Goal: Task Accomplishment & Management: Manage account settings

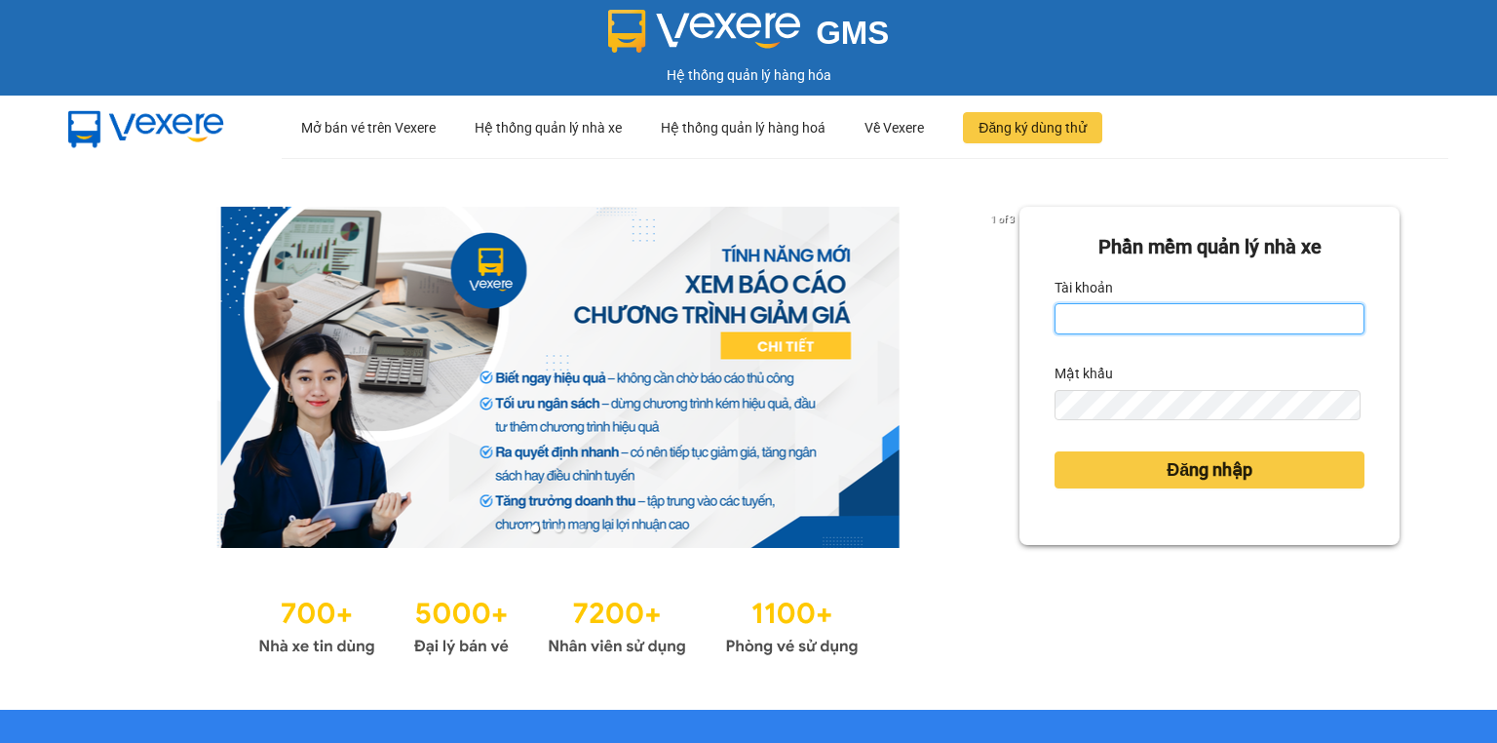
click at [1112, 327] on input "Tài khoản" at bounding box center [1209, 318] width 310 height 31
type input "dungcd_hhlc.saoviet"
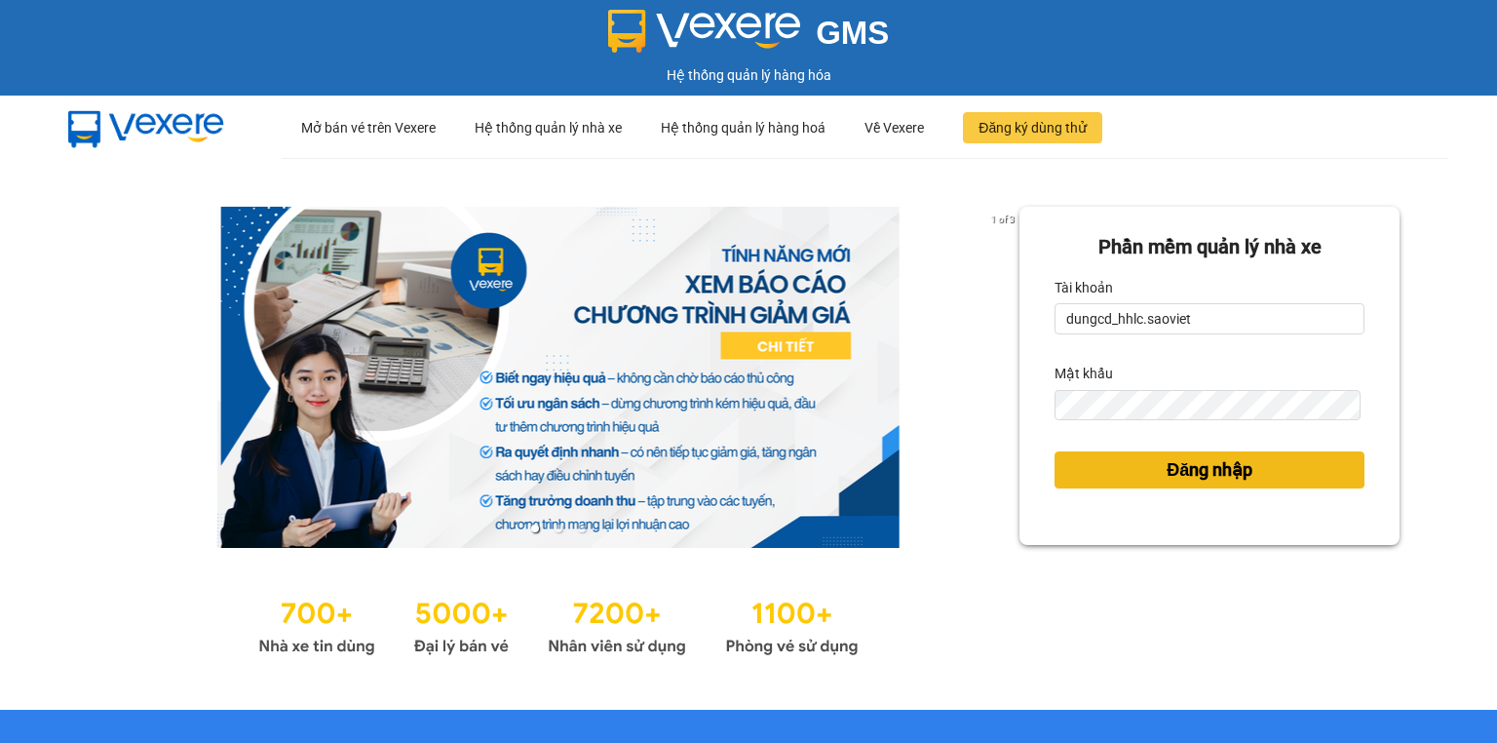
click at [1107, 464] on button "Đăng nhập" at bounding box center [1209, 469] width 310 height 37
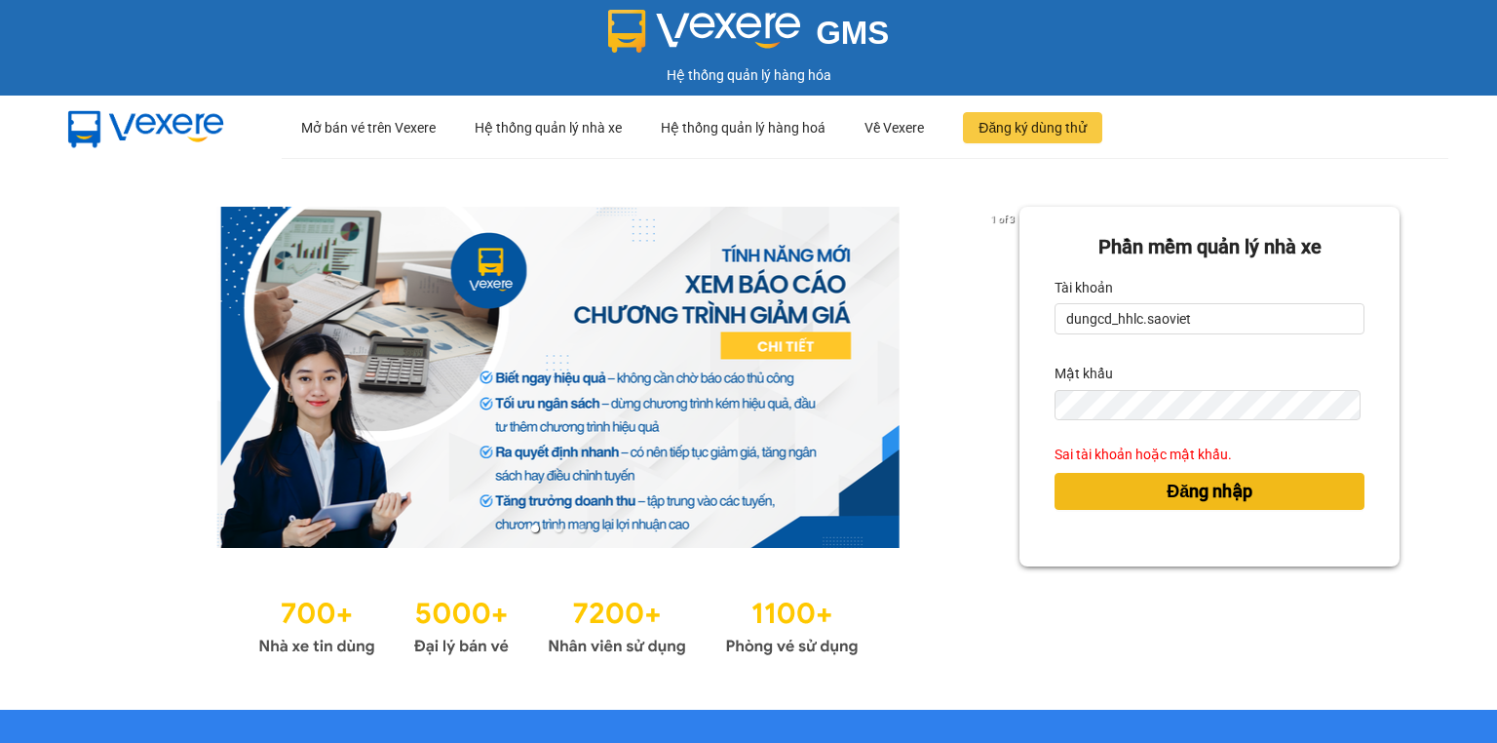
click at [1108, 499] on button "Đăng nhập" at bounding box center [1209, 491] width 310 height 37
click at [1109, 499] on button "Đăng nhập" at bounding box center [1209, 491] width 310 height 37
click at [1112, 499] on button "Đăng nhập" at bounding box center [1209, 491] width 310 height 37
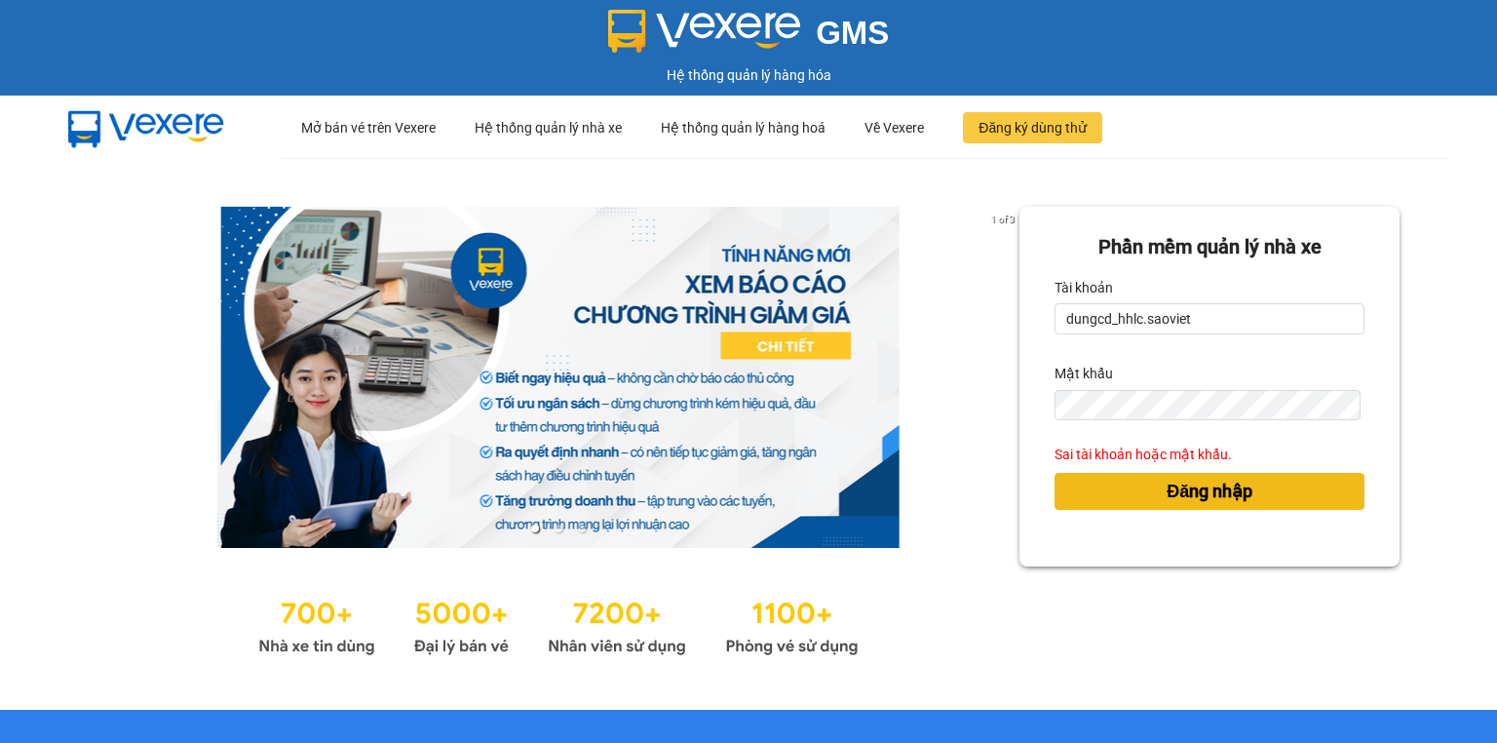
click at [1119, 499] on button "Đăng nhập" at bounding box center [1209, 491] width 310 height 37
drag, startPoint x: 1129, startPoint y: 496, endPoint x: 1147, endPoint y: 493, distance: 17.8
click at [1131, 496] on button "Đăng nhập" at bounding box center [1209, 491] width 310 height 37
click at [1148, 493] on button "Đăng nhập" at bounding box center [1209, 491] width 310 height 37
click at [1148, 492] on button "Đăng nhập" at bounding box center [1209, 491] width 310 height 37
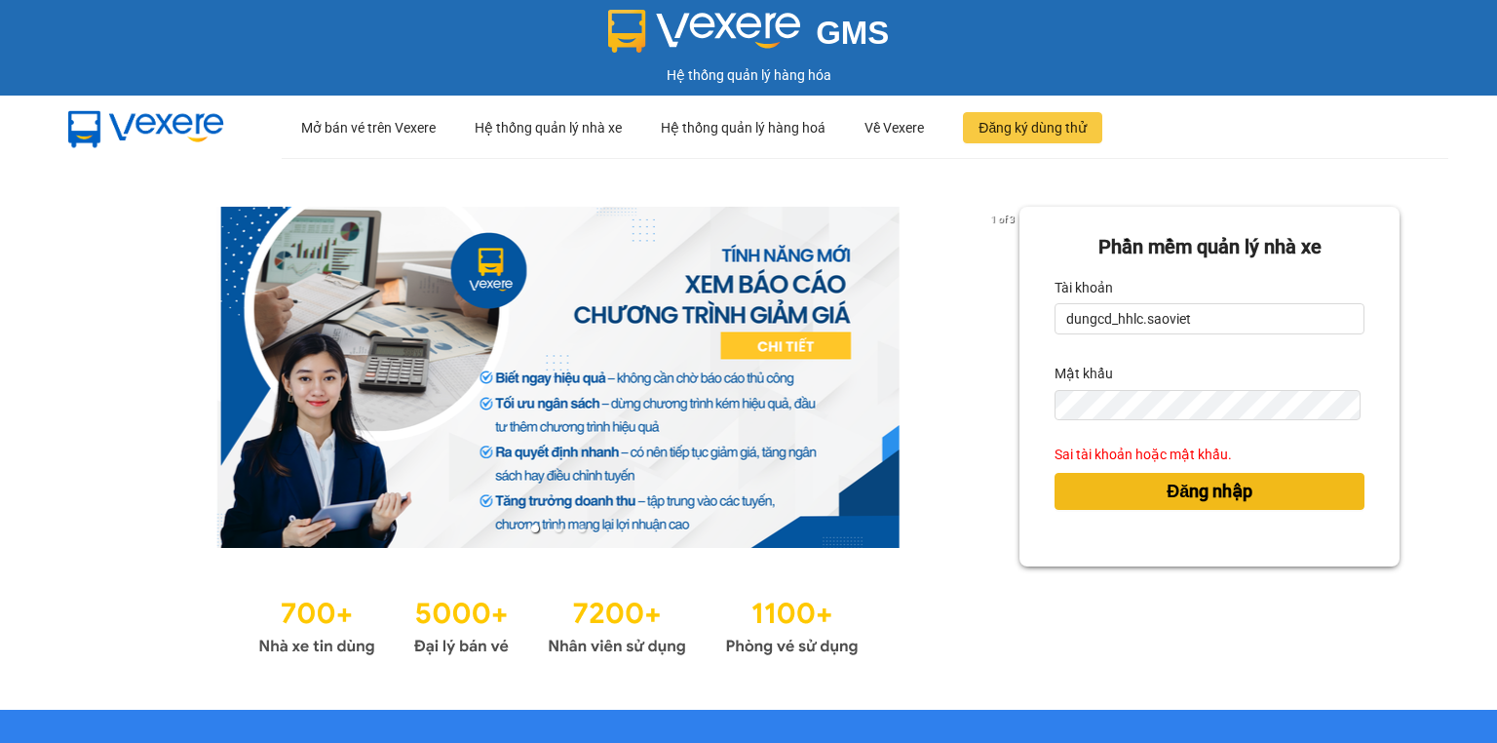
click at [1148, 492] on button "Đăng nhập" at bounding box center [1209, 491] width 310 height 37
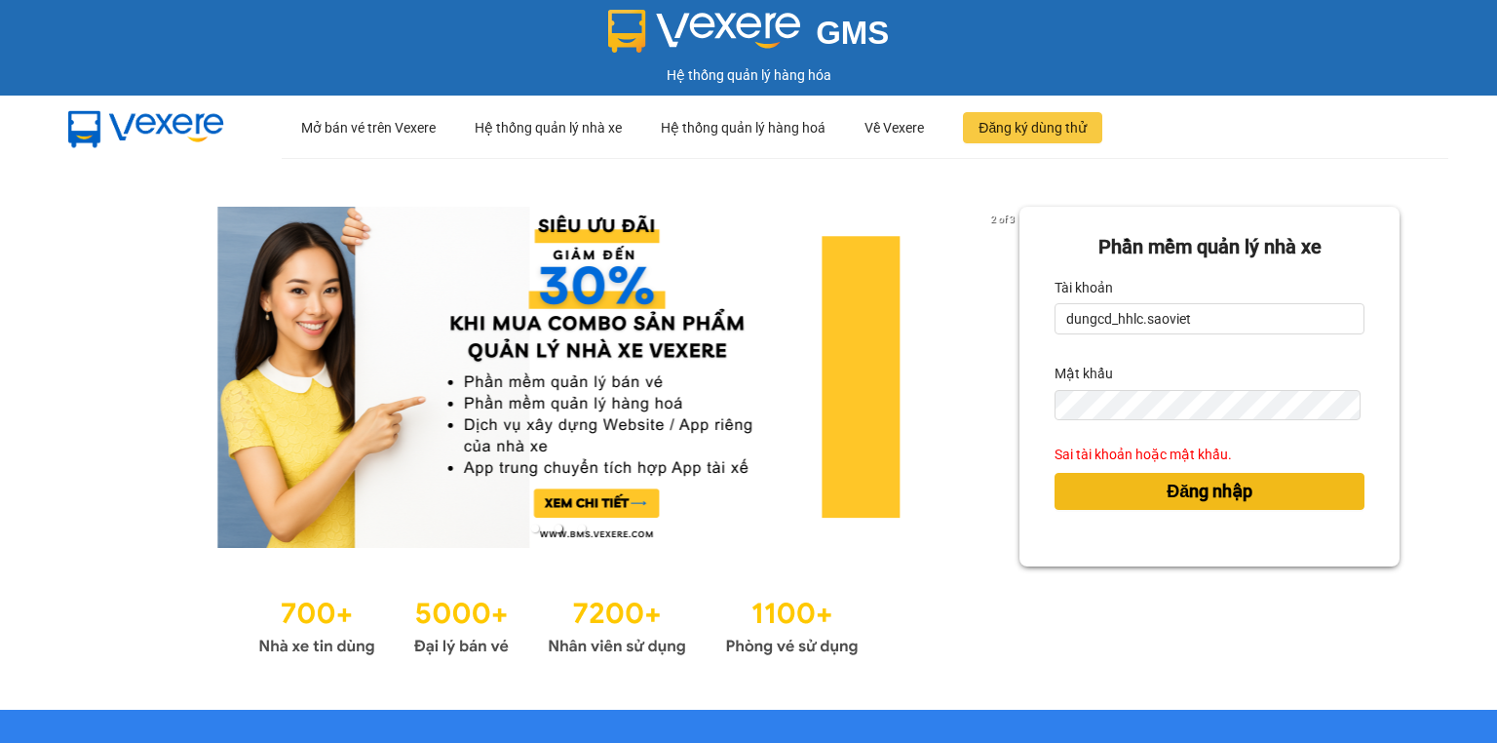
click at [1148, 492] on button "Đăng nhập" at bounding box center [1209, 491] width 310 height 37
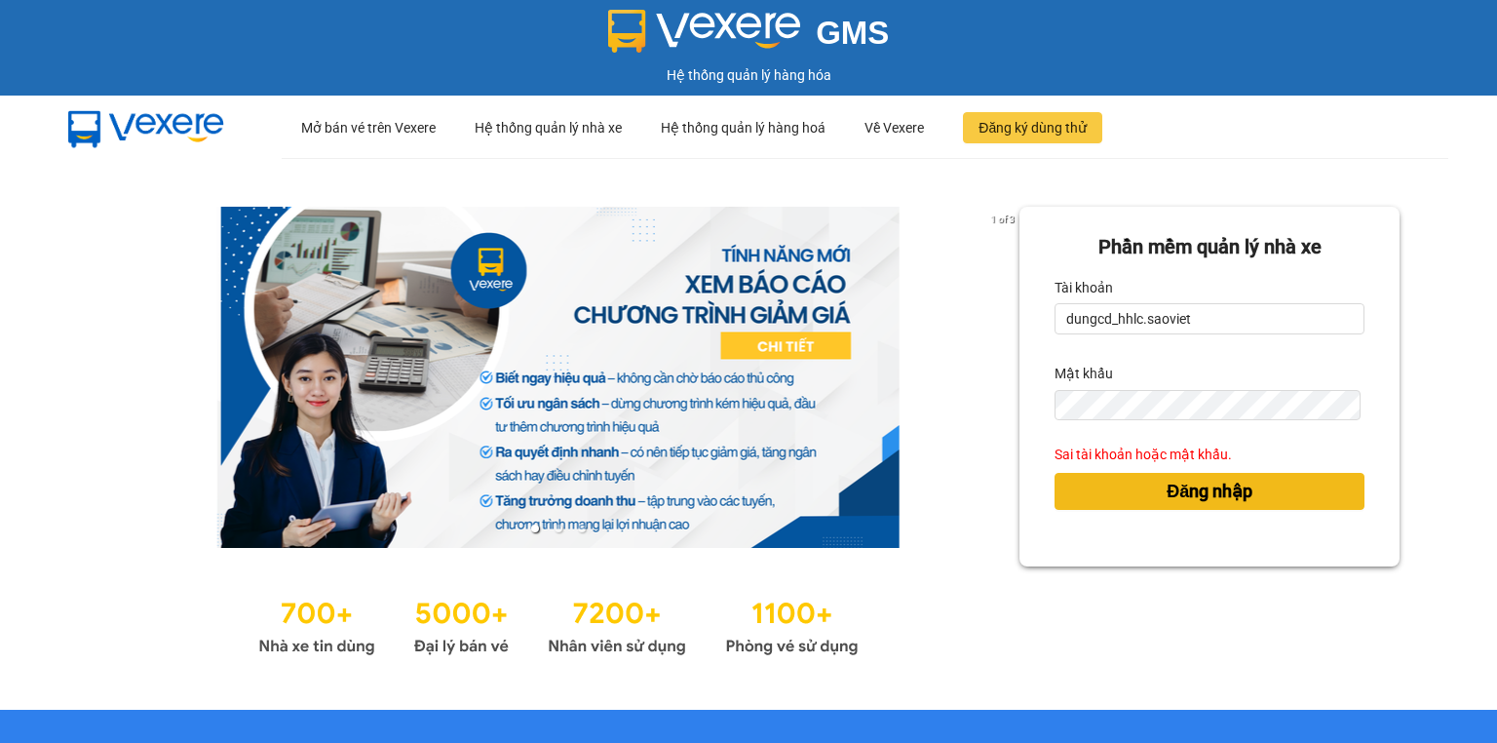
click at [1123, 487] on button "Đăng nhập" at bounding box center [1209, 491] width 310 height 37
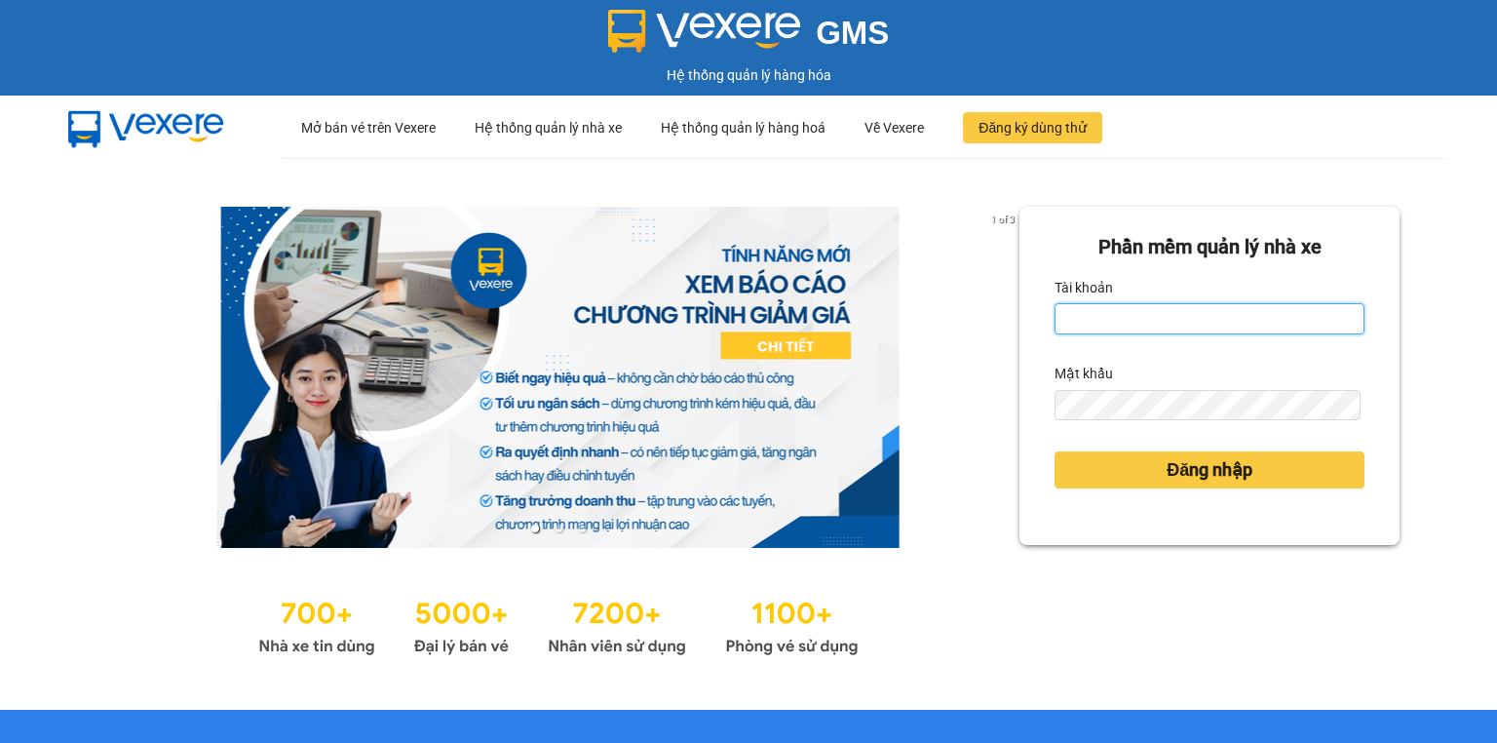
click at [1082, 316] on input "Tài khoản" at bounding box center [1209, 318] width 310 height 31
type input "d"
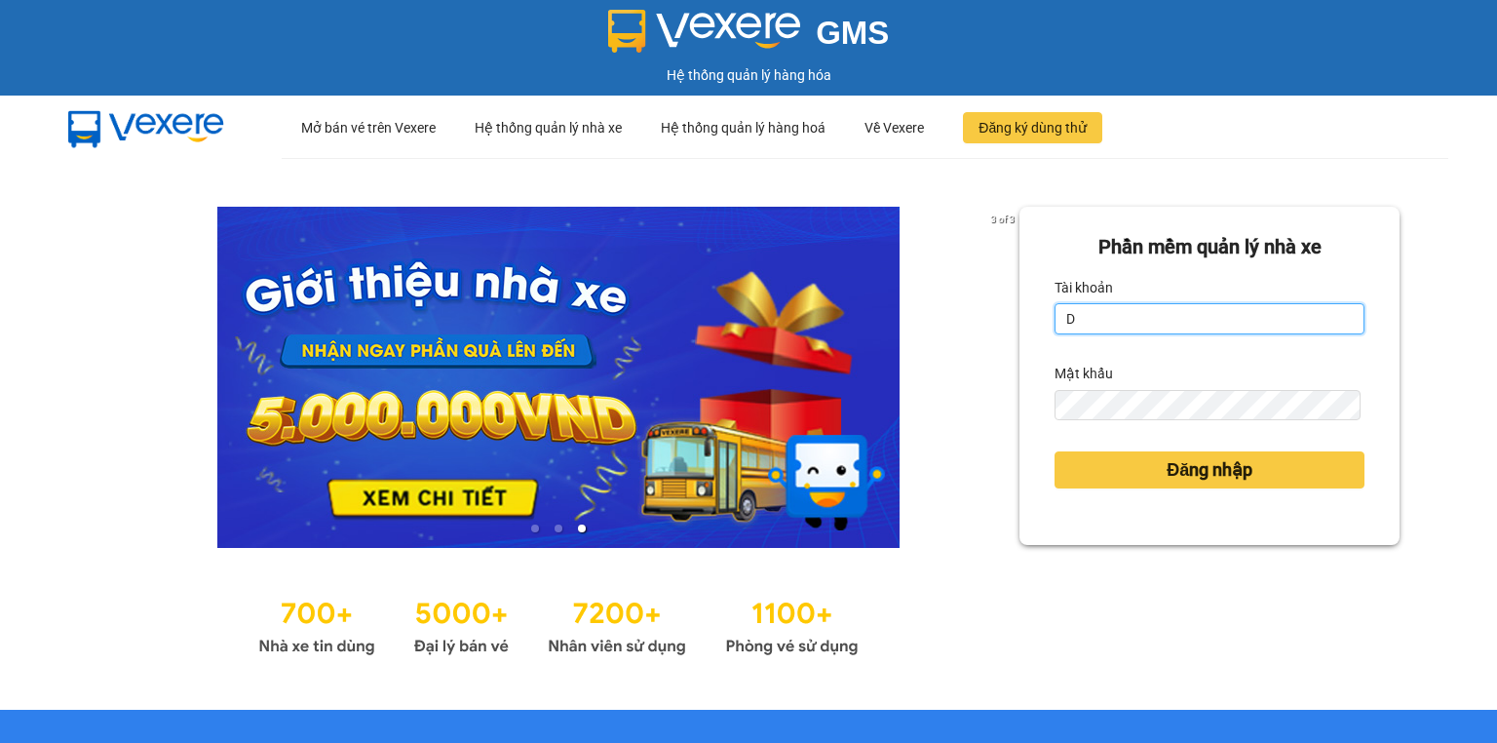
type input "dungcd_hhlc.saoviet"
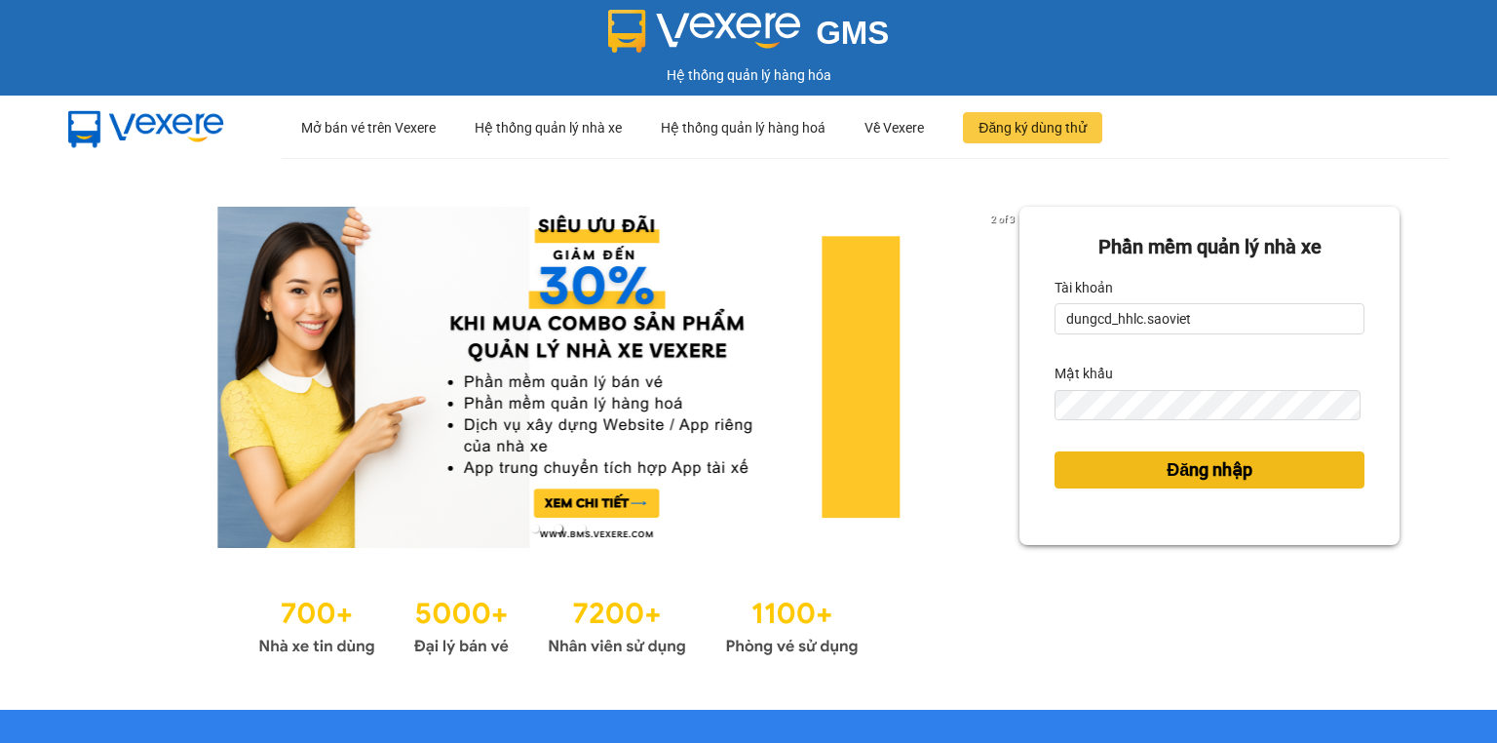
click at [1098, 456] on button "Đăng nhập" at bounding box center [1209, 469] width 310 height 37
click at [1095, 462] on form "Phần mềm quản lý nhà xe Tài khoản dungcd_hhlc.saoviet Mật khẩu Đăng nhập" at bounding box center [1209, 375] width 310 height 287
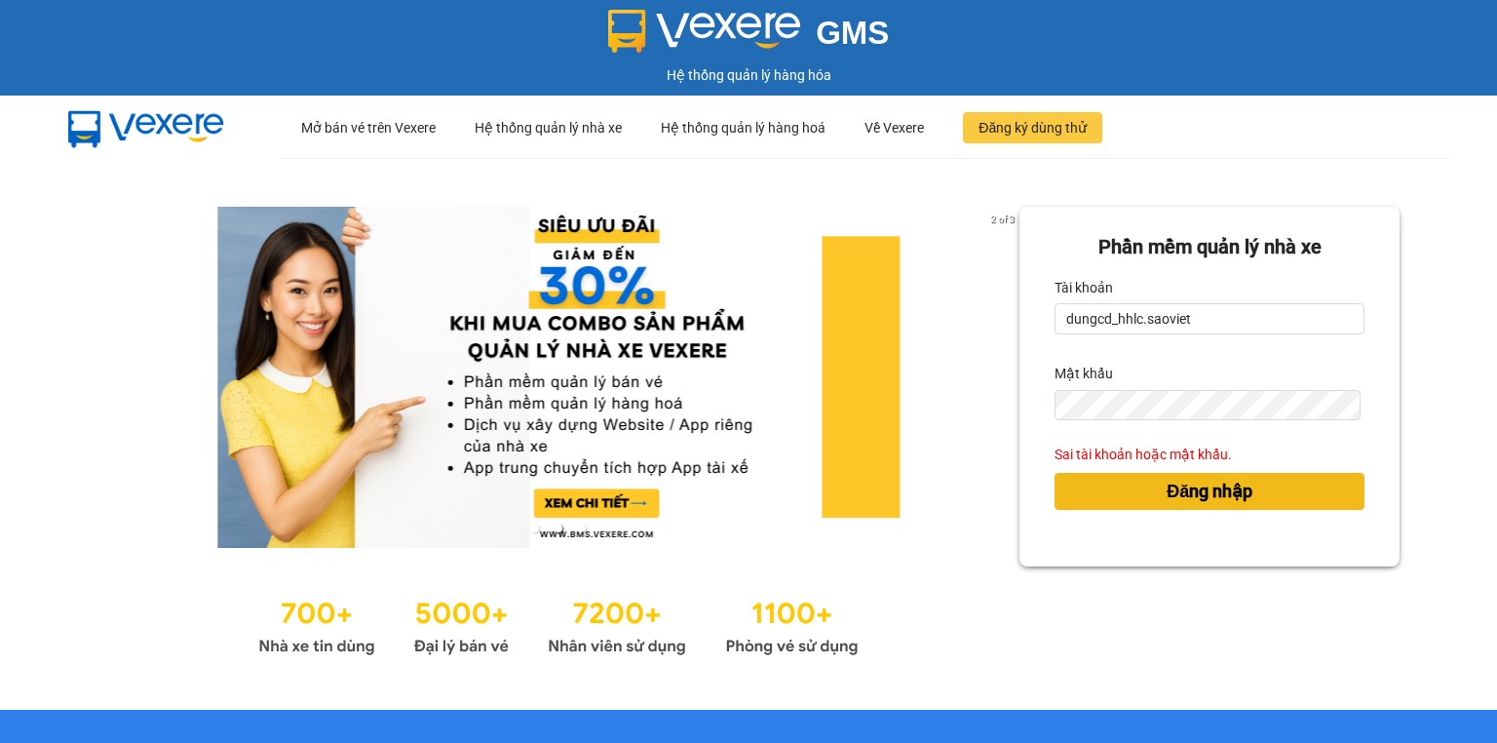
click at [1077, 486] on button "Đăng nhập" at bounding box center [1209, 491] width 310 height 37
drag, startPoint x: 1097, startPoint y: 490, endPoint x: 1130, endPoint y: 497, distance: 33.8
click at [1103, 491] on button "Đăng nhập" at bounding box center [1209, 491] width 310 height 37
drag, startPoint x: 1130, startPoint y: 497, endPoint x: 1154, endPoint y: 499, distance: 23.5
click at [1137, 499] on button "Đăng nhập" at bounding box center [1209, 491] width 310 height 37
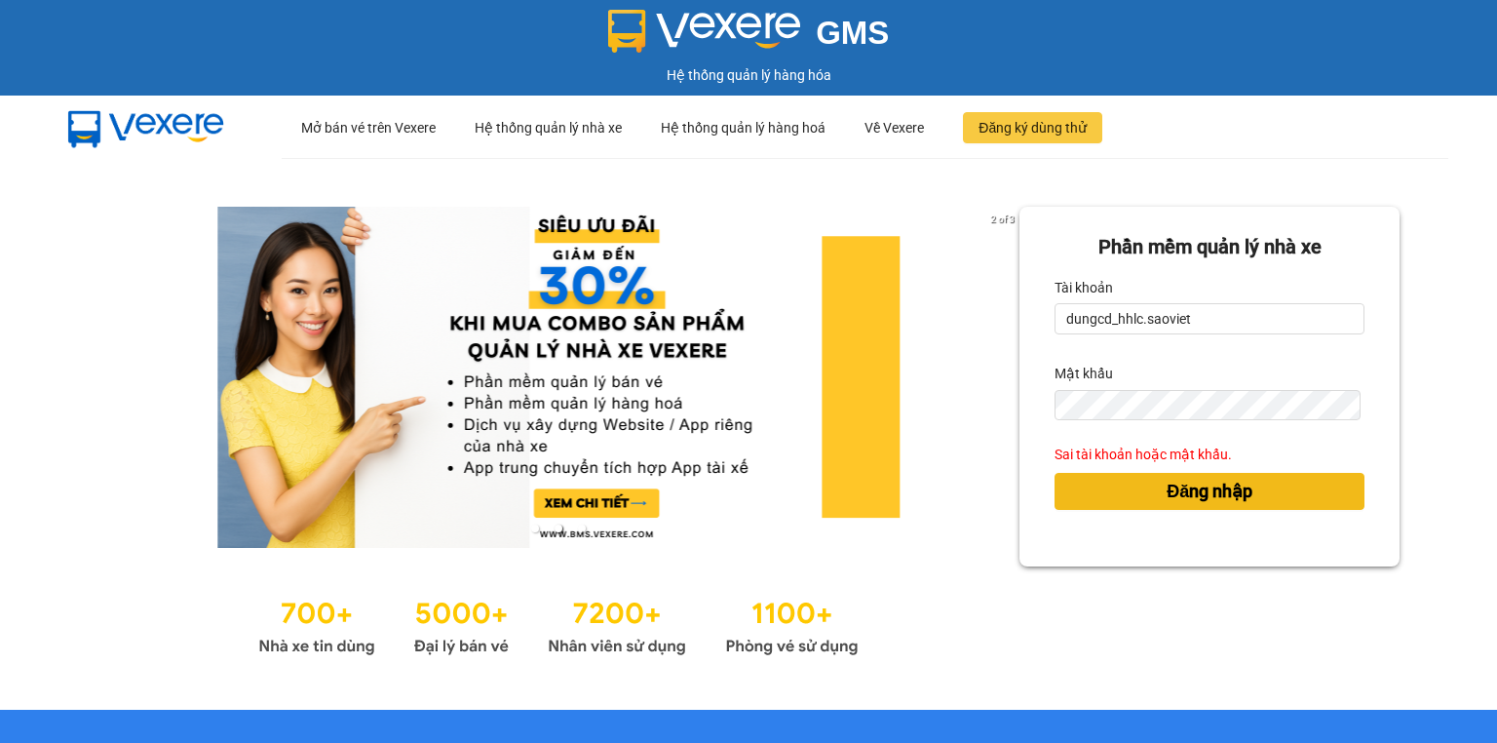
click at [1166, 500] on span "Đăng nhập" at bounding box center [1209, 490] width 86 height 27
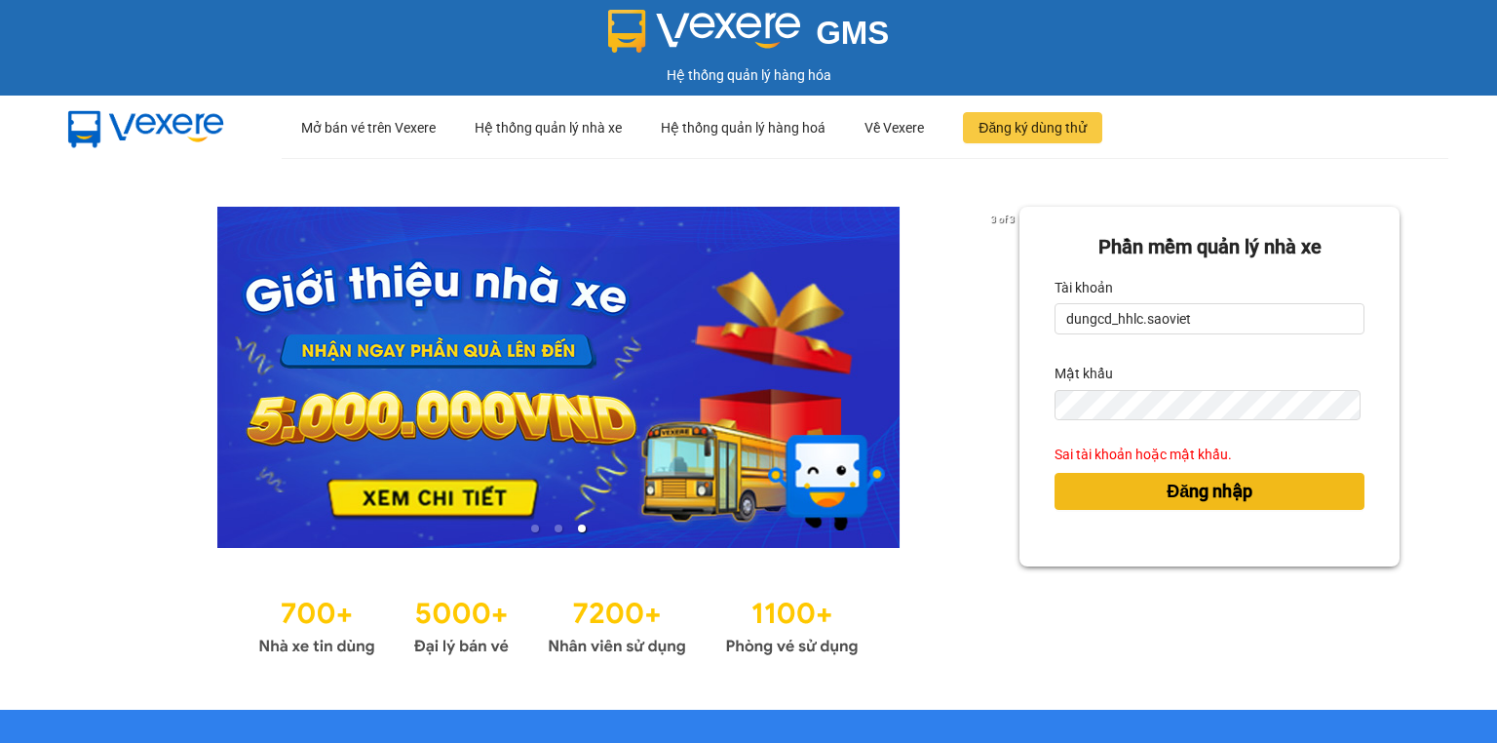
click at [1166, 499] on span "Đăng nhập" at bounding box center [1209, 490] width 86 height 27
click at [1166, 492] on span "Đăng nhập" at bounding box center [1209, 490] width 86 height 27
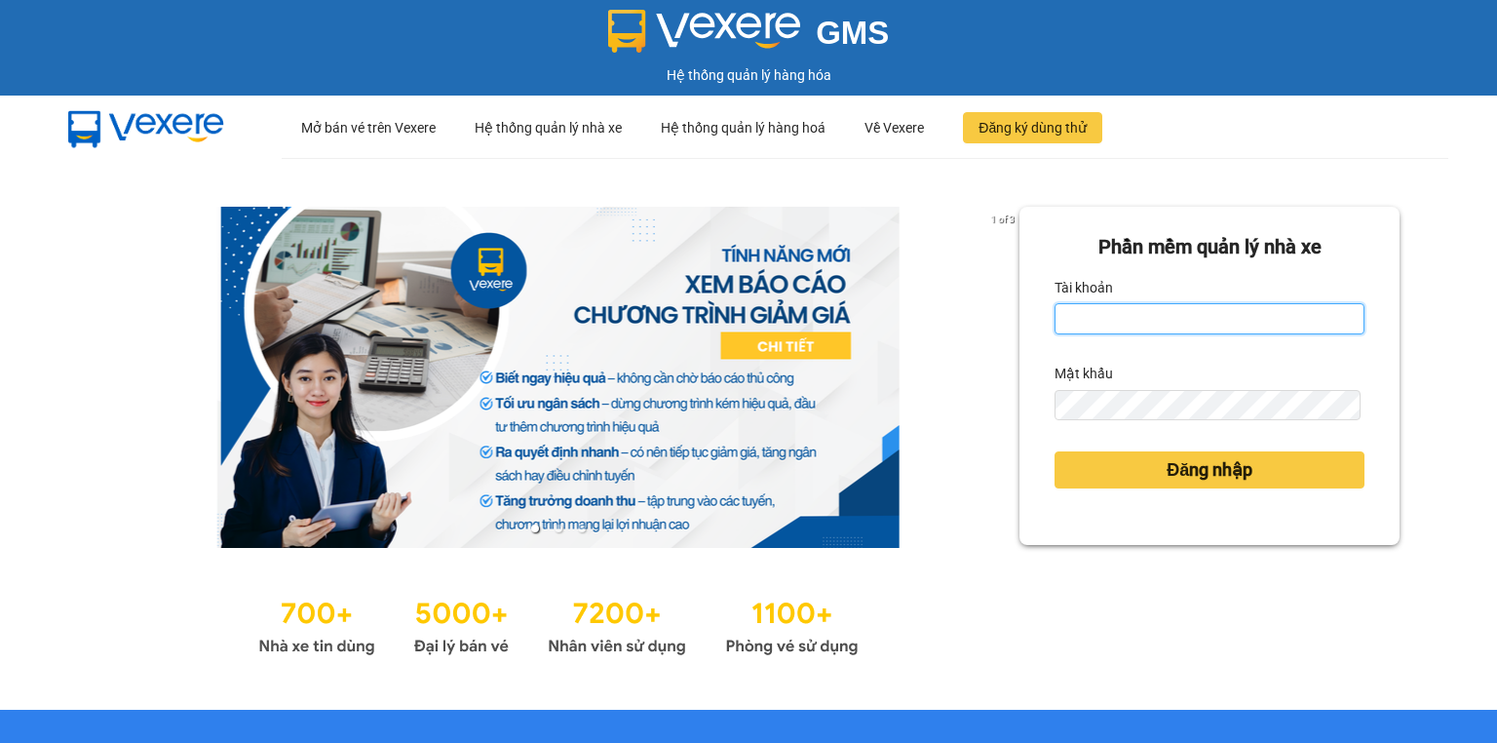
click at [1110, 331] on input "Tài khoản" at bounding box center [1209, 318] width 310 height 31
type input "d"
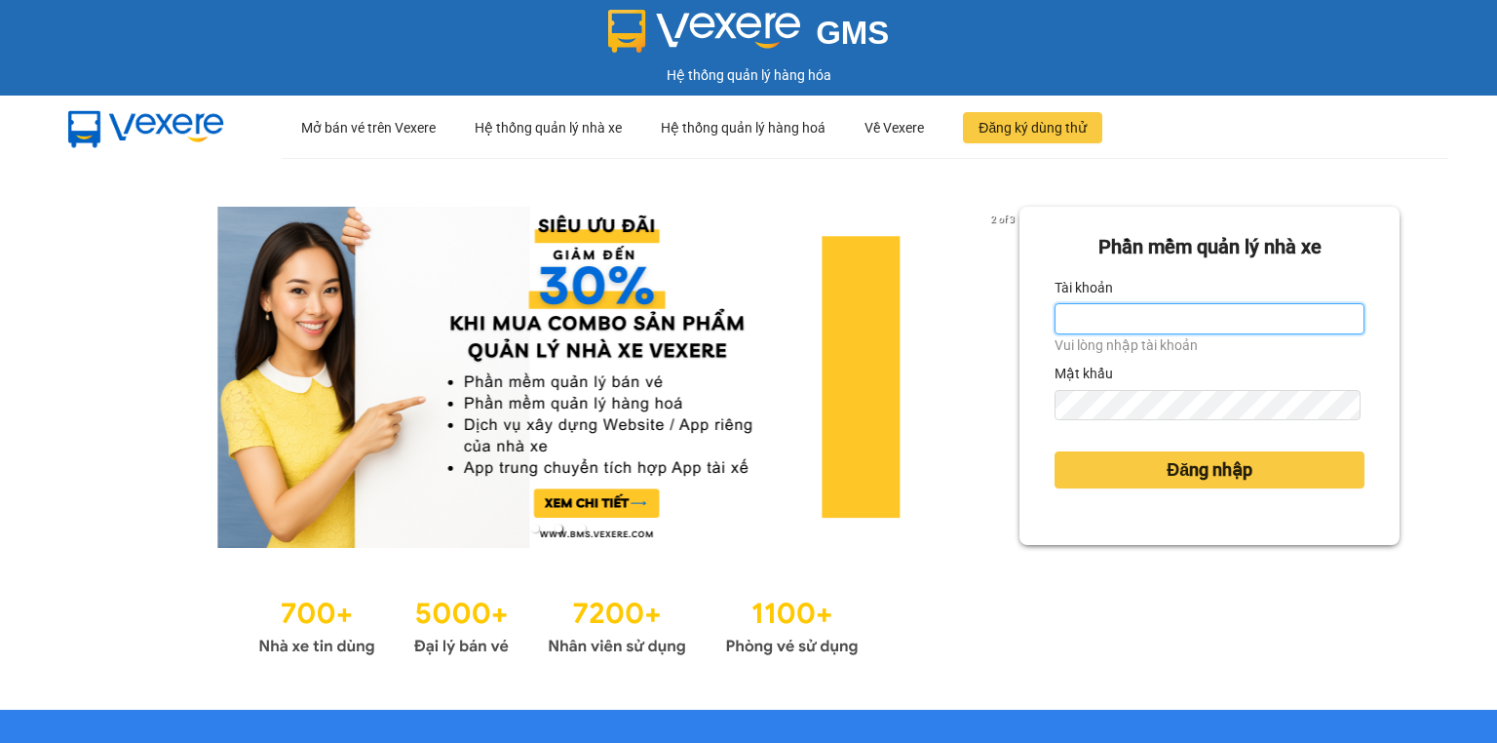
type input "d"
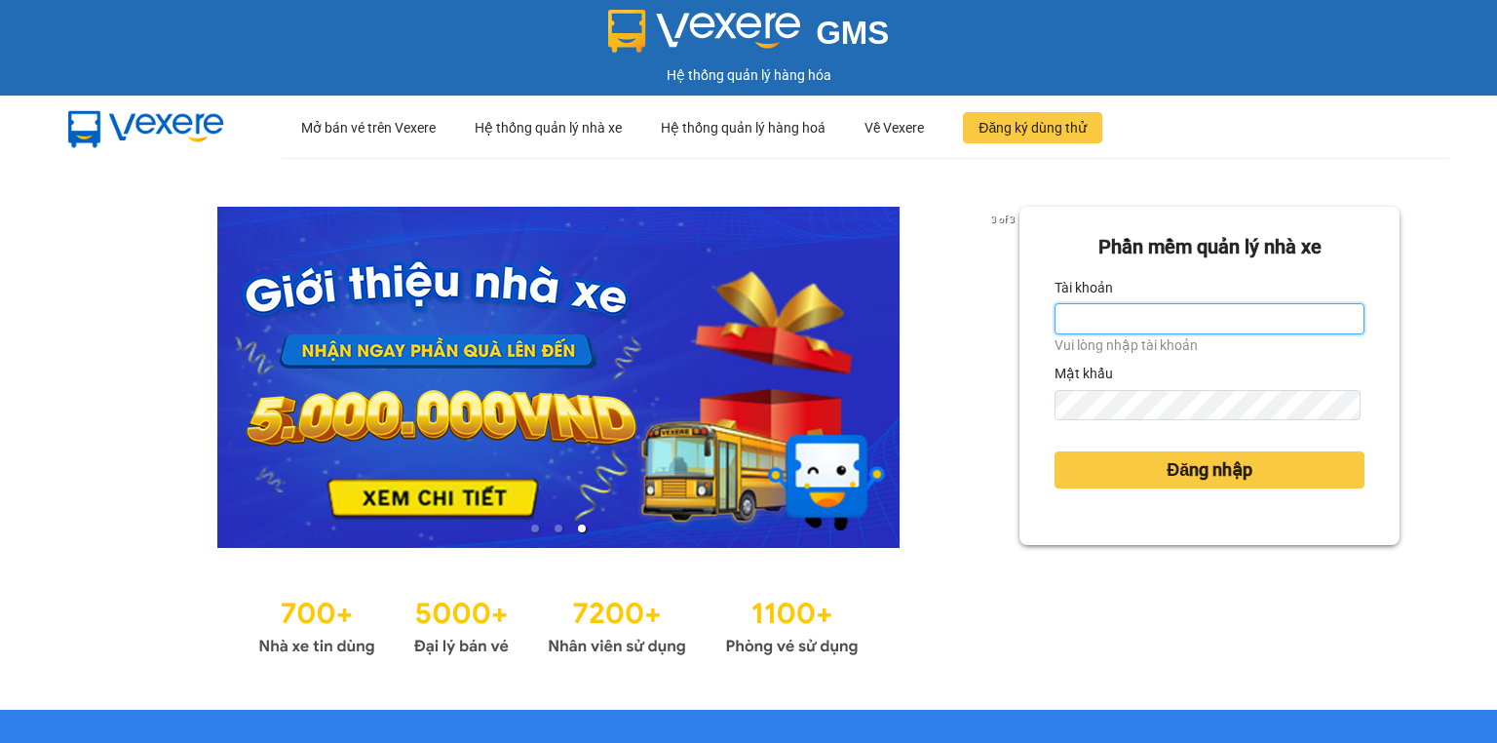
type input "D"
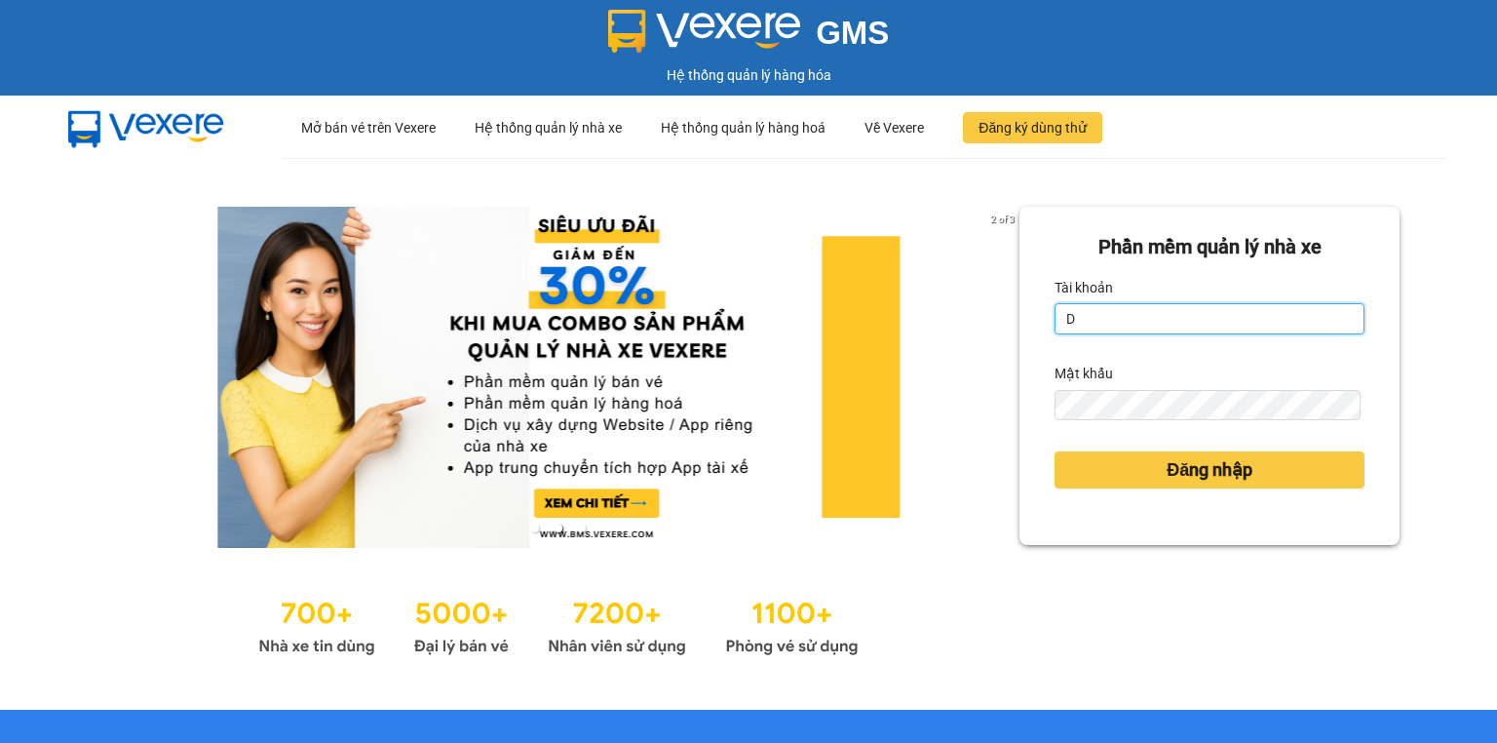
type input "dungcd_hhlc.saoviet"
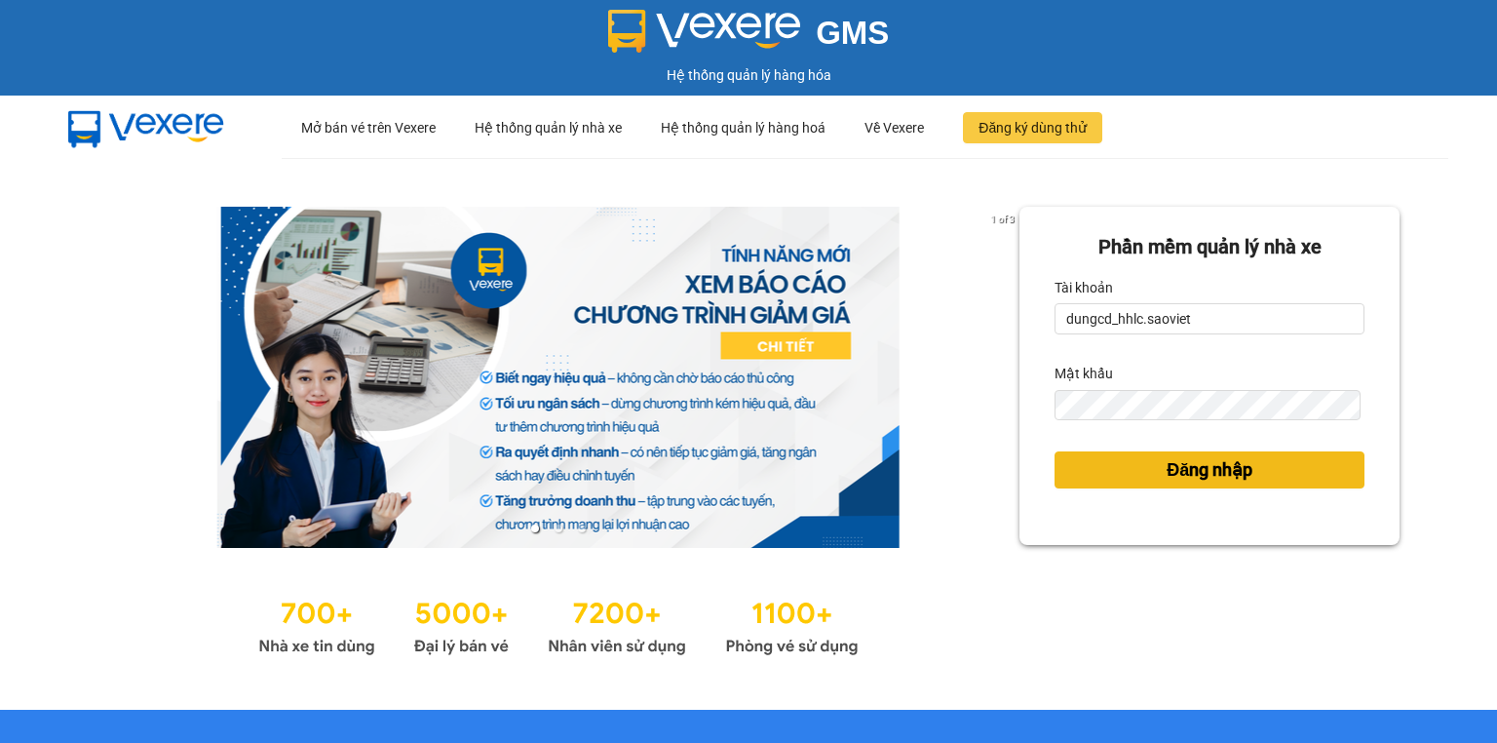
click at [1115, 476] on button "Đăng nhập" at bounding box center [1209, 469] width 310 height 37
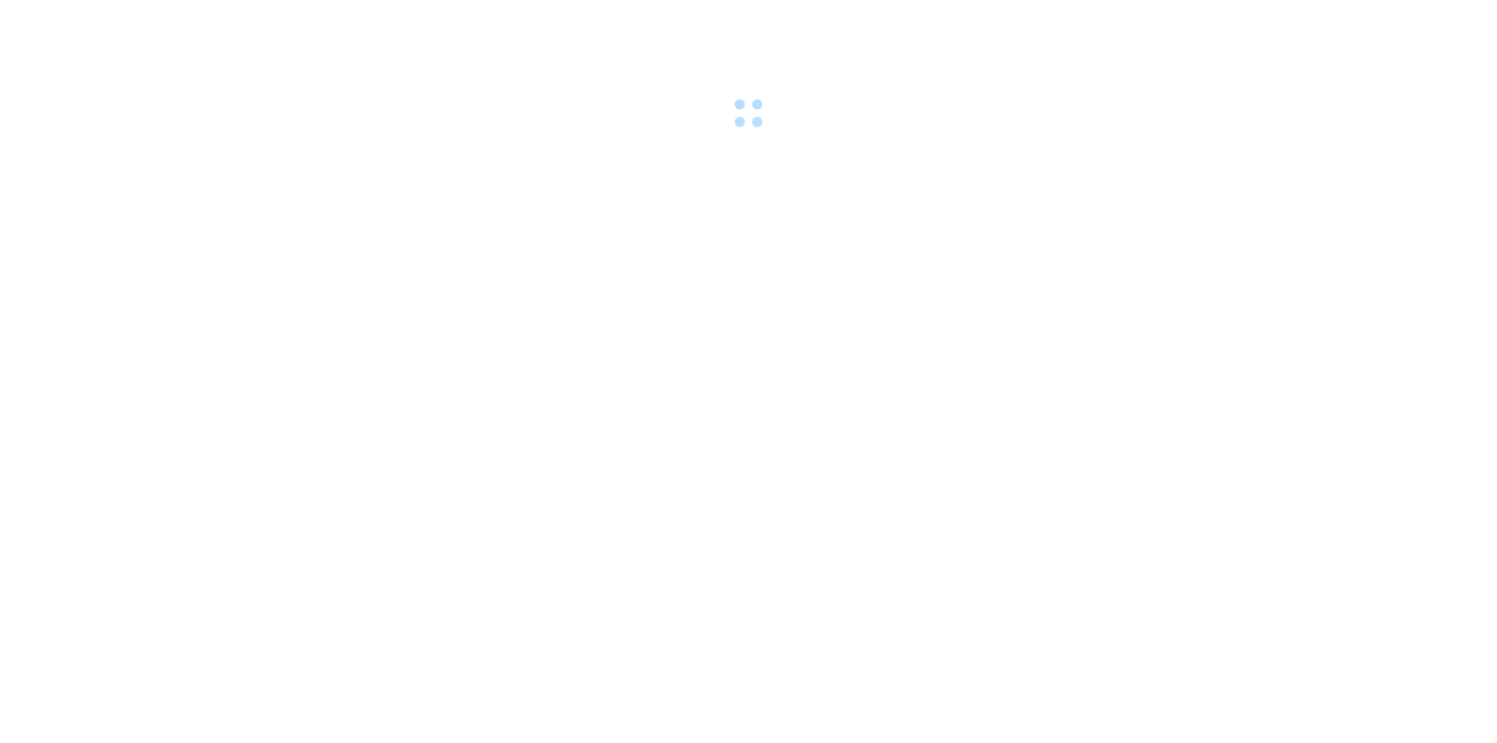
click at [1115, 476] on body at bounding box center [748, 371] width 1497 height 743
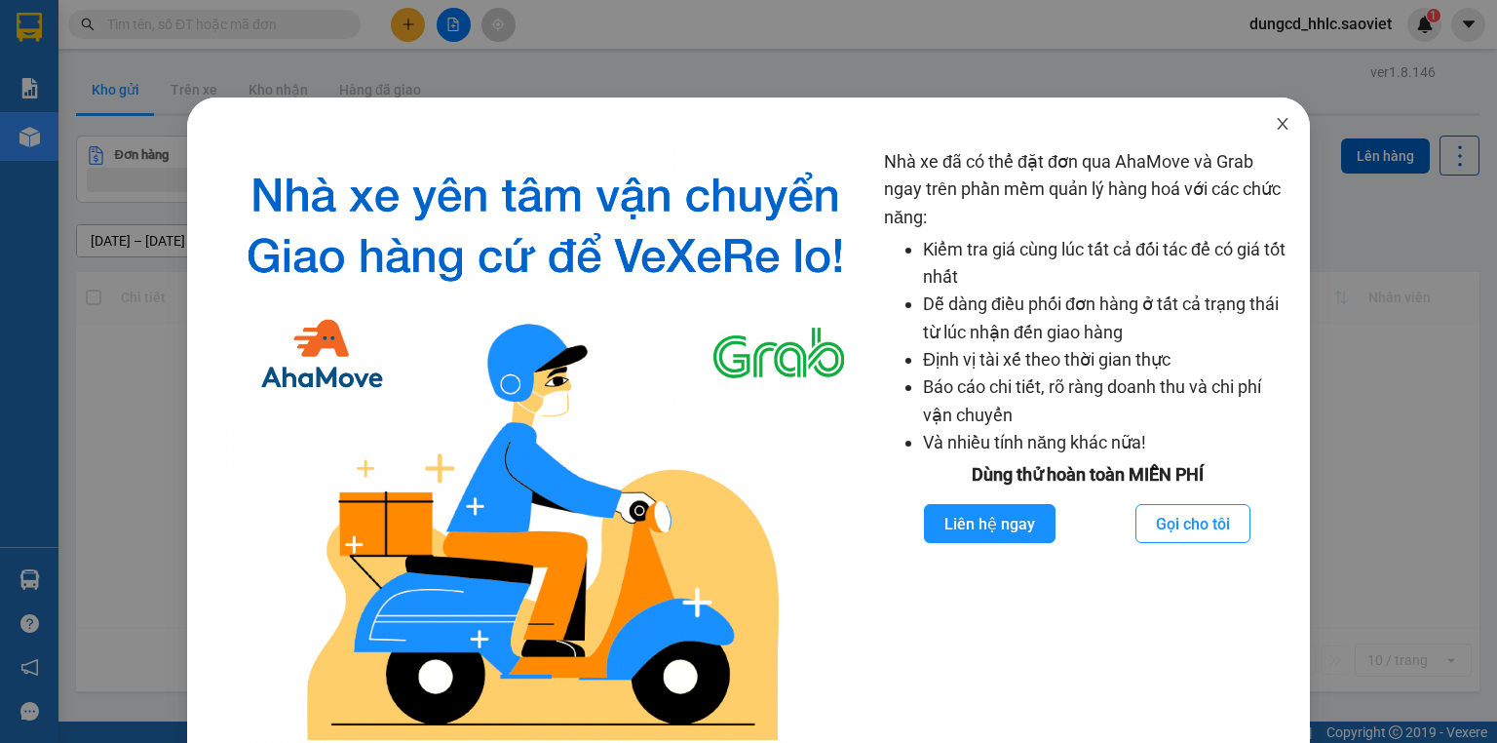
click at [1278, 129] on icon "close" at bounding box center [1283, 124] width 16 height 16
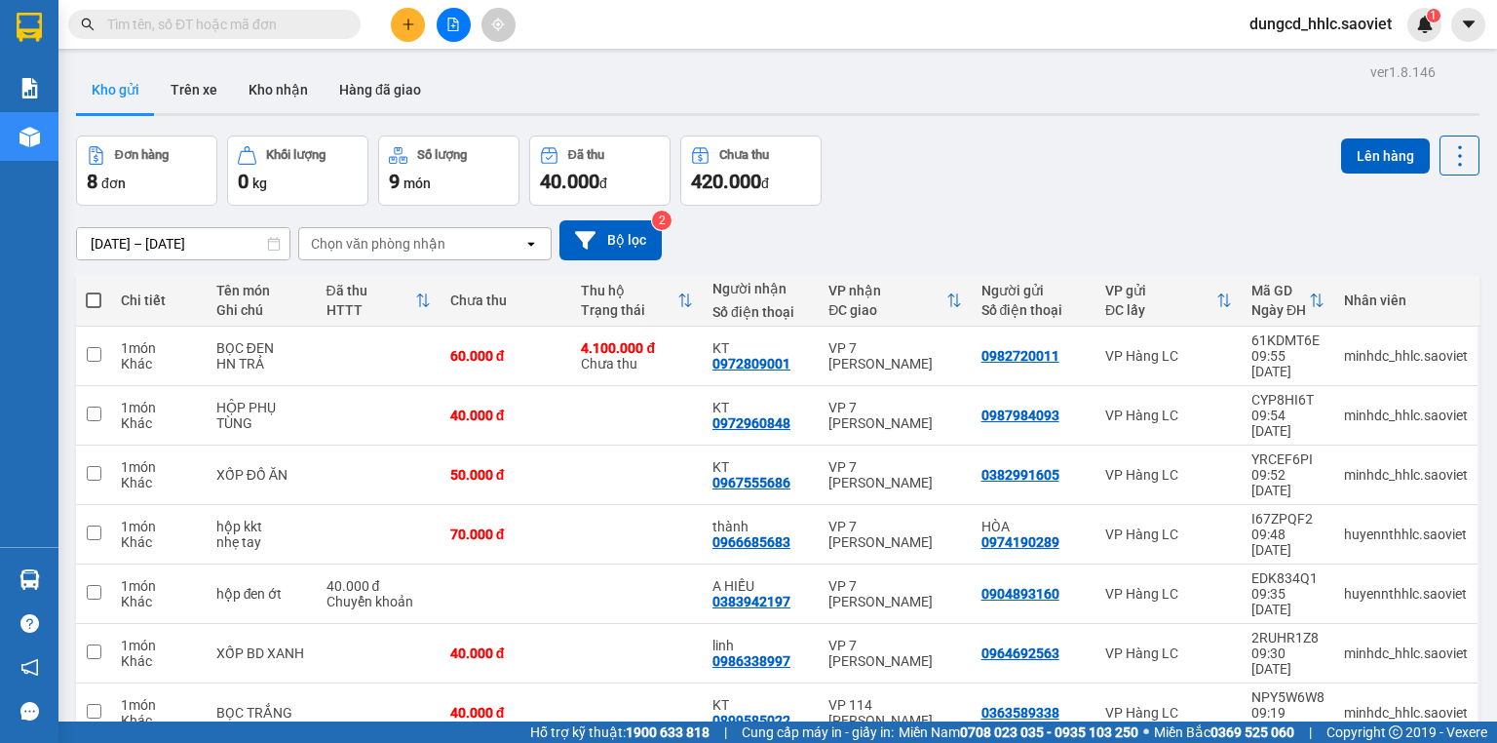
click at [422, 18] on button at bounding box center [408, 25] width 34 height 34
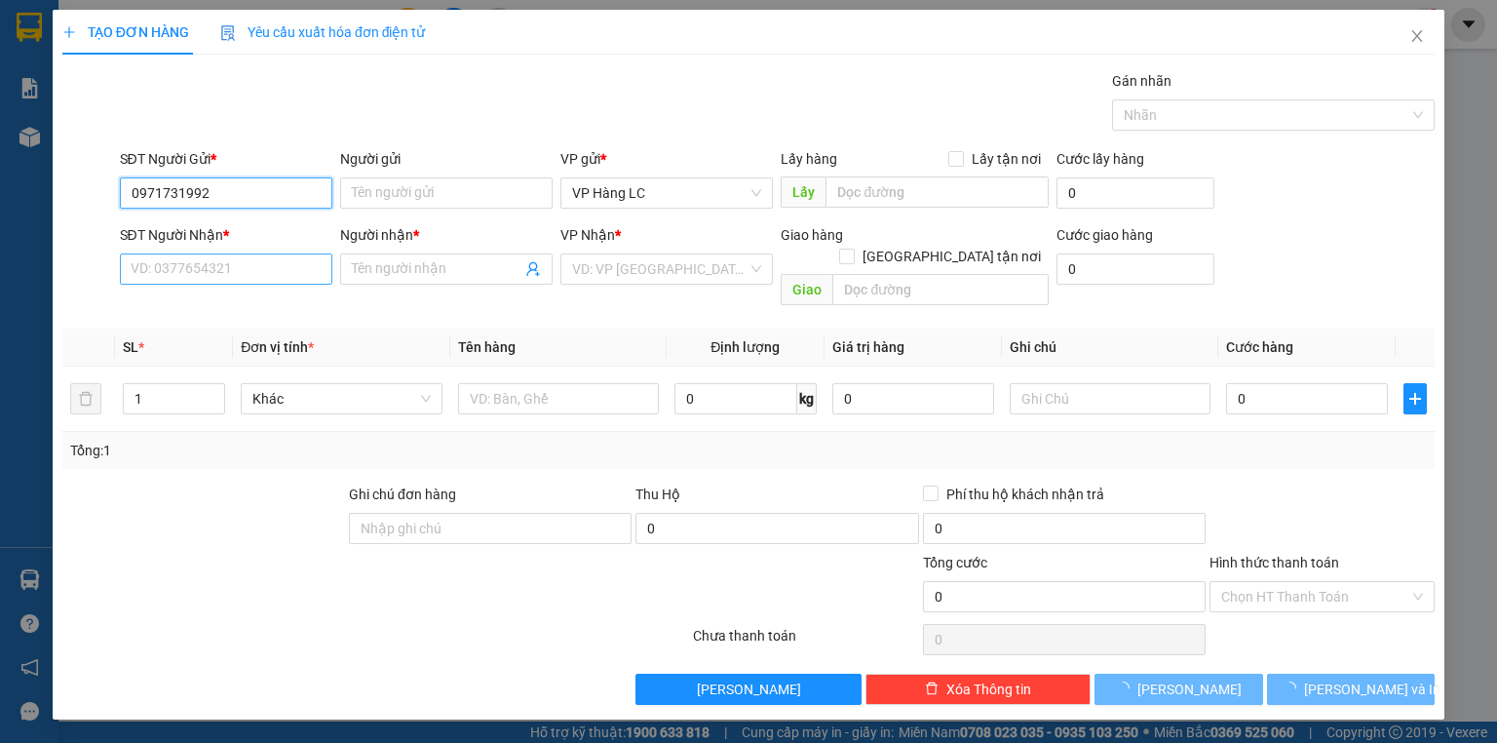
type input "0971731992"
click at [301, 257] on input "SĐT Người Nhận *" at bounding box center [226, 268] width 212 height 31
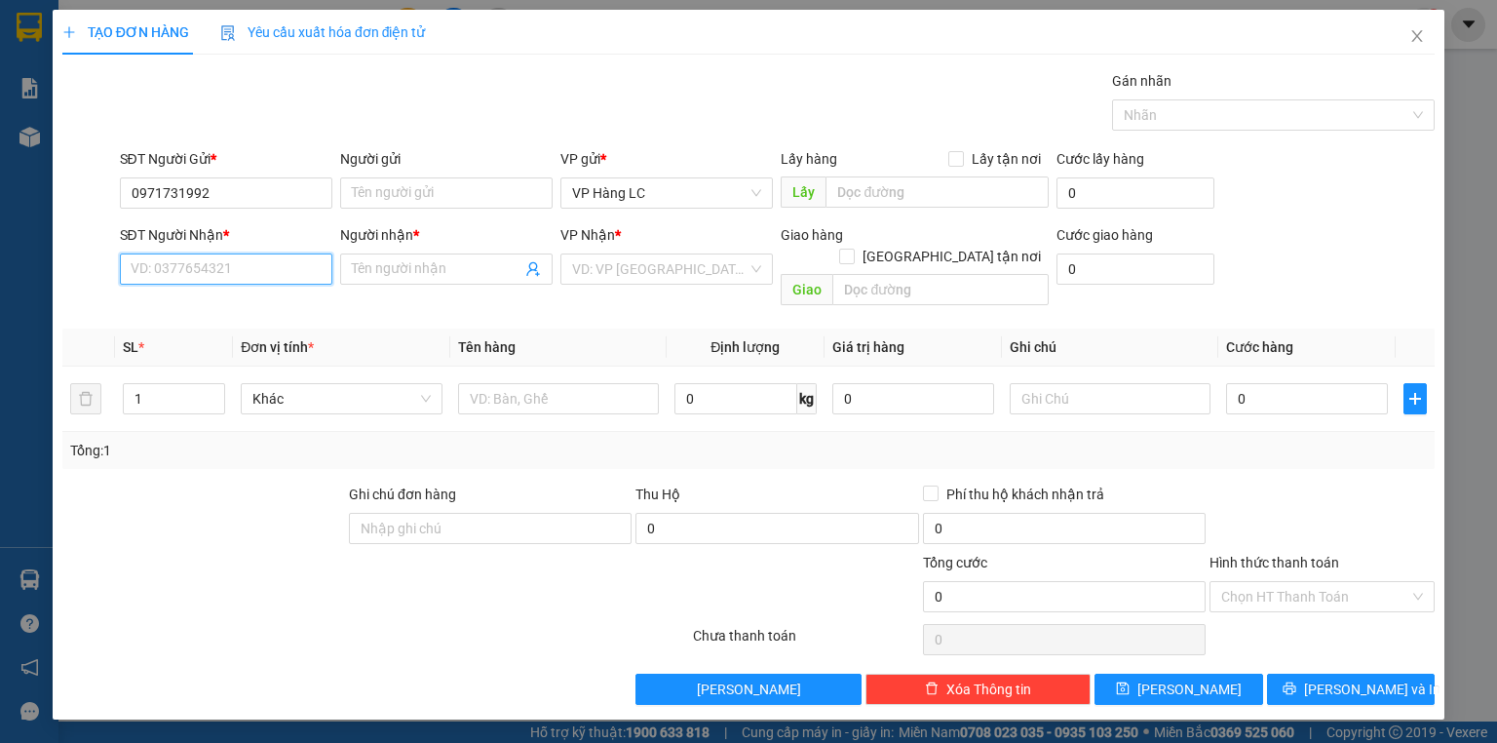
type input "9"
type input "0971731992"
click at [405, 271] on input "Người nhận *" at bounding box center [437, 268] width 170 height 21
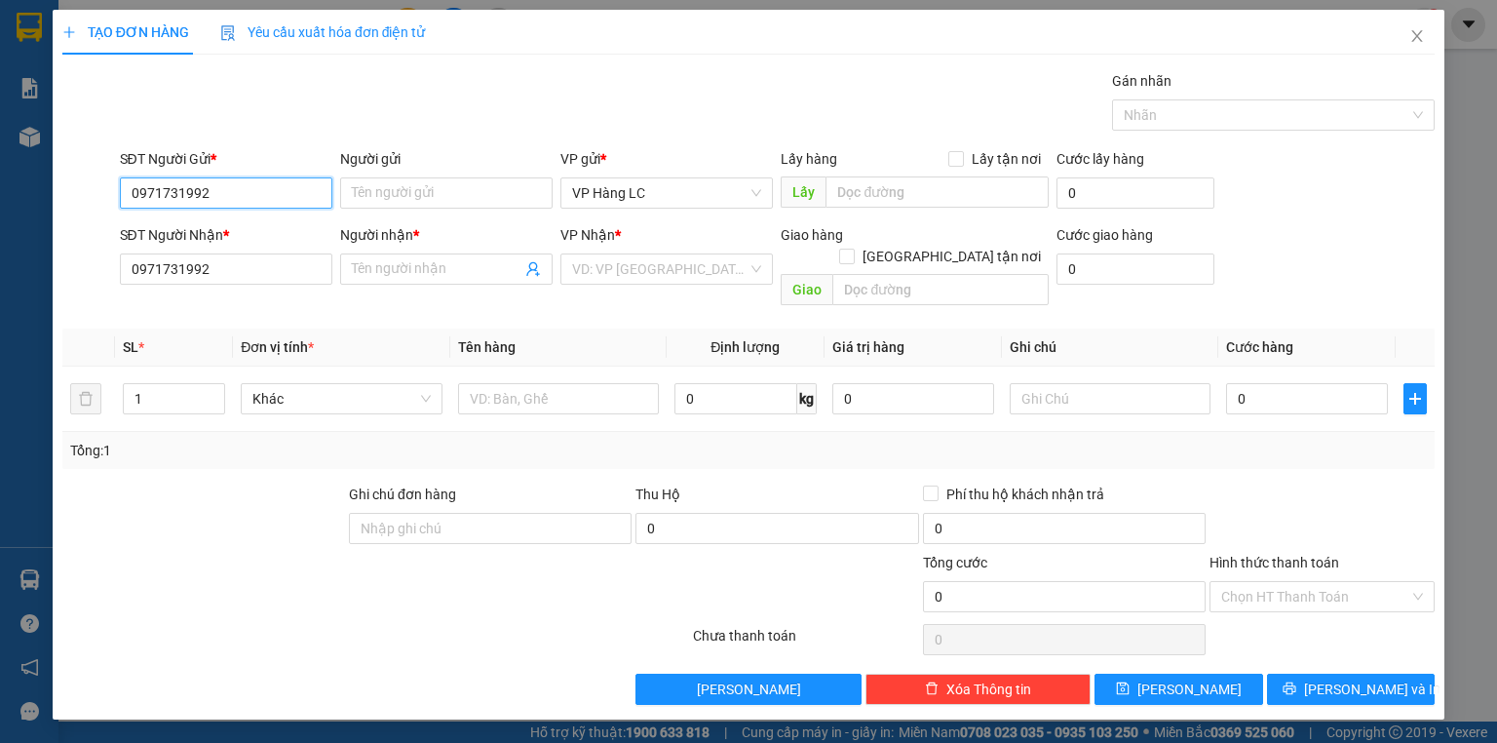
click at [249, 195] on input "0971731992" at bounding box center [226, 192] width 212 height 31
type input "0"
type input "0985909635"
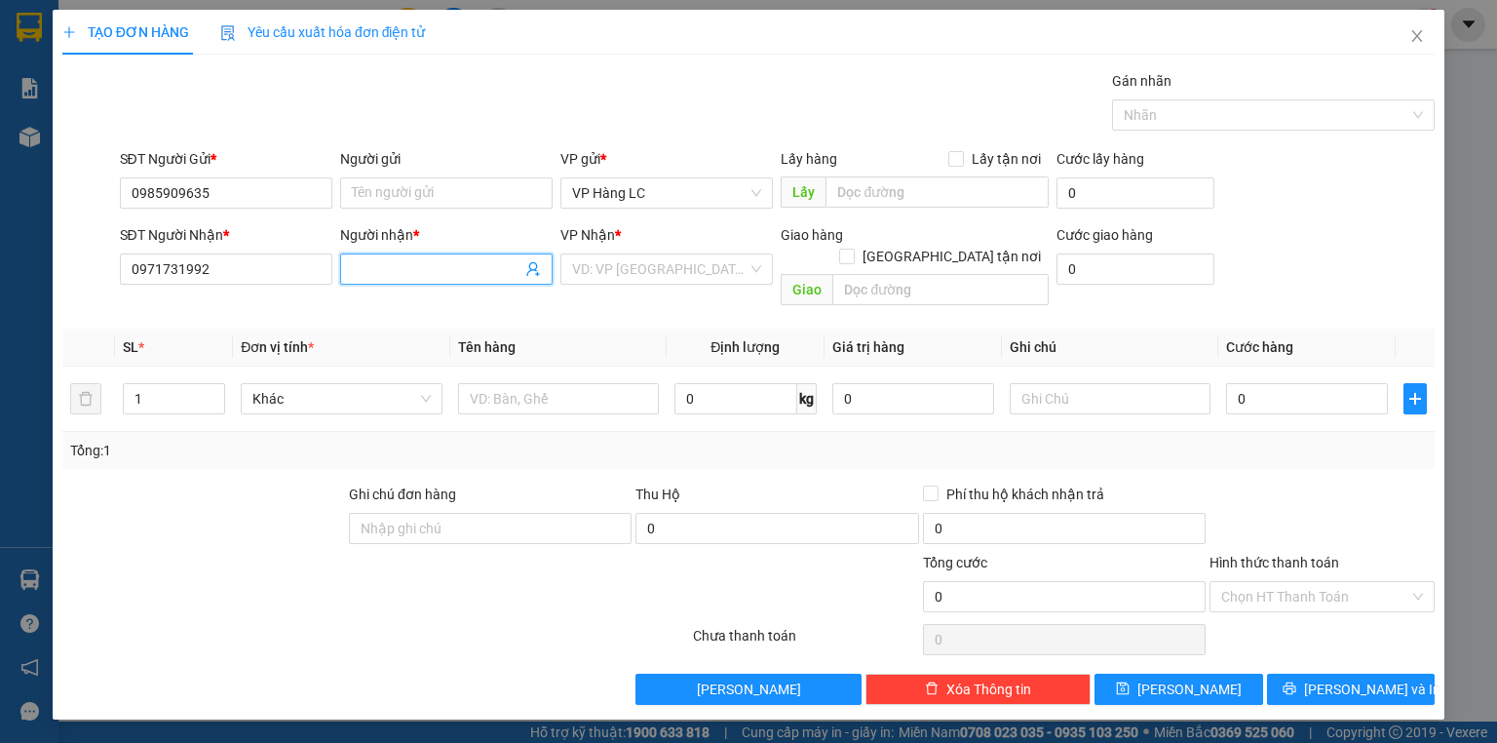
click at [404, 261] on input "Người nhận *" at bounding box center [437, 268] width 170 height 21
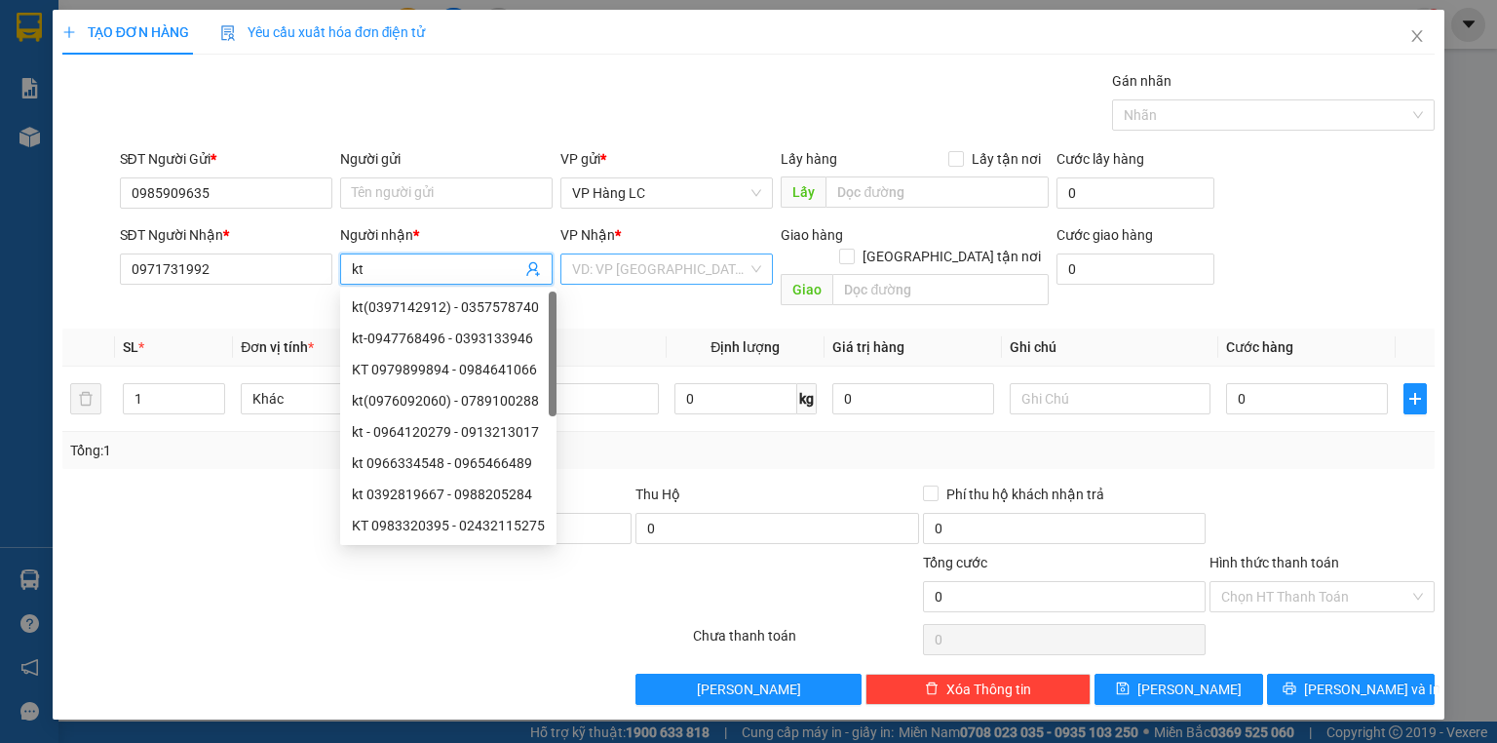
type input "kt"
click at [595, 272] on input "search" at bounding box center [659, 268] width 175 height 29
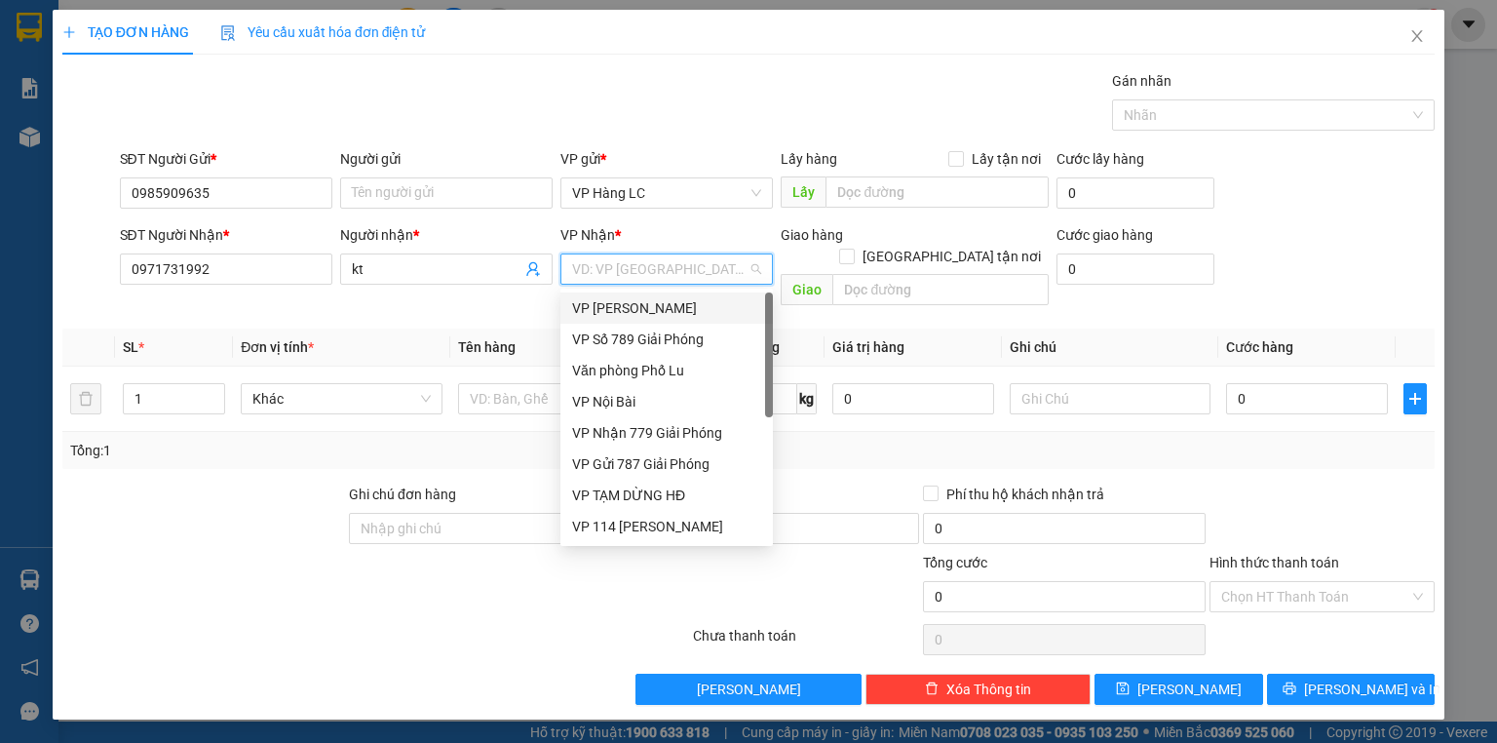
type input "7"
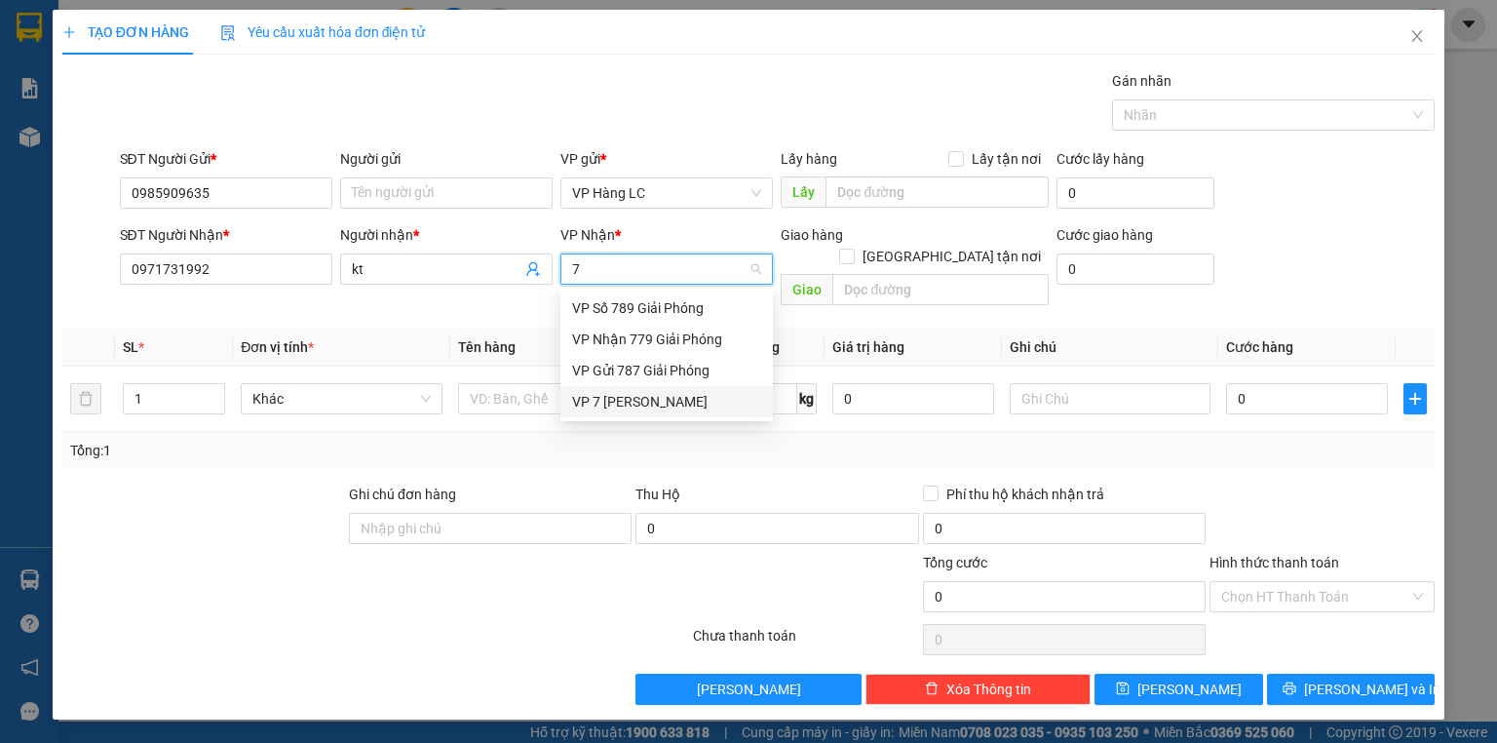
click at [590, 410] on div "VP 7 [PERSON_NAME]" at bounding box center [666, 401] width 189 height 21
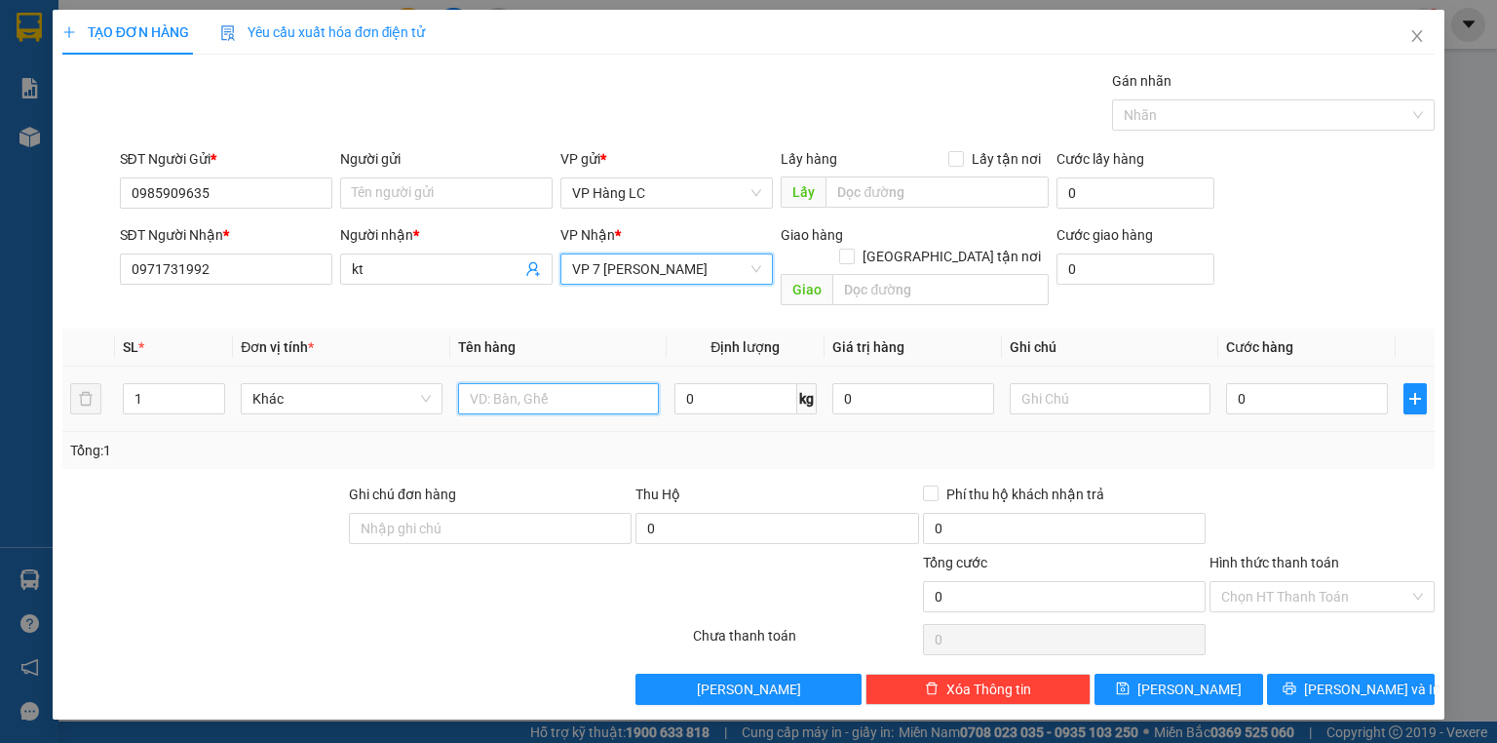
click at [533, 383] on input "text" at bounding box center [558, 398] width 201 height 31
type input "can rượu"
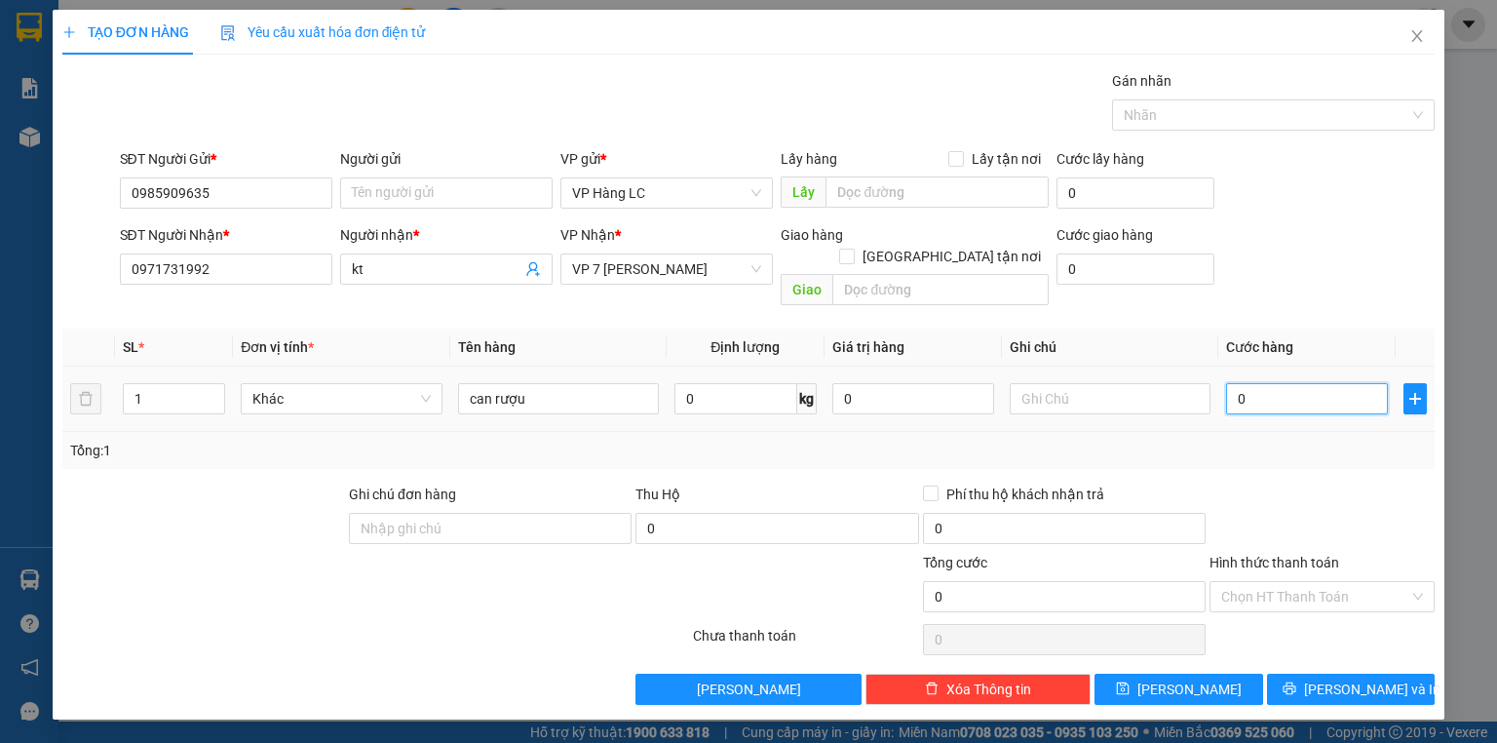
click at [1255, 383] on input "0" at bounding box center [1307, 398] width 162 height 31
type input "6"
type input "60"
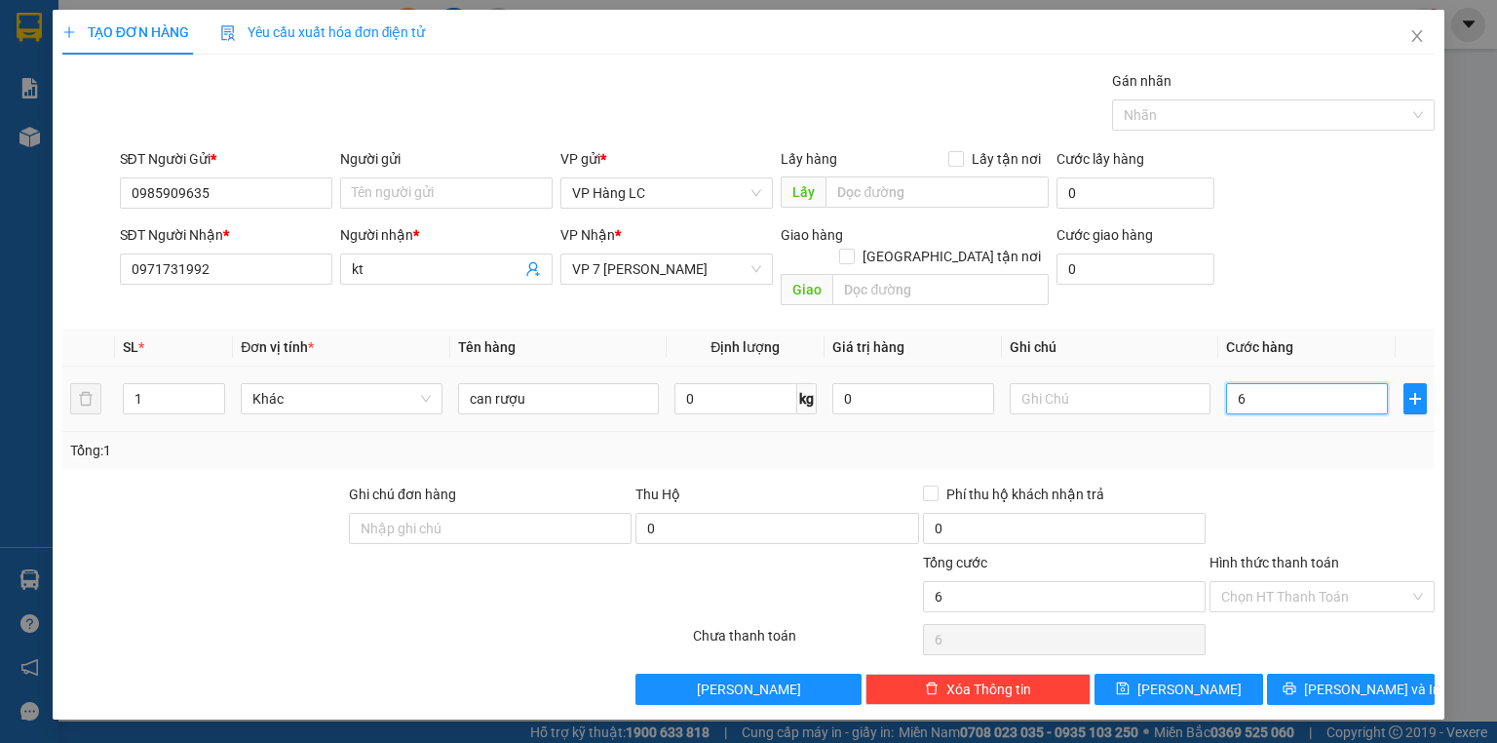
type input "60"
type input "600"
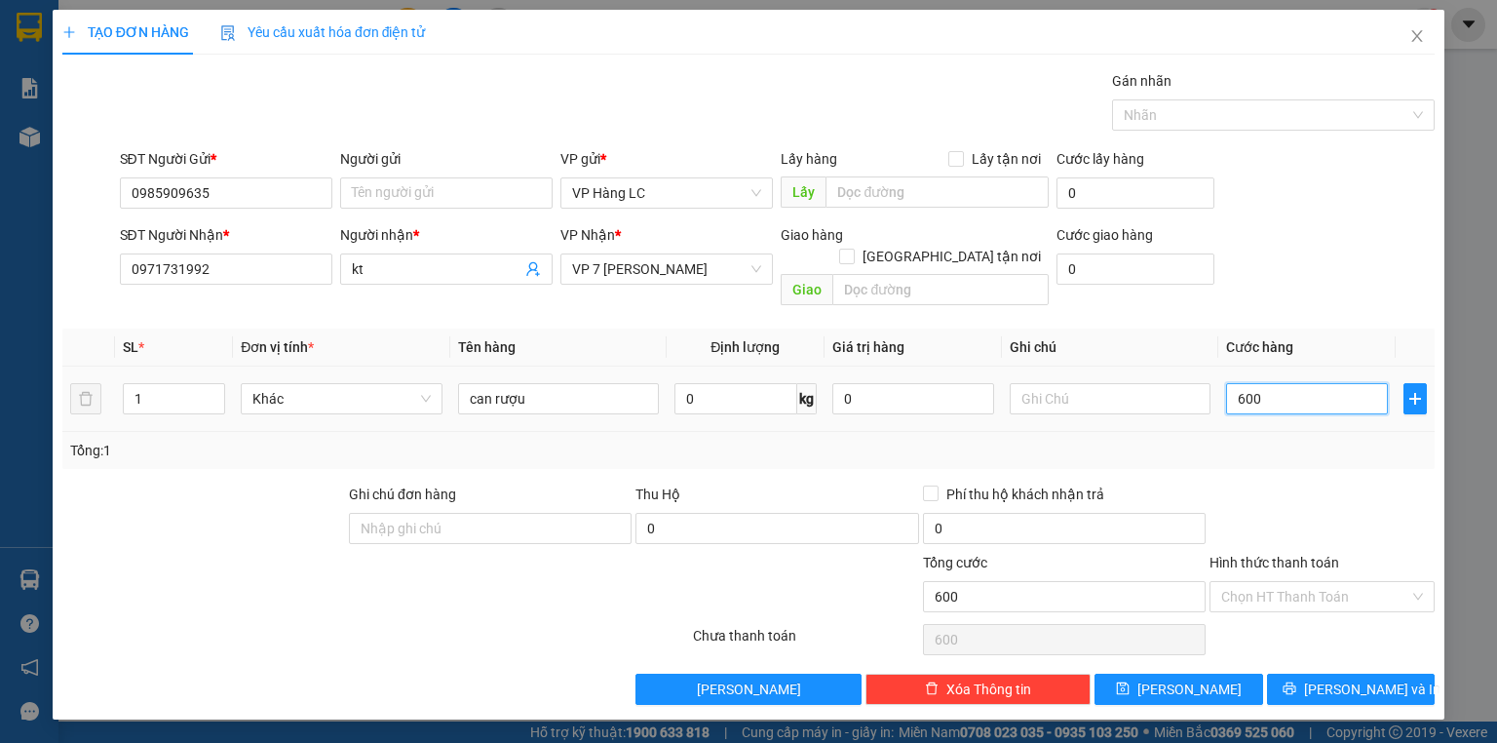
type input "6.000"
type input "60.000"
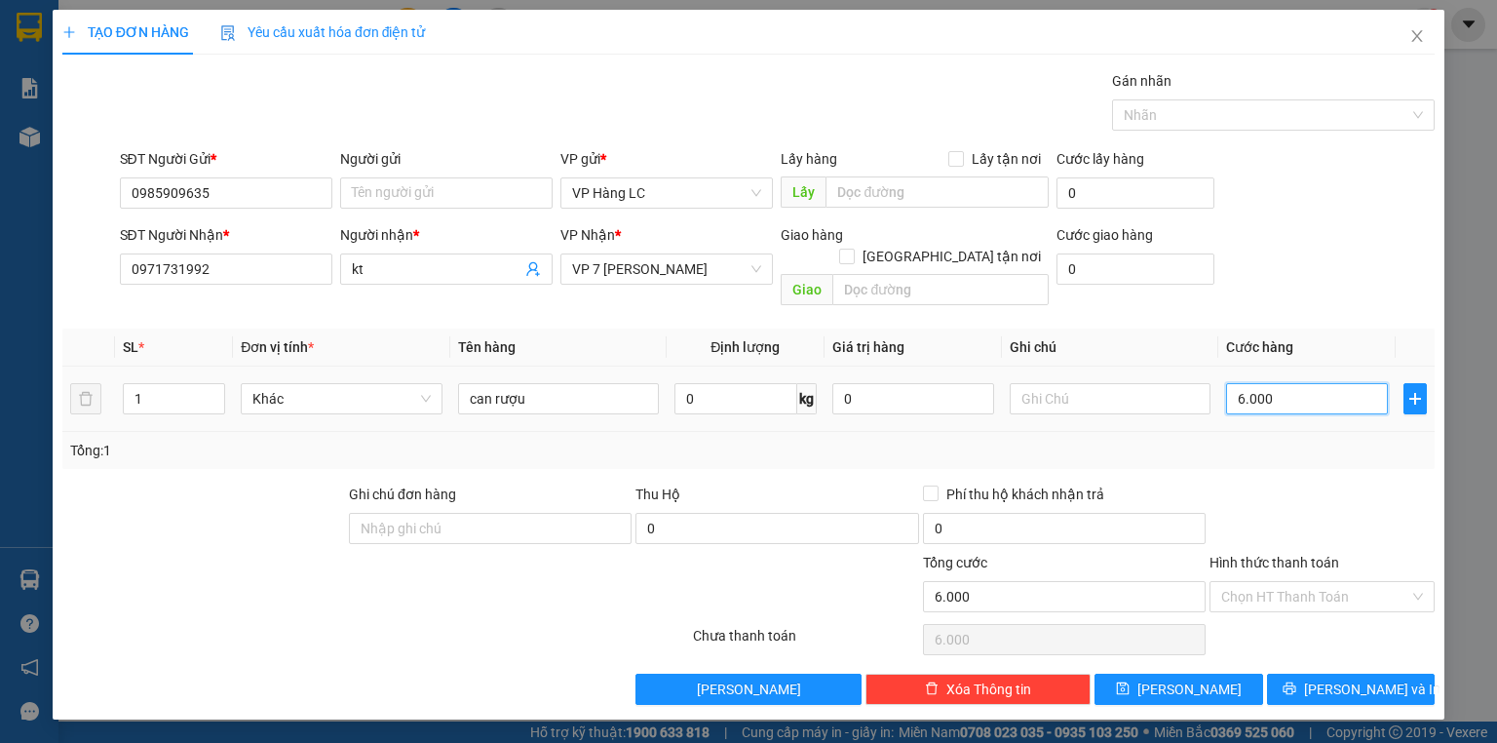
type input "60.000"
click at [1311, 673] on button "[PERSON_NAME] và In" at bounding box center [1351, 688] width 169 height 31
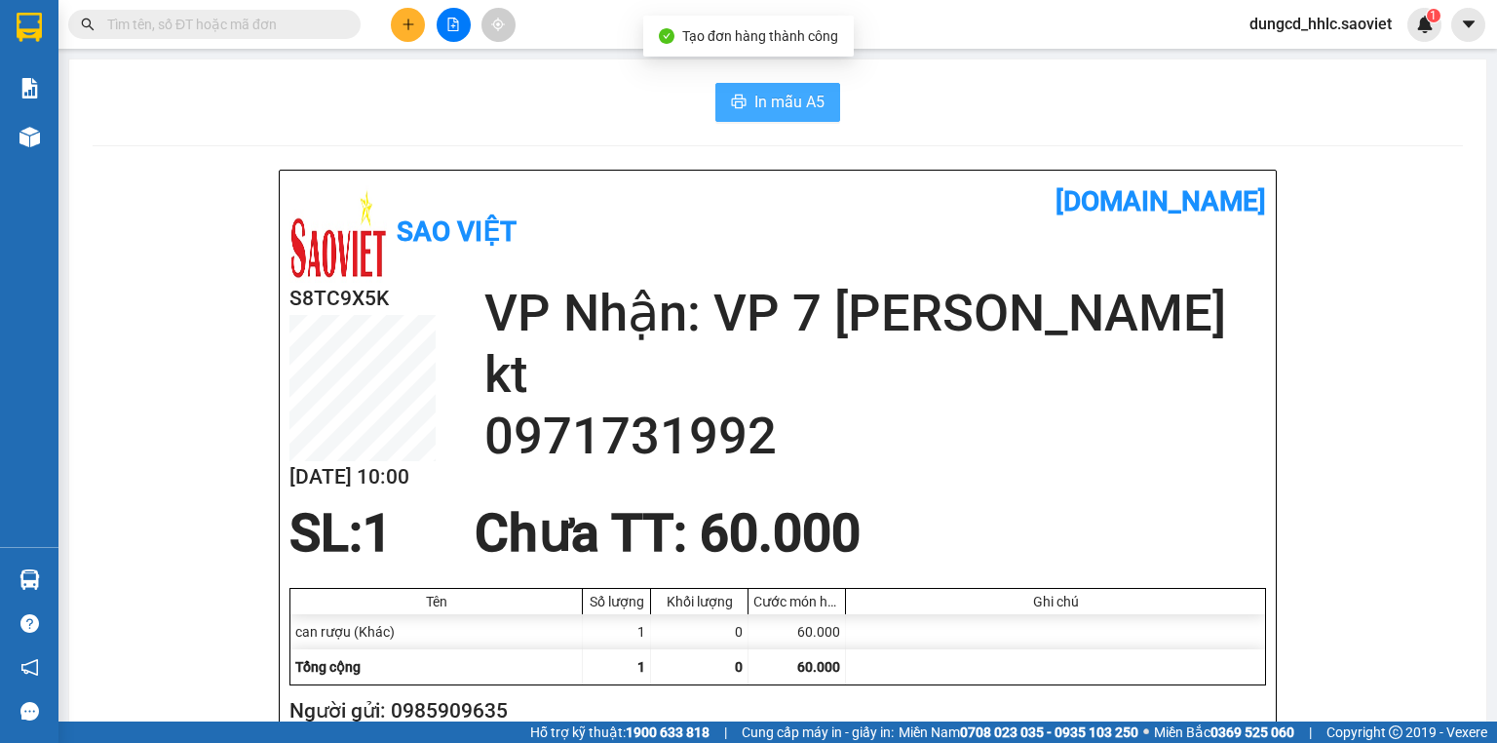
click at [781, 108] on span "In mẫu A5" at bounding box center [789, 102] width 70 height 24
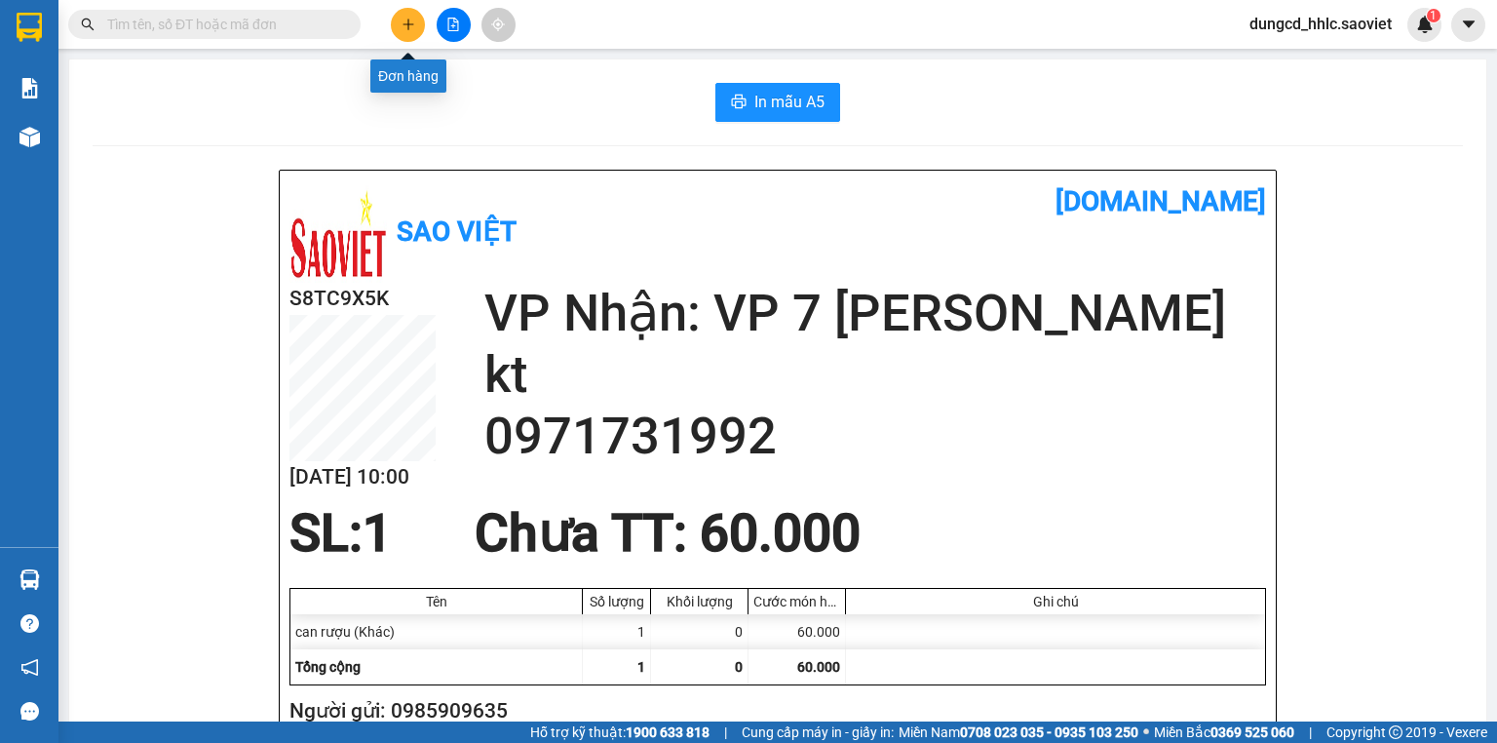
click at [414, 23] on icon "plus" at bounding box center [408, 25] width 14 height 14
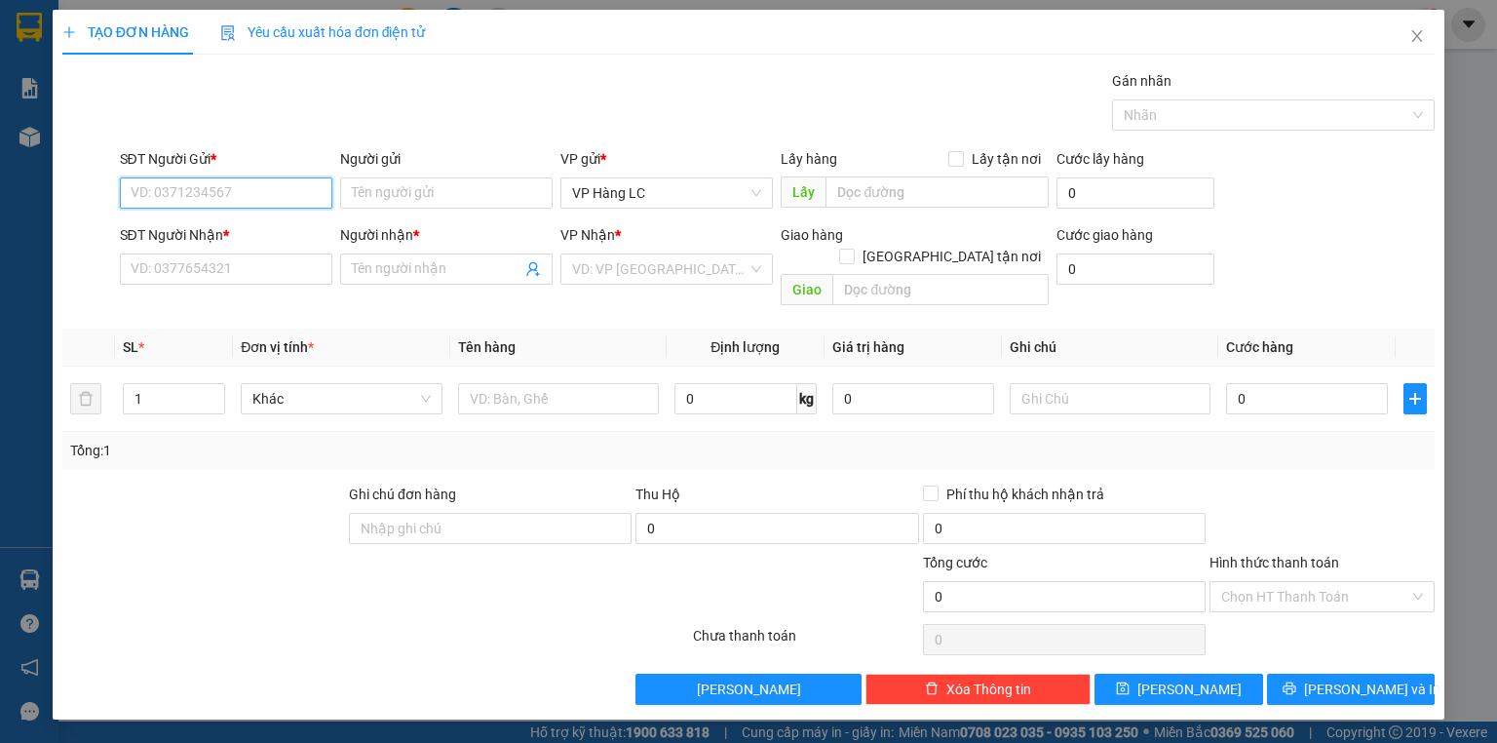
click at [295, 203] on input "SĐT Người Gửi *" at bounding box center [226, 192] width 212 height 31
type input "0917675288"
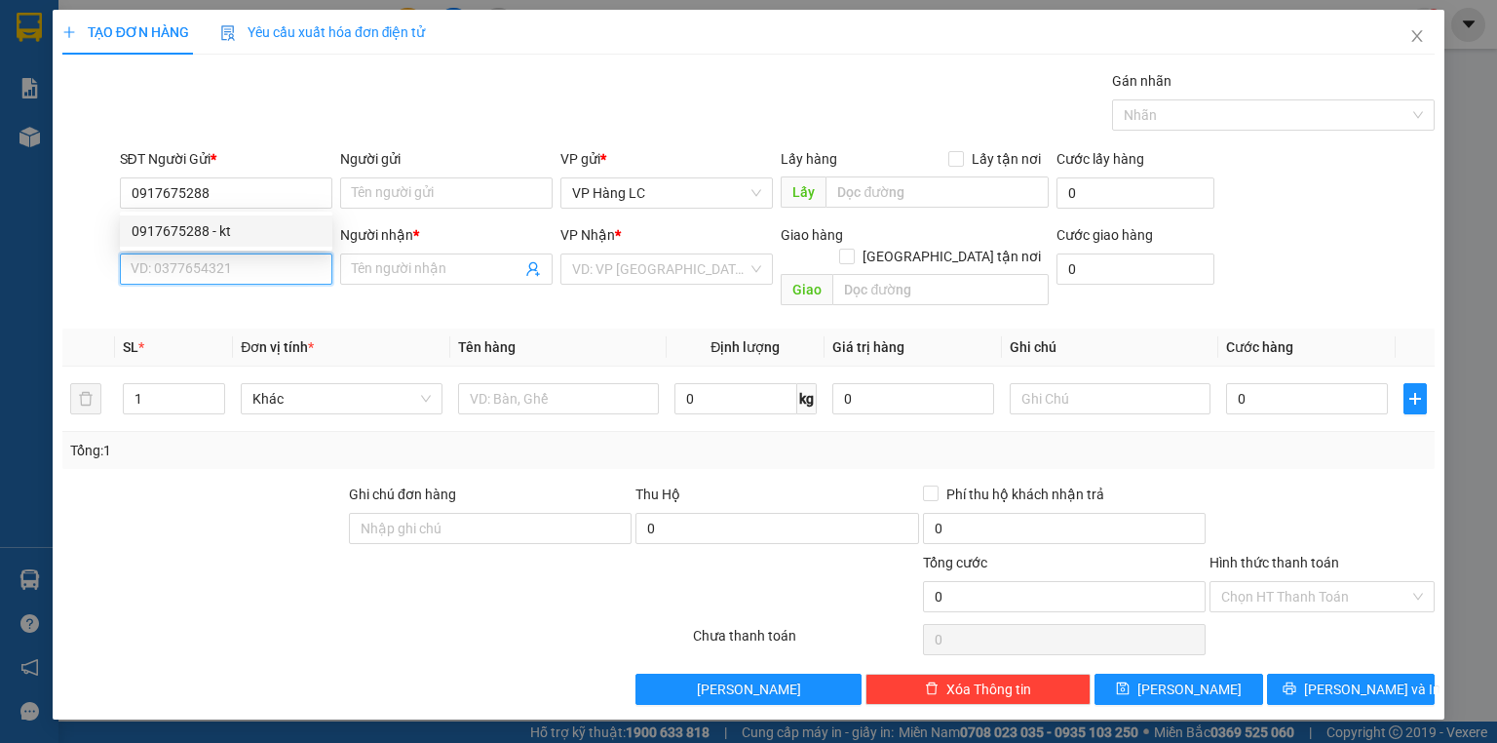
click at [291, 274] on input "SĐT Người Nhận *" at bounding box center [226, 268] width 212 height 31
type input "0855083333"
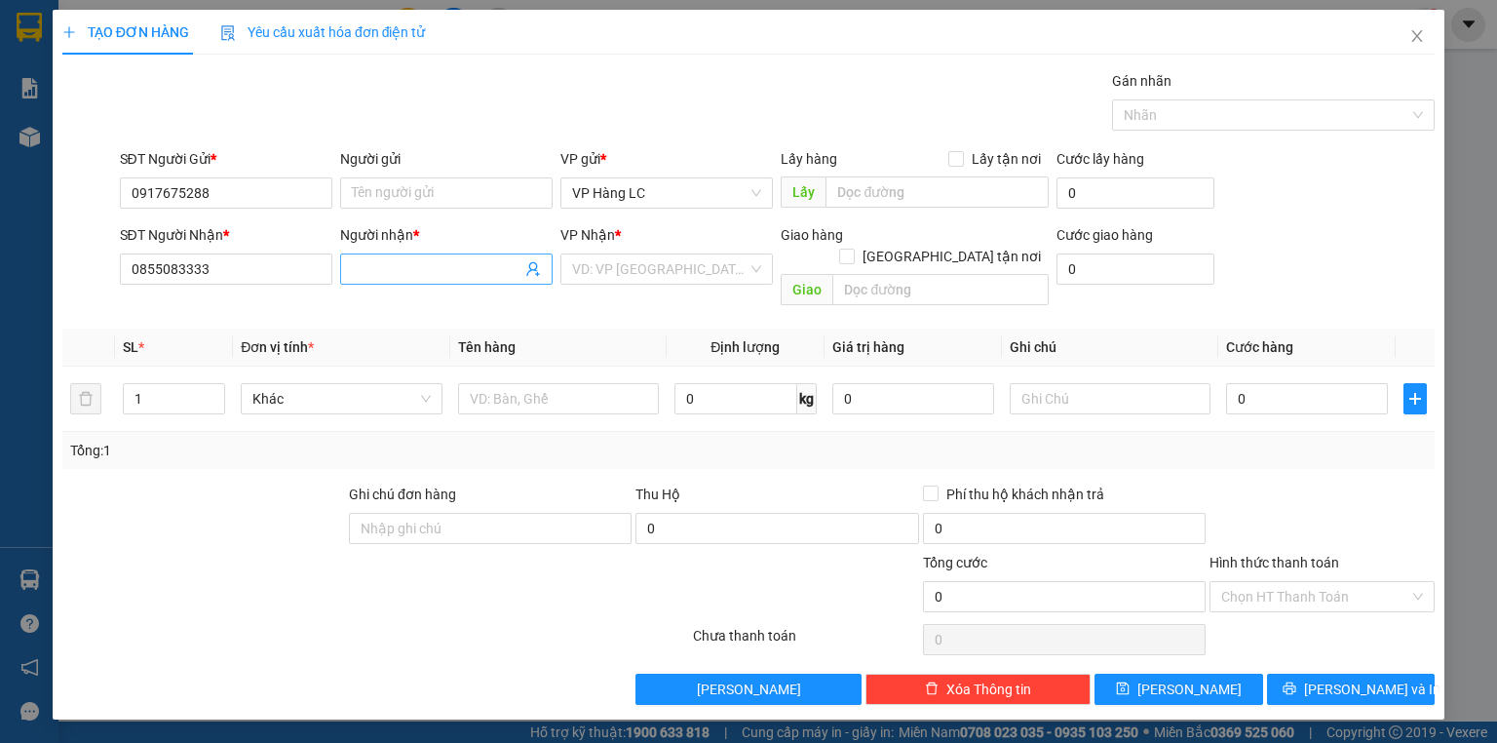
click at [419, 282] on span at bounding box center [446, 268] width 212 height 31
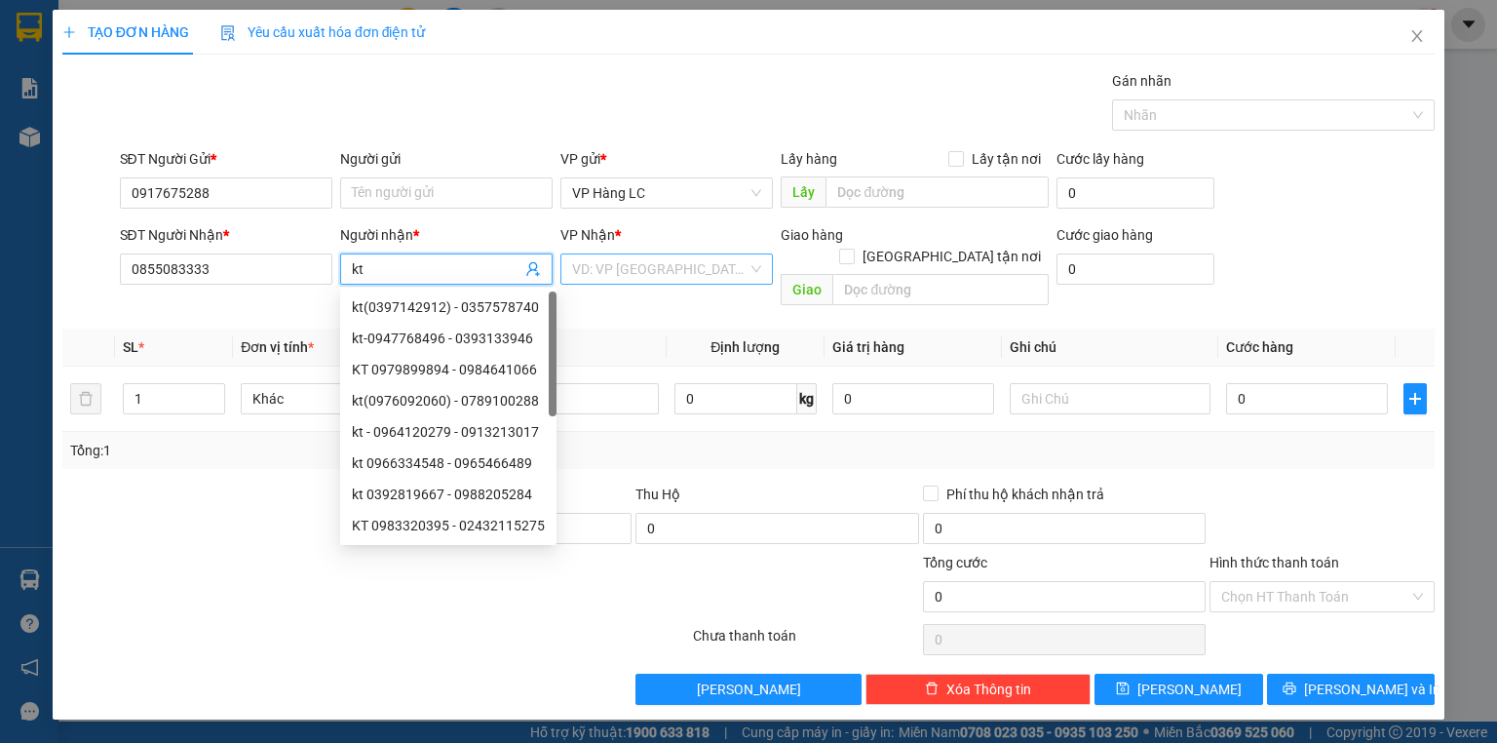
type input "kt"
click at [577, 265] on input "search" at bounding box center [659, 268] width 175 height 29
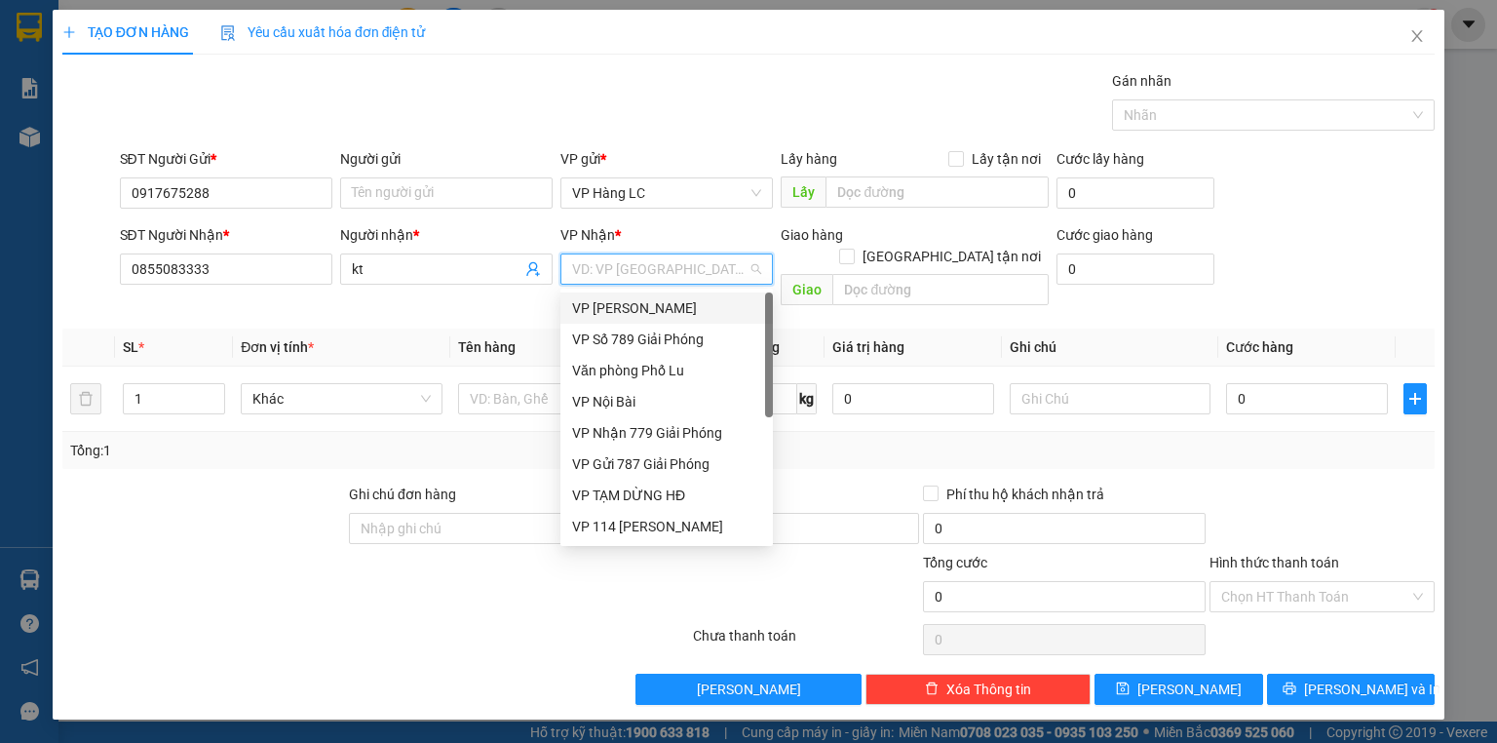
type input "7"
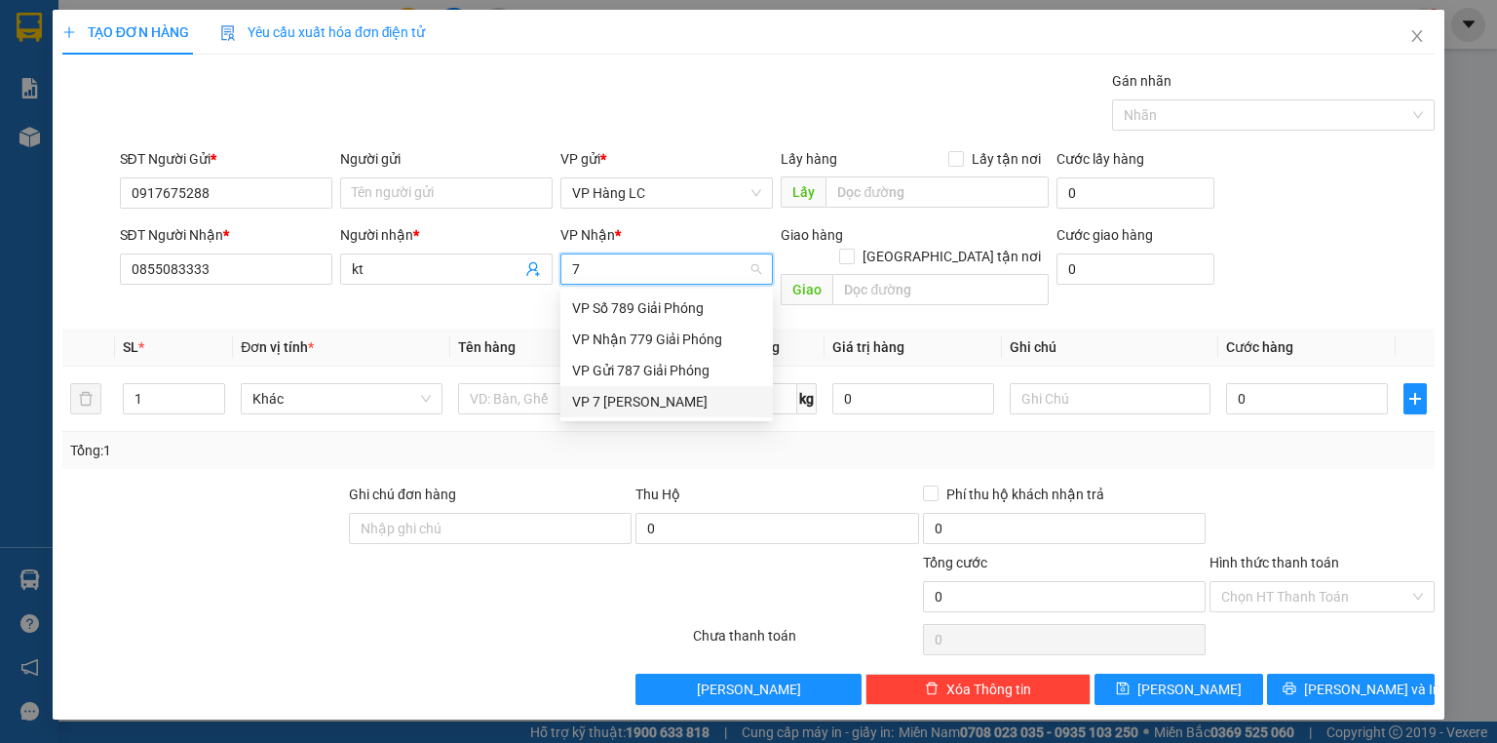
click at [594, 406] on div "VP 7 [PERSON_NAME]" at bounding box center [666, 401] width 189 height 21
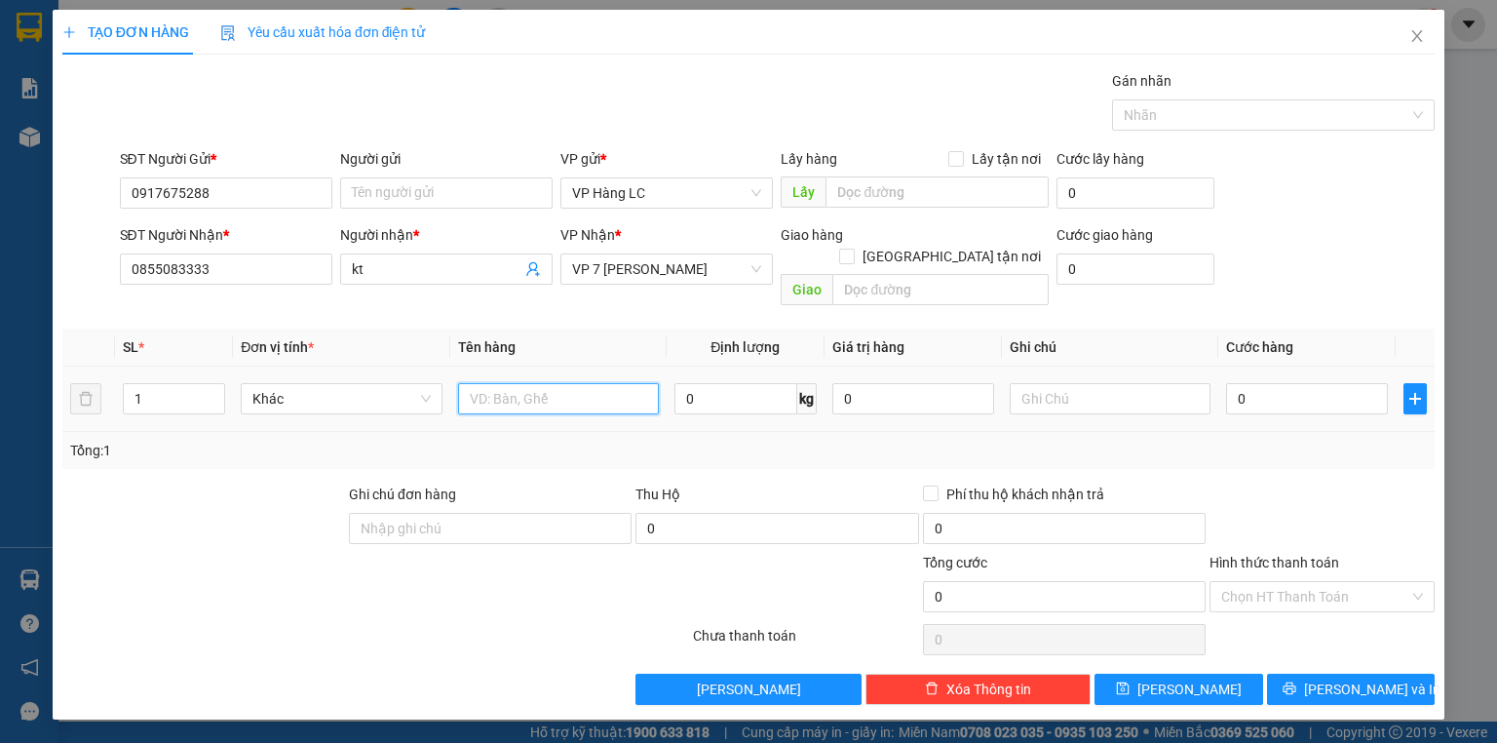
click at [511, 389] on input "text" at bounding box center [558, 398] width 201 height 31
click at [916, 274] on input "text" at bounding box center [940, 289] width 216 height 31
click at [600, 383] on input "text" at bounding box center [558, 398] width 201 height 31
click at [998, 274] on input "buýt bầu" at bounding box center [940, 289] width 216 height 31
click at [983, 274] on input "buýt bầu" at bounding box center [940, 289] width 216 height 31
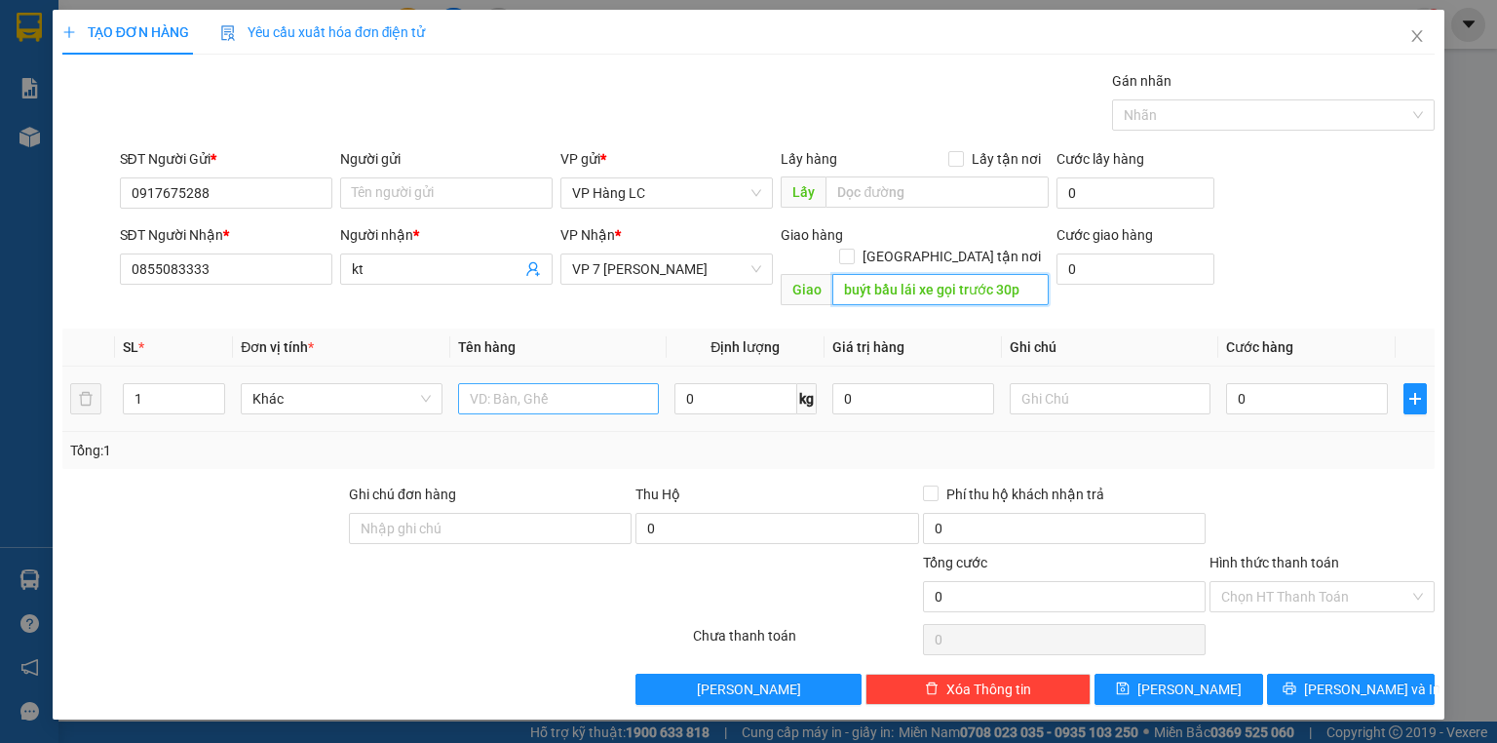
type input "buýt bầu lái xe gọi trước 30p"
click at [565, 383] on input "text" at bounding box center [558, 398] width 201 height 31
type input "tải gạo đỏ"
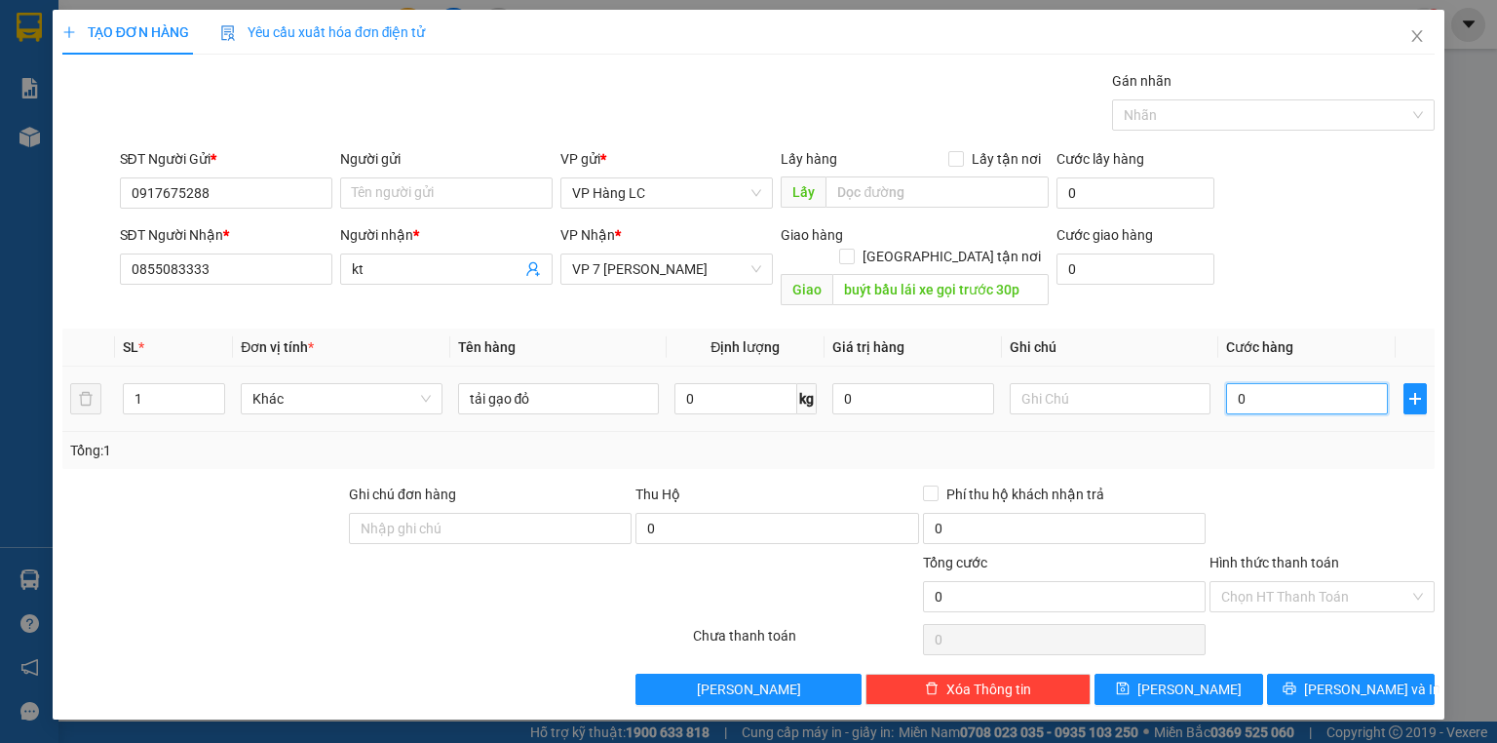
click at [1246, 384] on input "0" at bounding box center [1307, 398] width 162 height 31
type input "1"
type input "10"
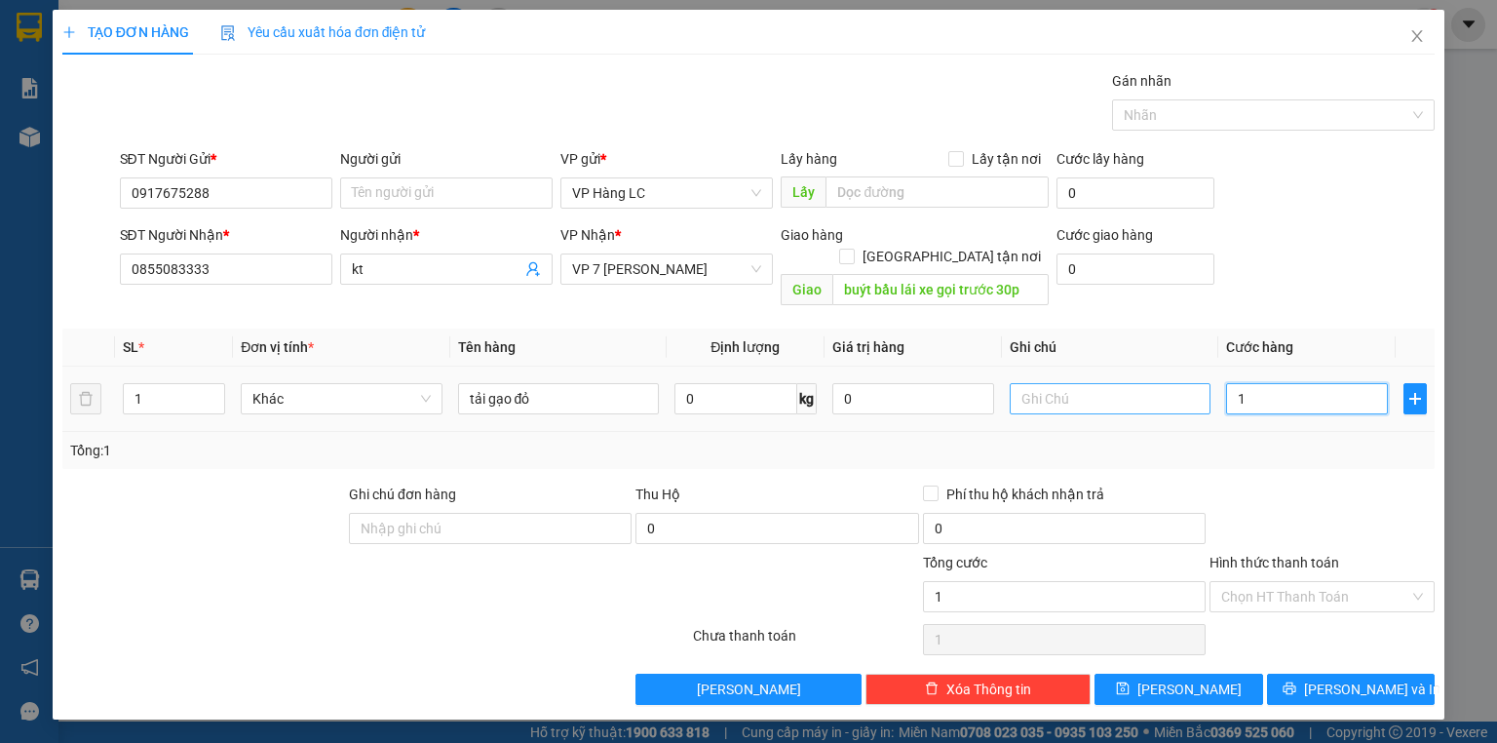
type input "10"
type input "100"
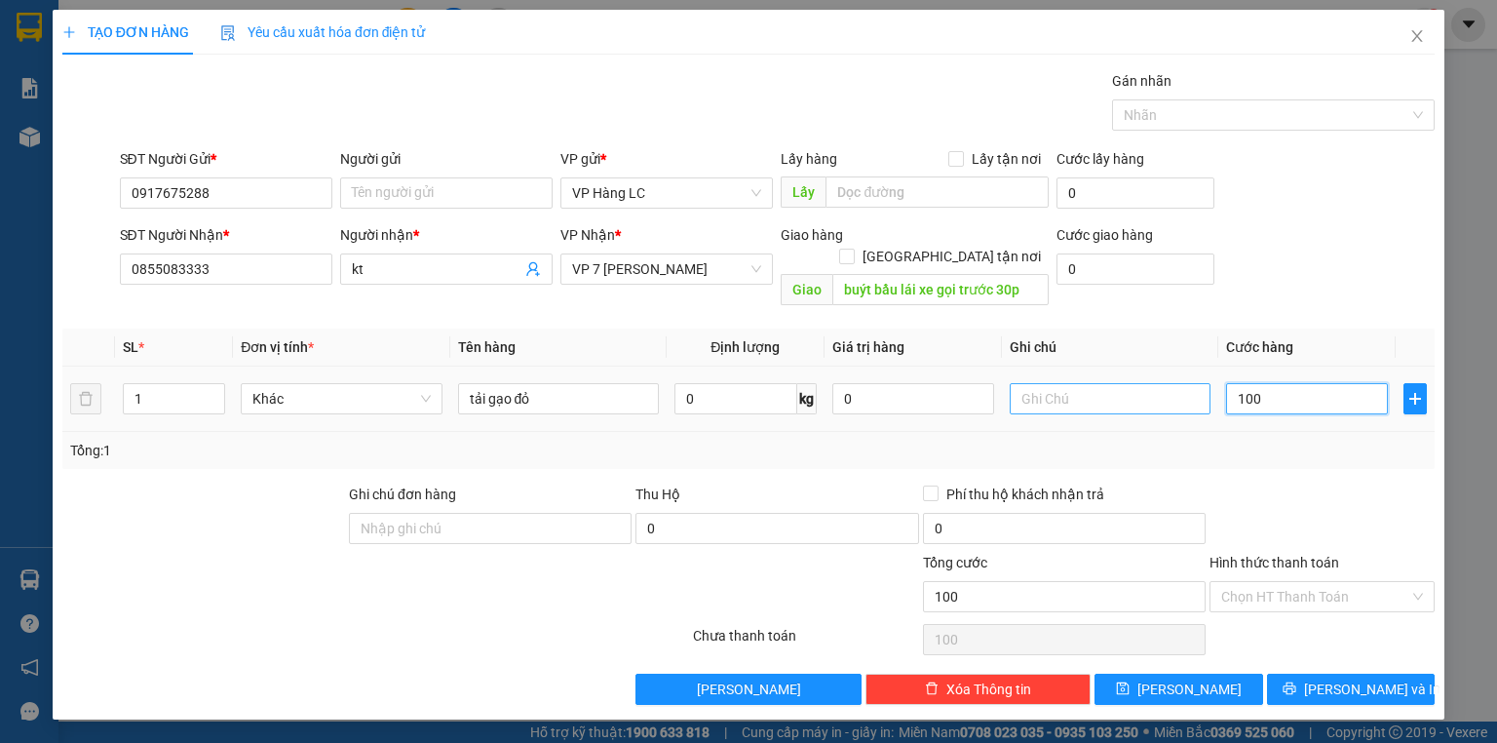
type input "1.000"
type input "10.000"
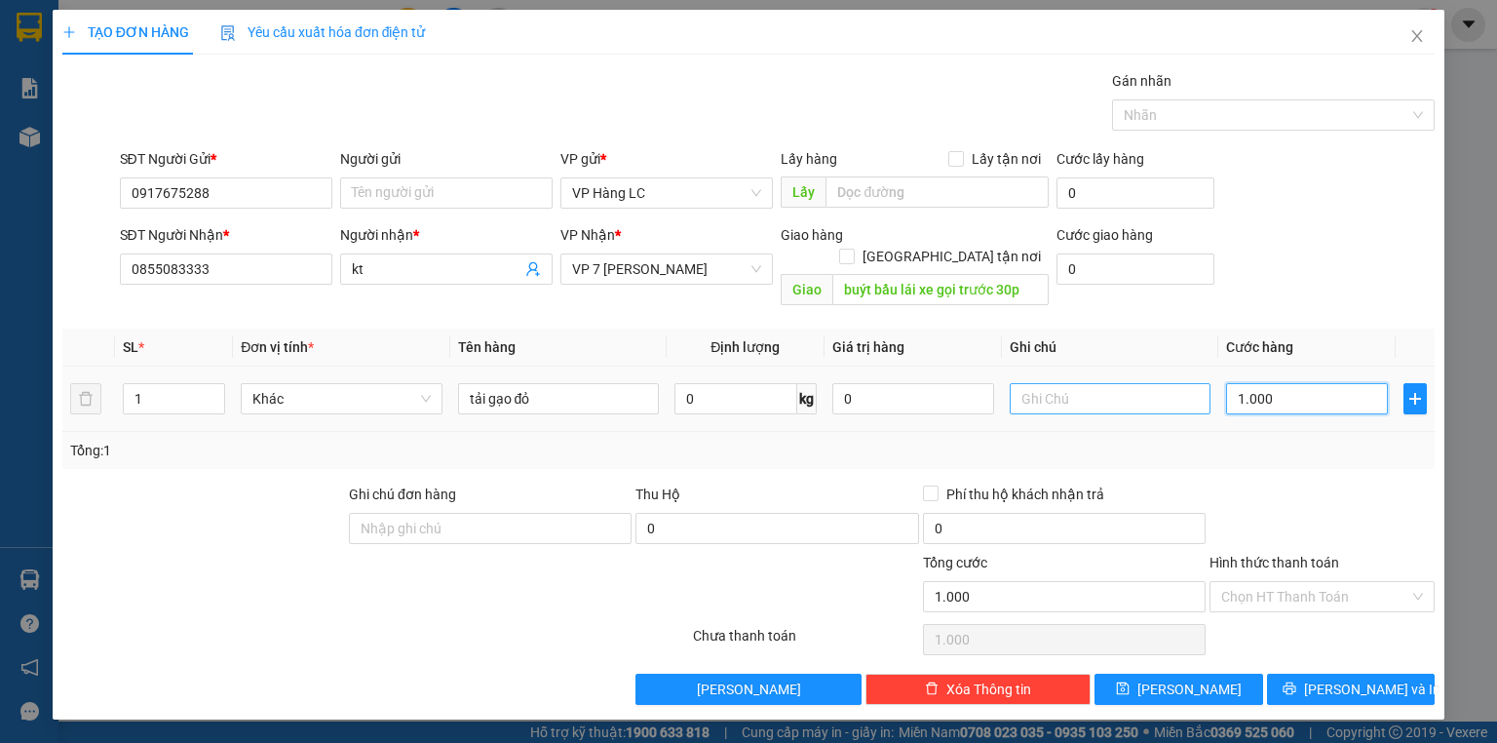
type input "10.000"
type input "100.000"
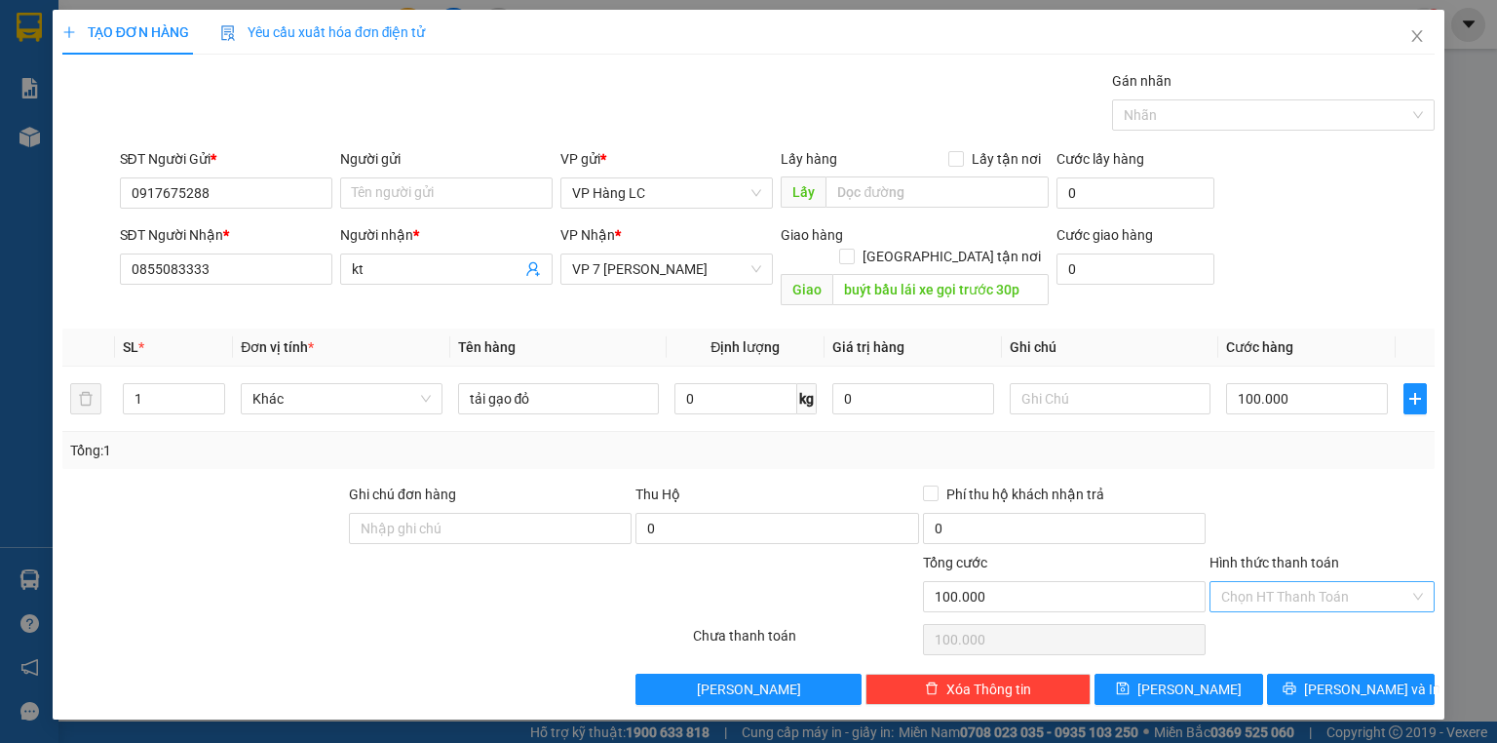
click at [1394, 582] on input "Hình thức thanh toán" at bounding box center [1315, 596] width 188 height 29
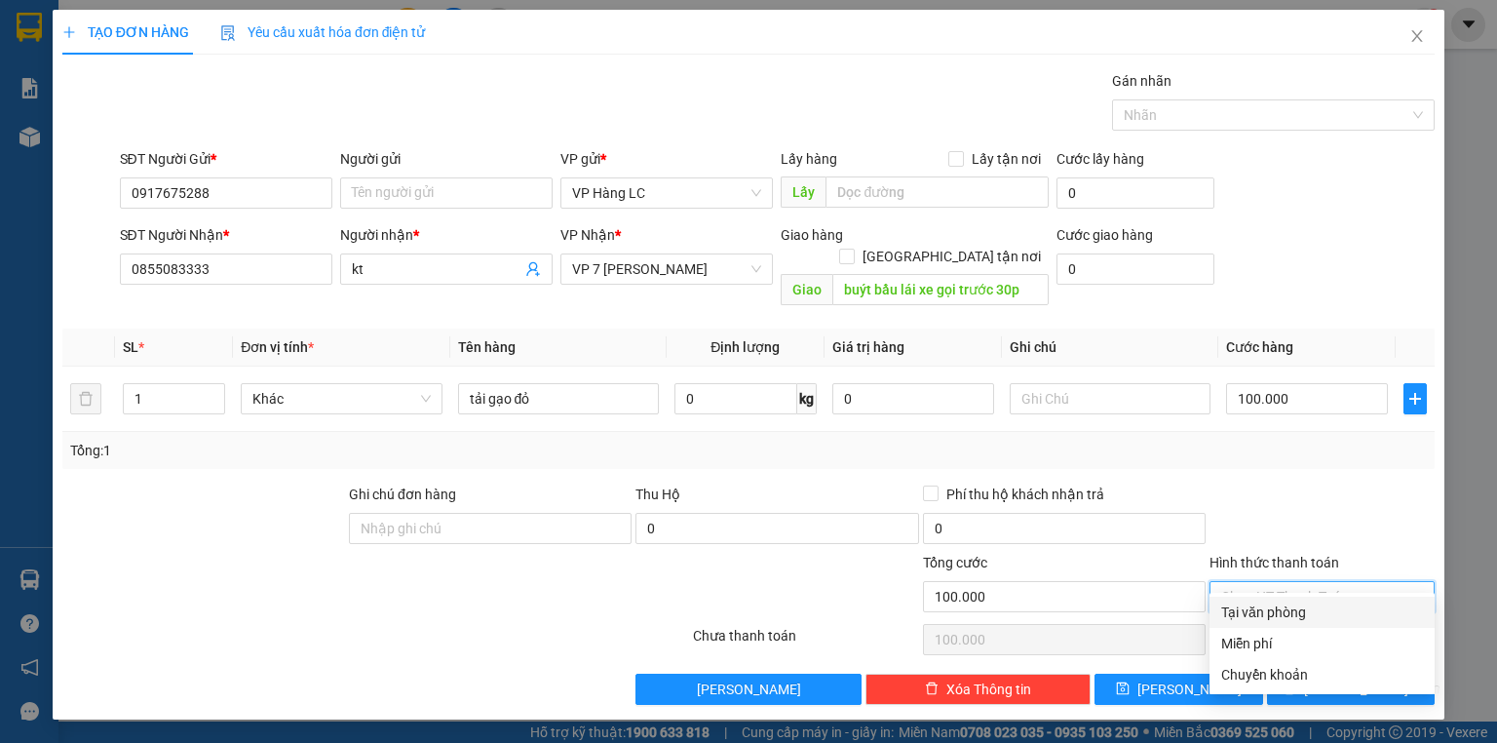
click at [1351, 605] on div "Tại văn phòng" at bounding box center [1322, 611] width 202 height 21
type input "0"
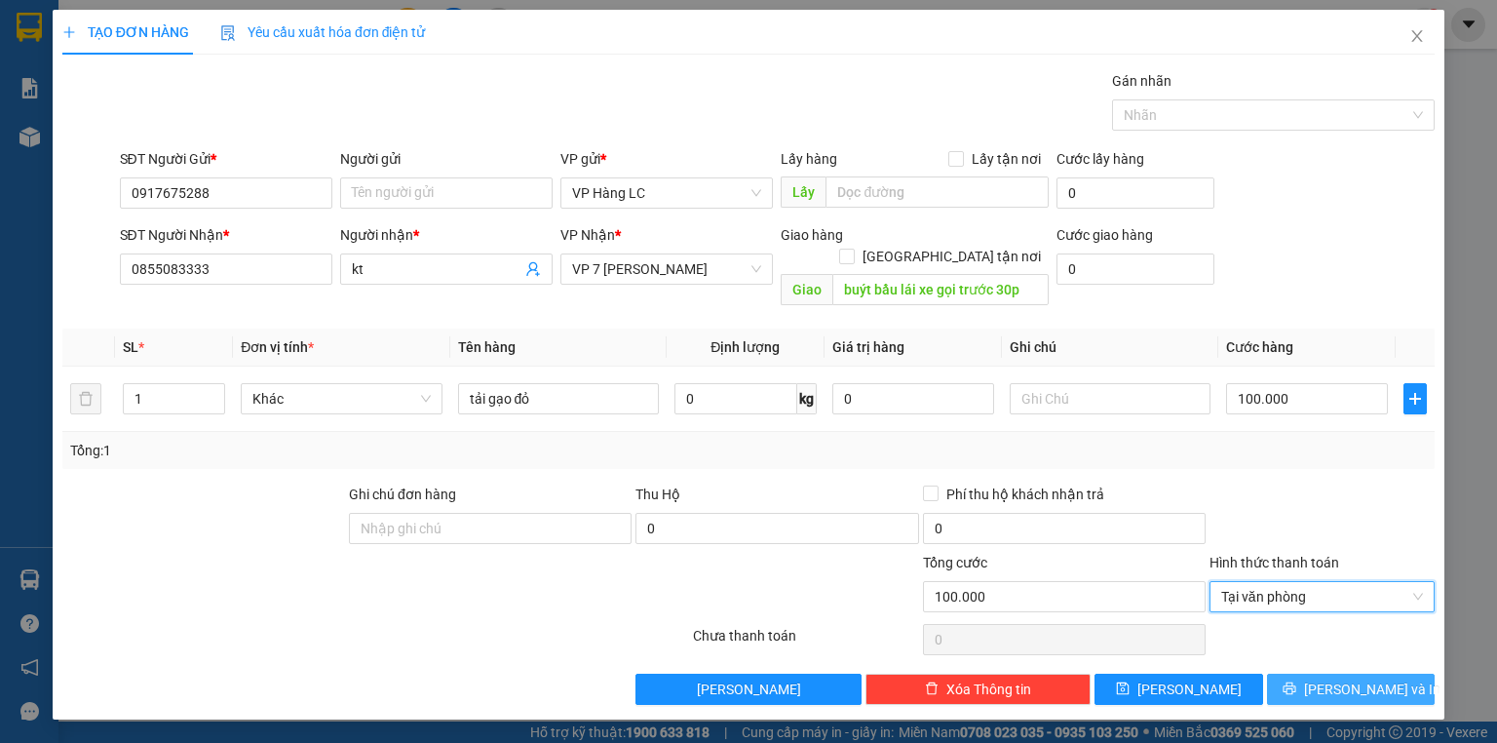
click at [1373, 678] on span "[PERSON_NAME] và In" at bounding box center [1372, 688] width 136 height 21
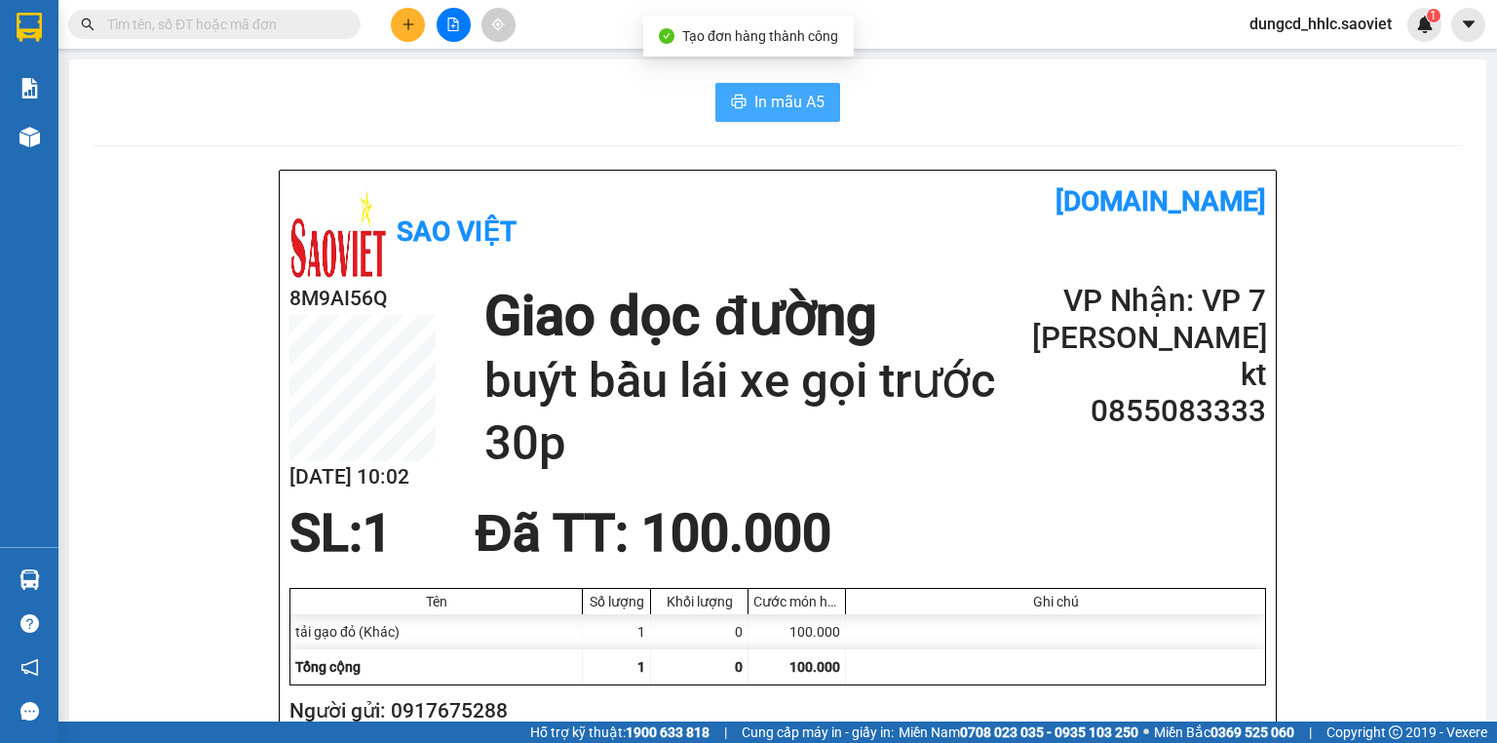
click at [773, 102] on span "In mẫu A5" at bounding box center [789, 102] width 70 height 24
click at [1416, 22] on img at bounding box center [1425, 25] width 18 height 18
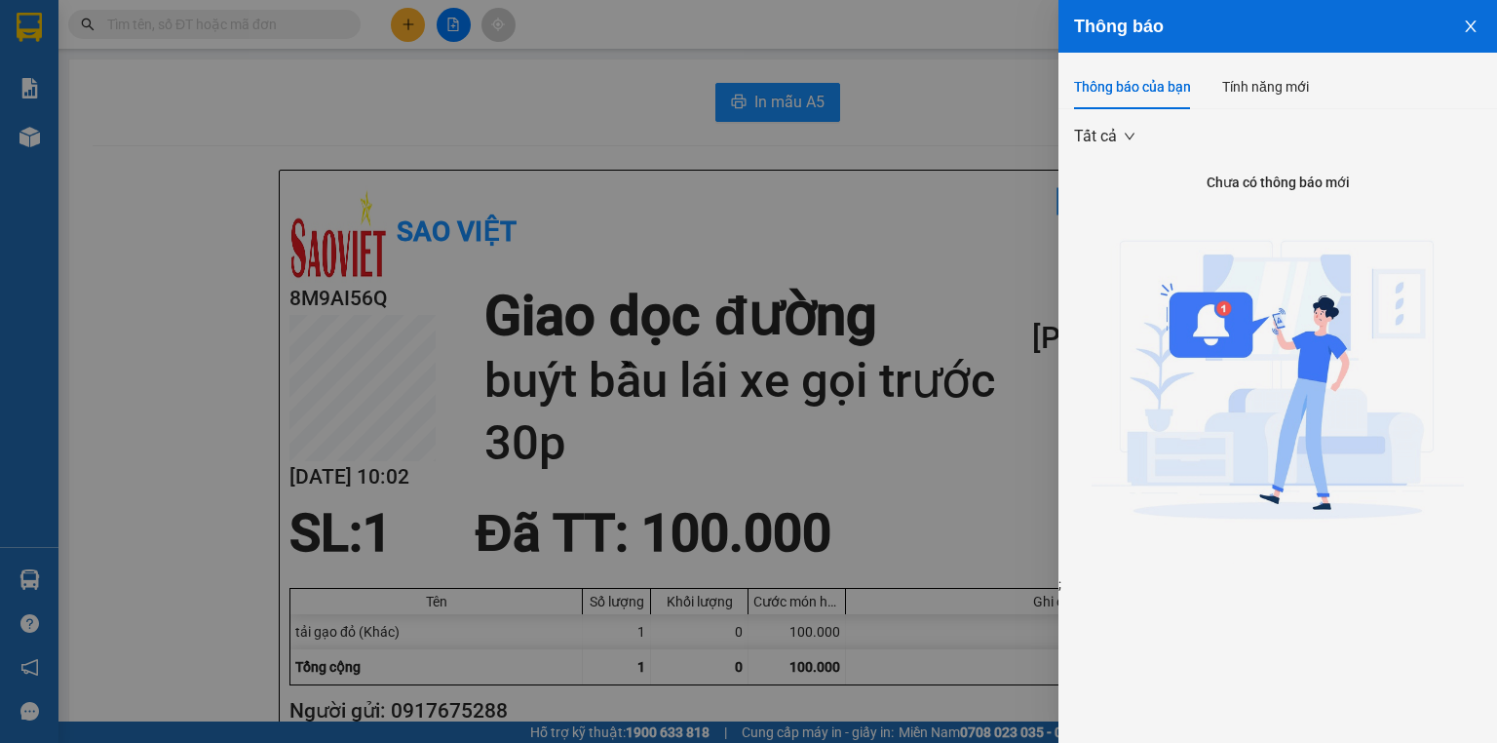
click at [1463, 19] on icon "close" at bounding box center [1471, 27] width 16 height 16
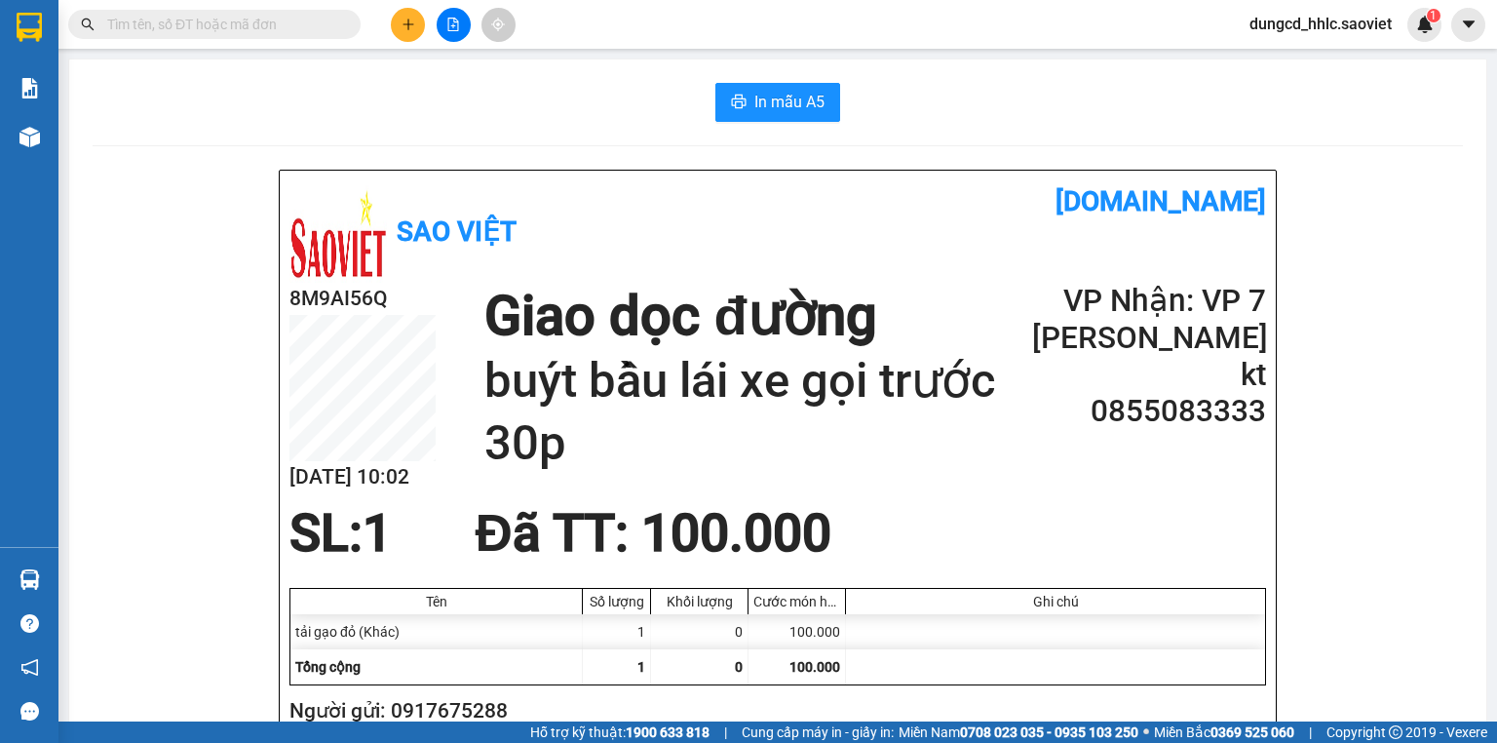
click at [335, 22] on span at bounding box center [214, 24] width 292 height 29
paste input "0865796569"
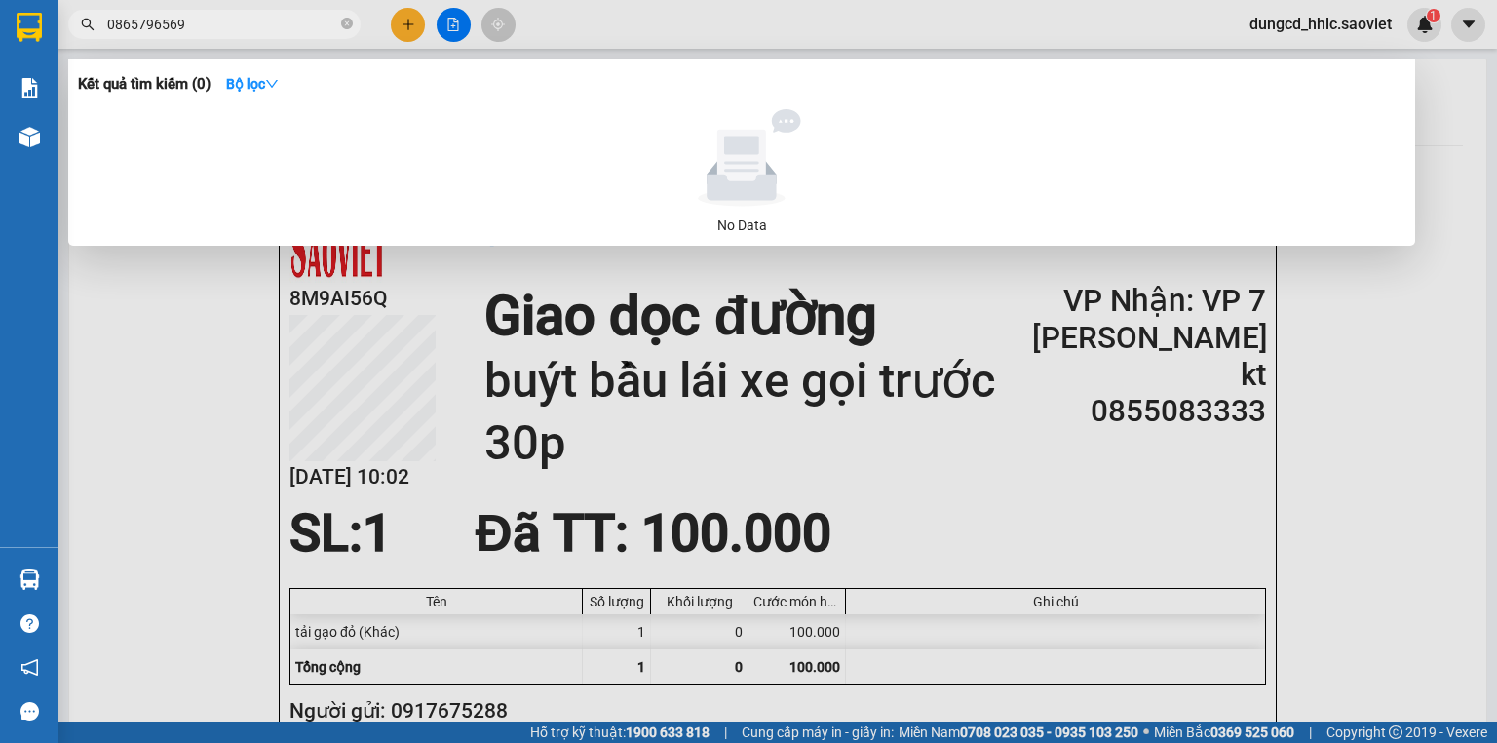
type input "0865796569"
click at [668, 9] on div at bounding box center [748, 371] width 1497 height 743
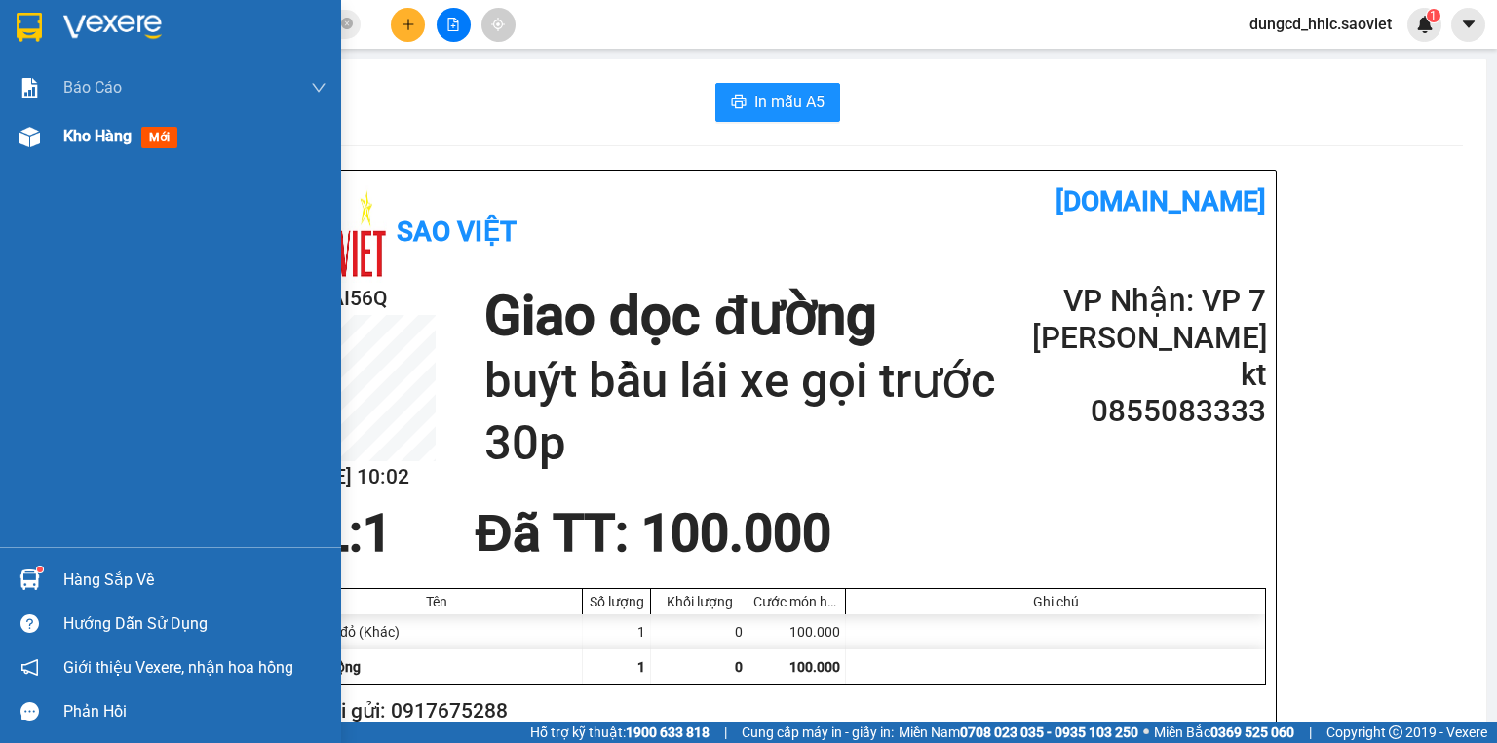
click at [61, 145] on div "Kho hàng mới" at bounding box center [170, 136] width 341 height 49
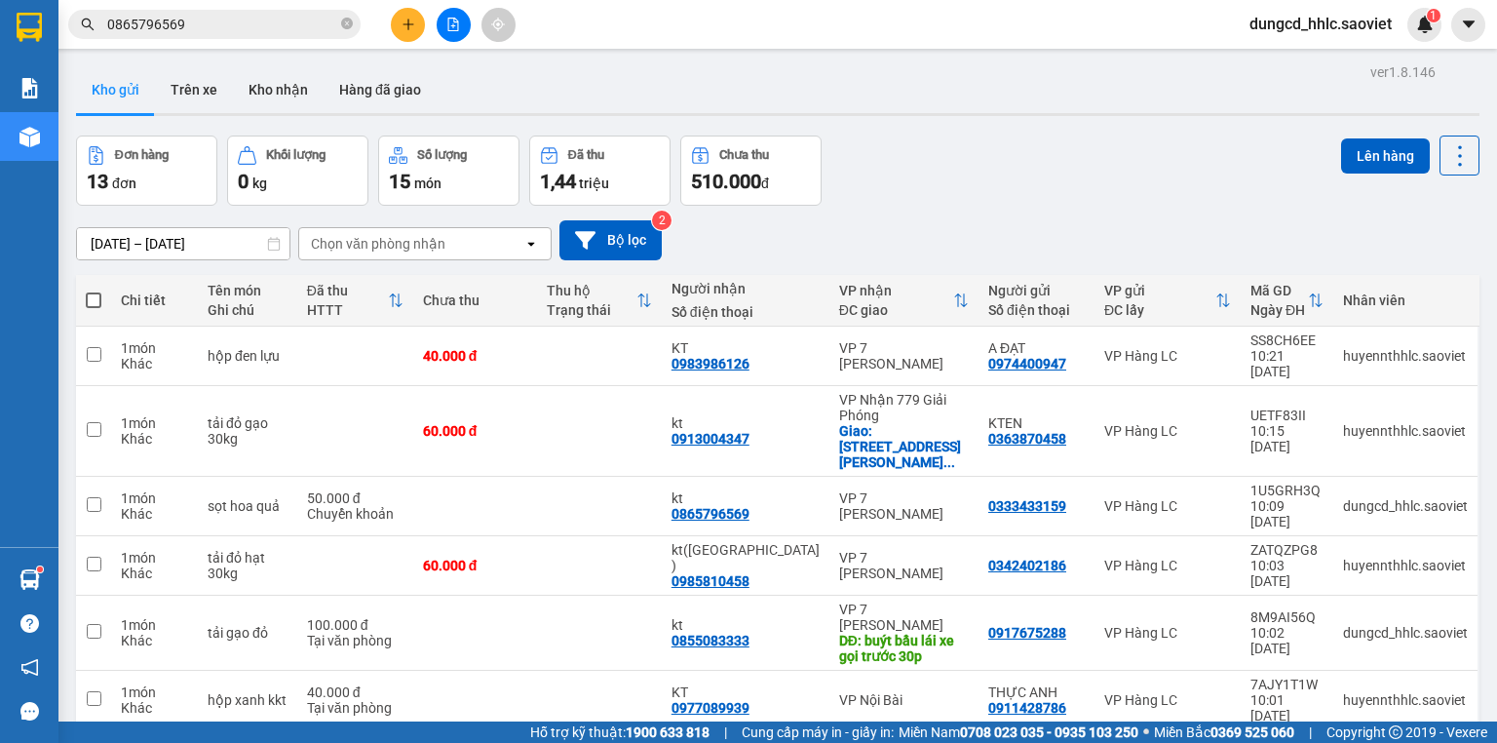
drag, startPoint x: 1206, startPoint y: 237, endPoint x: 1363, endPoint y: 214, distance: 158.5
click at [1231, 228] on div "09/10/2025 – 11/10/2025 Press the down arrow key to interact with the calendar …" at bounding box center [777, 240] width 1403 height 40
click at [1449, 156] on icon at bounding box center [1459, 155] width 27 height 27
drag, startPoint x: 1444, startPoint y: 282, endPoint x: 1312, endPoint y: 261, distance: 134.1
click at [1443, 282] on span "Làm mới" at bounding box center [1420, 277] width 54 height 19
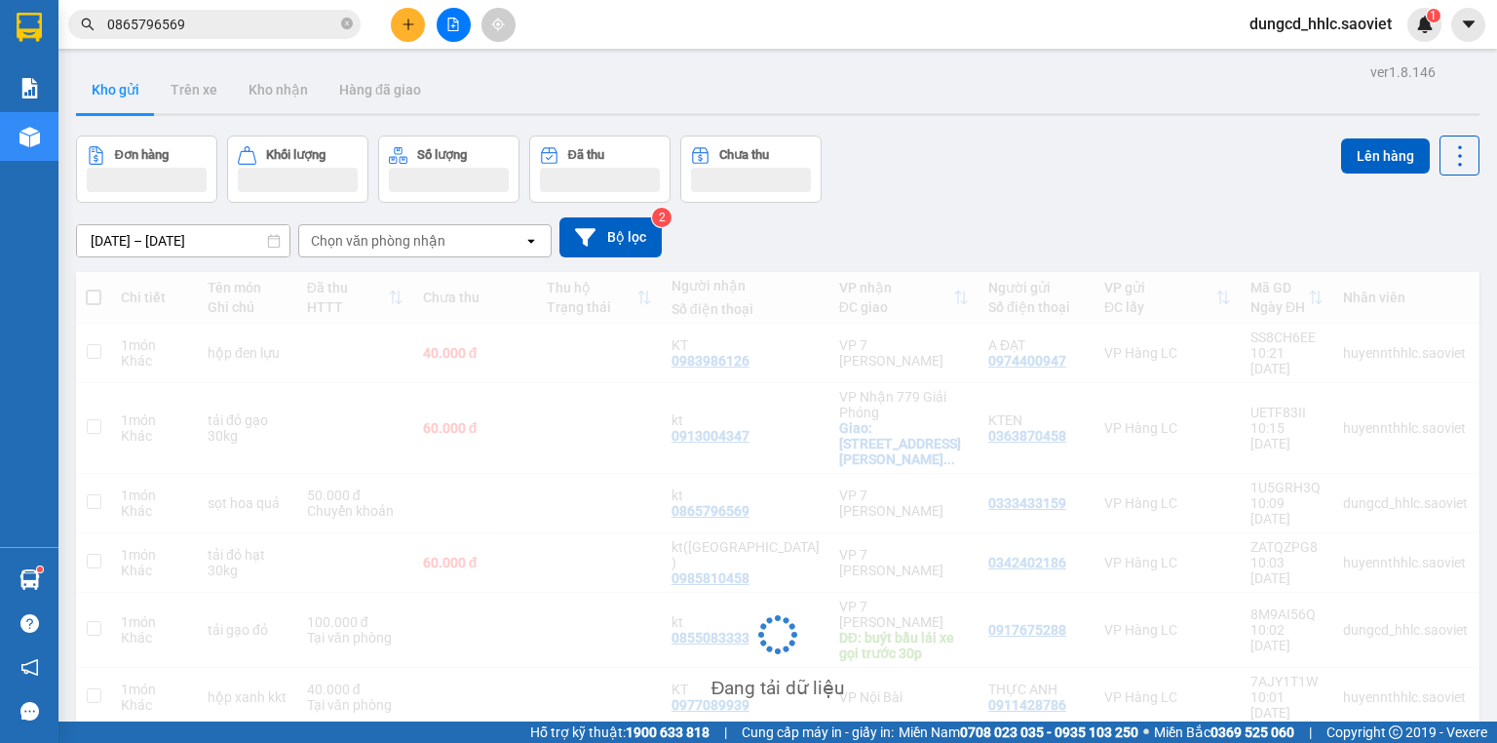
click at [1123, 211] on div "09/10/2025 – 11/10/2025 Press the down arrow key to interact with the calendar …" at bounding box center [777, 237] width 1403 height 69
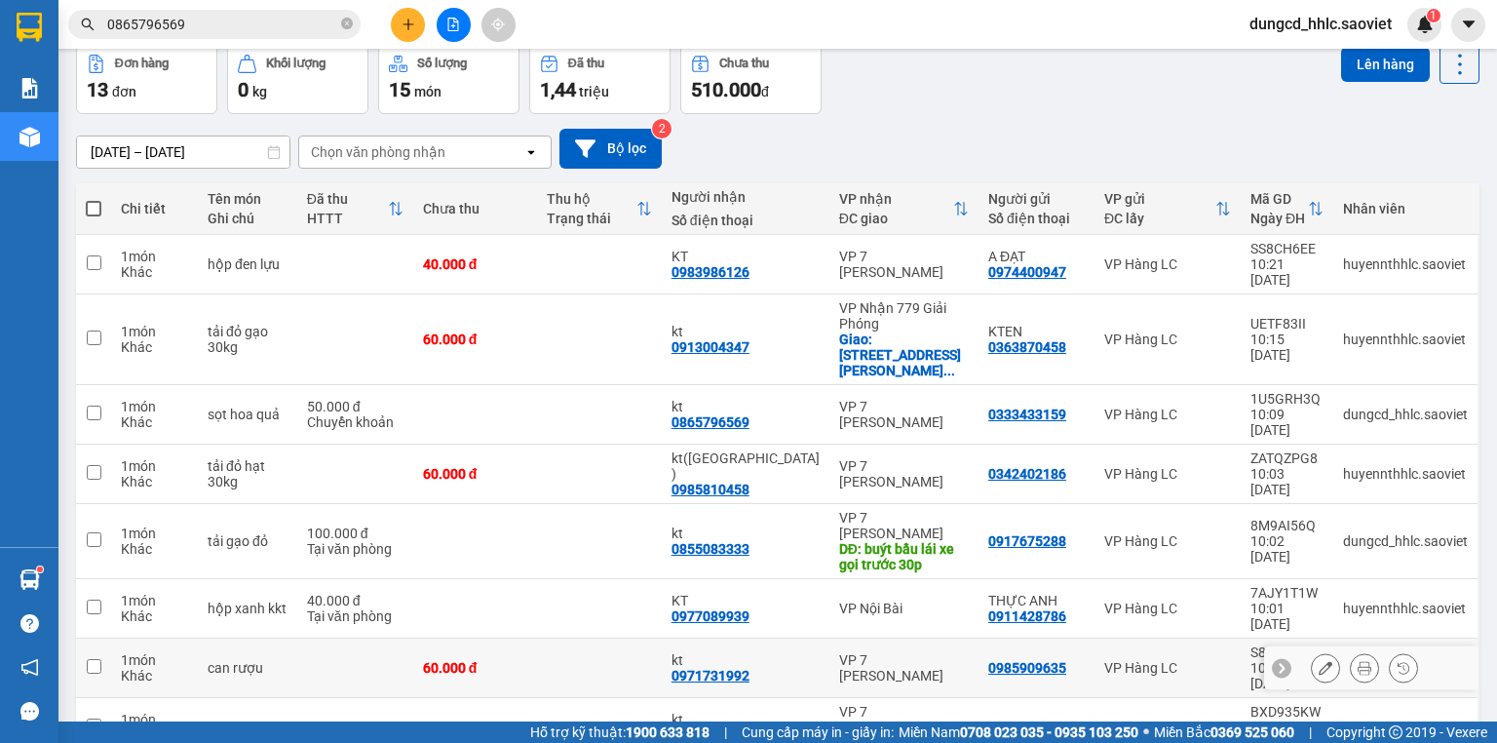
scroll to position [167, 0]
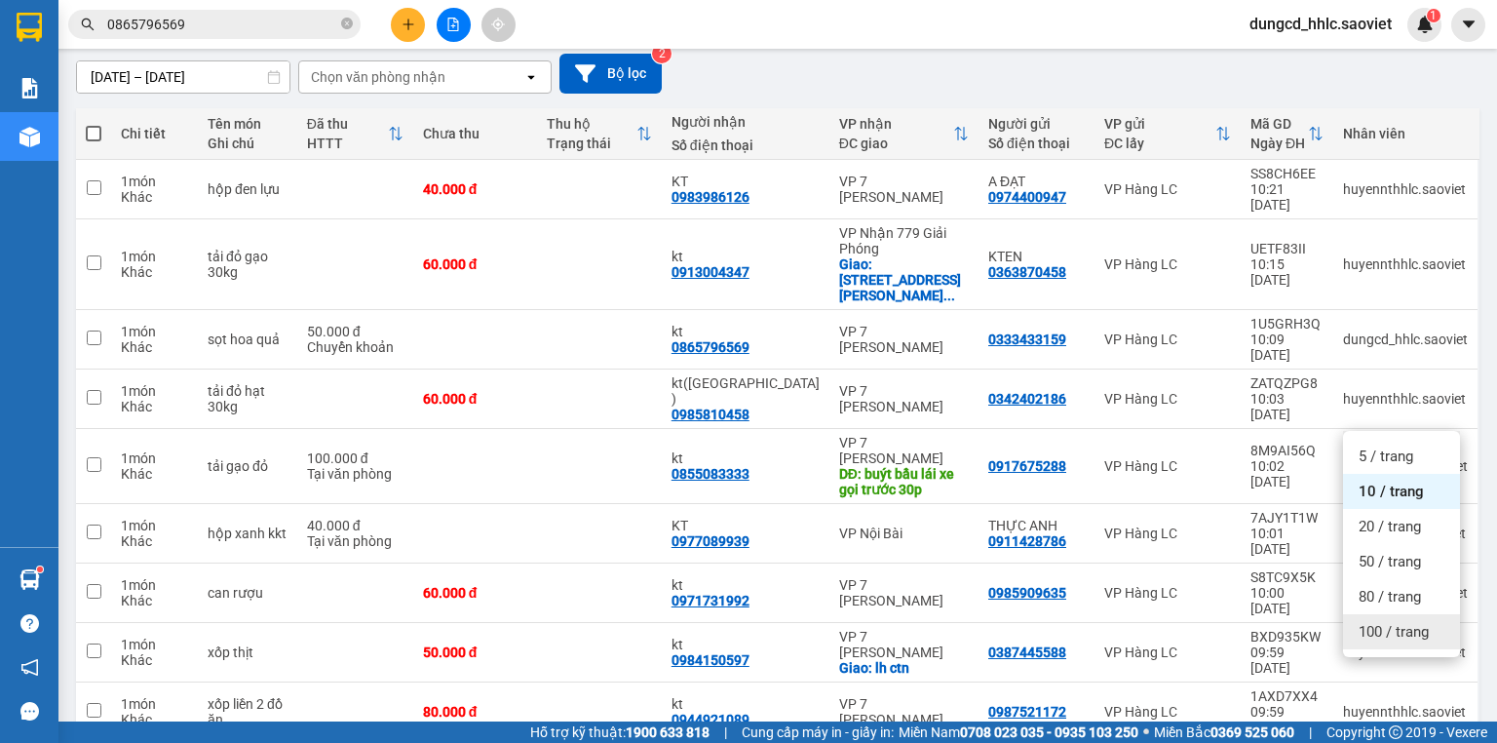
click at [1392, 628] on span "100 / trang" at bounding box center [1393, 631] width 70 height 19
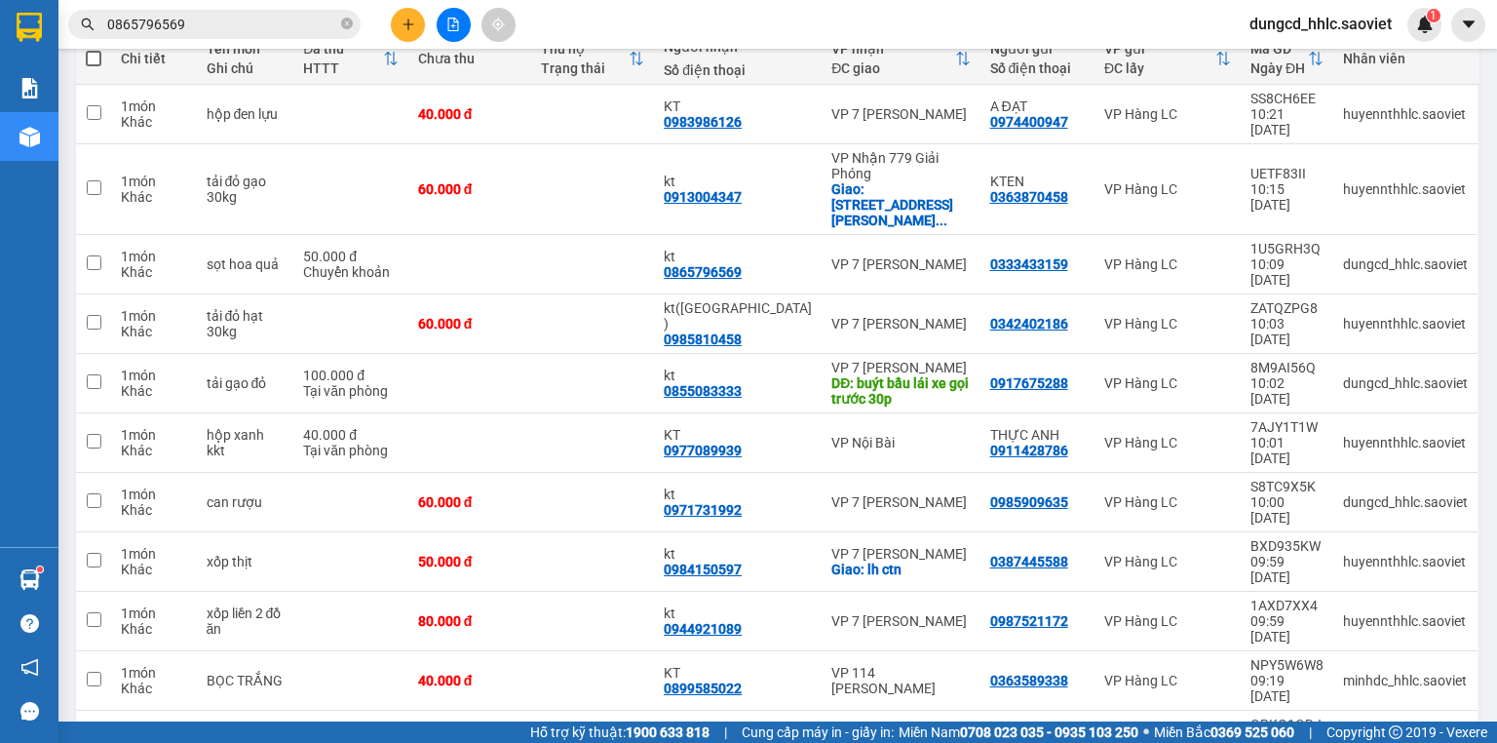
scroll to position [360, 0]
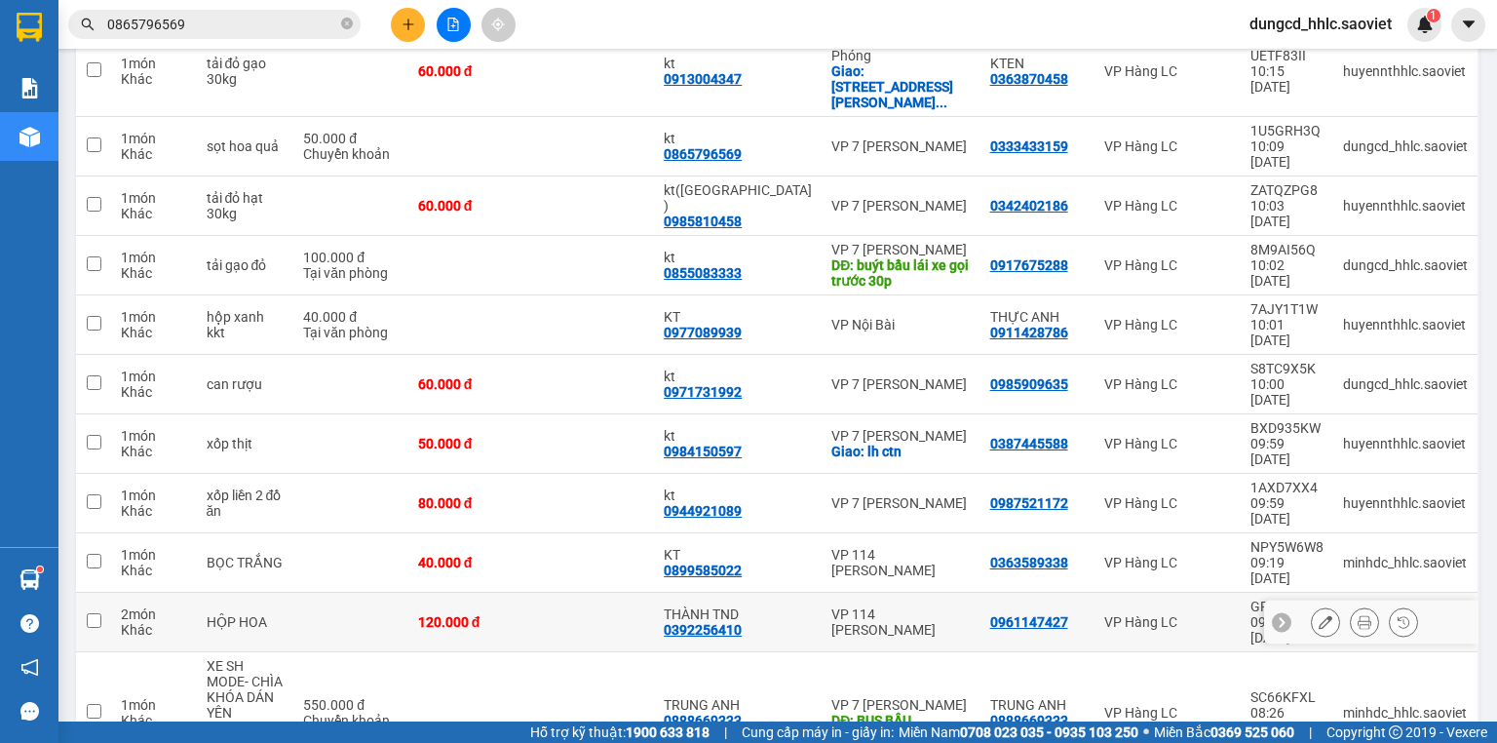
click at [948, 606] on div "VP 114 [PERSON_NAME]" at bounding box center [900, 621] width 138 height 31
checkbox input "true"
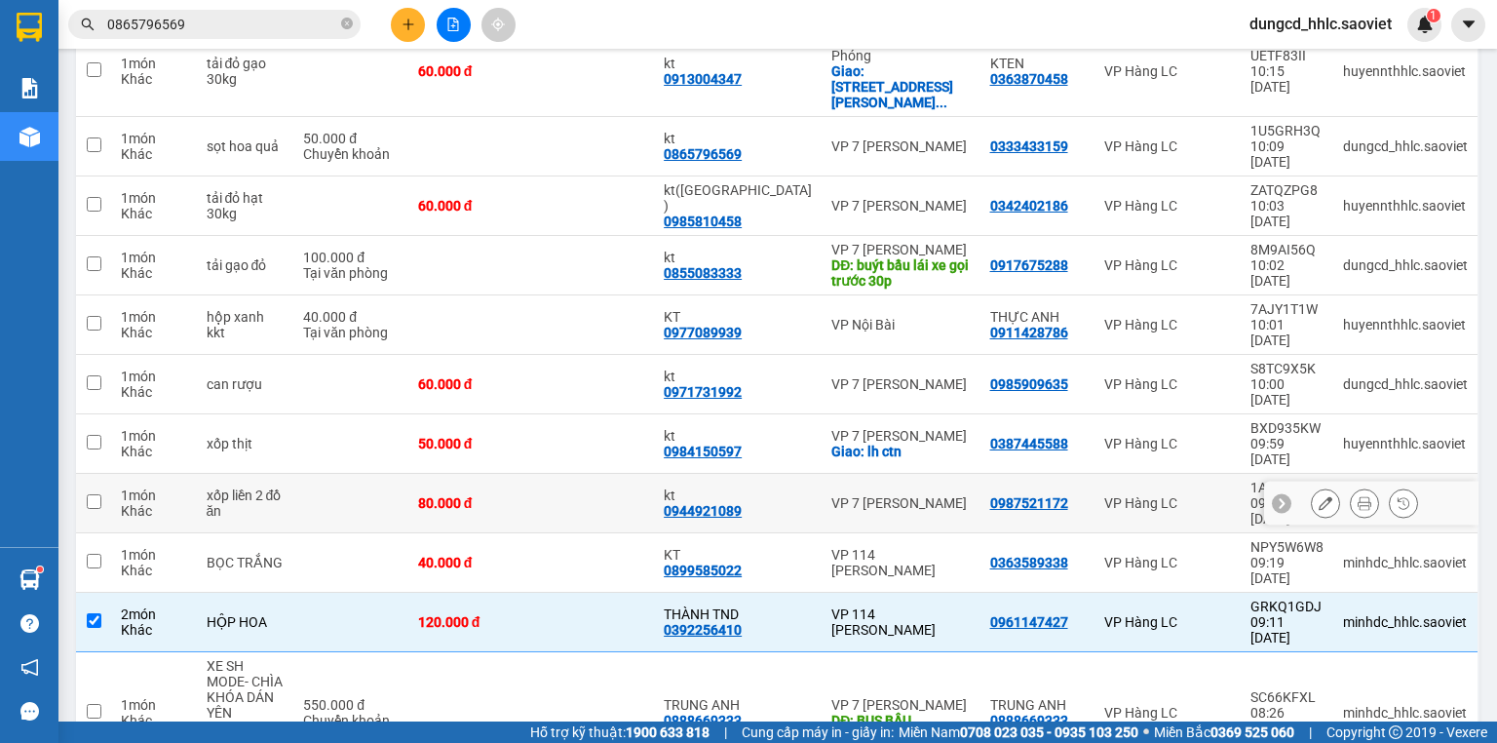
click at [929, 474] on td "VP 7 [PERSON_NAME]" at bounding box center [900, 503] width 158 height 59
checkbox input "true"
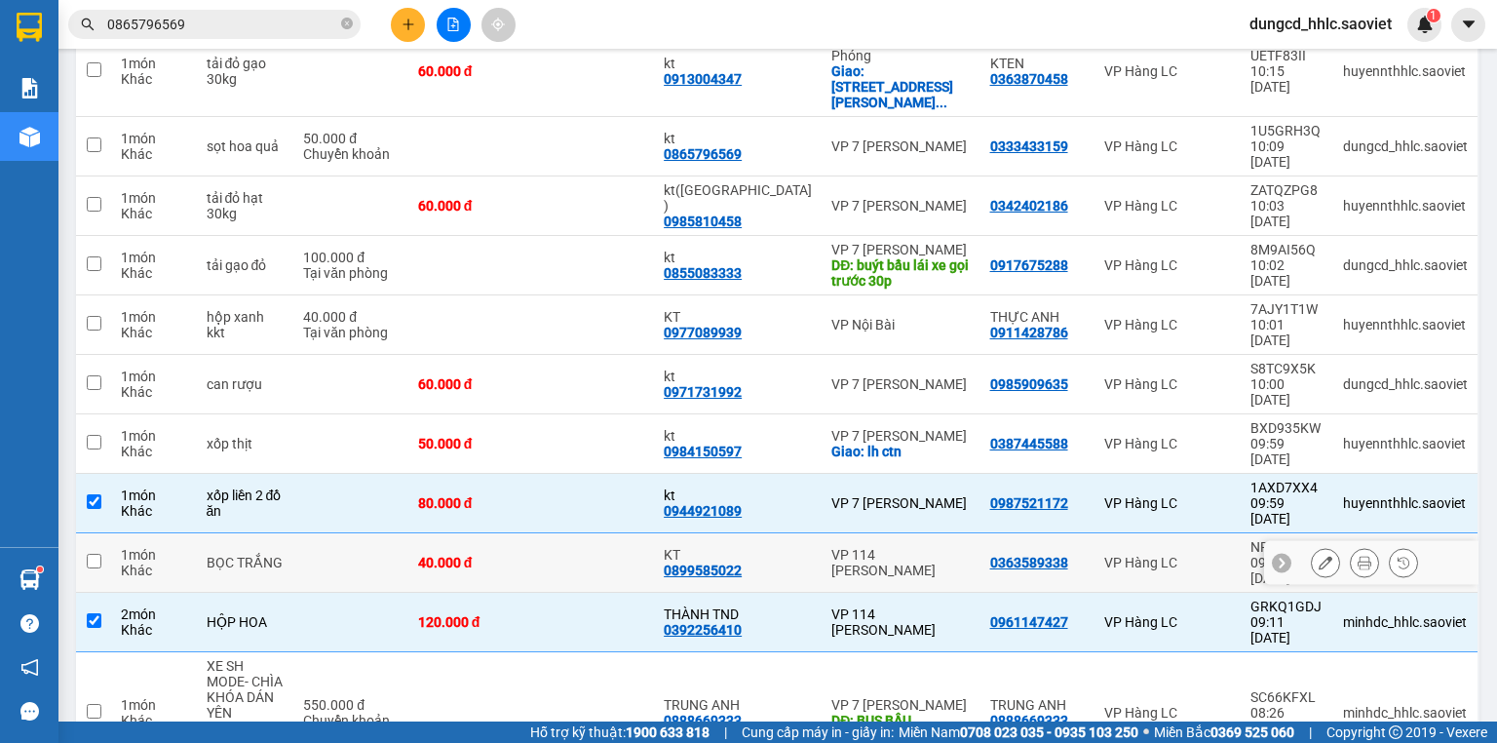
drag, startPoint x: 944, startPoint y: 433, endPoint x: 962, endPoint y: 396, distance: 41.0
click at [945, 547] on div "VP 114 Trần Nhật Duật" at bounding box center [900, 562] width 138 height 31
checkbox input "true"
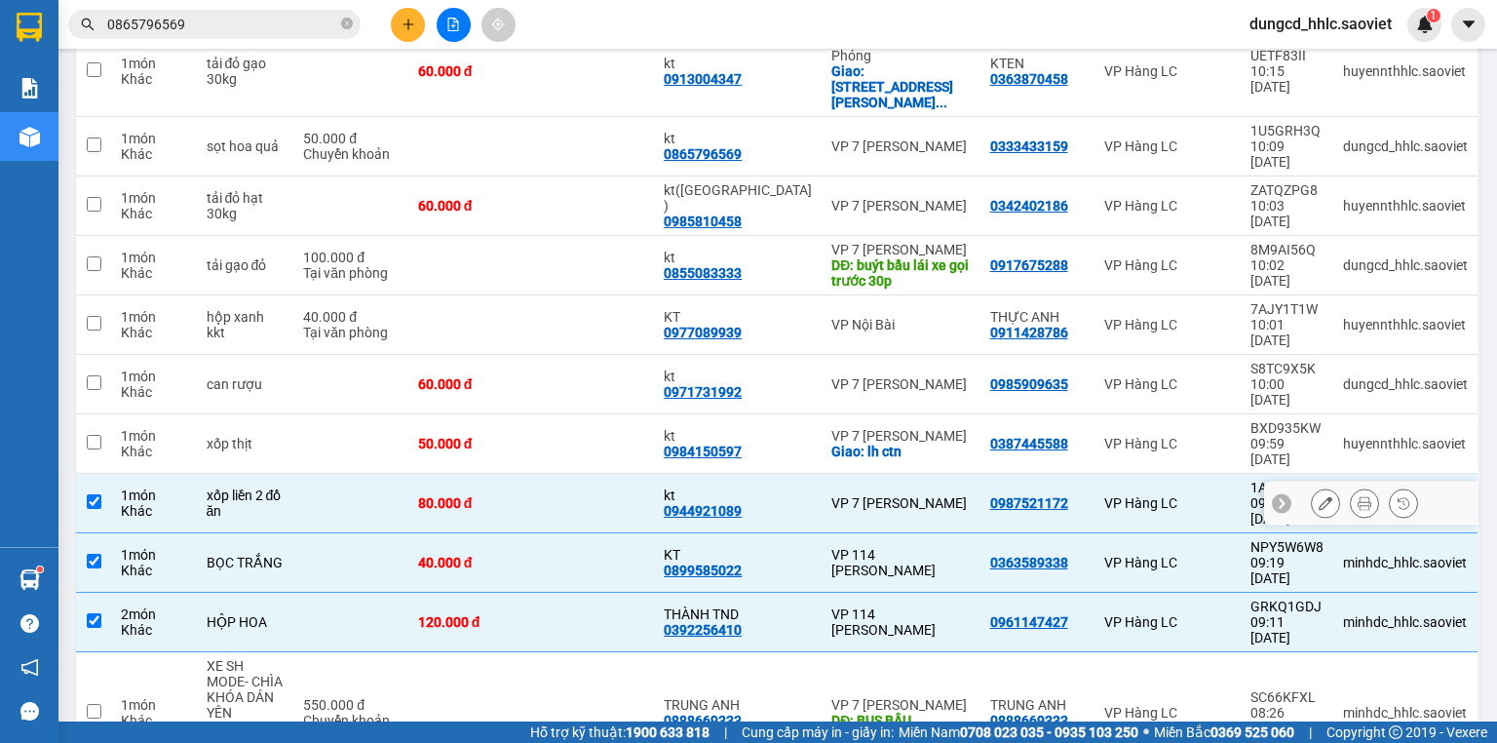
click at [980, 474] on td "0987521172" at bounding box center [1037, 503] width 114 height 59
checkbox input "false"
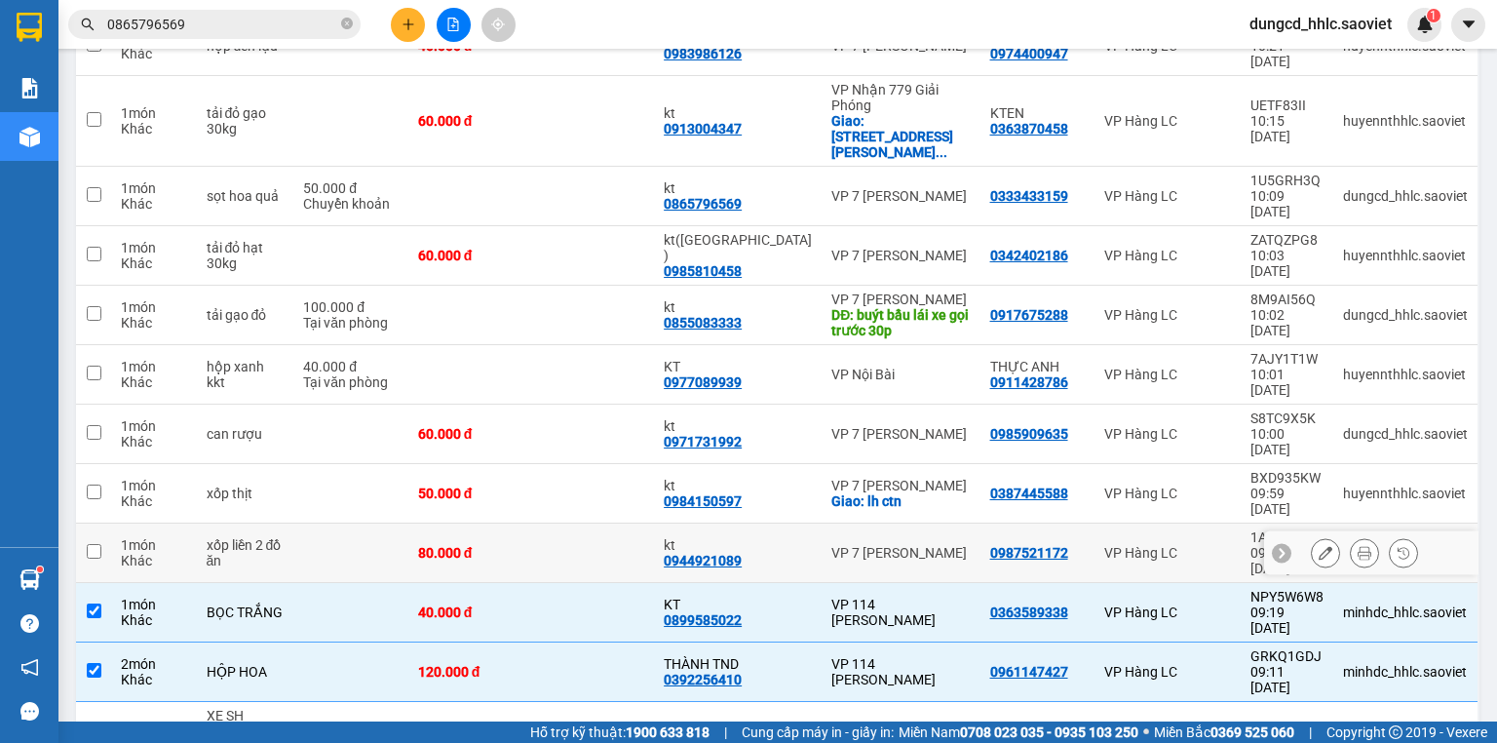
scroll to position [282, 0]
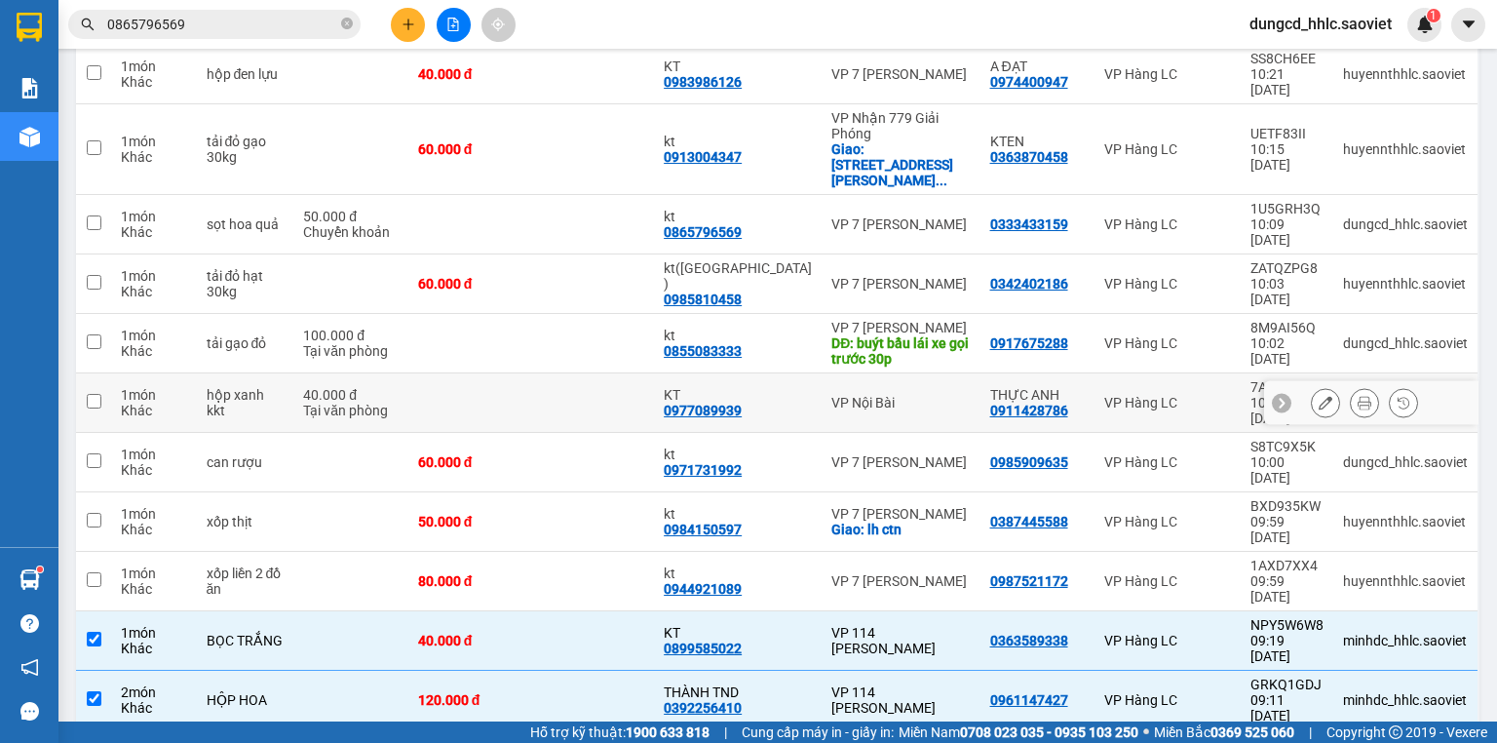
click at [931, 373] on td "VP Nội Bài" at bounding box center [900, 402] width 158 height 59
checkbox input "true"
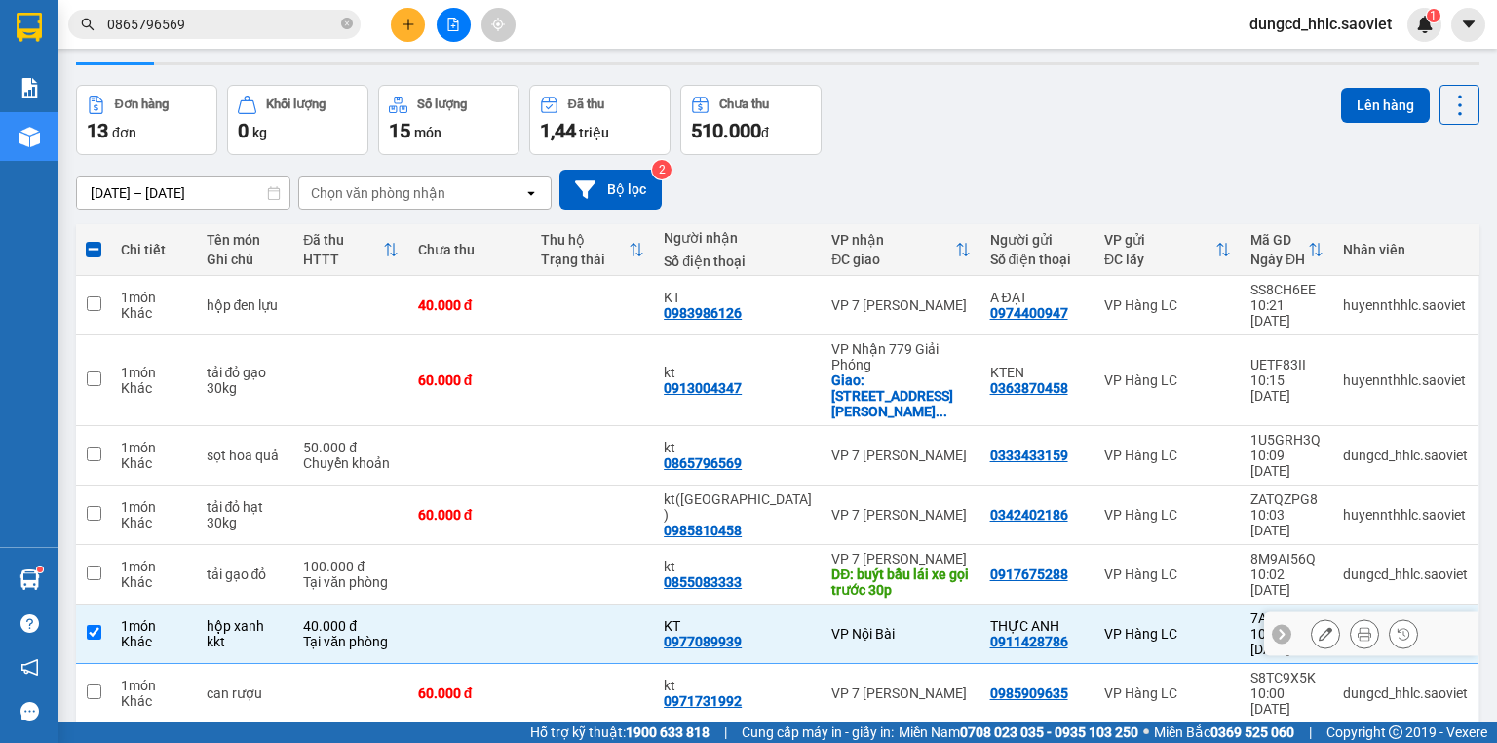
scroll to position [48, 0]
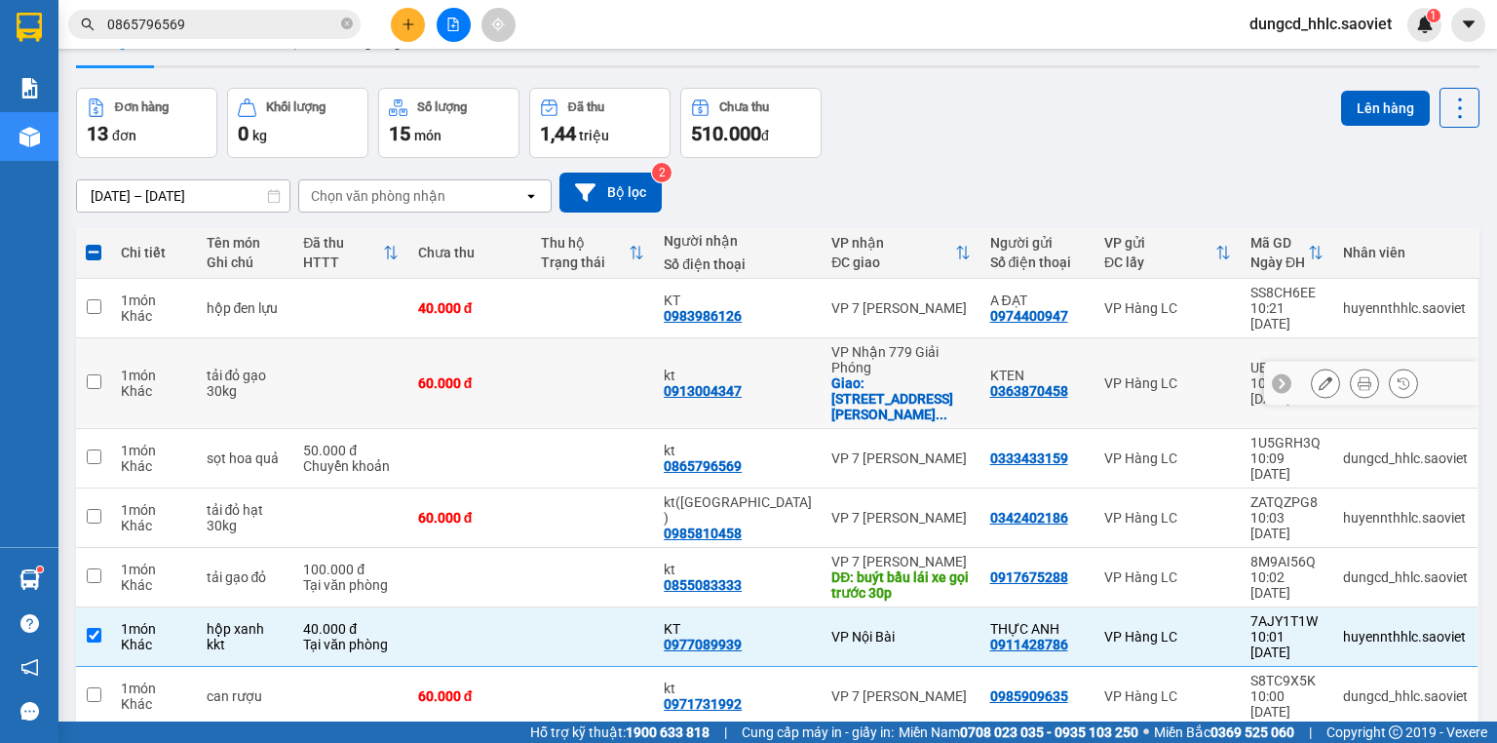
click at [601, 355] on td at bounding box center [592, 383] width 123 height 91
checkbox input "true"
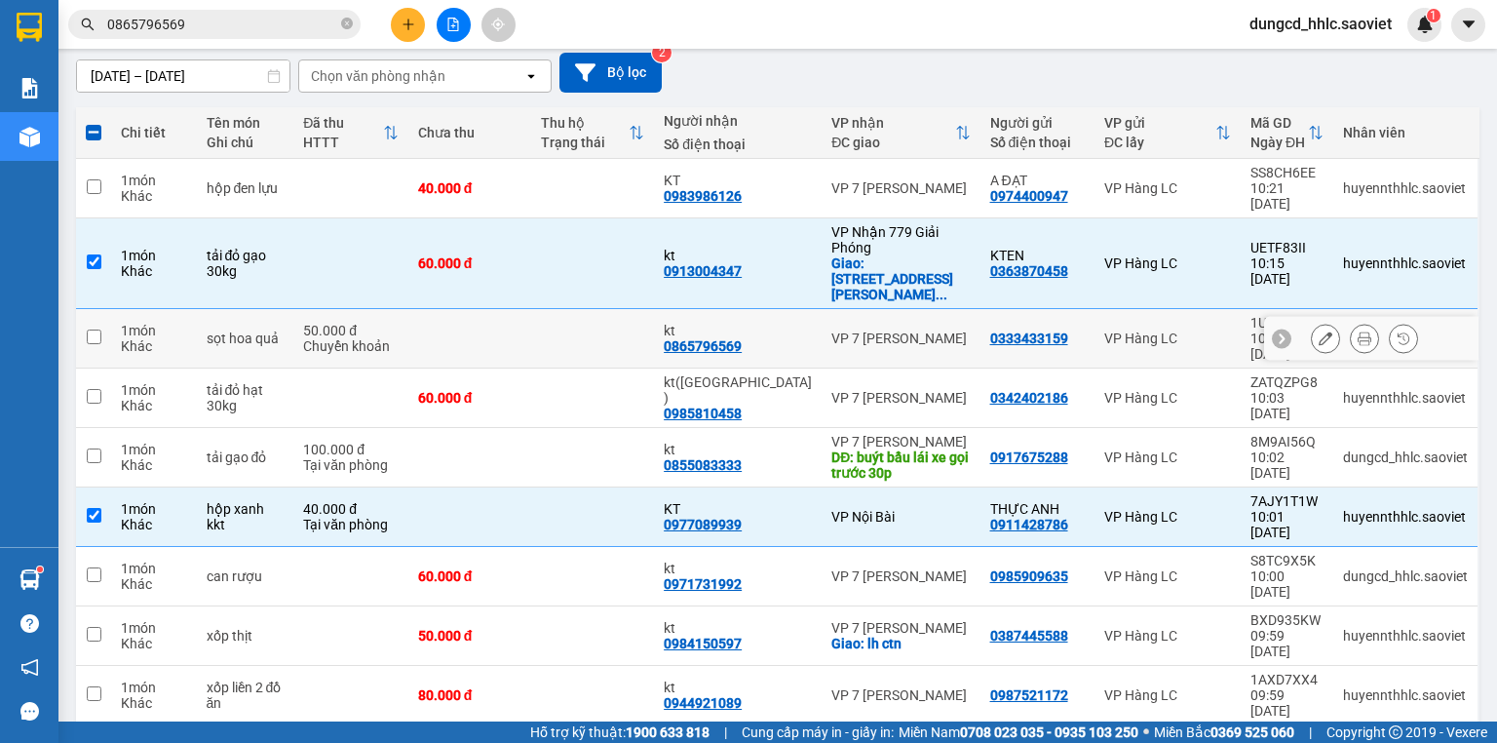
scroll to position [360, 0]
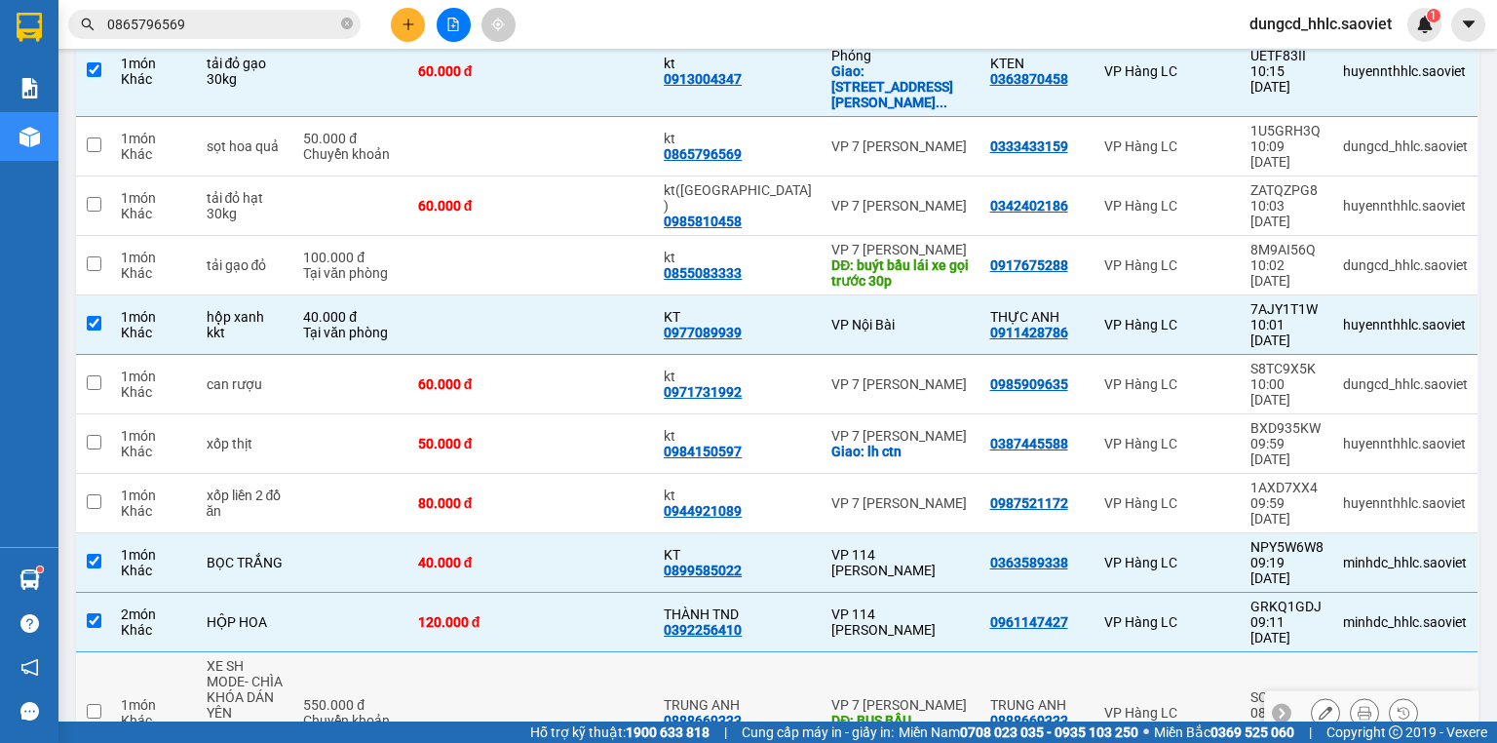
click at [1328, 698] on div at bounding box center [1364, 712] width 107 height 29
click at [1318, 696] on button at bounding box center [1325, 713] width 27 height 34
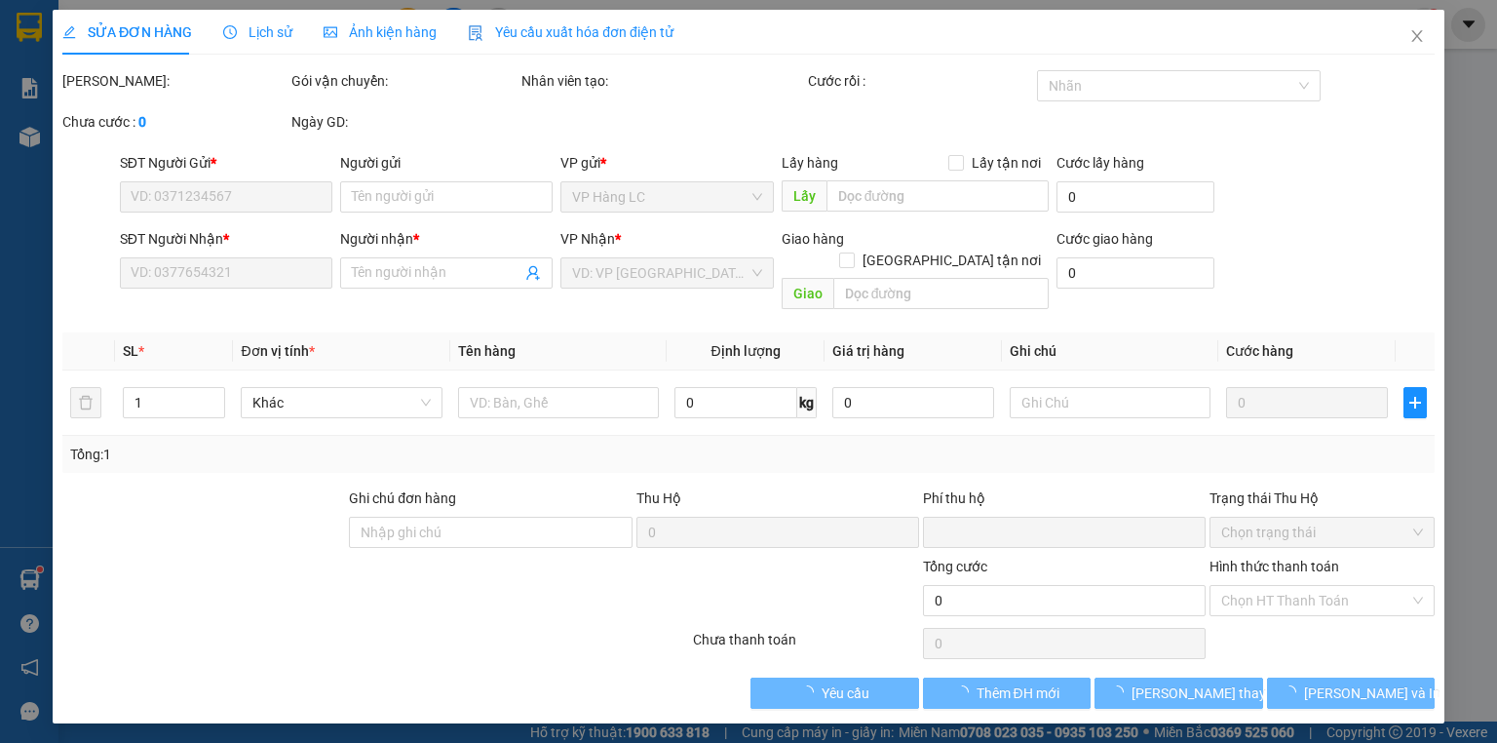
type input "0888669333"
type input "TRUNG ANH"
type input "0888669333"
type input "TRUNG ANH"
type input "BUS BẦU"
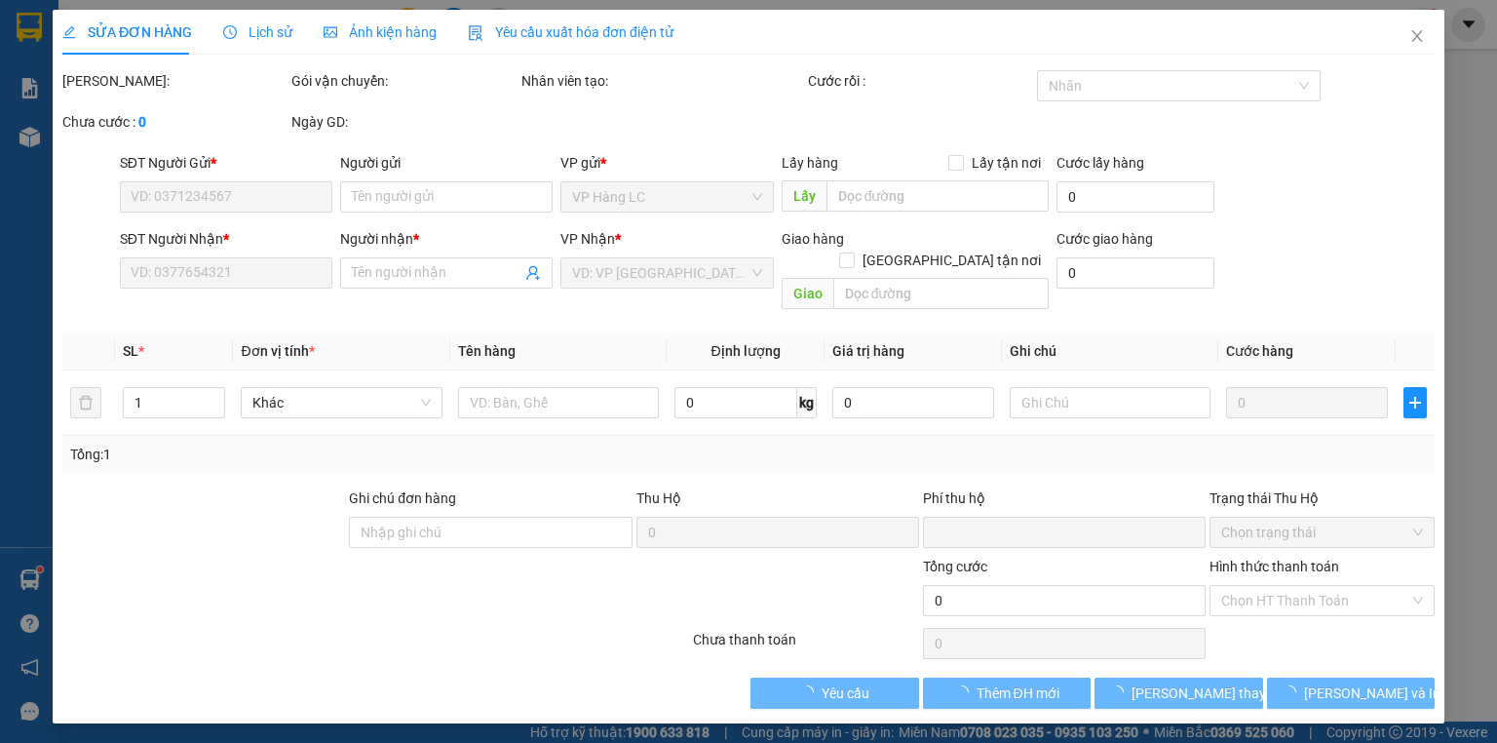
type input "0"
type input "550.000"
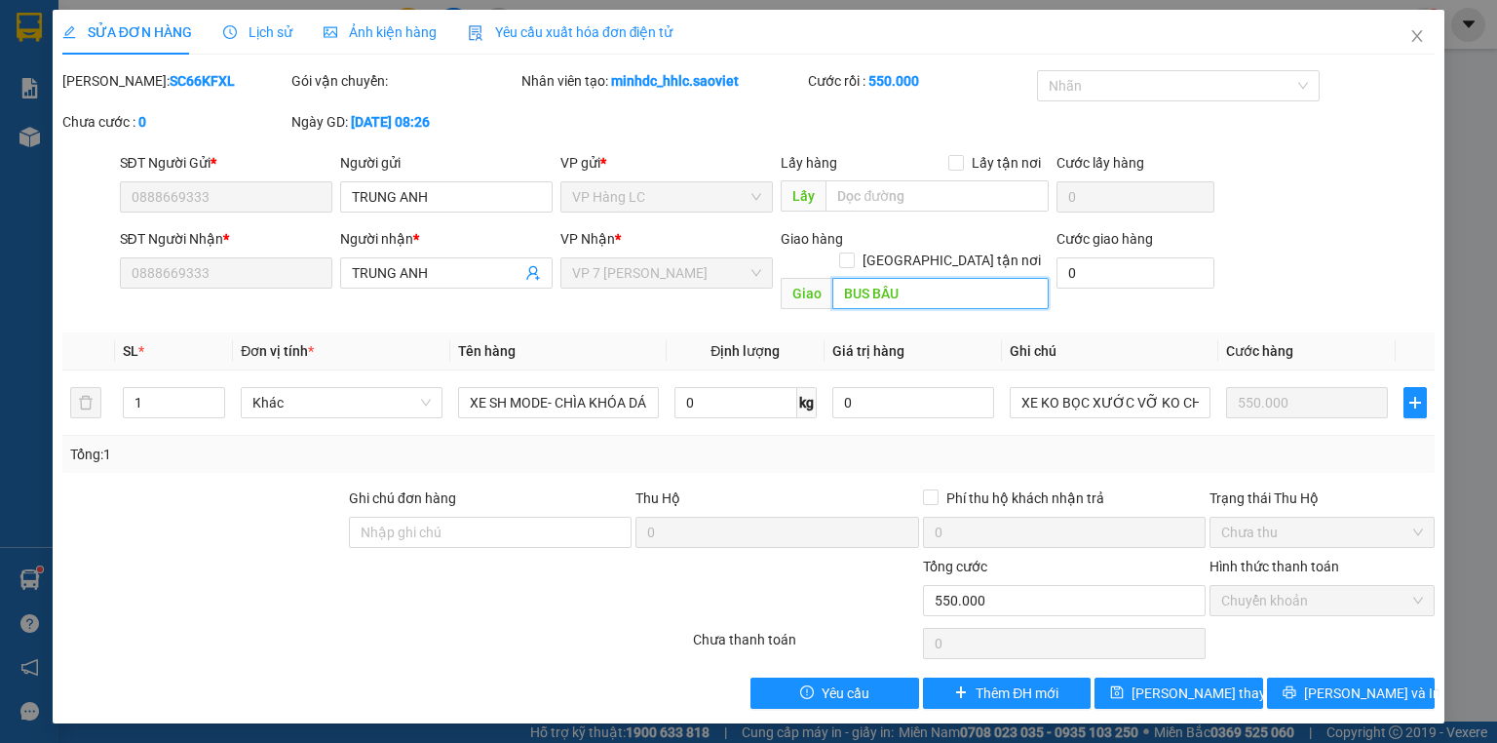
click at [920, 278] on input "BUS BẦU" at bounding box center [940, 293] width 216 height 31
click at [945, 278] on input "BUS BẦU" at bounding box center [940, 293] width 216 height 31
type input "BUS BẦU- lái xe gọi trước 30p"
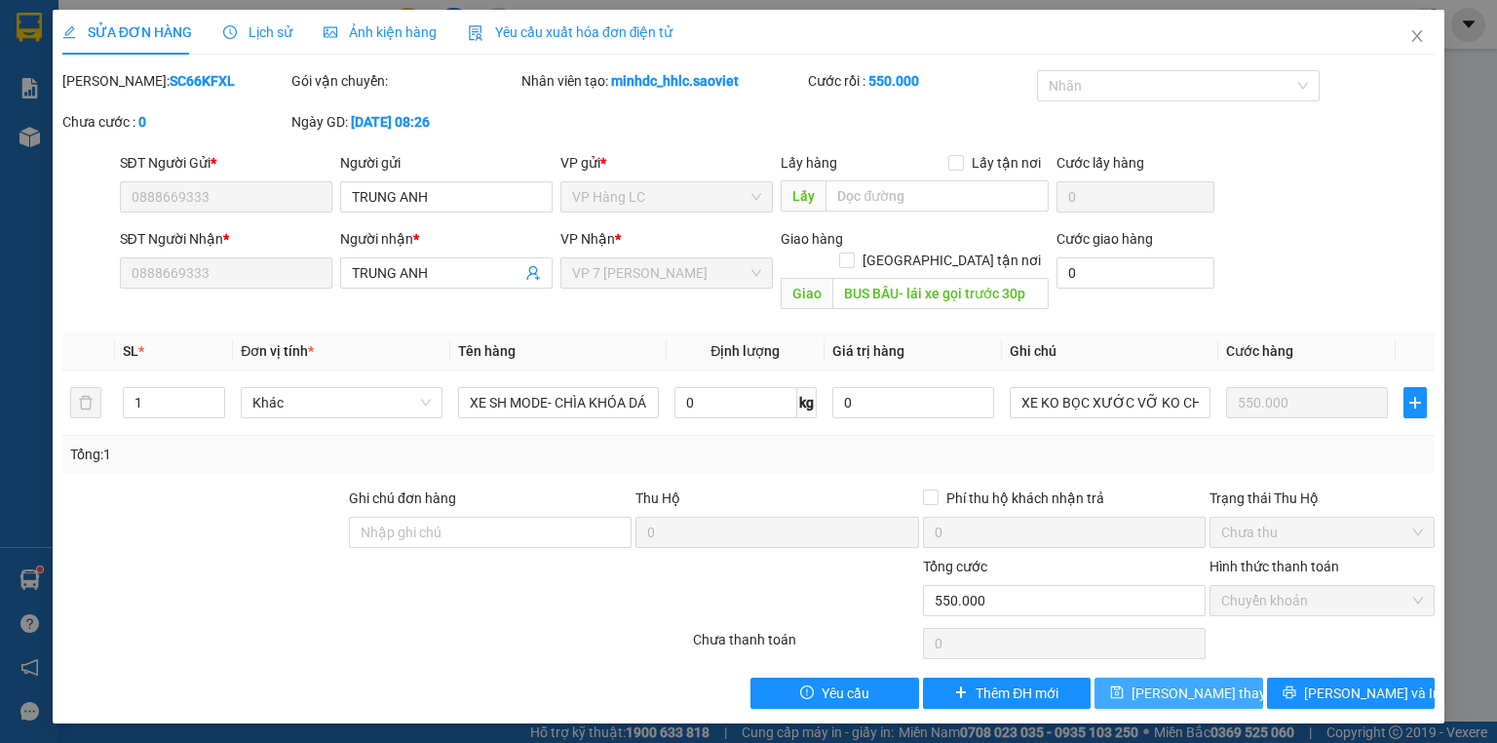
click at [1175, 682] on span "[PERSON_NAME] thay đổi" at bounding box center [1209, 692] width 156 height 21
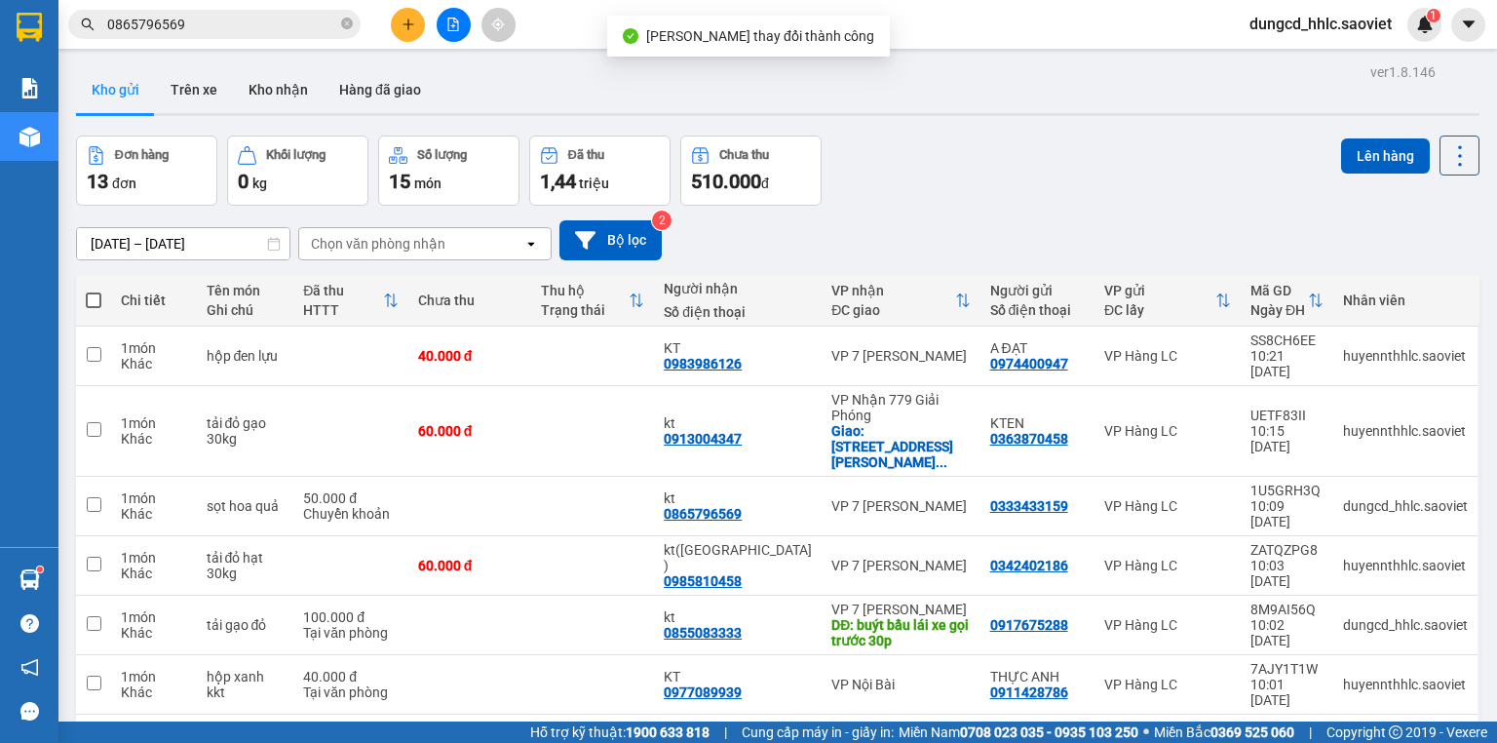
click at [1124, 215] on div "09/10/2025 – 11/10/2025 Press the down arrow key to interact with the calendar …" at bounding box center [777, 240] width 1403 height 69
click at [413, 24] on icon "plus" at bounding box center [408, 25] width 14 height 14
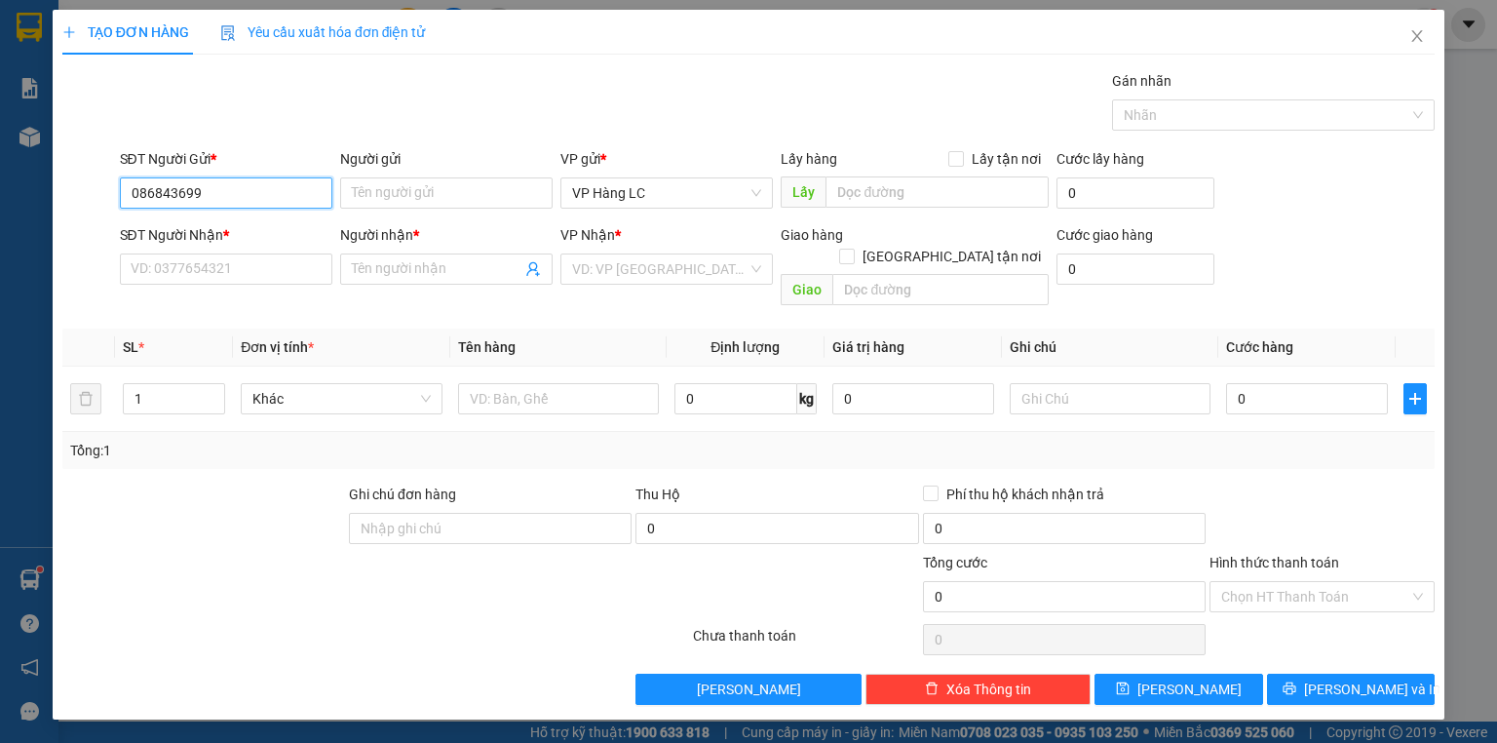
type input "0868436999"
click at [227, 220] on div "0868436999 - Thái" at bounding box center [226, 230] width 189 height 21
type input "Thái"
type input "0962979236"
type input "thơm"
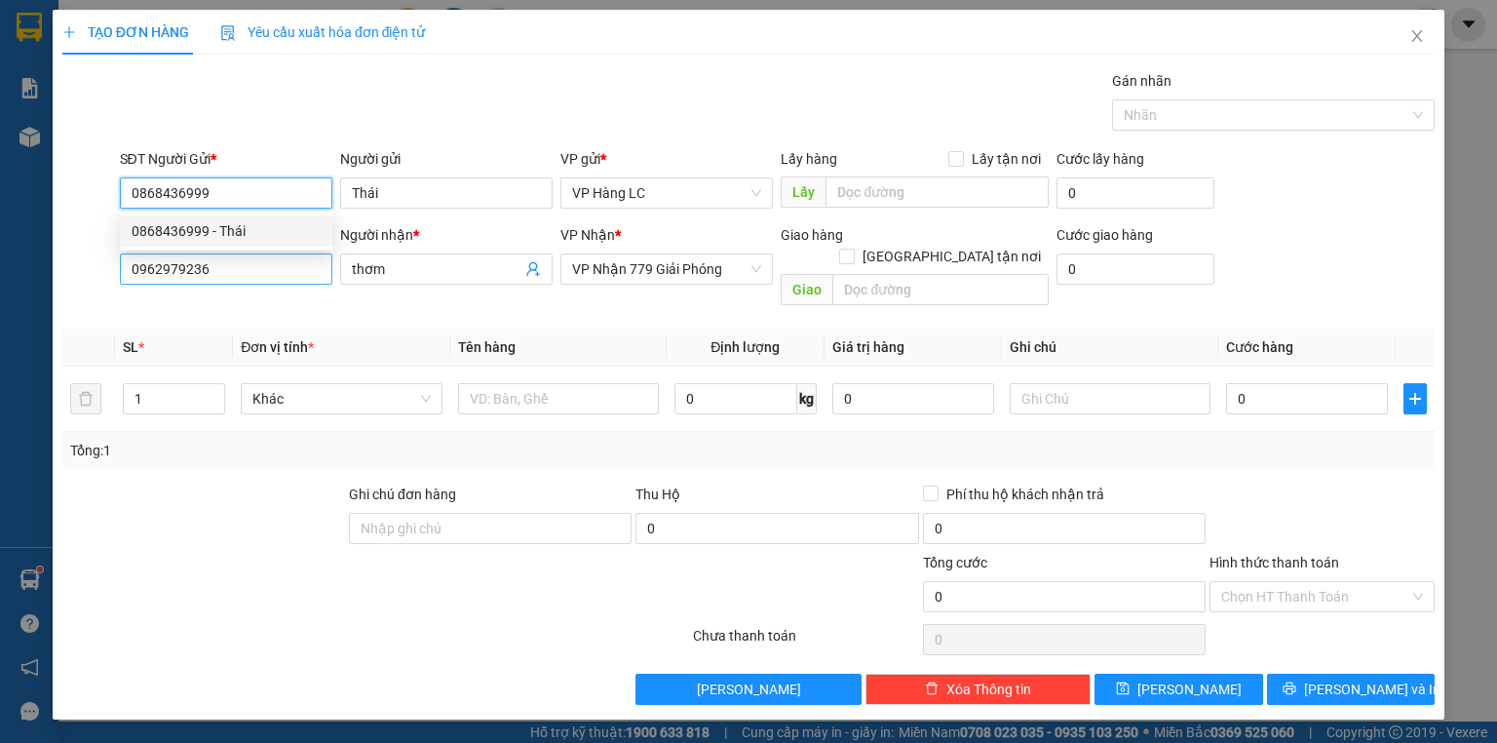
type input "0868436999"
click at [262, 259] on input "0962979236" at bounding box center [226, 268] width 212 height 31
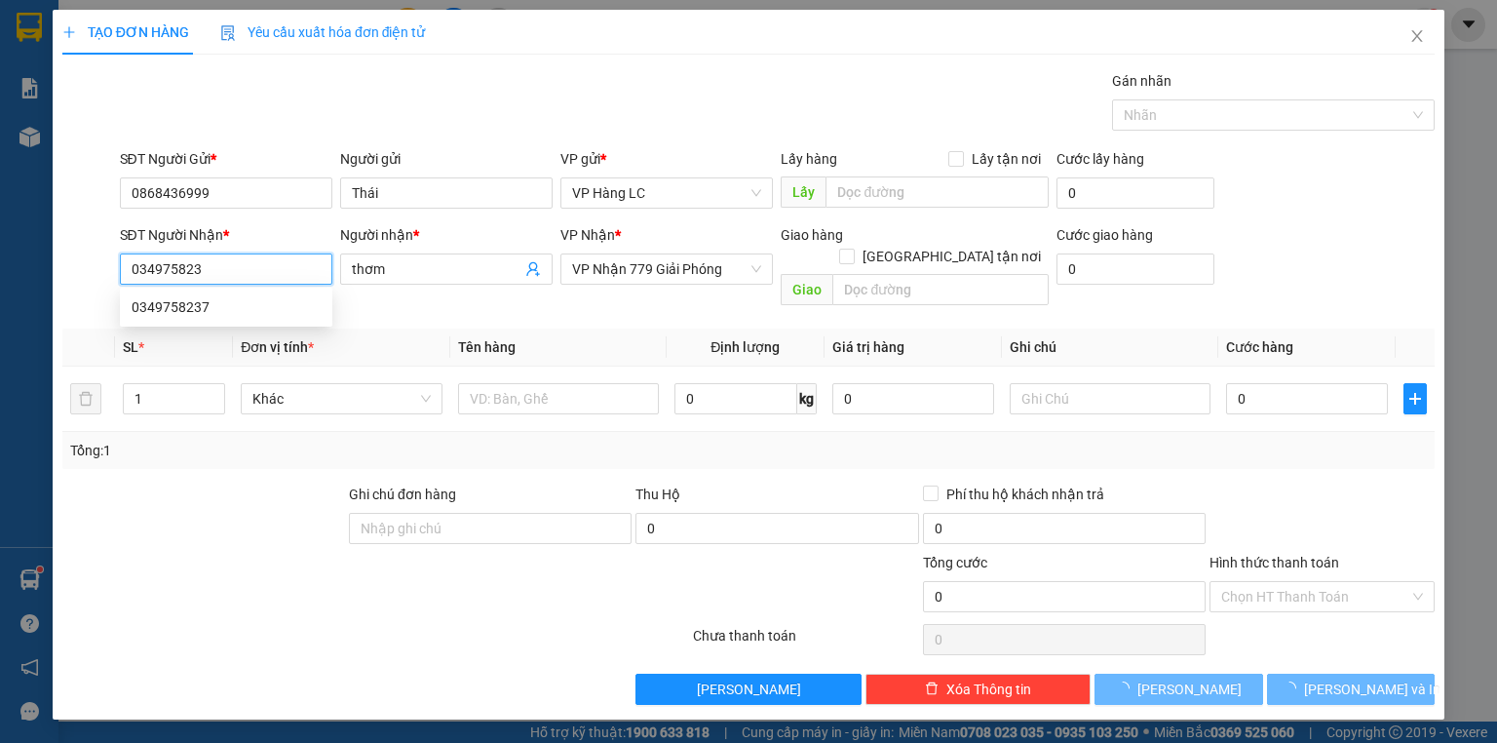
type input "0349758237"
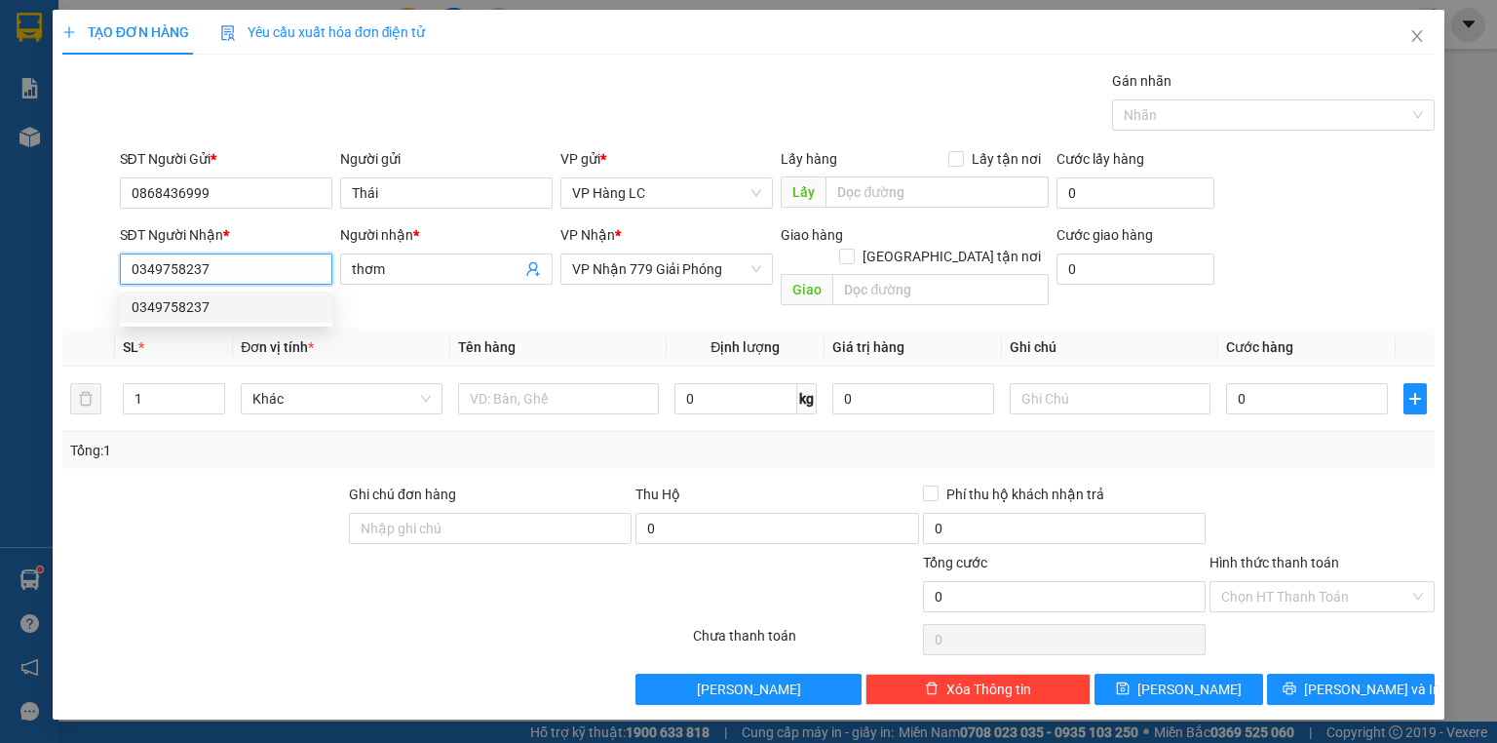
click at [198, 304] on div "0349758237" at bounding box center [226, 306] width 189 height 21
type input "0349758237"
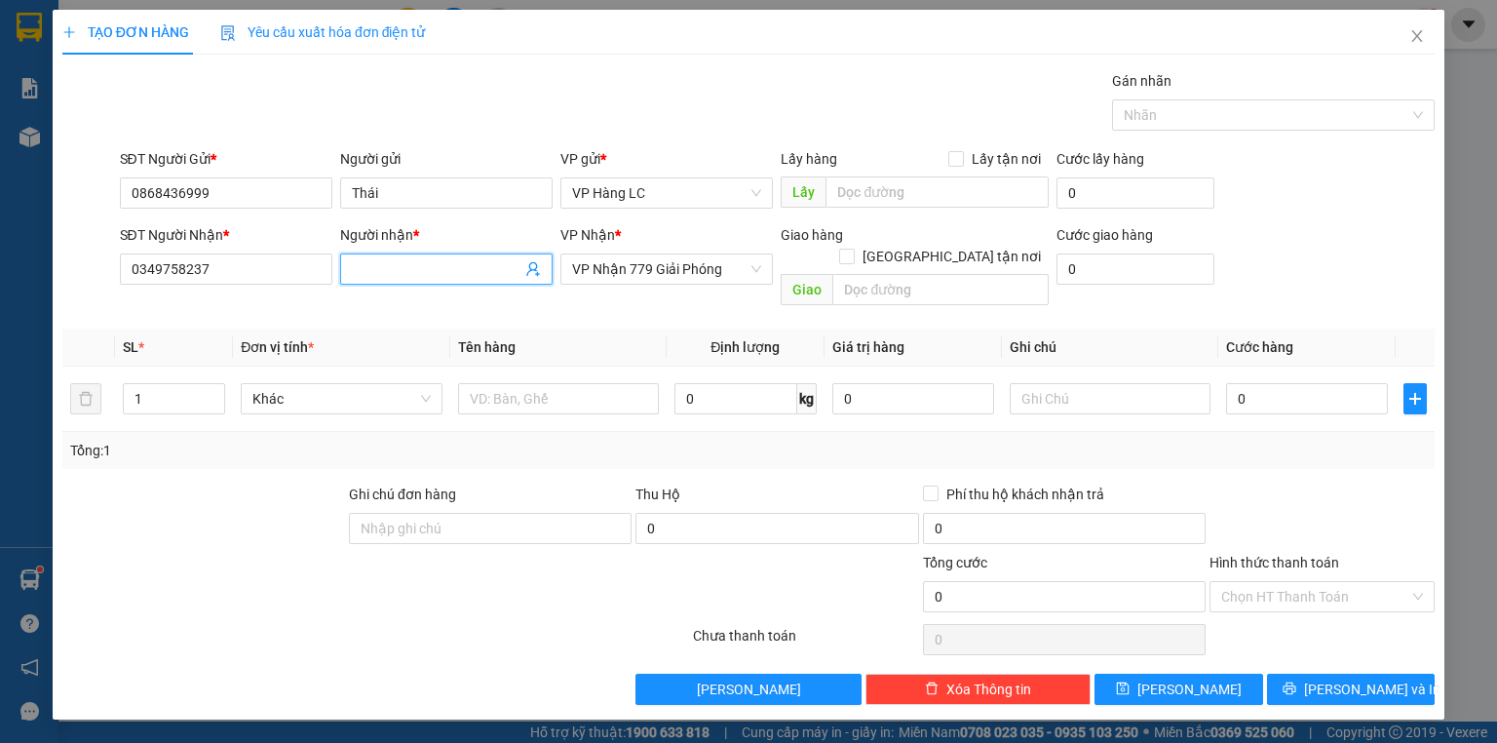
click at [409, 276] on input "Người nhận *" at bounding box center [437, 268] width 170 height 21
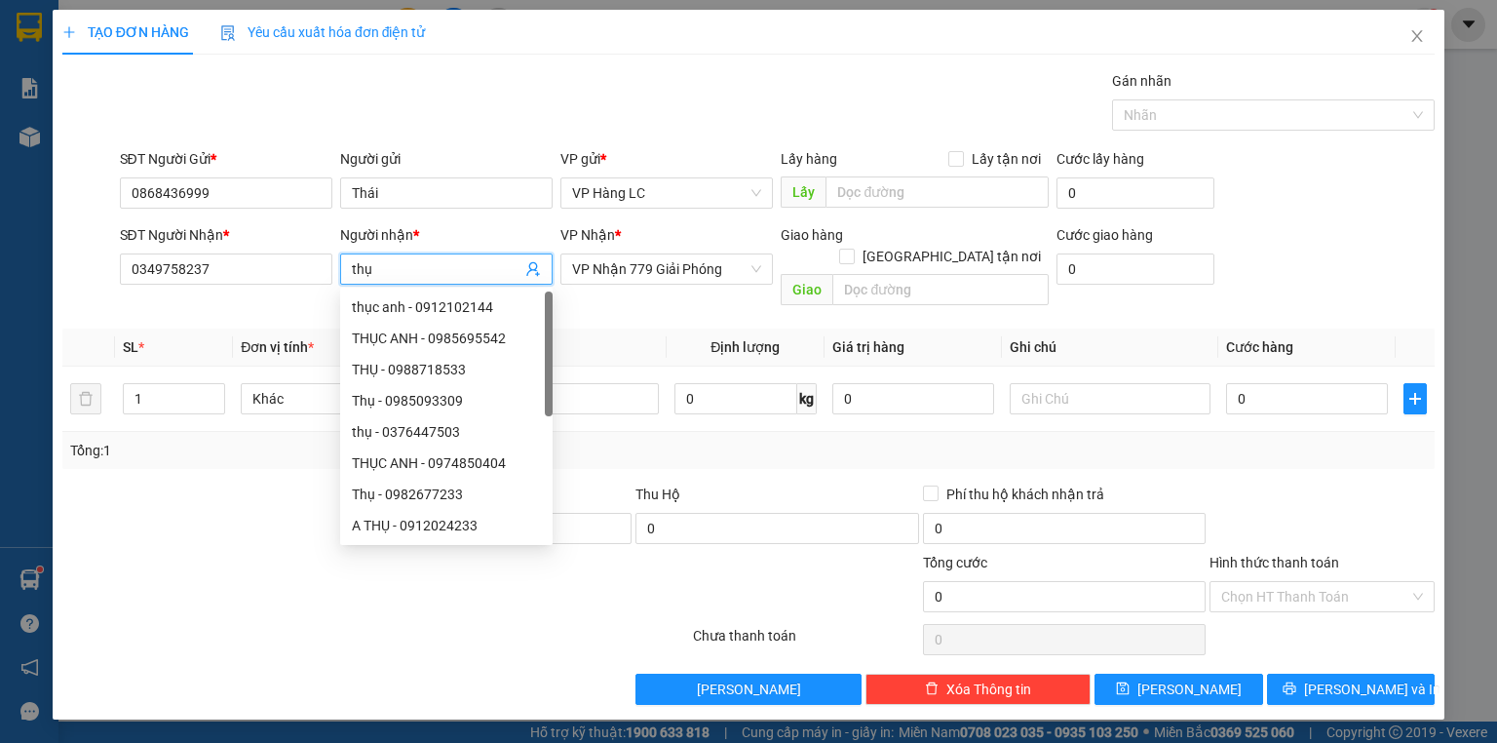
type input "thụ"
drag, startPoint x: 950, startPoint y: 435, endPoint x: 697, endPoint y: 394, distance: 256.6
click at [940, 439] on div "Tổng: 1" at bounding box center [748, 449] width 1356 height 21
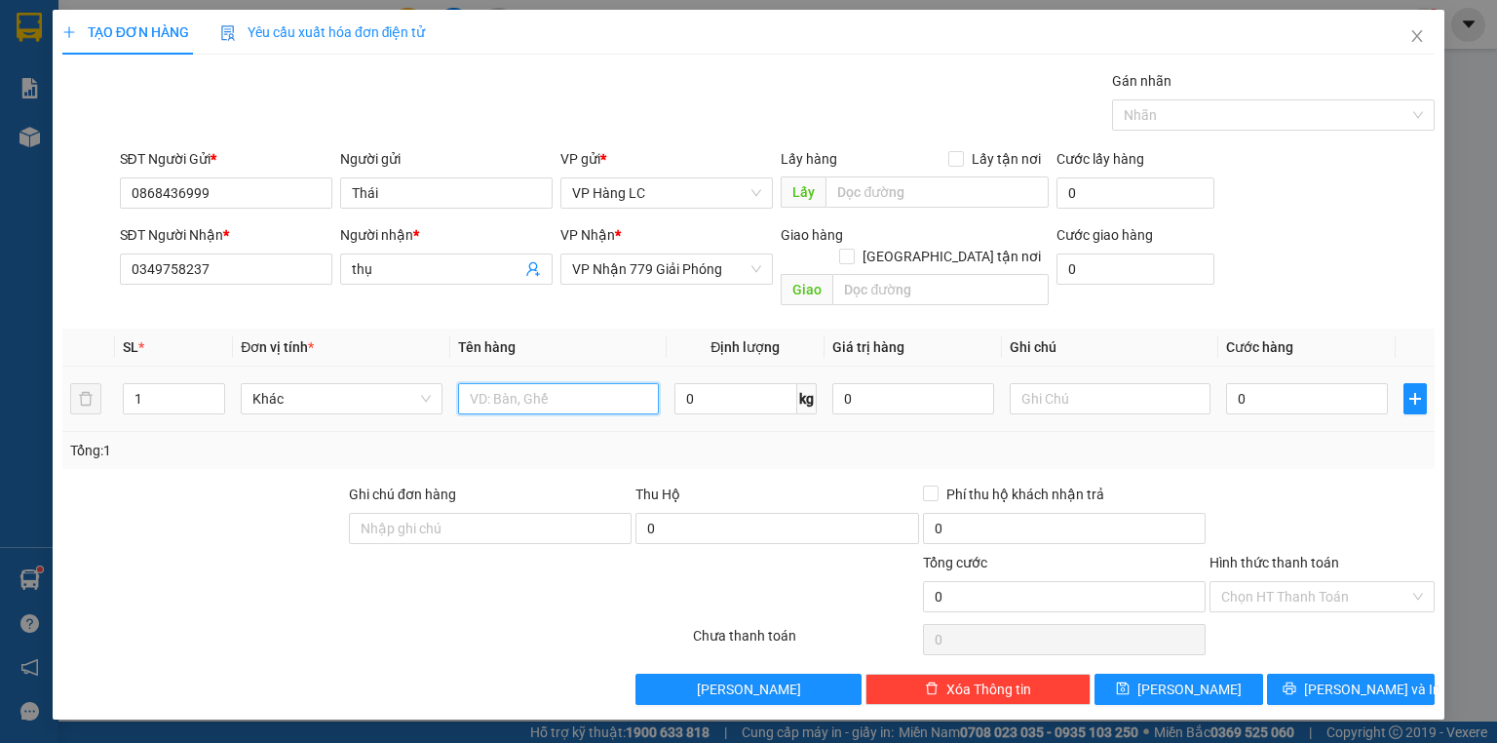
click at [628, 383] on input "text" at bounding box center [558, 398] width 201 height 31
type input "hộp bọc pt"
type input "4"
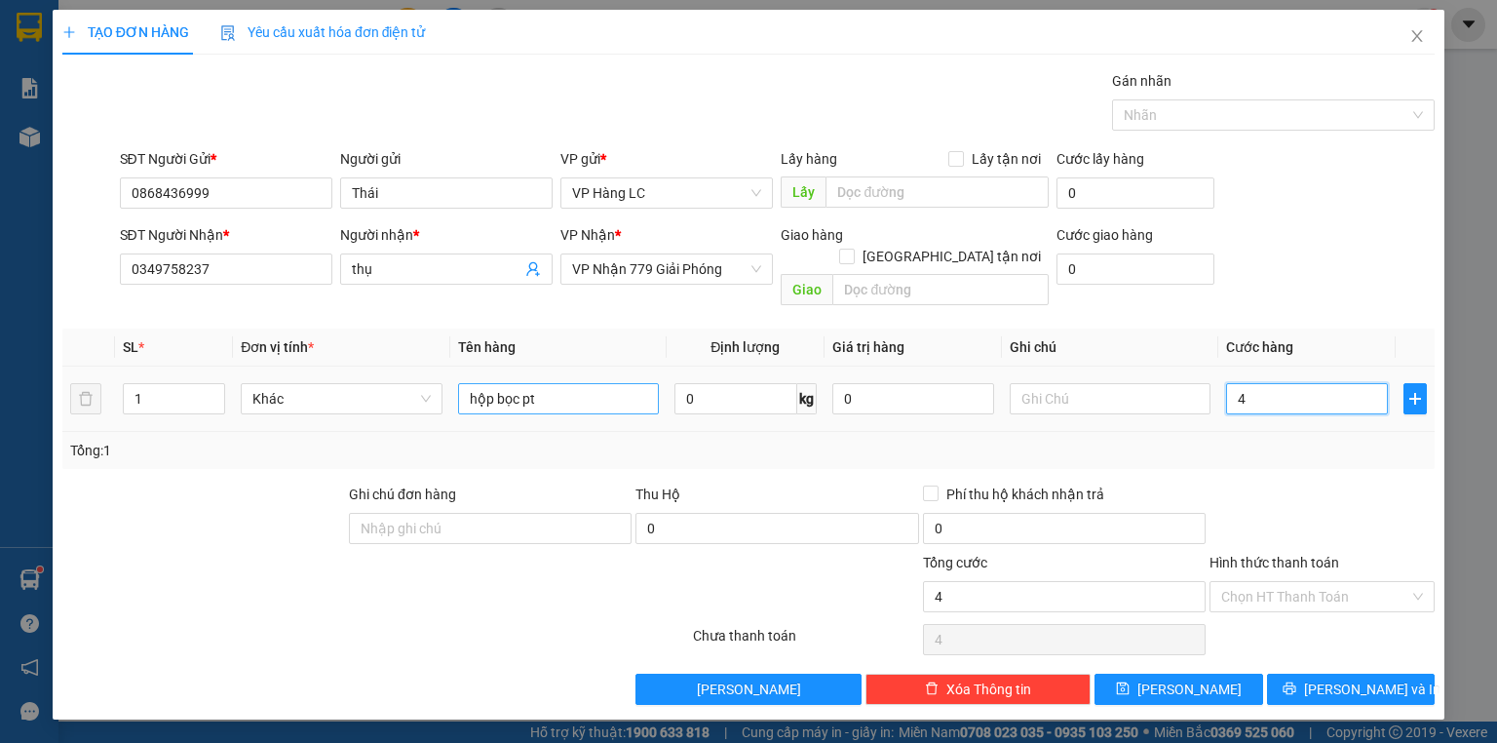
type input "40"
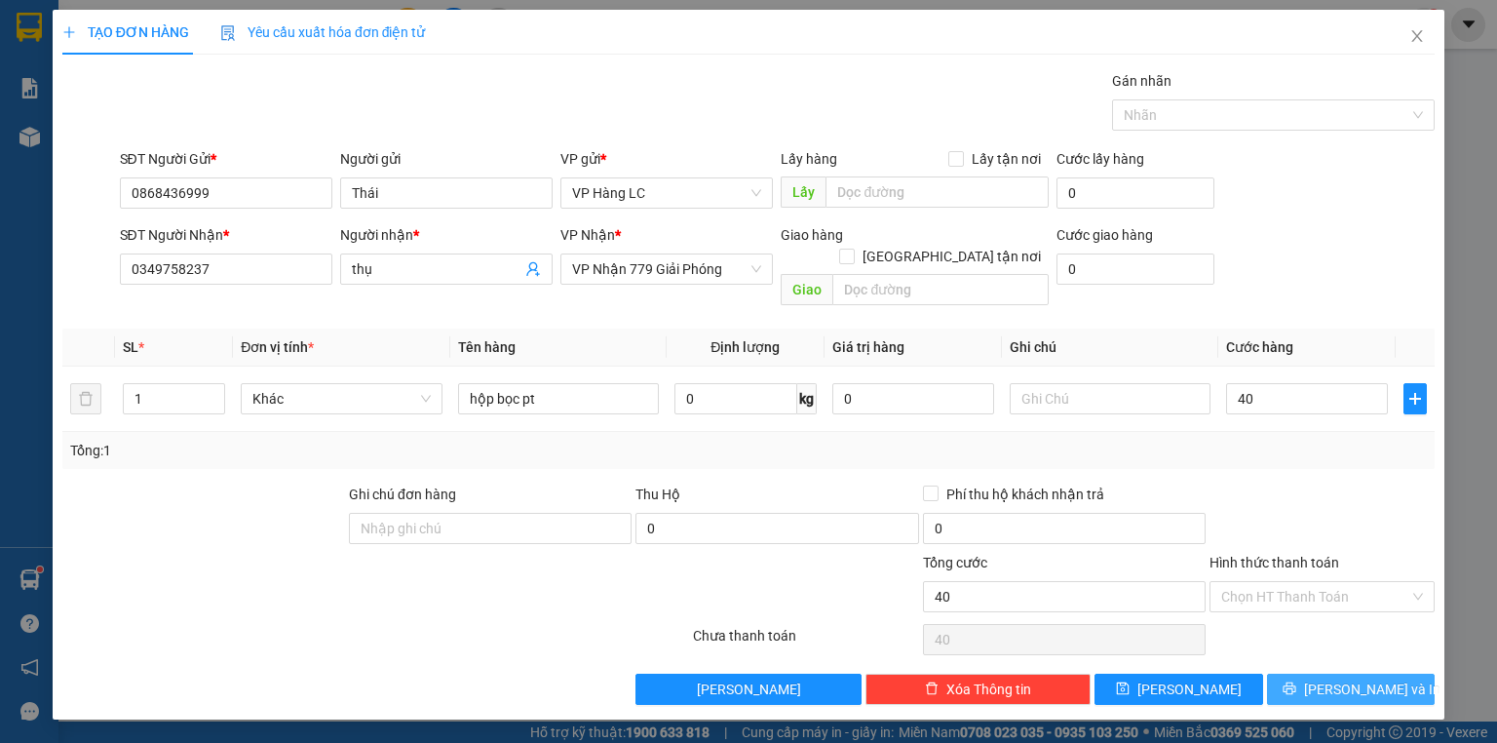
type input "40.000"
click at [1356, 678] on span "[PERSON_NAME] và In" at bounding box center [1372, 688] width 136 height 21
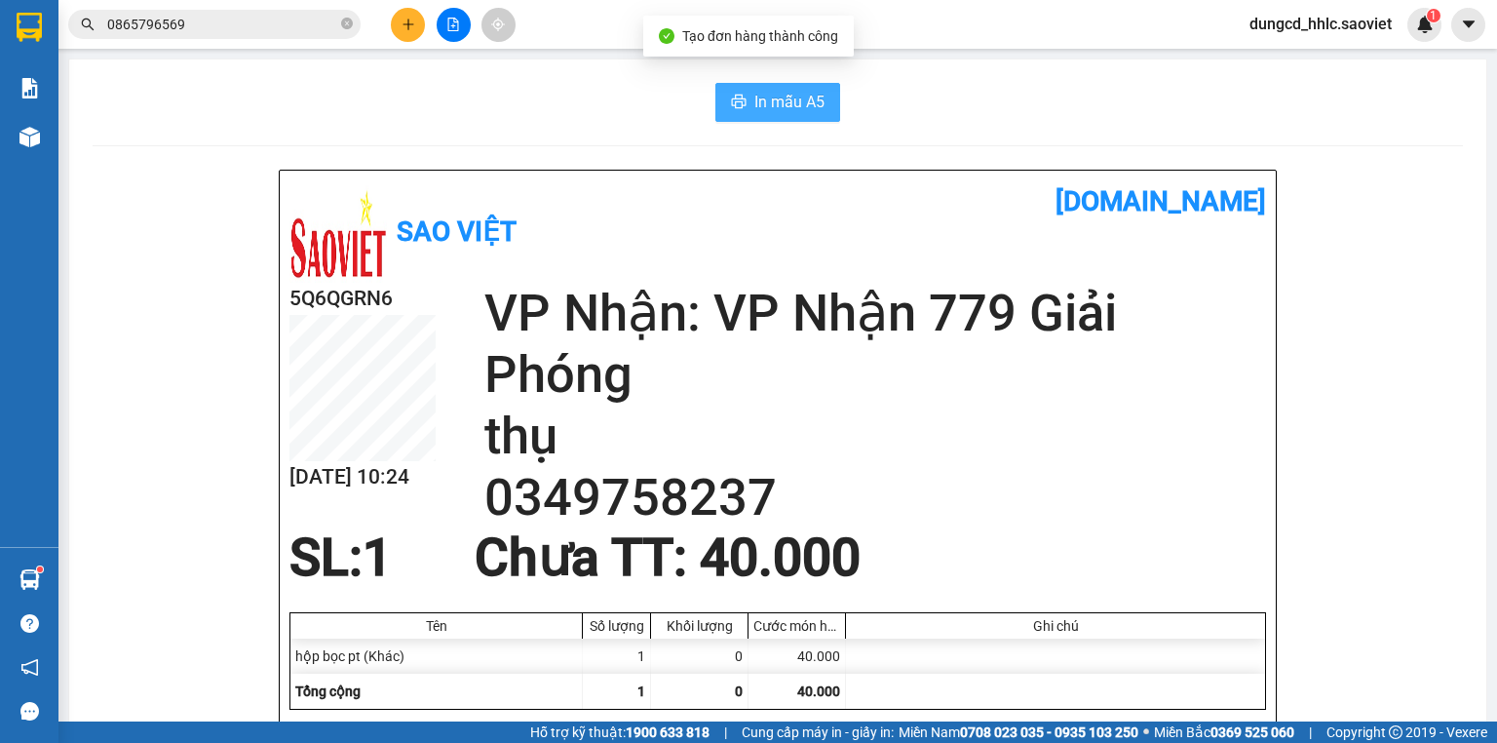
drag, startPoint x: 803, startPoint y: 101, endPoint x: 816, endPoint y: 124, distance: 25.7
click at [803, 103] on span "In mẫu A5" at bounding box center [789, 102] width 70 height 24
click at [417, 37] on button at bounding box center [408, 25] width 34 height 34
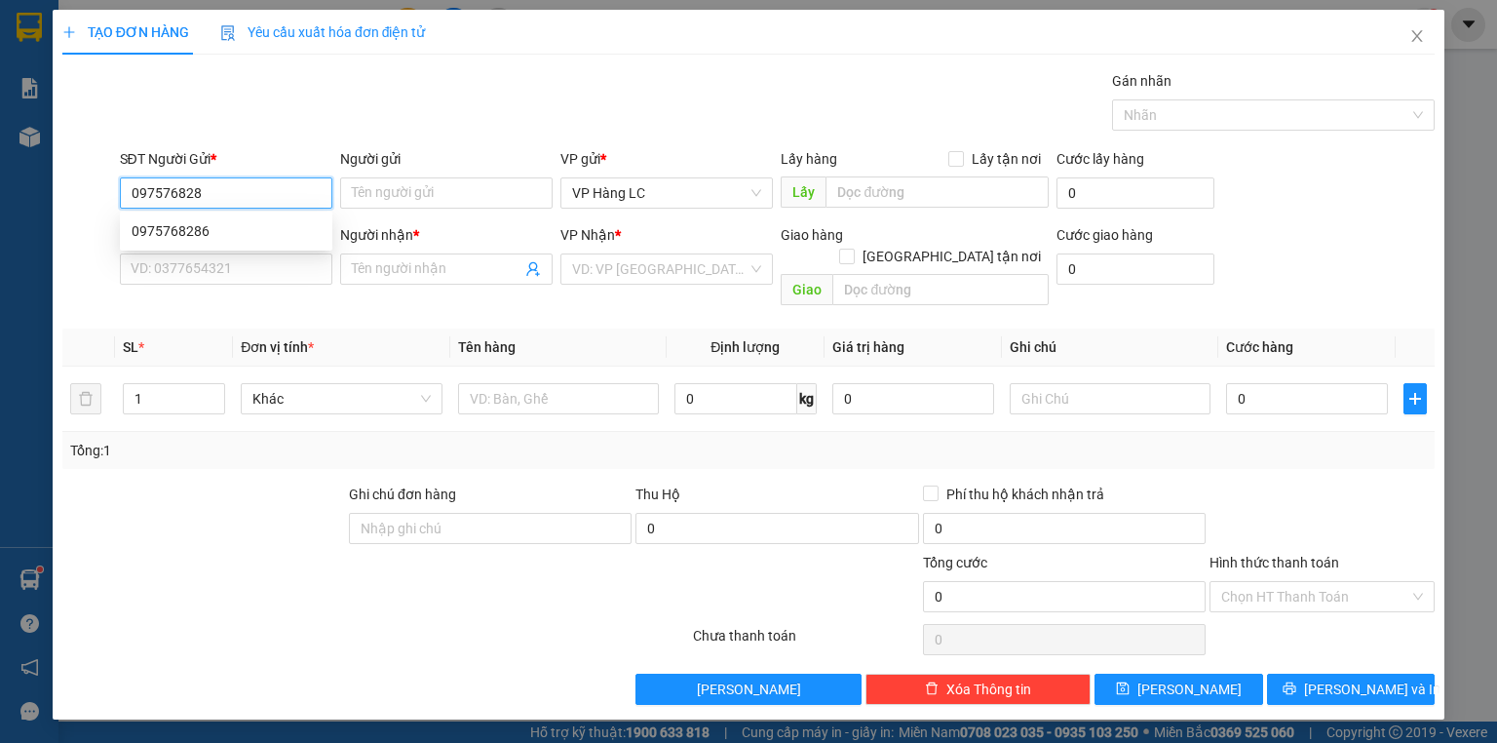
type input "0975768286"
click at [213, 231] on div "0975768286" at bounding box center [226, 230] width 189 height 21
type input "0971330033"
type input "CƯỜNG"
type input "còn 27/9"
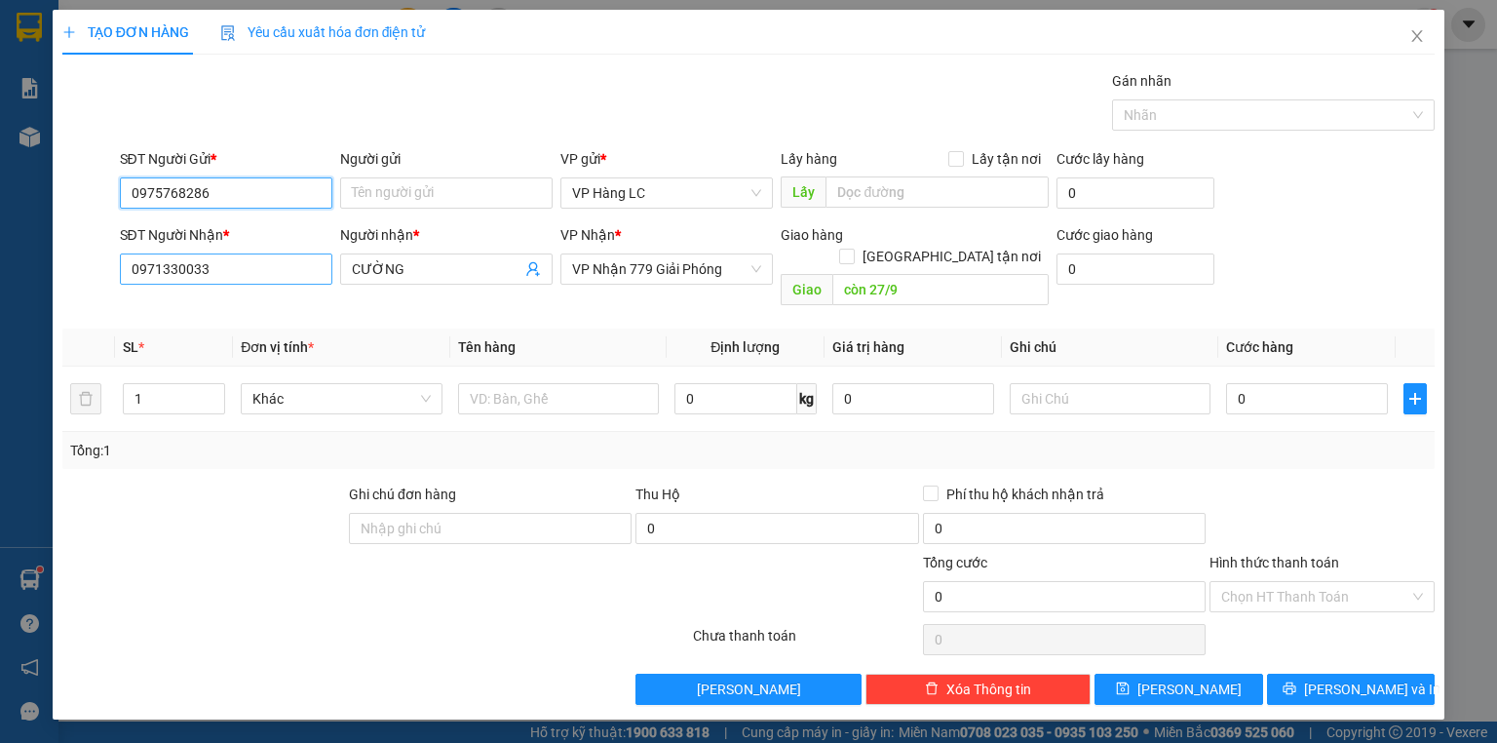
type input "0975768286"
click at [245, 271] on input "0971330033" at bounding box center [226, 268] width 212 height 31
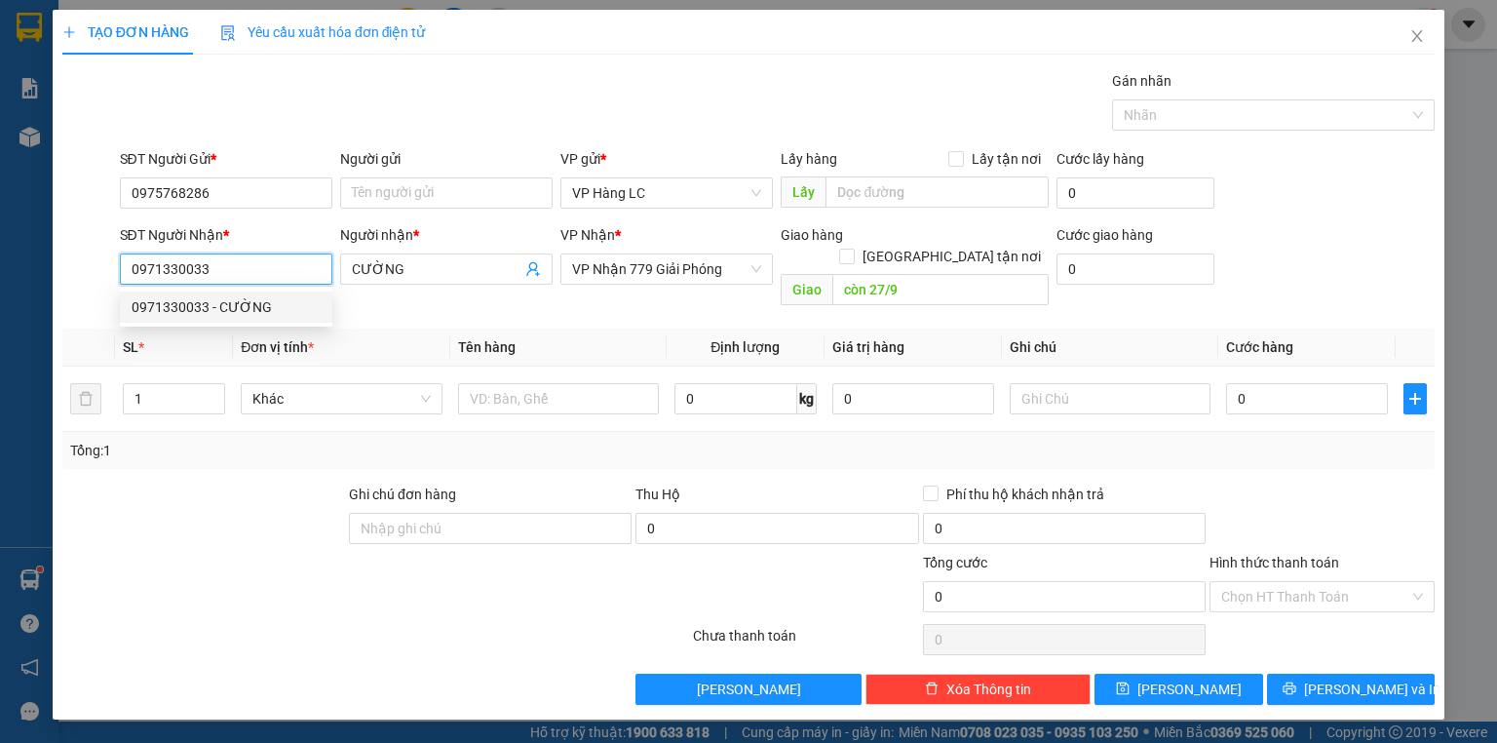
click at [213, 308] on div "0971330033 - CƯỜNG" at bounding box center [226, 306] width 189 height 21
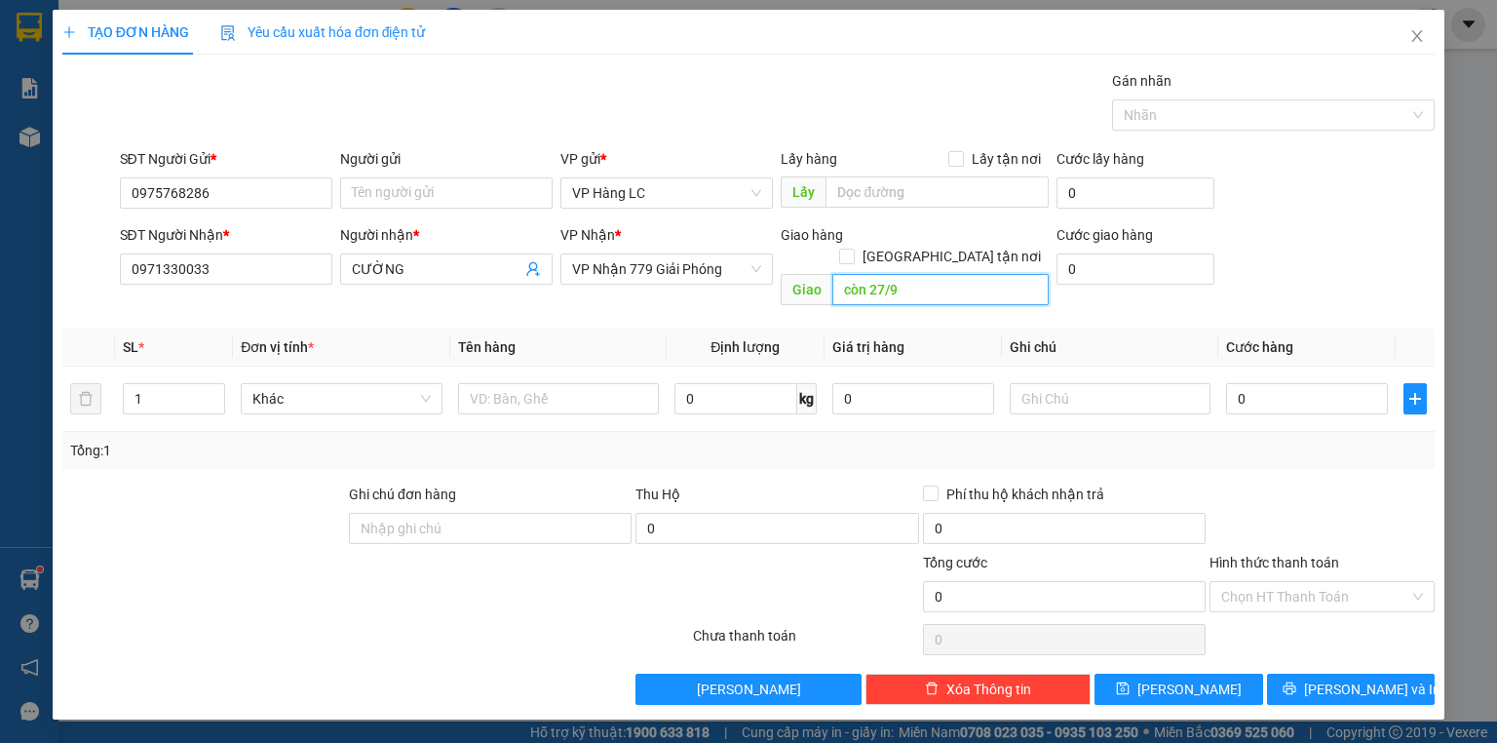
click at [912, 279] on input "còn 27/9" at bounding box center [940, 289] width 216 height 31
click at [539, 383] on input "text" at bounding box center [558, 398] width 201 height 31
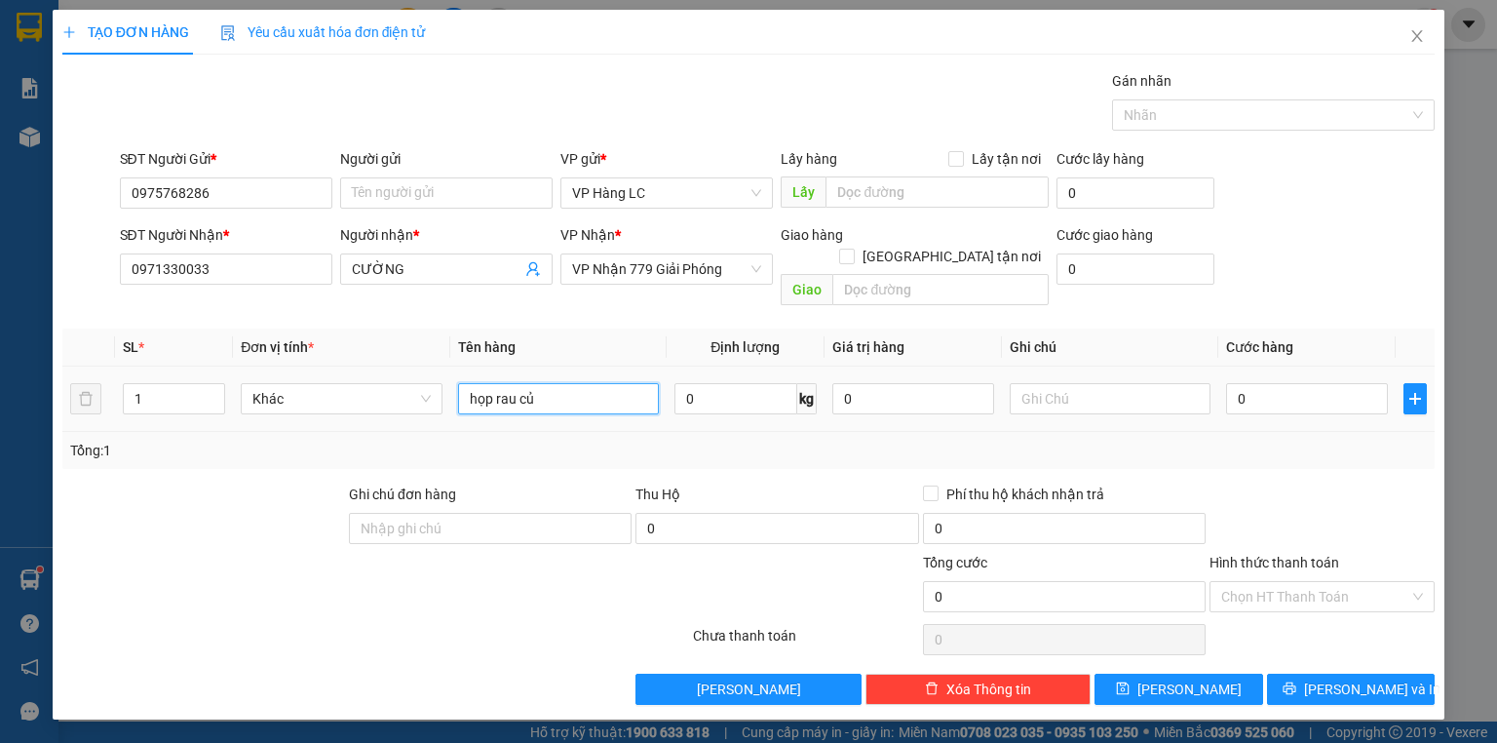
type input "họp rau củ"
type input "5"
type input "50"
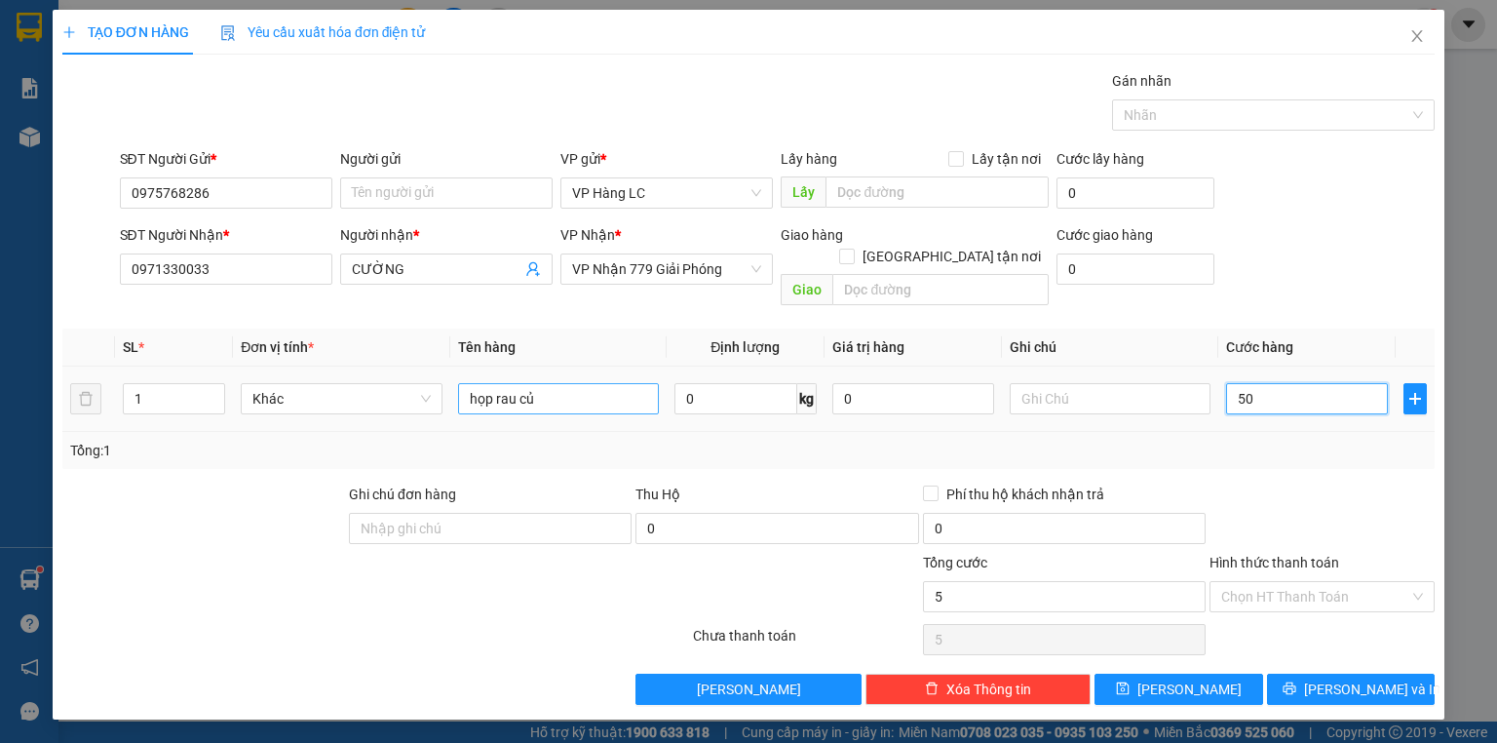
type input "50"
type input "50.000"
click at [1303, 264] on div "SĐT Người Nhận * 0971330033 Người nhận * CƯỜNG VP Nhận * VP Nhận 779 Giải Phóng…" at bounding box center [777, 269] width 1323 height 90
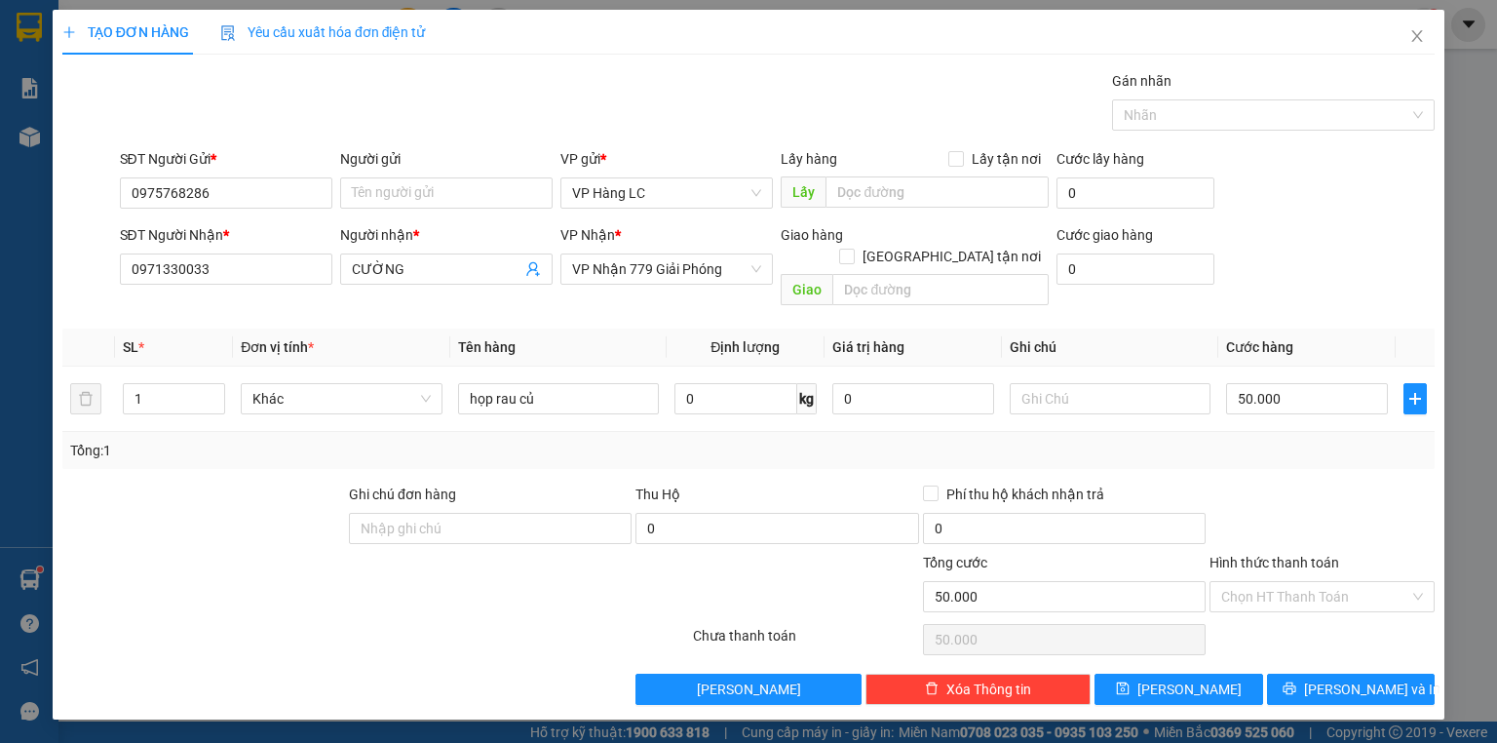
click at [1310, 303] on div "Transit Pickup Surcharge Ids Transit Deliver Surcharge Ids Transit Deliver Surc…" at bounding box center [748, 387] width 1372 height 634
click at [1301, 328] on th "Cước hàng" at bounding box center [1306, 347] width 177 height 38
click at [1286, 289] on div "SĐT Người Nhận * 0971330033 Người nhận * CƯỜNG VP Nhận * VP Nhận 779 Giải Phóng…" at bounding box center [777, 269] width 1323 height 90
click at [1322, 582] on input "Hình thức thanh toán" at bounding box center [1315, 596] width 188 height 29
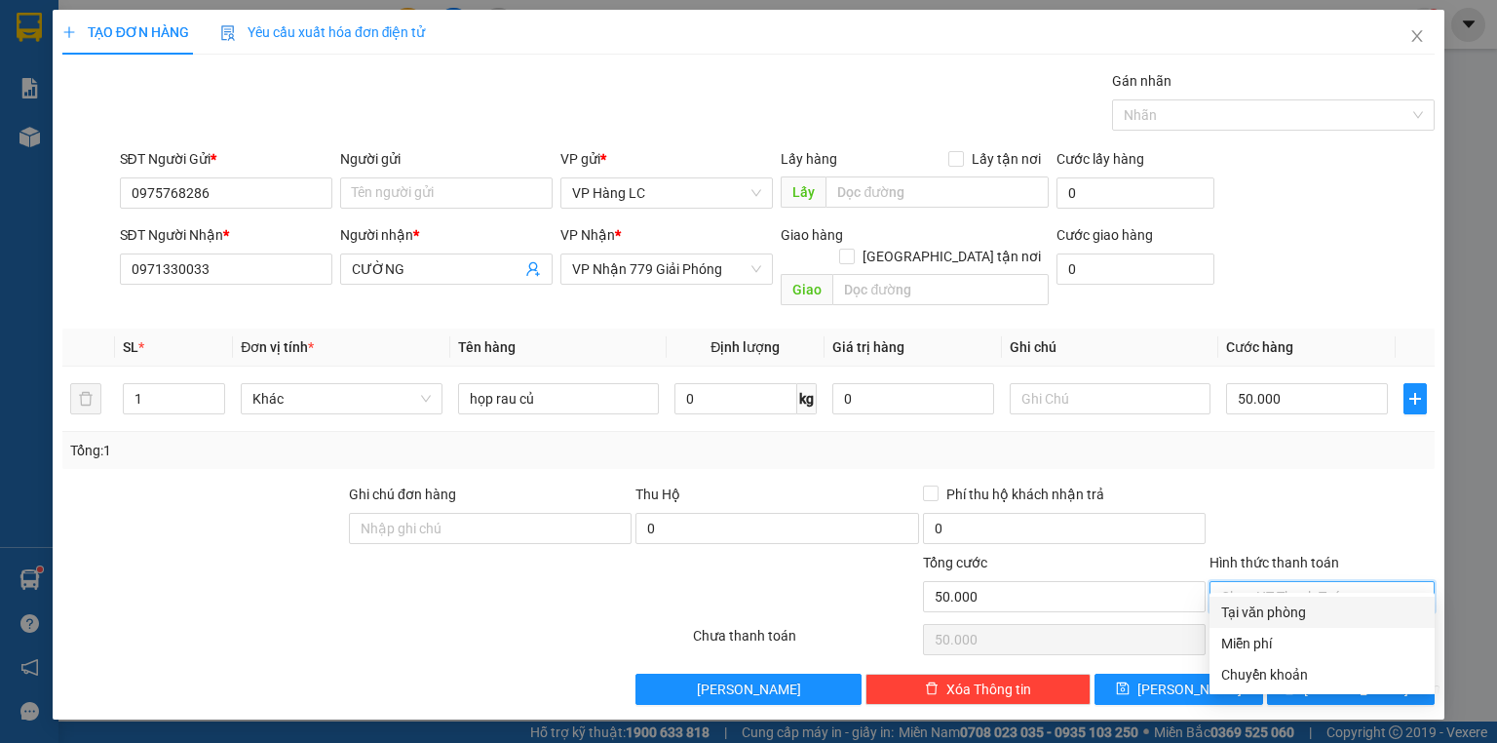
click at [1298, 618] on div "Tại văn phòng" at bounding box center [1322, 611] width 202 height 21
type input "0"
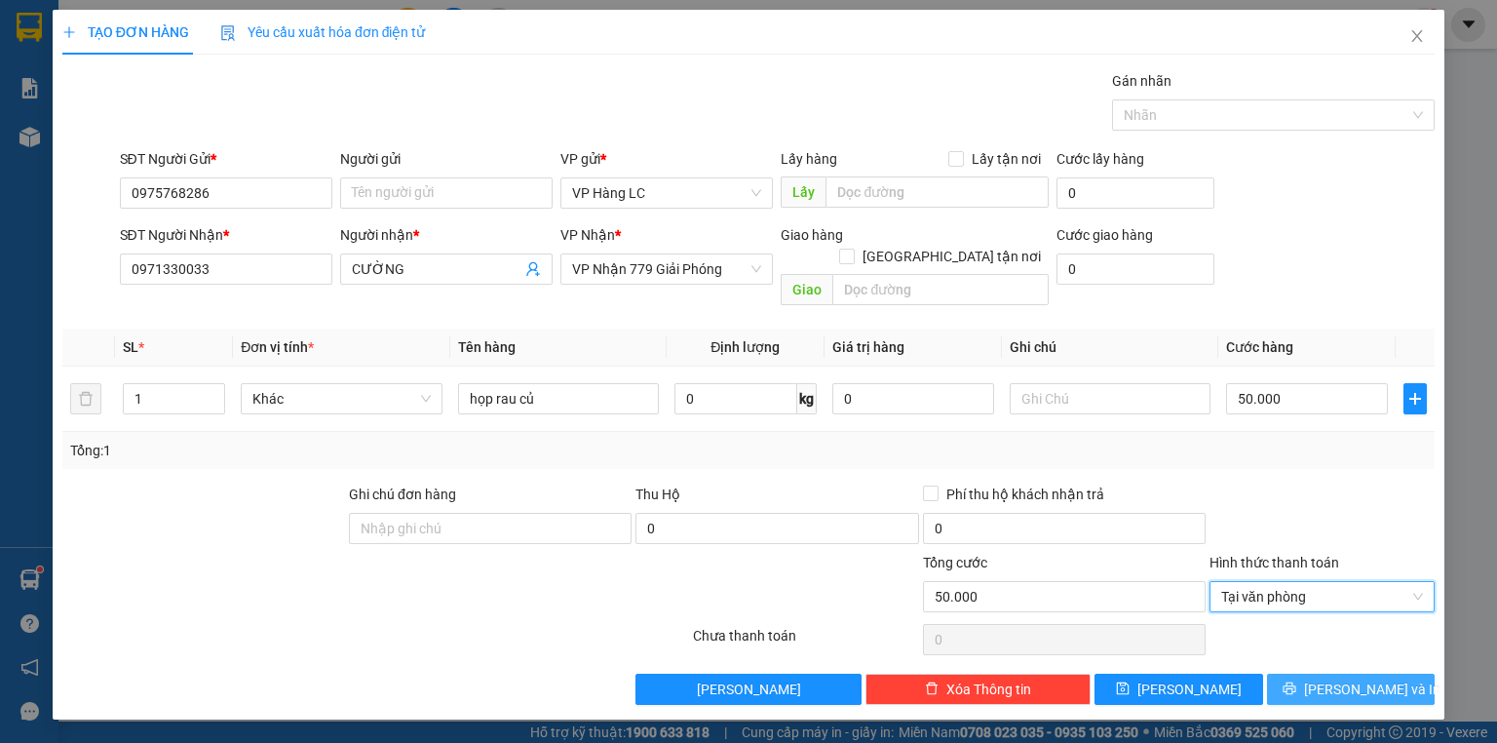
click at [1337, 678] on span "[PERSON_NAME] và In" at bounding box center [1372, 688] width 136 height 21
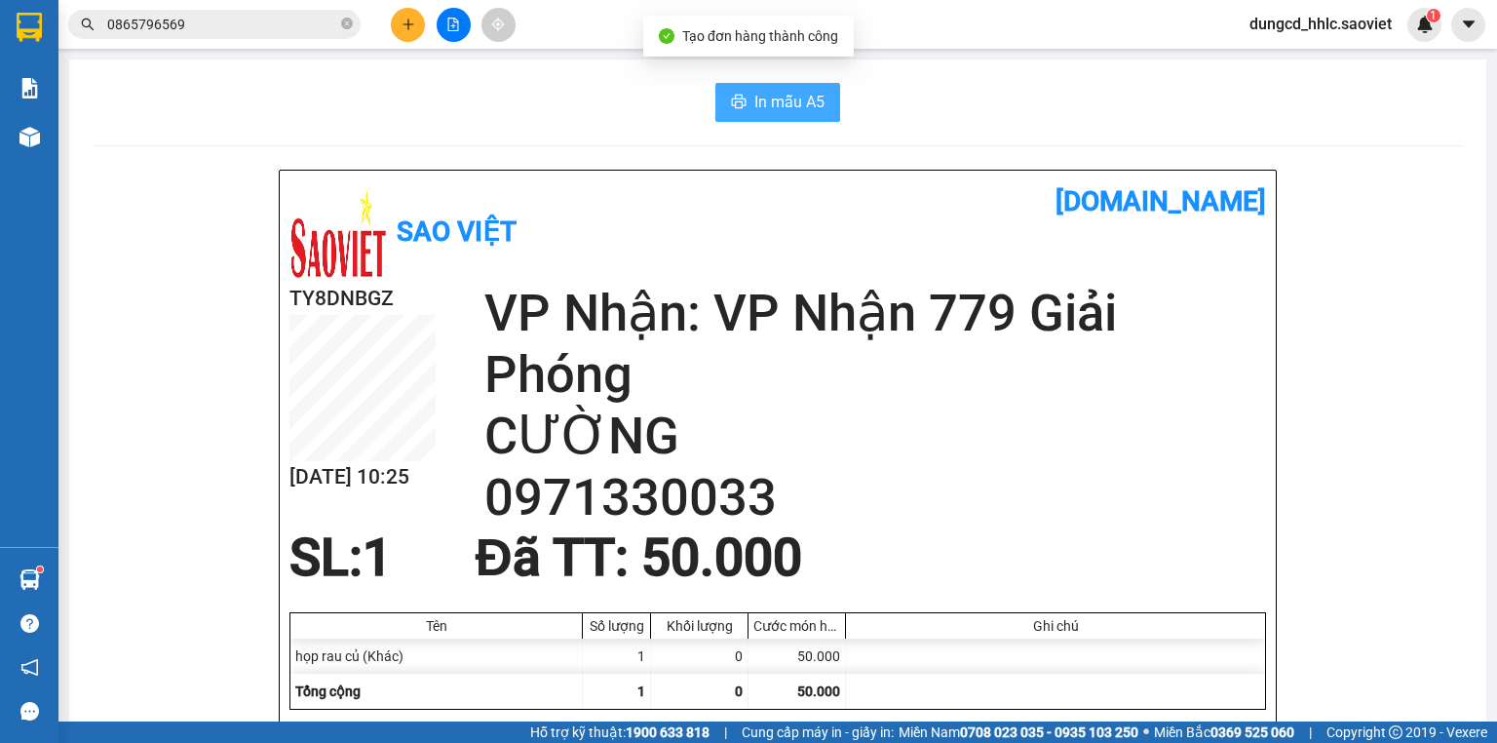
click at [772, 88] on button "In mẫu A5" at bounding box center [777, 102] width 125 height 39
click at [933, 248] on div "Sao Việt vexere.com" at bounding box center [777, 231] width 976 height 102
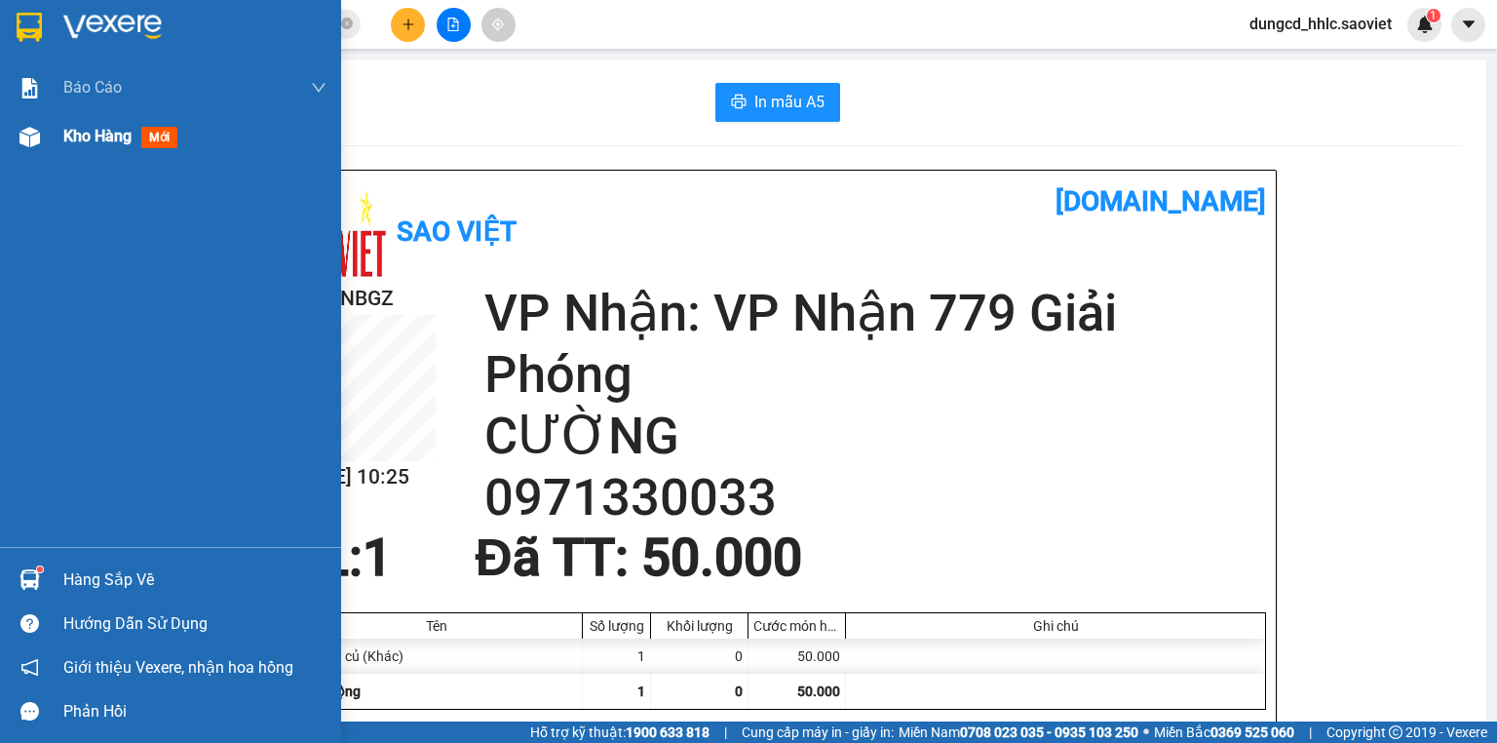
click at [19, 148] on div at bounding box center [30, 137] width 34 height 34
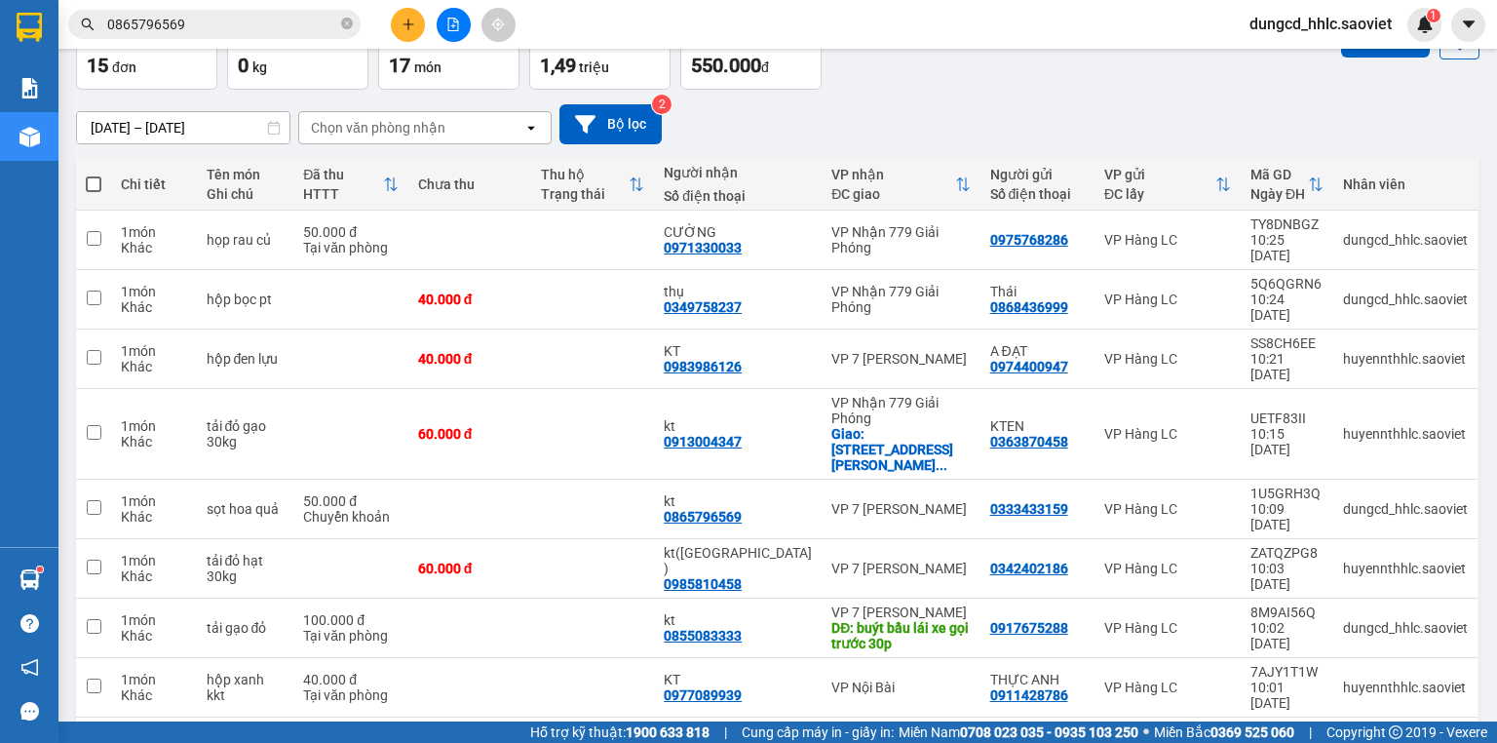
scroll to position [4, 0]
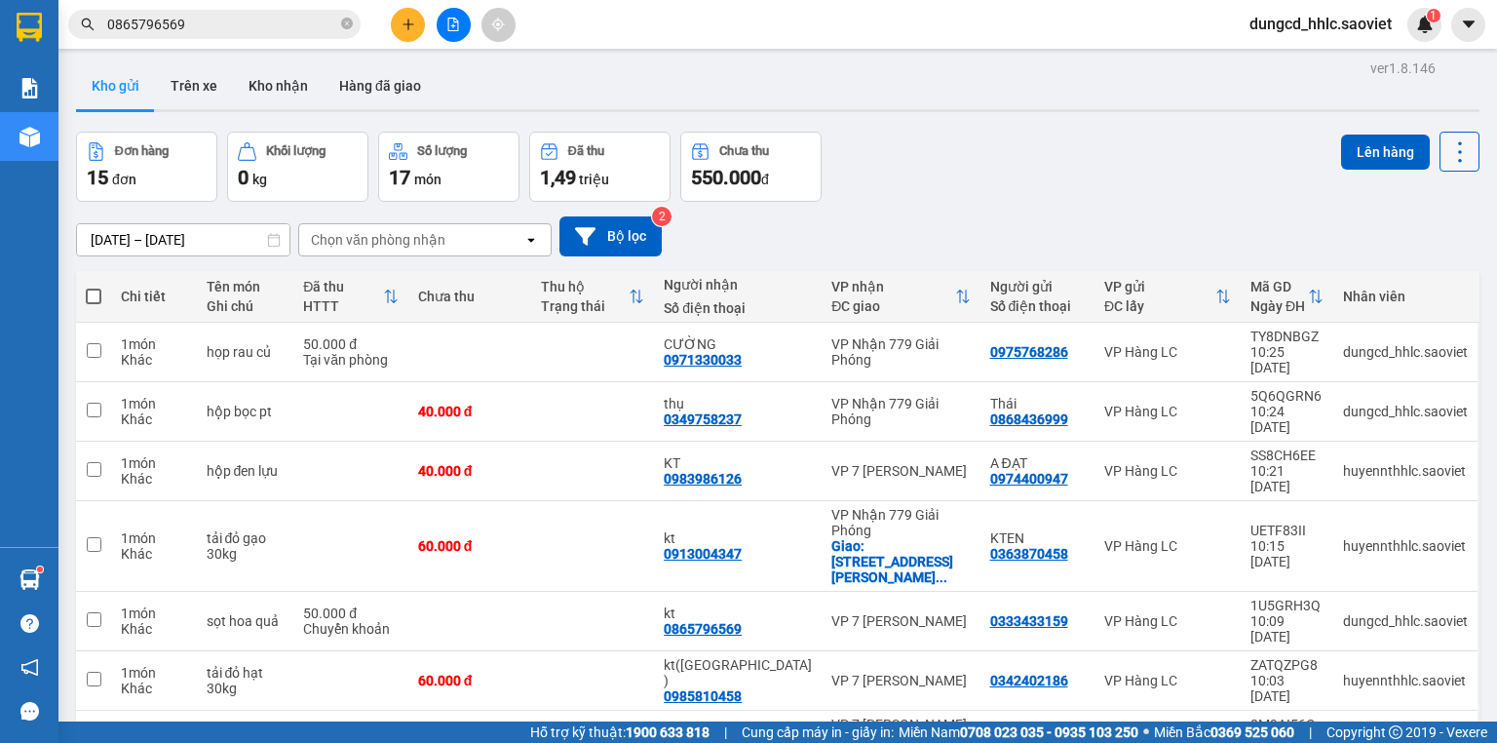
click at [1454, 150] on icon at bounding box center [1459, 151] width 27 height 27
click at [1442, 275] on span "Làm mới" at bounding box center [1420, 273] width 54 height 19
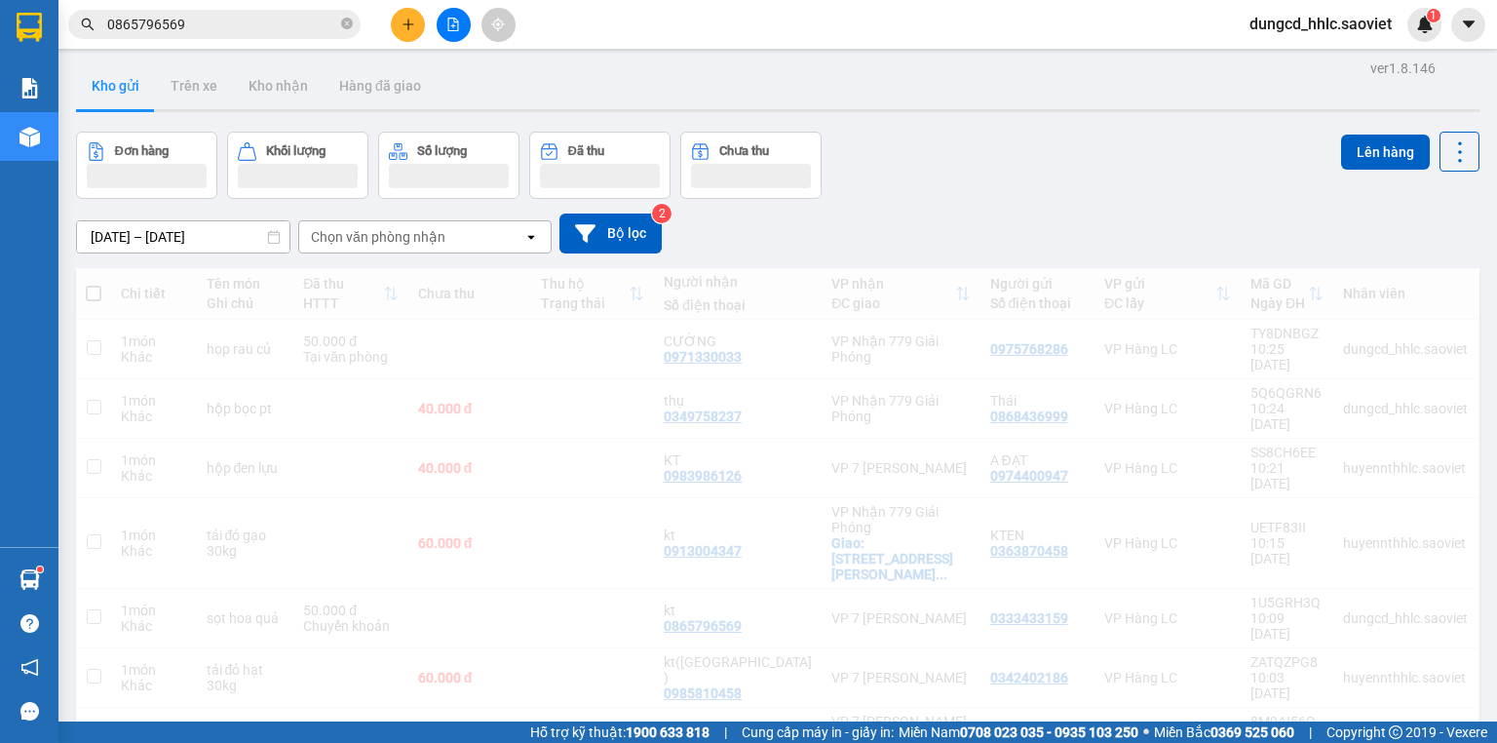
click at [1010, 150] on div "Đơn hàng Khối lượng Số lượng Đã thu Chưa thu Lên hàng" at bounding box center [777, 165] width 1403 height 67
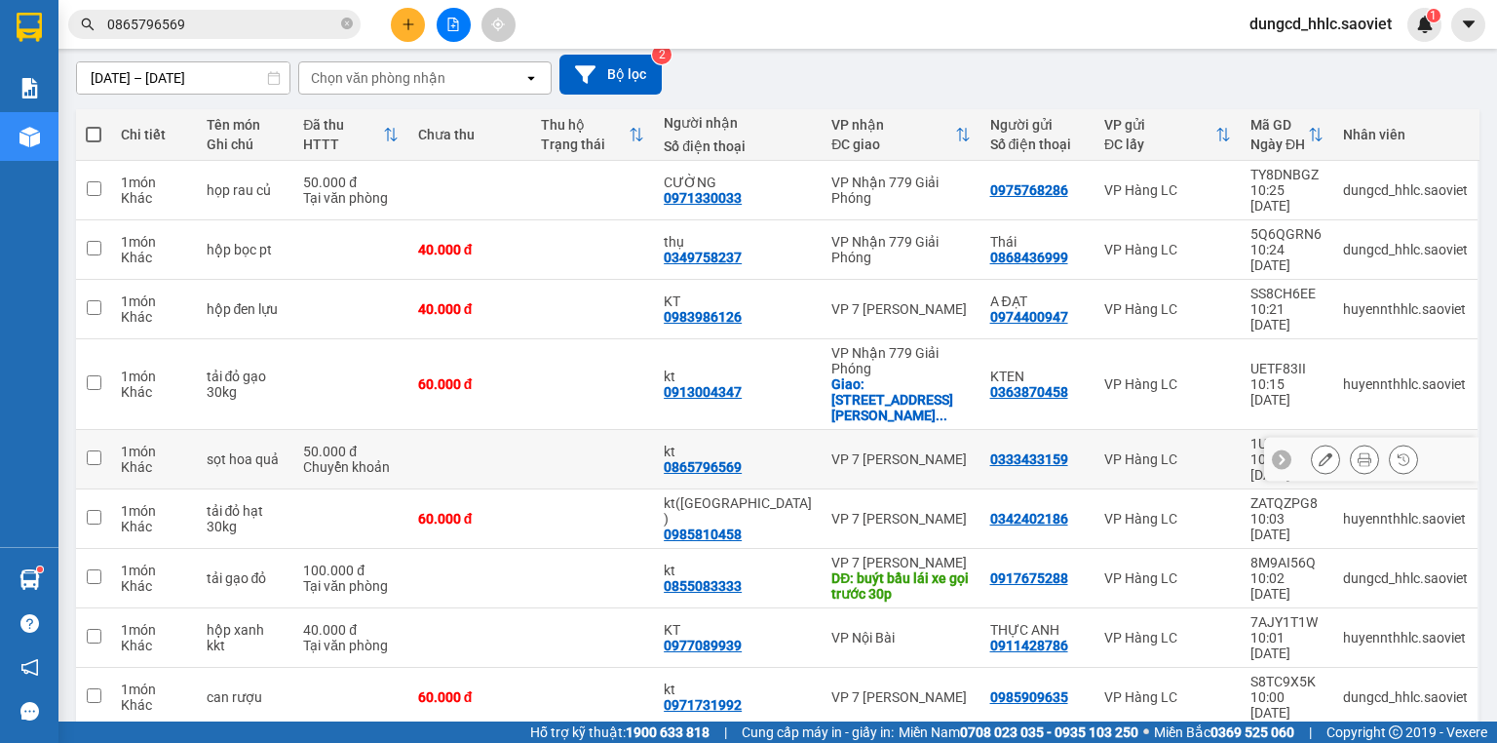
scroll to position [447, 0]
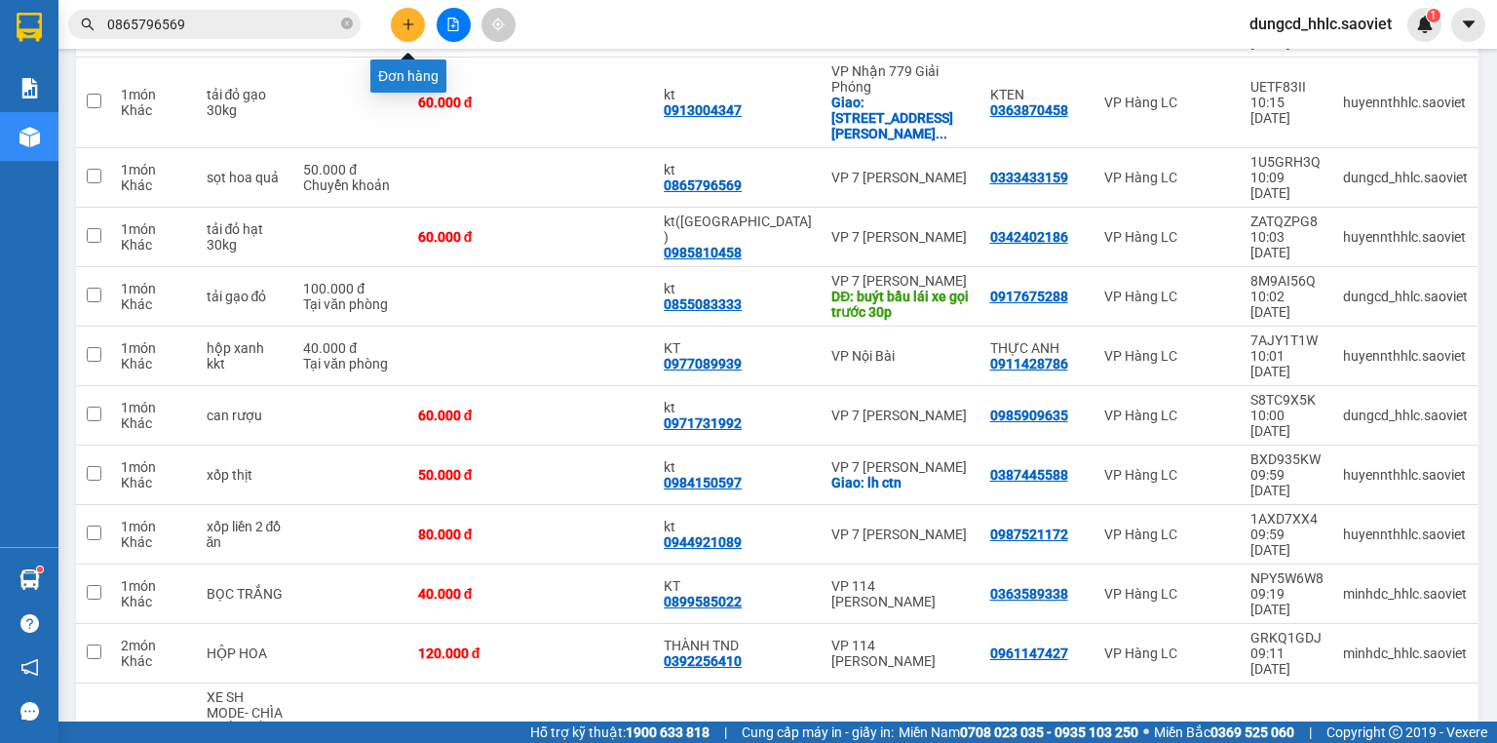
click at [413, 27] on icon "plus" at bounding box center [408, 25] width 14 height 14
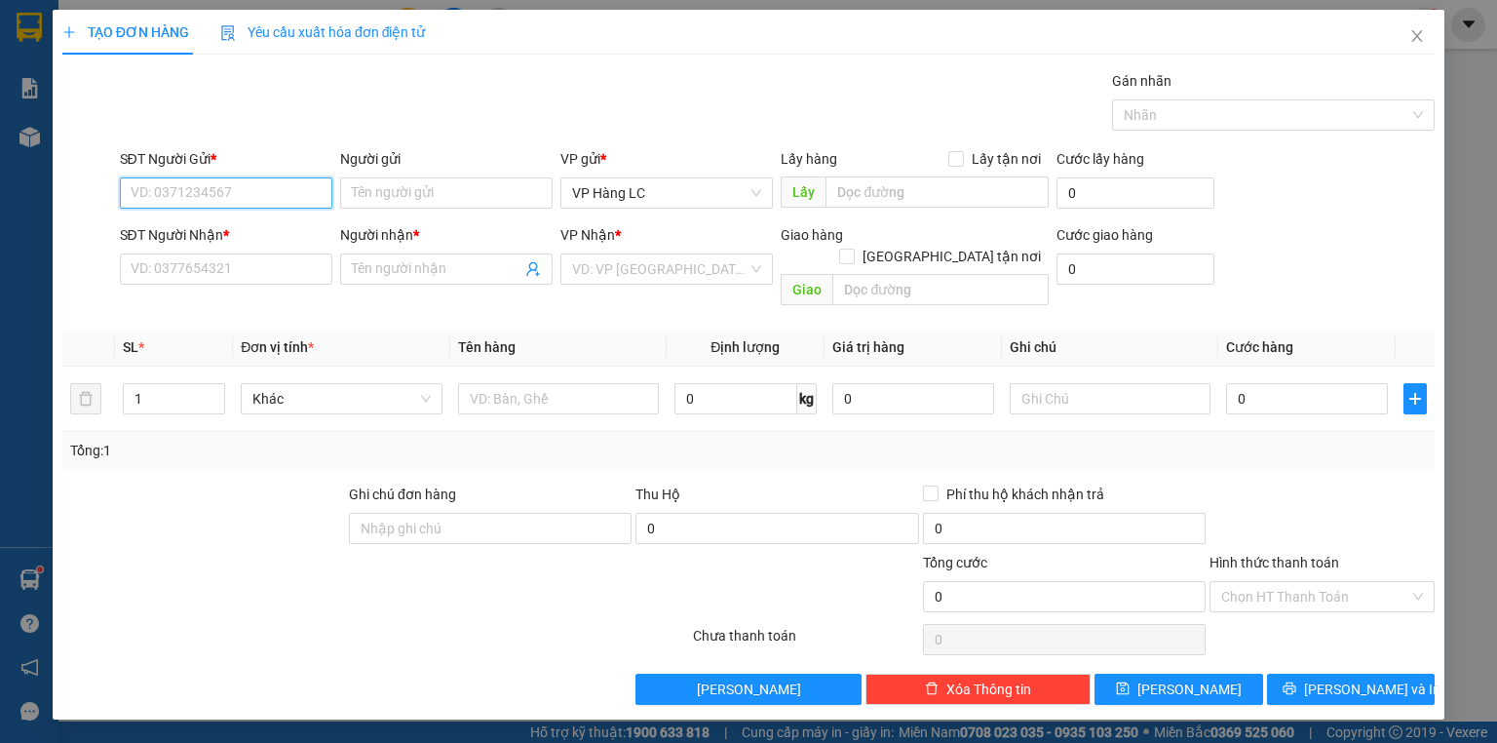
click at [204, 203] on input "SĐT Người Gửi *" at bounding box center [226, 192] width 212 height 31
click at [166, 203] on input "SĐT Người Gửi *" at bounding box center [226, 192] width 212 height 31
click at [181, 191] on input "SĐT Người Gửi *" at bounding box center [226, 192] width 212 height 31
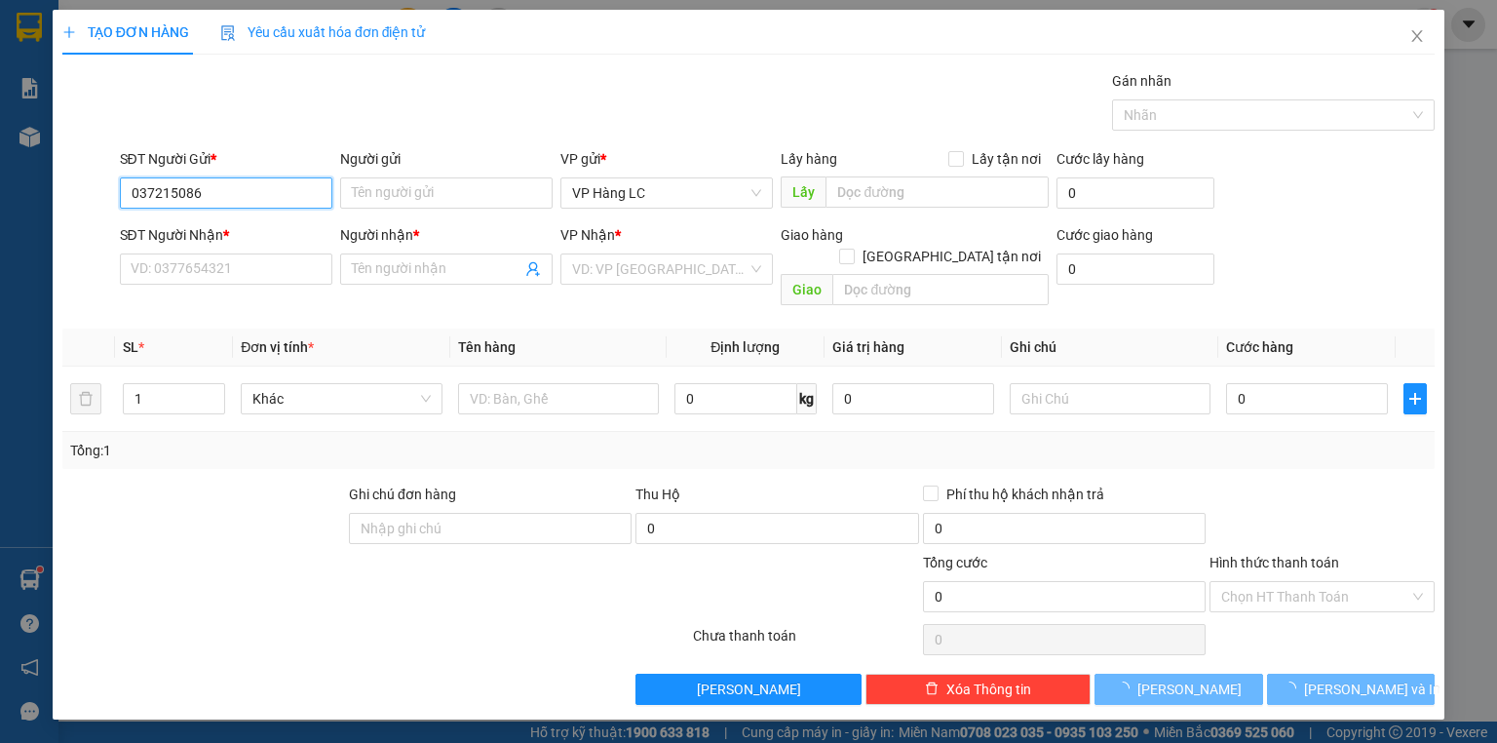
type input "0372150860"
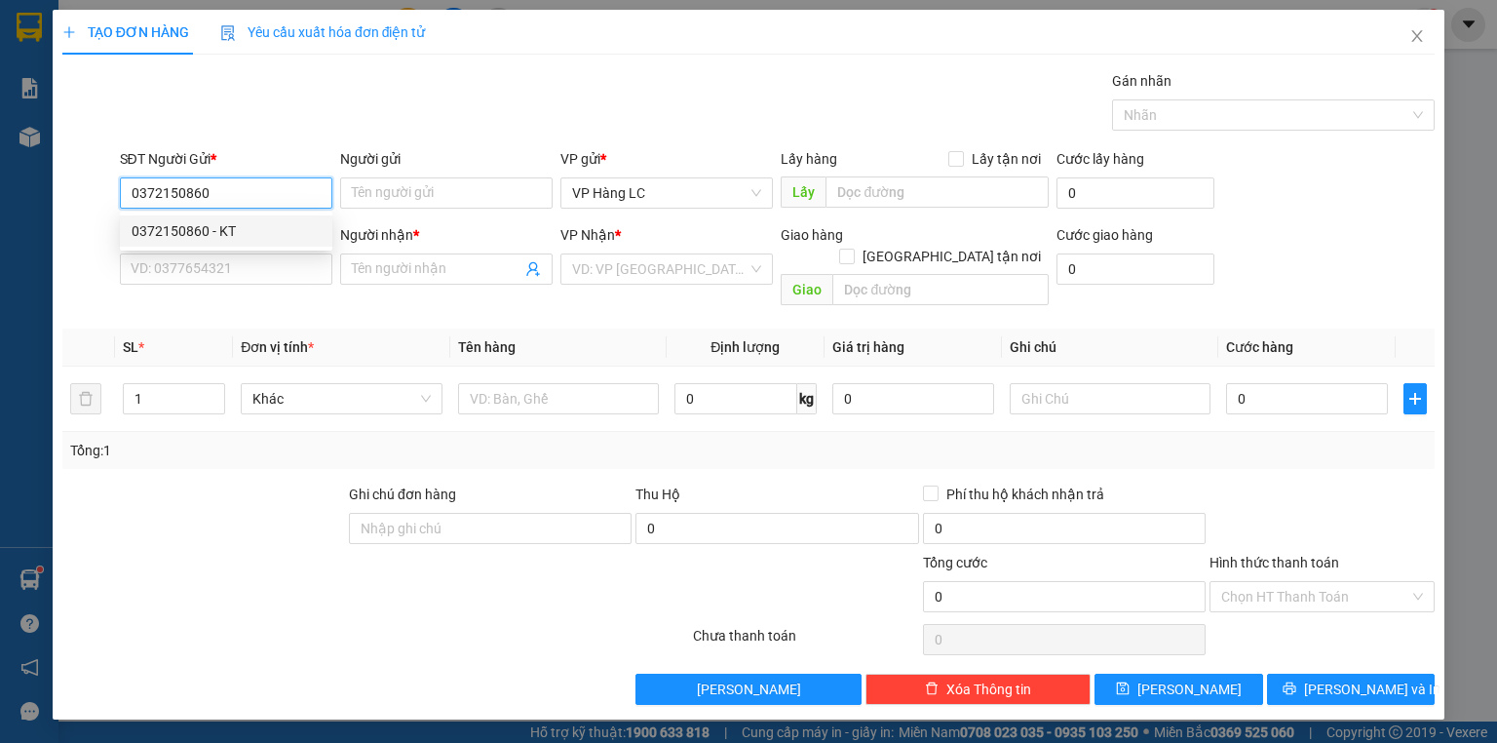
click at [191, 227] on div "0372150860 - KT" at bounding box center [226, 230] width 189 height 21
type input "KT"
type input "0915077999"
type input "KT"
checkbox input "true"
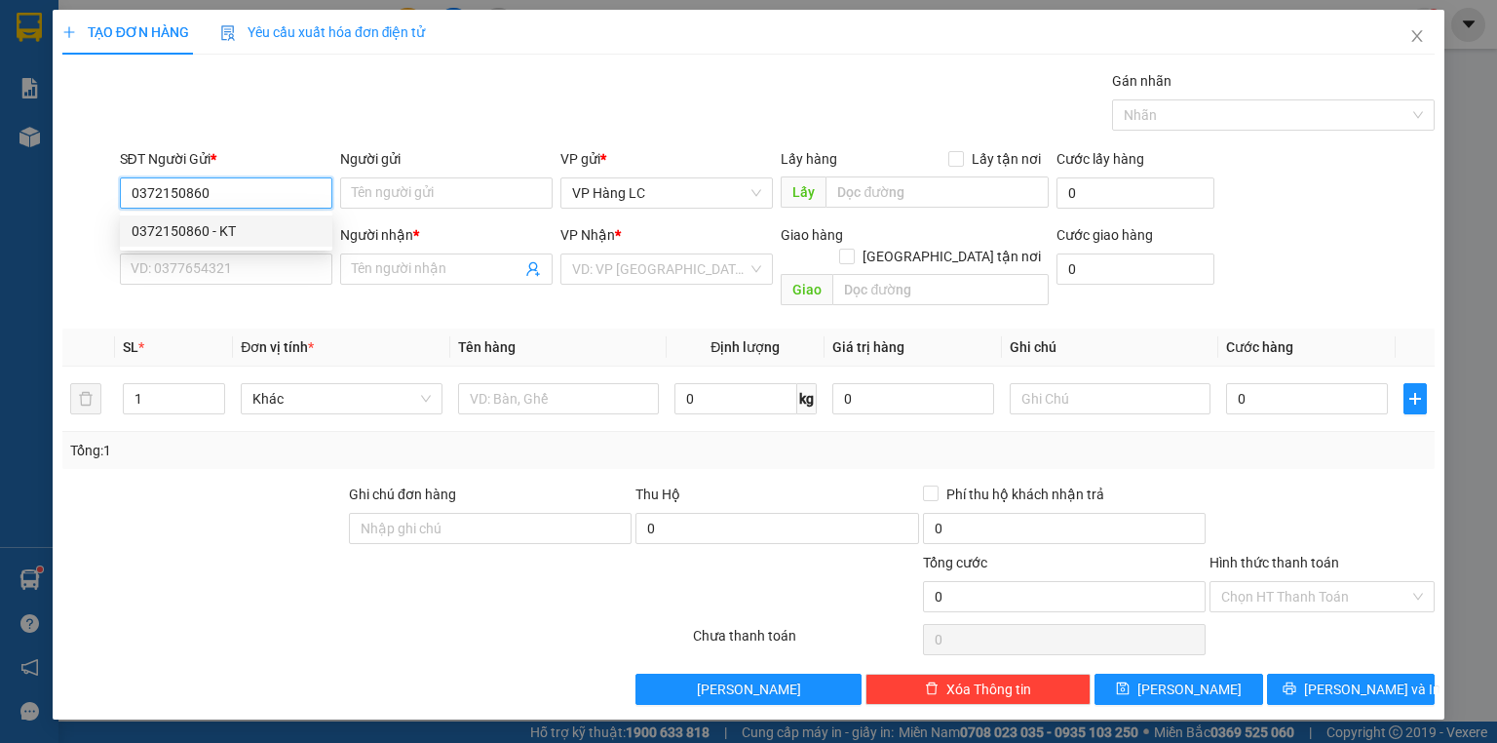
type input "lhe ship 022 TRUNG LIỆT ĐỐNG ĐA"
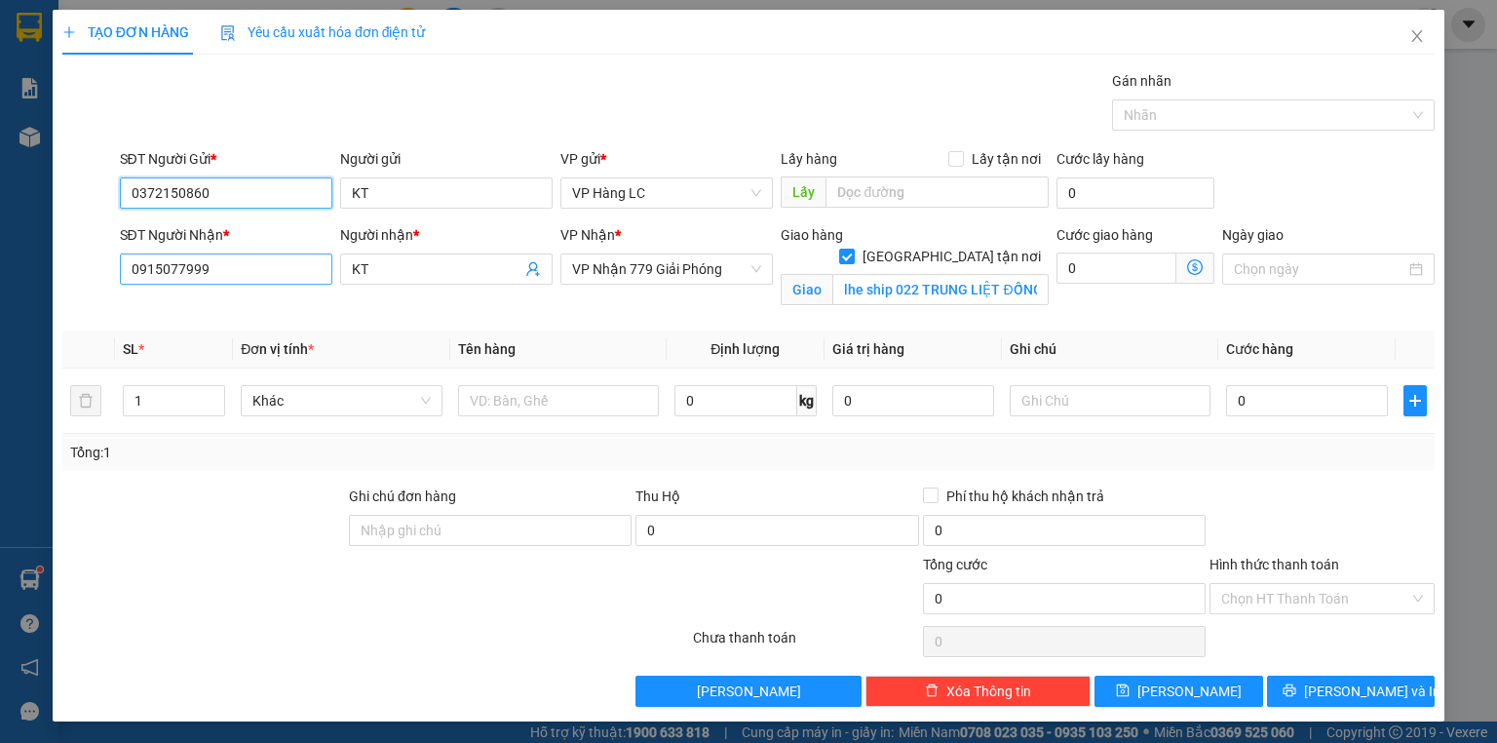
type input "0372150860"
click at [239, 276] on input "0915077999" at bounding box center [226, 268] width 212 height 31
type input "0904535566"
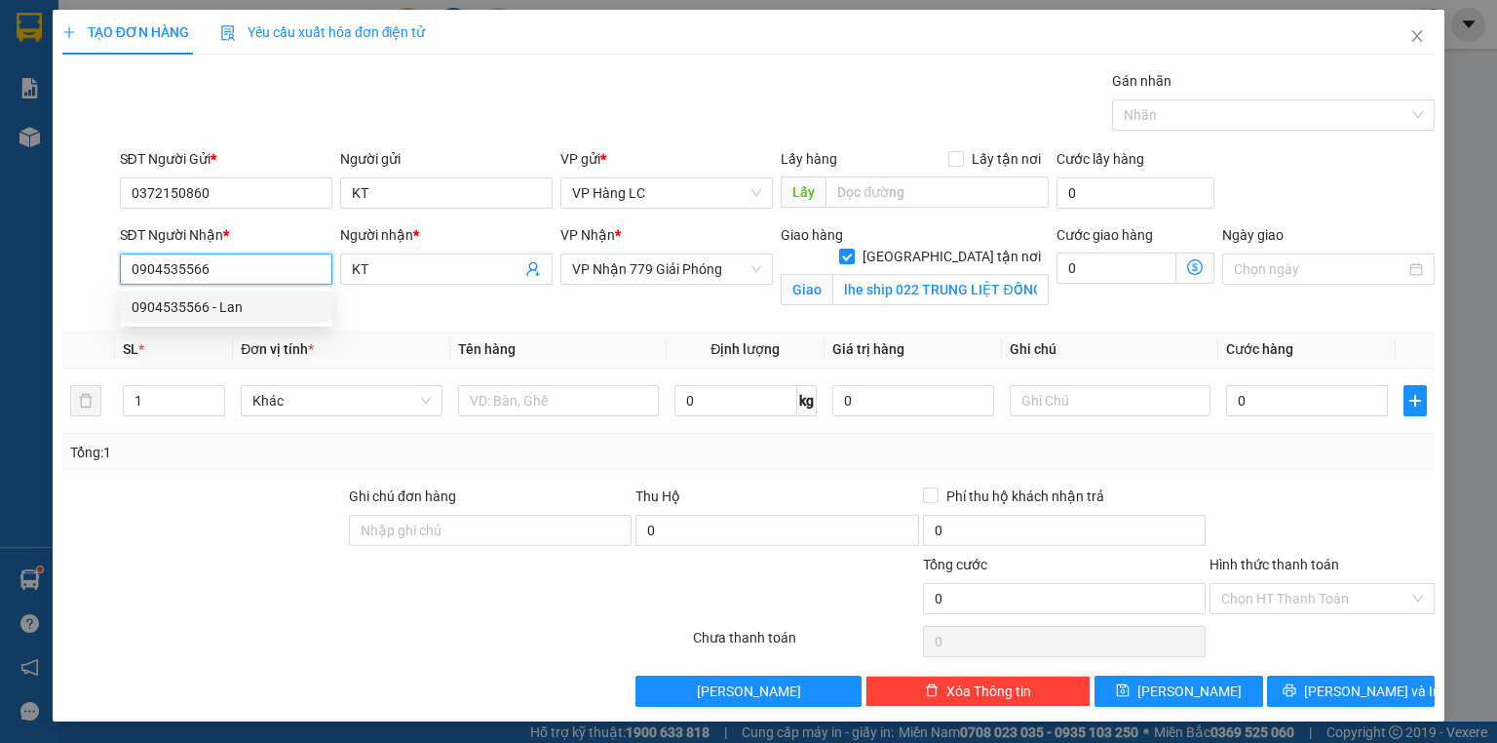
click at [235, 311] on div "0904535566 - Lan" at bounding box center [226, 306] width 189 height 21
type input "Lan"
checkbox input "false"
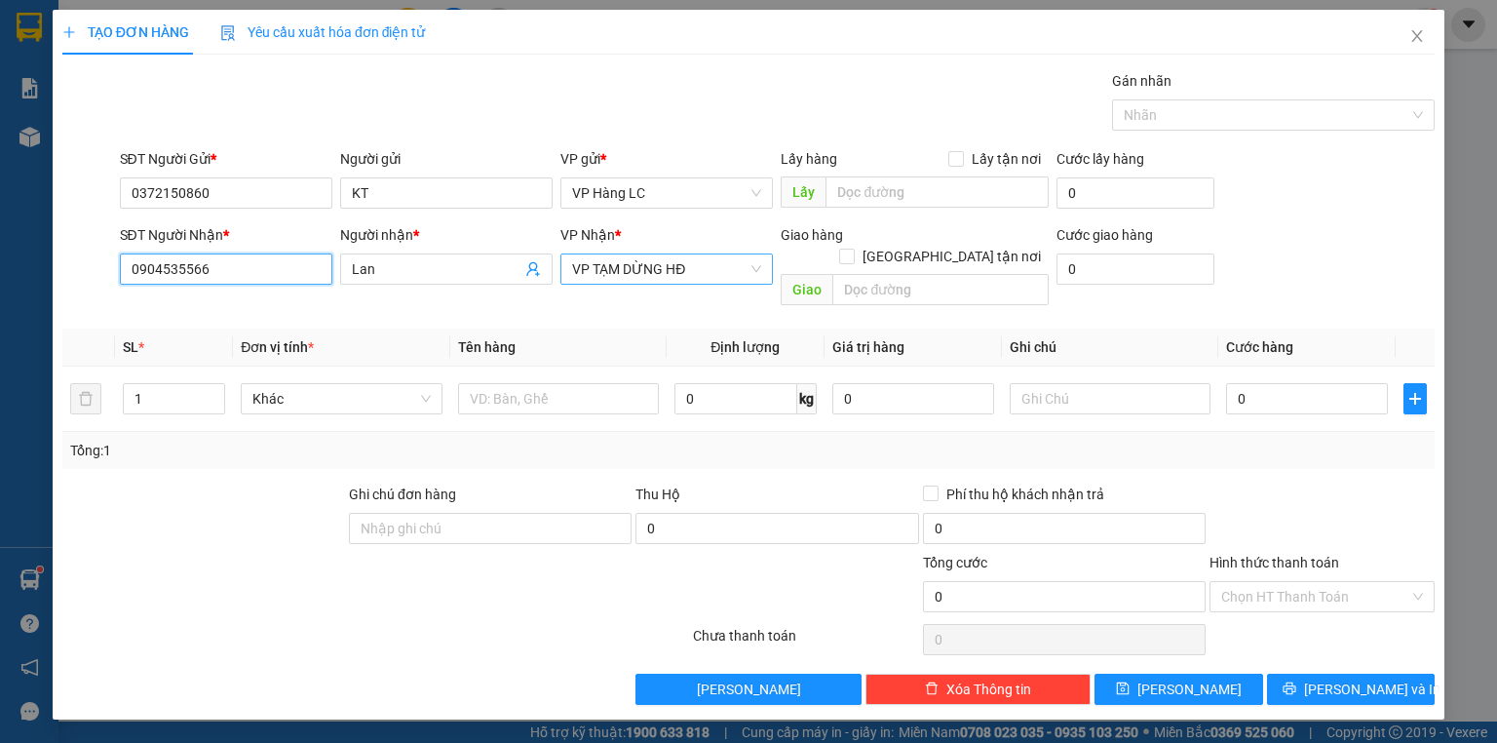
click at [631, 255] on div "VP TẠM DỪNG HĐ" at bounding box center [666, 268] width 212 height 31
type input "0904535566"
click at [632, 265] on span "VP TẠM DỪNG HĐ" at bounding box center [666, 268] width 189 height 29
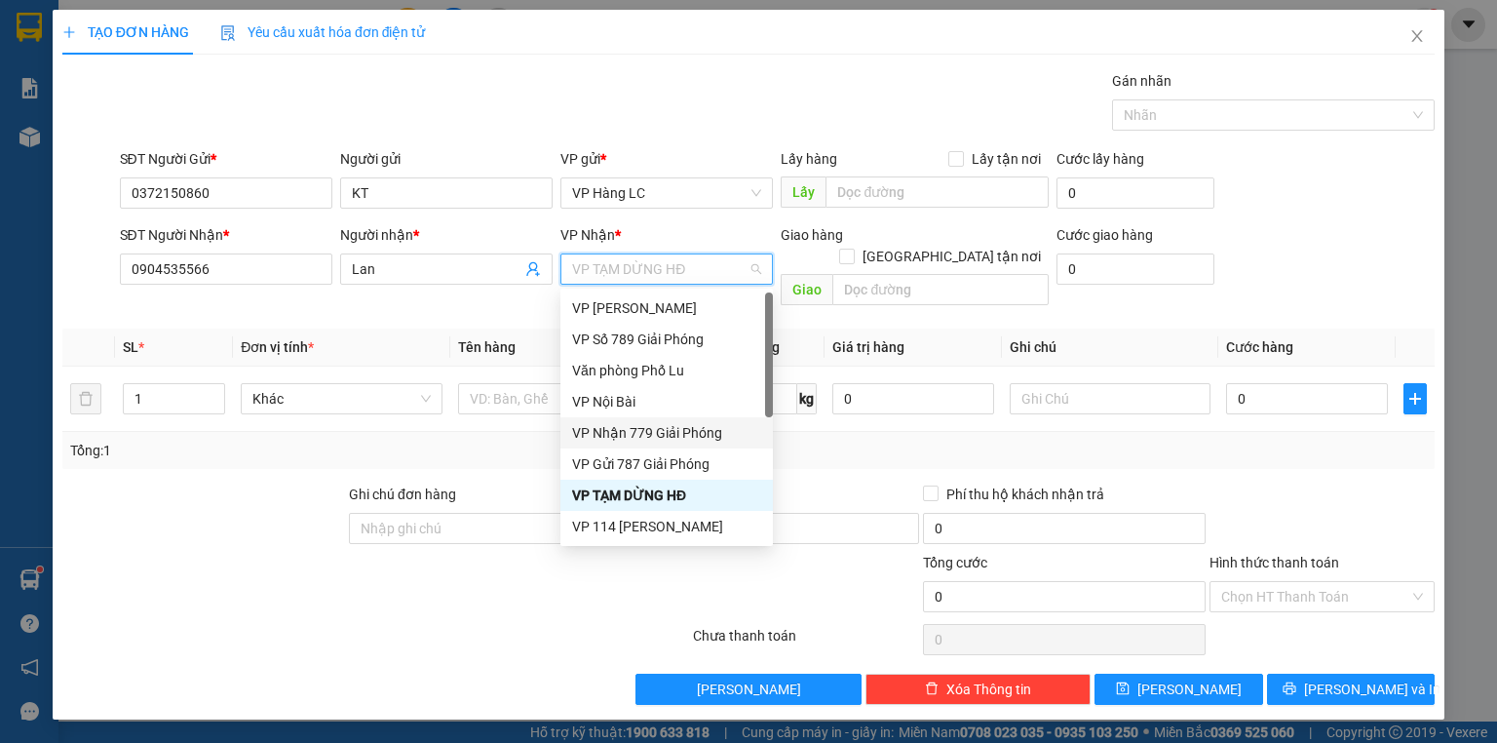
click at [645, 440] on div "VP Nhận 779 Giải Phóng" at bounding box center [666, 432] width 189 height 21
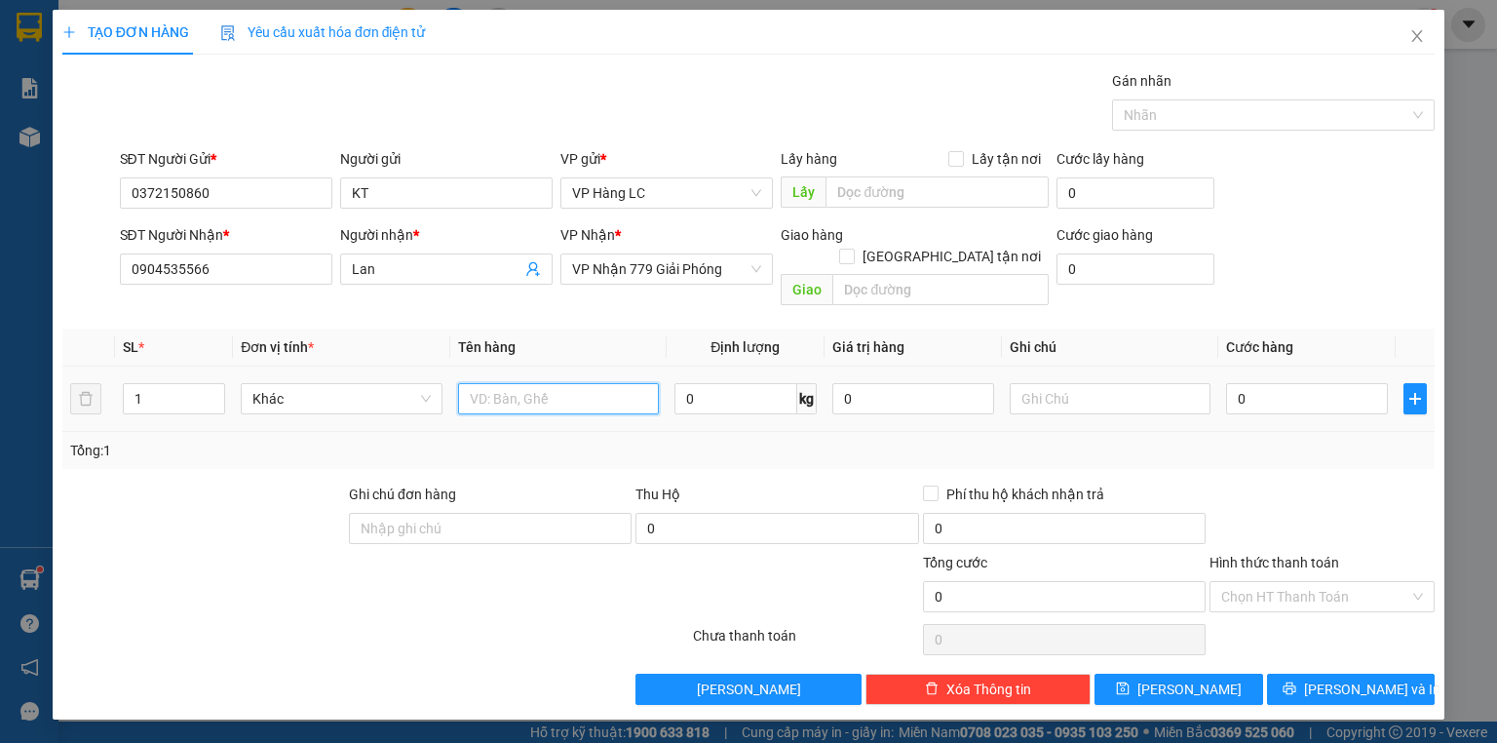
click at [531, 390] on input "text" at bounding box center [558, 398] width 201 height 31
type input "hộp nước nghệ"
type input "40"
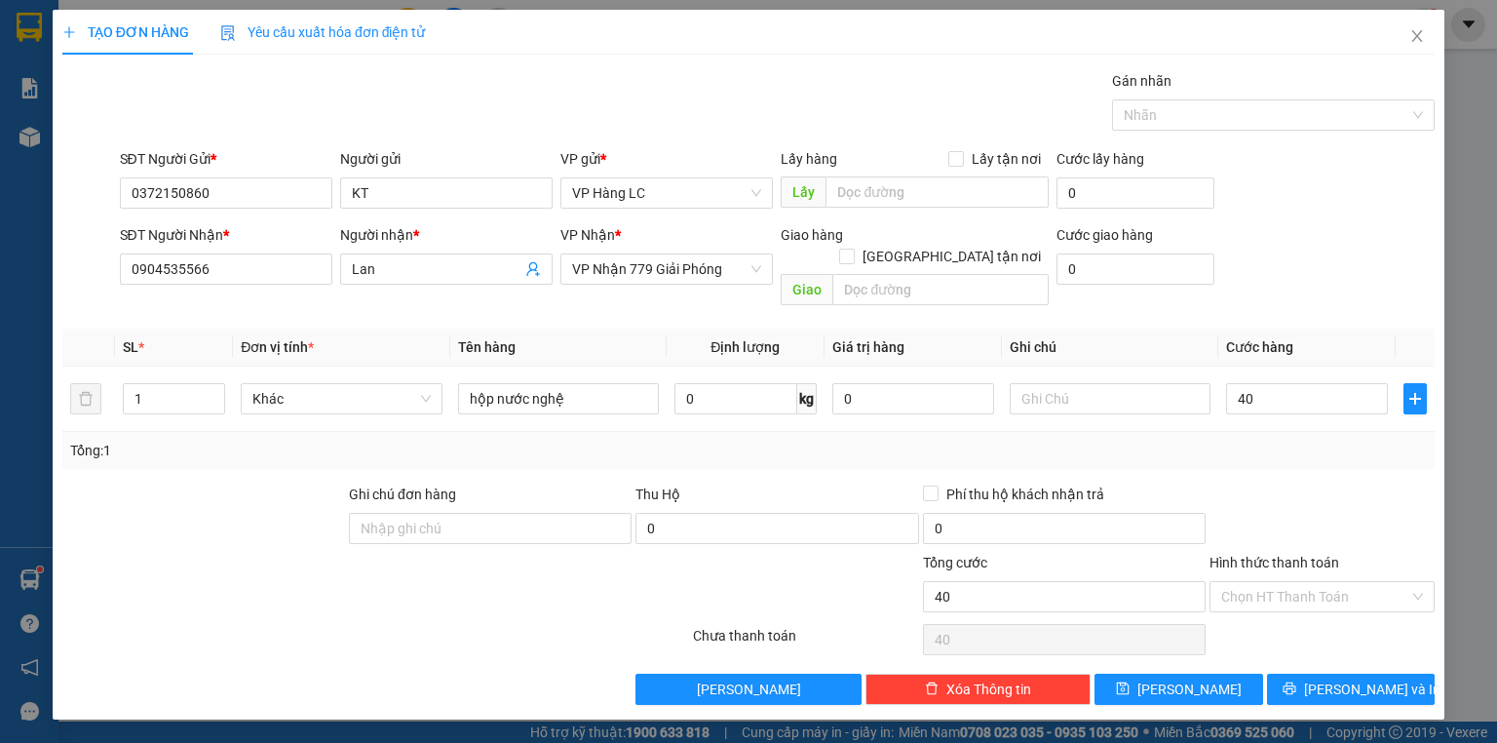
type input "40.000"
click at [1341, 302] on div "Transit Pickup Surcharge Ids Transit Deliver Surcharge Ids Transit Deliver Surc…" at bounding box center [748, 387] width 1372 height 634
click at [1356, 678] on span "[PERSON_NAME] và In" at bounding box center [1372, 688] width 136 height 21
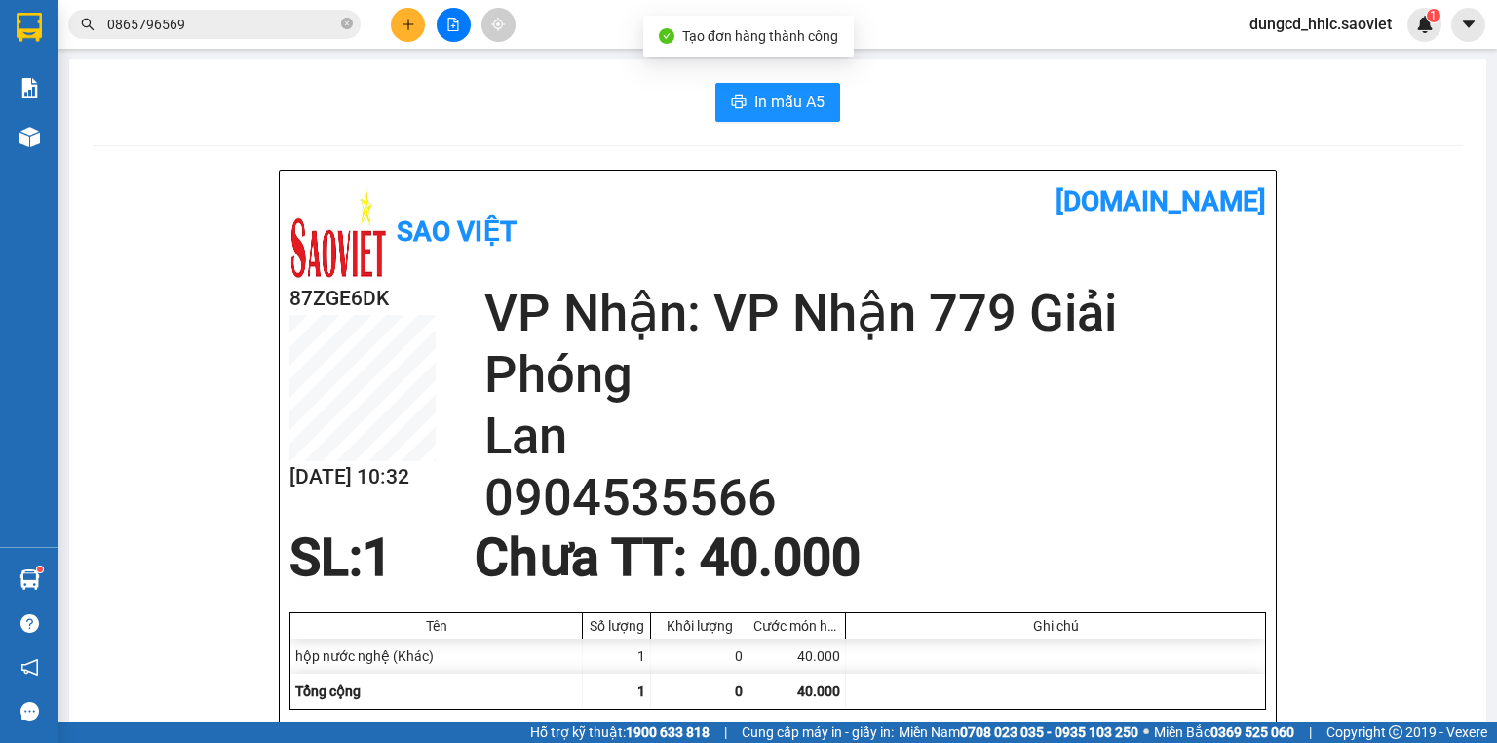
click at [760, 112] on span "In mẫu A5" at bounding box center [789, 102] width 70 height 24
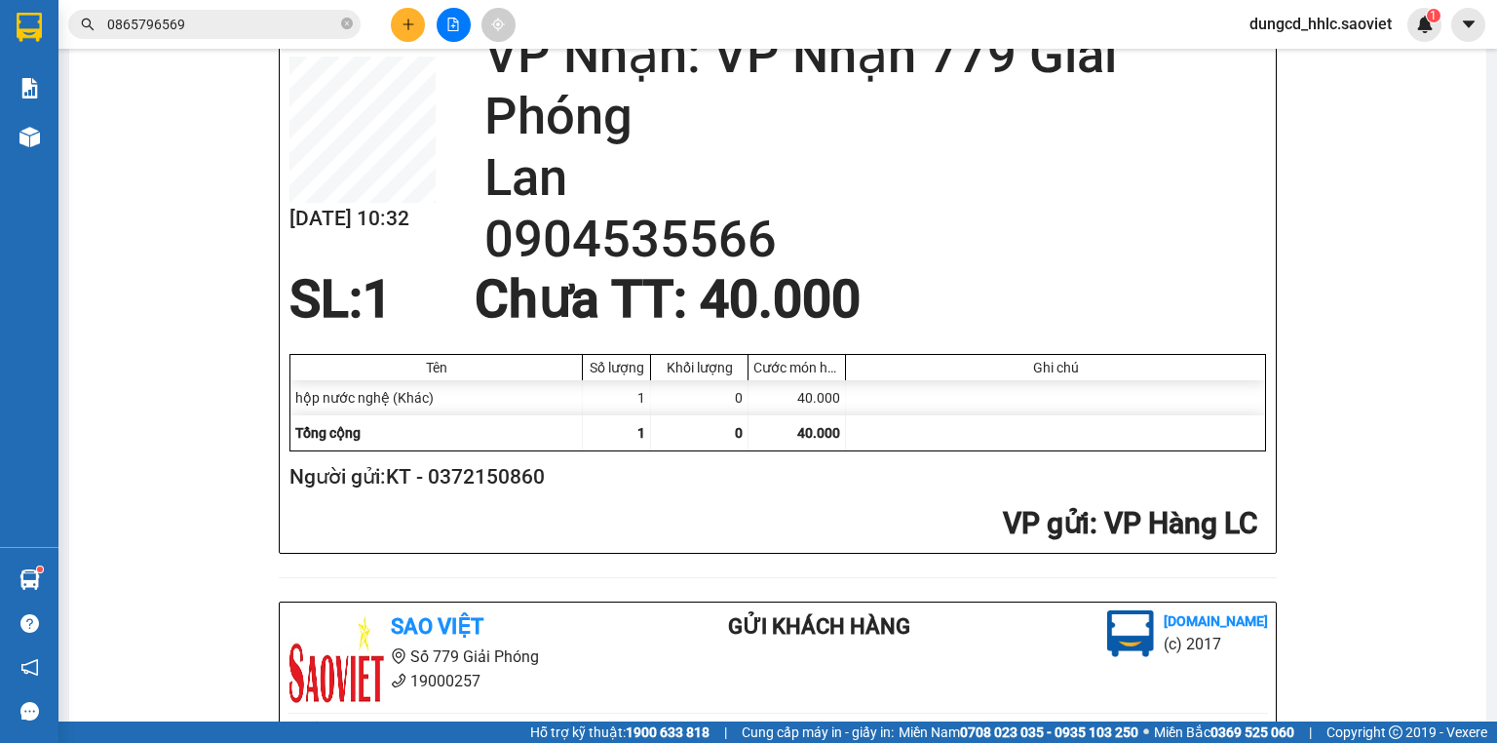
scroll to position [312, 0]
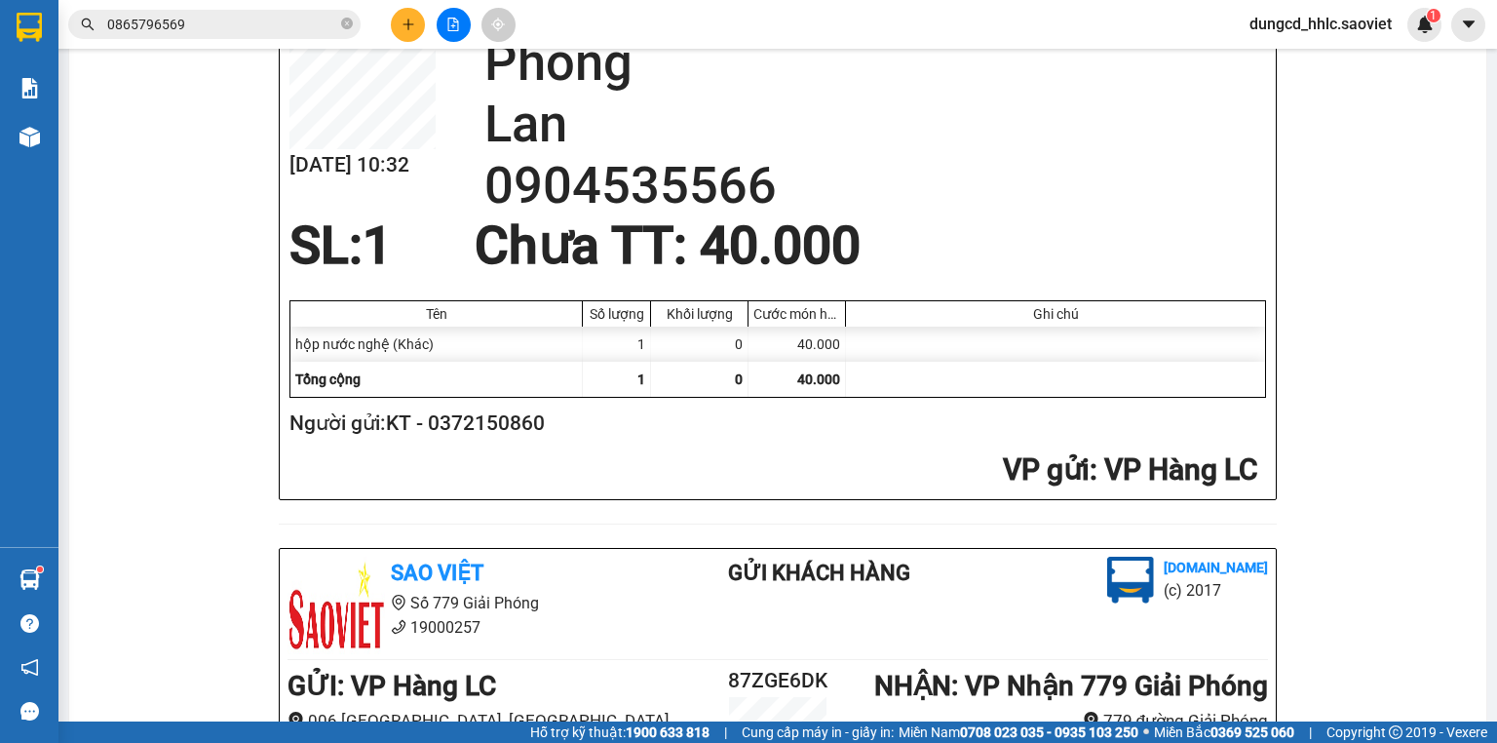
click at [505, 432] on h2 "Người gửi: KT - 0372150860" at bounding box center [773, 423] width 969 height 32
copy h2 "0372150860"
click at [409, 42] on div "Kết quả tìm kiếm ( 0 ) Bộ lọc No Data 0865796569 dungcd_hhlc.saoviet 1" at bounding box center [748, 24] width 1497 height 49
click at [406, 33] on button at bounding box center [408, 25] width 34 height 34
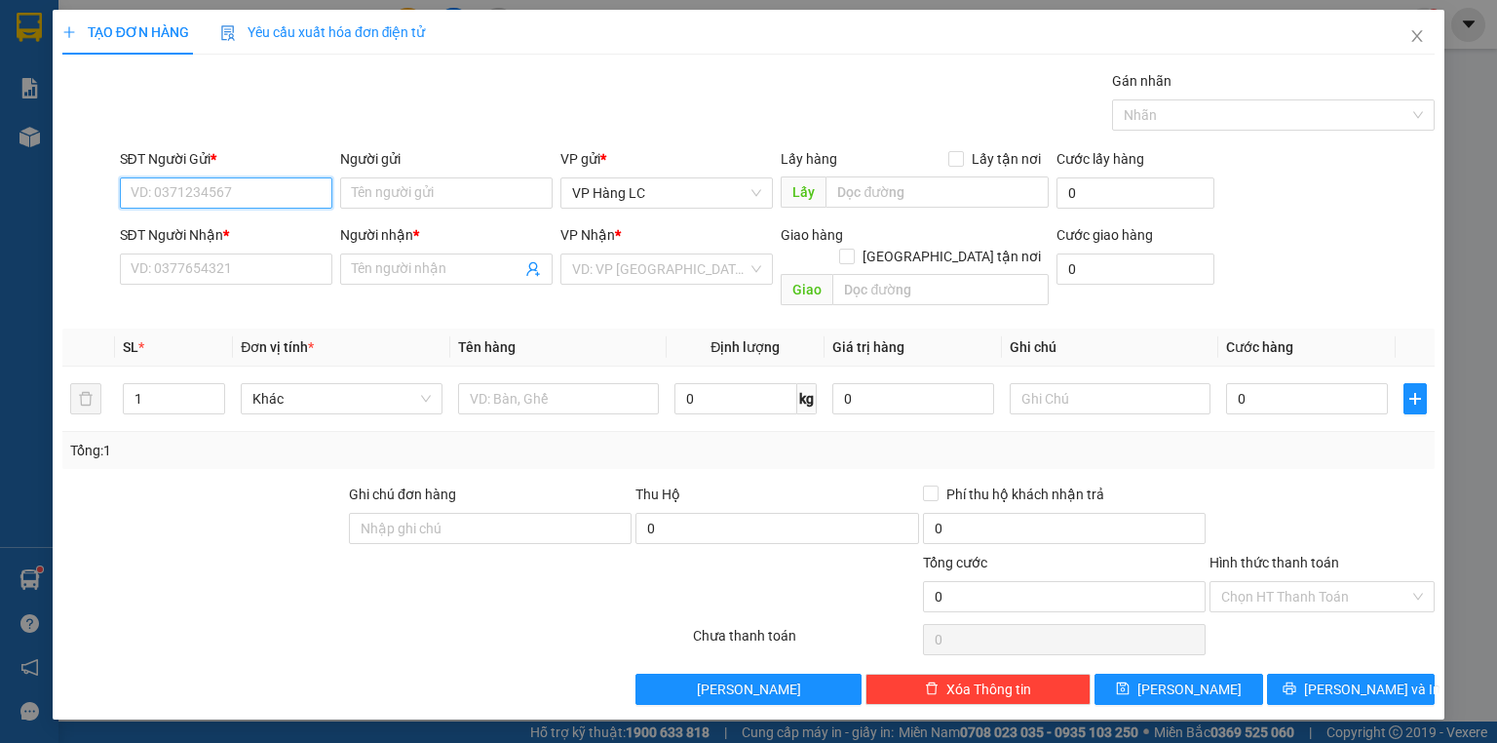
click at [198, 194] on input "SĐT Người Gửi *" at bounding box center [226, 192] width 212 height 31
paste input "0372150860"
type input "0372150860"
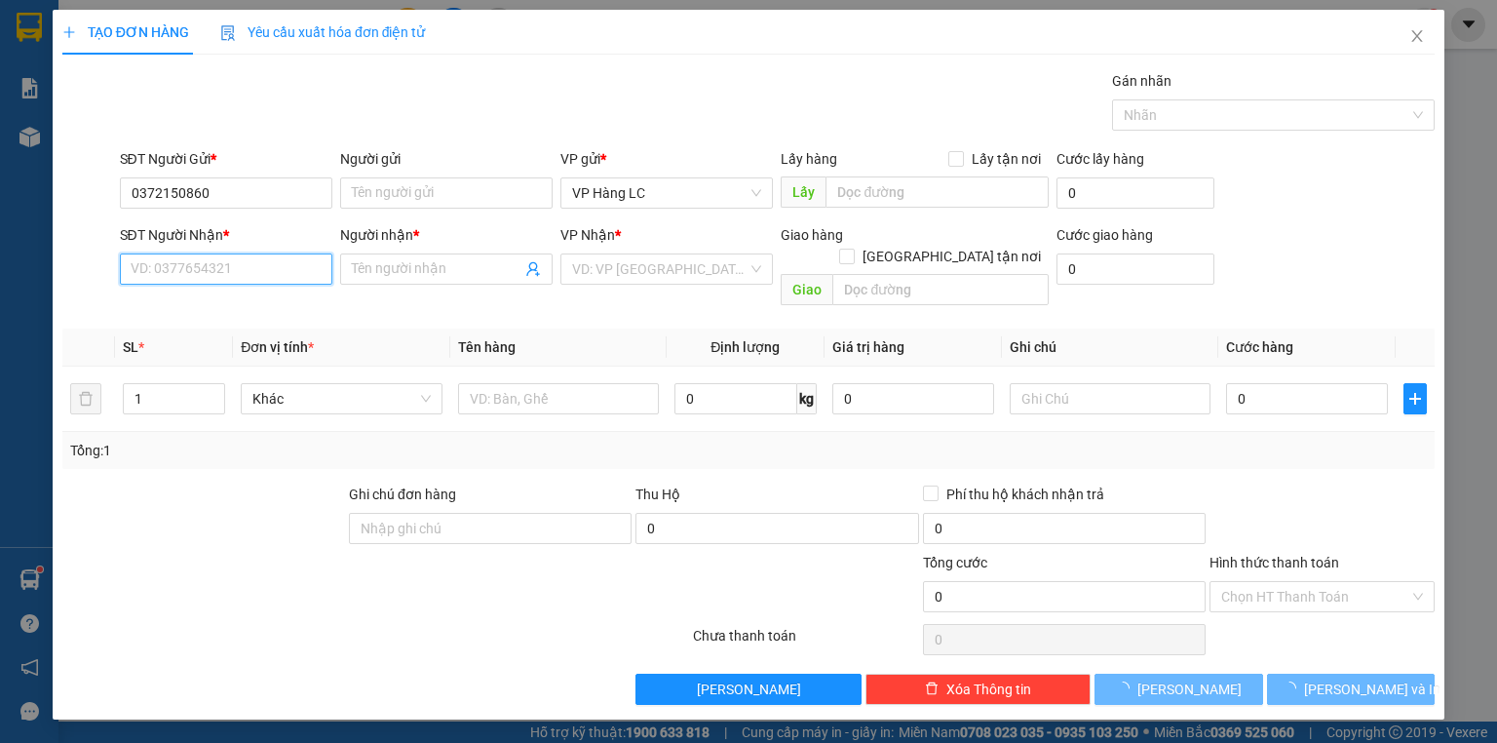
click at [229, 271] on input "SĐT Người Nhận *" at bounding box center [226, 268] width 212 height 31
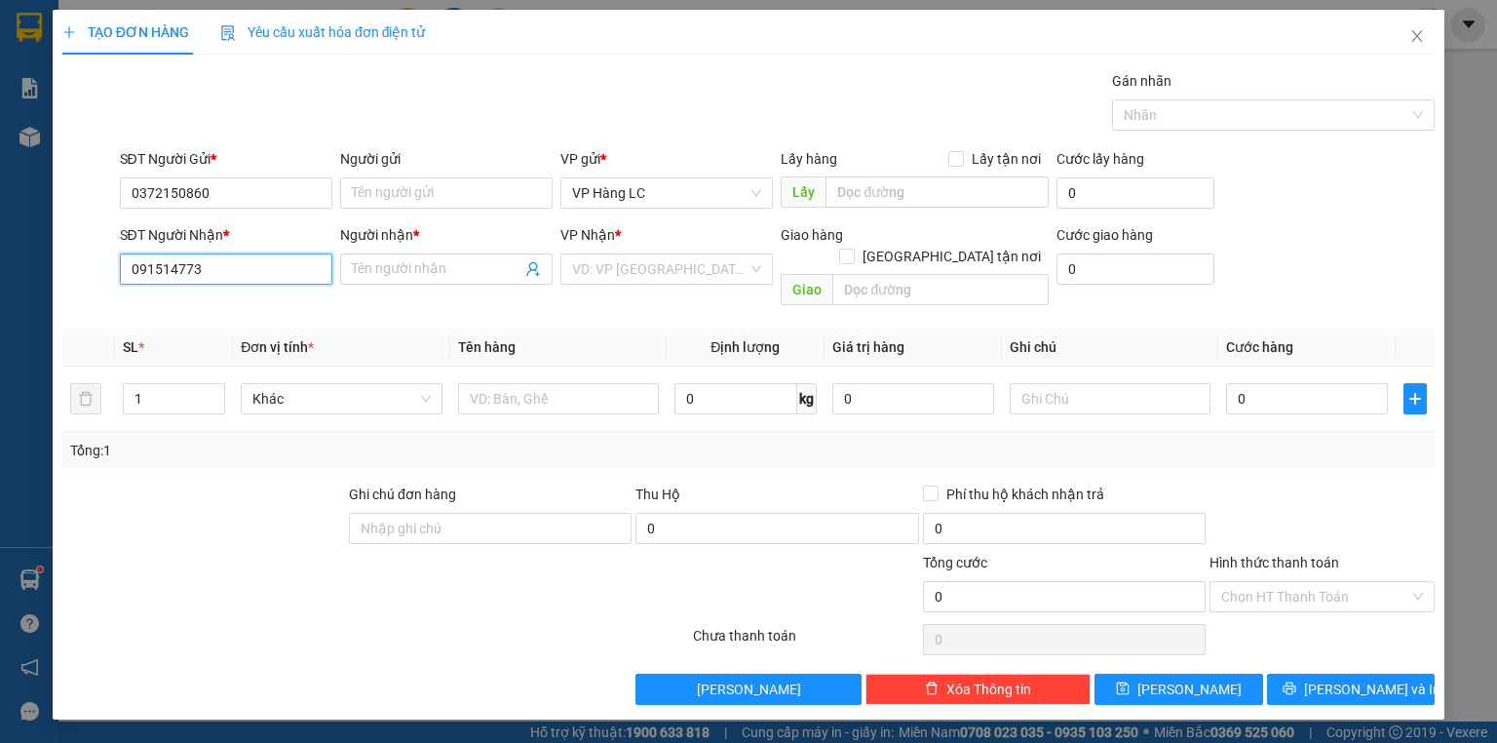
type input "0915147733"
click at [210, 307] on div "0915147733 - KT" at bounding box center [226, 306] width 189 height 21
type input "KT"
click at [699, 274] on span "VP TẠM DỪNG HĐ" at bounding box center [666, 268] width 189 height 29
type input "0915147733"
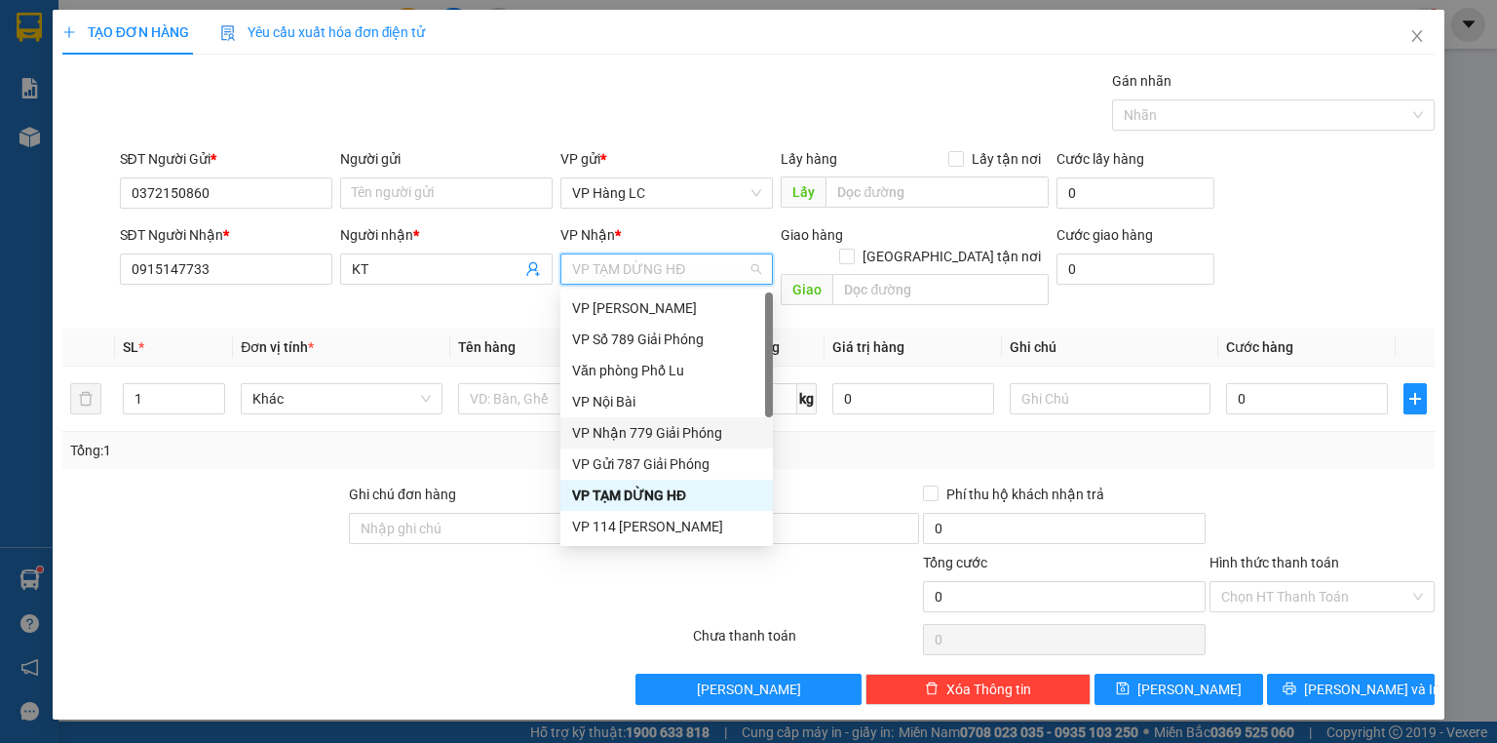
click at [656, 433] on div "VP Nhận 779 Giải Phóng" at bounding box center [666, 432] width 189 height 21
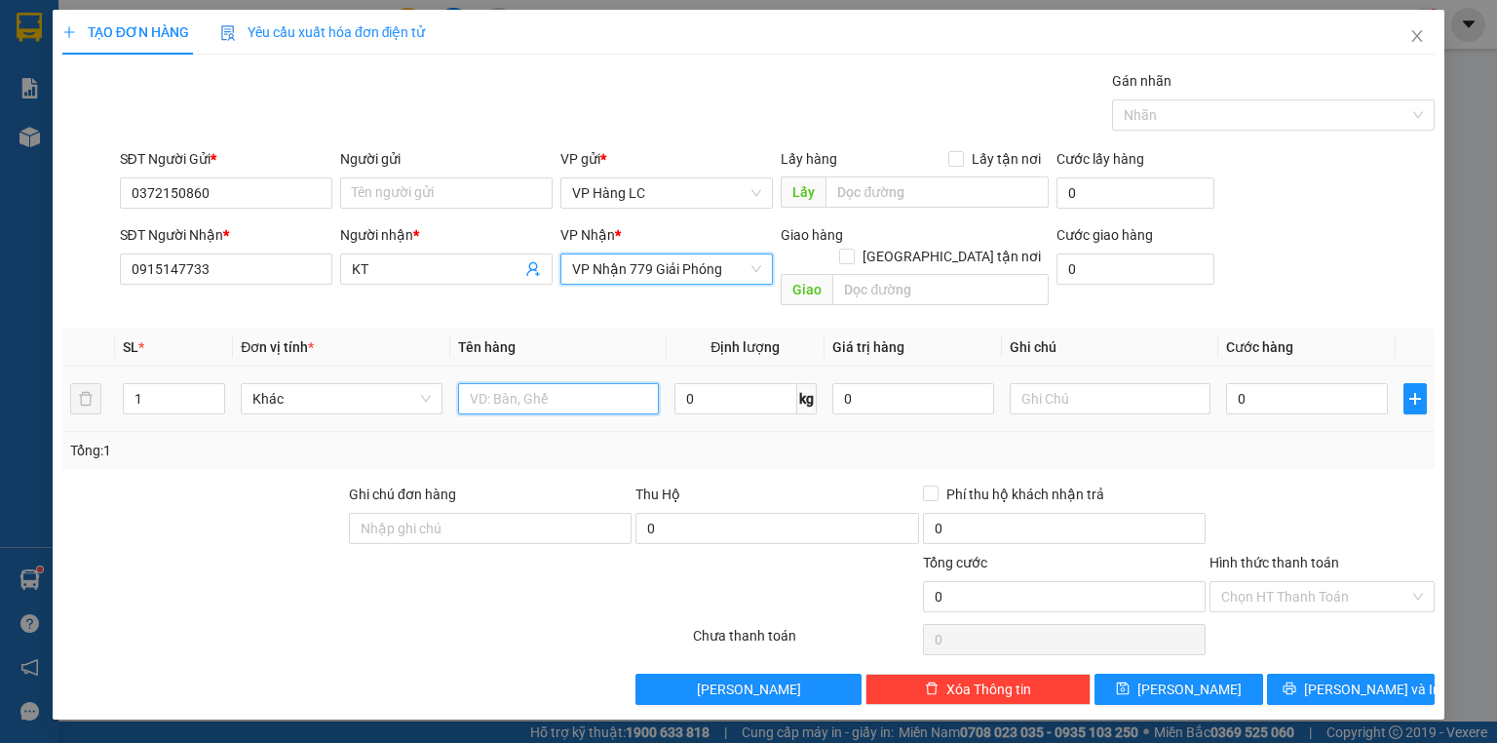
click at [511, 383] on input "text" at bounding box center [558, 398] width 201 height 31
type input "bọc nước nghệ"
type input "40"
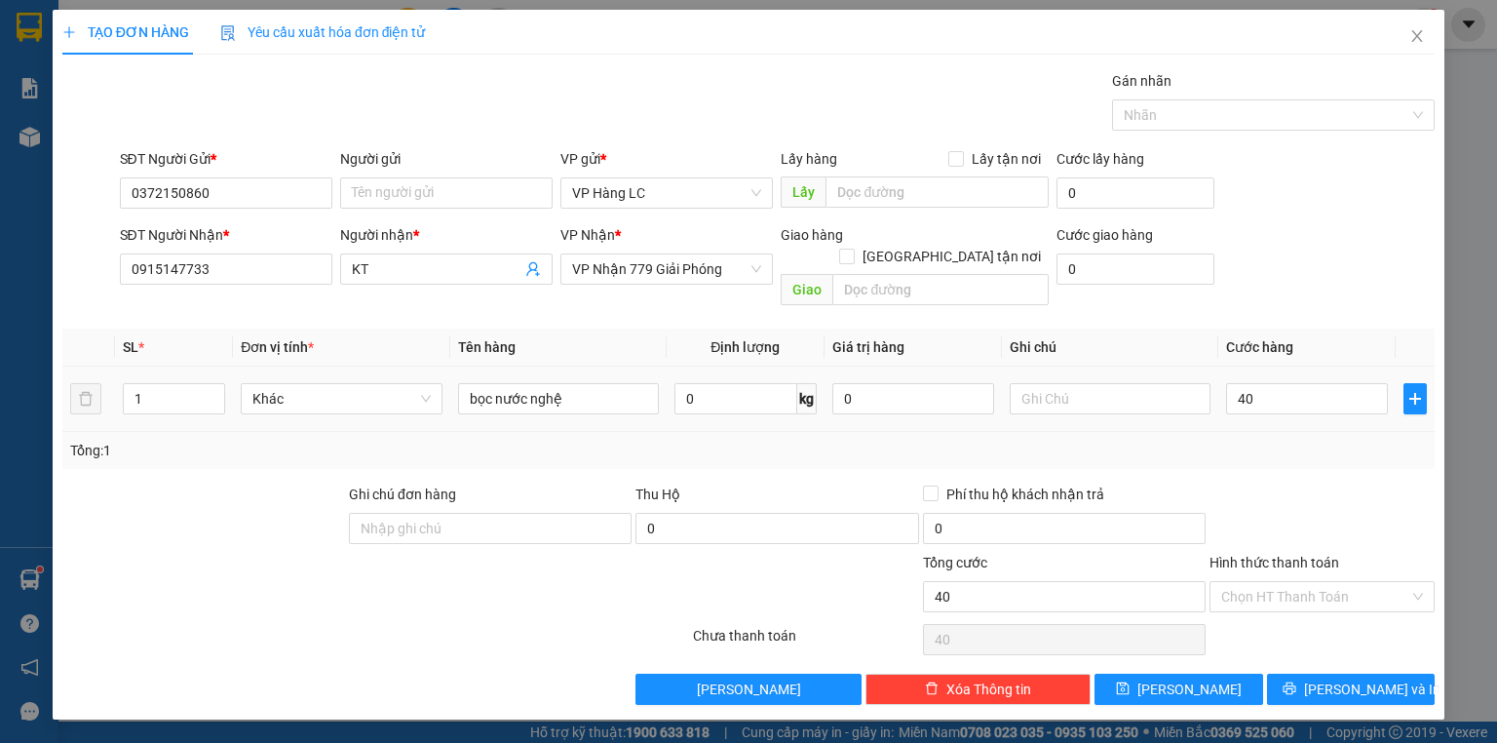
type input "40.000"
click at [1294, 483] on div at bounding box center [1321, 517] width 229 height 68
click at [1342, 678] on span "[PERSON_NAME] và In" at bounding box center [1372, 688] width 136 height 21
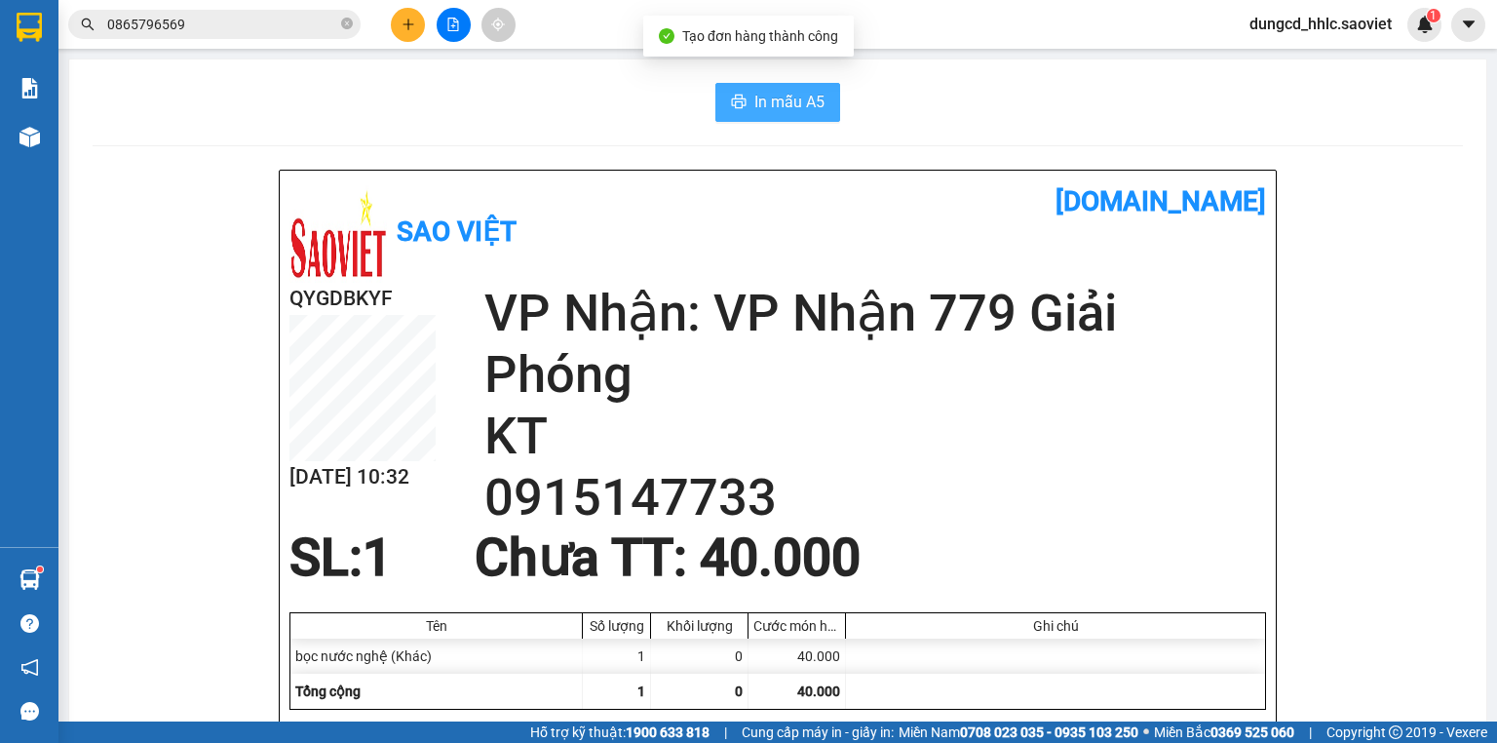
click at [776, 109] on span "In mẫu A5" at bounding box center [789, 102] width 70 height 24
click at [409, 27] on icon "plus" at bounding box center [408, 25] width 14 height 14
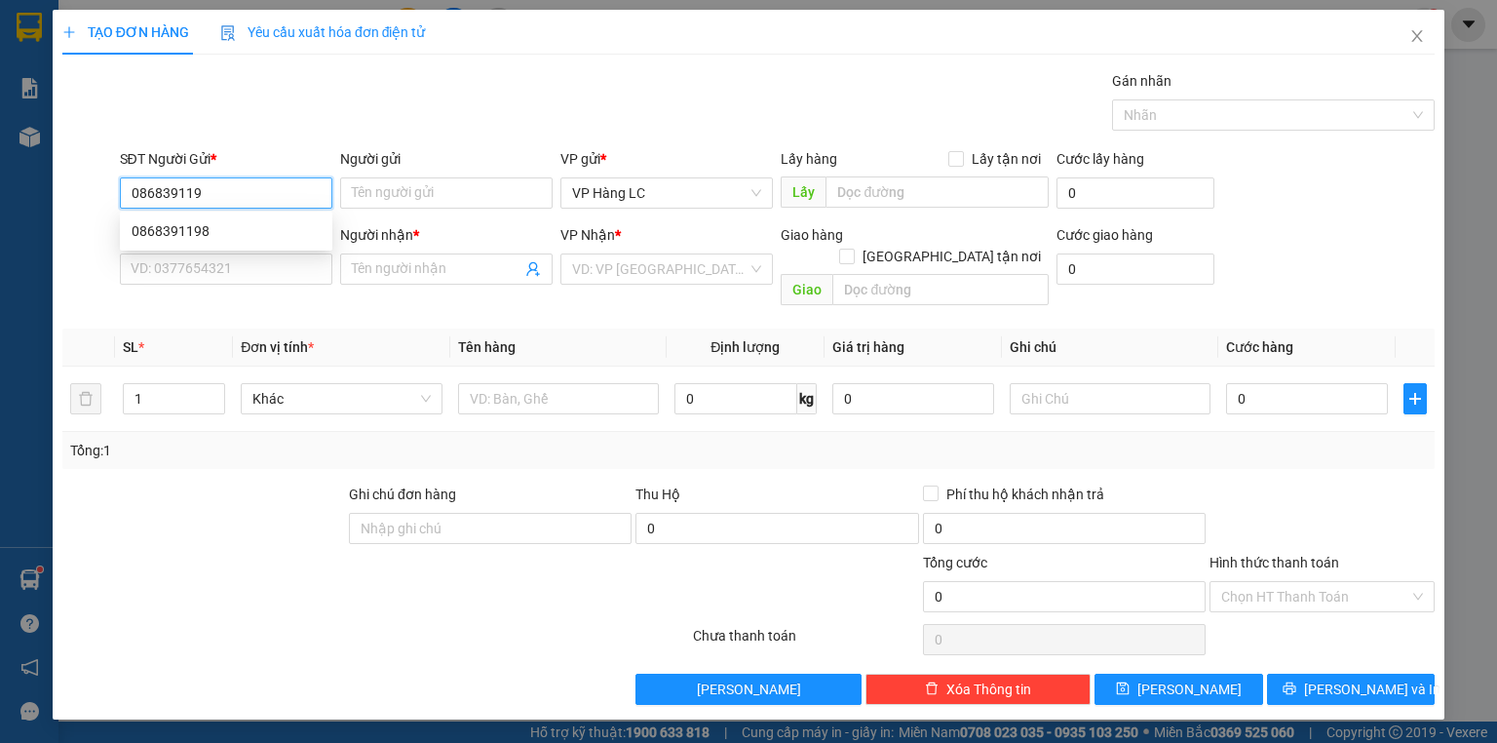
type input "0868391198"
click at [222, 226] on div "0868391198" at bounding box center [226, 230] width 189 height 21
type input "0965466489"
type input "kt 0966334548"
type input "0868391198"
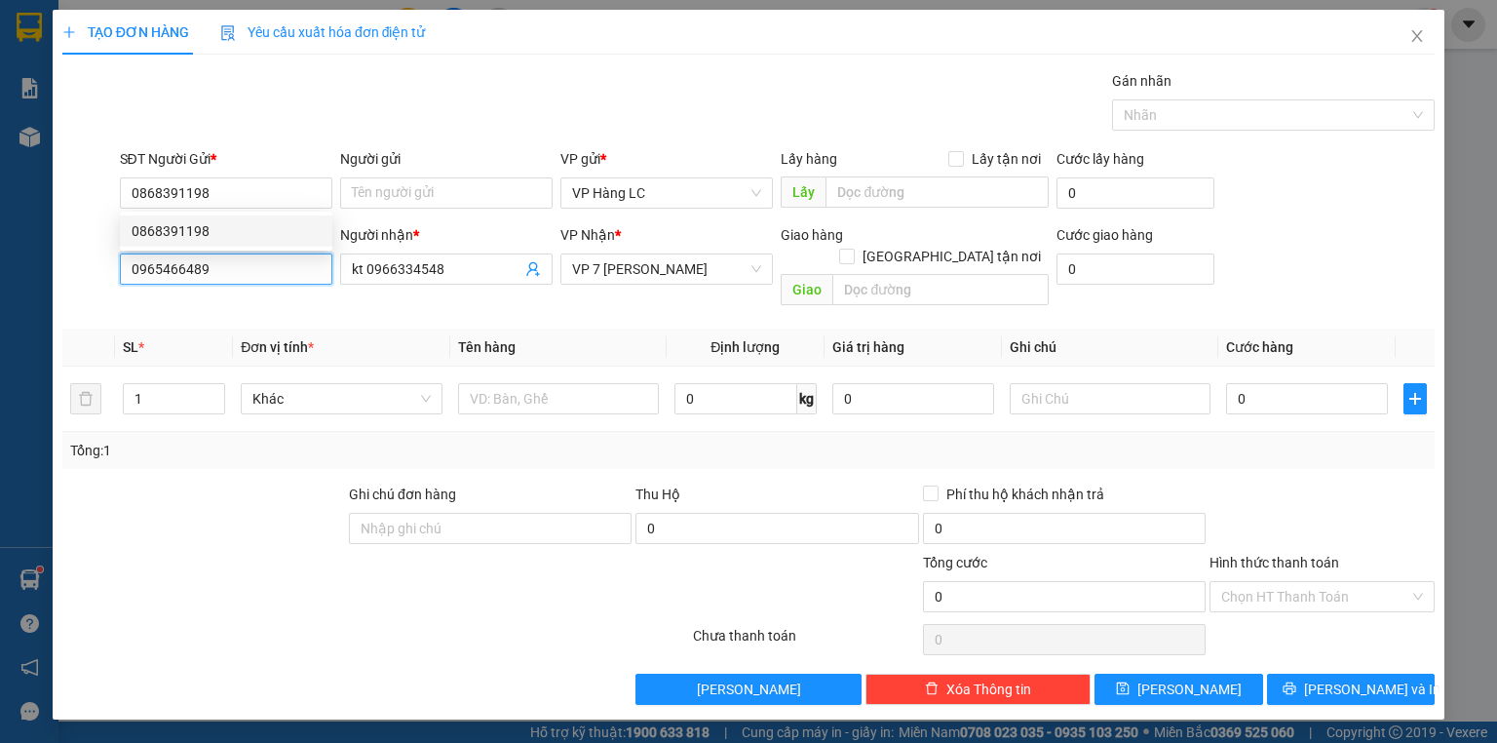
click at [254, 263] on input "0965466489" at bounding box center [226, 268] width 212 height 31
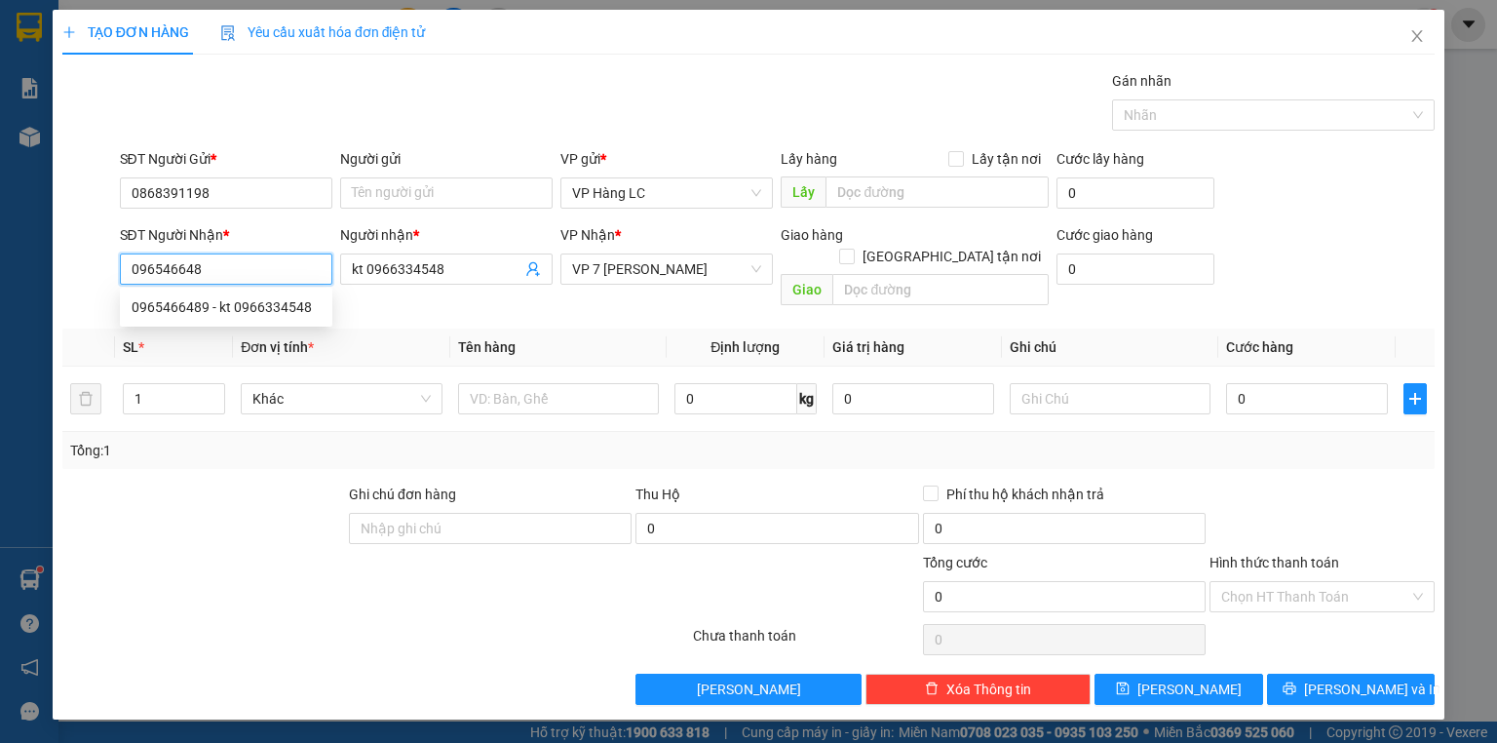
type input "0965466489"
click at [229, 308] on div "0965466489 - kt 0966334548" at bounding box center [226, 306] width 189 height 21
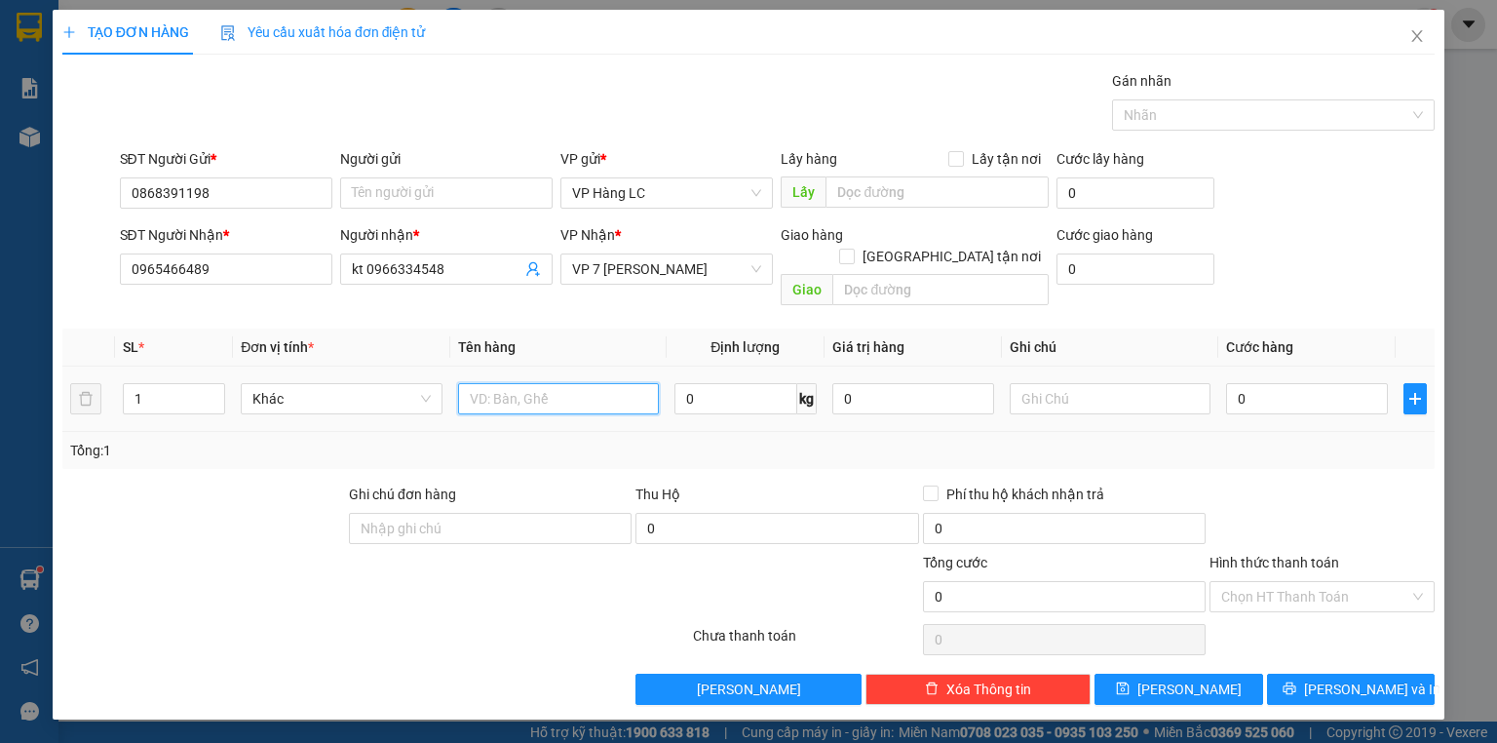
click at [504, 383] on input "text" at bounding box center [558, 398] width 201 height 31
drag, startPoint x: 145, startPoint y: 374, endPoint x: 36, endPoint y: 370, distance: 109.2
click at [35, 370] on div "TẠO ĐƠN HÀNG Yêu cầu xuất hóa đơn điện tử Transit Pickup Surcharge Ids Transit …" at bounding box center [748, 371] width 1497 height 743
type input "4"
click at [527, 385] on input "text" at bounding box center [558, 398] width 201 height 31
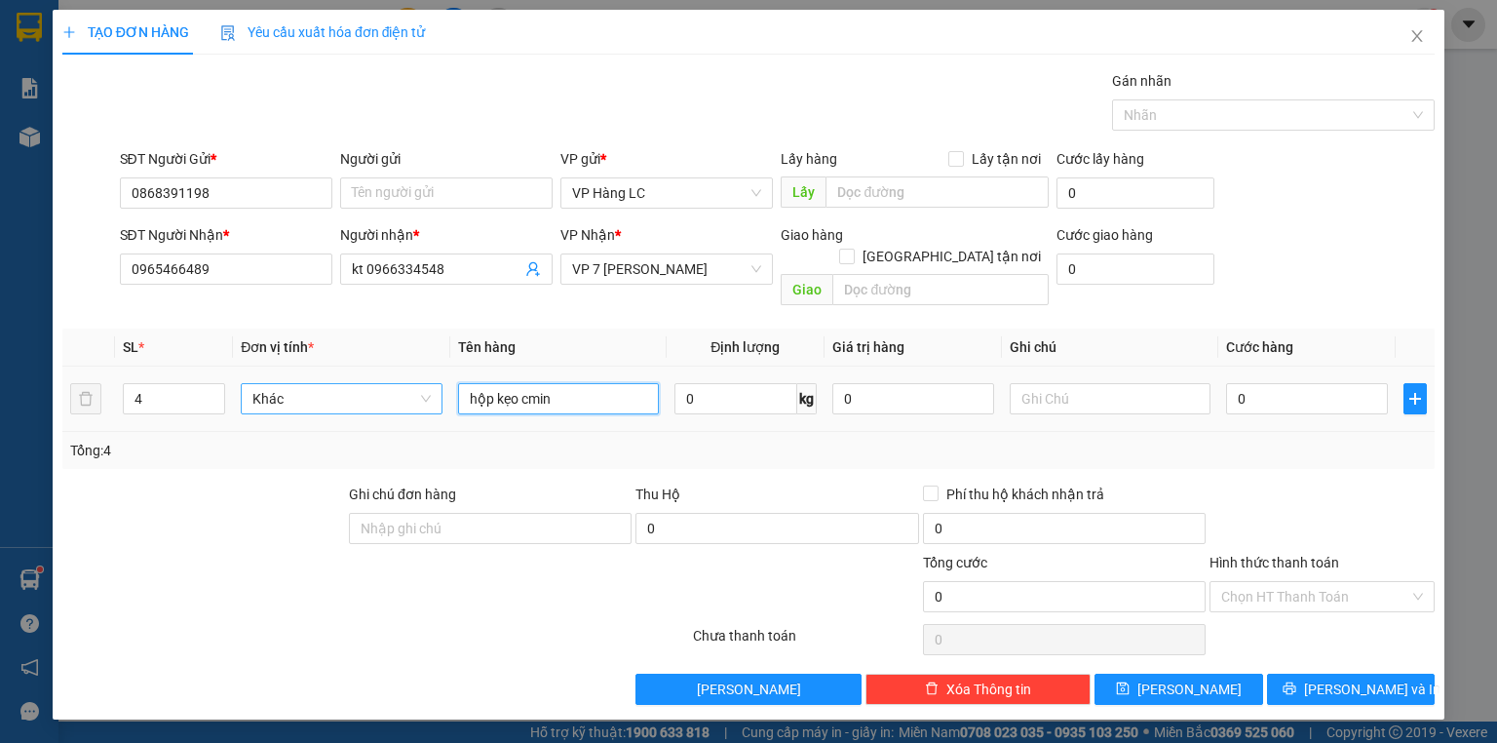
type input "hộp kẹo cmin"
type input "1"
type input "16"
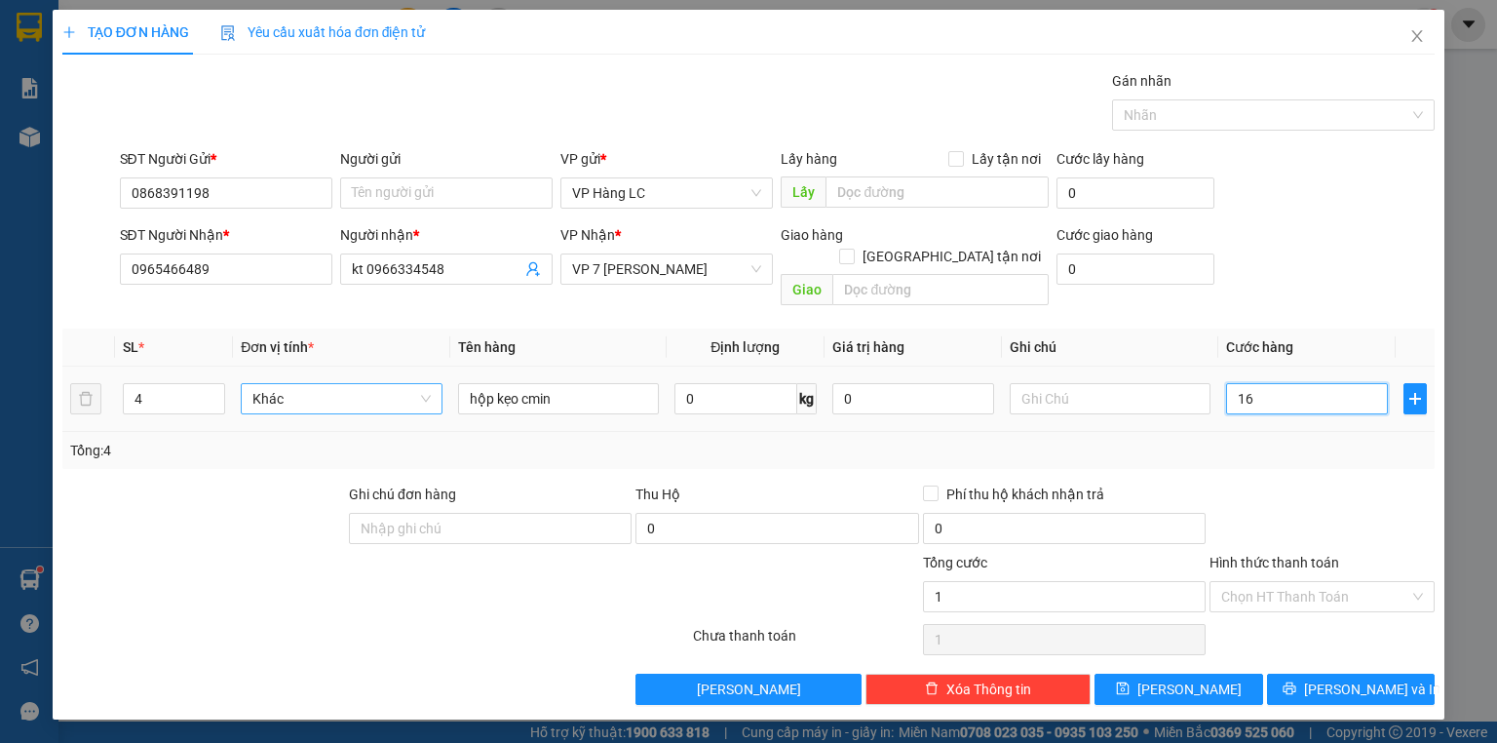
type input "16"
type input "160"
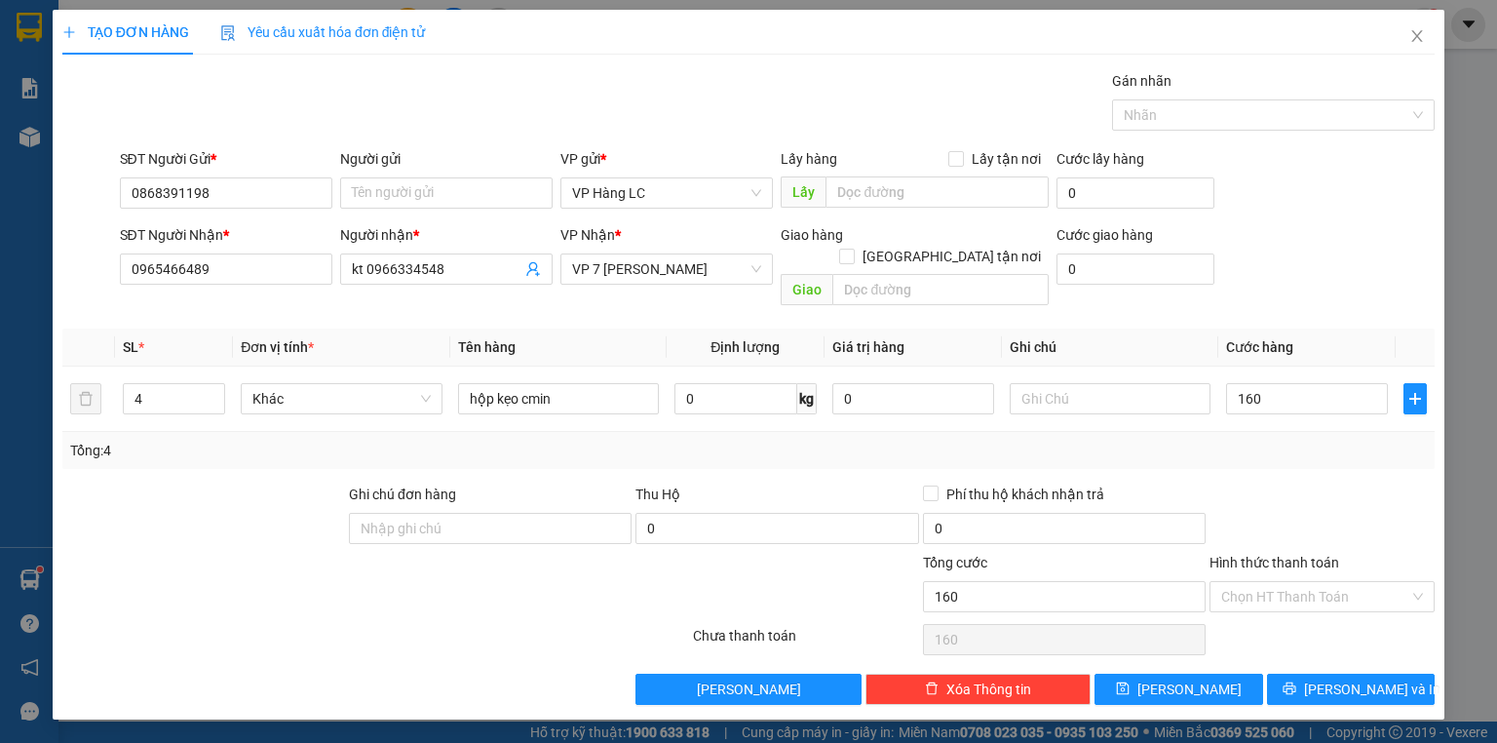
type input "160.000"
click at [1295, 221] on form "SĐT Người Gửi * 0868391198 Người gửi Tên người gửi VP gửi * VP Hàng LC Lấy hàng…" at bounding box center [748, 231] width 1372 height 166
click at [1360, 678] on span "[PERSON_NAME] và In" at bounding box center [1372, 688] width 136 height 21
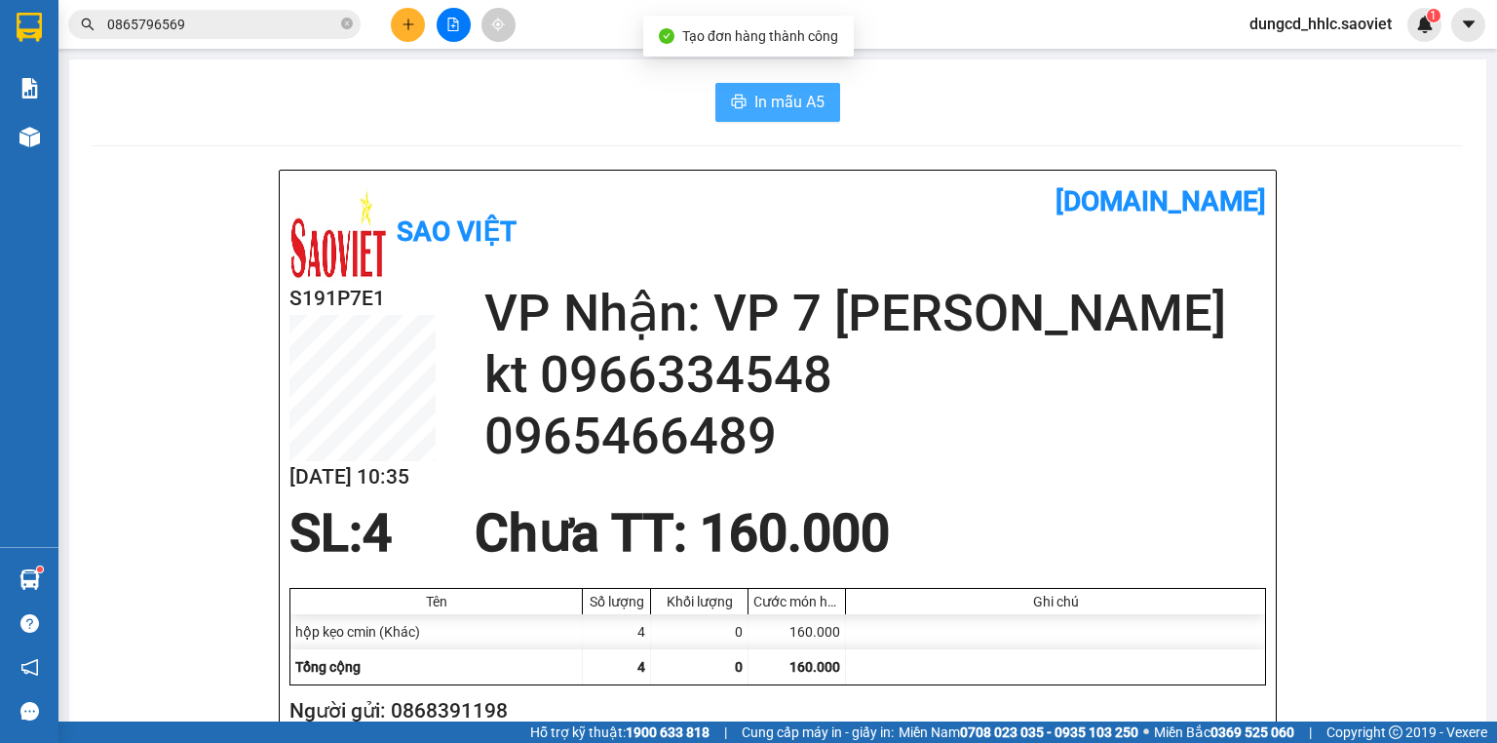
click at [767, 111] on span "In mẫu A5" at bounding box center [789, 102] width 70 height 24
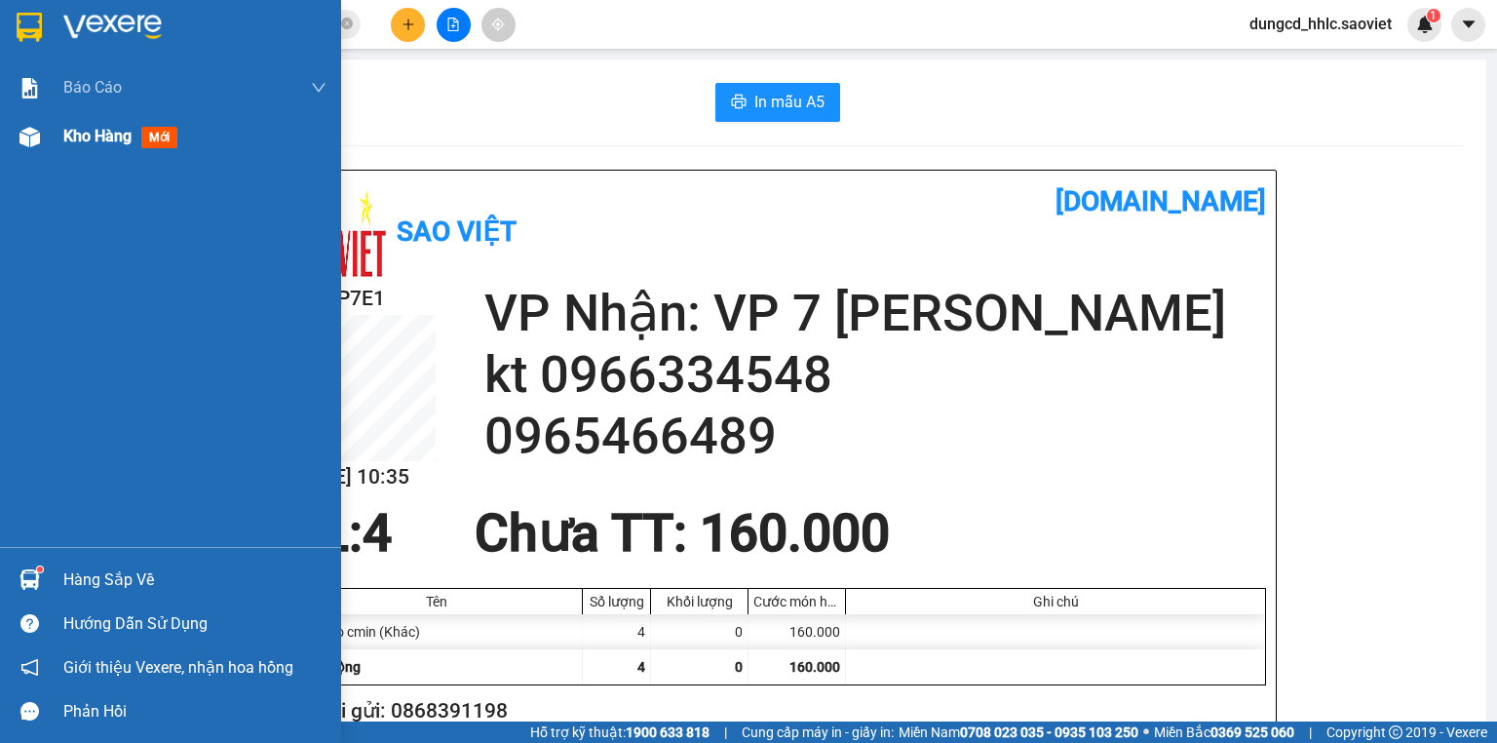
click at [29, 136] on img at bounding box center [29, 137] width 20 height 20
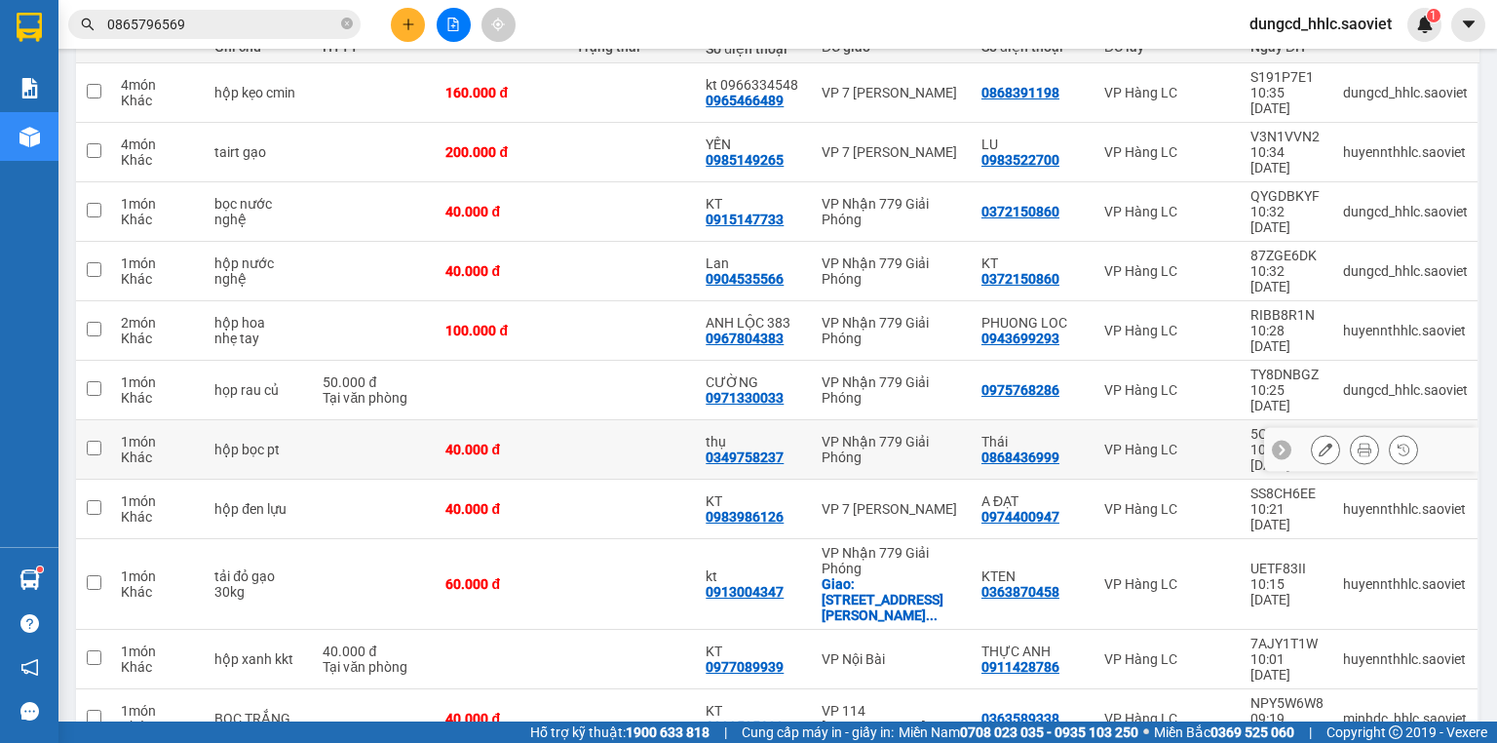
scroll to position [297, 0]
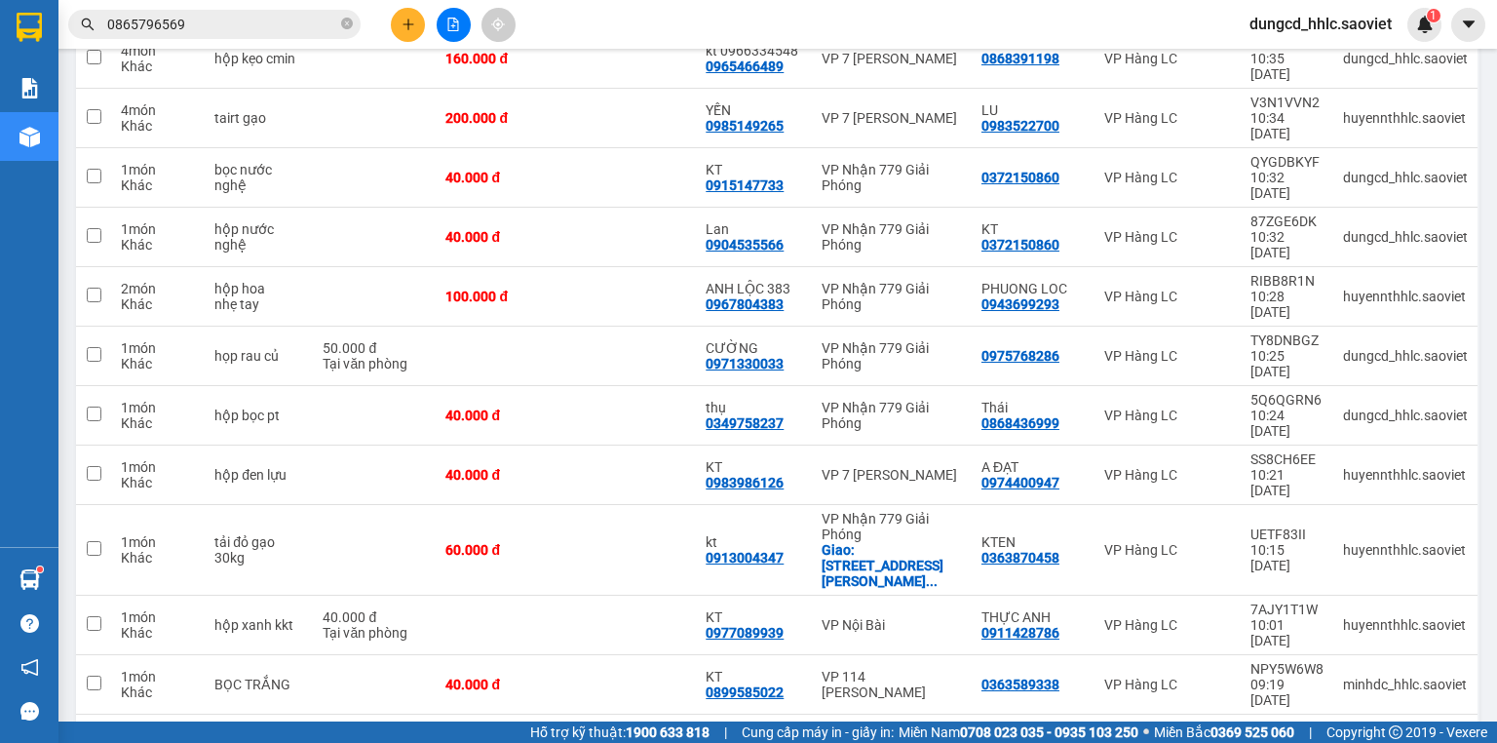
checkbox input "true"
click at [947, 728] on div "VP 114 [PERSON_NAME]" at bounding box center [891, 743] width 140 height 31
checkbox input "true"
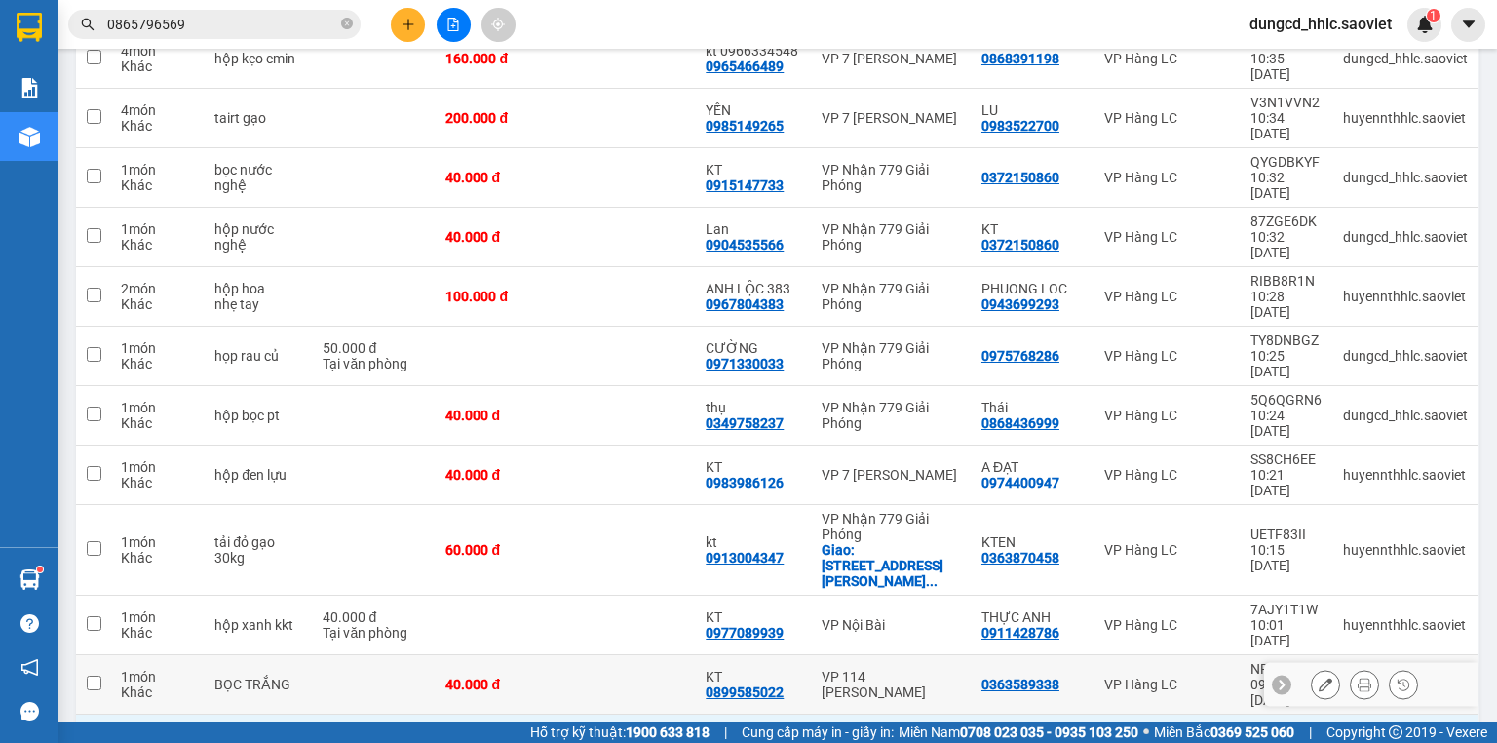
click at [959, 655] on td "VP 114 [PERSON_NAME]" at bounding box center [892, 684] width 160 height 59
checkbox input "true"
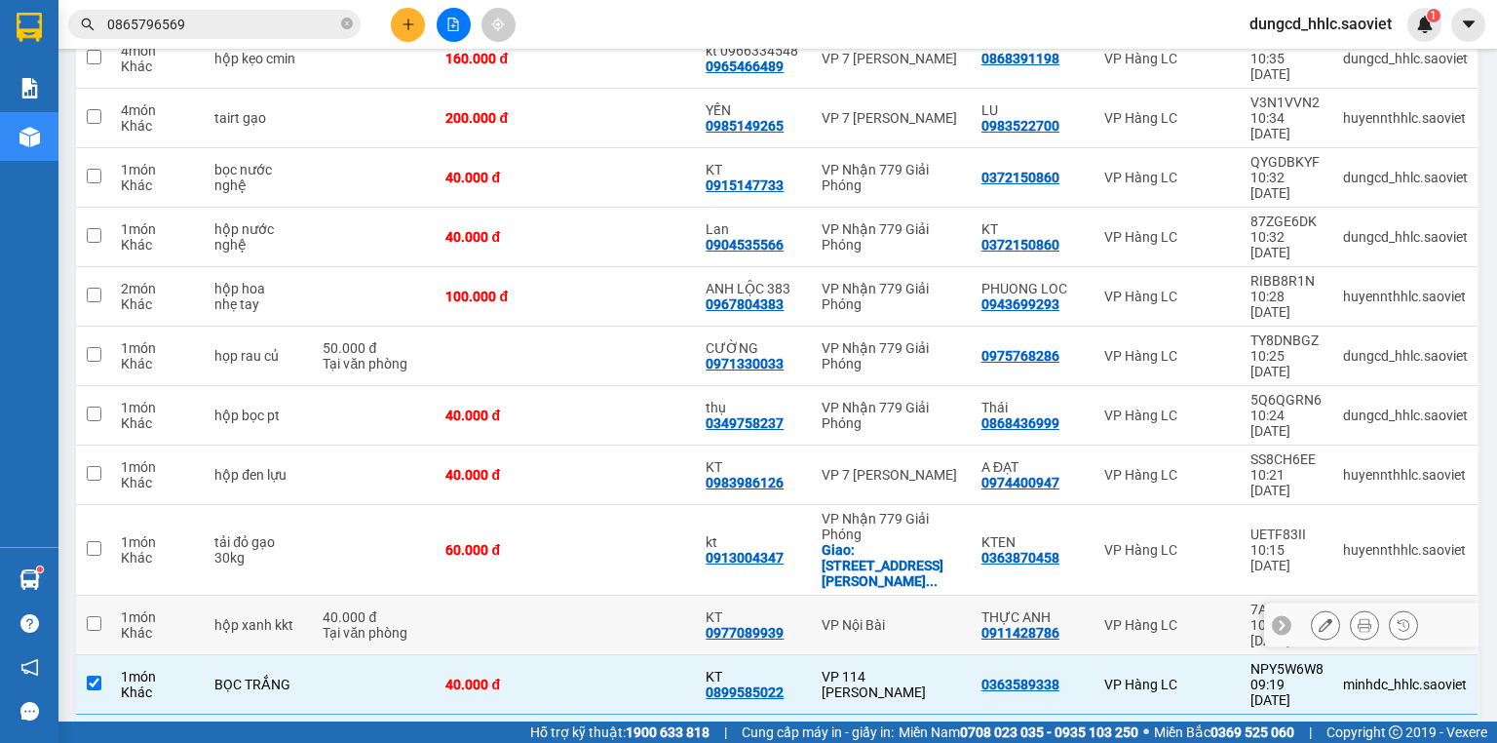
click at [933, 595] on td "VP Nội Bài" at bounding box center [892, 624] width 160 height 59
checkbox input "true"
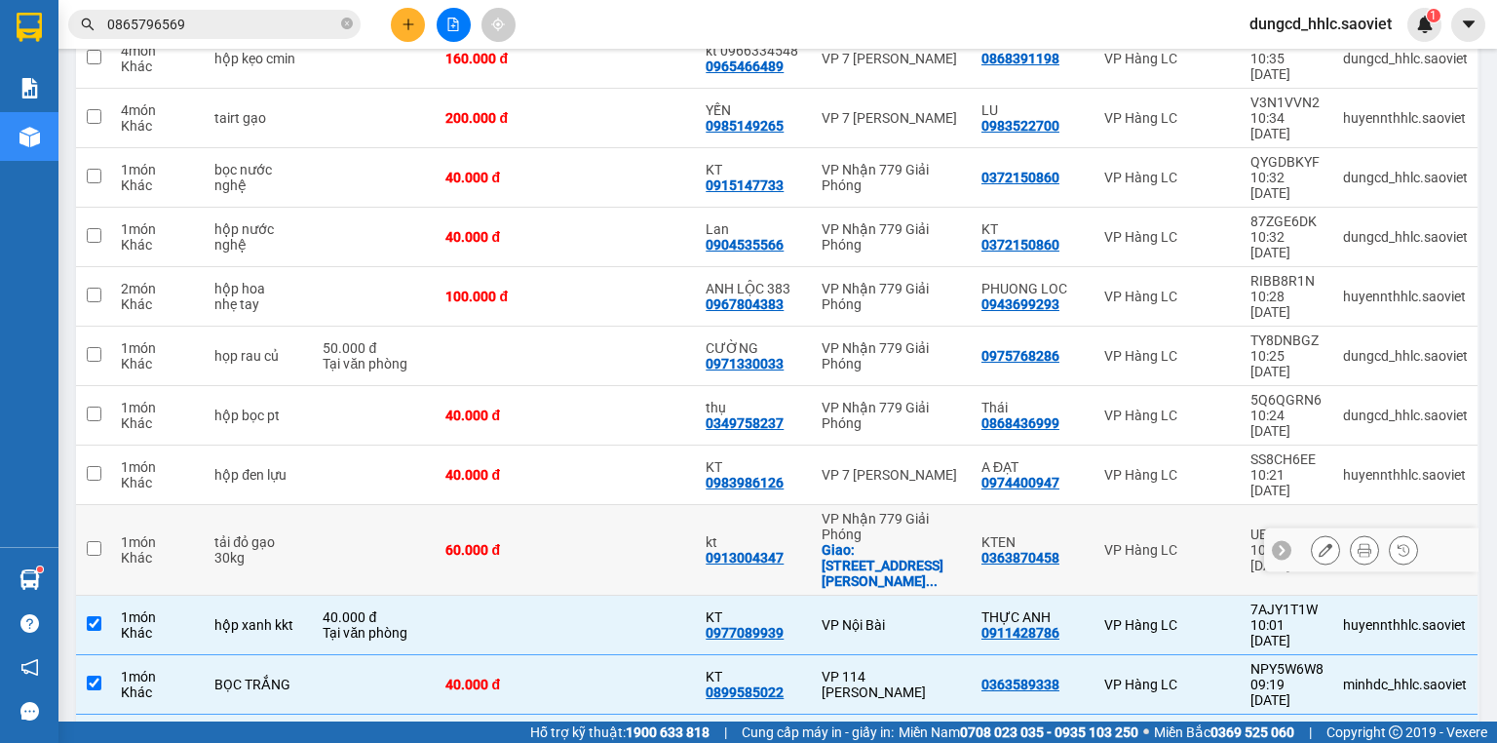
click at [954, 505] on td "VP Nhận 779 Giải Phóng Giao: số 12 phố linh đàm đại kim hoàn ..." at bounding box center [892, 550] width 160 height 91
checkbox input "true"
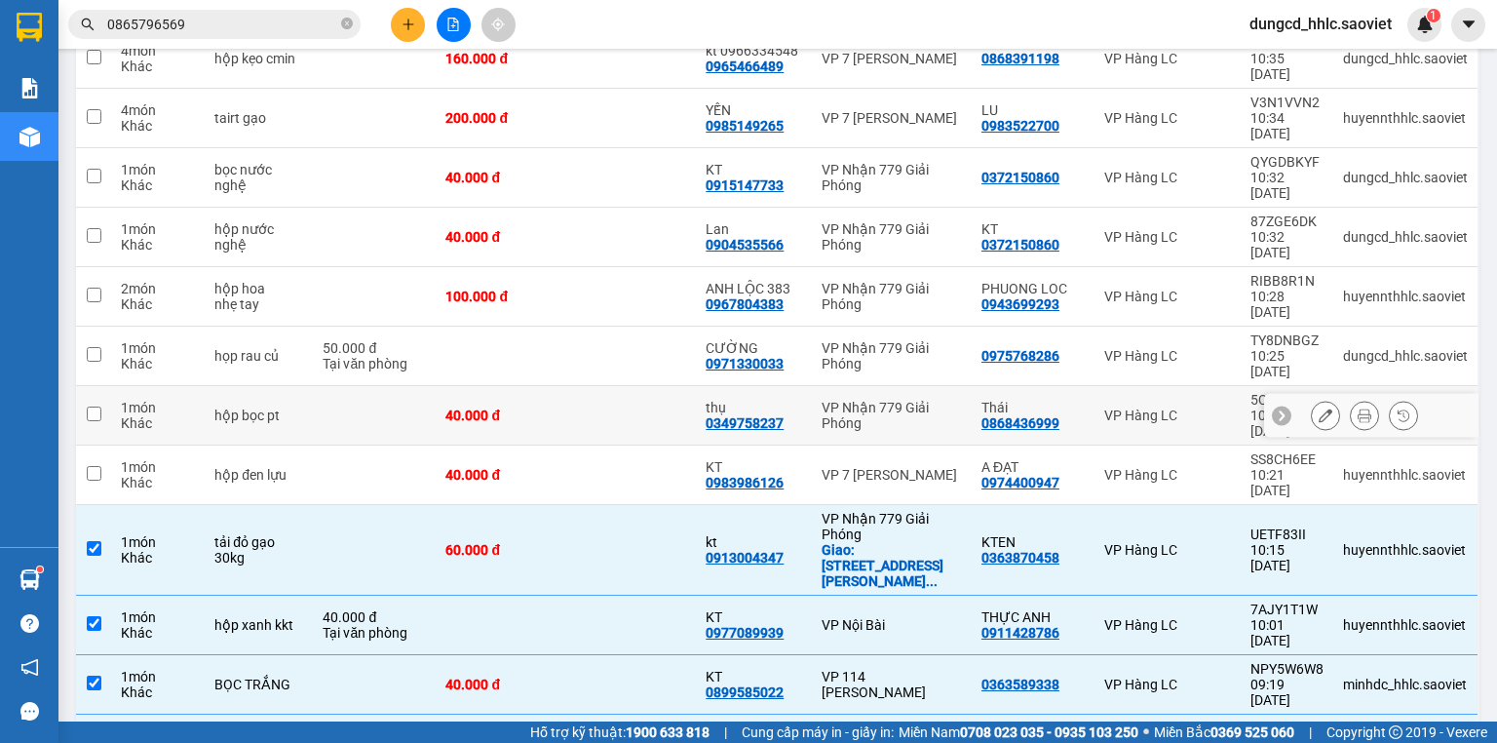
click at [952, 400] on div "VP Nhận 779 Giải Phóng" at bounding box center [891, 415] width 140 height 31
checkbox input "true"
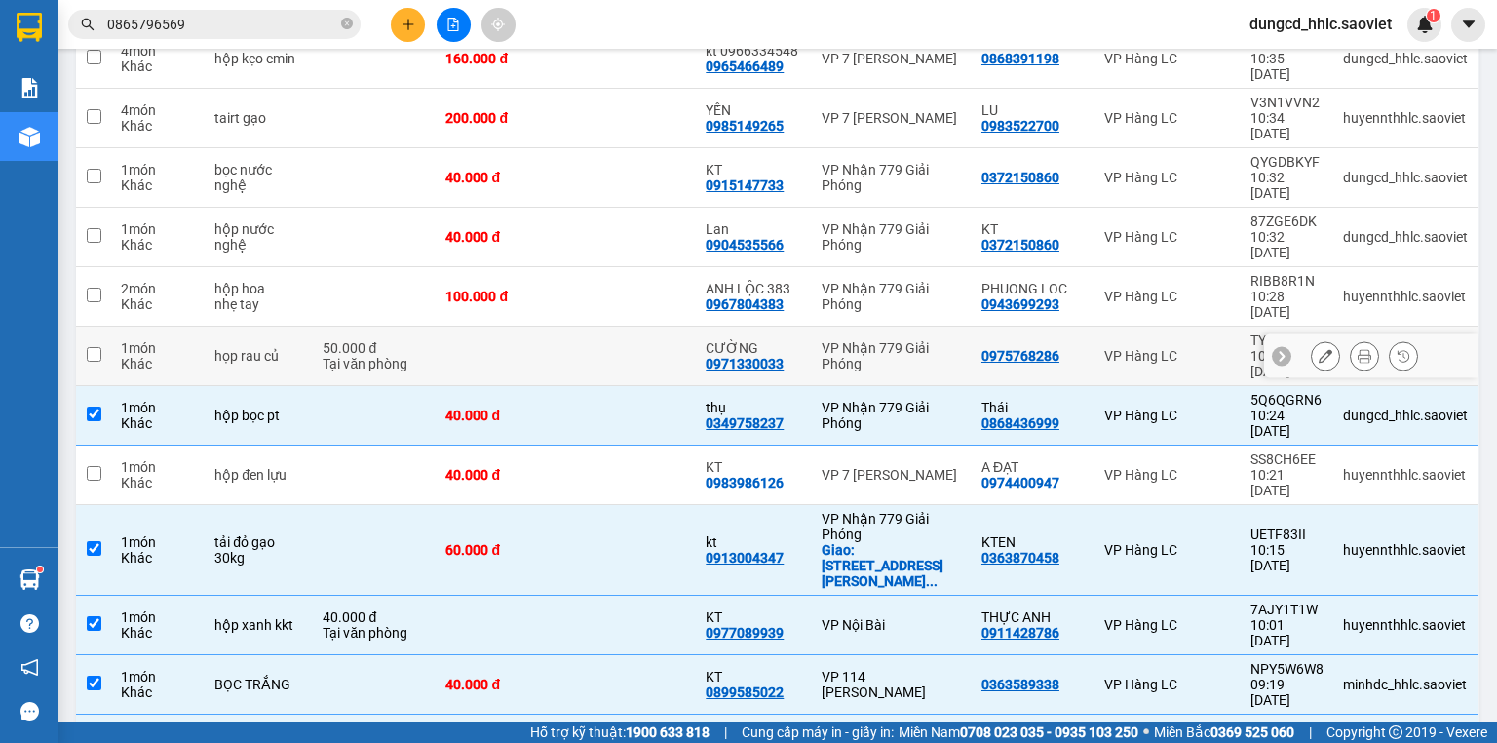
click at [950, 340] on div "VP Nhận 779 Giải Phóng" at bounding box center [891, 355] width 140 height 31
checkbox input "true"
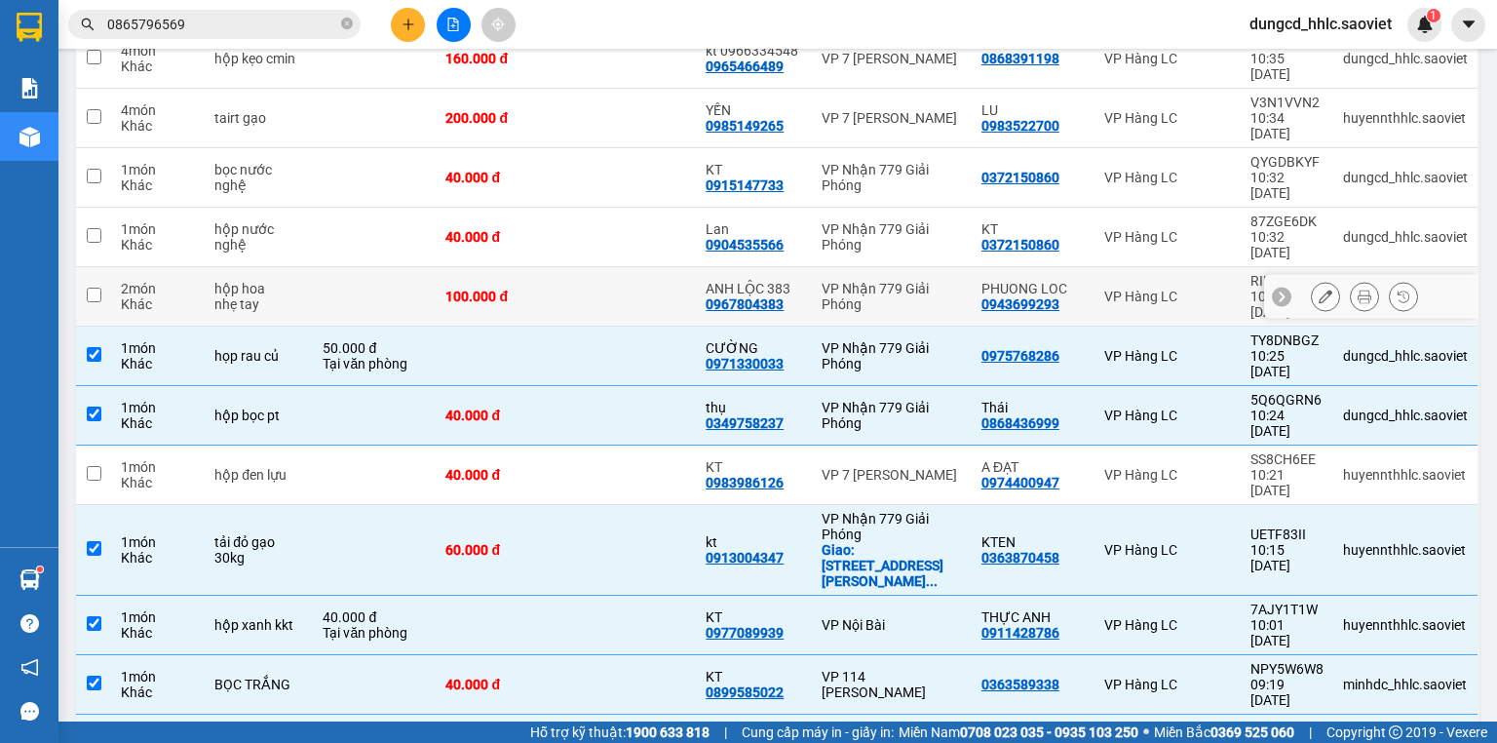
click at [943, 281] on div "VP Nhận 779 Giải Phóng" at bounding box center [891, 296] width 140 height 31
checkbox input "true"
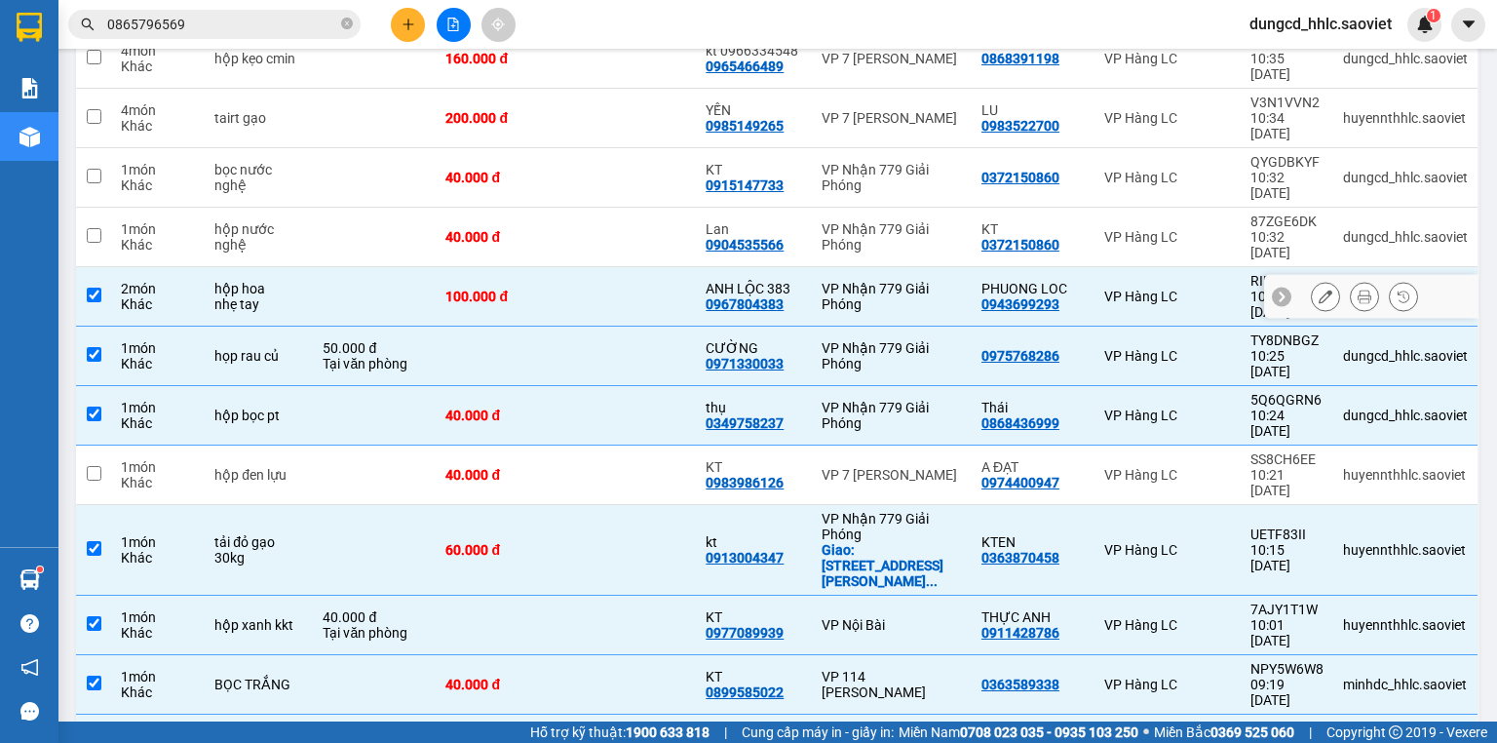
click at [940, 221] on div "VP Nhận 779 Giải Phóng" at bounding box center [891, 236] width 140 height 31
checkbox input "true"
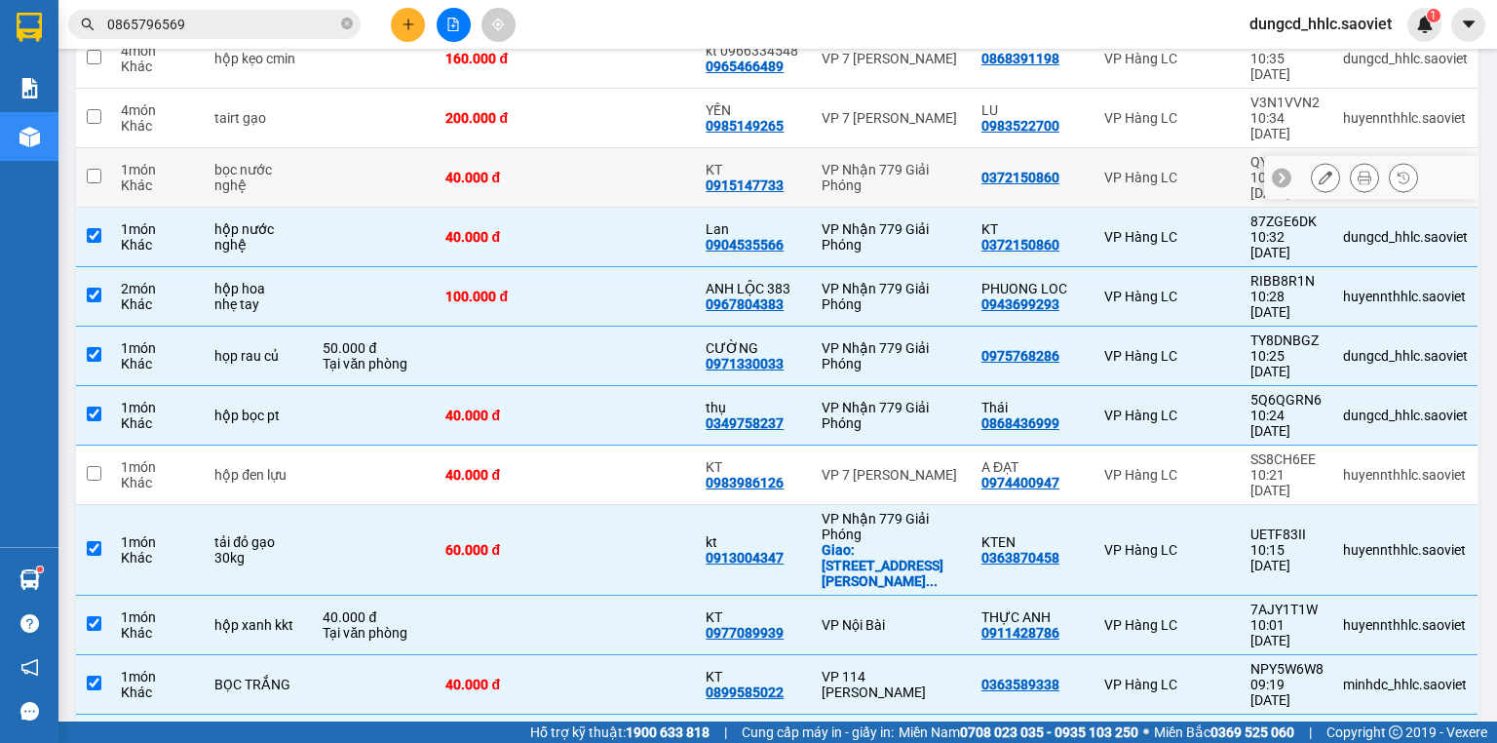
click at [947, 162] on div "VP Nhận 779 Giải Phóng" at bounding box center [891, 177] width 140 height 31
checkbox input "true"
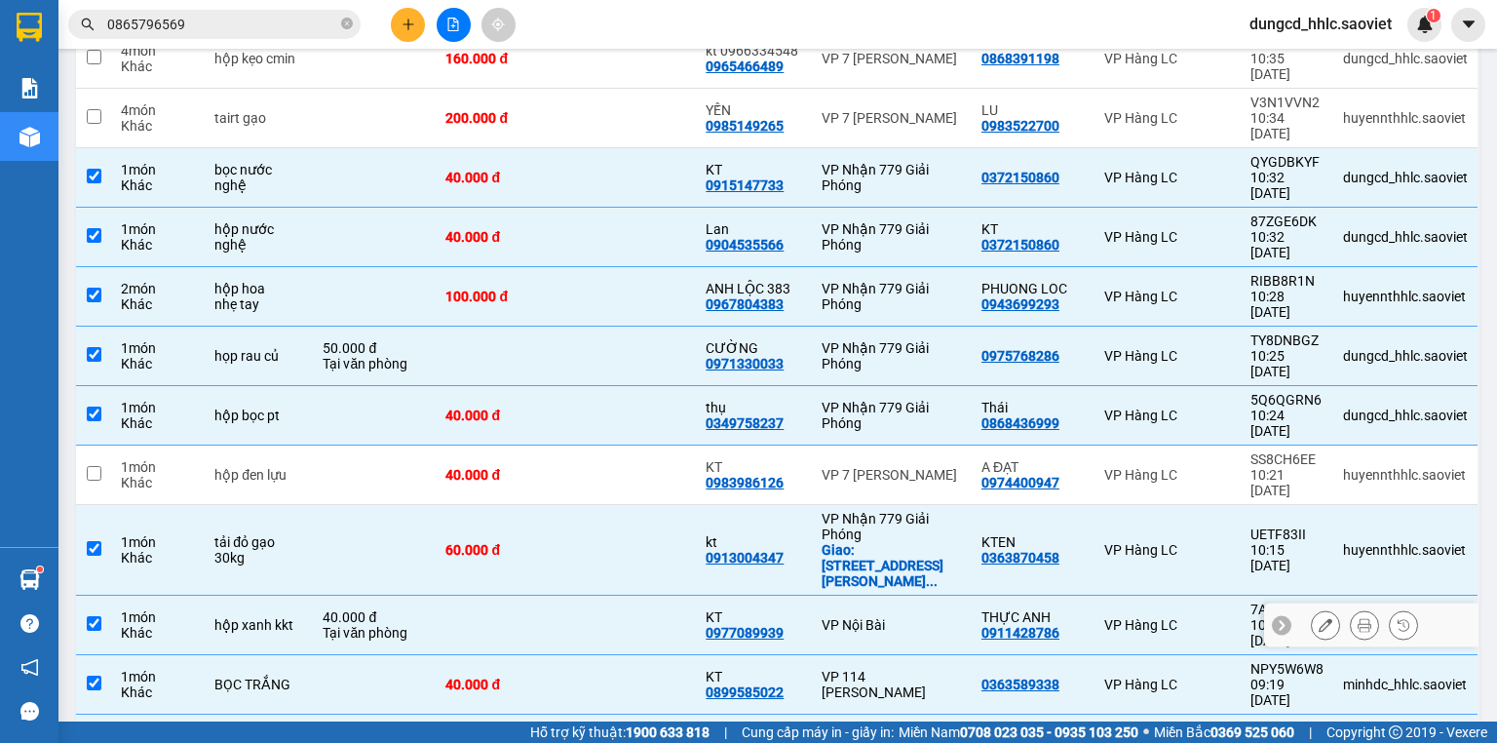
click at [931, 595] on td "VP Nội Bài" at bounding box center [892, 624] width 160 height 59
checkbox input "false"
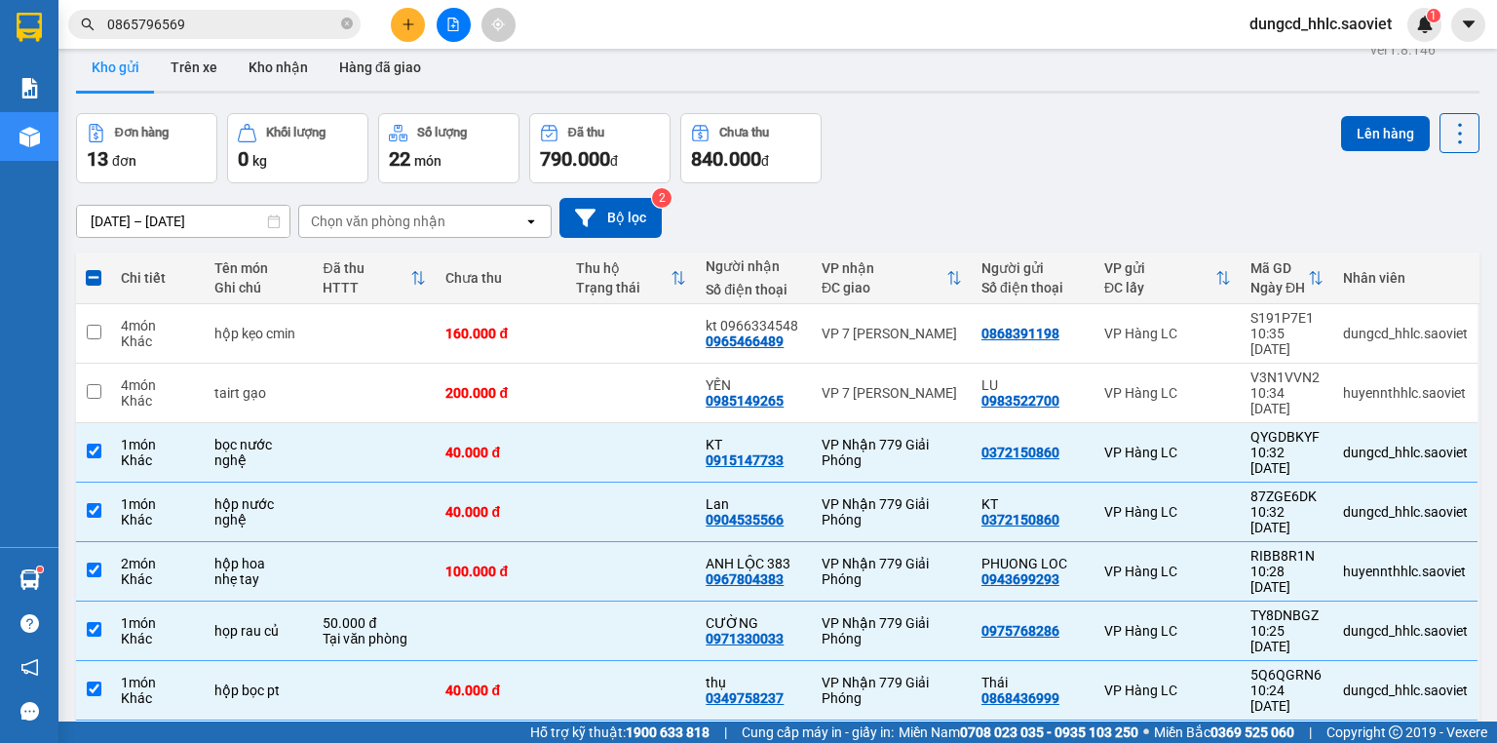
scroll to position [0, 0]
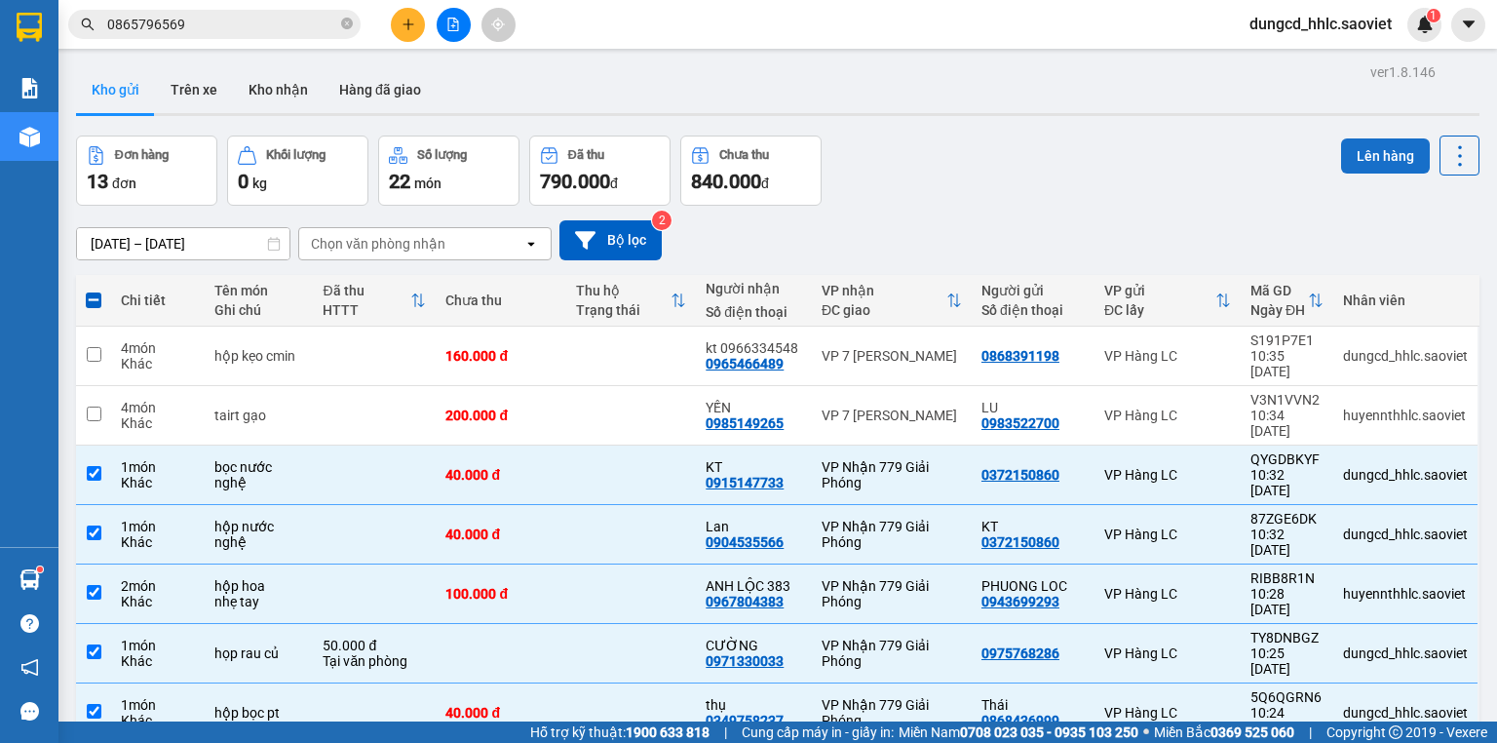
click at [1361, 158] on button "Lên hàng" at bounding box center [1385, 155] width 89 height 35
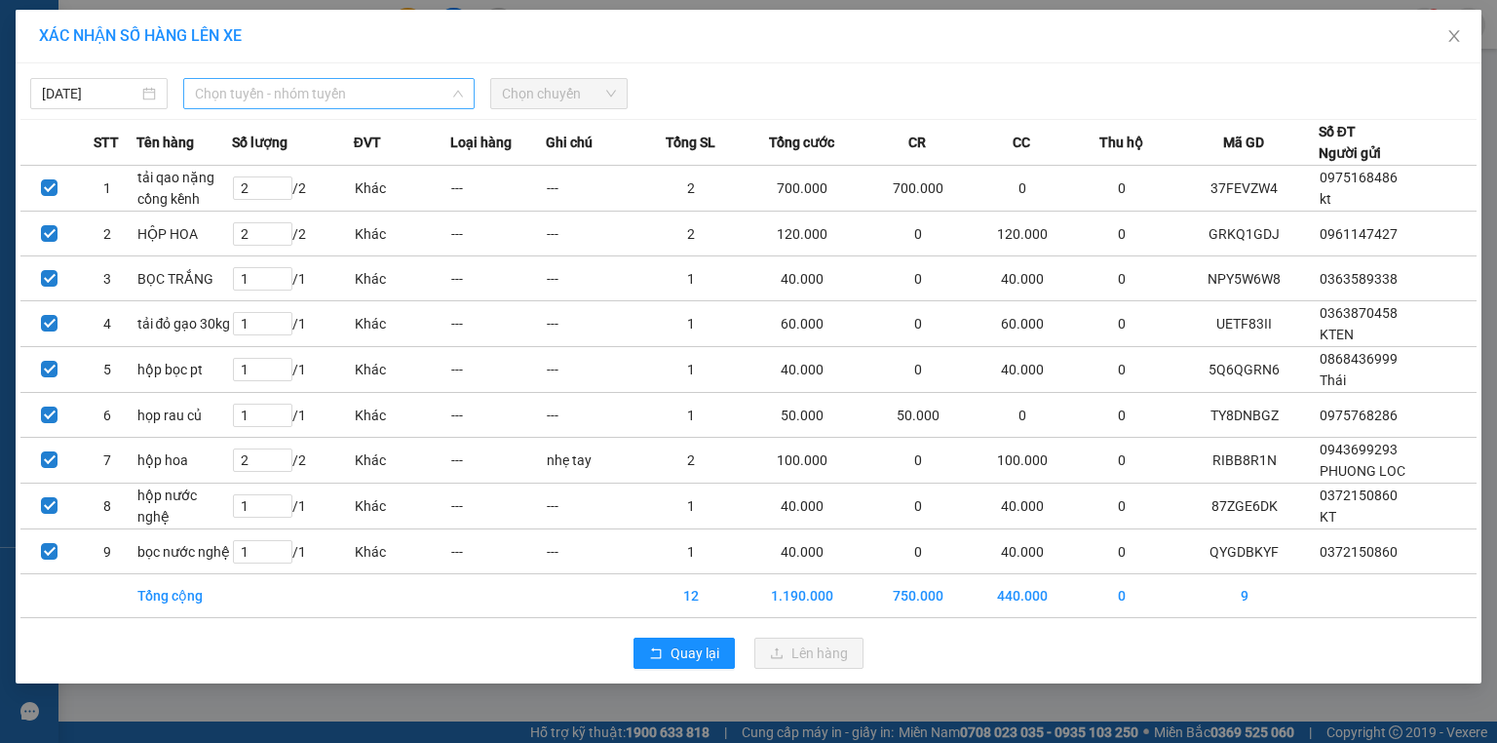
click at [424, 97] on span "Chọn tuyến - nhóm tuyến" at bounding box center [329, 93] width 268 height 29
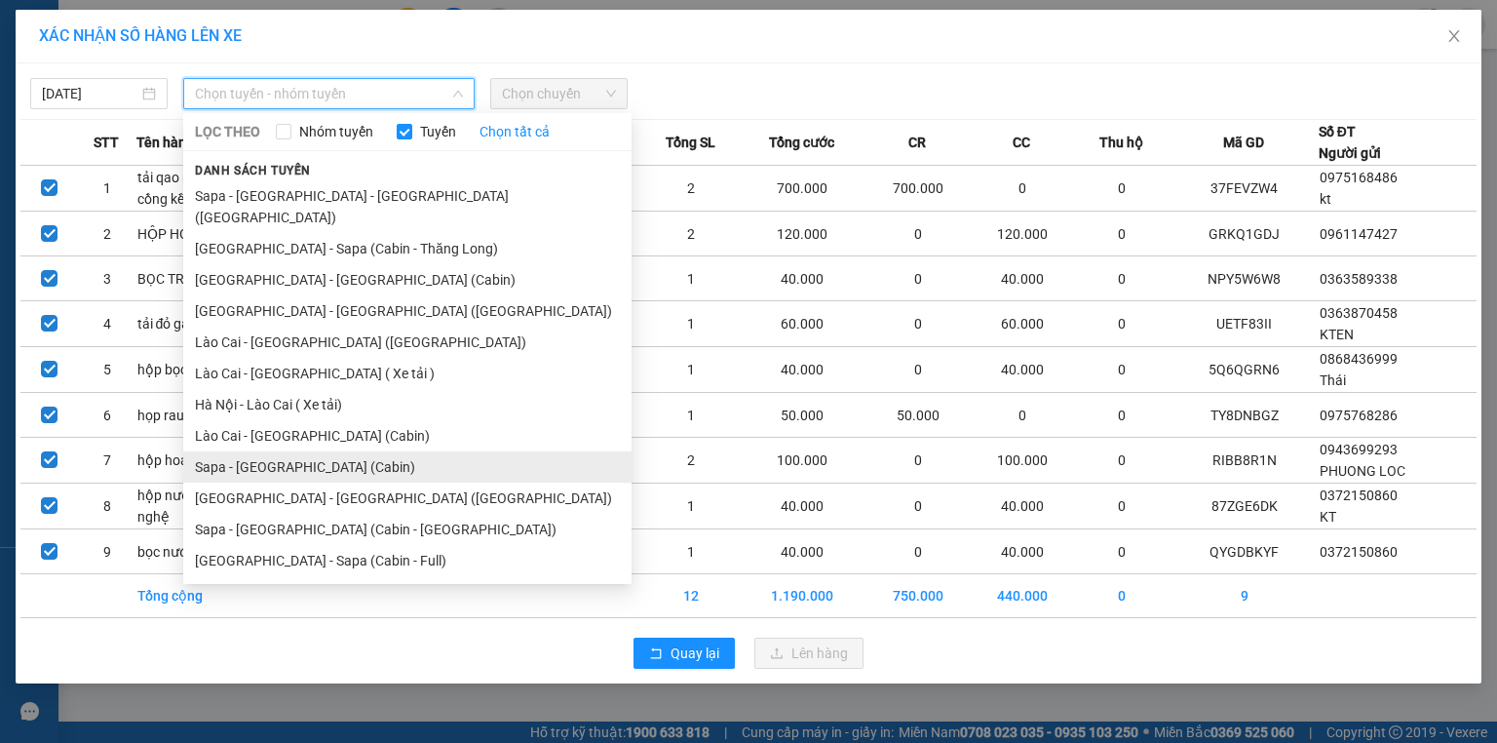
click at [333, 451] on li "Sapa - Hà Nội (Cabin)" at bounding box center [407, 466] width 448 height 31
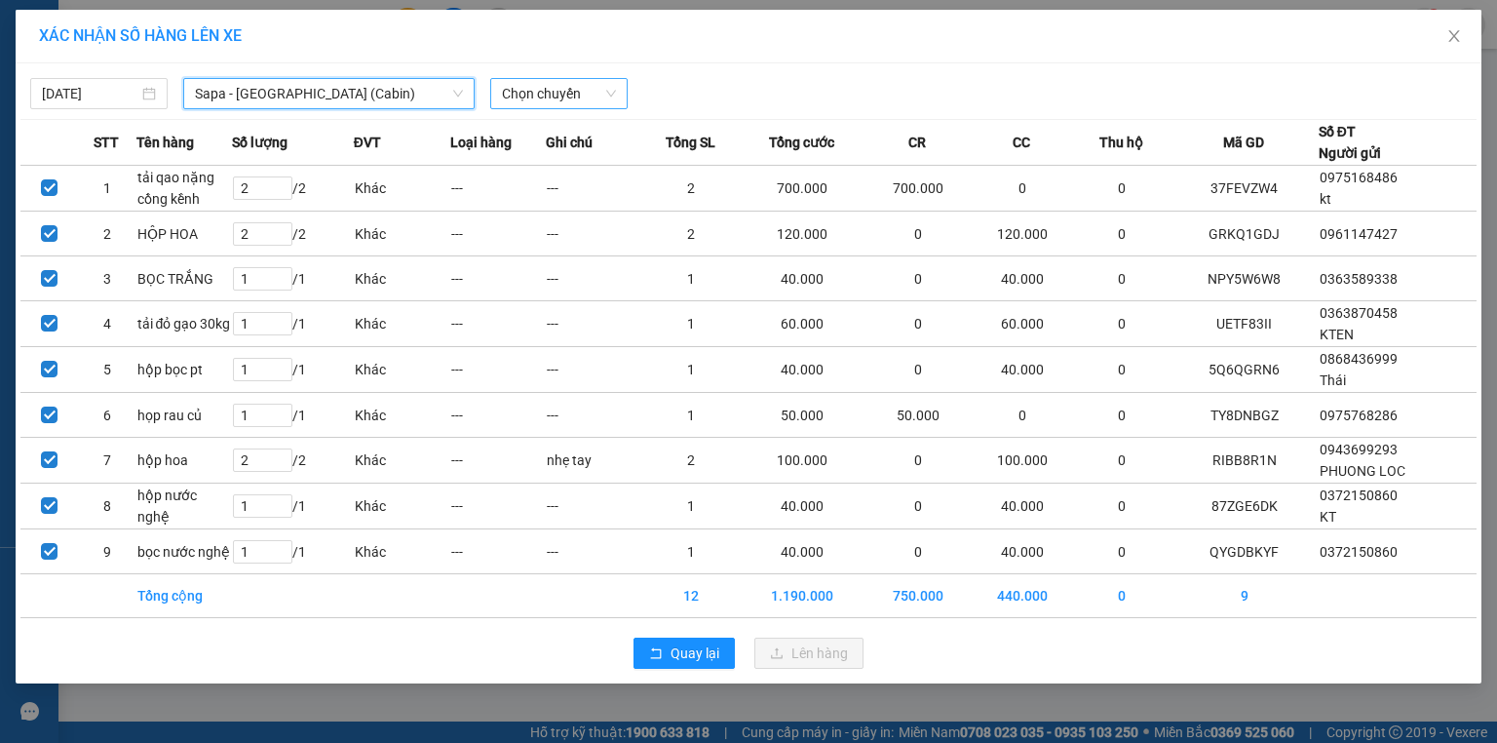
click at [601, 100] on span "Chọn chuyến" at bounding box center [559, 93] width 114 height 29
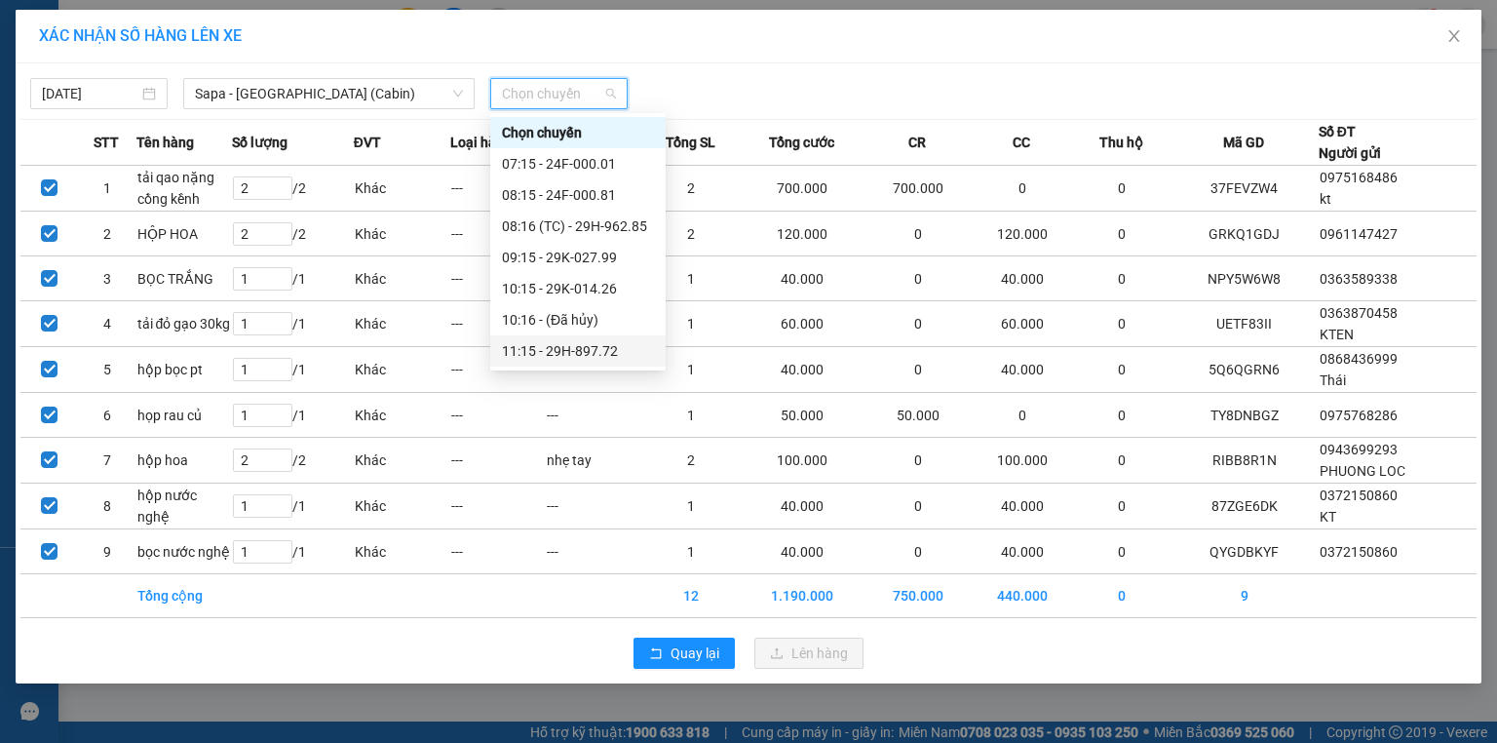
click at [604, 353] on div "11:15 - 29H-897.72" at bounding box center [578, 350] width 152 height 21
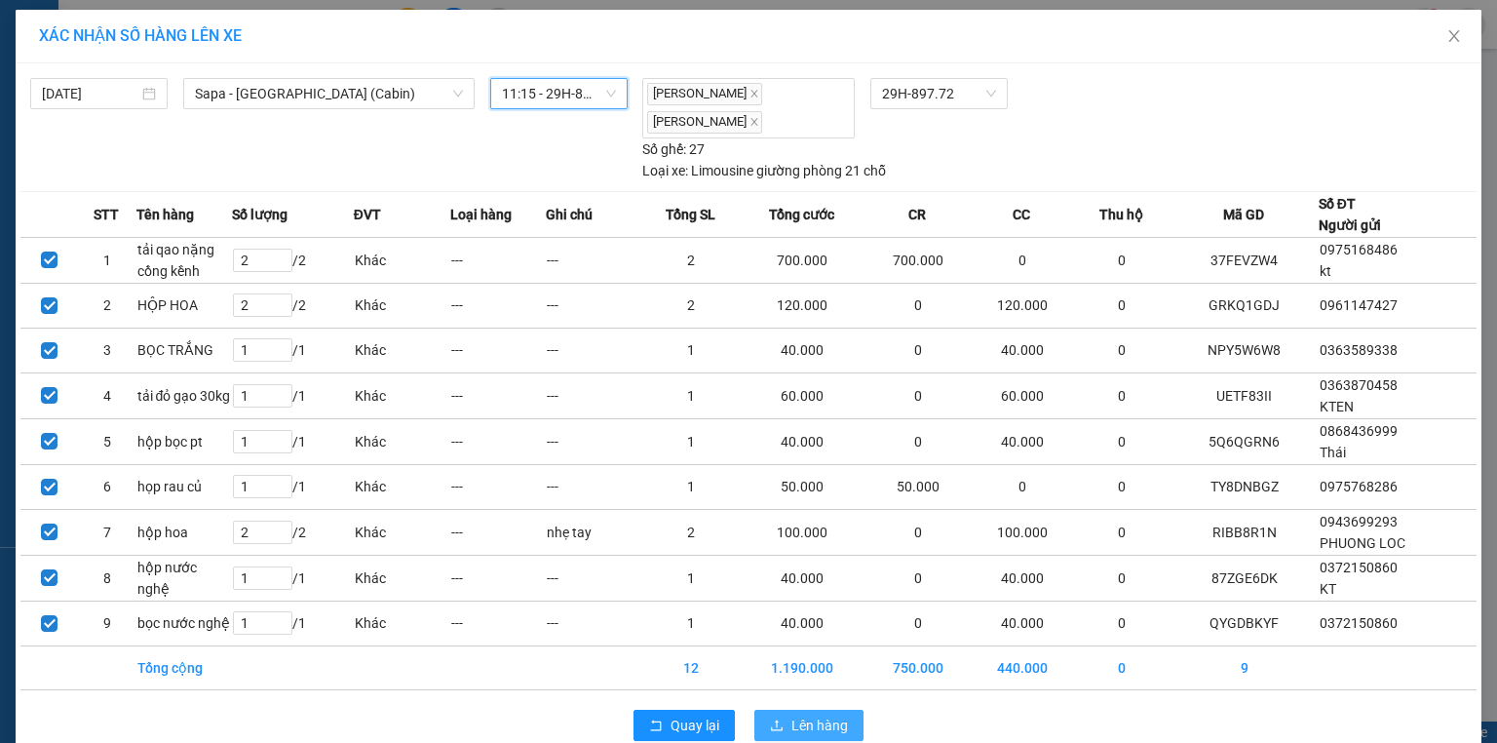
click at [791, 728] on span "Lên hàng" at bounding box center [819, 724] width 57 height 21
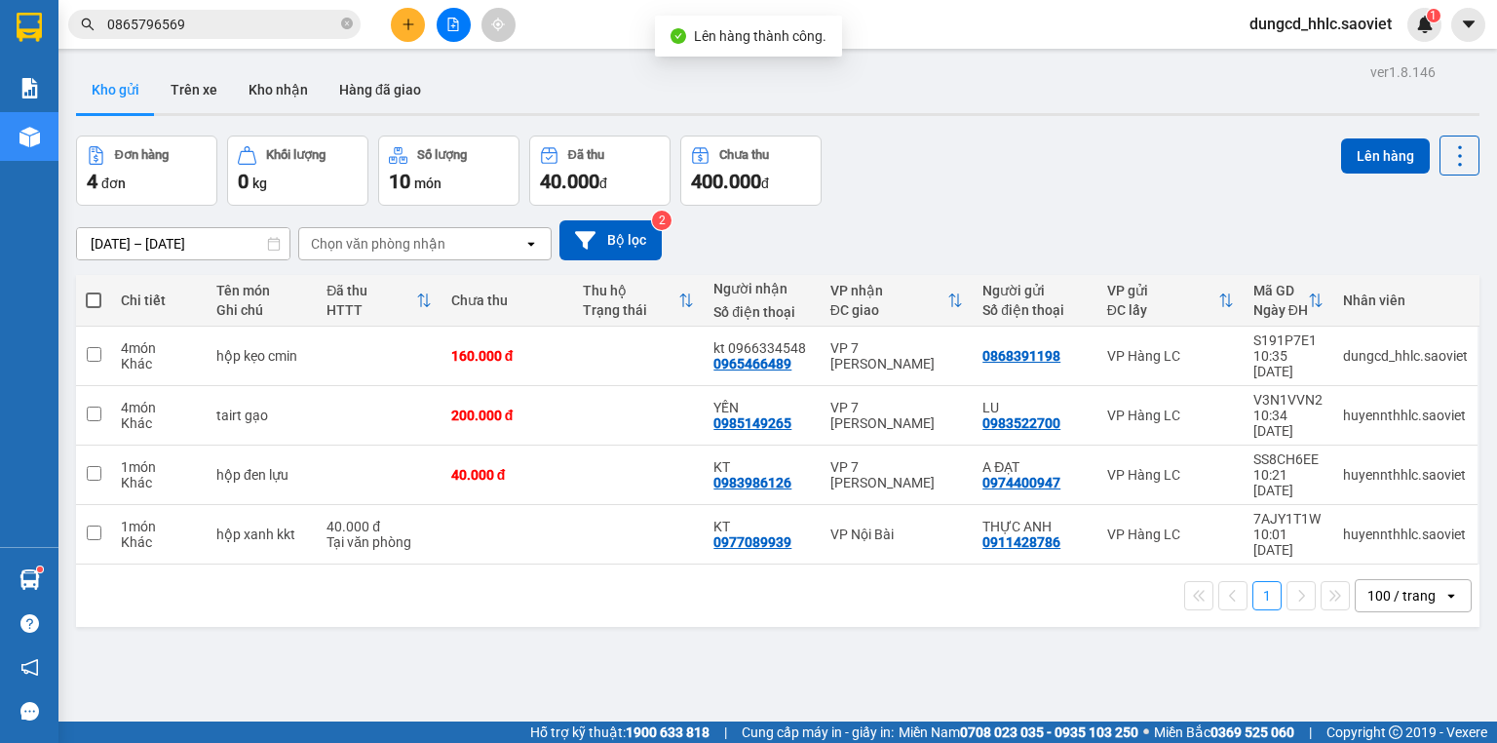
click at [407, 30] on icon "plus" at bounding box center [408, 25] width 14 height 14
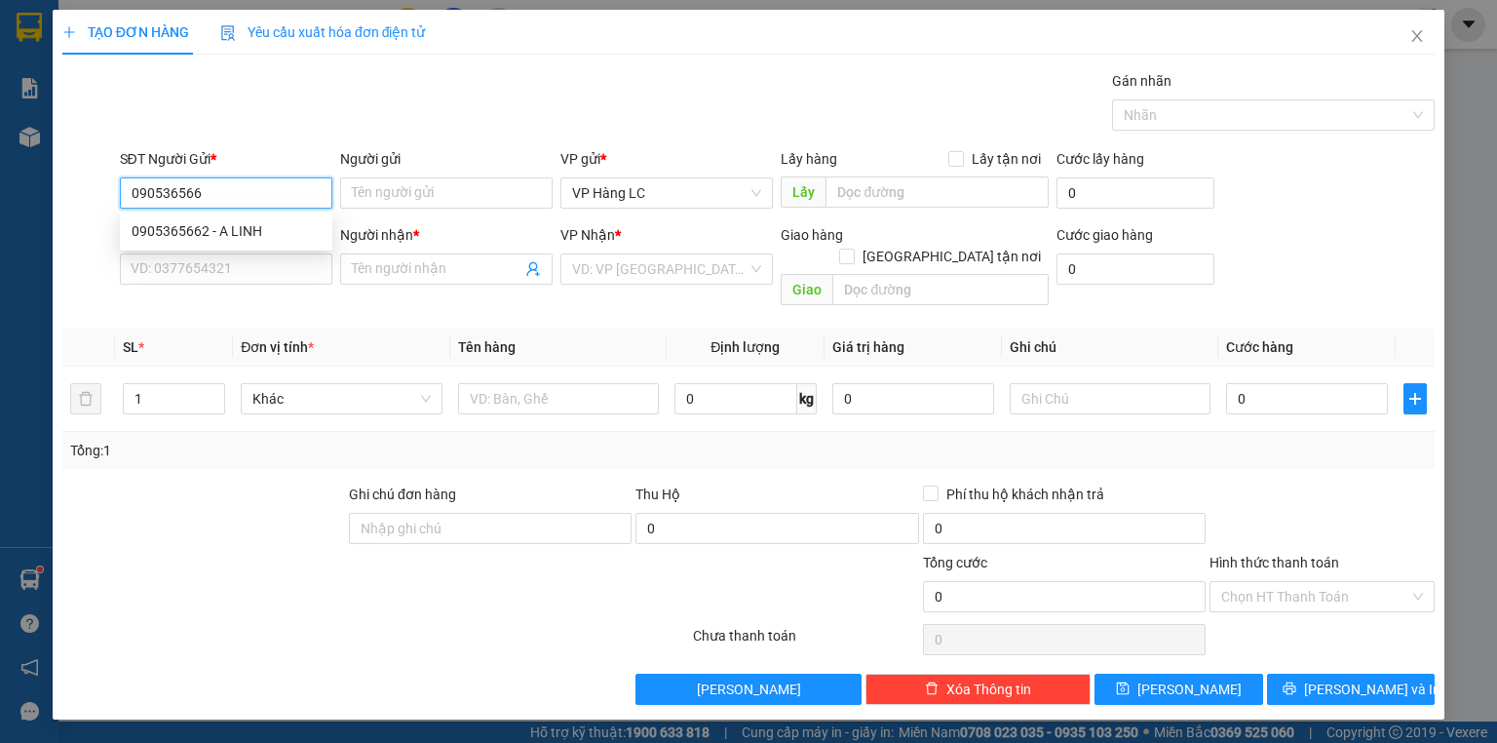
type input "0905365662"
click at [238, 238] on div "0905365662 - A LINH" at bounding box center [226, 230] width 189 height 21
type input "A LINH"
type input "0968422238"
type input "kt"
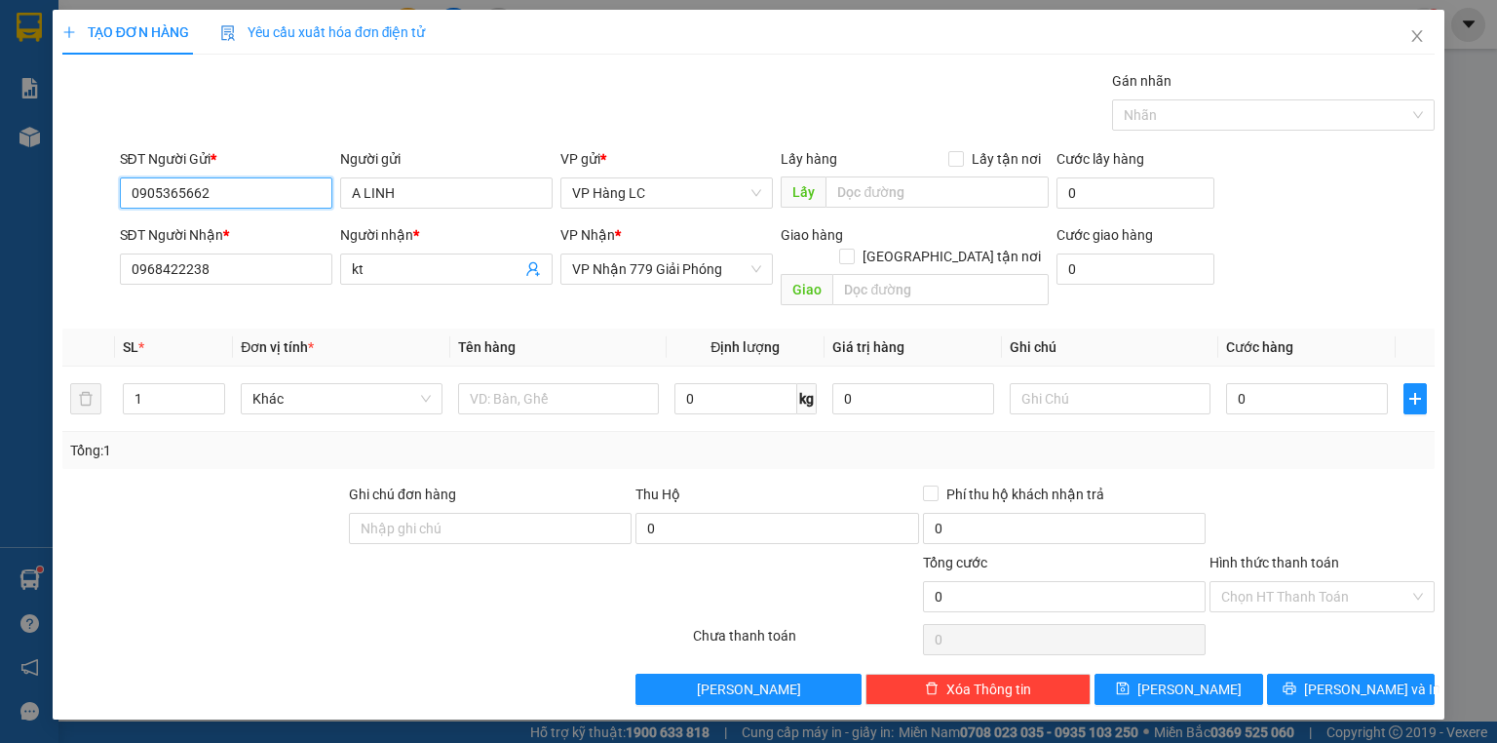
type input "0905365662"
click at [253, 287] on div "SĐT Người Nhận * 0968422238" at bounding box center [226, 258] width 212 height 68
click at [253, 288] on div "SĐT Người Nhận * 0968422238" at bounding box center [226, 258] width 212 height 68
click at [253, 284] on div "SĐT Người Nhận * 0968422238" at bounding box center [226, 258] width 212 height 68
click at [259, 280] on input "0968422238" at bounding box center [226, 268] width 212 height 31
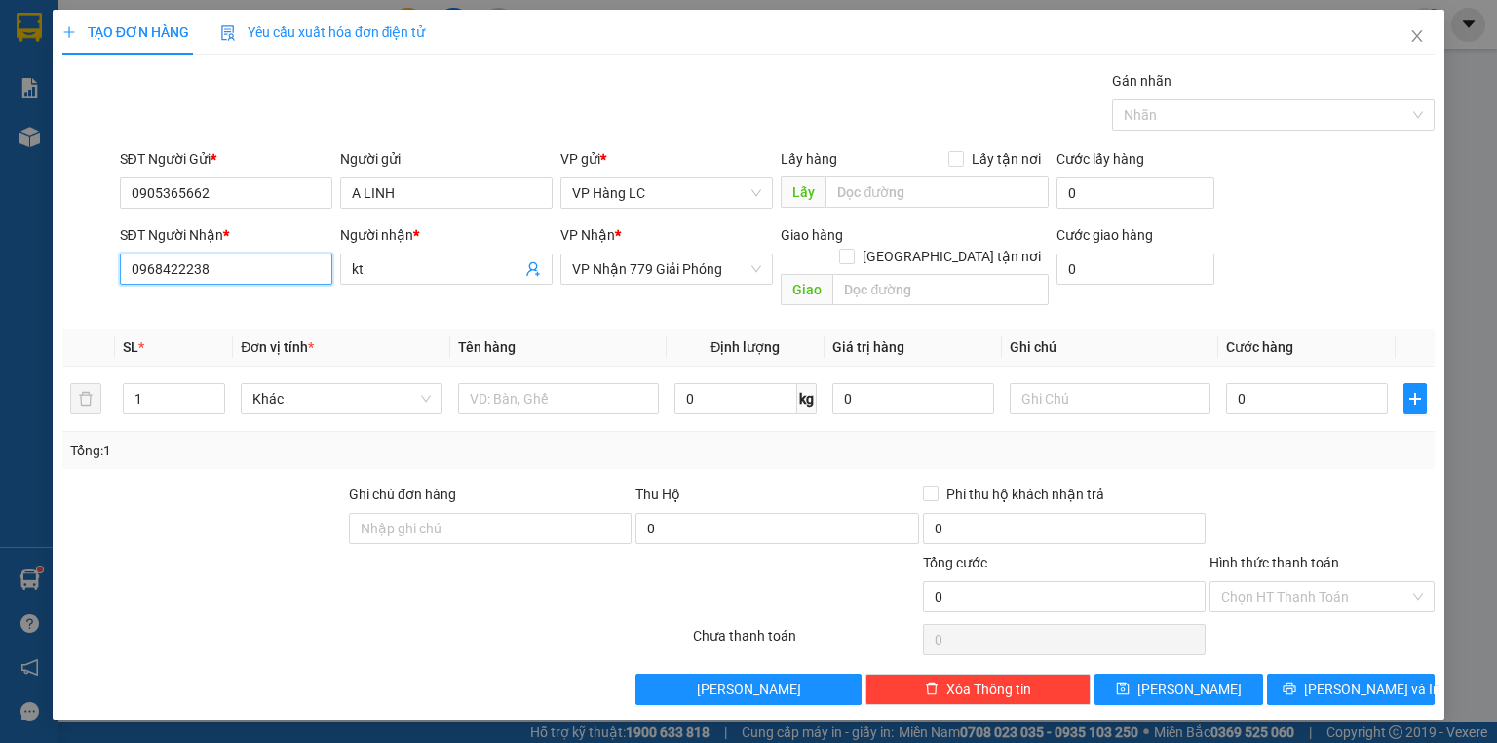
click at [259, 280] on input "0968422238" at bounding box center [226, 268] width 212 height 31
click at [226, 316] on div "0862451687 - kt" at bounding box center [226, 306] width 189 height 21
type input "0862451687"
click at [549, 383] on input "text" at bounding box center [558, 398] width 201 height 31
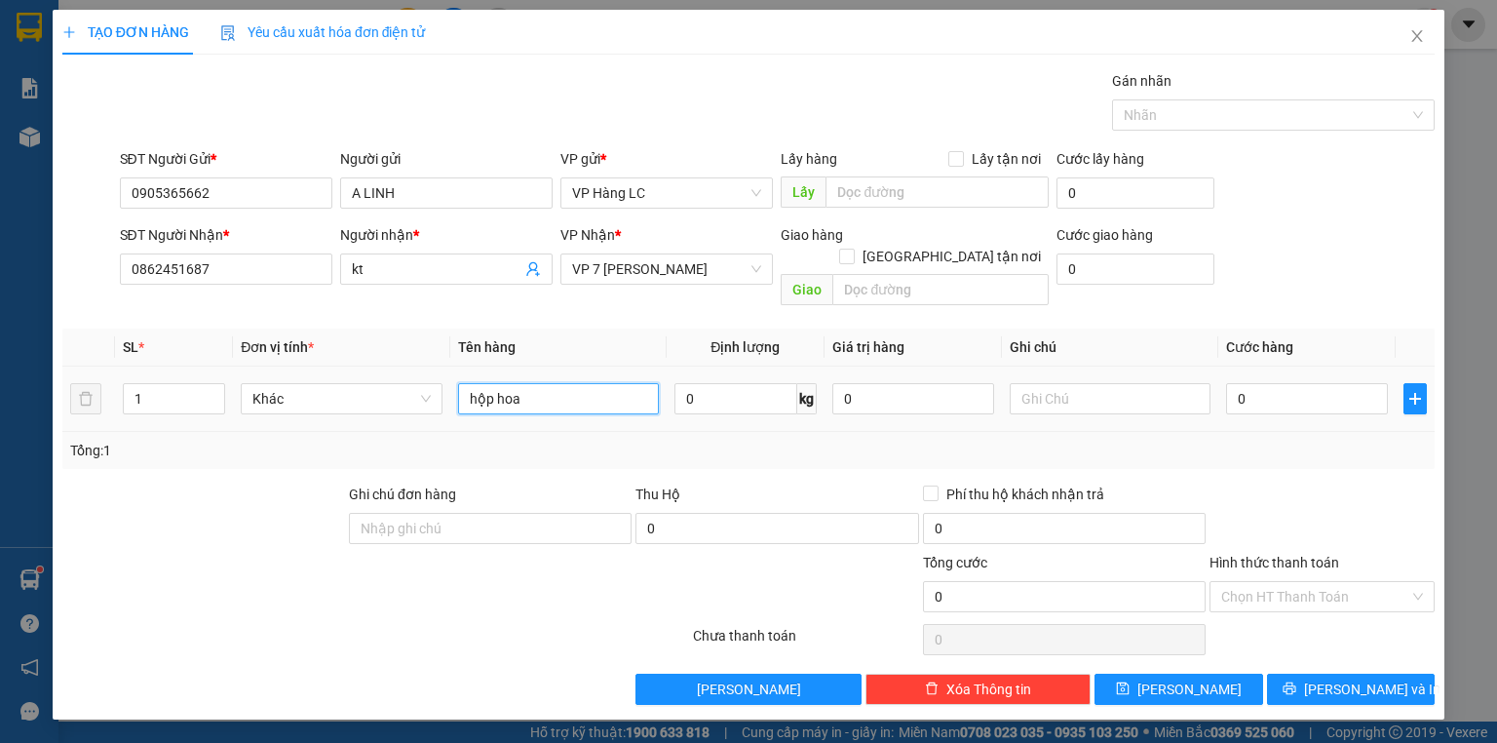
type input "hộp hoa"
type input "5"
type input "50"
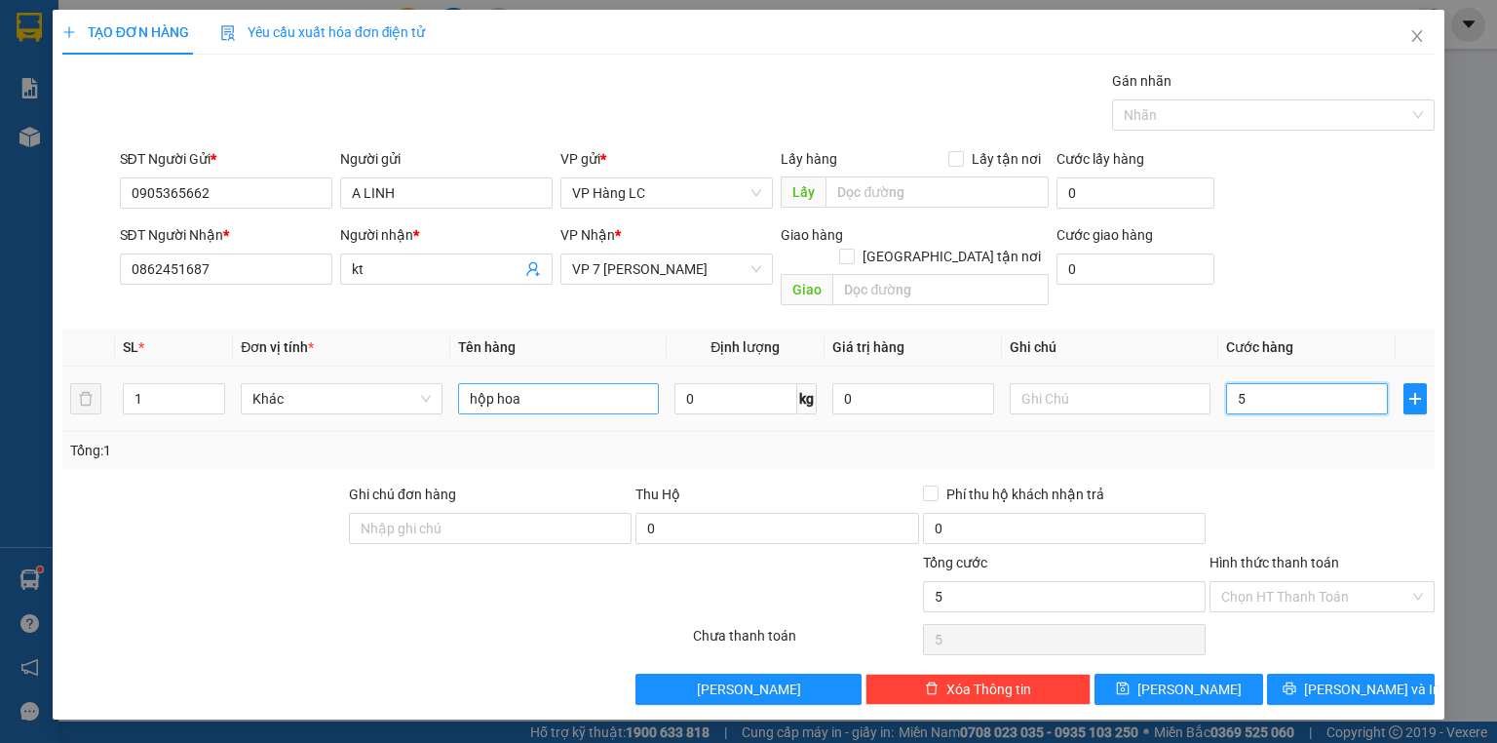
type input "50"
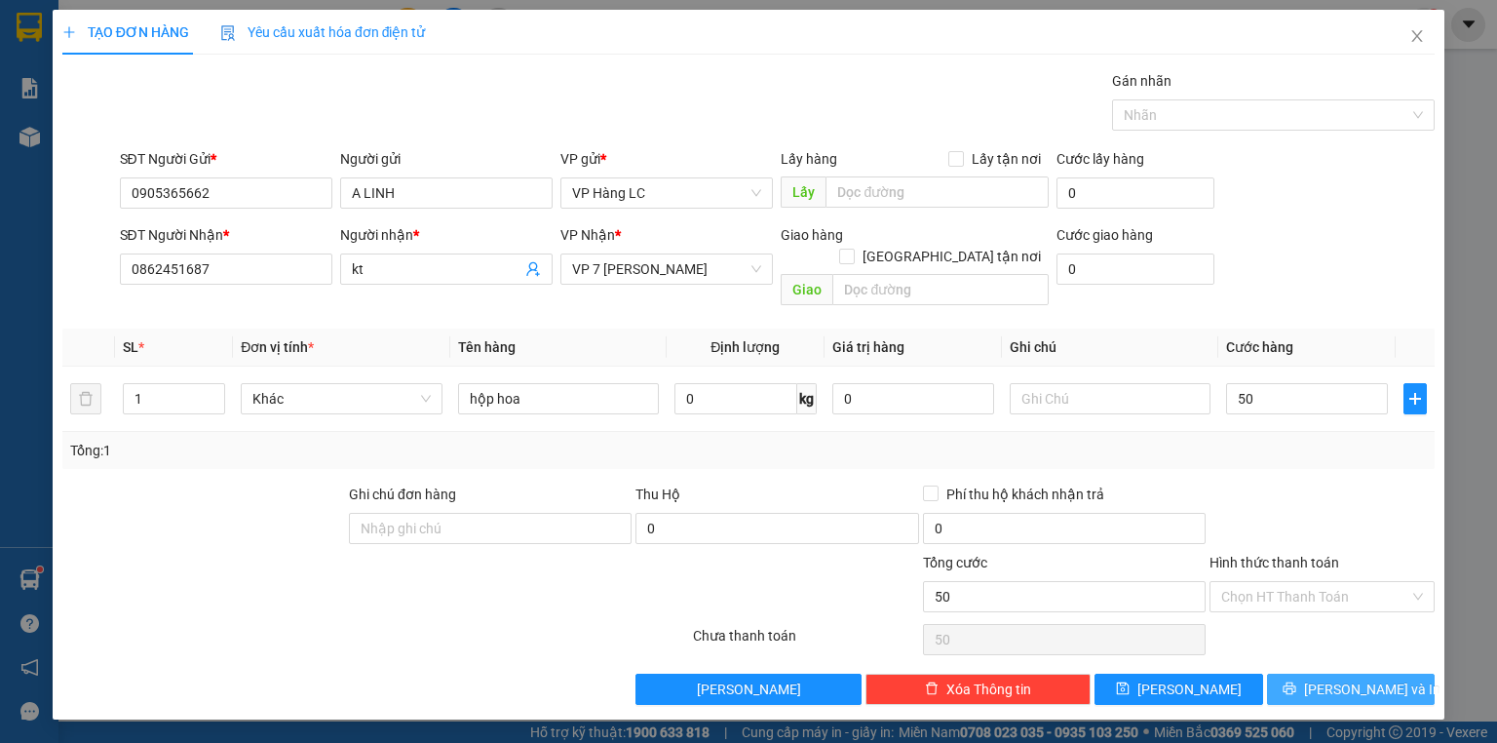
type input "50.000"
click at [1323, 677] on button "[PERSON_NAME] và In" at bounding box center [1351, 688] width 169 height 31
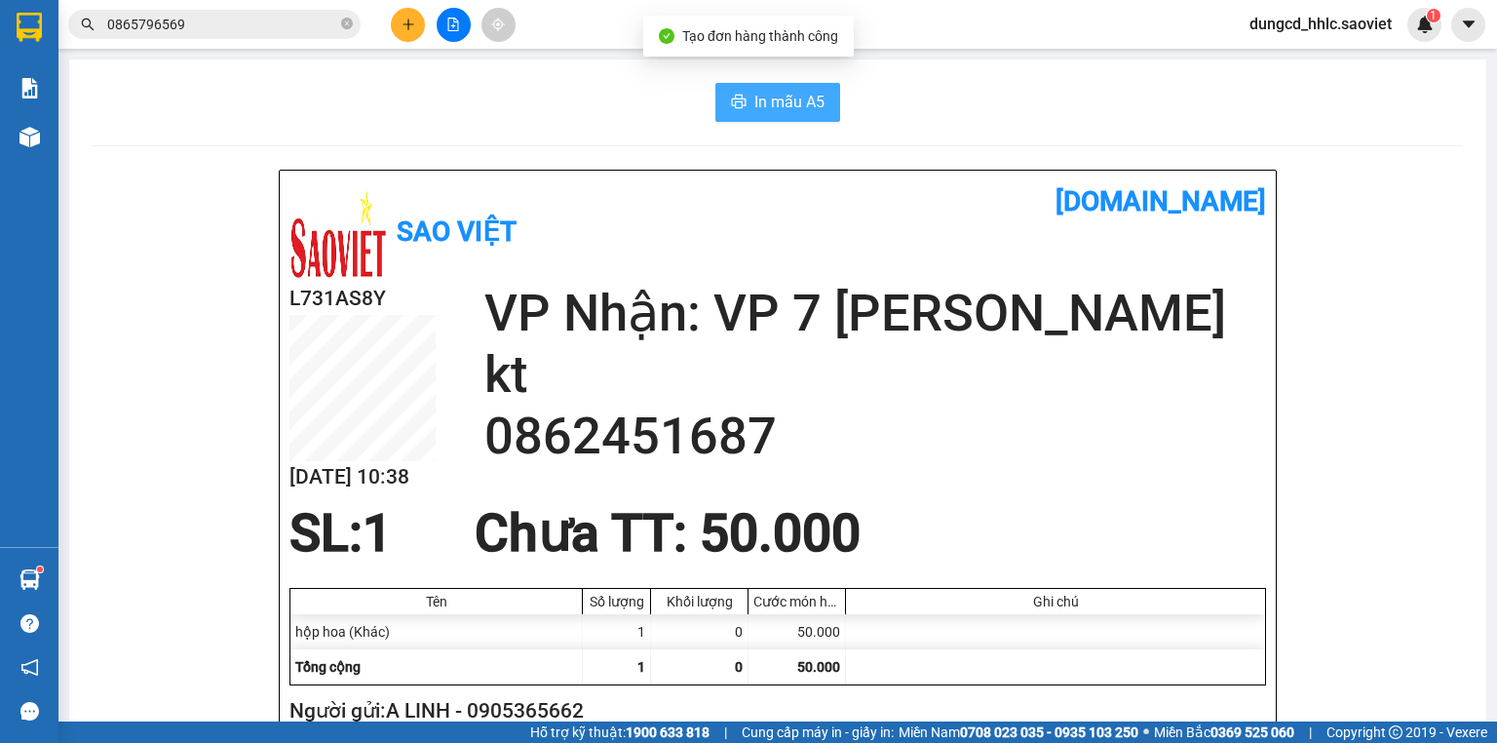
click at [764, 110] on span "In mẫu A5" at bounding box center [789, 102] width 70 height 24
click at [409, 25] on icon "plus" at bounding box center [408, 25] width 14 height 14
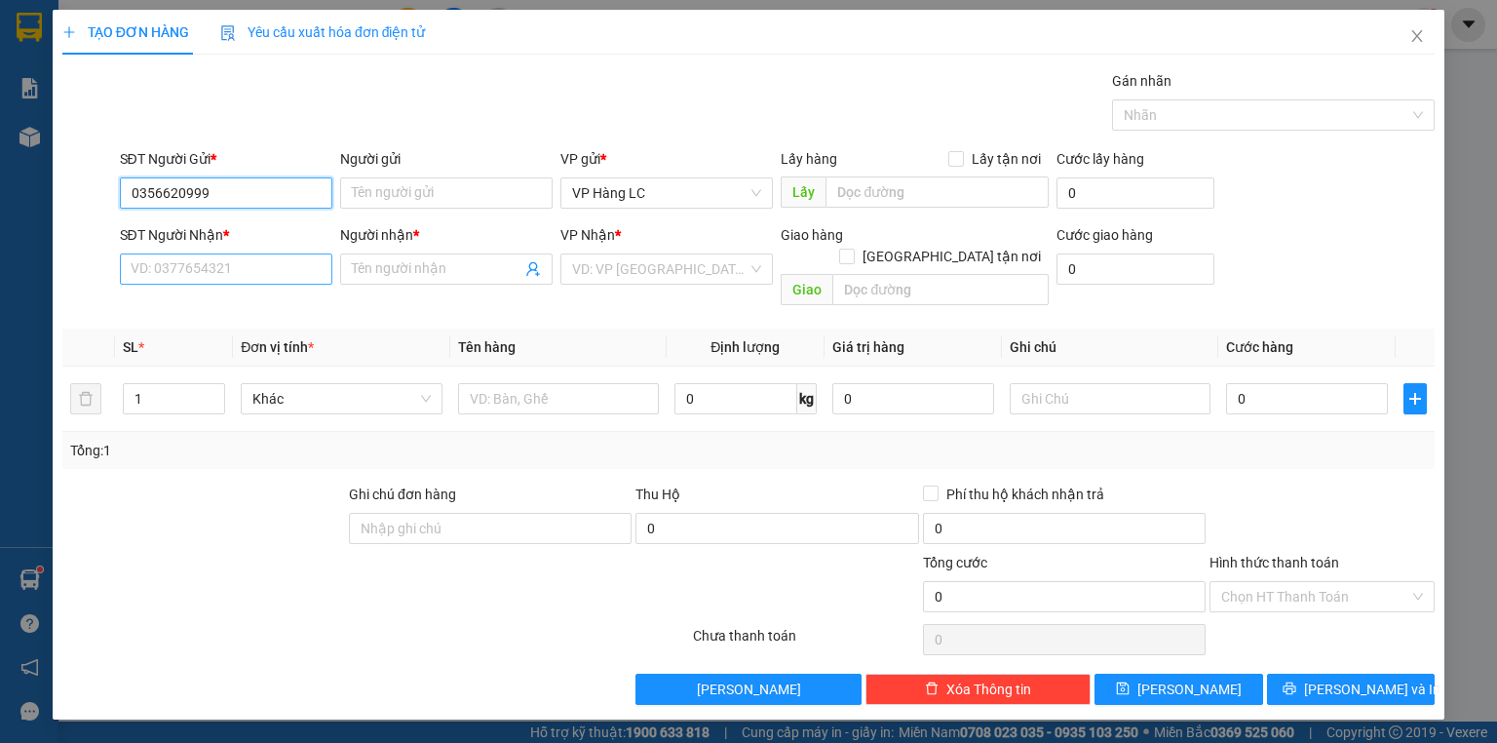
type input "0356620999"
click at [238, 280] on input "SĐT Người Nhận *" at bounding box center [226, 268] width 212 height 31
click at [222, 191] on input "0356620999" at bounding box center [226, 192] width 212 height 31
click at [229, 286] on div "SĐT Người Nhận * VD: 0377654321" at bounding box center [226, 258] width 212 height 68
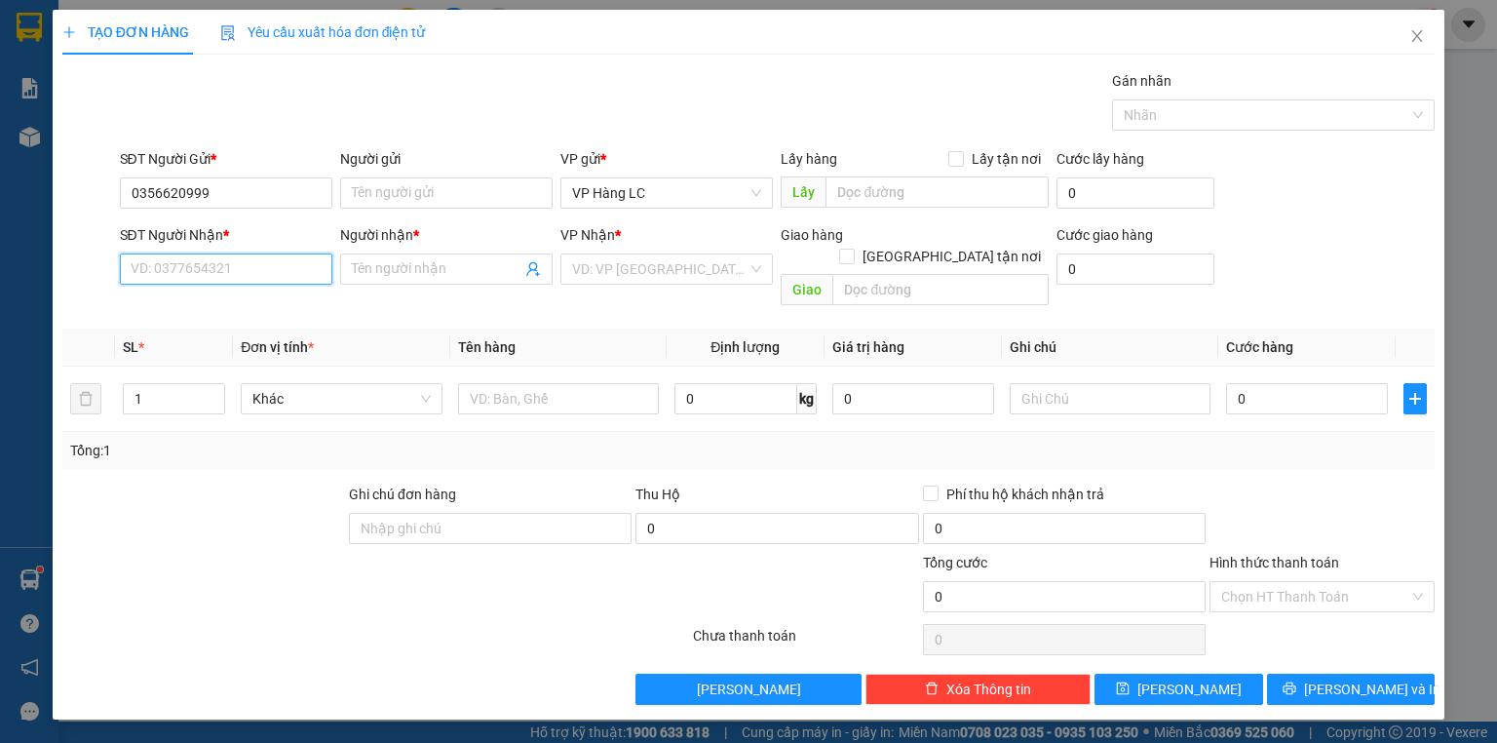
click at [229, 282] on input "SĐT Người Nhận *" at bounding box center [226, 268] width 212 height 31
paste input "0356620999"
type input "0356620999"
click at [221, 311] on div "0356620999 - kt" at bounding box center [226, 306] width 189 height 21
type input "kt"
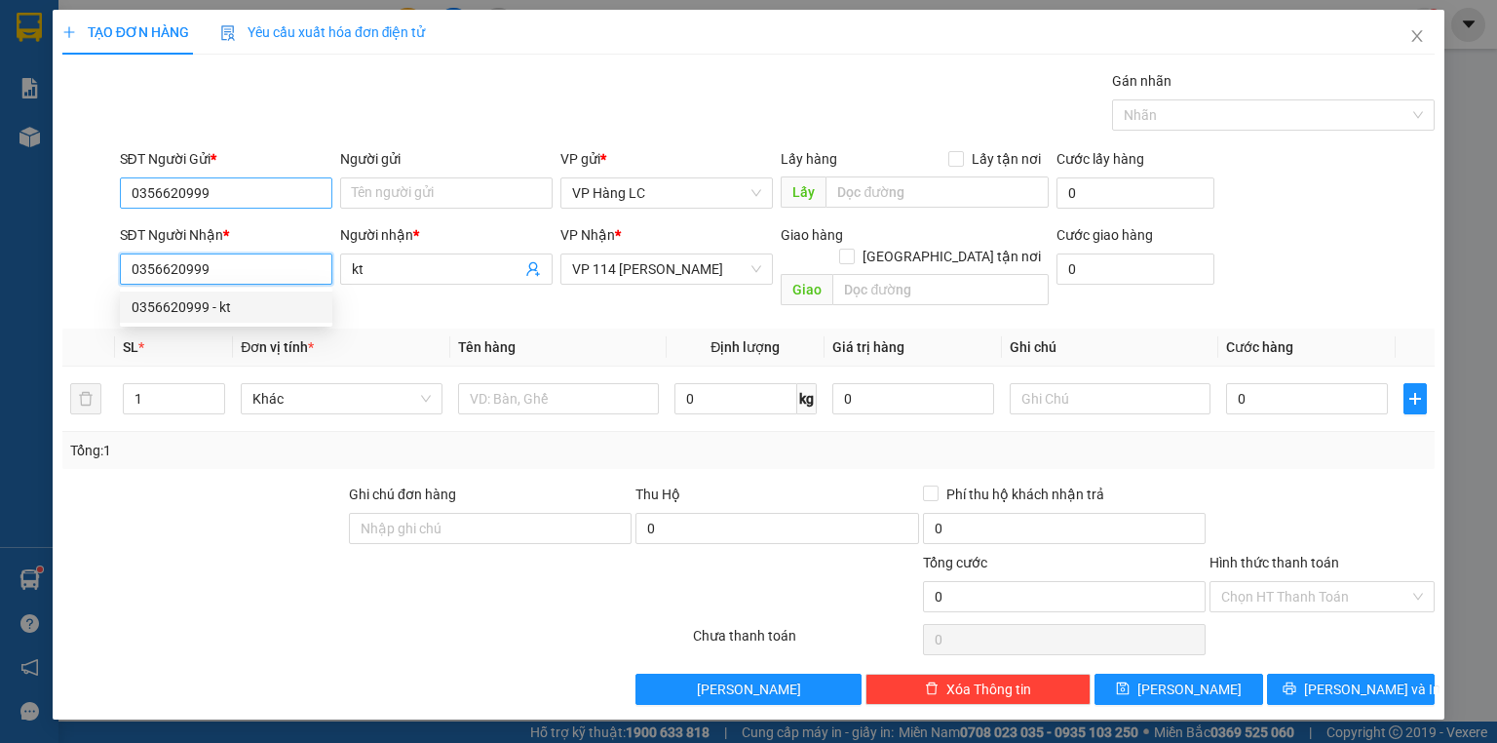
type input "0356620999"
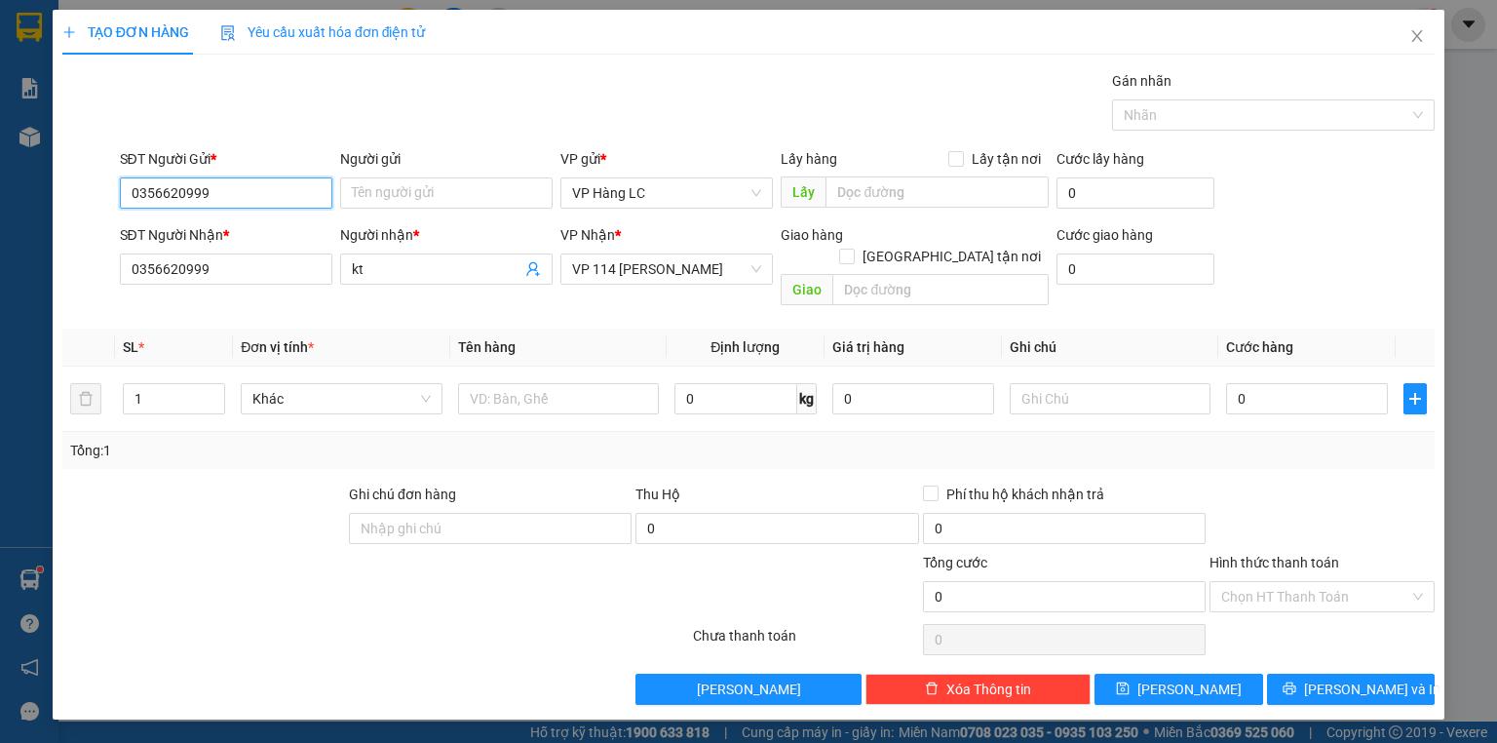
click at [231, 194] on input "0356620999" at bounding box center [226, 192] width 212 height 31
type input "0973224819"
click at [207, 232] on div "0973224819 - KT" at bounding box center [226, 230] width 189 height 21
type input "KT"
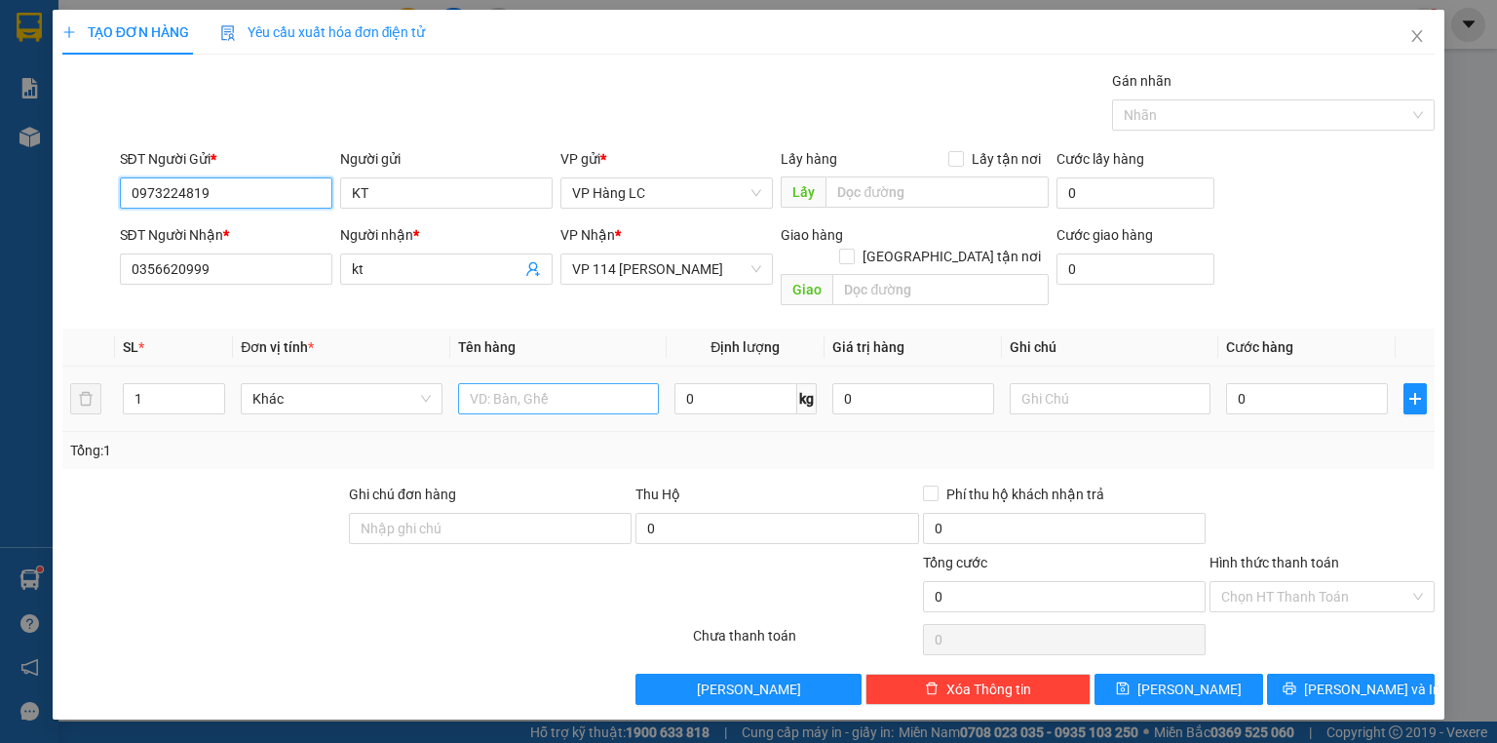
type input "0973224819"
click at [527, 385] on input "text" at bounding box center [558, 398] width 201 height 31
click at [1270, 383] on input "0" at bounding box center [1307, 398] width 162 height 31
type input "8"
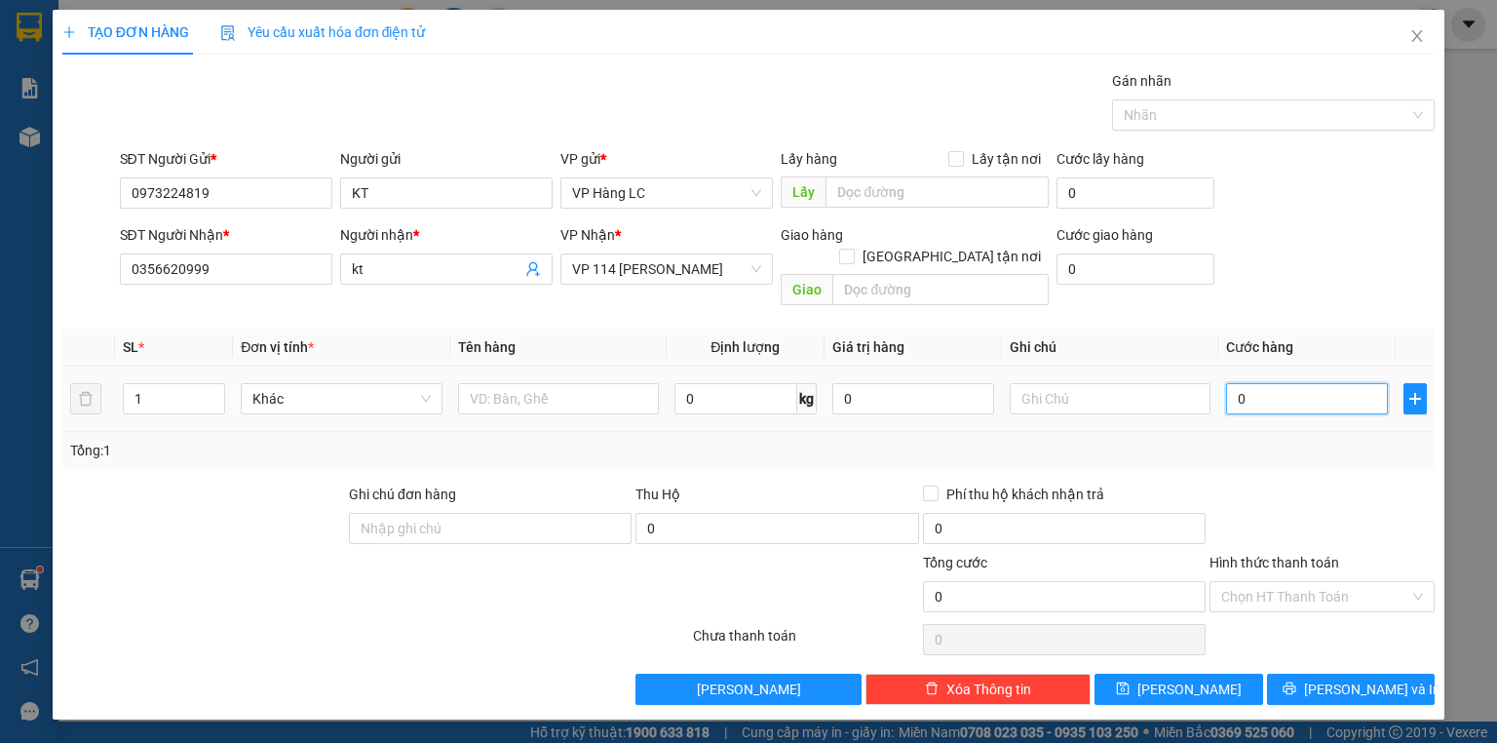
type input "8"
type input "80"
type input "80.000"
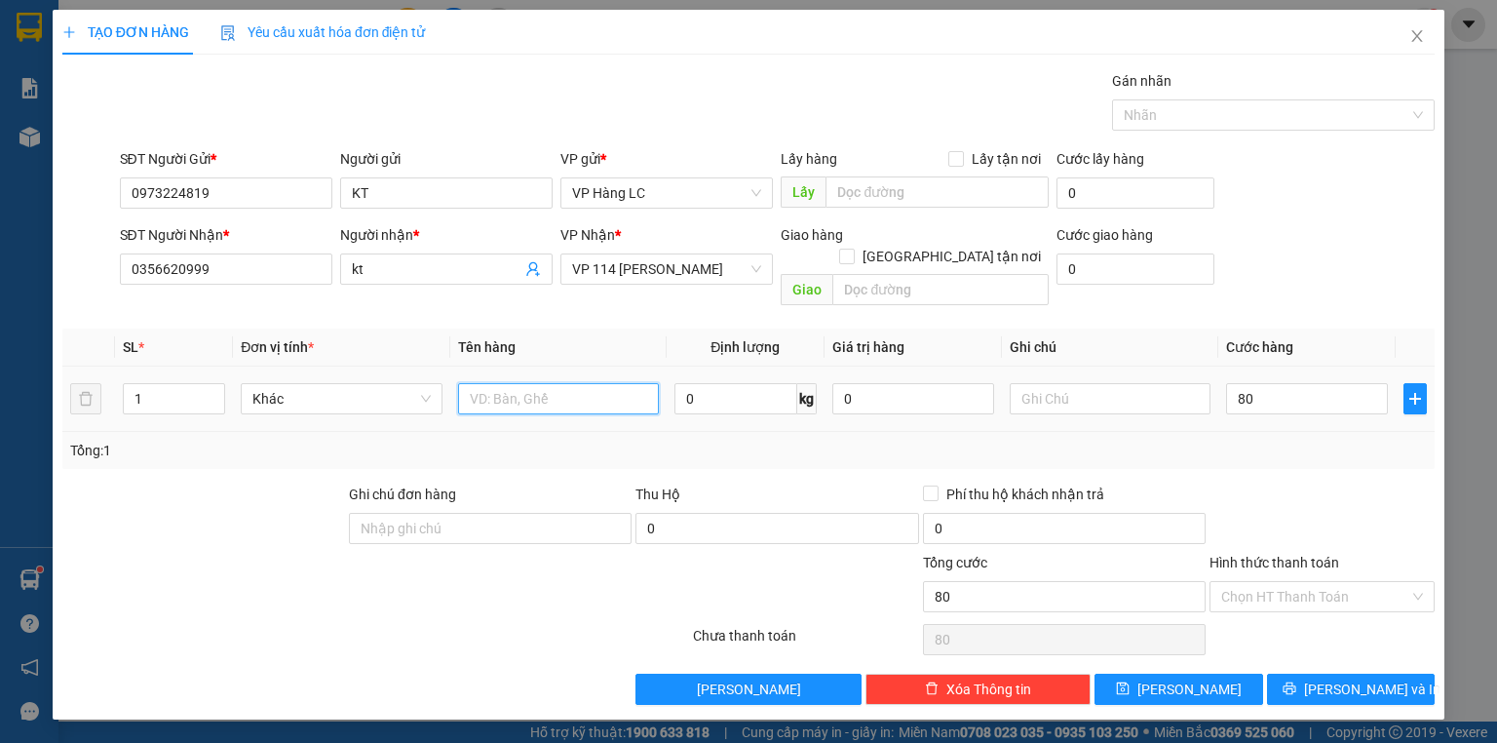
type input "80.000"
click at [501, 385] on input "text" at bounding box center [558, 398] width 201 height 31
type input "xốp đồ ăn"
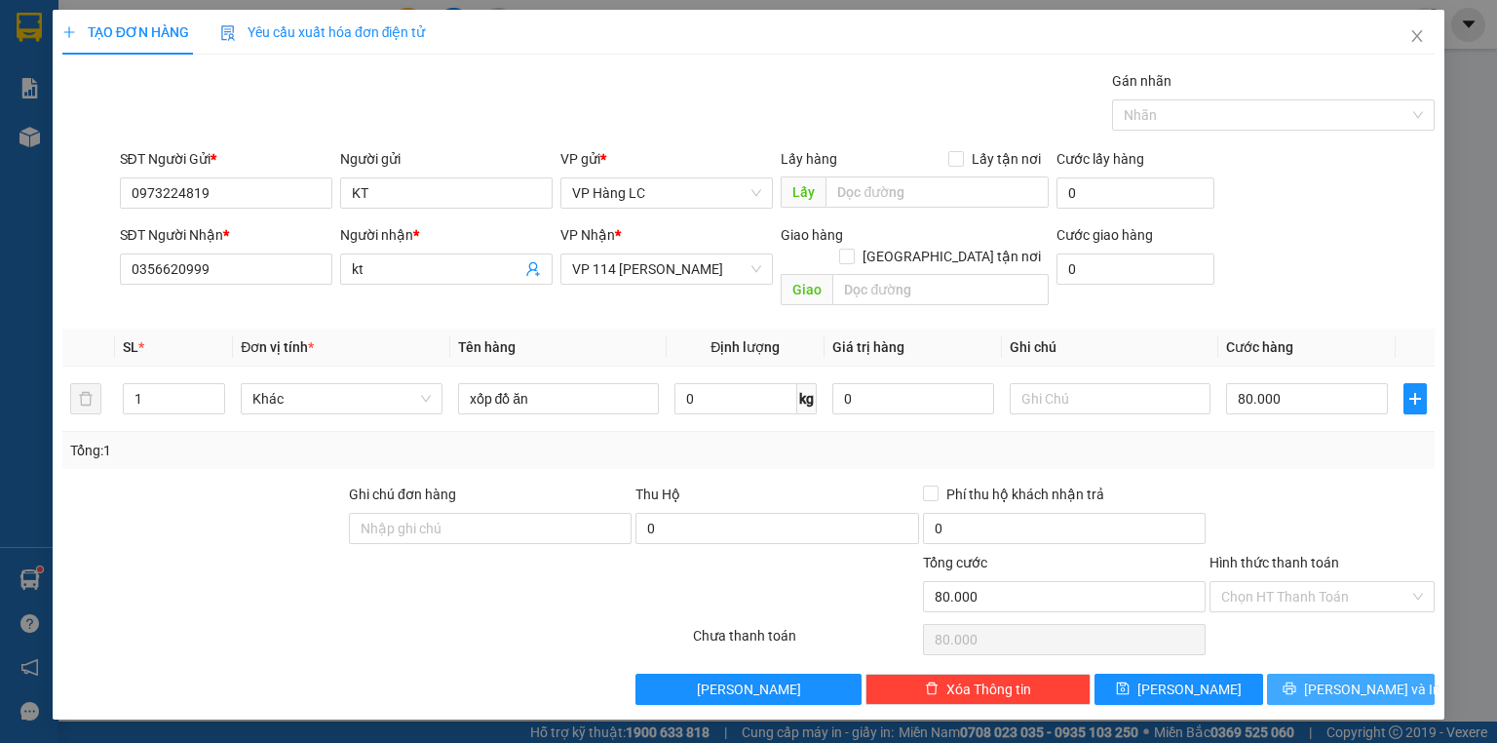
click at [1288, 673] on button "[PERSON_NAME] và In" at bounding box center [1351, 688] width 169 height 31
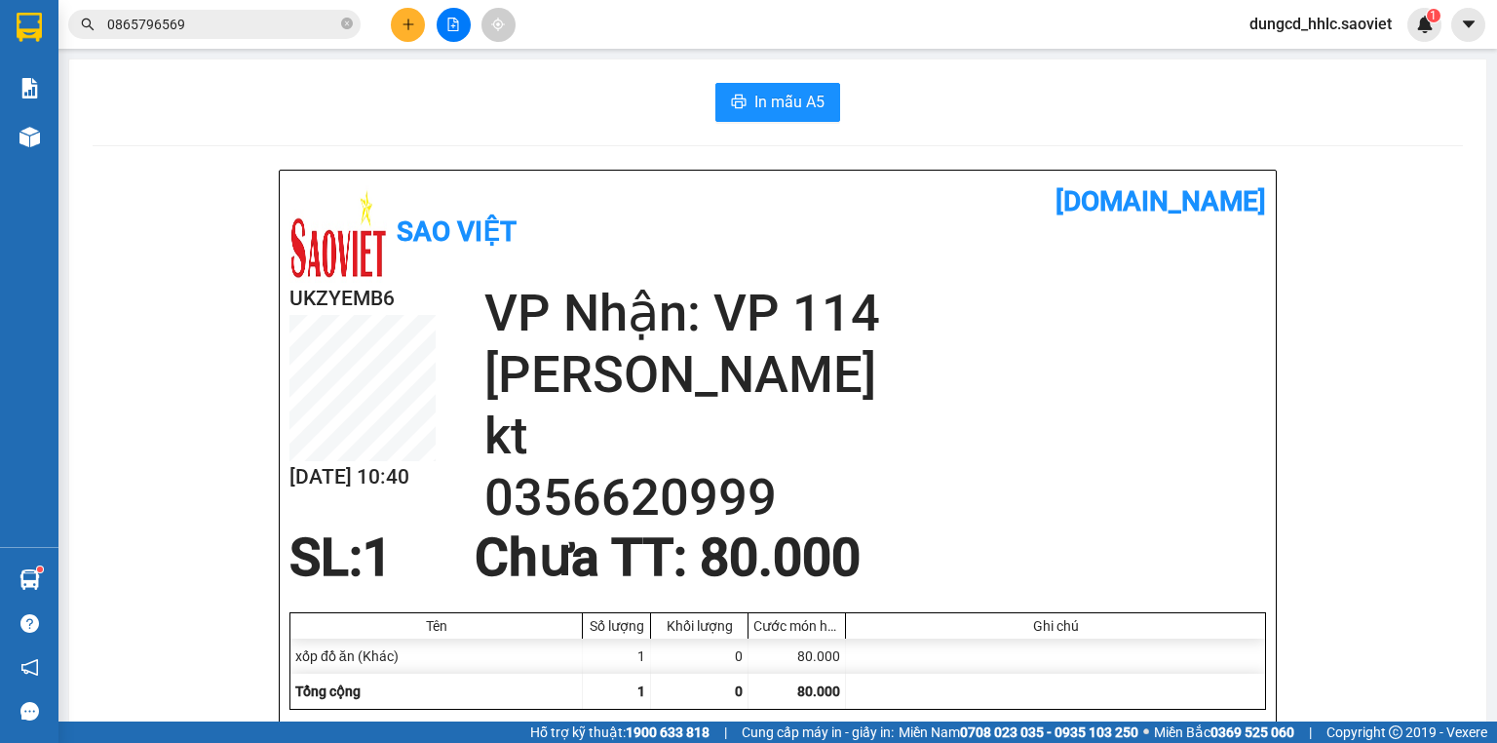
drag, startPoint x: 779, startPoint y: 57, endPoint x: 772, endPoint y: 70, distance: 14.4
click at [773, 65] on main "In mẫu A5 Sao Việt vexere.com UKZYEMB6 11/10 10:40 VP Nhận: VP 114 Trần Nhật Du…" at bounding box center [748, 360] width 1497 height 721
drag, startPoint x: 772, startPoint y: 74, endPoint x: 769, endPoint y: 101, distance: 27.4
click at [769, 101] on span "In mẫu A5" at bounding box center [789, 102] width 70 height 24
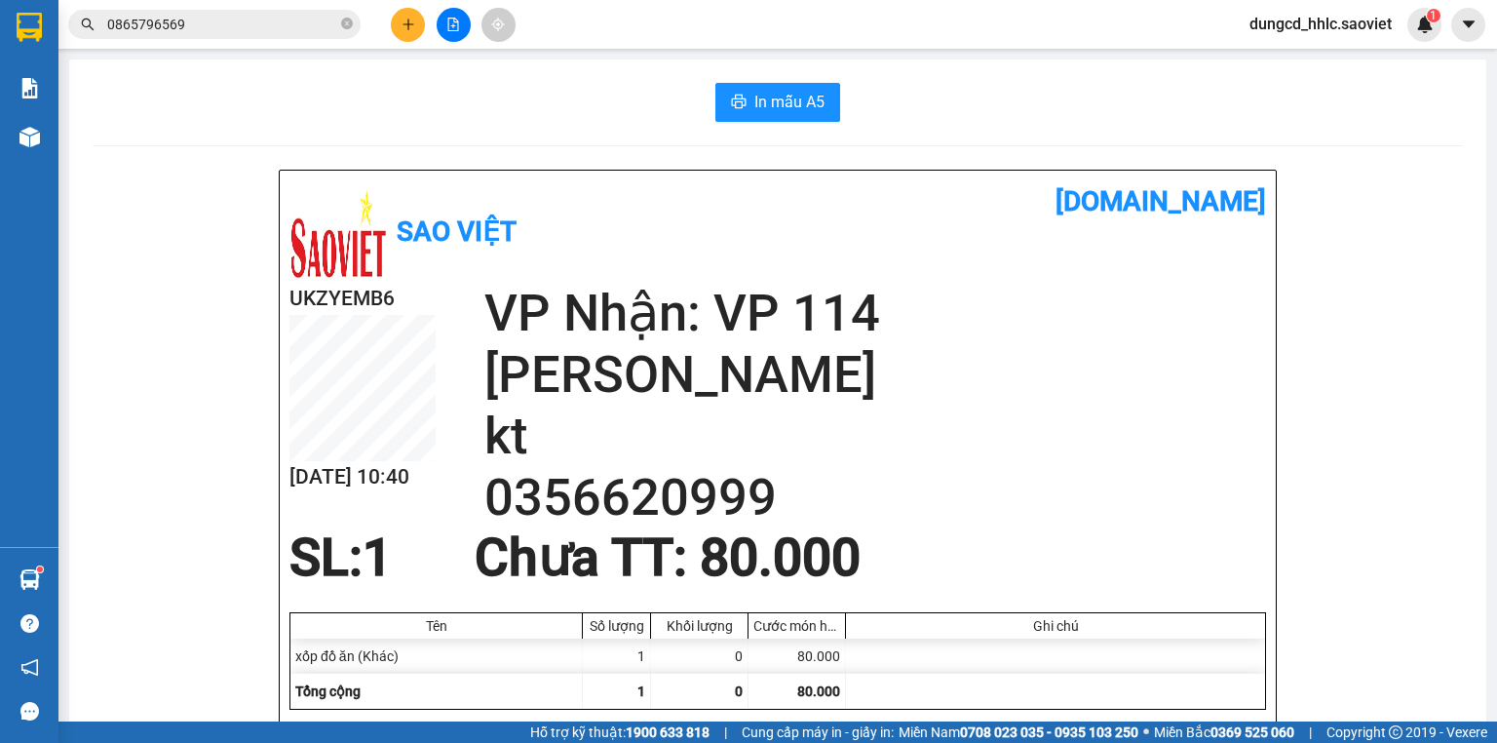
click at [412, 25] on icon "plus" at bounding box center [408, 25] width 14 height 14
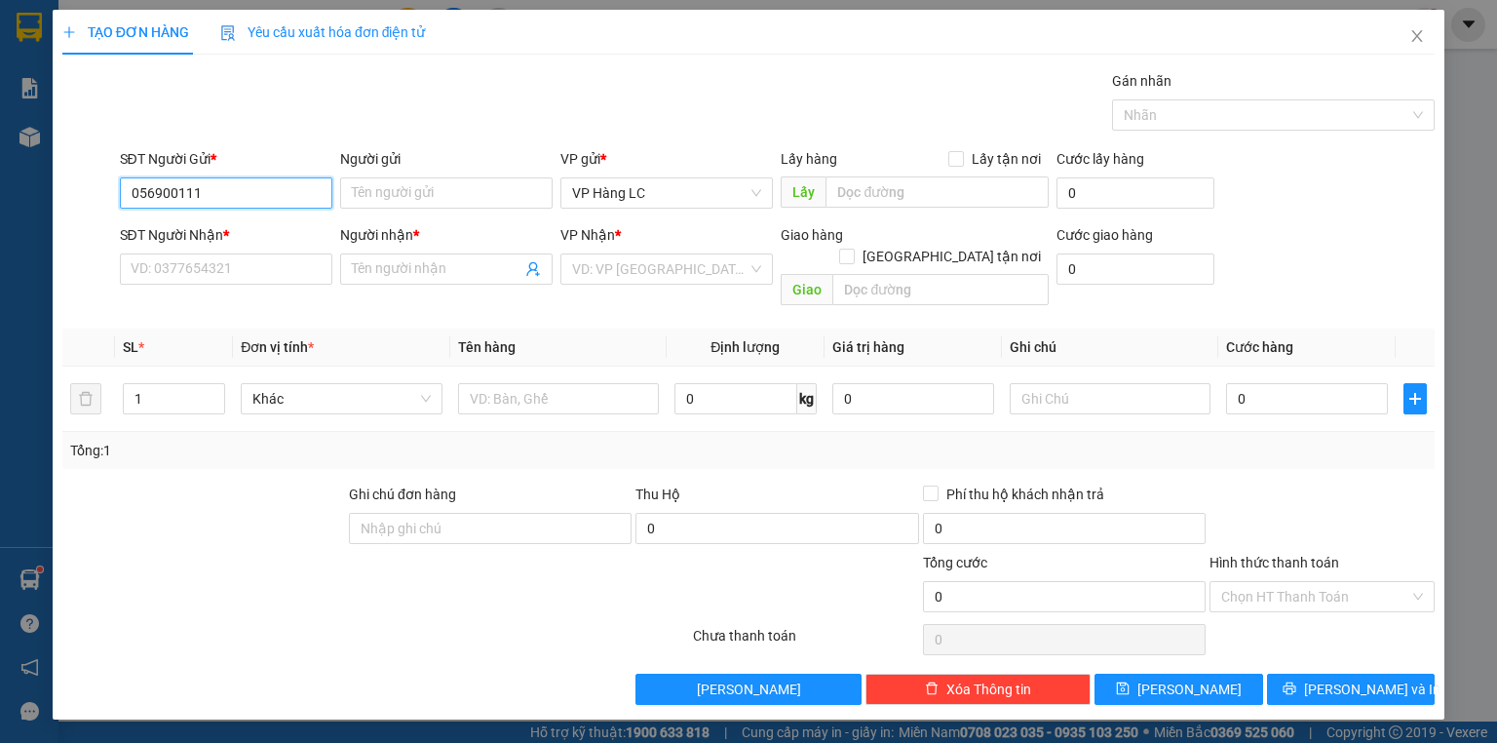
type input "0569001111"
click at [193, 227] on div "0569001111" at bounding box center [226, 230] width 189 height 21
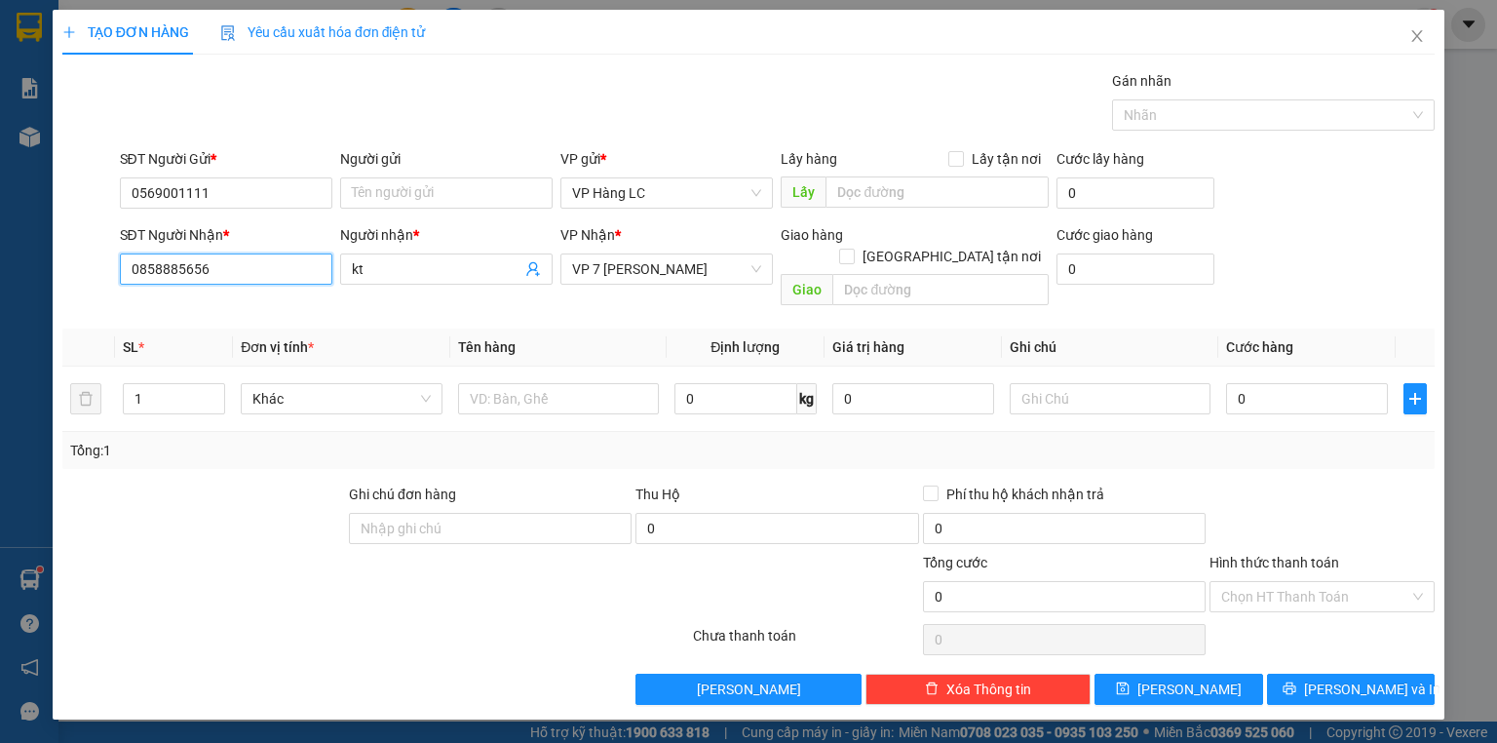
click at [269, 273] on input "0858885656" at bounding box center [226, 268] width 212 height 31
click at [228, 312] on div "0355997928 - KT" at bounding box center [226, 306] width 189 height 21
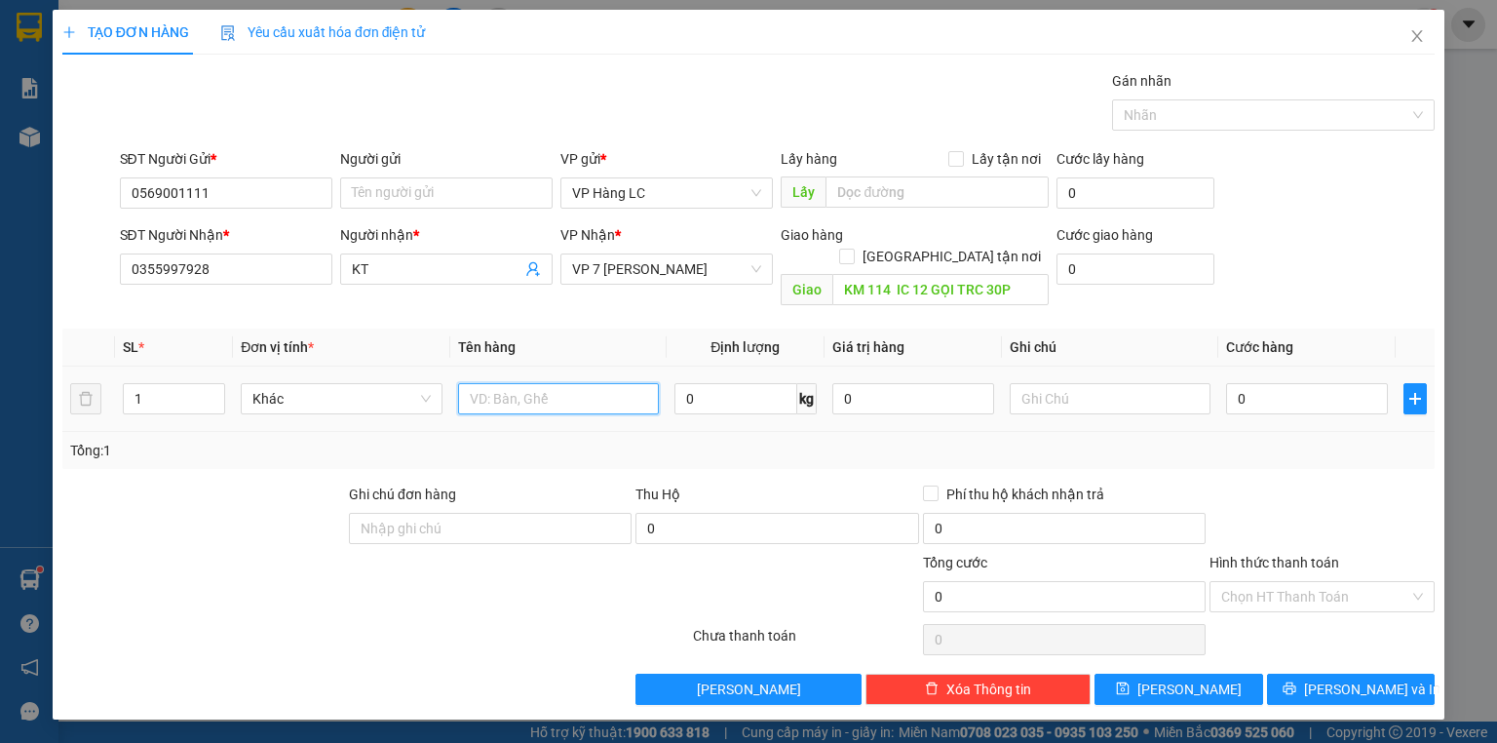
click at [563, 383] on input "text" at bounding box center [558, 398] width 201 height 31
click at [1351, 585] on input "Hình thức thanh toán" at bounding box center [1315, 596] width 188 height 29
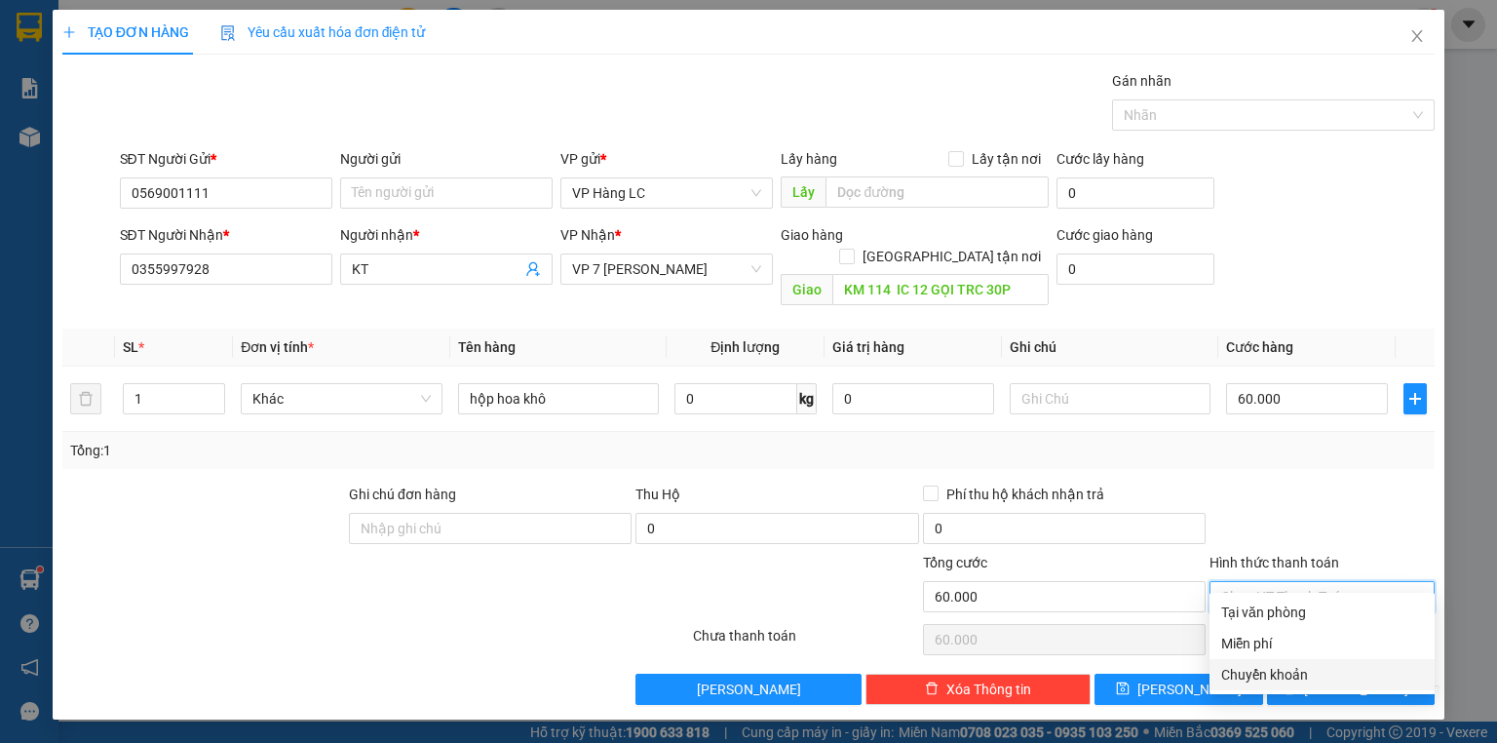
click at [1325, 672] on div "Chuyển khoản" at bounding box center [1322, 674] width 202 height 21
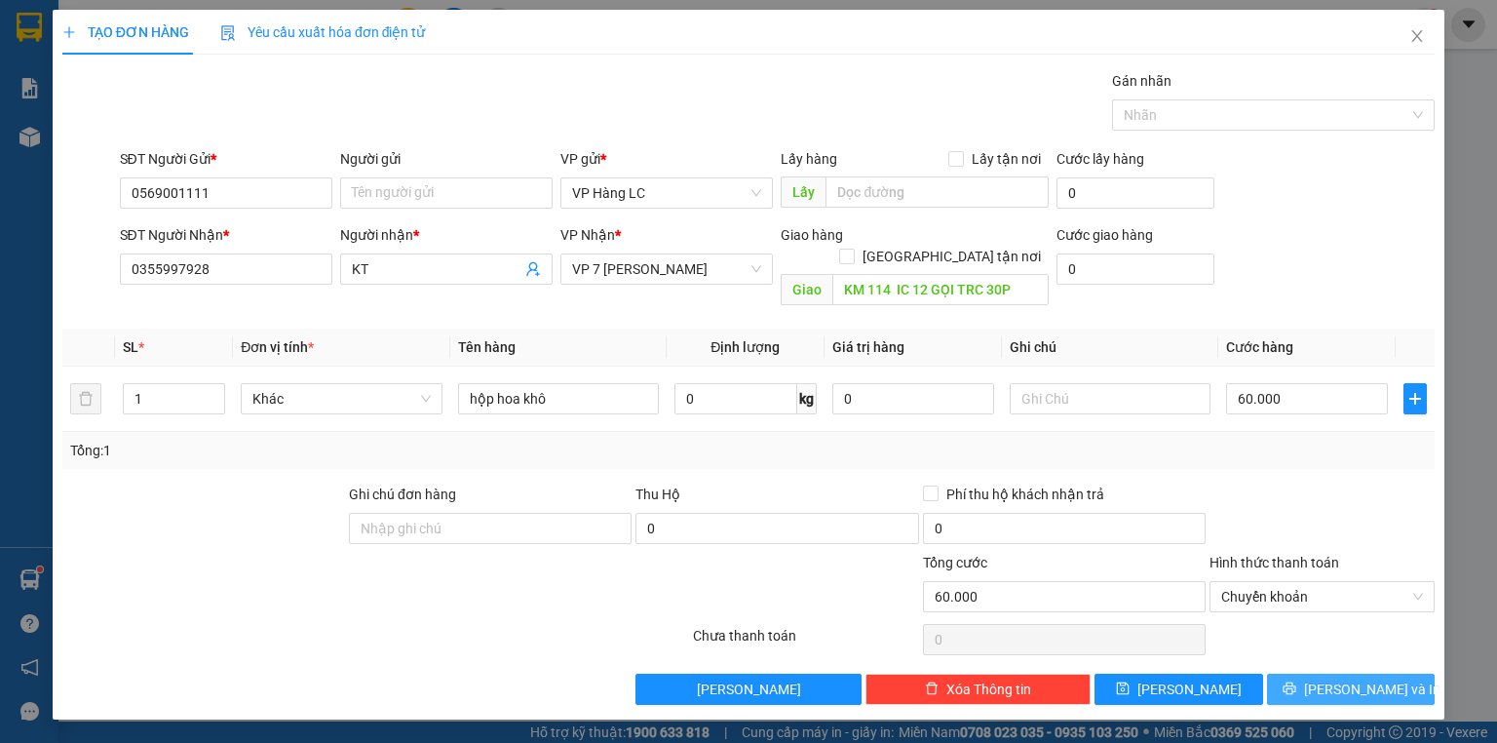
click at [1370, 678] on span "[PERSON_NAME] và In" at bounding box center [1372, 688] width 136 height 21
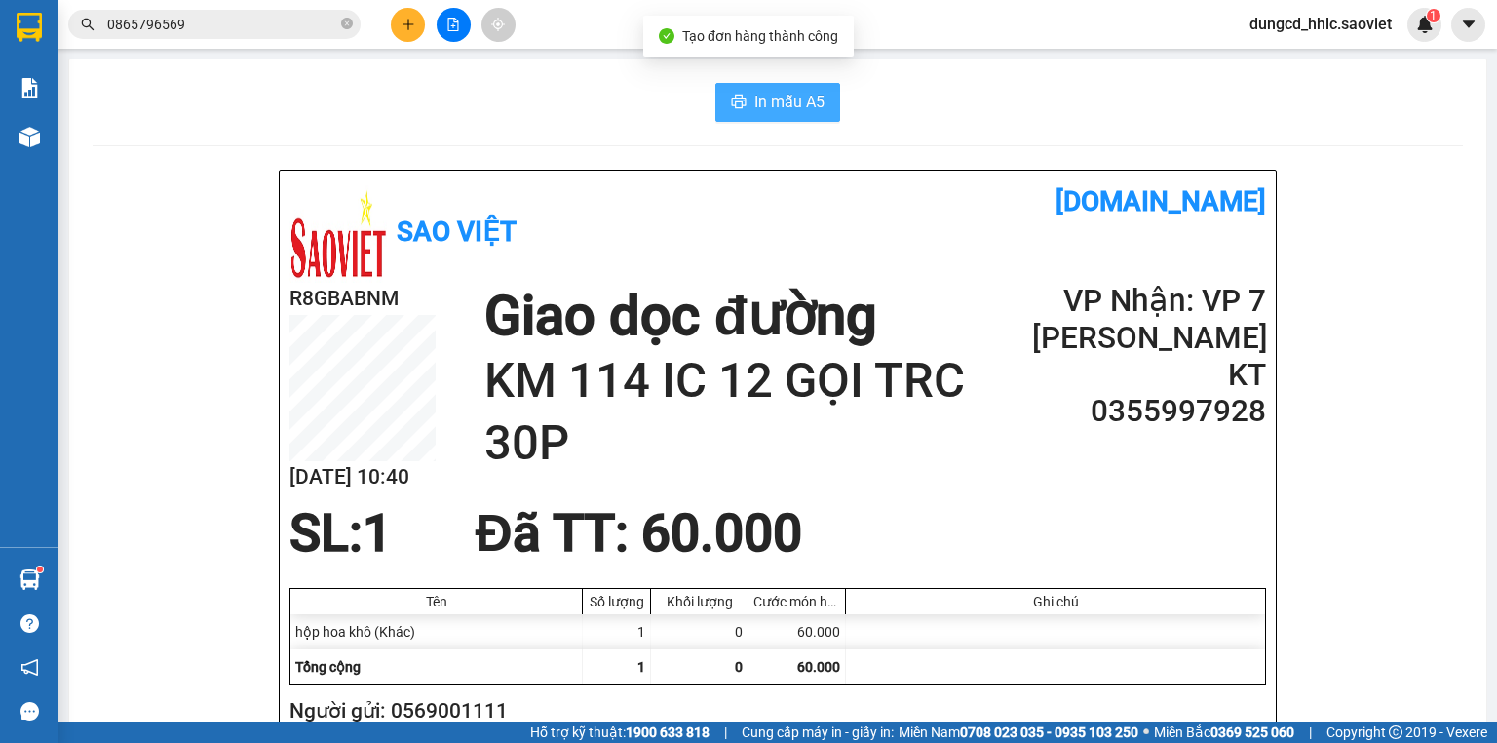
click at [783, 100] on span "In mẫu A5" at bounding box center [789, 102] width 70 height 24
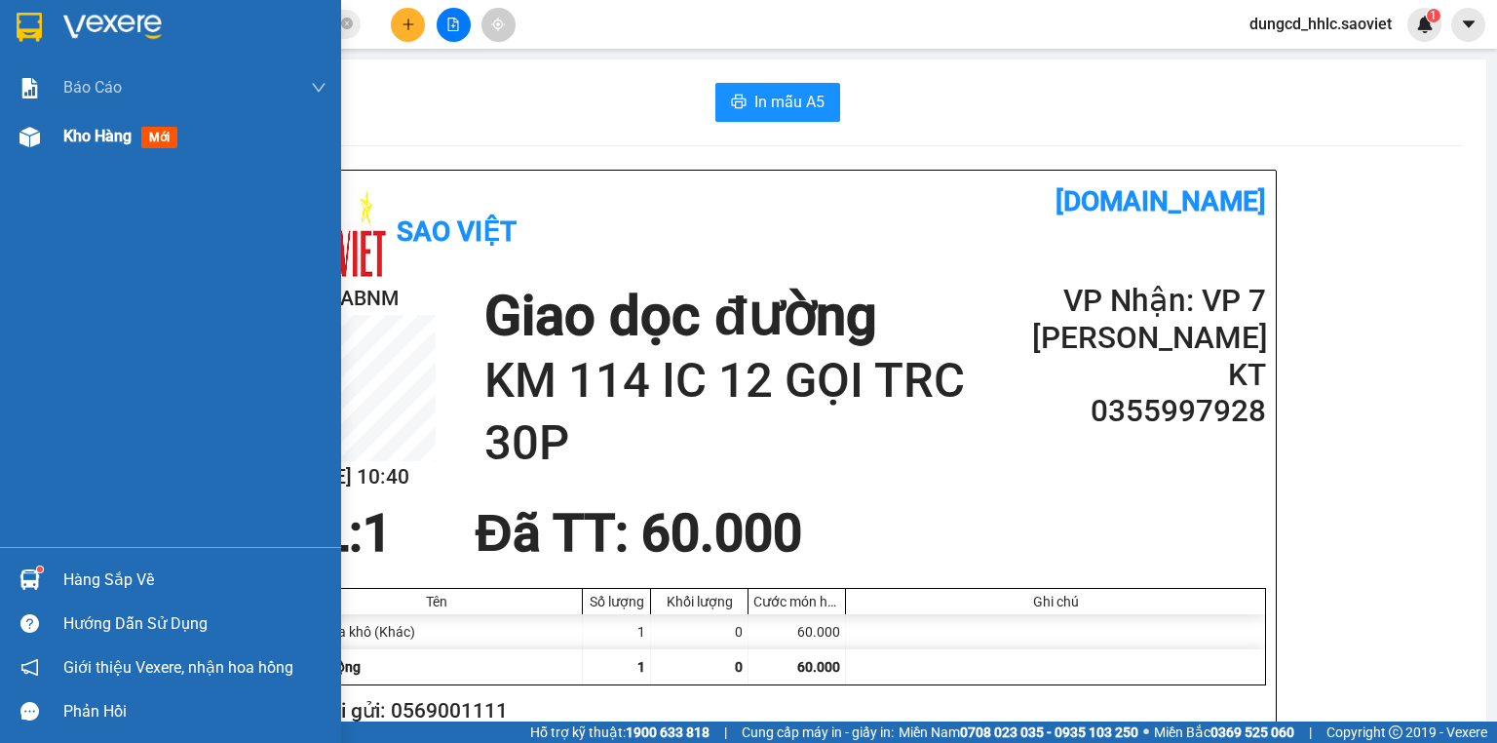
click at [46, 141] on div at bounding box center [30, 137] width 34 height 34
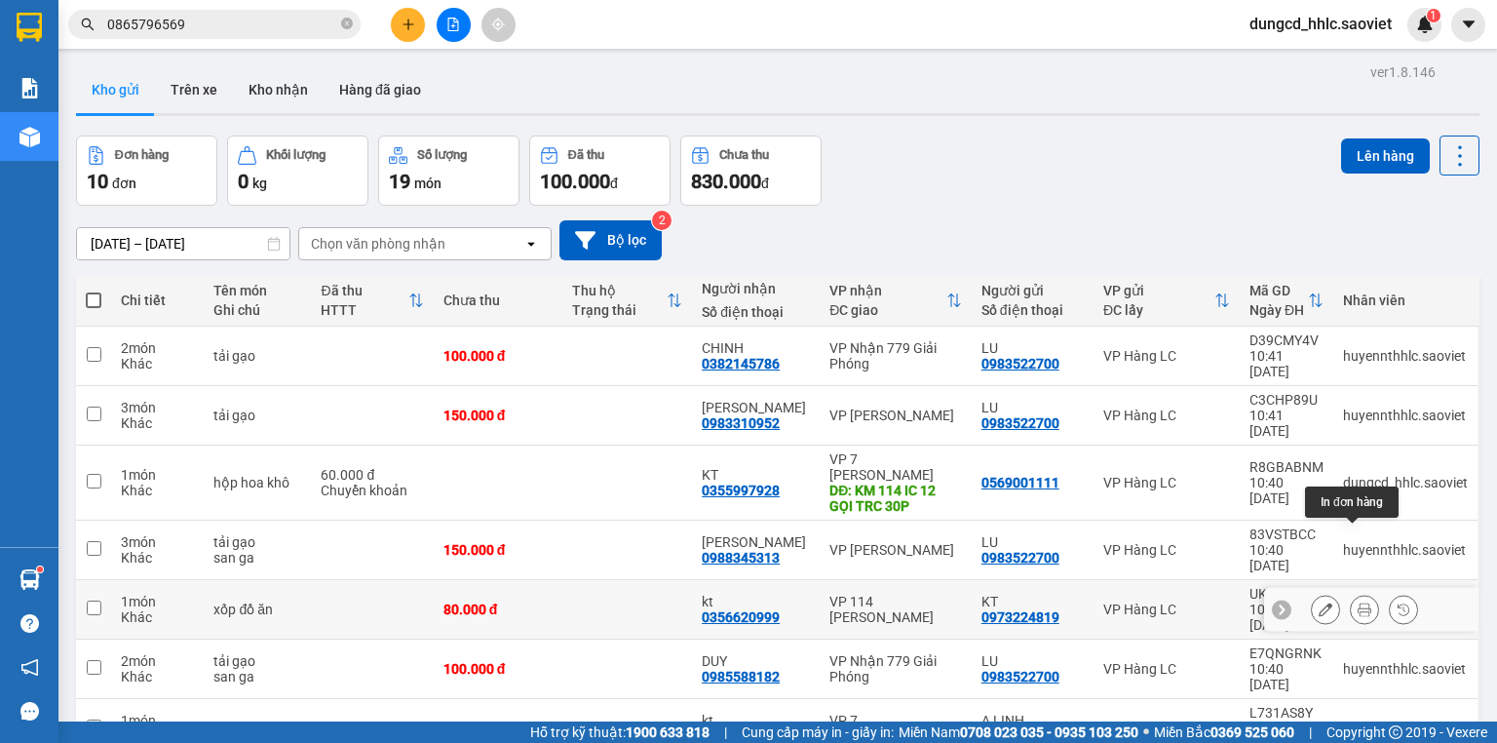
click at [1357, 602] on icon at bounding box center [1364, 609] width 14 height 14
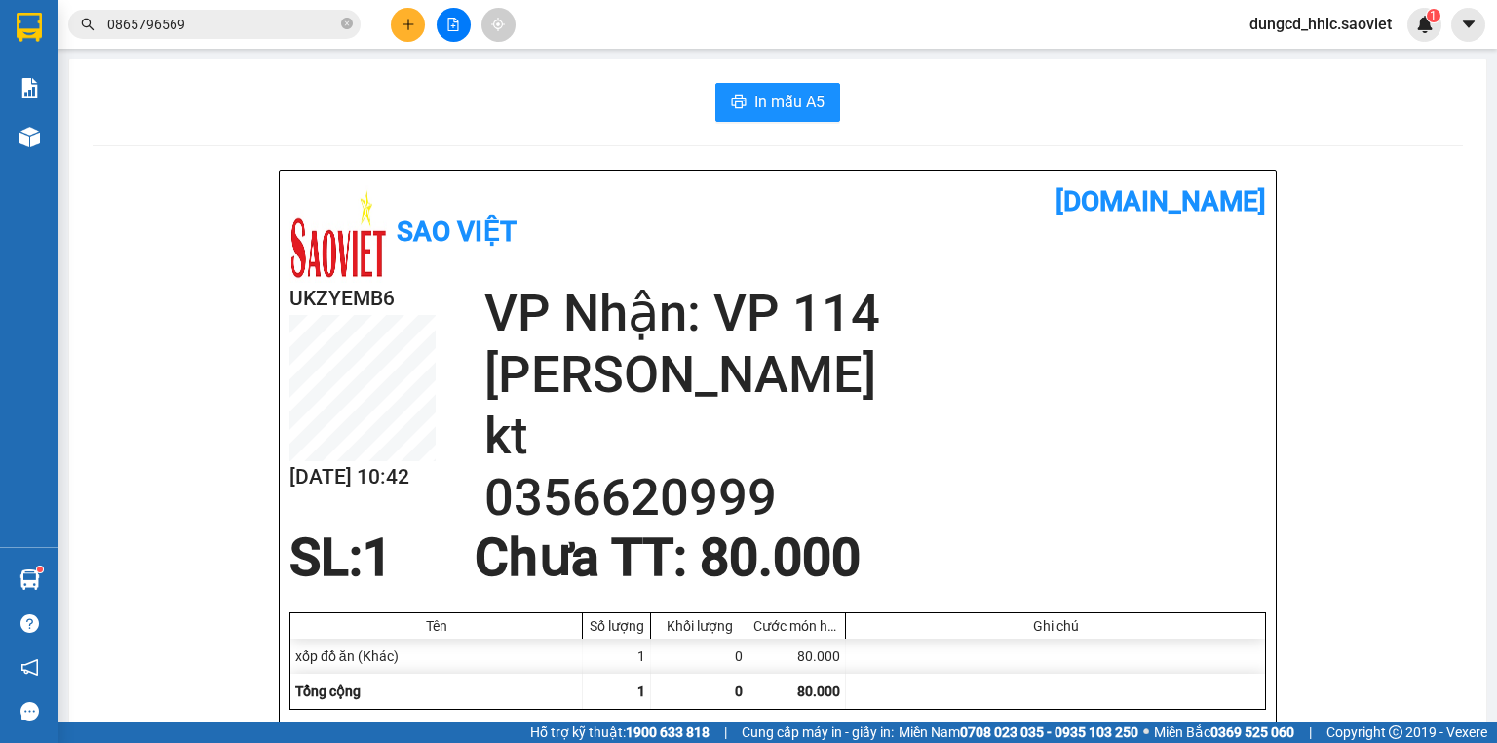
click at [744, 112] on button "In mẫu A5" at bounding box center [777, 102] width 125 height 39
click at [408, 106] on div "In mẫu A5" at bounding box center [778, 102] width 1370 height 39
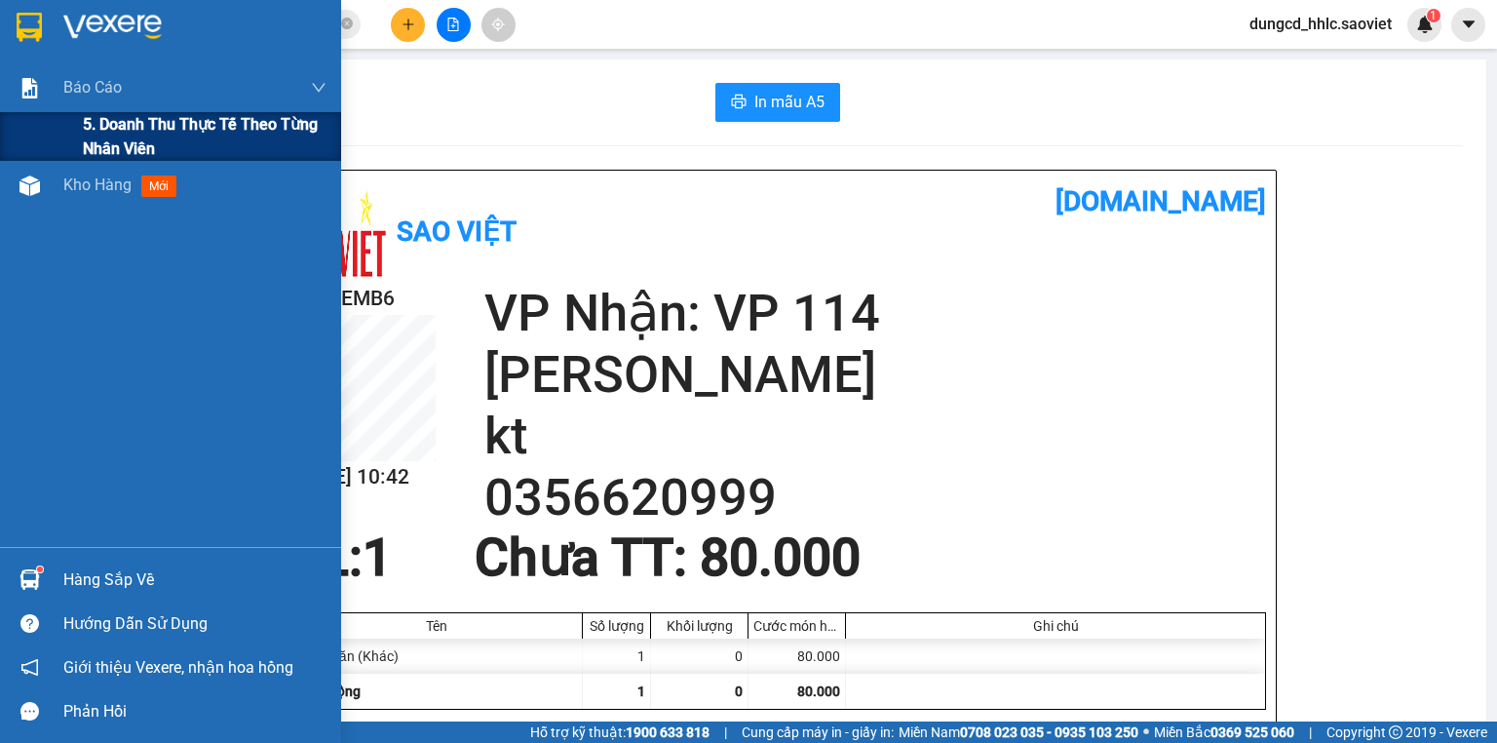
click at [95, 133] on span "5. Doanh thu thực tế theo từng nhân viên" at bounding box center [205, 136] width 244 height 49
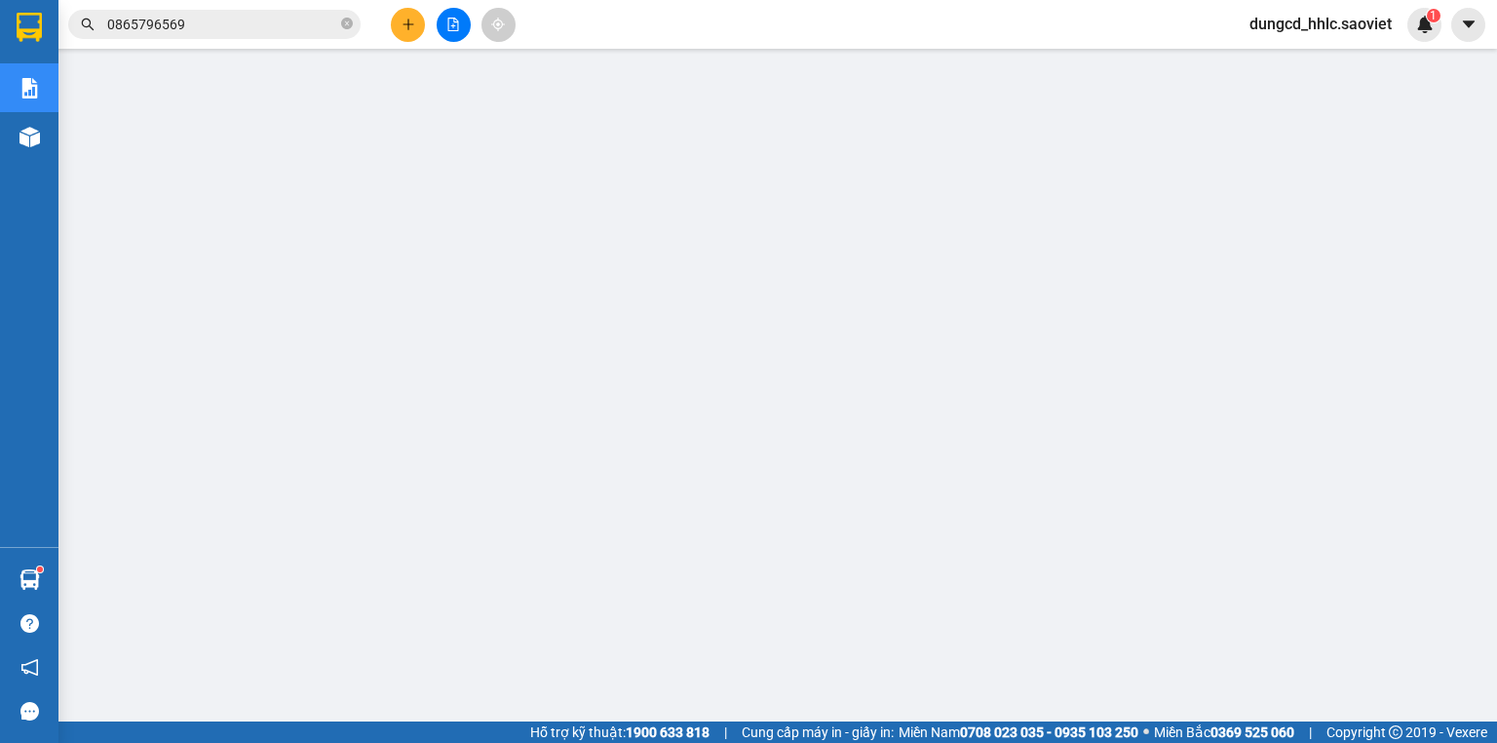
click at [218, 27] on input "0865796569" at bounding box center [222, 24] width 230 height 21
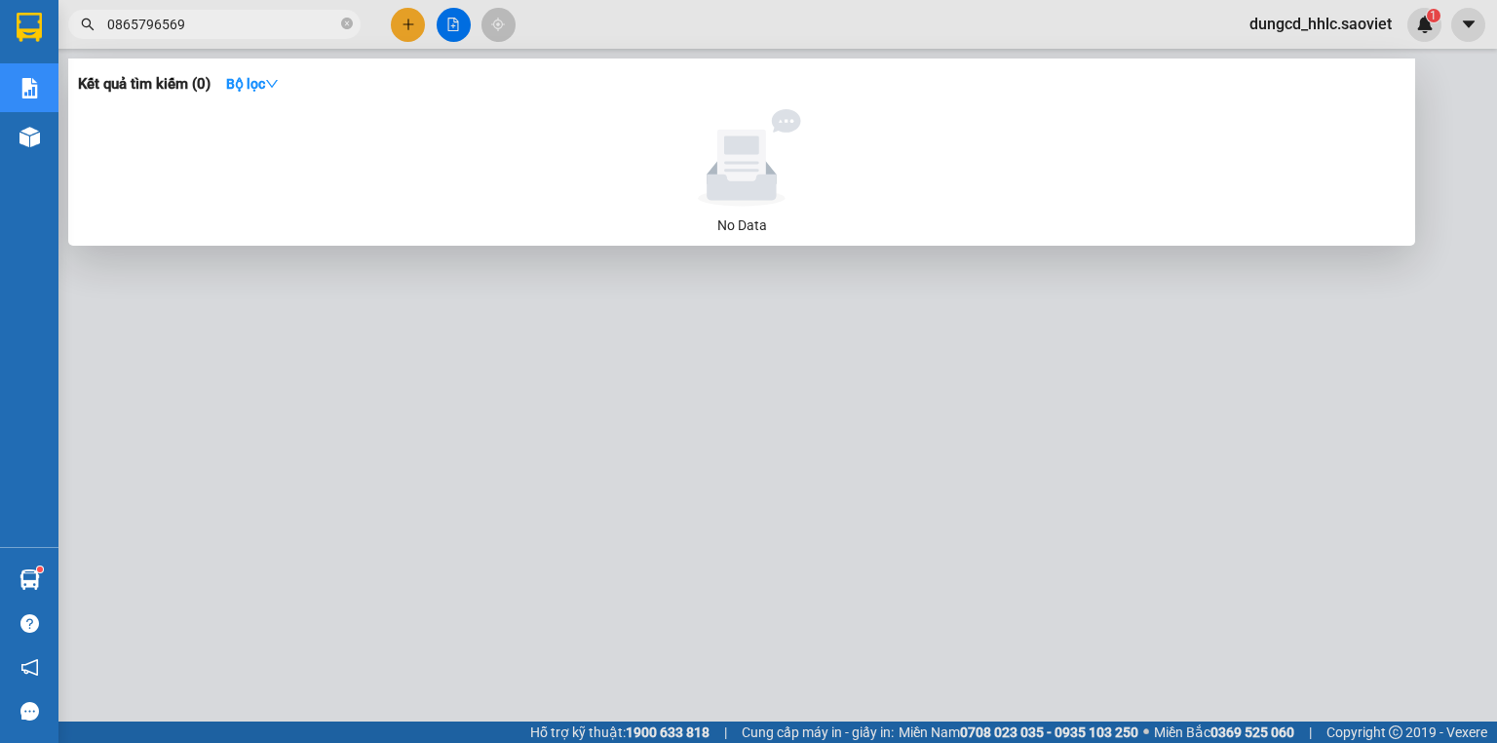
click at [218, 27] on input "0865796569" at bounding box center [222, 24] width 230 height 21
paste input "8M9AI56Q"
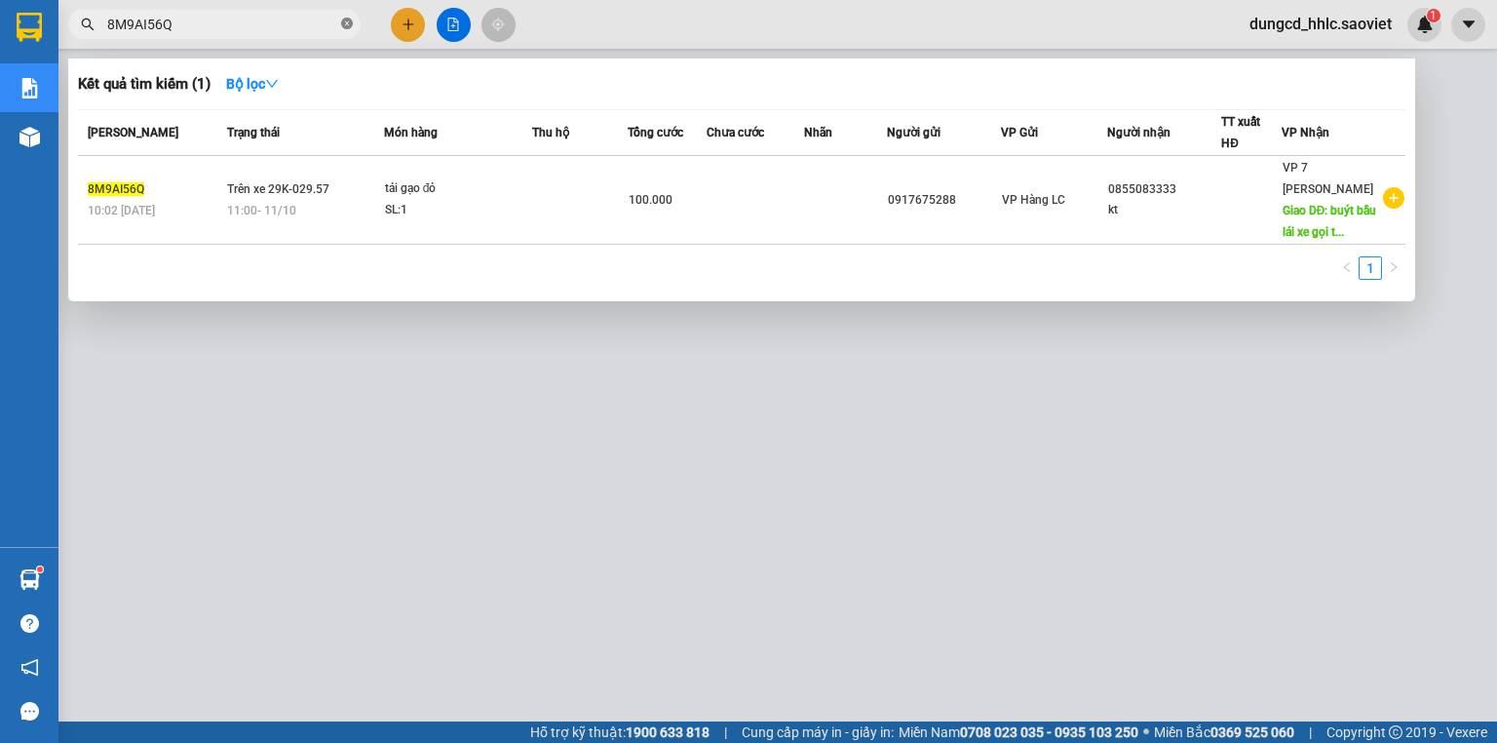
click at [343, 26] on icon "close-circle" at bounding box center [347, 24] width 12 height 12
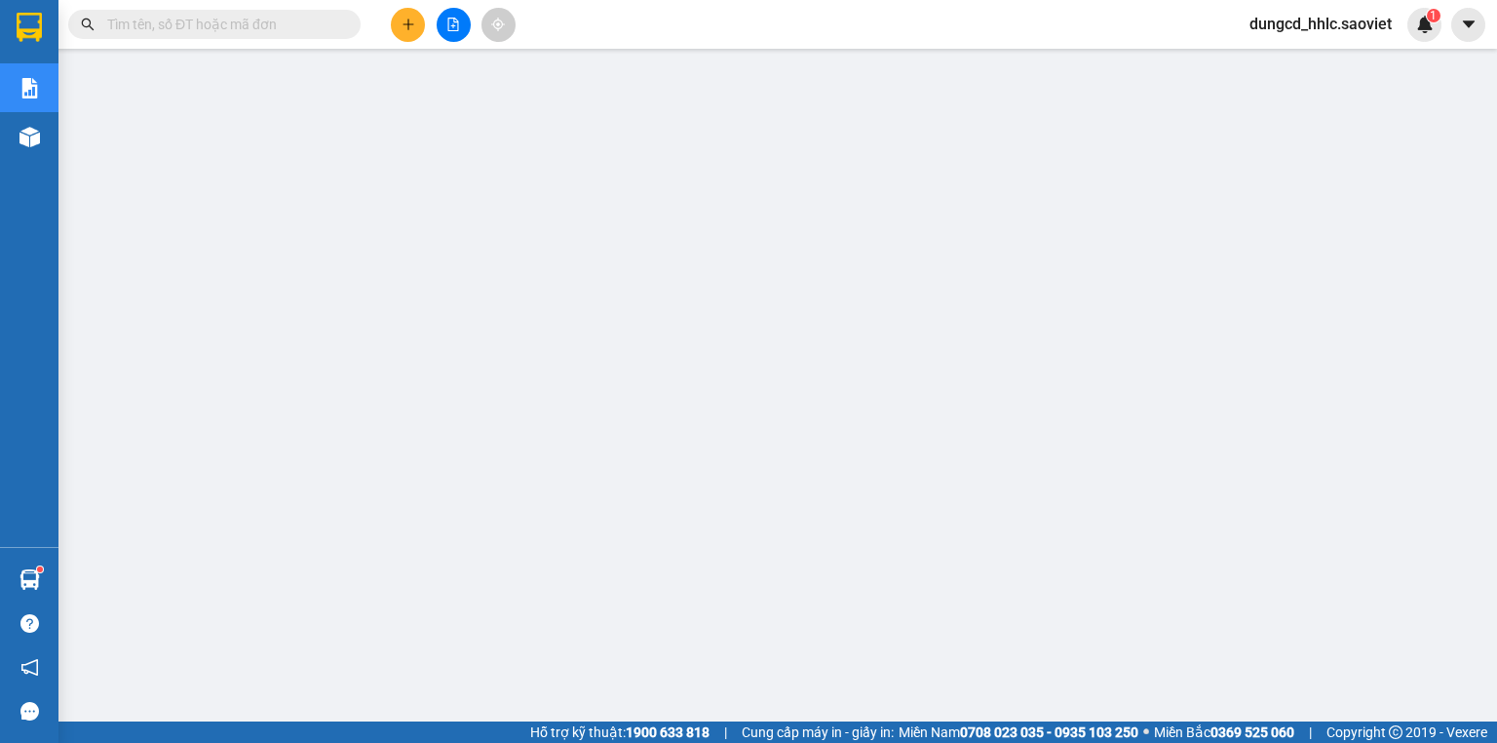
click at [230, 33] on input "text" at bounding box center [222, 24] width 230 height 21
paste input "R8GBABNM"
click at [230, 33] on input "R8GBABNM" at bounding box center [222, 24] width 230 height 21
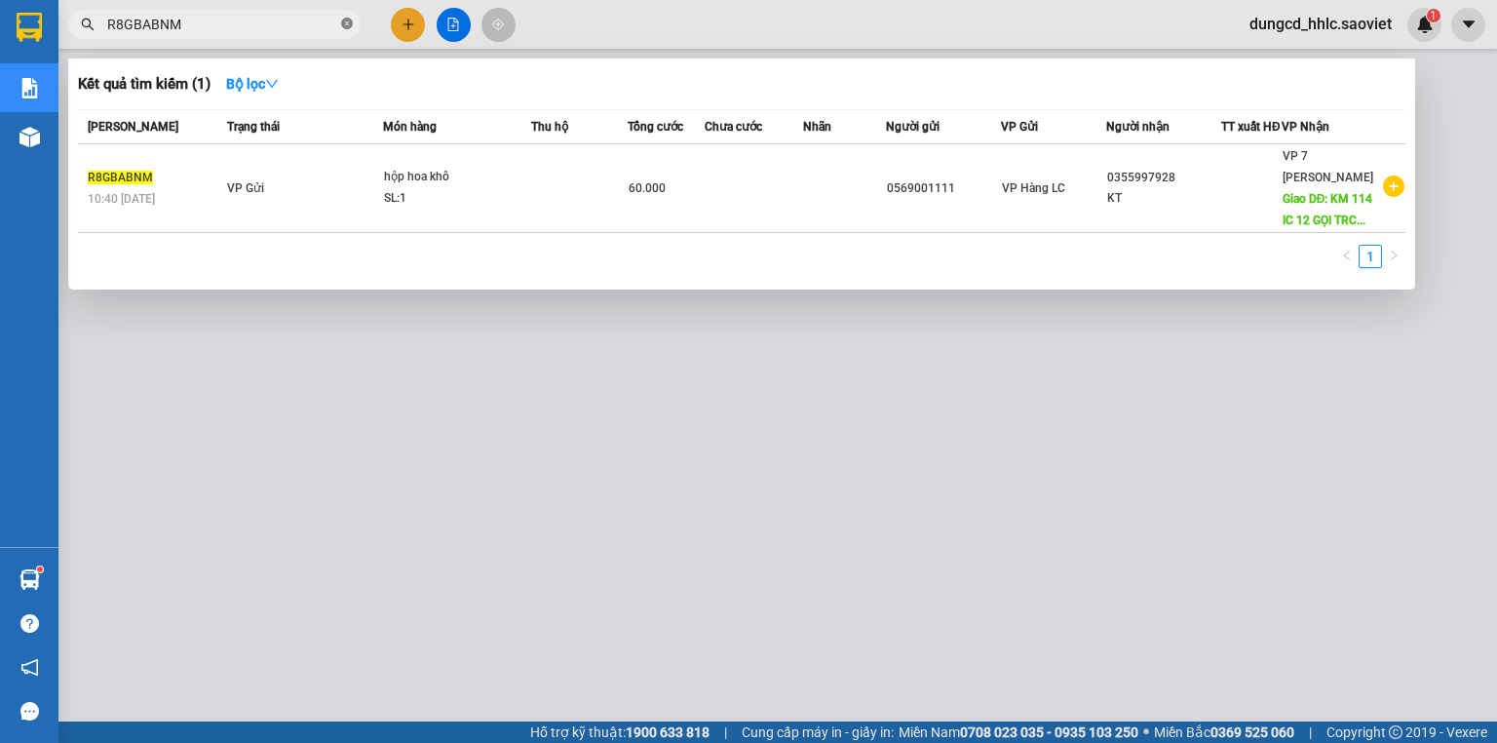
click at [353, 21] on span "R8GBABNM" at bounding box center [214, 24] width 292 height 29
click at [351, 21] on icon "close-circle" at bounding box center [347, 24] width 12 height 12
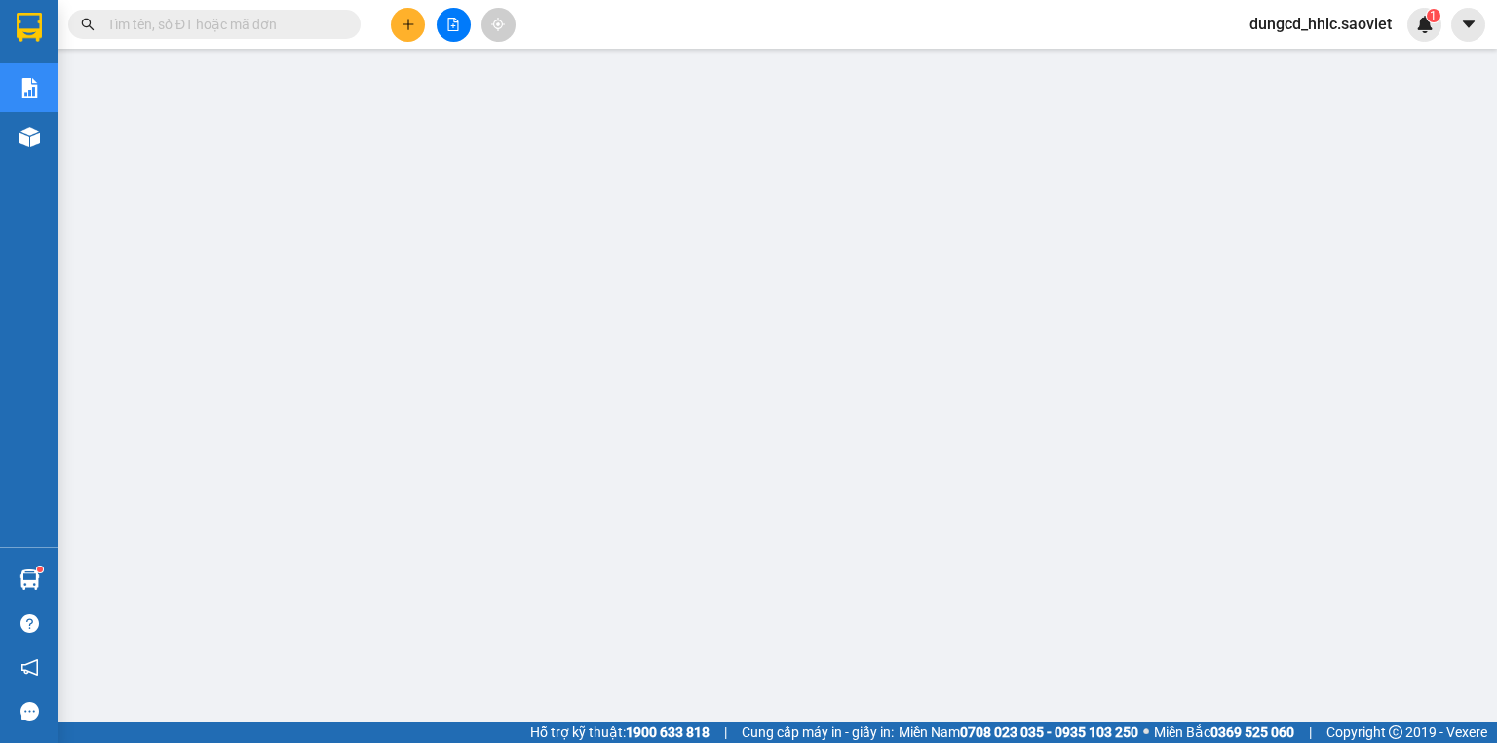
click at [227, 39] on div "Kết quả tìm kiếm ( 1 ) Bộ lọc Mã ĐH Trạng thái Món hàng Thu hộ Tổng cước Chưa c…" at bounding box center [190, 25] width 380 height 34
click at [230, 33] on input "text" at bounding box center [222, 24] width 230 height 21
paste input "1U5GRH3Q"
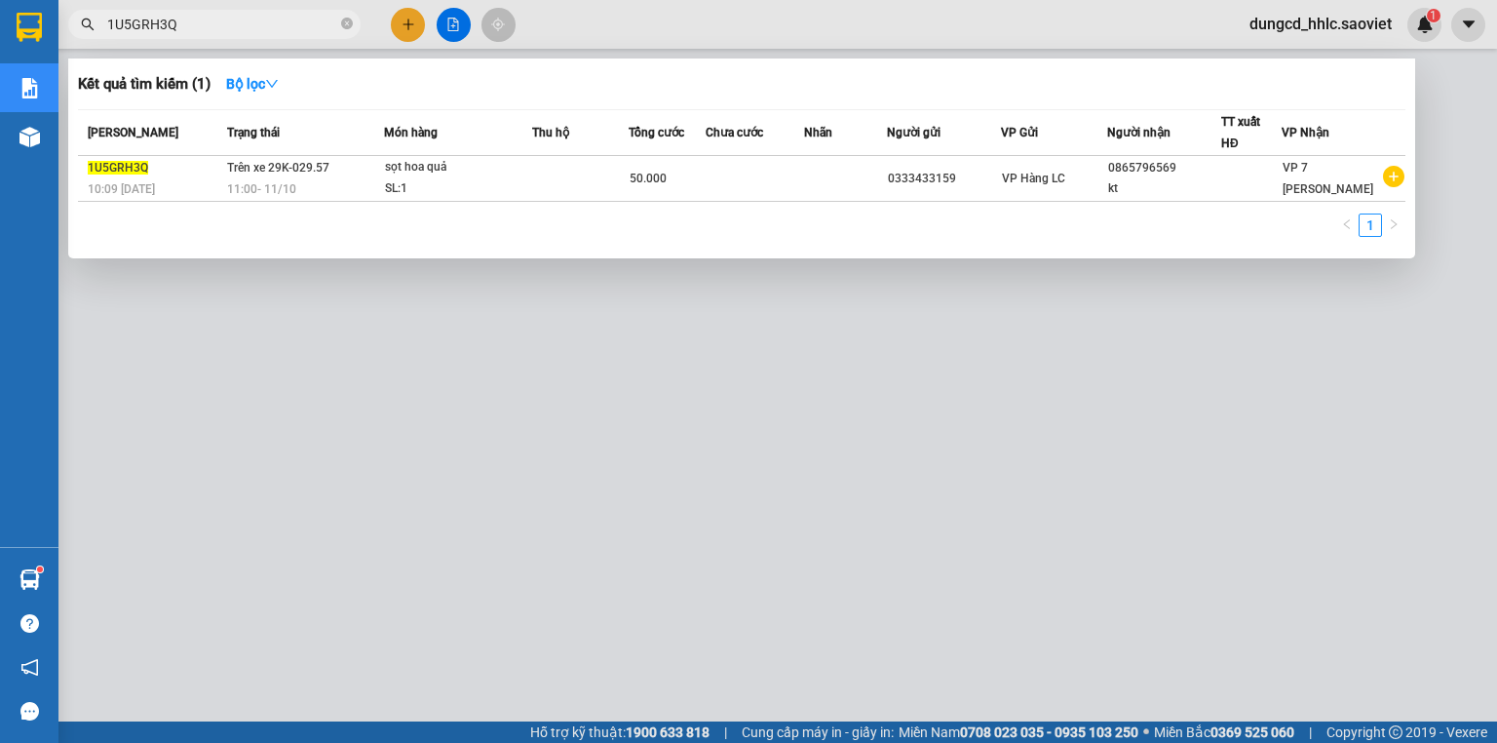
click at [347, 31] on span at bounding box center [347, 25] width 12 height 19
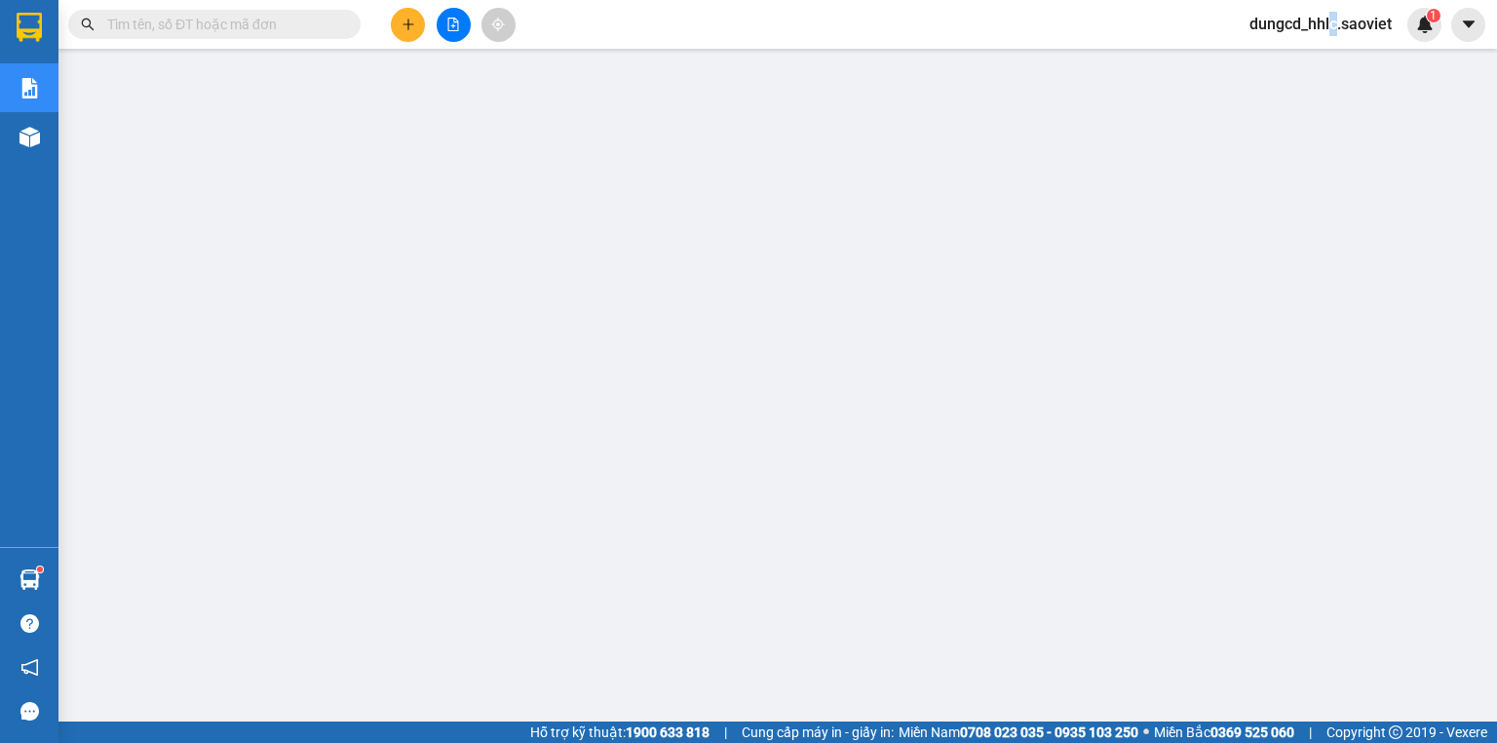
click at [1332, 22] on span "dungcd_hhlc.saoviet" at bounding box center [1320, 24] width 173 height 24
click at [1314, 60] on span "Đăng xuất" at bounding box center [1330, 60] width 132 height 21
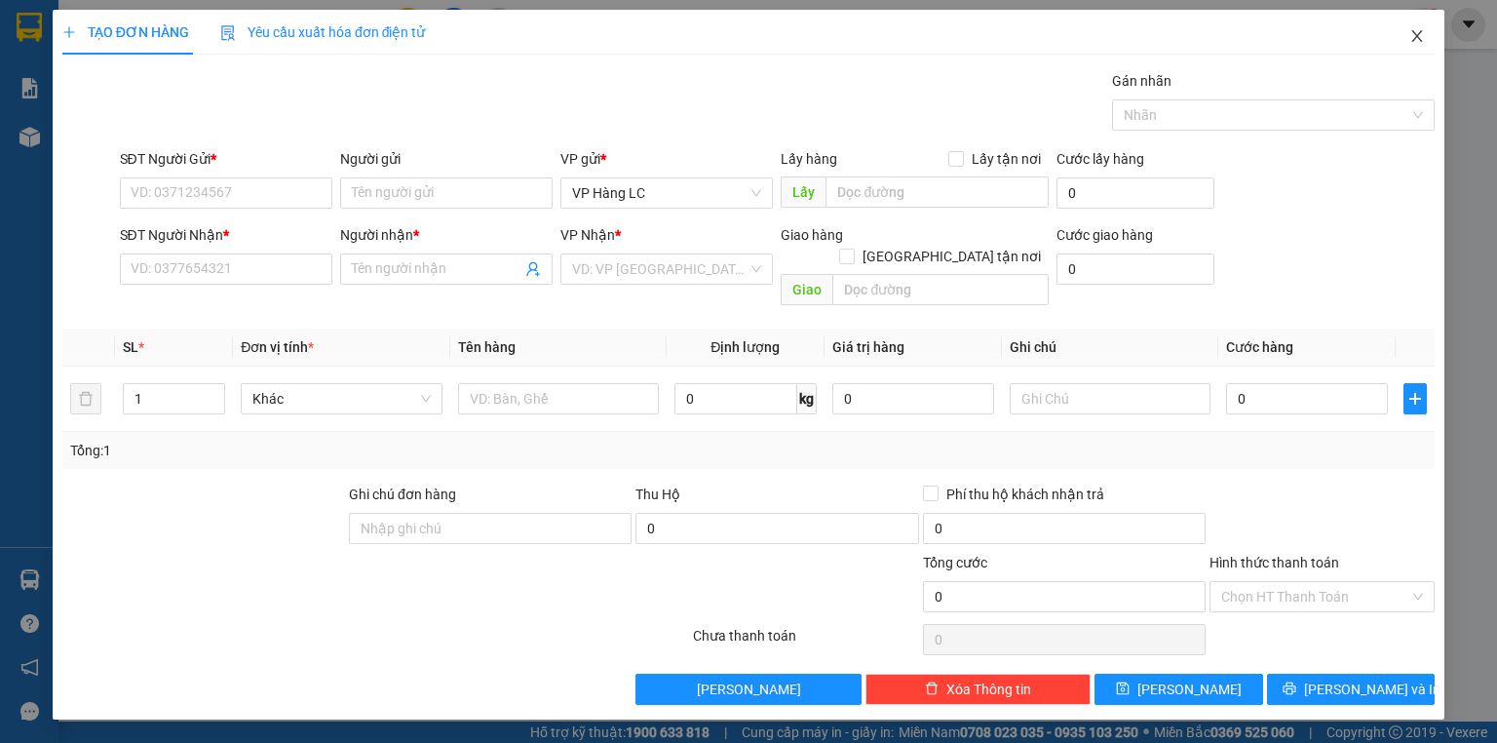
click at [1423, 39] on icon "close" at bounding box center [1417, 36] width 16 height 16
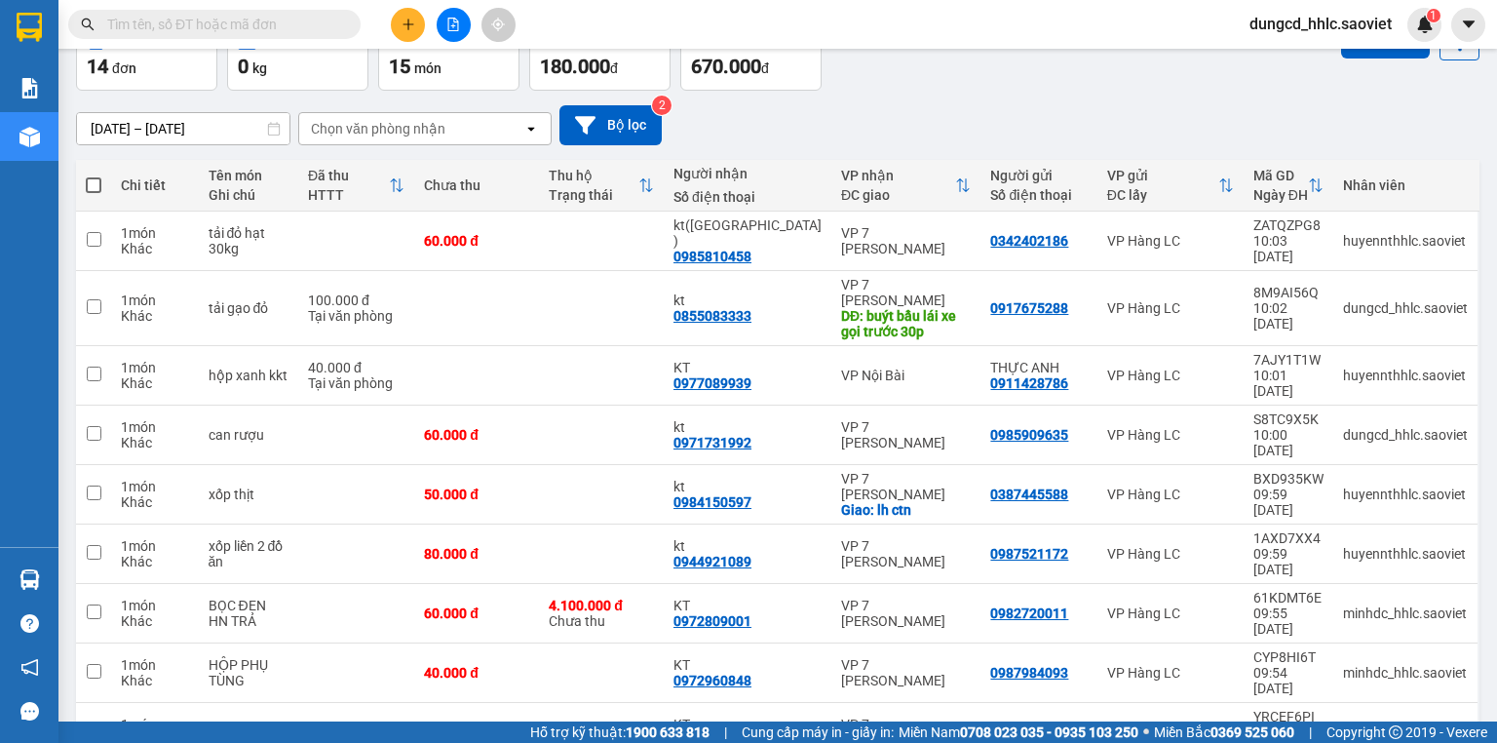
scroll to position [135, 0]
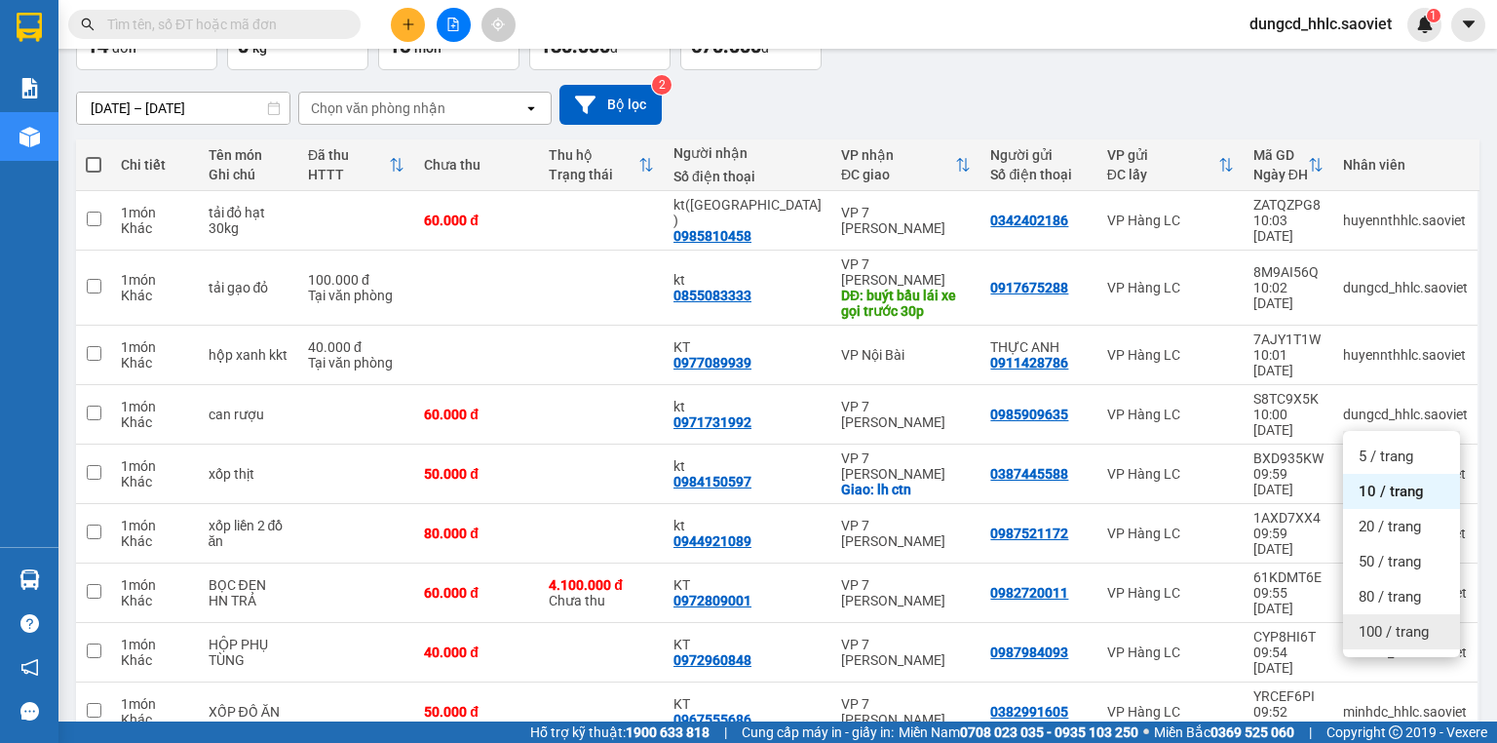
click at [1387, 637] on span "100 / trang" at bounding box center [1393, 631] width 70 height 19
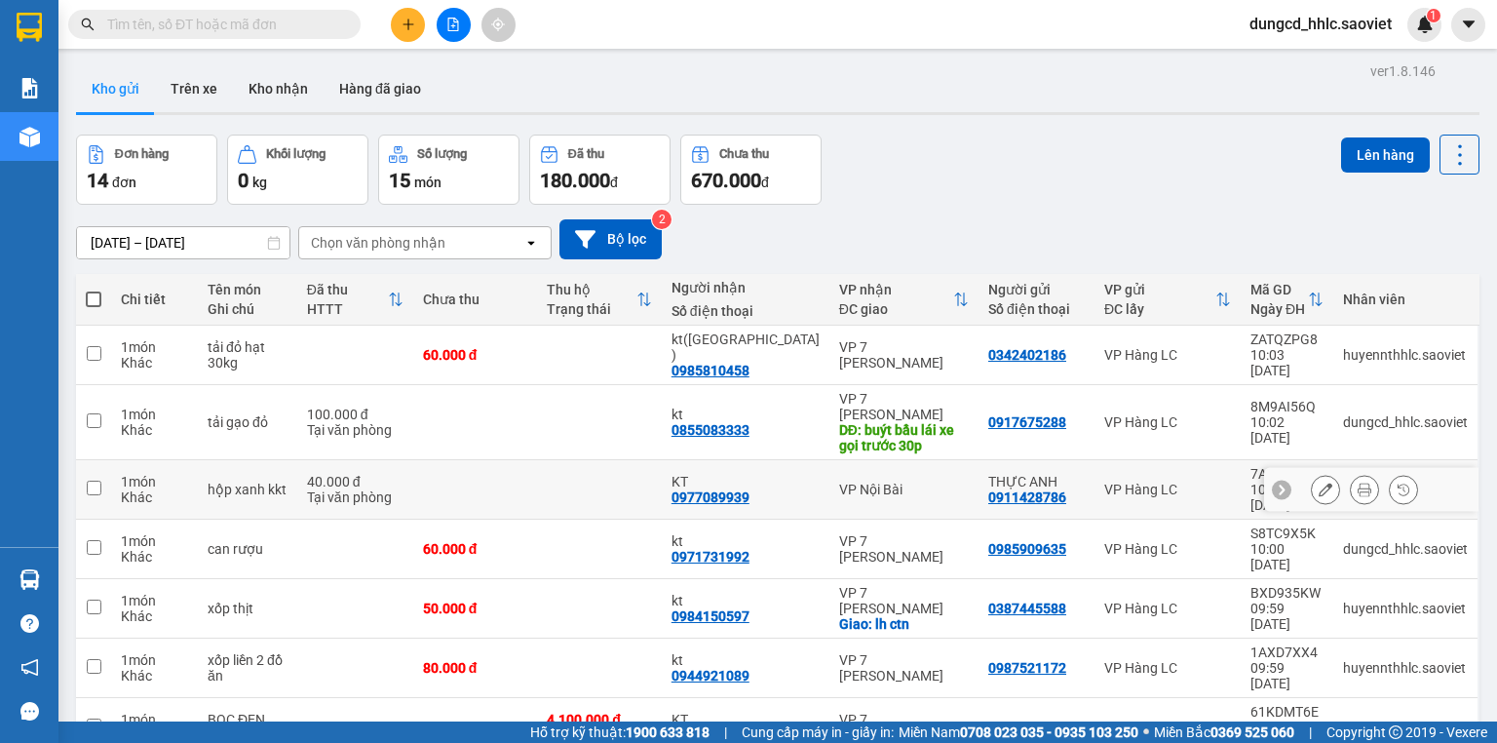
scroll to position [0, 0]
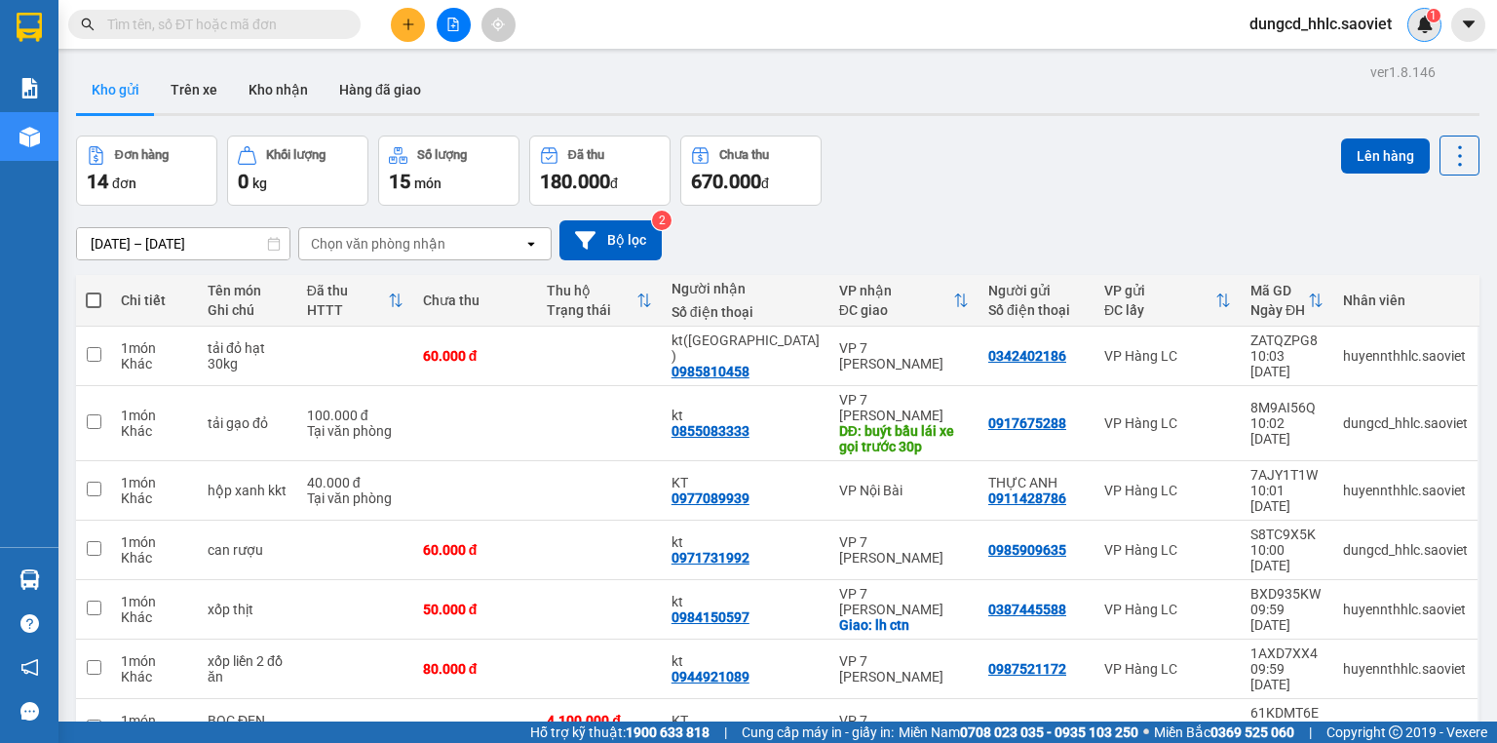
click at [1426, 36] on div "1" at bounding box center [1424, 25] width 34 height 34
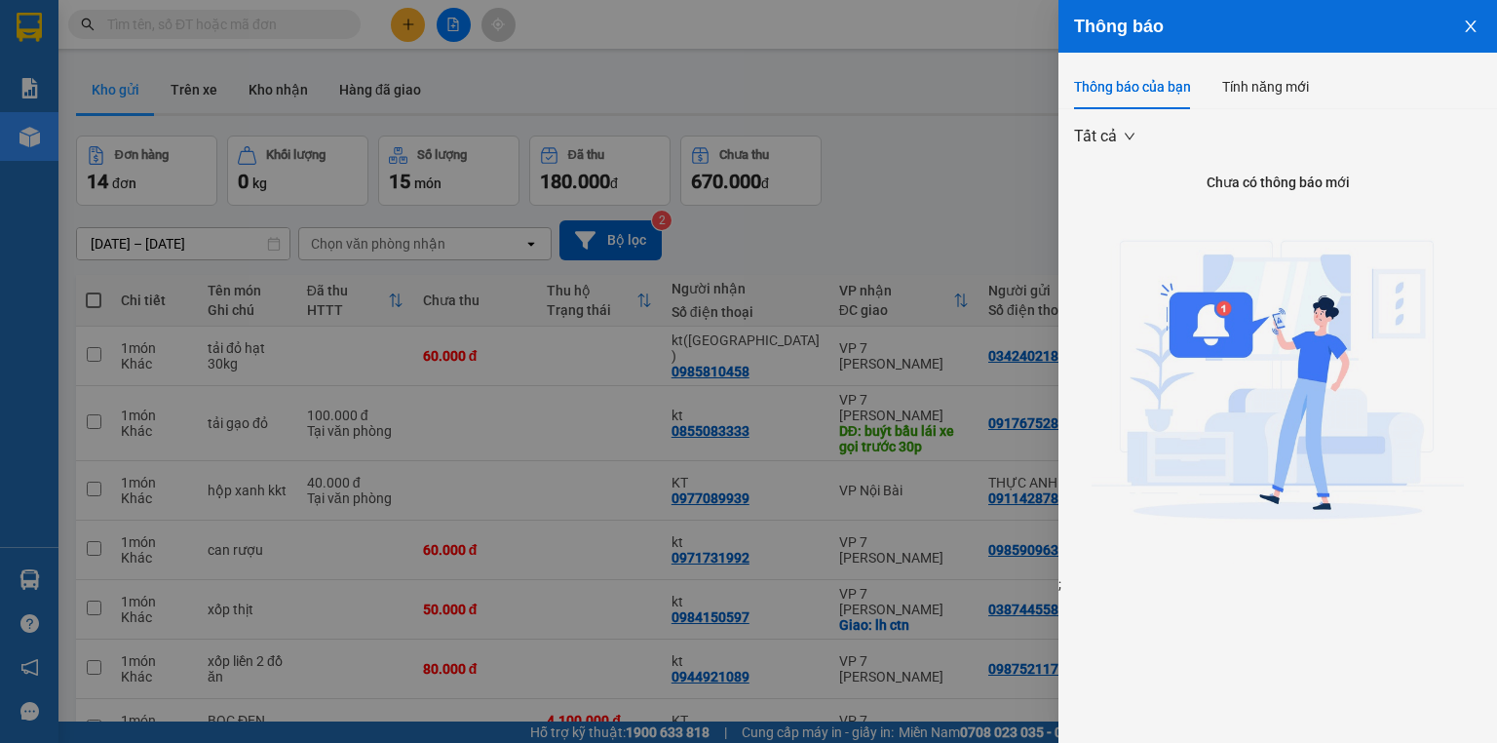
click at [1466, 32] on icon "close" at bounding box center [1471, 27] width 16 height 16
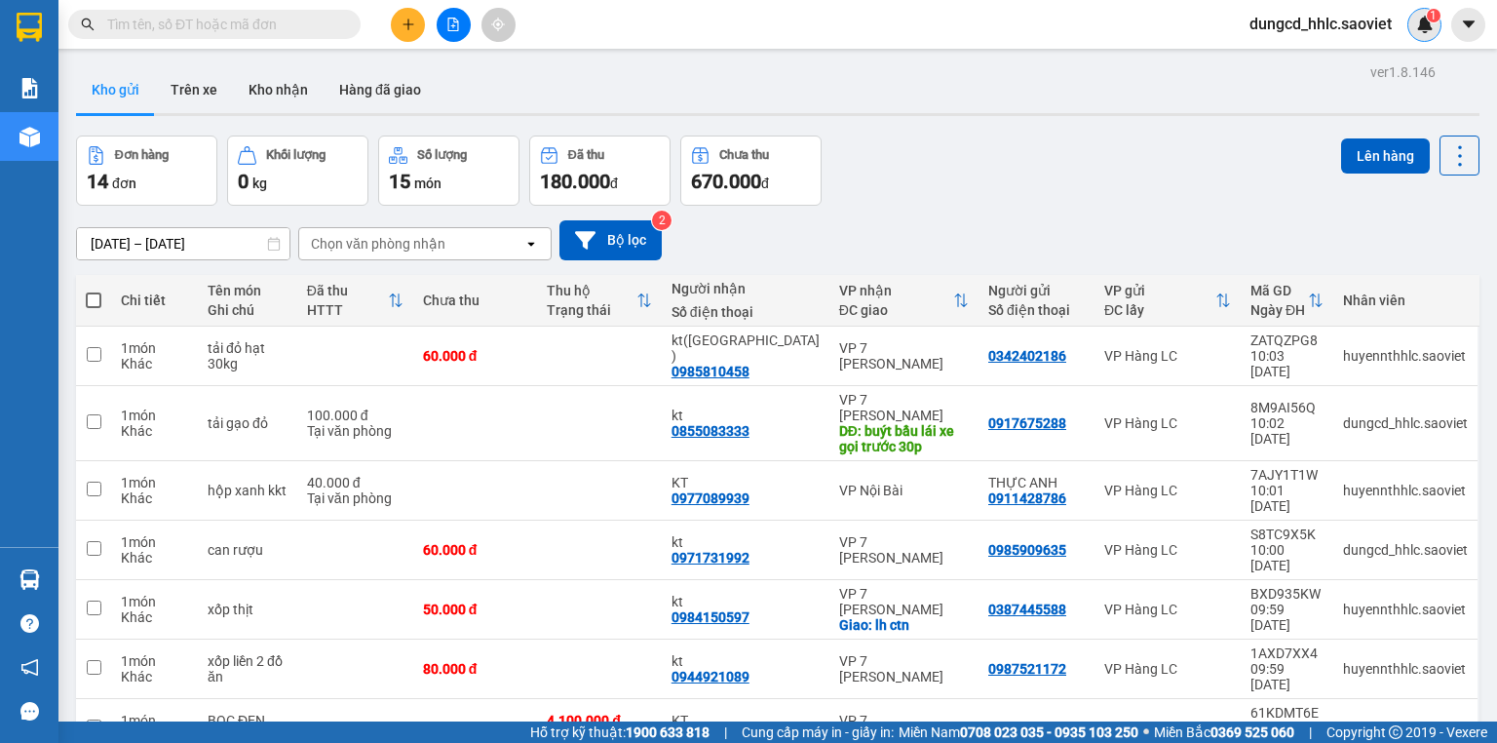
click at [1424, 27] on img at bounding box center [1425, 25] width 18 height 18
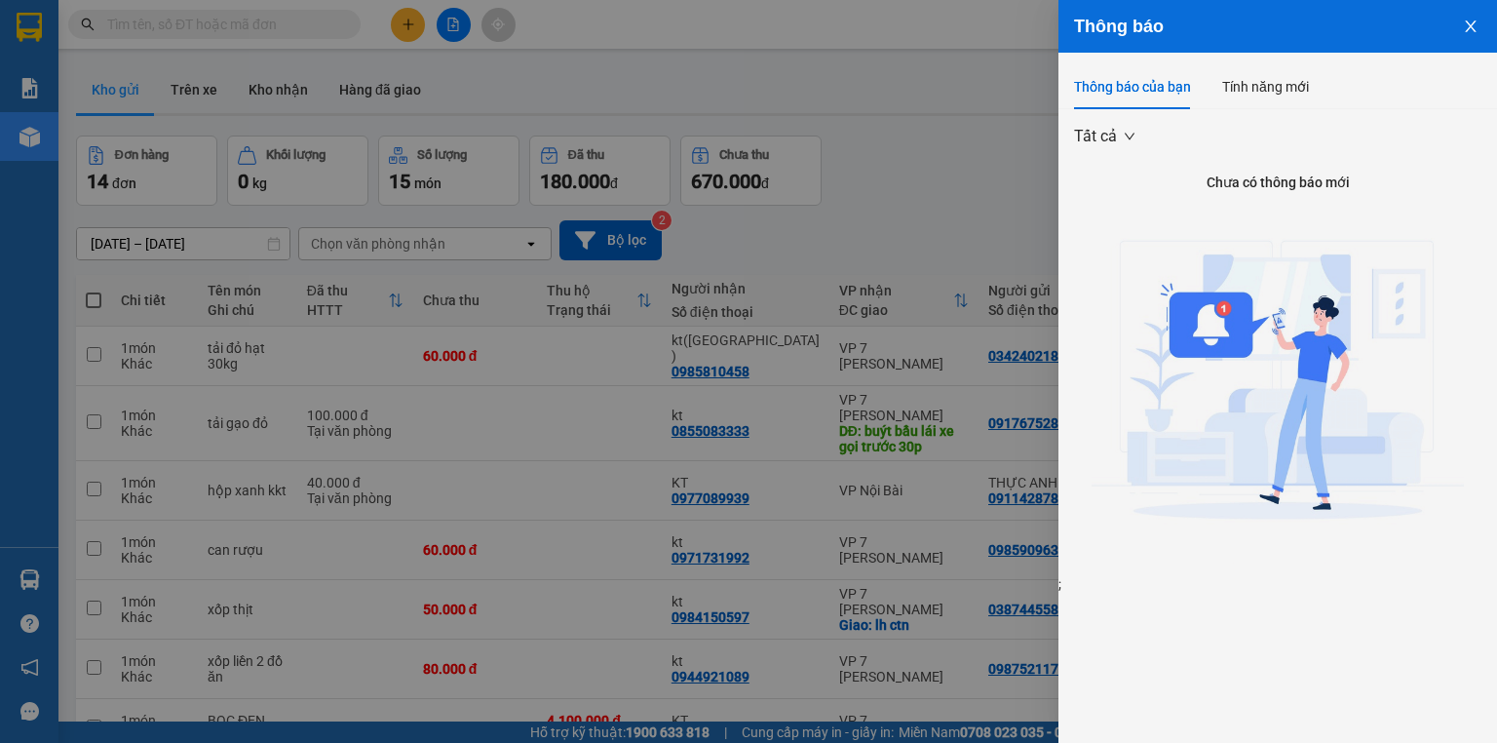
click at [1477, 27] on icon "close" at bounding box center [1471, 27] width 16 height 16
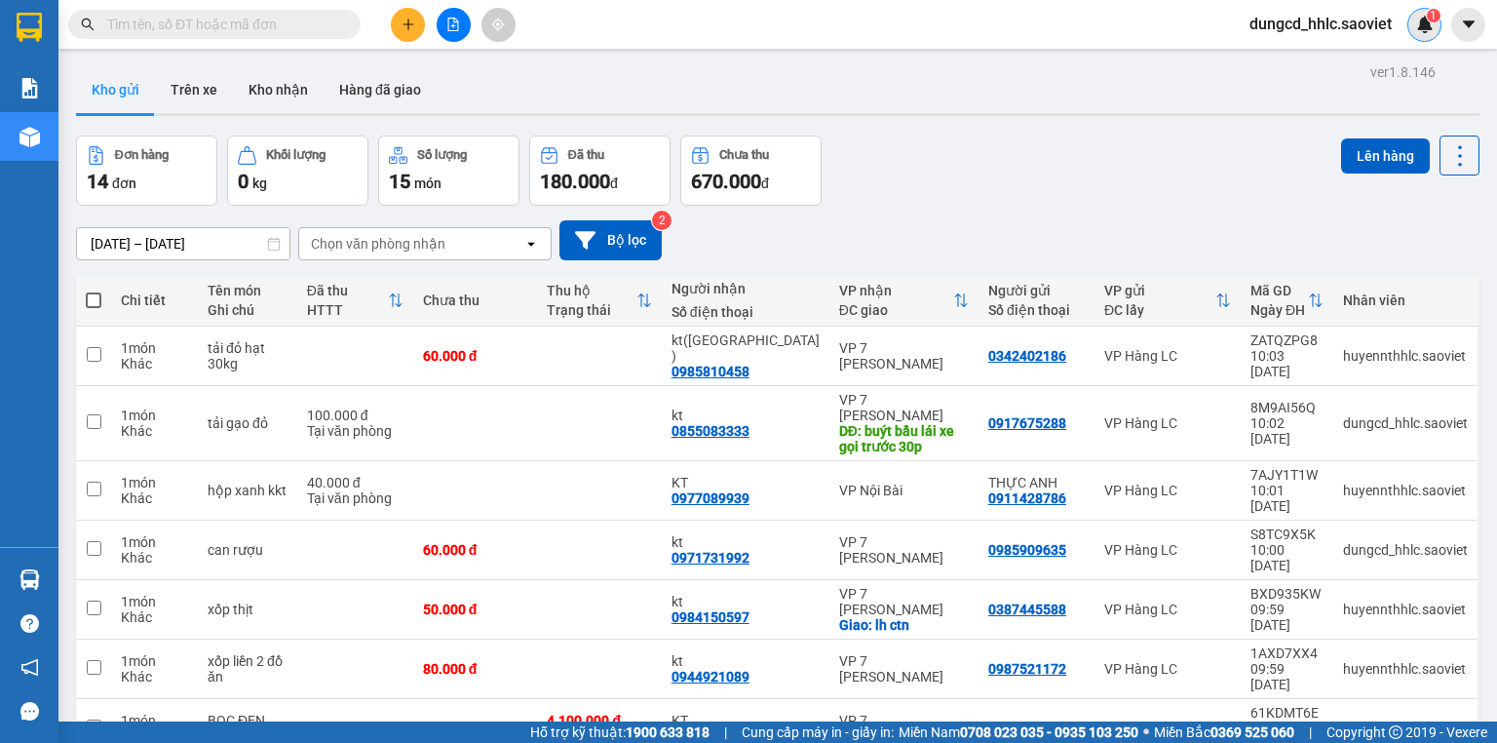
click at [1432, 24] on img at bounding box center [1425, 25] width 18 height 18
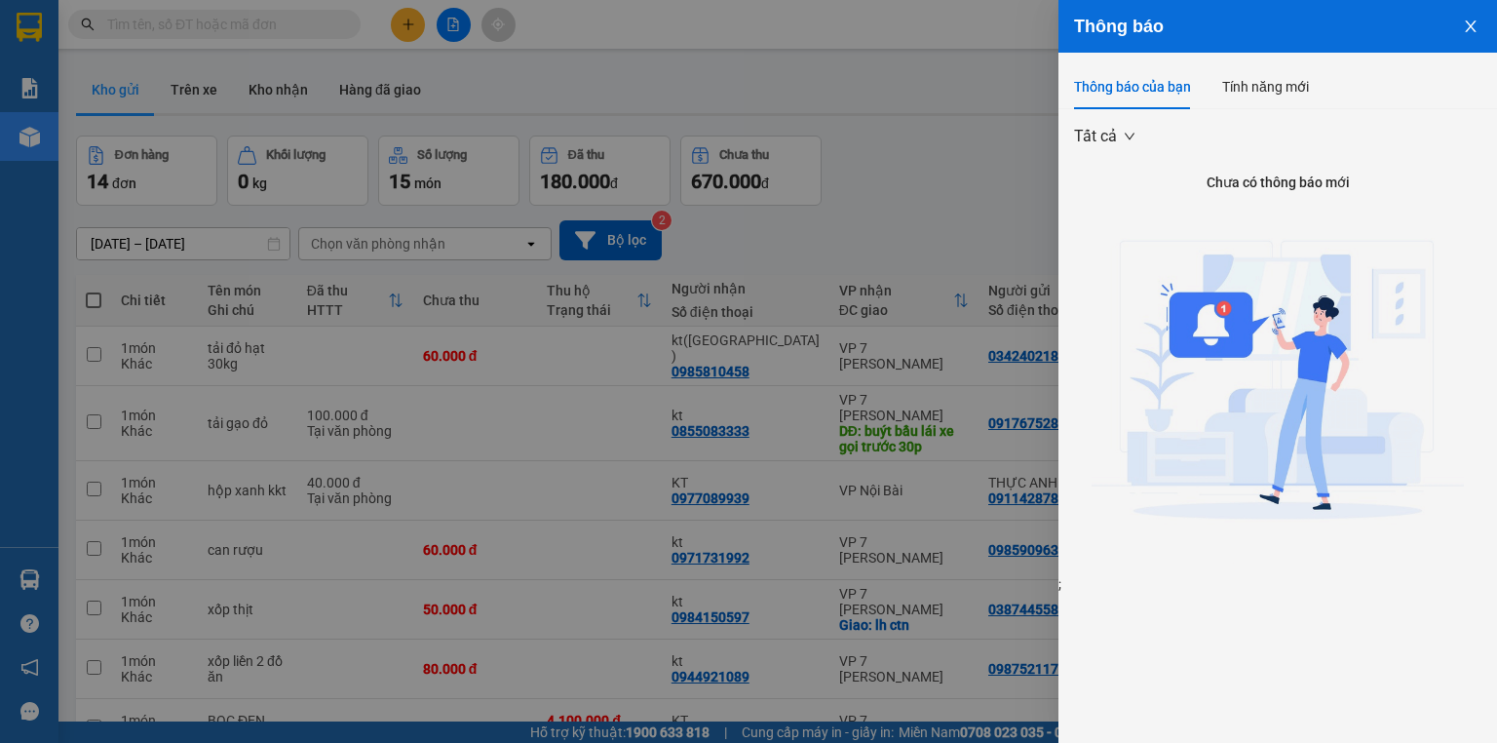
click at [1466, 25] on button "Close" at bounding box center [1470, 25] width 53 height 50
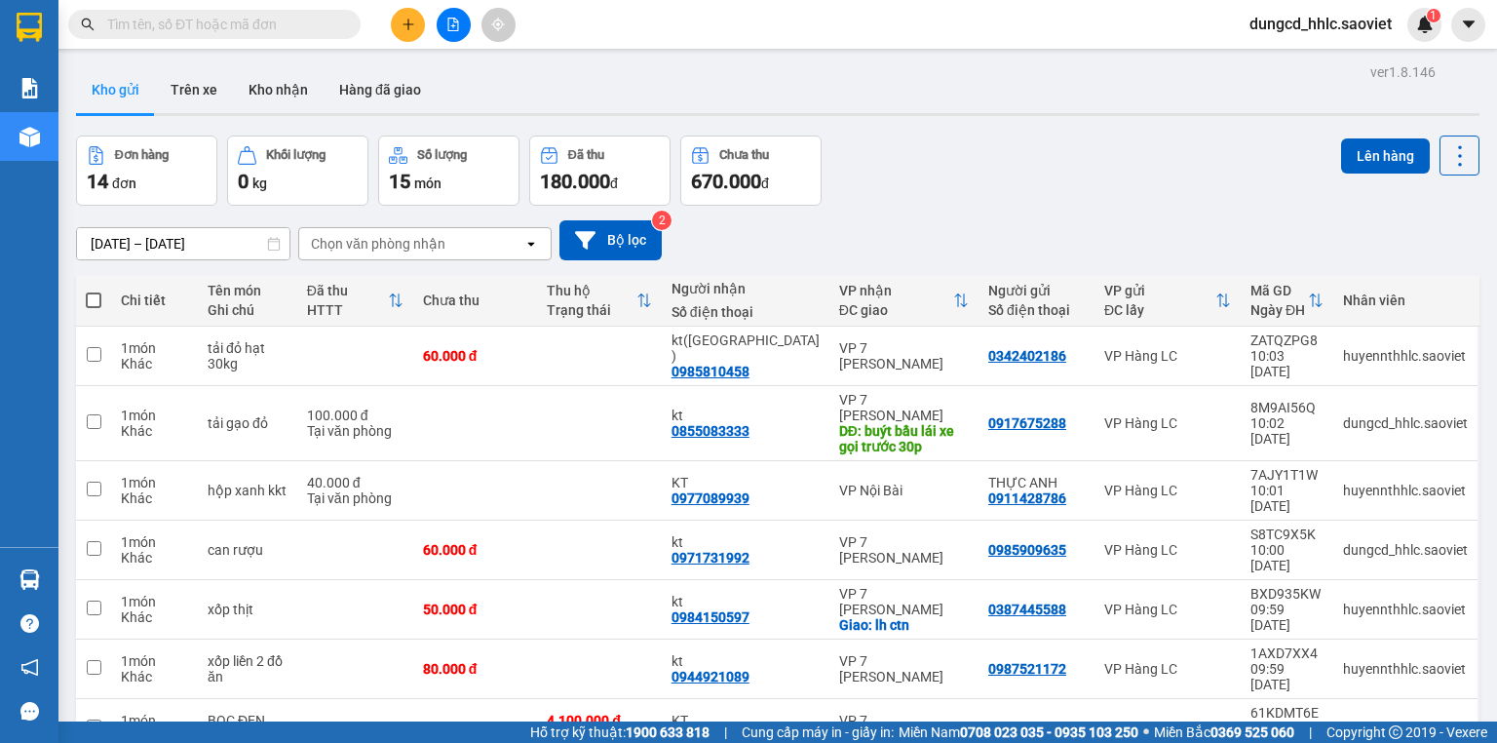
click at [1496, 26] on div "Thông báo Thông báo của bạn Tính năng mới Tất cả Chưa có thông báo mới ;" at bounding box center [1497, 371] width 0 height 743
click at [1429, 30] on img at bounding box center [1425, 25] width 18 height 18
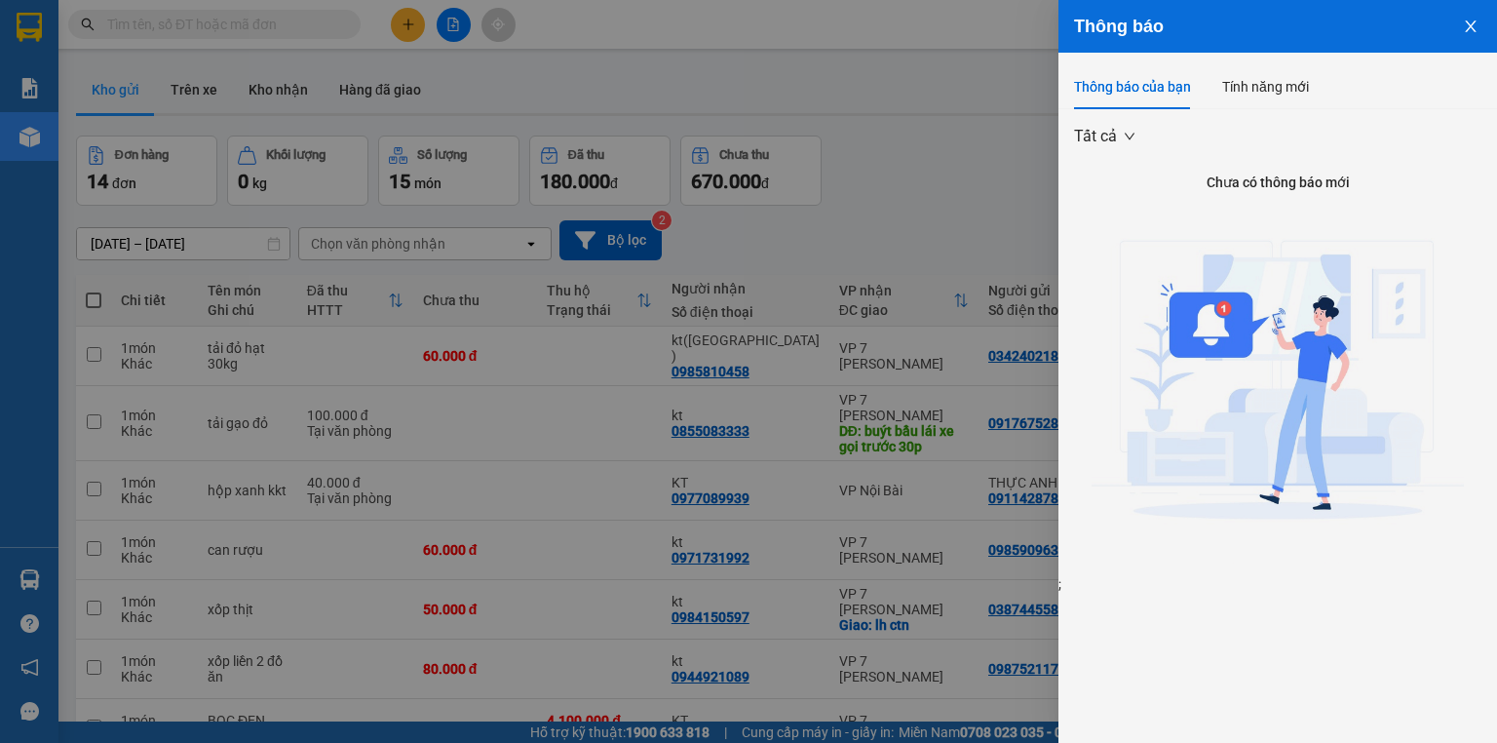
click at [1466, 22] on icon "close" at bounding box center [1471, 27] width 16 height 16
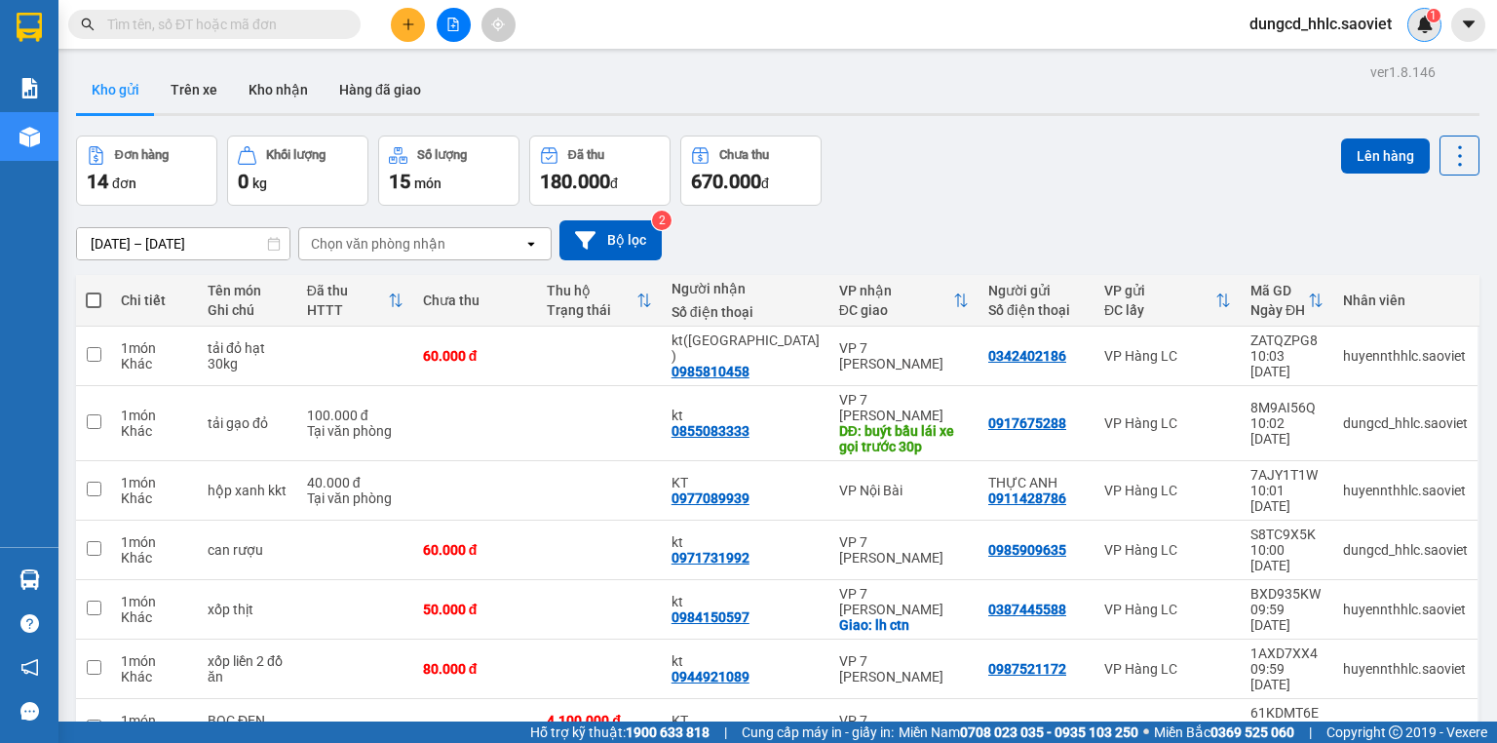
click at [1431, 39] on div "1" at bounding box center [1424, 25] width 34 height 34
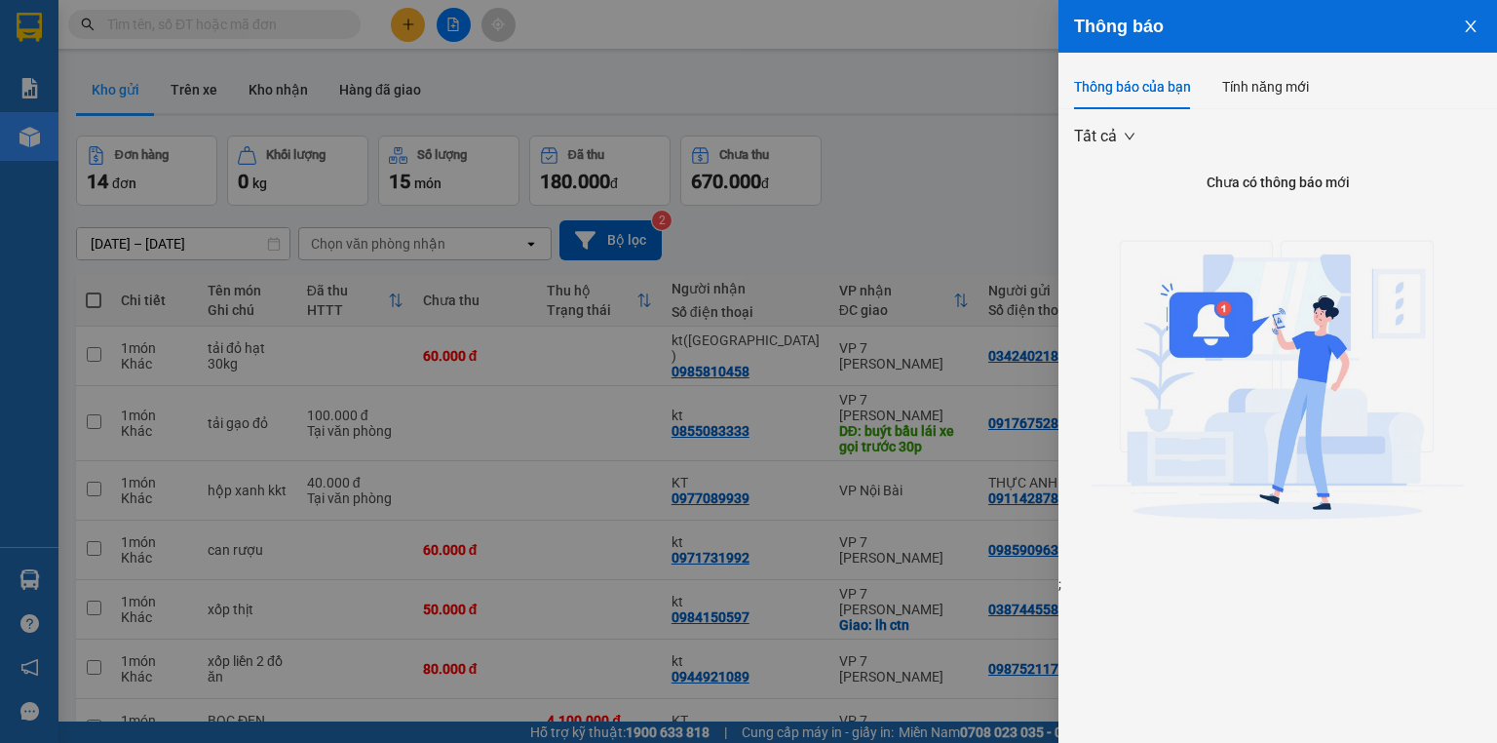
click at [1474, 42] on button "Close" at bounding box center [1470, 25] width 53 height 50
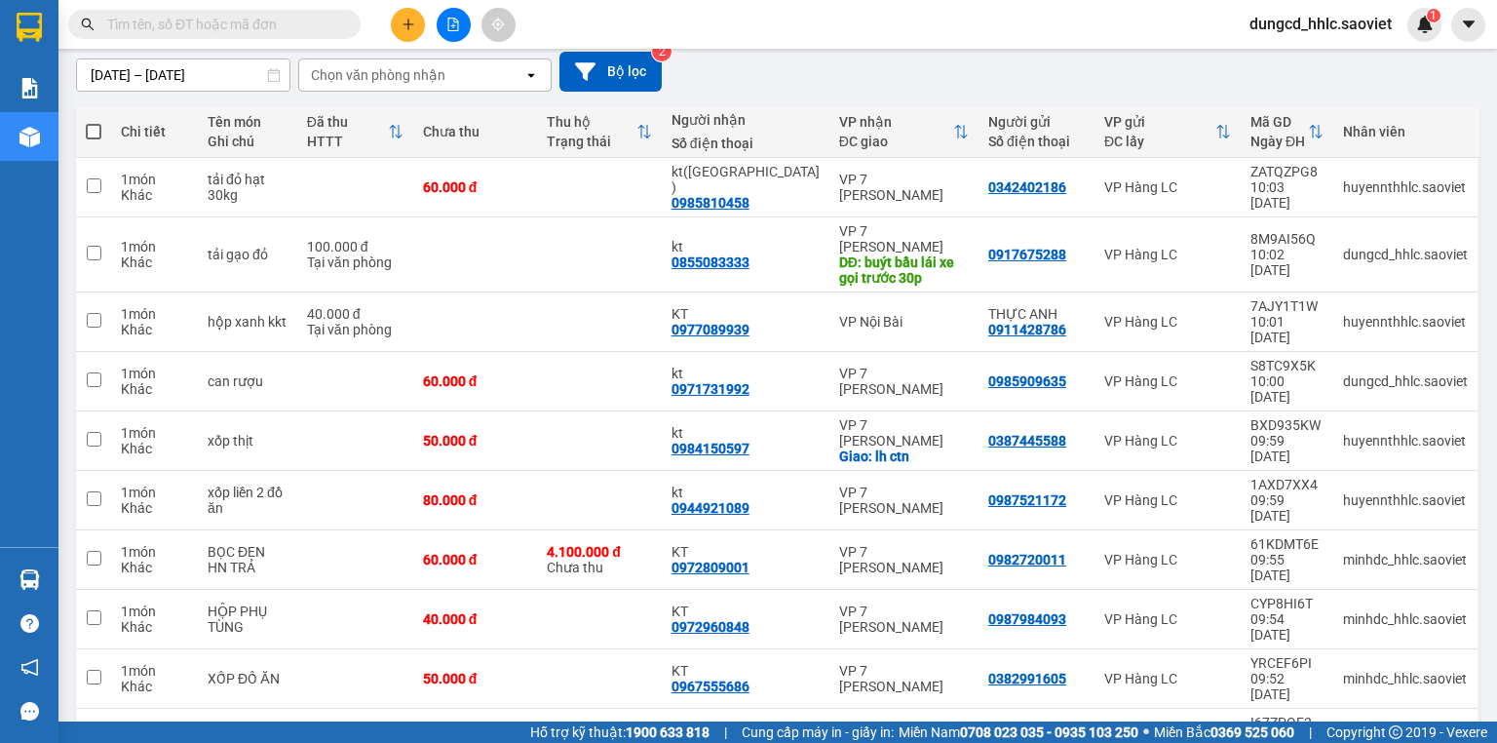
scroll to position [168, 0]
click at [401, 27] on icon "plus" at bounding box center [408, 25] width 14 height 14
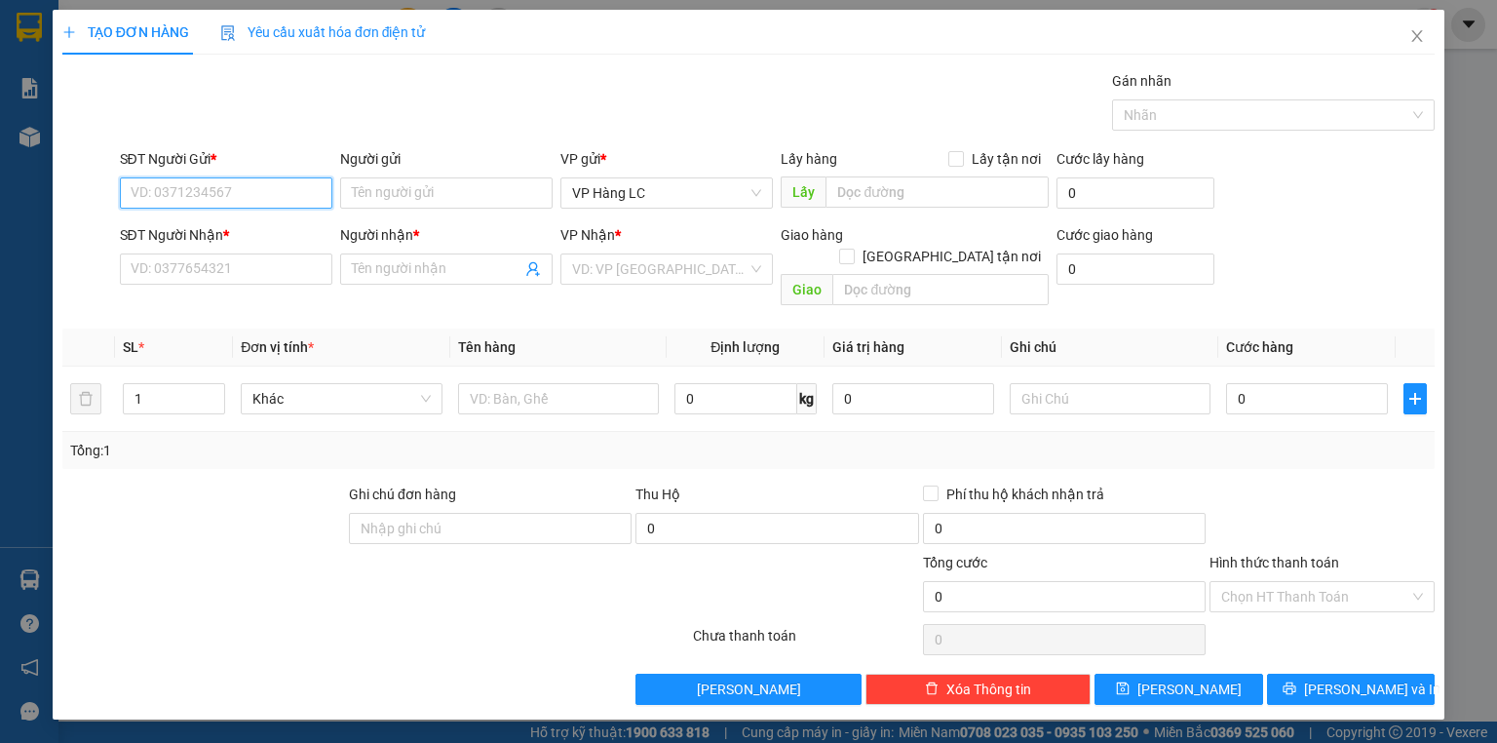
click at [313, 200] on input "SĐT Người Gửi *" at bounding box center [226, 192] width 212 height 31
type input "0333433159"
drag, startPoint x: 300, startPoint y: 286, endPoint x: 295, endPoint y: 264, distance: 22.9
click at [299, 277] on div "SĐT Người Nhận * VD: 0377654321" at bounding box center [226, 258] width 212 height 68
click at [295, 264] on input "SĐT Người Nhận *" at bounding box center [226, 268] width 212 height 31
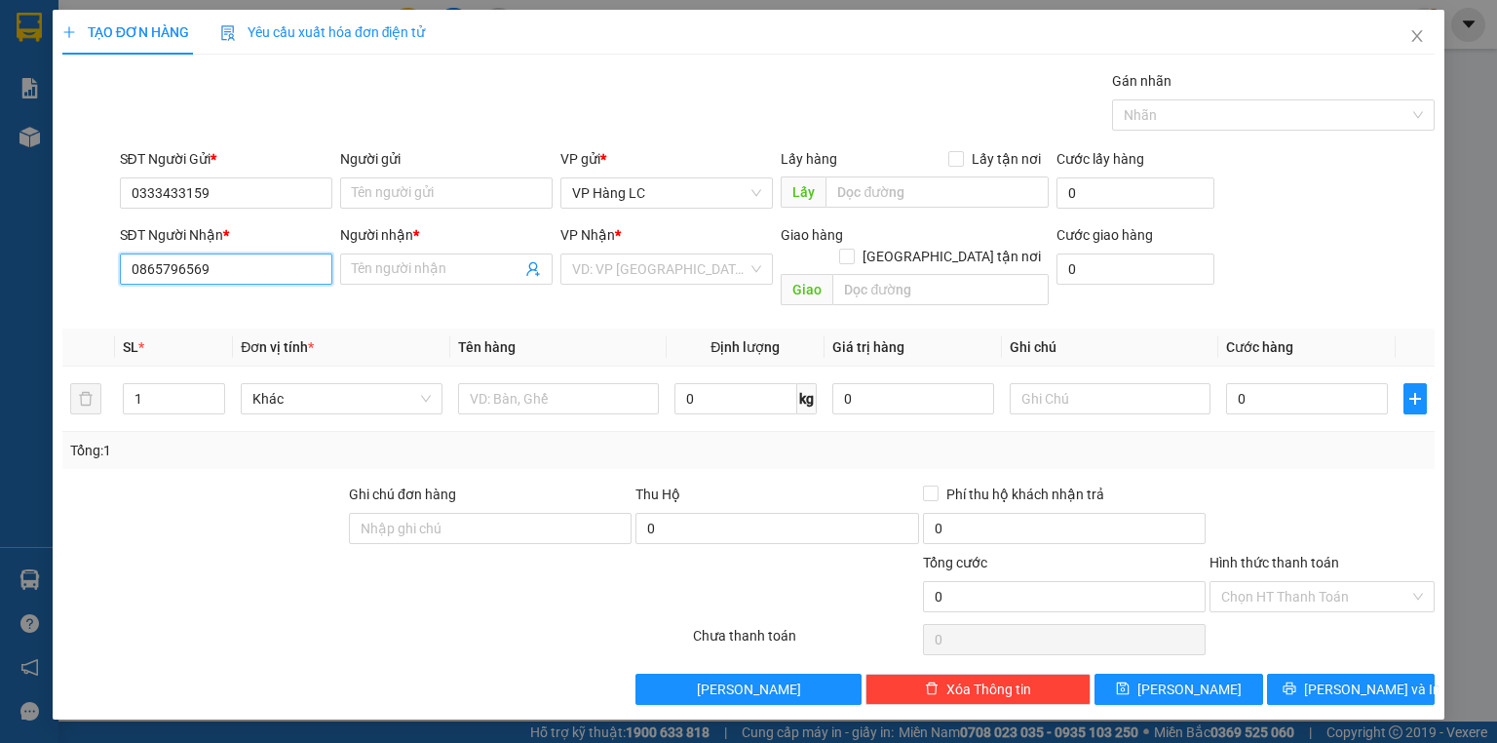
type input "0865796569"
click at [409, 286] on div "Người nhận * Tên người nhận" at bounding box center [446, 258] width 212 height 68
click at [407, 262] on input "Người nhận *" at bounding box center [437, 268] width 170 height 21
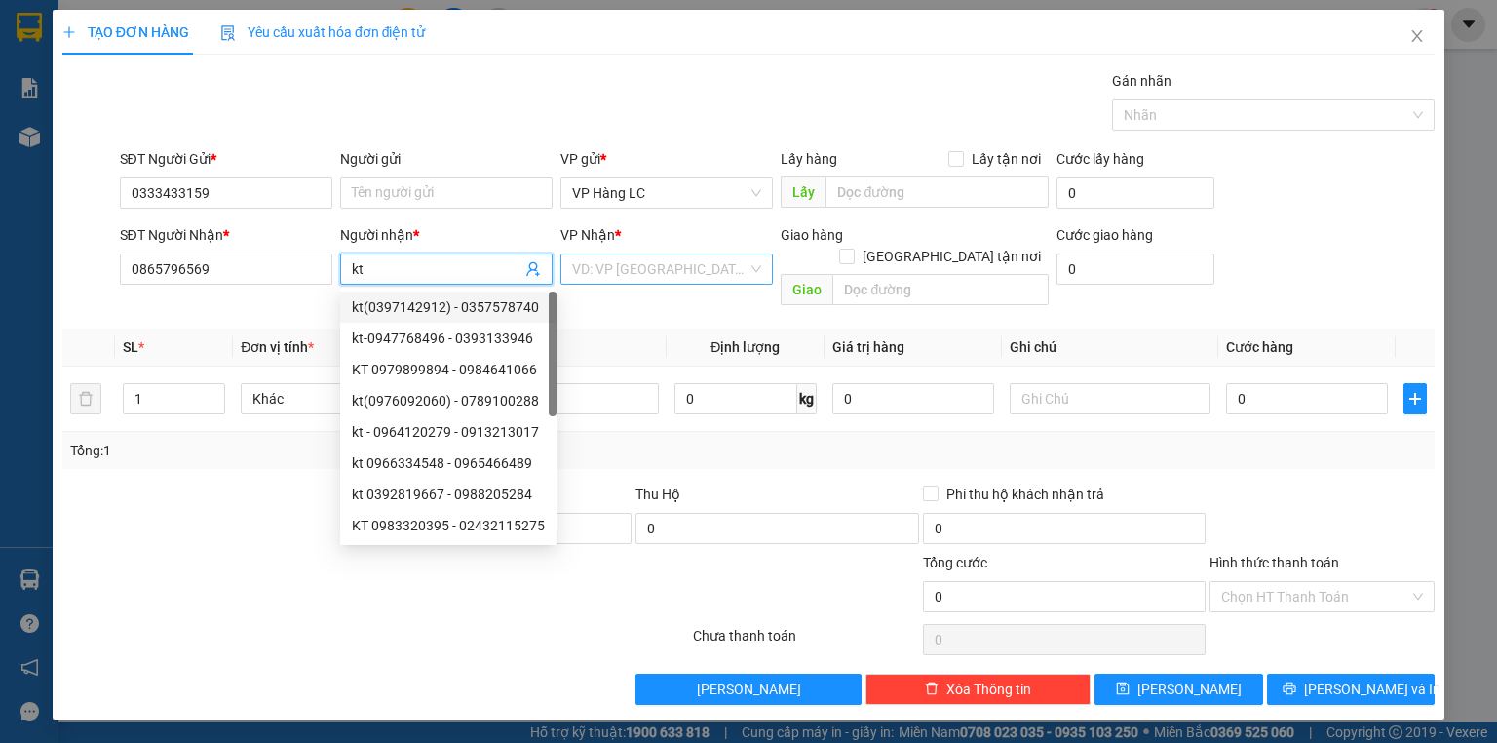
type input "kt"
click at [609, 270] on input "search" at bounding box center [659, 268] width 175 height 29
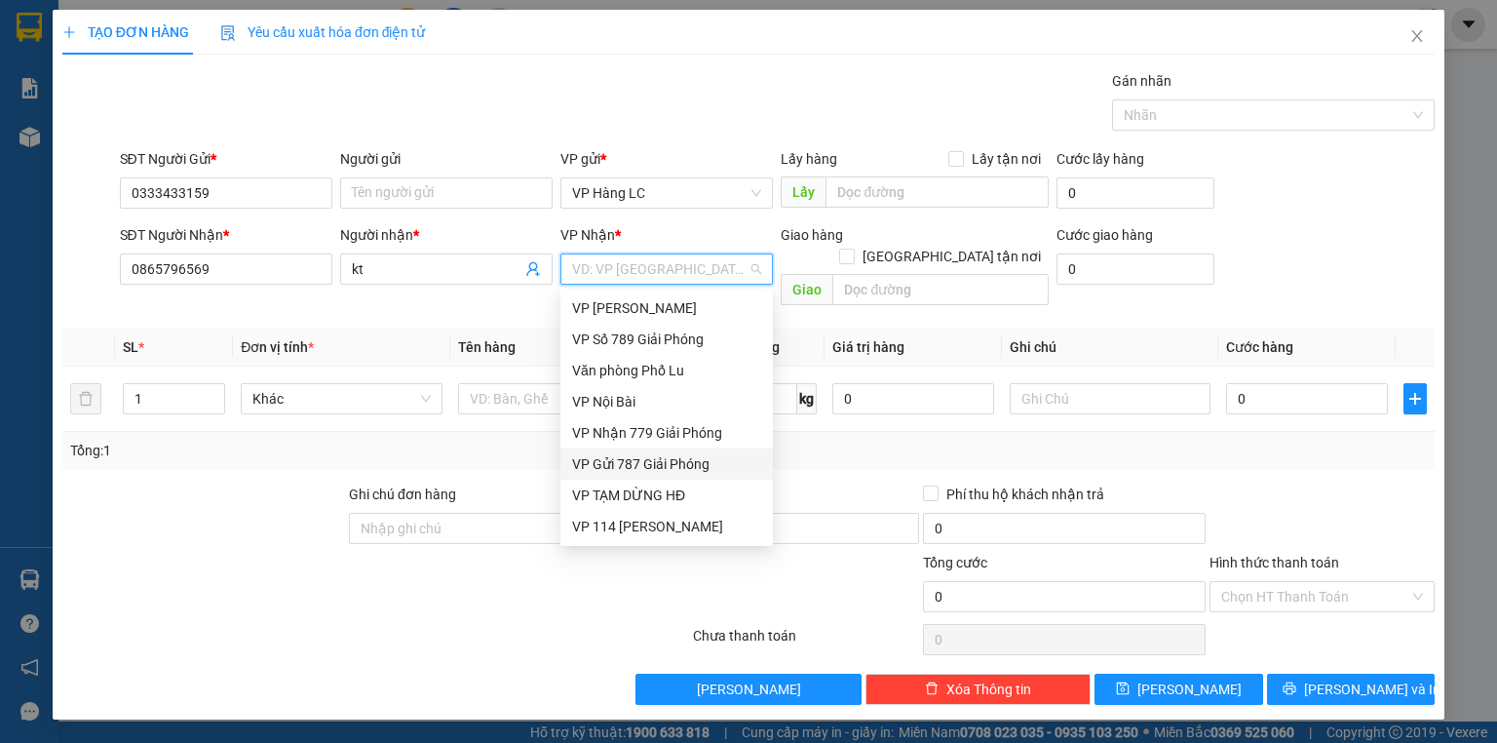
type input "7"
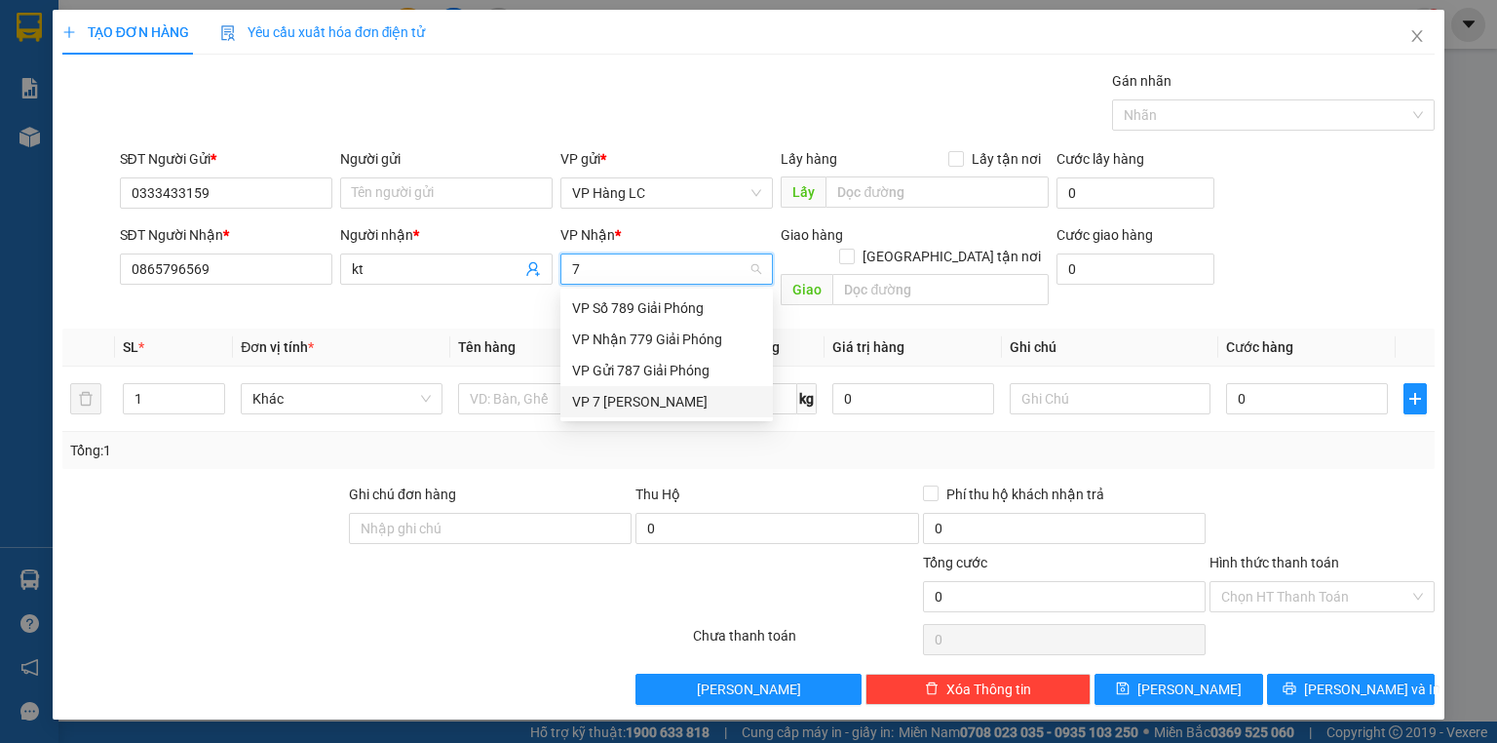
click at [653, 402] on div "VP 7 [PERSON_NAME]" at bounding box center [666, 401] width 189 height 21
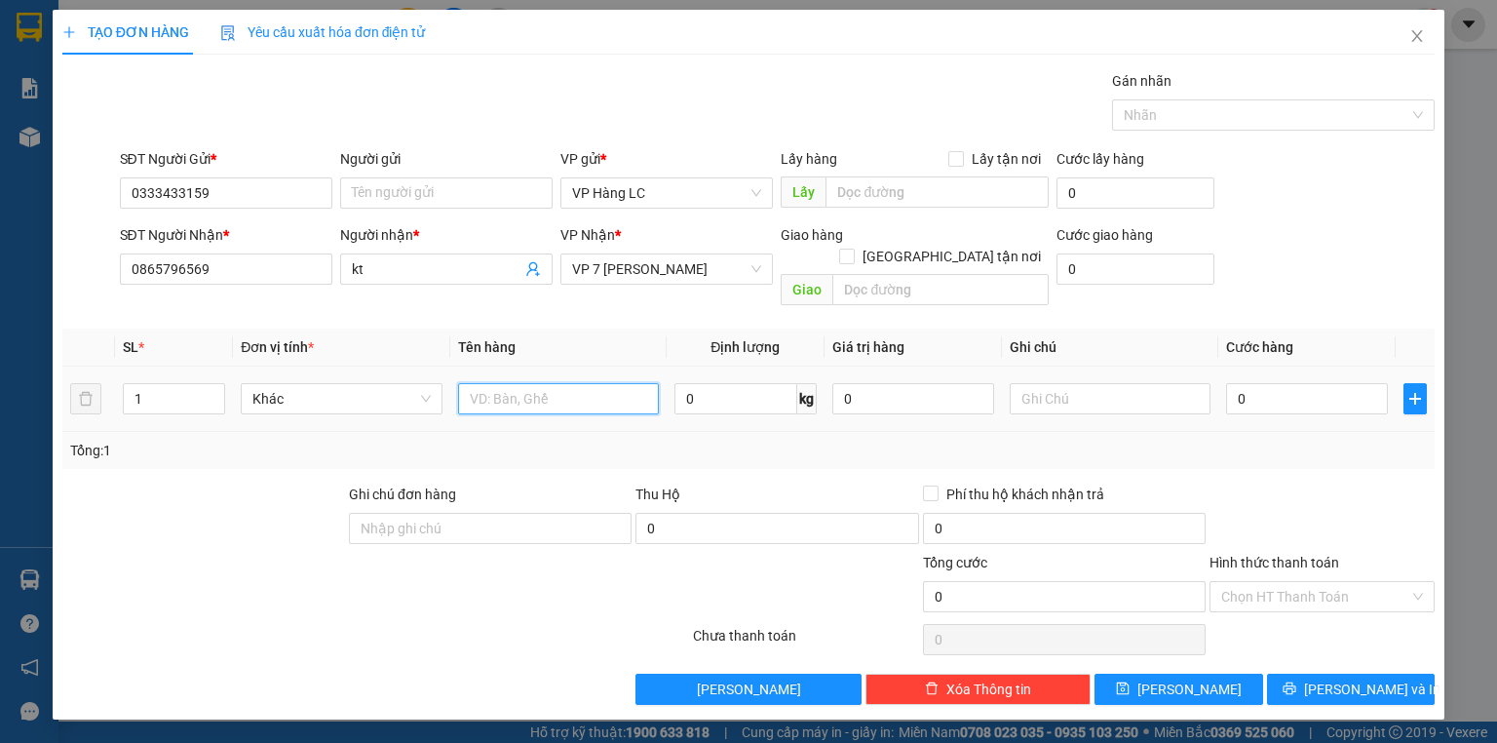
click at [553, 386] on input "text" at bounding box center [558, 398] width 201 height 31
type input "sọt hoa quả"
click at [1275, 383] on input "0" at bounding box center [1307, 398] width 162 height 31
drag, startPoint x: 126, startPoint y: 269, endPoint x: 251, endPoint y: 277, distance: 125.9
click at [251, 277] on input "0865796569" at bounding box center [226, 268] width 212 height 31
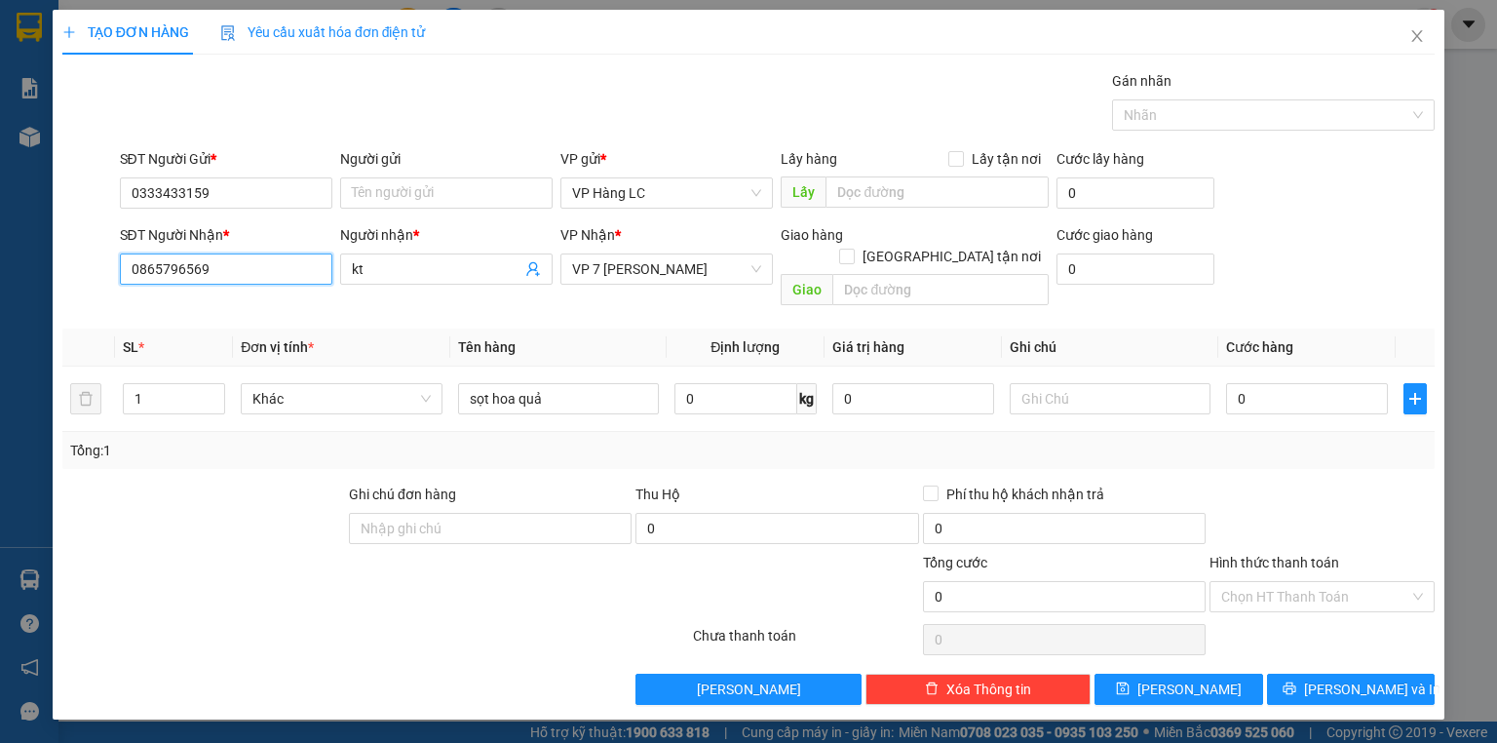
click at [266, 275] on input "0865796569" at bounding box center [226, 268] width 212 height 31
click at [1333, 383] on input "0" at bounding box center [1307, 398] width 162 height 31
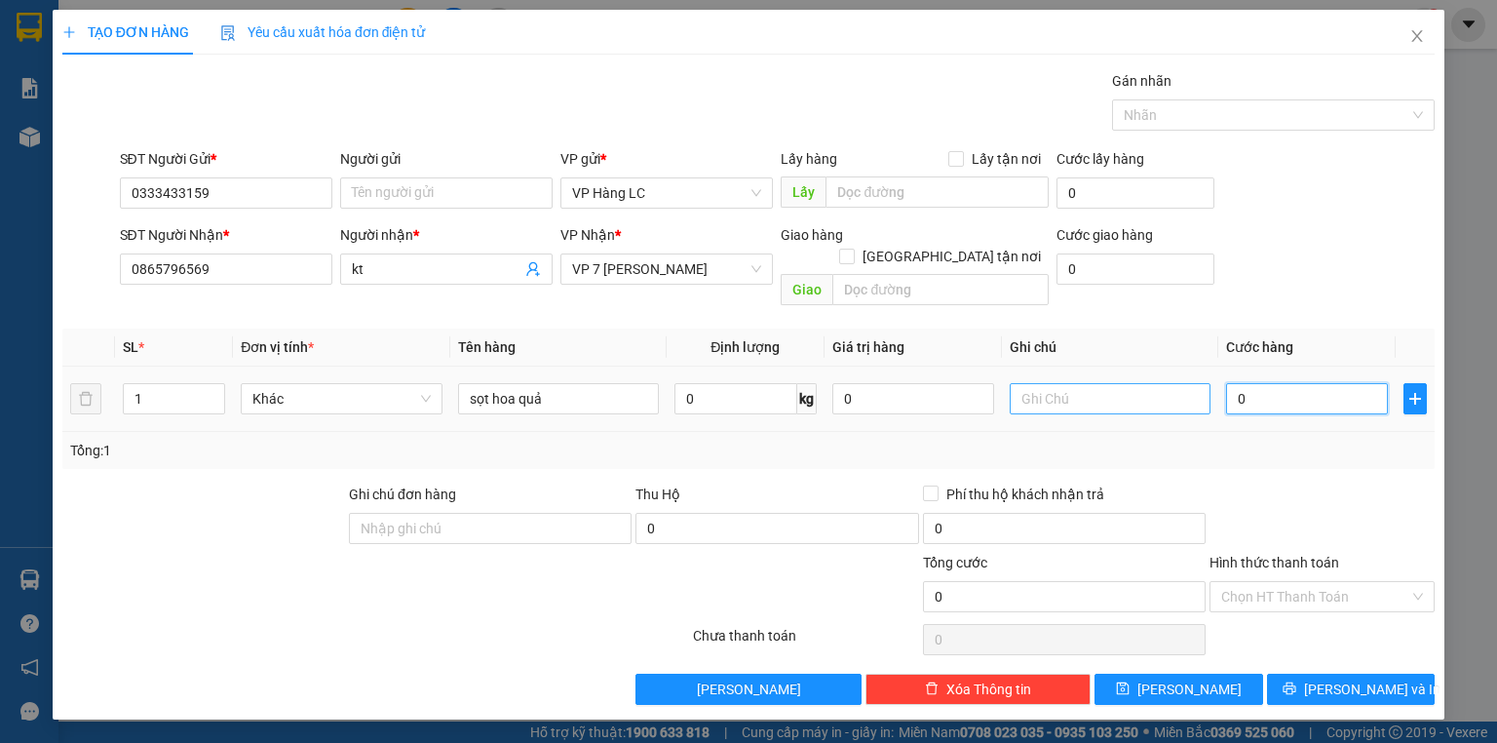
type input "5"
type input "50"
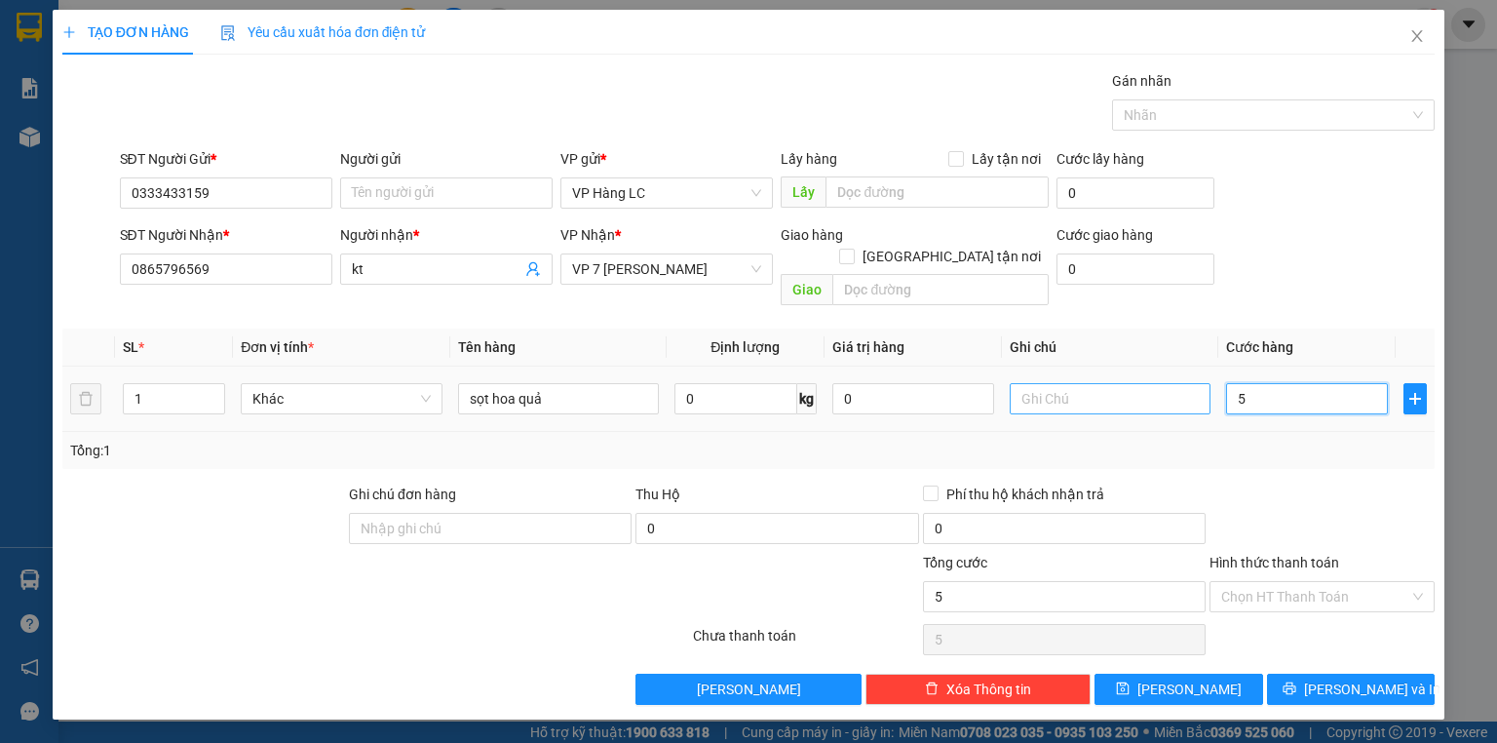
type input "50"
type input "500"
type input "5.000"
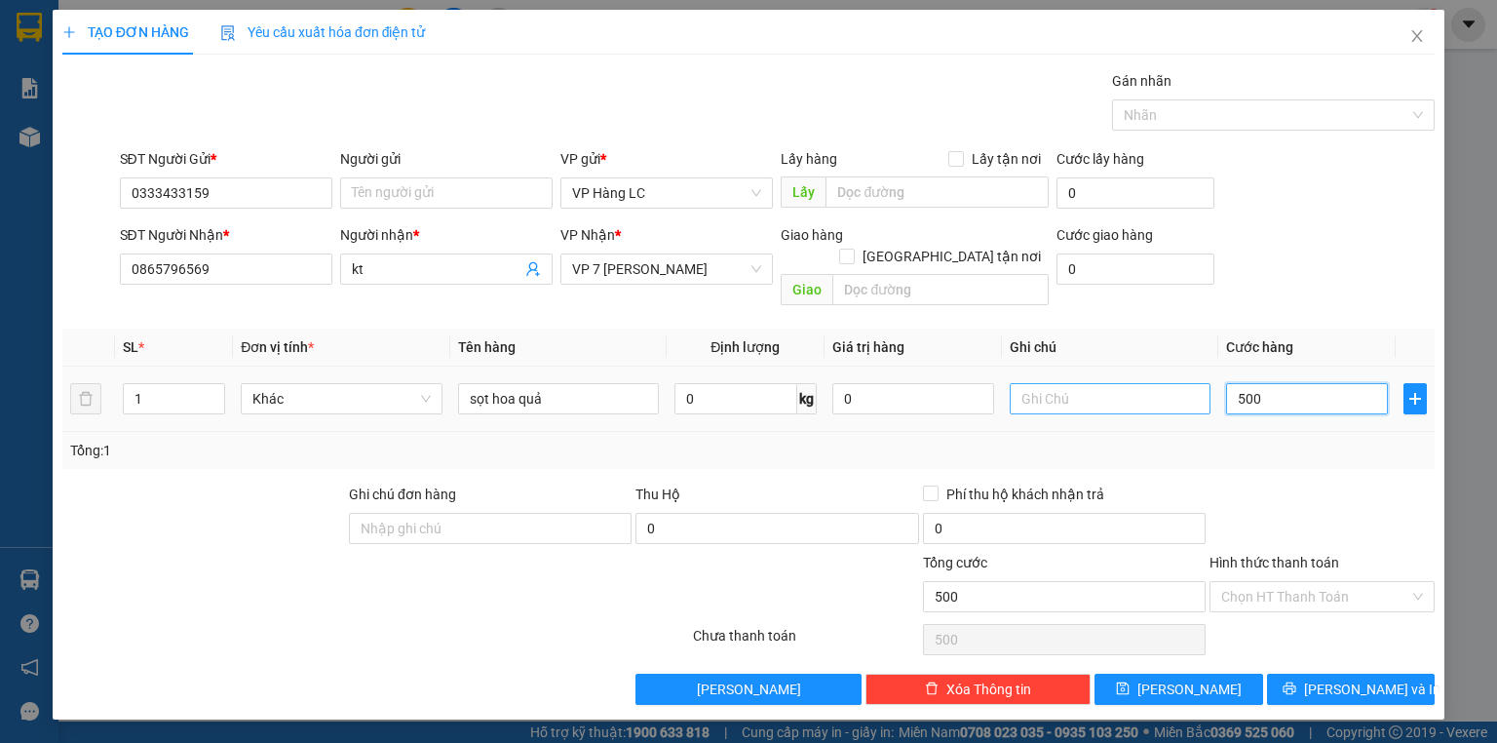
type input "5.000"
type input "50.000"
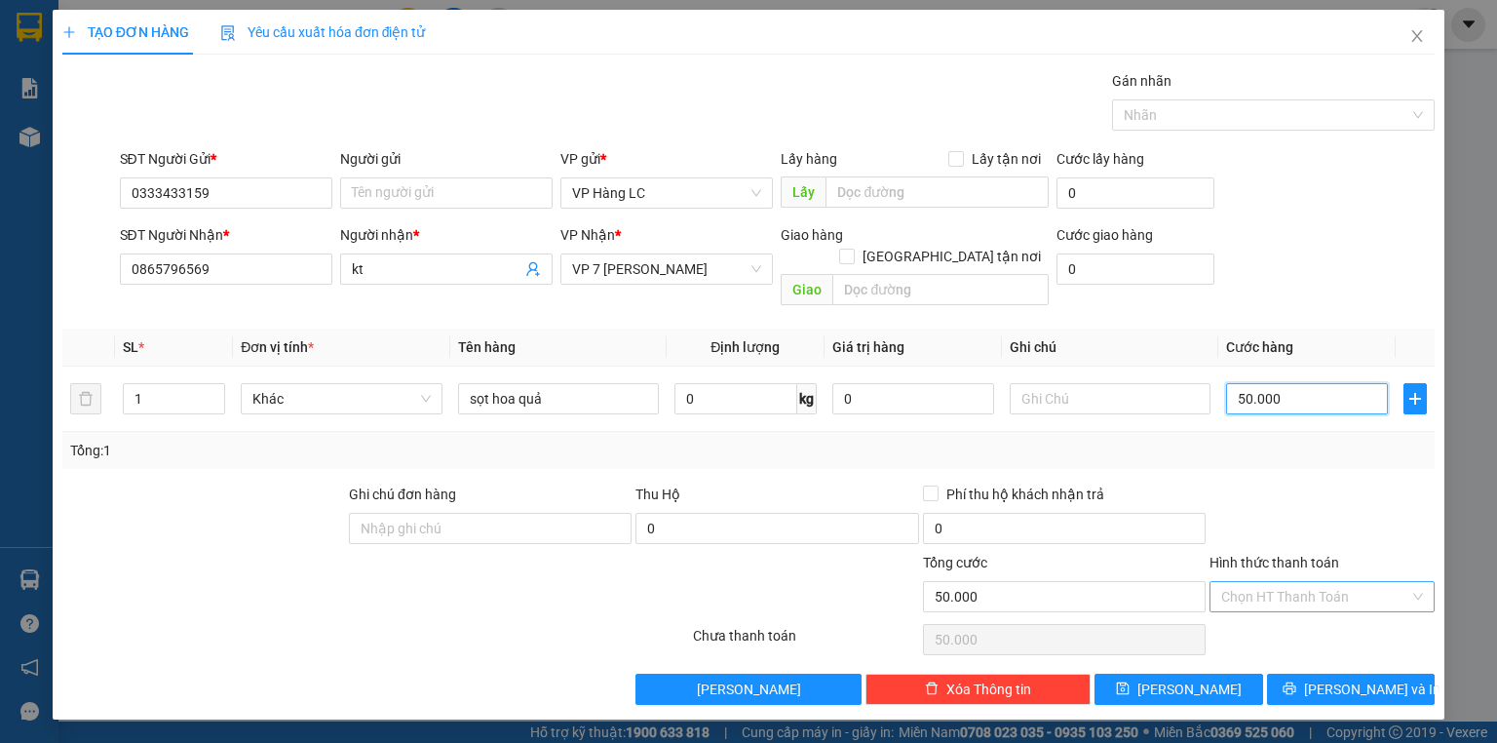
type input "50.000"
click at [1363, 582] on input "Hình thức thanh toán" at bounding box center [1315, 596] width 188 height 29
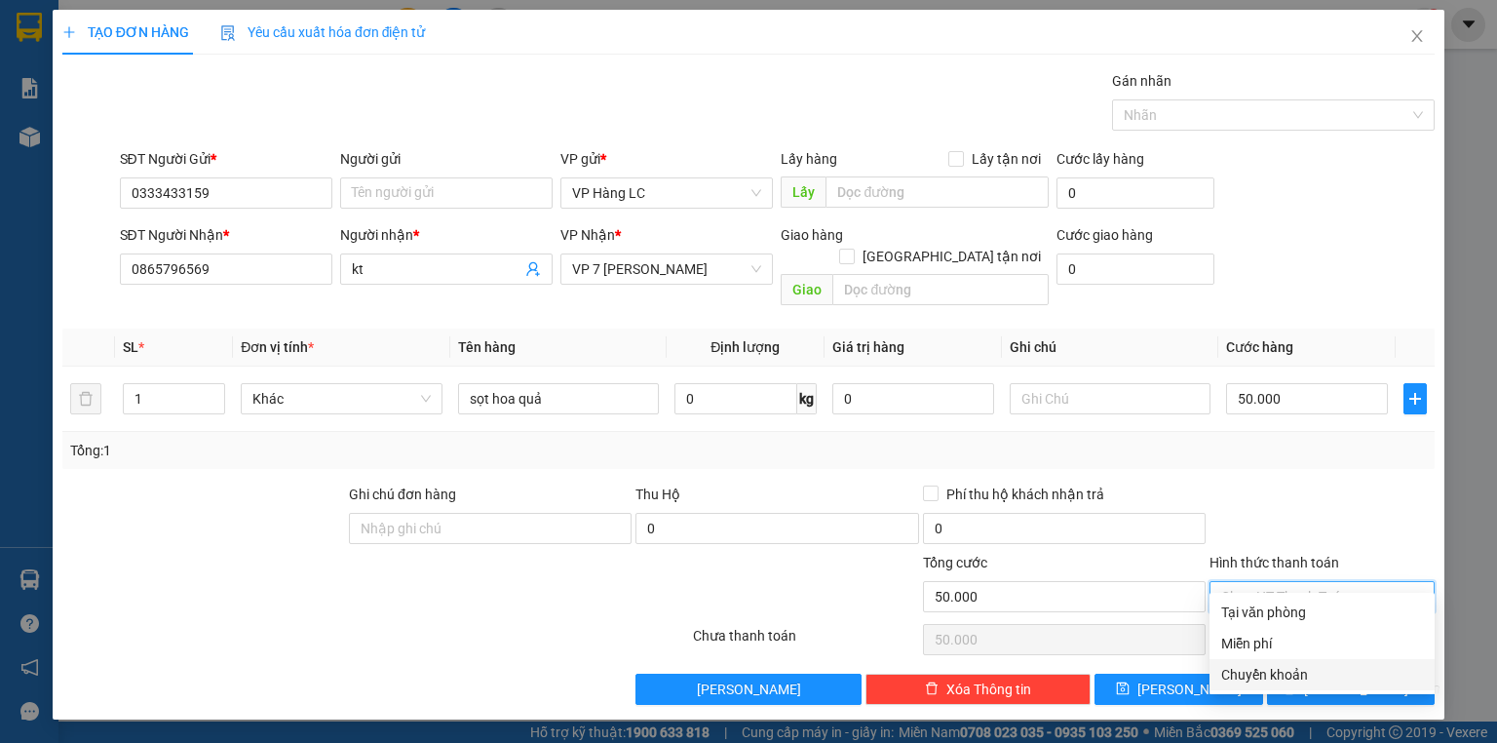
click at [1360, 680] on div "Chuyển khoản" at bounding box center [1322, 674] width 202 height 21
type input "0"
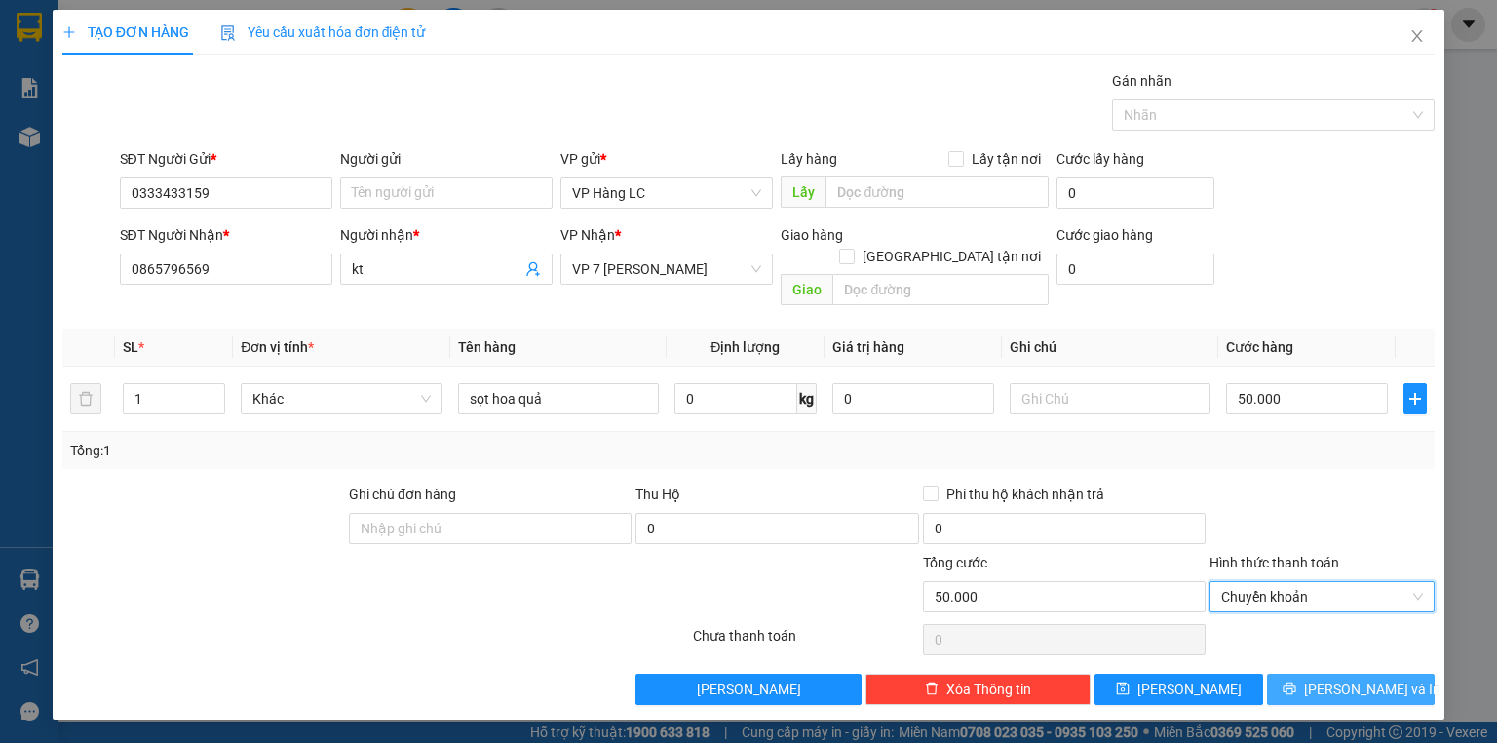
click at [1353, 678] on span "[PERSON_NAME] và In" at bounding box center [1372, 688] width 136 height 21
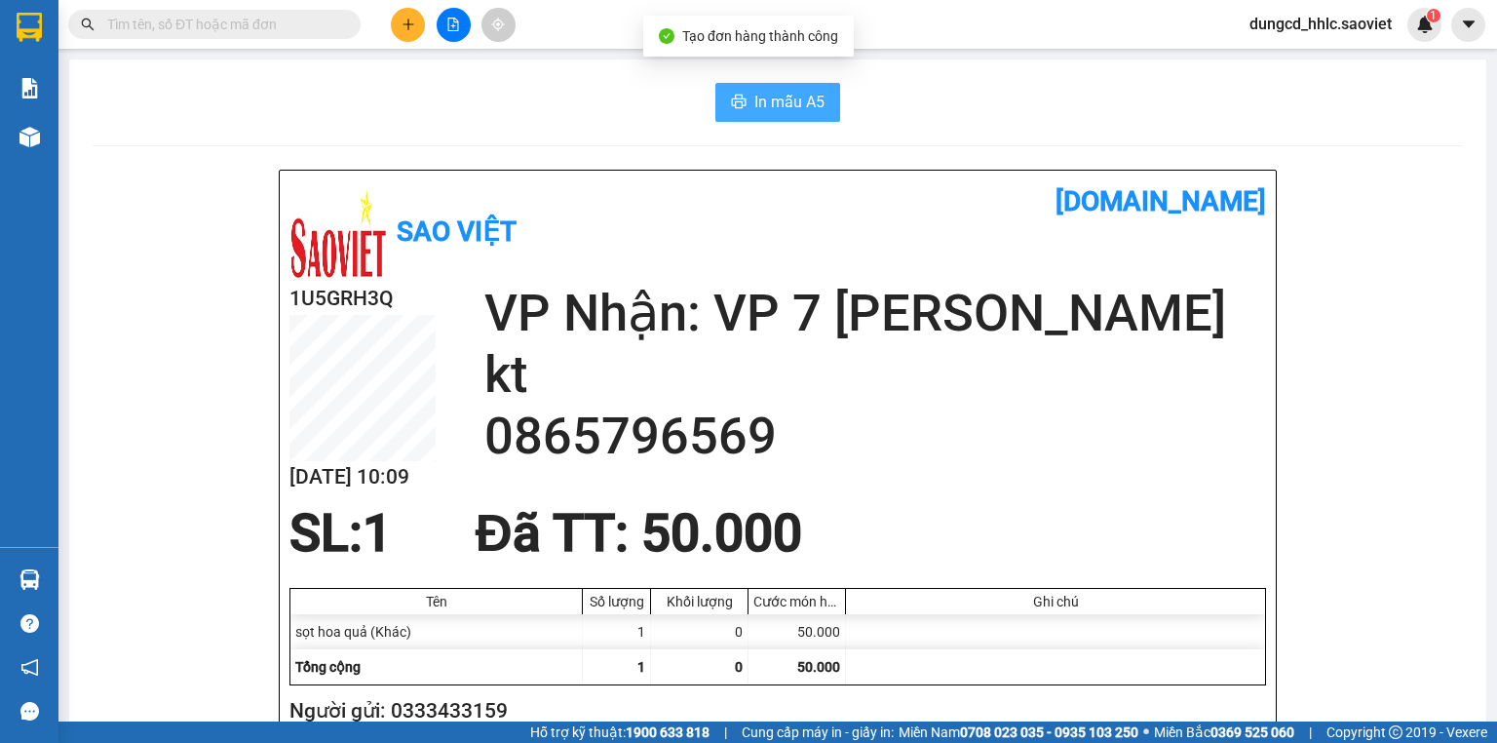
drag, startPoint x: 780, startPoint y: 117, endPoint x: 789, endPoint y: 124, distance: 11.9
click at [780, 117] on button "In mẫu A5" at bounding box center [777, 102] width 125 height 39
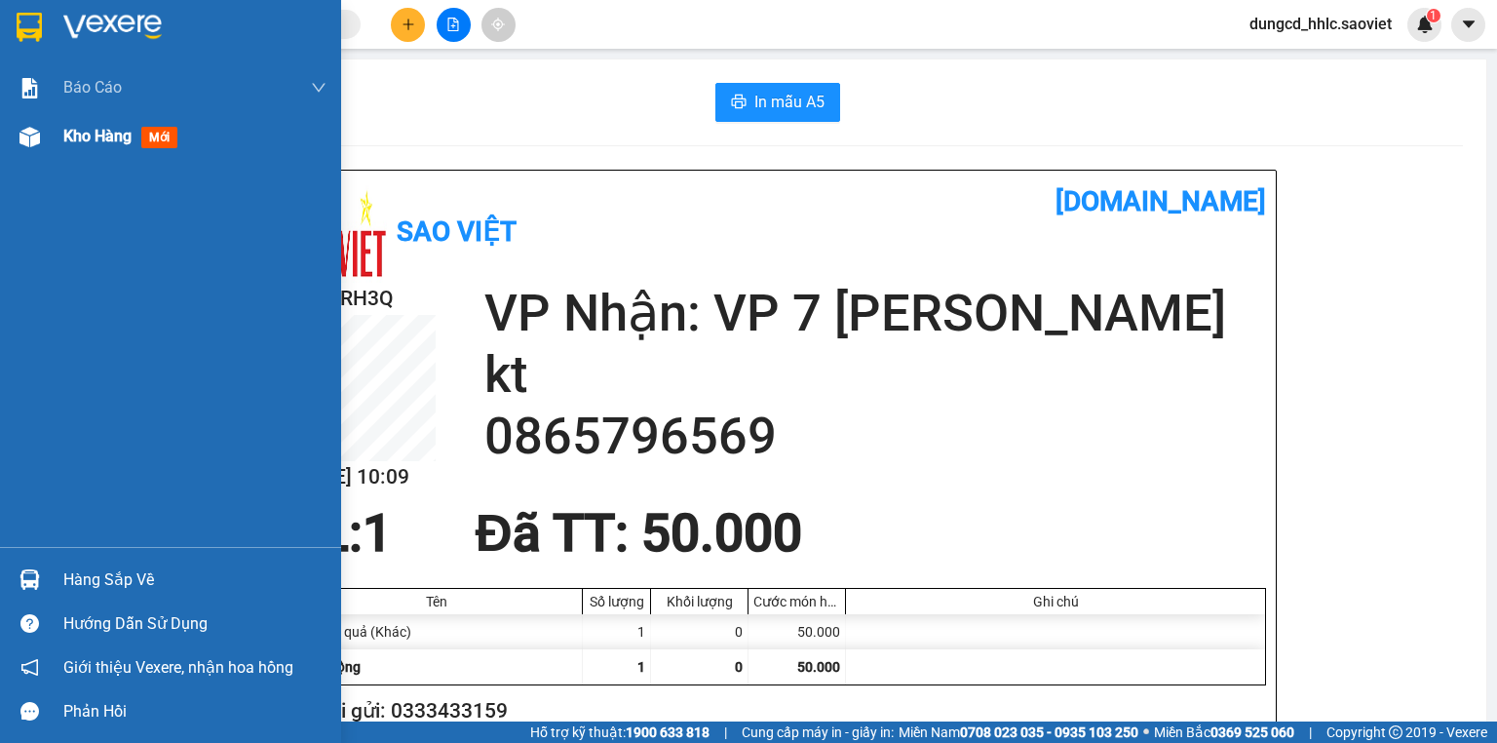
click at [42, 145] on div at bounding box center [30, 137] width 34 height 34
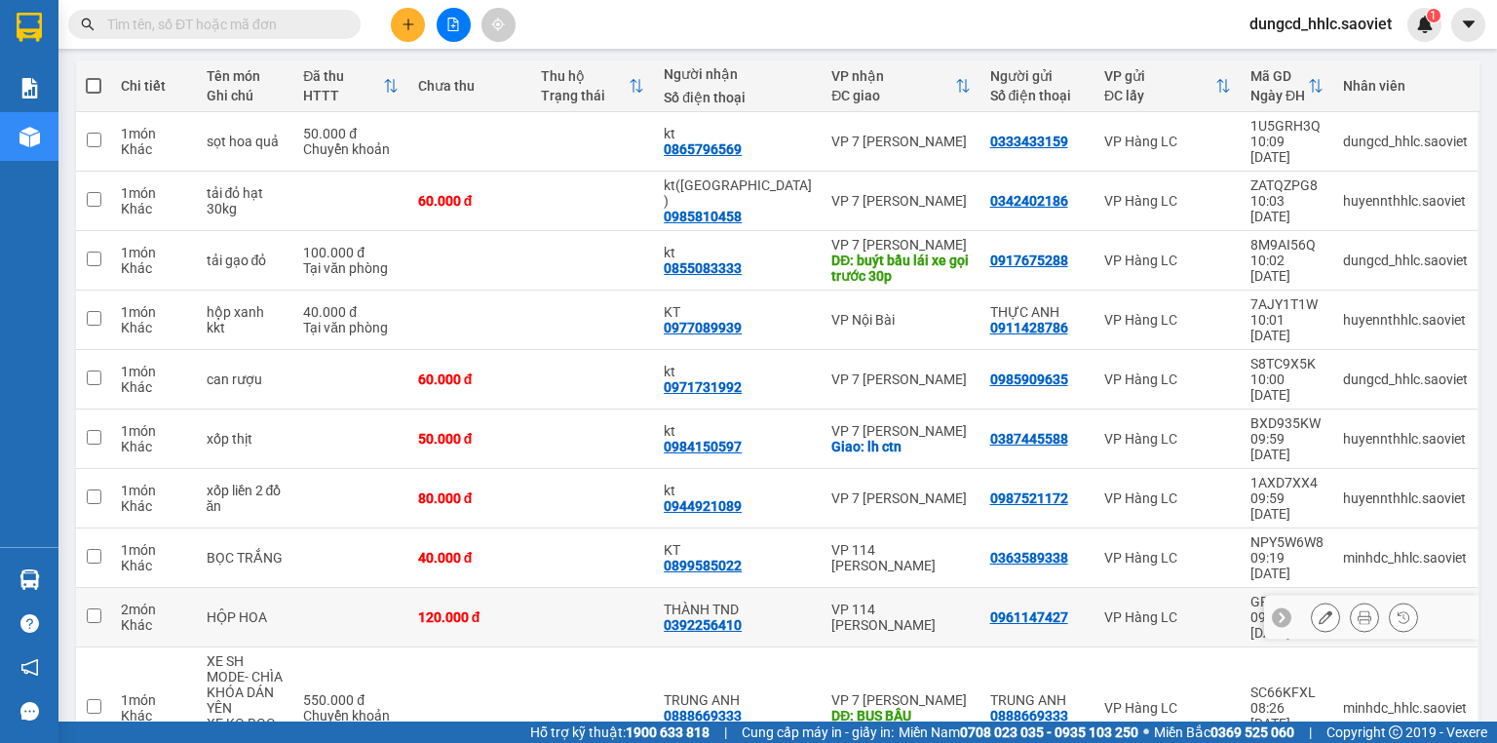
scroll to position [242, 0]
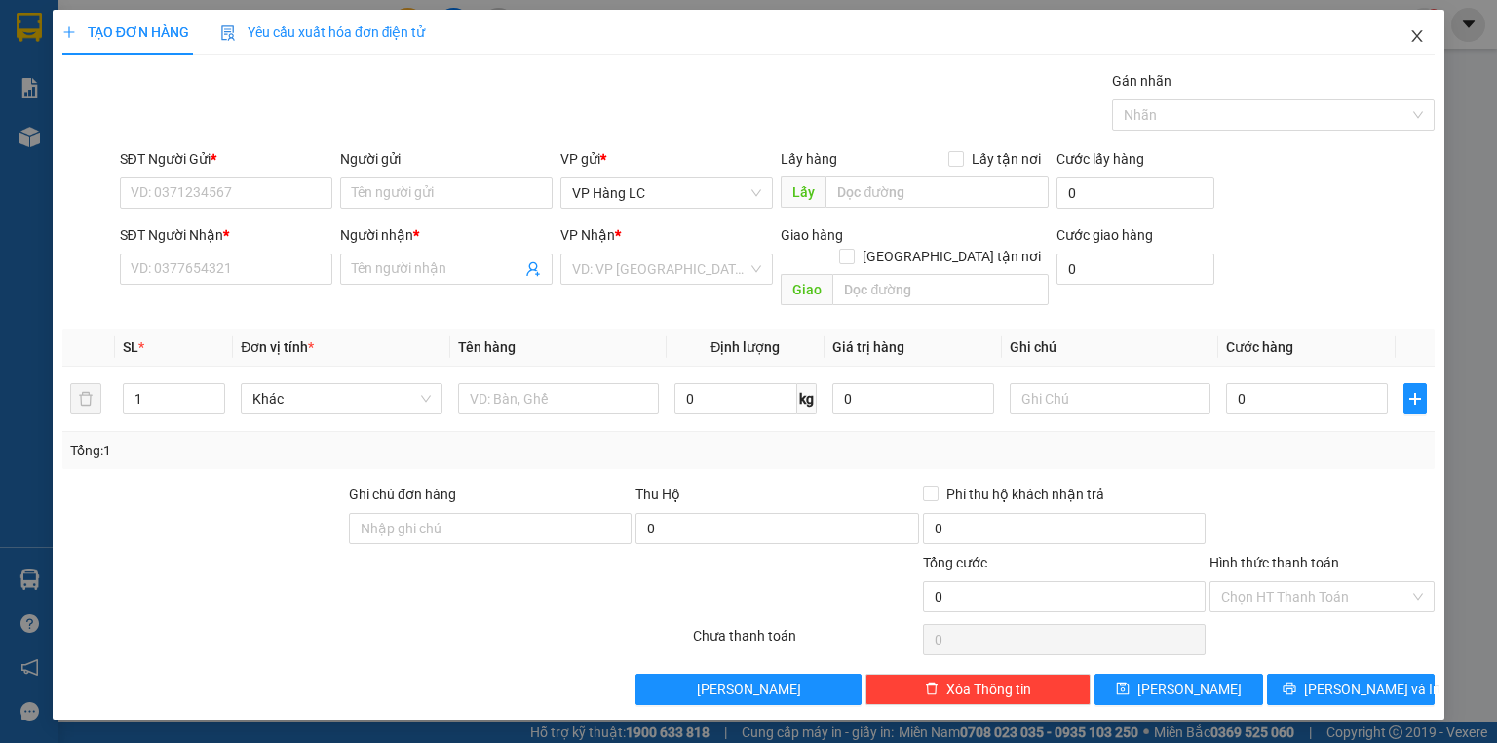
click at [1423, 38] on icon "close" at bounding box center [1417, 36] width 16 height 16
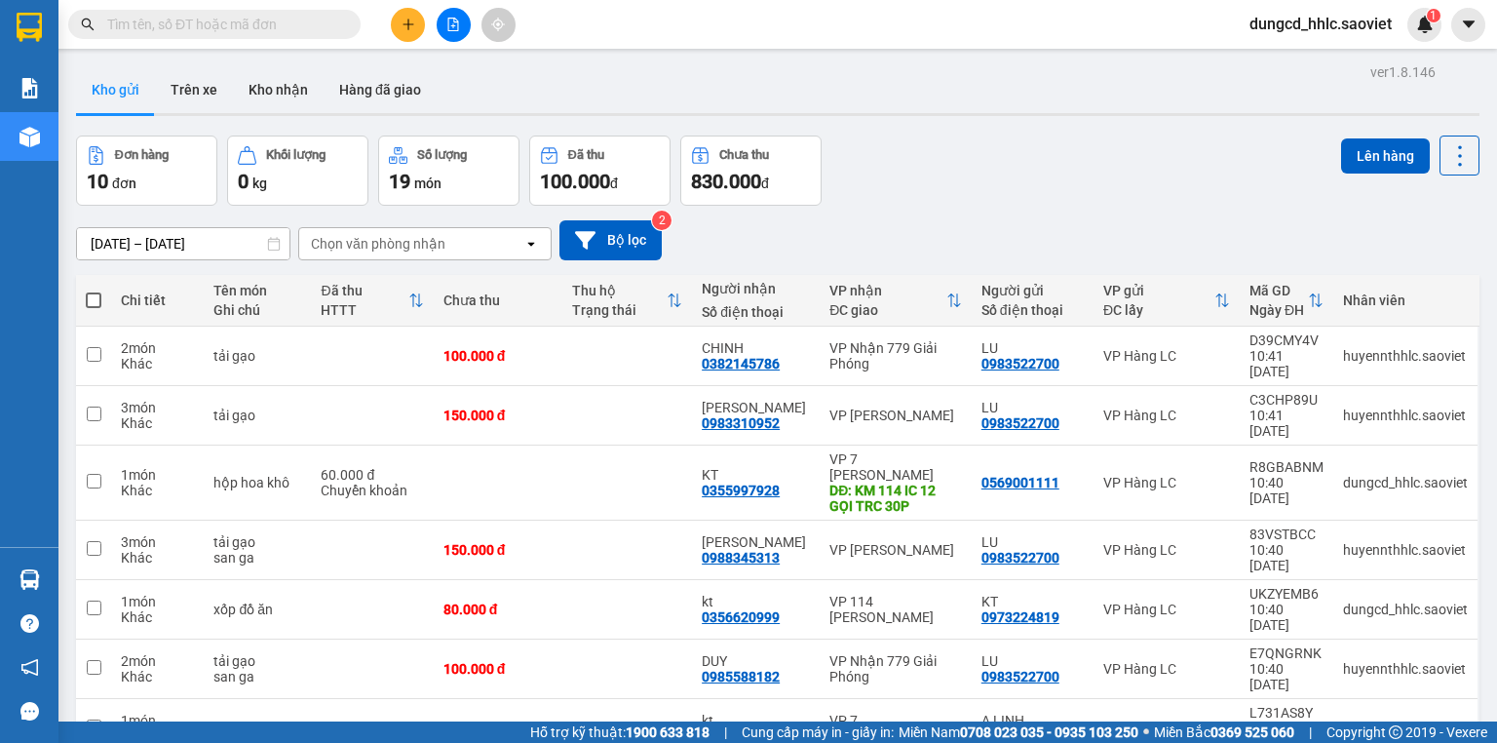
click at [204, 23] on input "text" at bounding box center [222, 24] width 230 height 21
paste input "TY8DNBGZ"
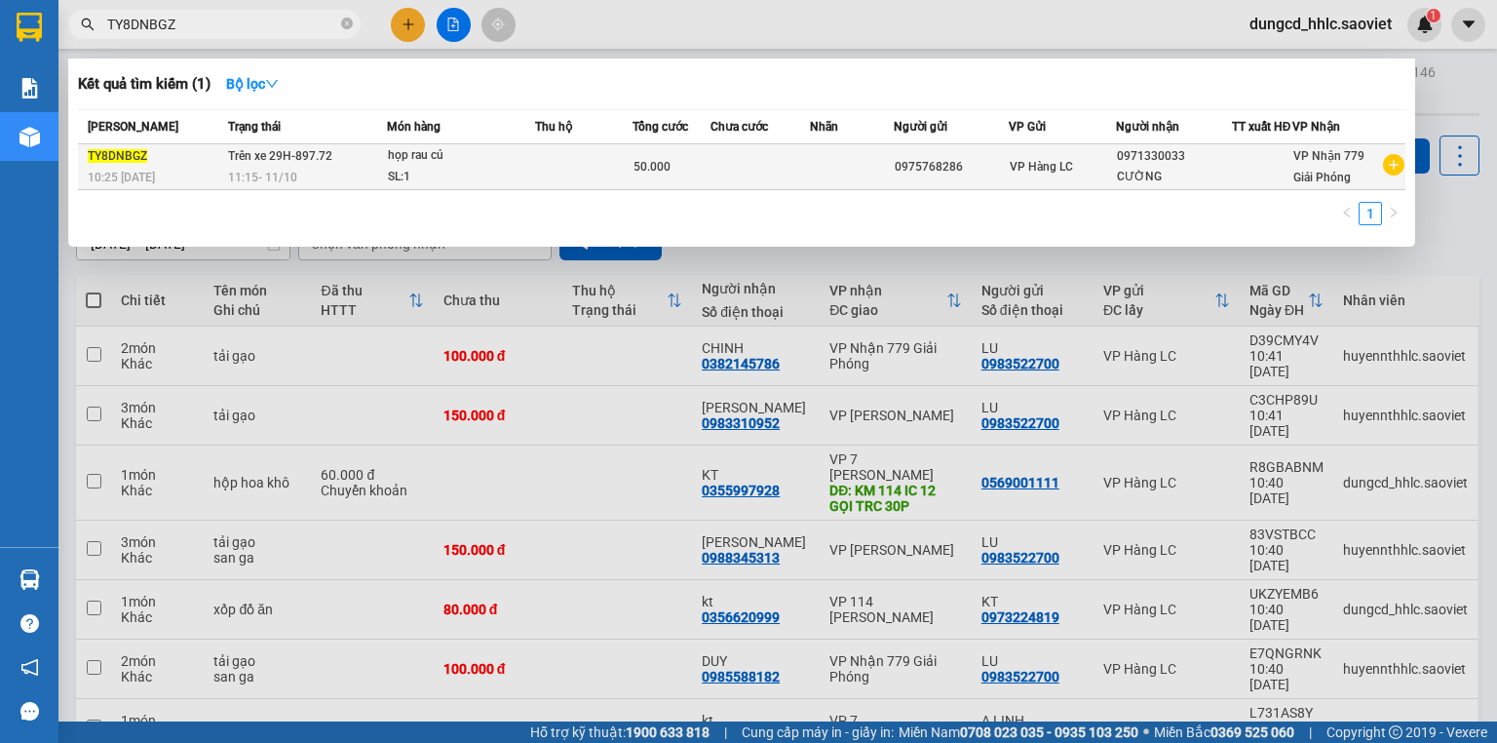
type input "TY8DNBGZ"
click at [409, 167] on div "họp rau củ" at bounding box center [461, 155] width 146 height 21
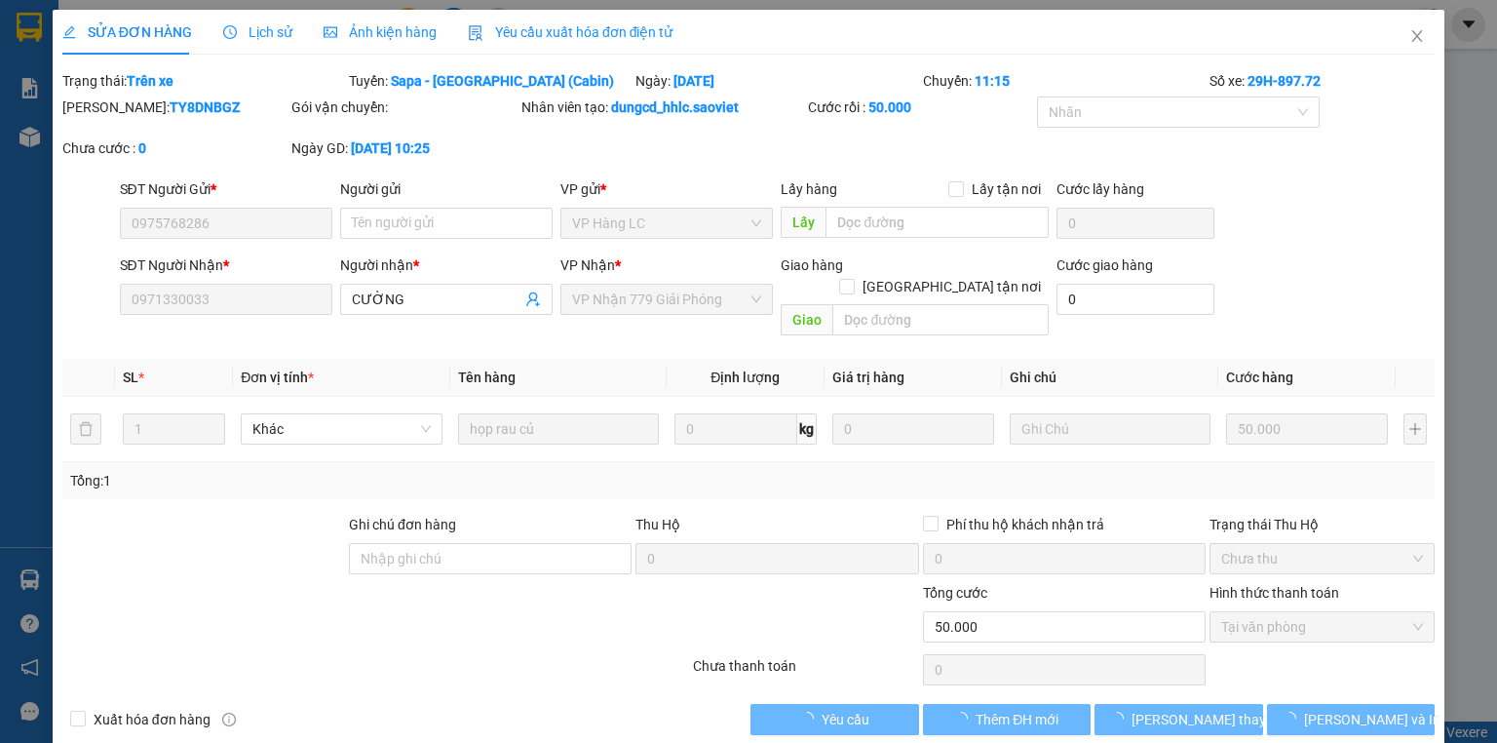
type input "0975768286"
type input "0971330033"
type input "CƯỜNG"
type input "0"
type input "50.000"
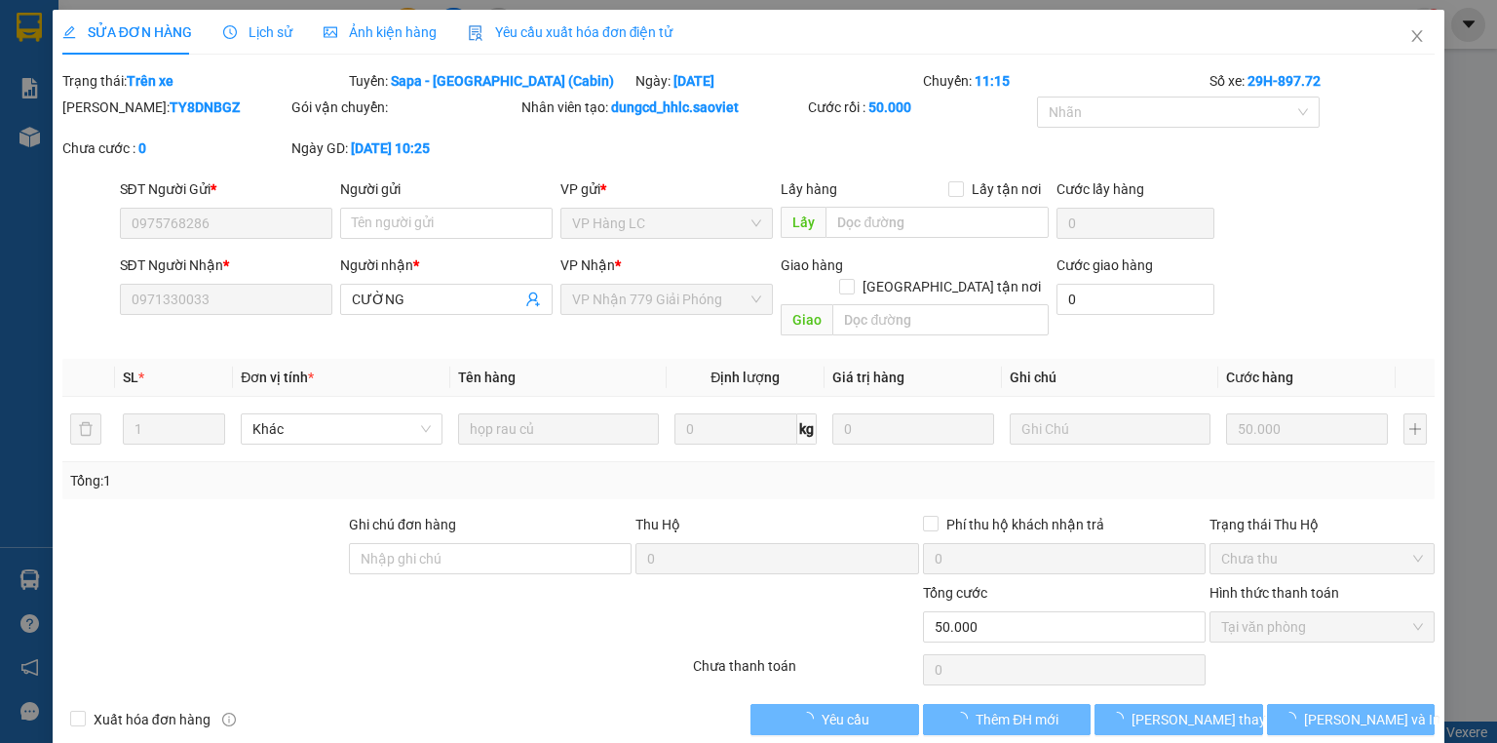
click at [248, 30] on span "Lịch sử" at bounding box center [257, 32] width 69 height 16
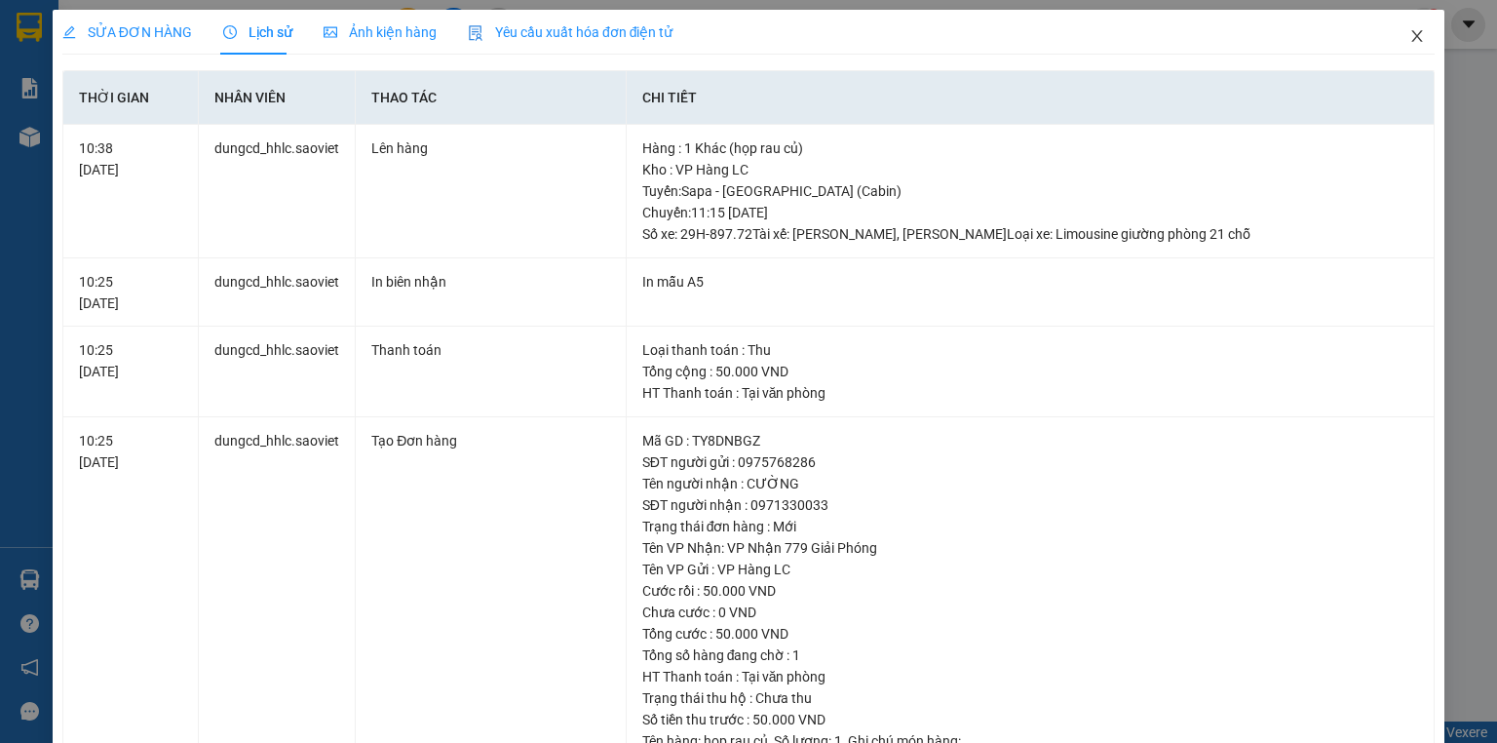
drag, startPoint x: 1407, startPoint y: 35, endPoint x: 1141, endPoint y: 1, distance: 268.2
click at [1412, 33] on icon "close" at bounding box center [1417, 36] width 11 height 12
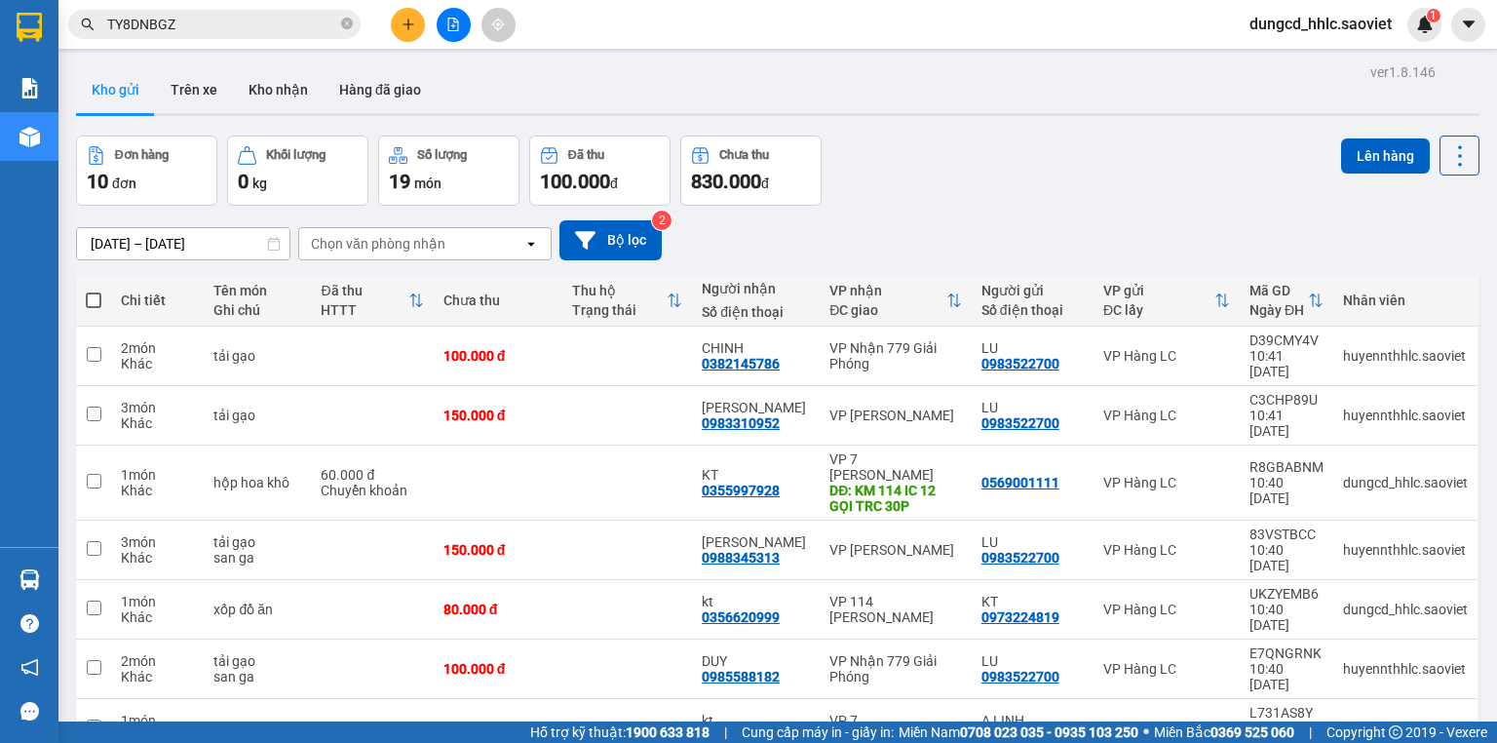
click at [1307, 25] on span "dungcd_hhlc.saoviet" at bounding box center [1320, 24] width 173 height 24
click at [1311, 63] on span "Đăng xuất" at bounding box center [1330, 60] width 132 height 21
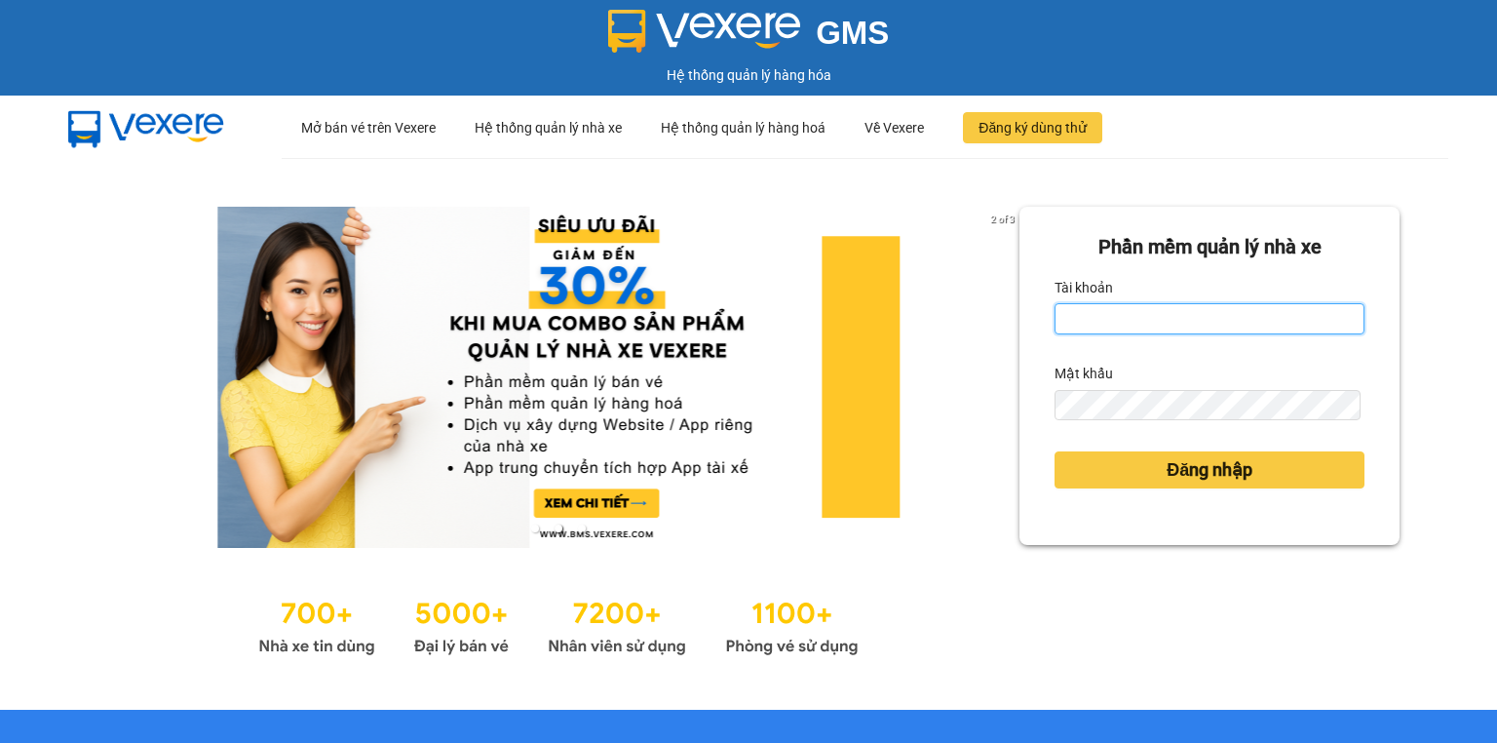
click at [1180, 309] on input "Tài khoản" at bounding box center [1209, 318] width 310 height 31
type input "minhdc_hhlc.saoviet"
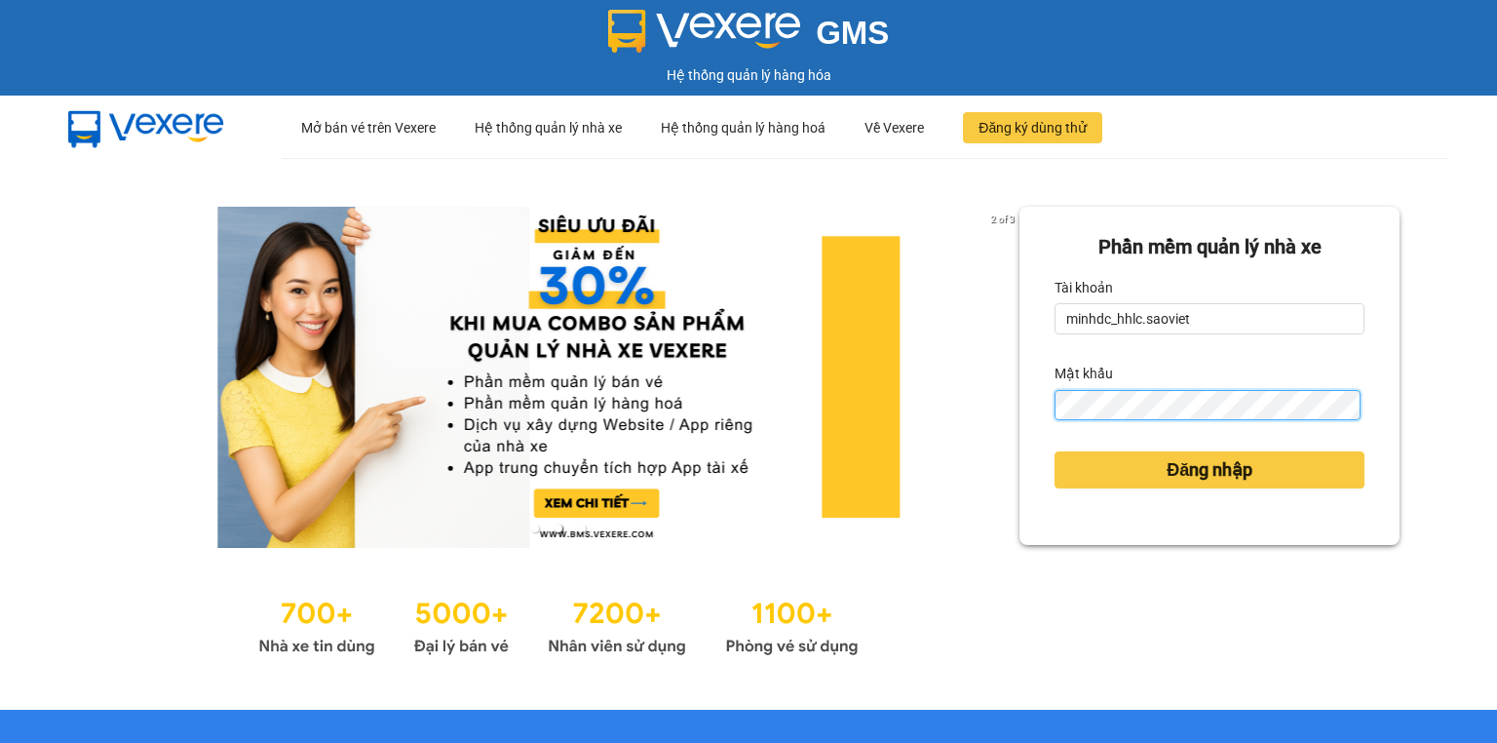
click at [1054, 451] on button "Đăng nhập" at bounding box center [1209, 469] width 310 height 37
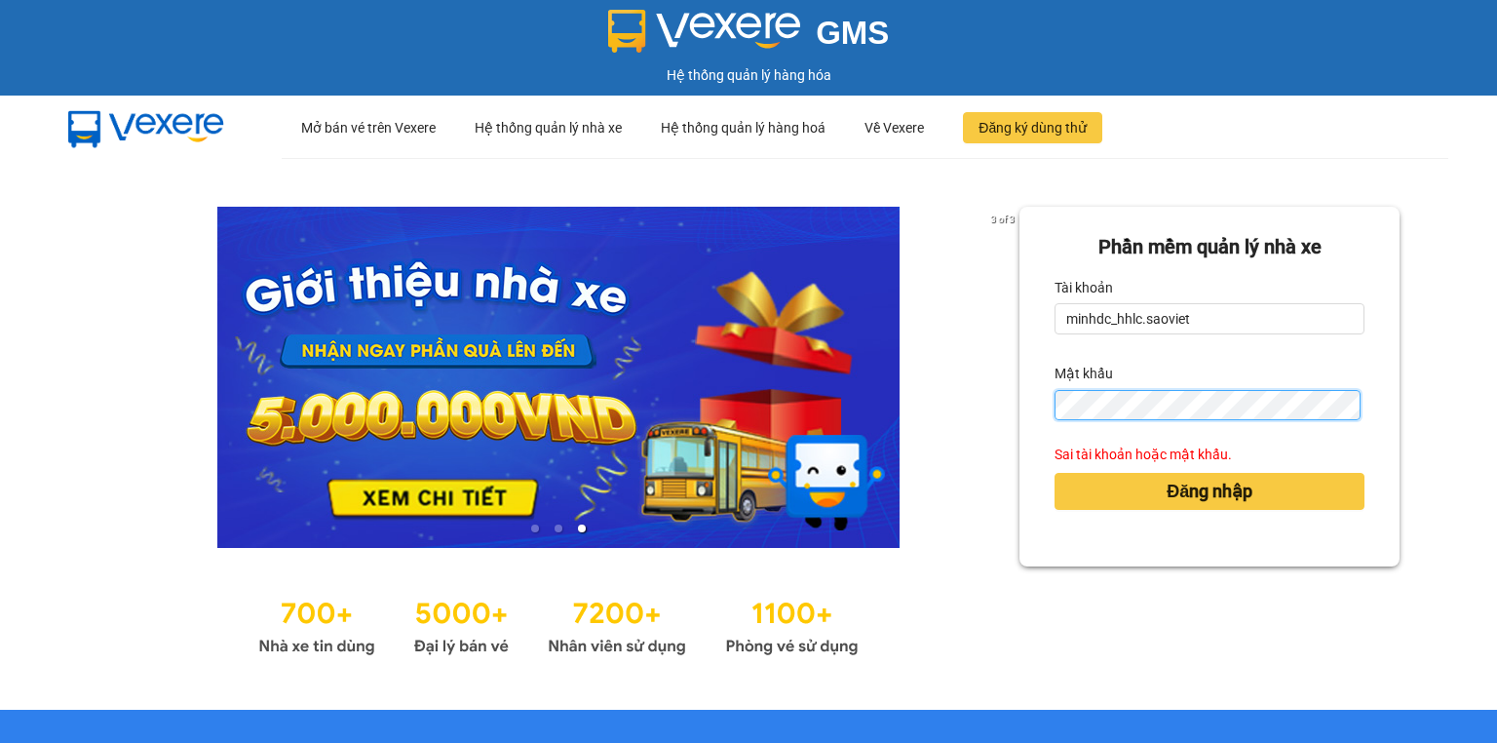
click at [1054, 473] on button "Đăng nhập" at bounding box center [1209, 491] width 310 height 37
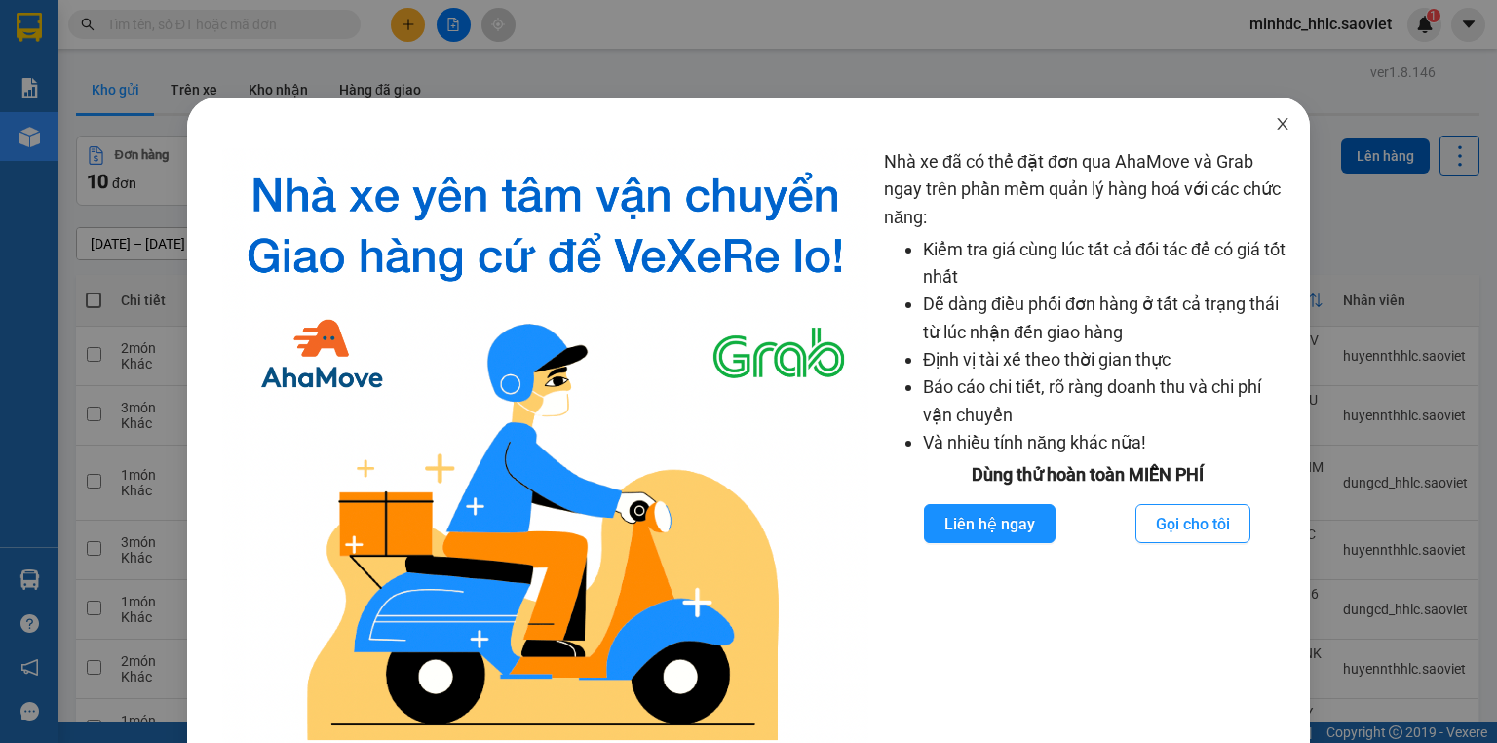
click at [1275, 126] on icon "close" at bounding box center [1283, 124] width 16 height 16
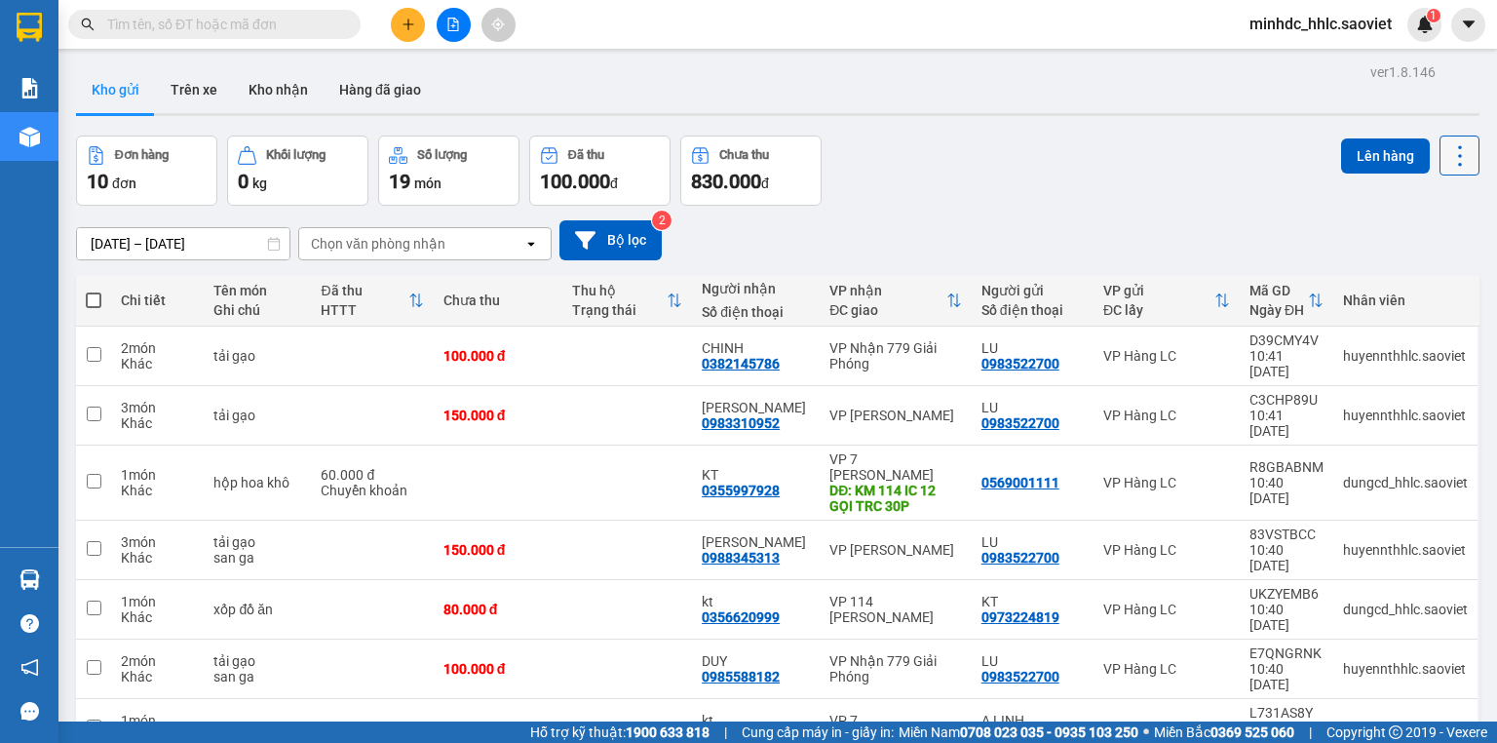
click at [1446, 165] on button at bounding box center [1459, 155] width 40 height 40
drag, startPoint x: 1423, startPoint y: 280, endPoint x: 1130, endPoint y: 230, distance: 296.5
click at [1422, 280] on span "Làm mới" at bounding box center [1420, 277] width 54 height 19
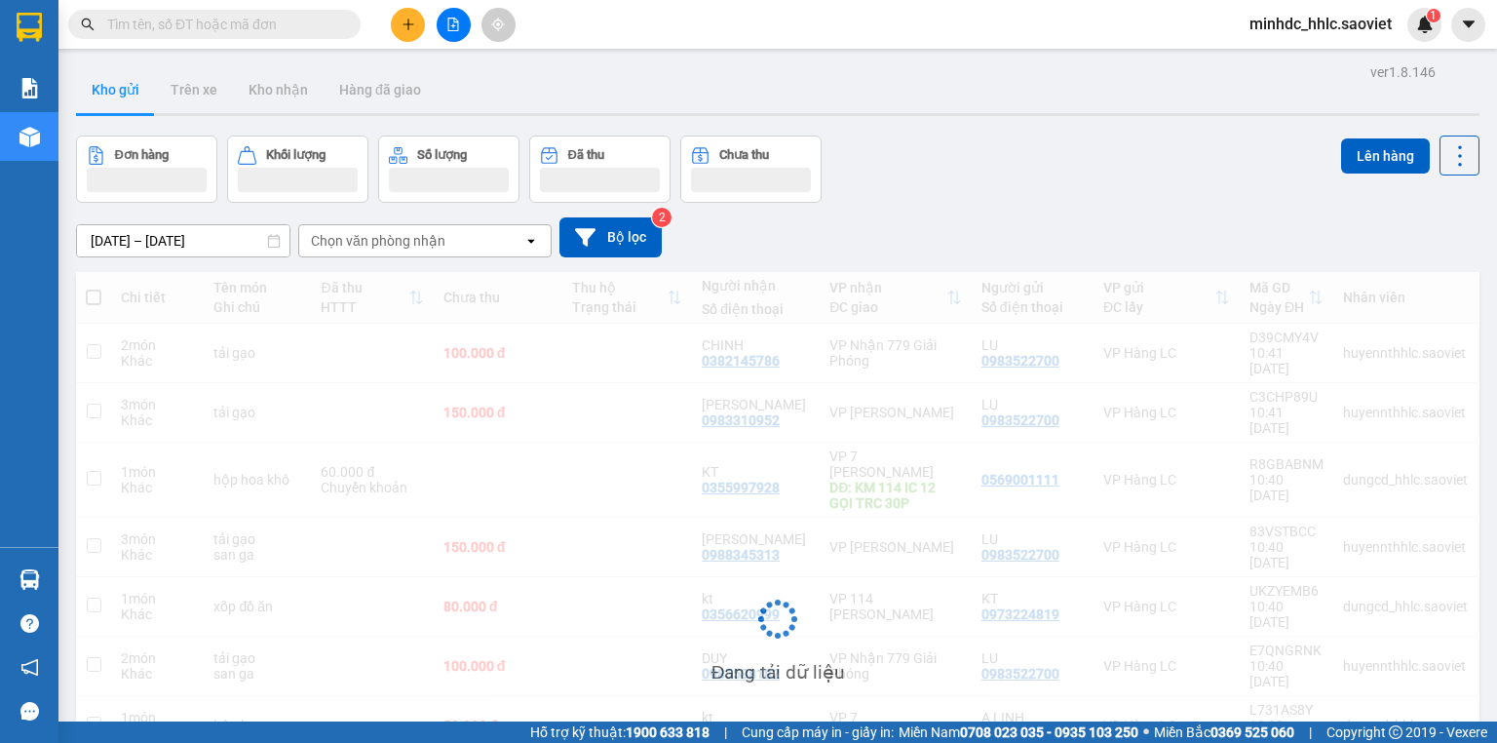
click at [985, 189] on div "Đơn hàng Khối lượng Số lượng Đã thu Chưa thu Lên hàng" at bounding box center [777, 168] width 1403 height 67
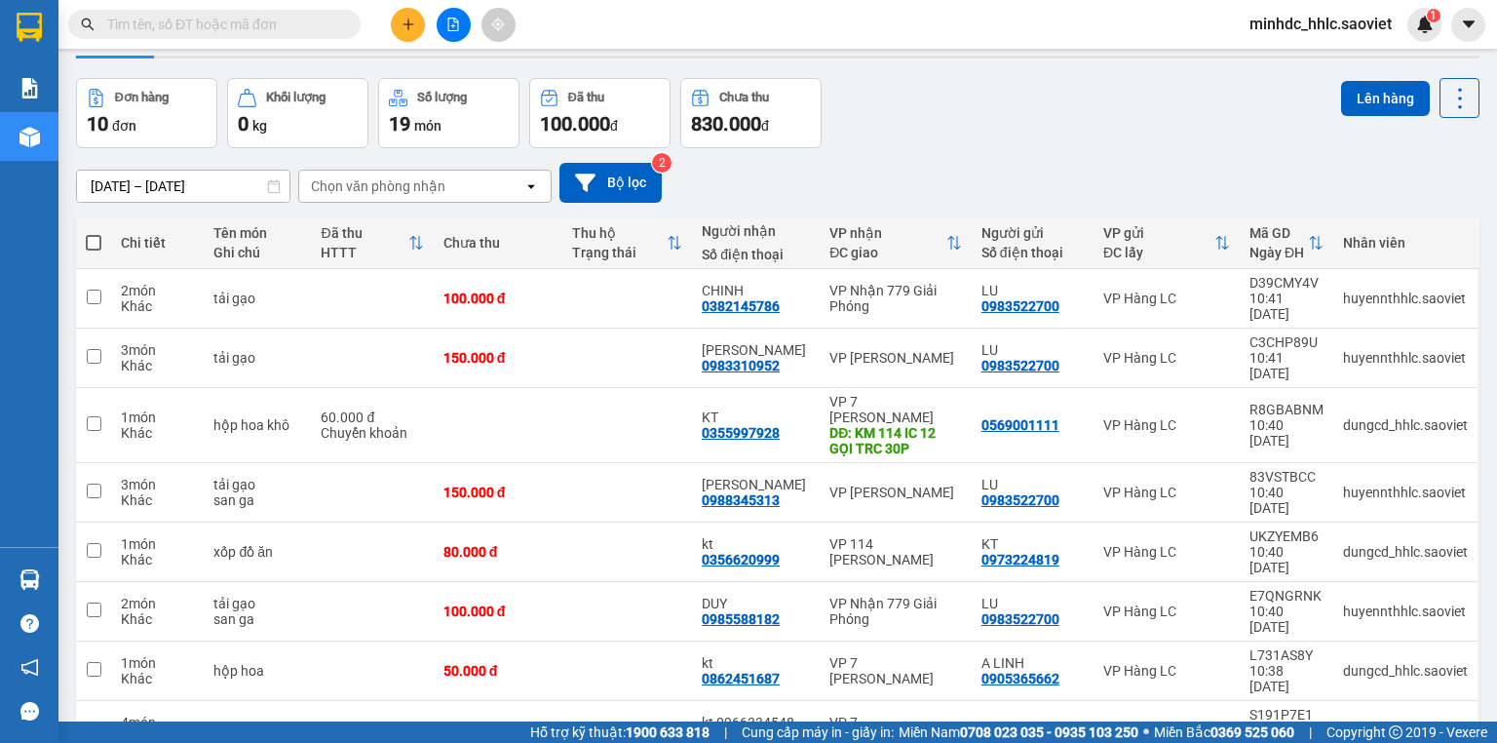
scroll to position [135, 0]
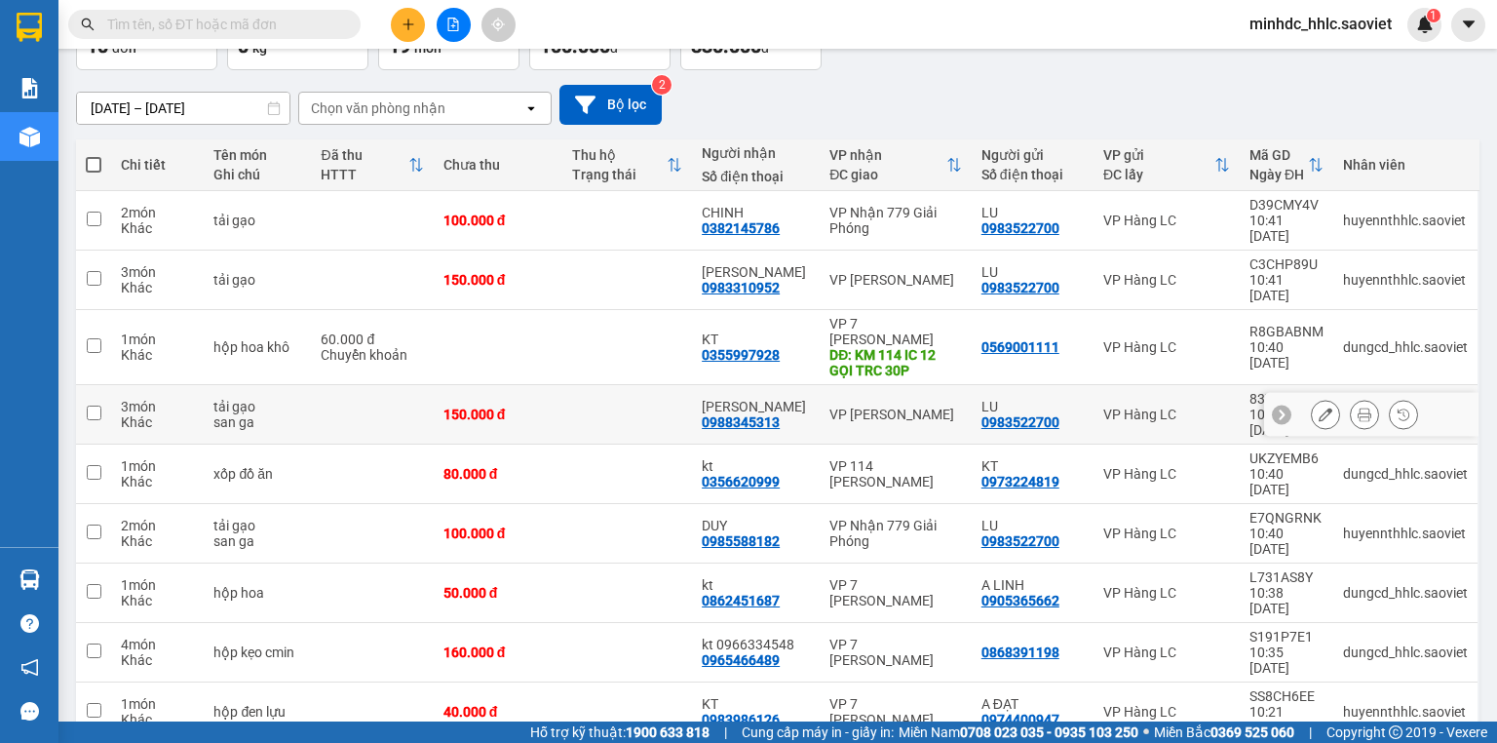
drag, startPoint x: 932, startPoint y: 355, endPoint x: 932, endPoint y: 336, distance: 18.5
click at [932, 385] on td "VP [PERSON_NAME]" at bounding box center [895, 414] width 152 height 59
checkbox input "true"
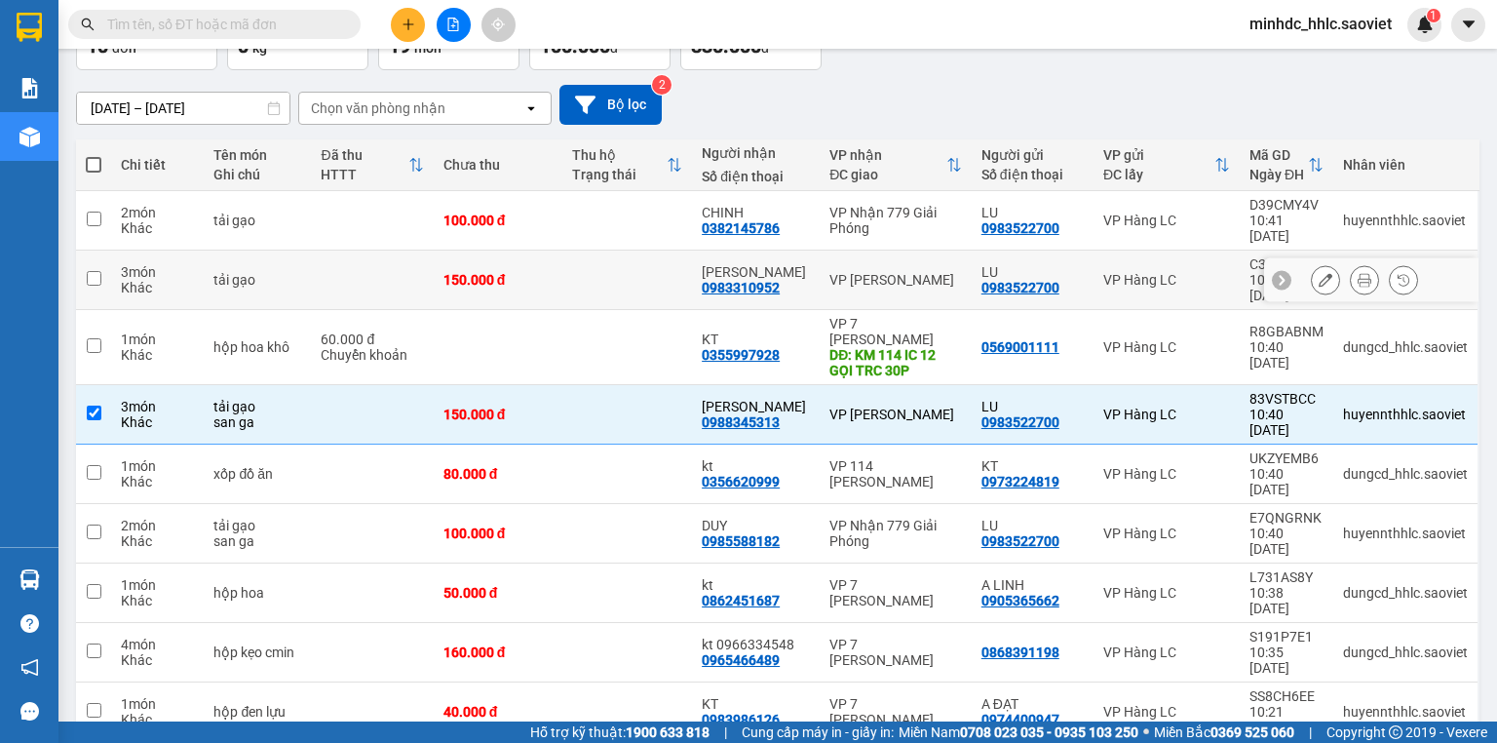
drag, startPoint x: 935, startPoint y: 252, endPoint x: 946, endPoint y: 207, distance: 47.0
click at [935, 272] on div "VP [PERSON_NAME]" at bounding box center [895, 280] width 133 height 16
checkbox input "true"
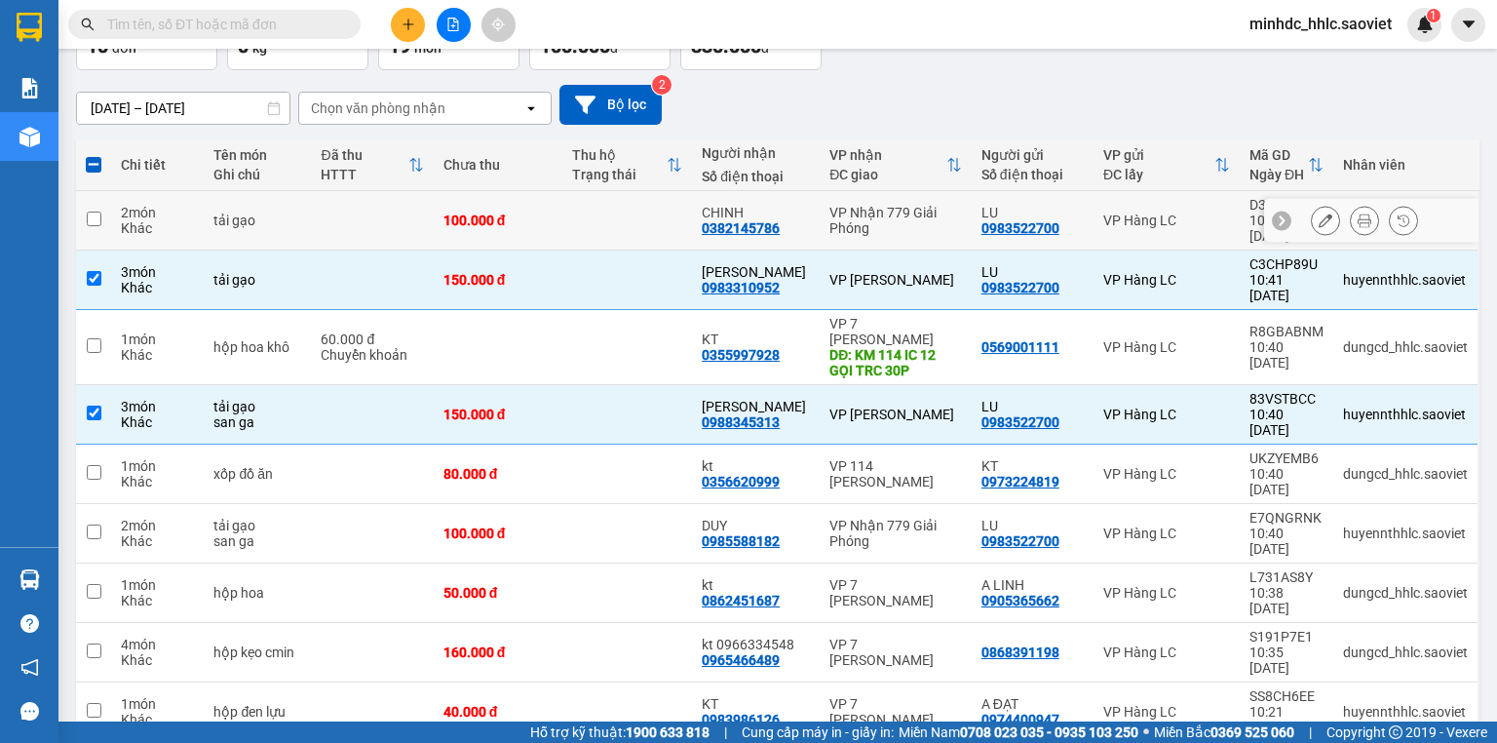
click at [945, 207] on div "VP Nhận 779 Giải Phóng" at bounding box center [895, 220] width 133 height 31
checkbox input "true"
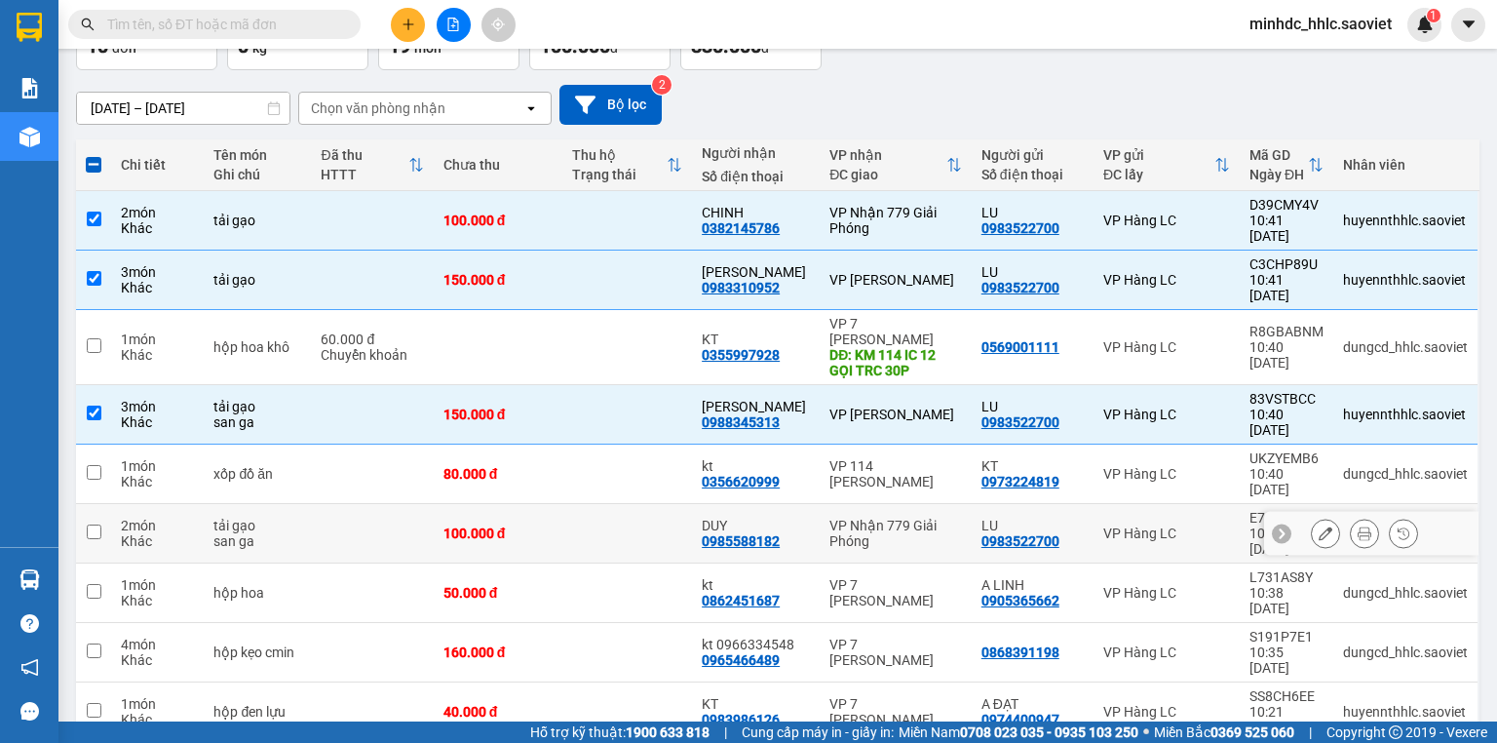
click at [951, 517] on div "VP Nhận 779 Giải Phóng" at bounding box center [895, 532] width 133 height 31
checkbox input "true"
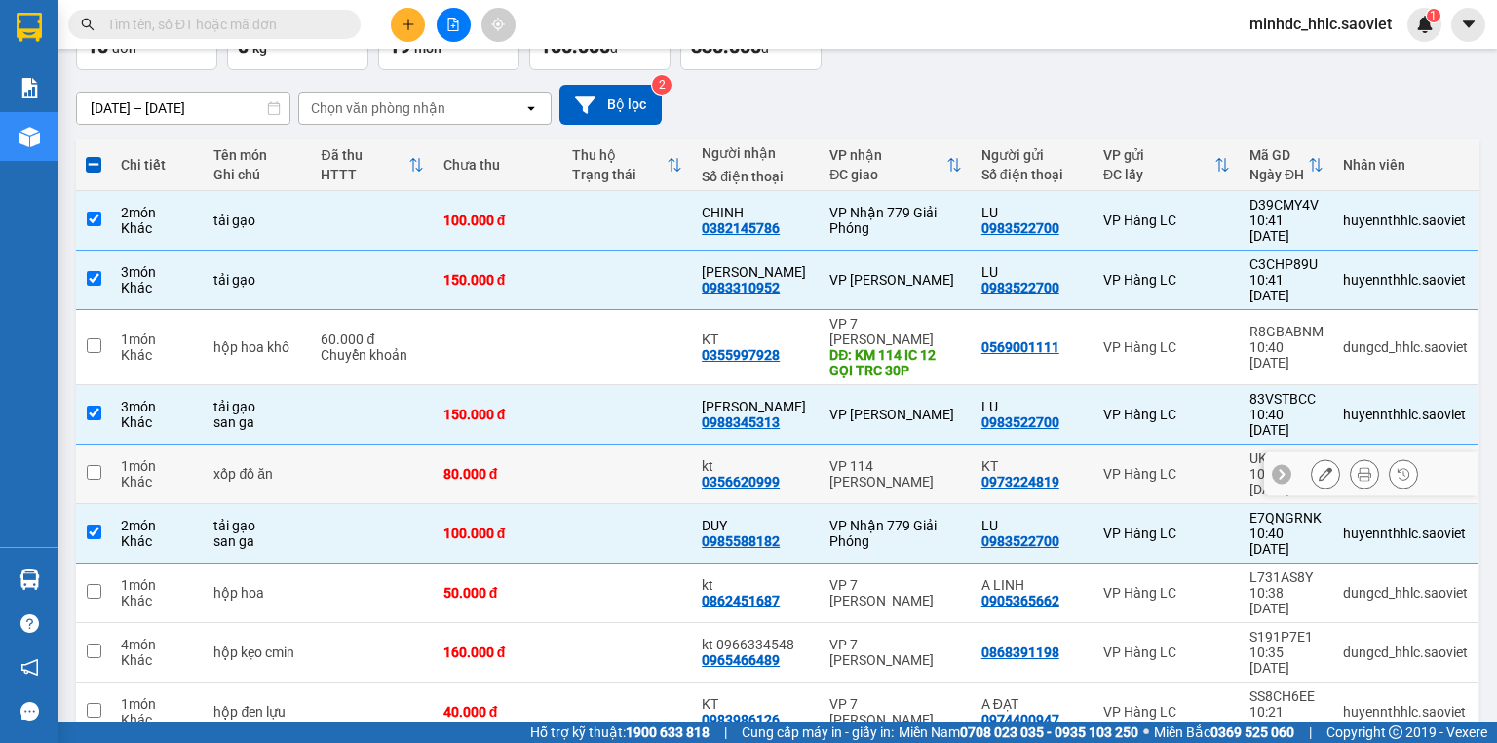
click at [963, 444] on td "VP 114 [PERSON_NAME]" at bounding box center [895, 473] width 152 height 59
checkbox input "true"
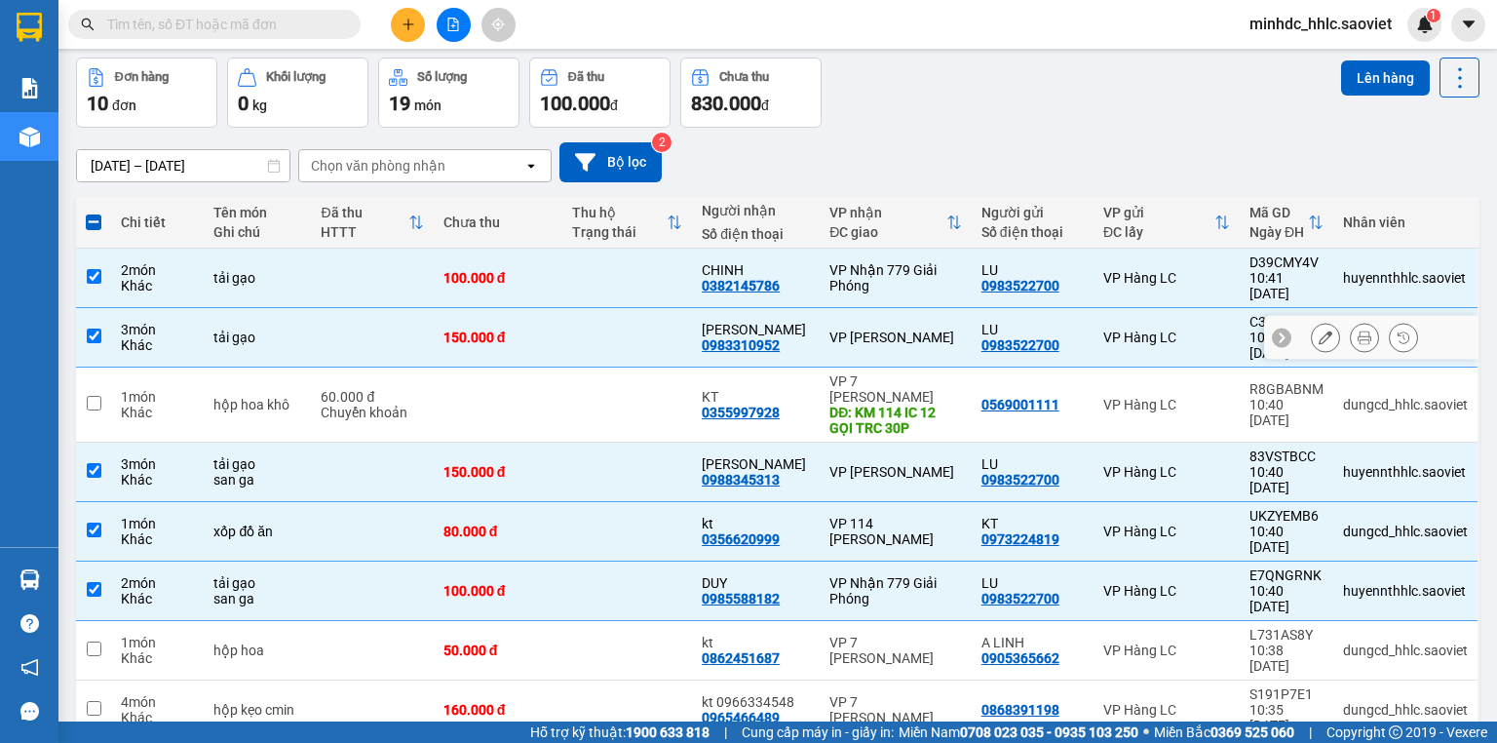
scroll to position [0, 0]
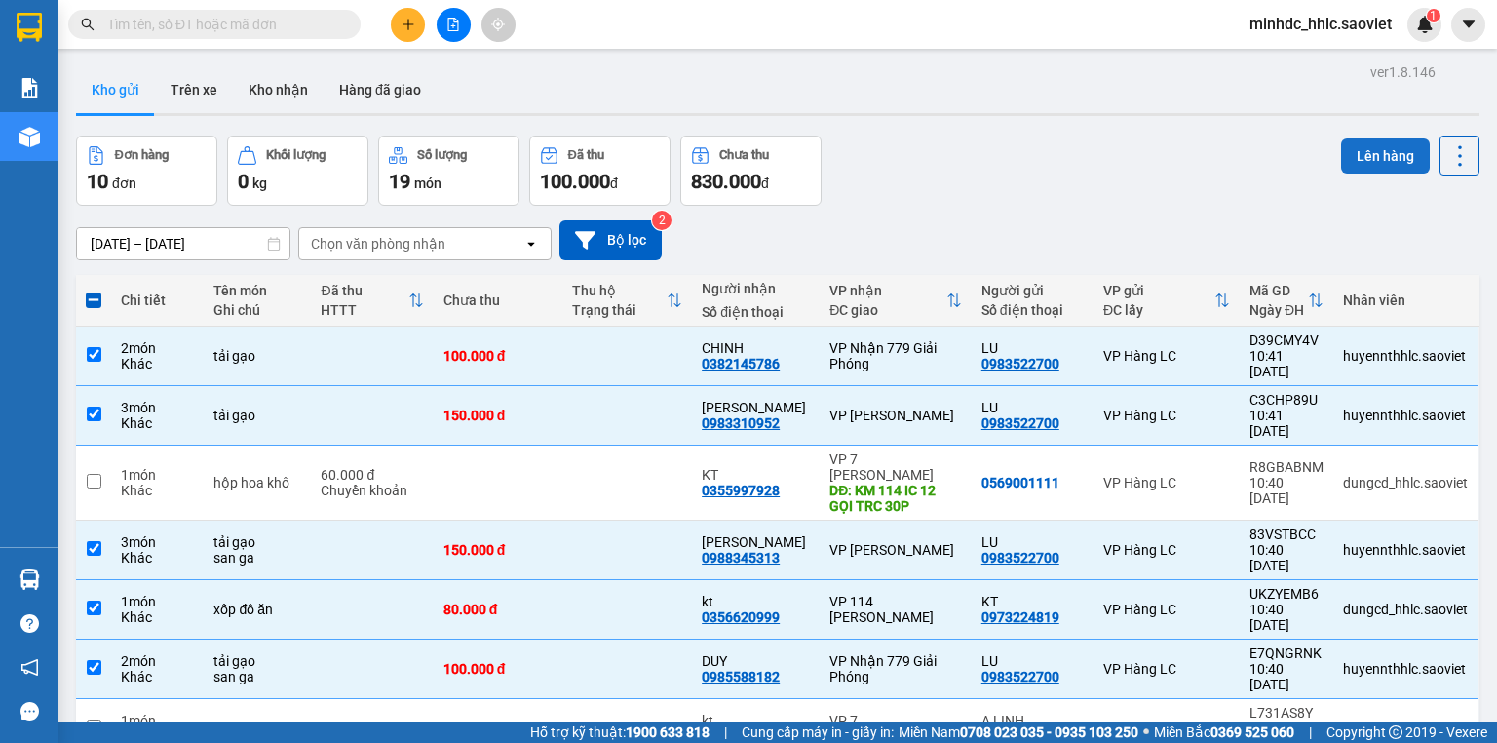
click at [1358, 164] on button "Lên hàng" at bounding box center [1385, 155] width 89 height 35
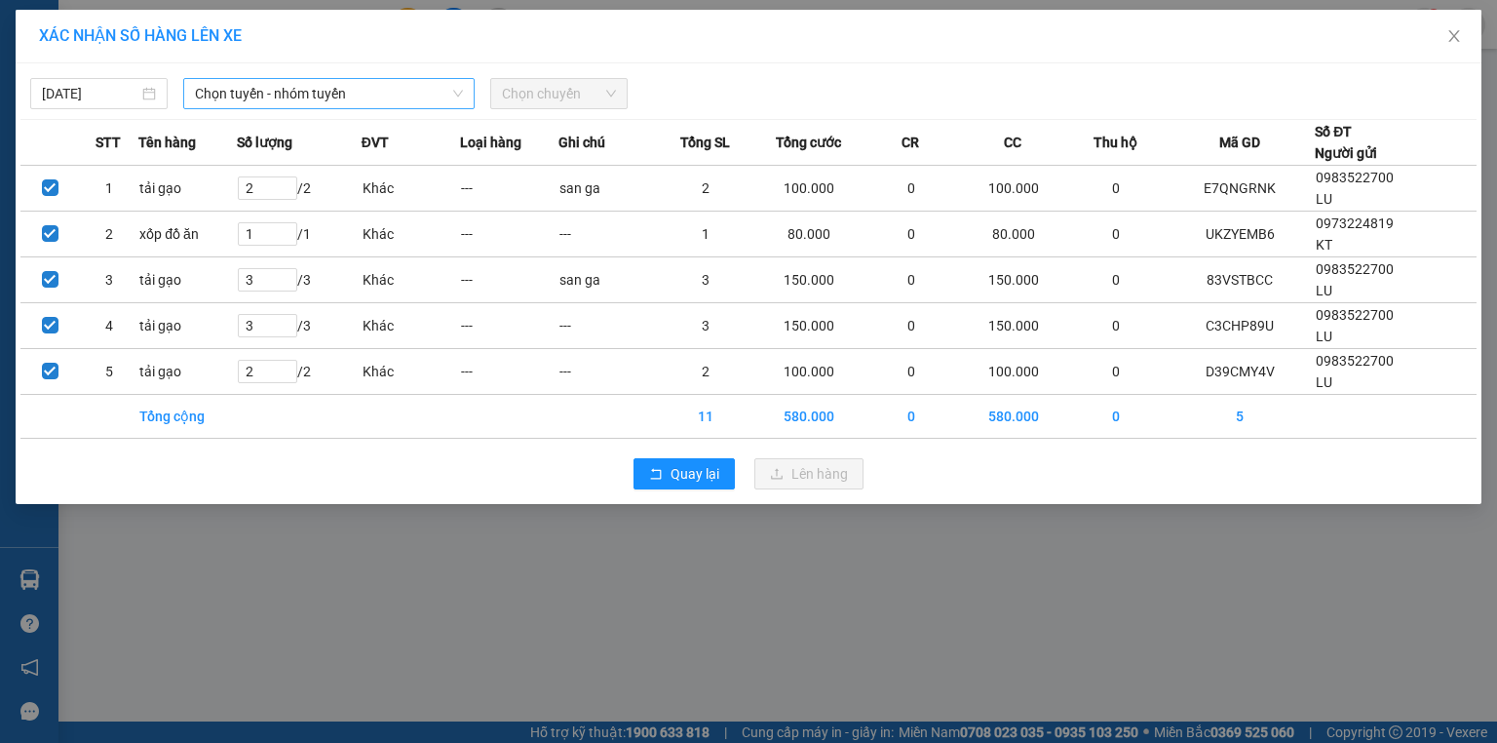
click at [345, 83] on span "Chọn tuyến - nhóm tuyến" at bounding box center [329, 93] width 268 height 29
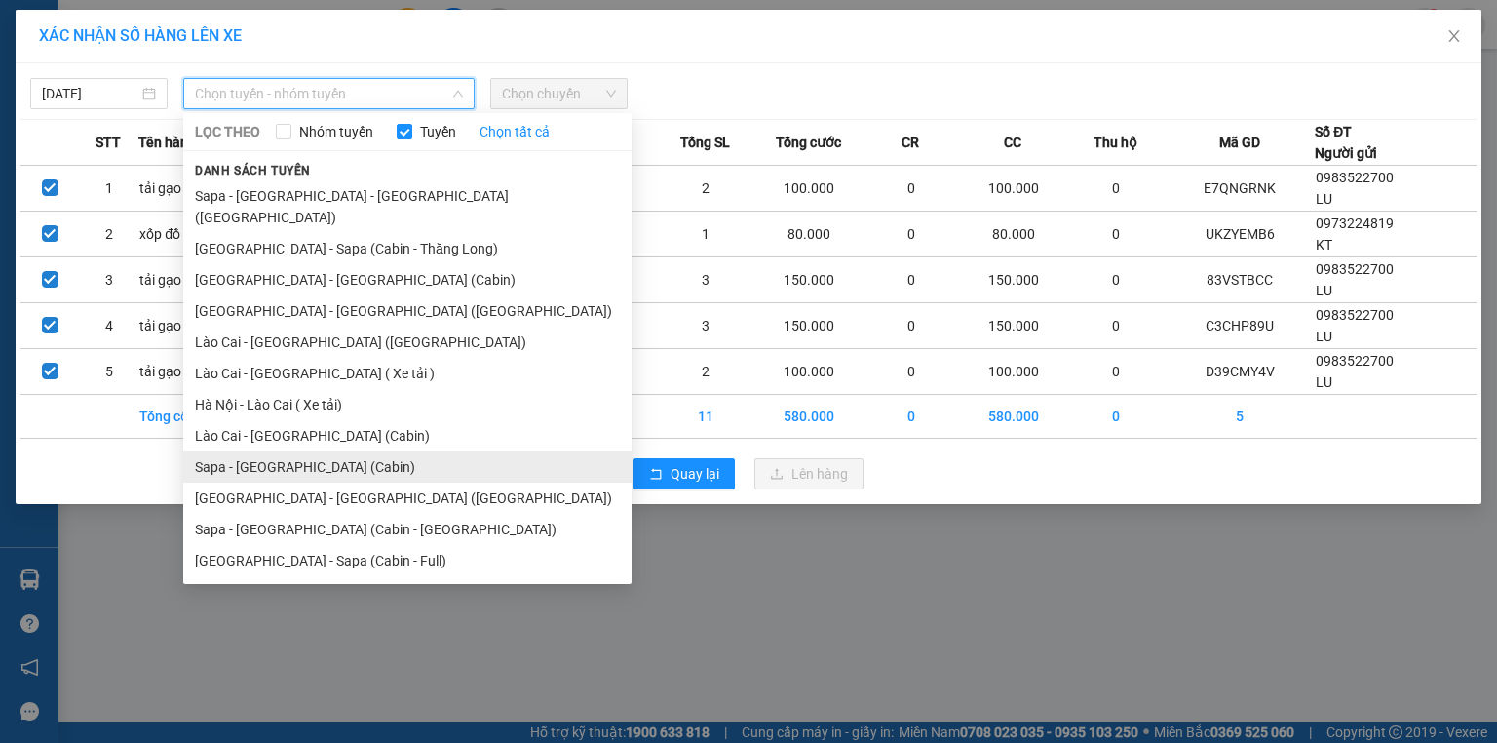
click at [300, 451] on li "Sapa - [GEOGRAPHIC_DATA] (Cabin)" at bounding box center [407, 466] width 448 height 31
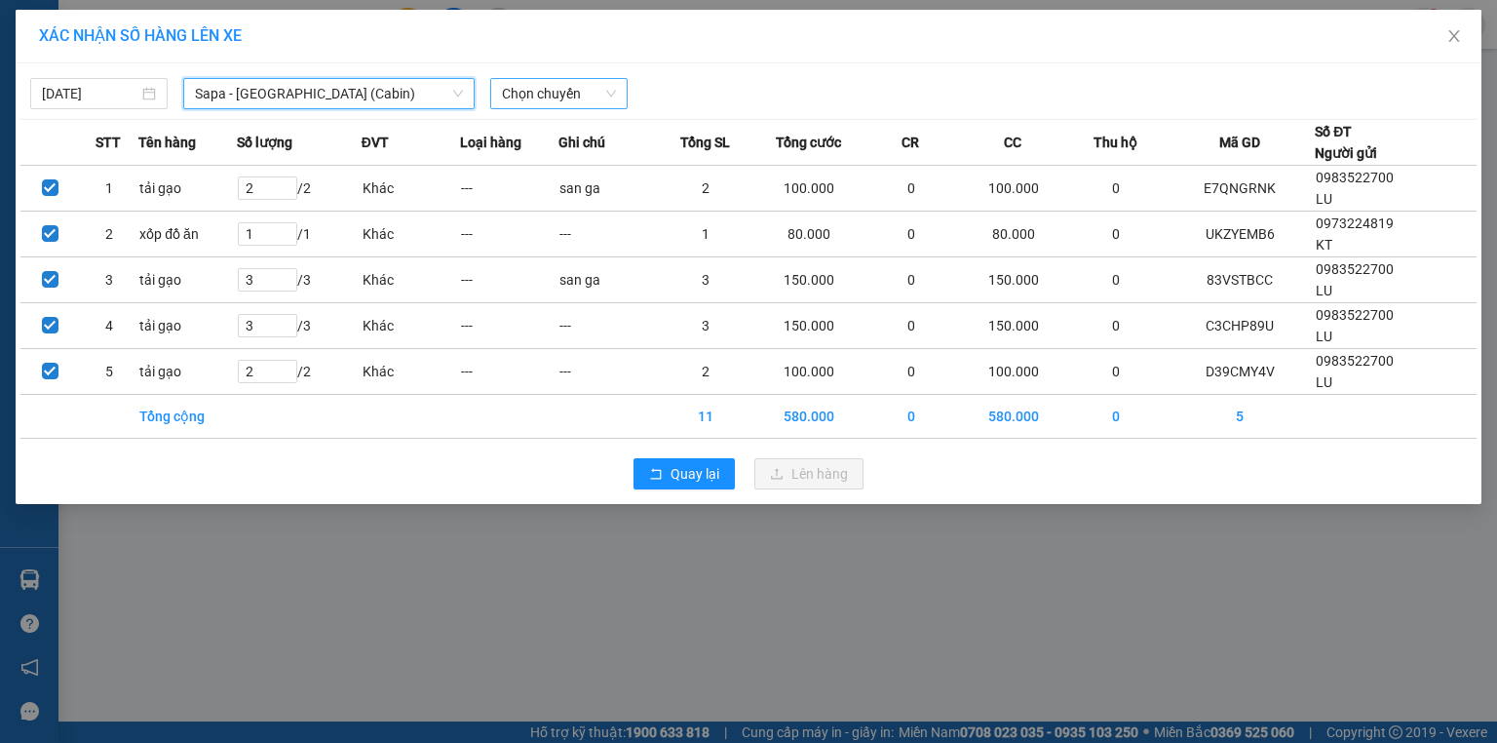
click at [599, 93] on span "Chọn chuyến" at bounding box center [559, 93] width 114 height 29
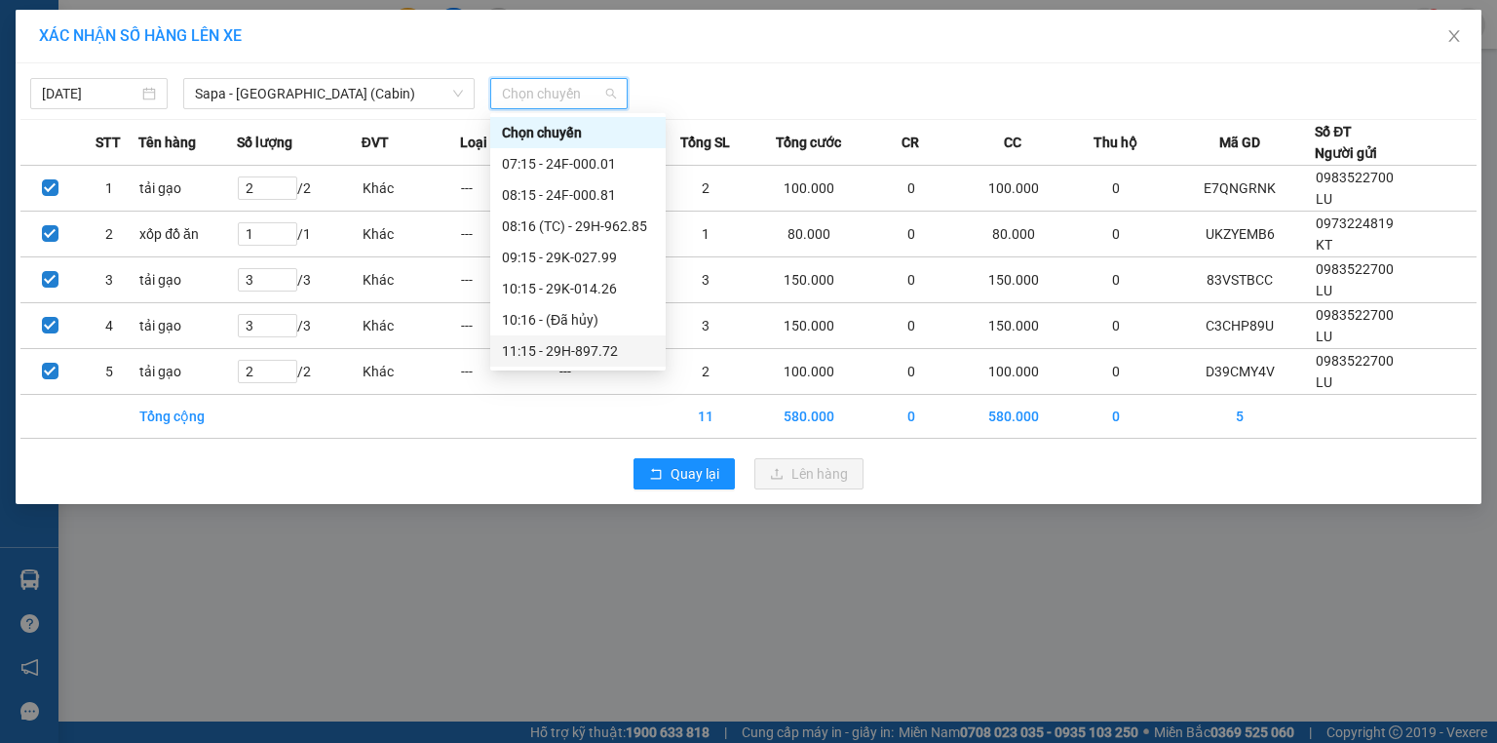
click at [614, 351] on div "11:15 - 29H-897.72" at bounding box center [578, 350] width 152 height 21
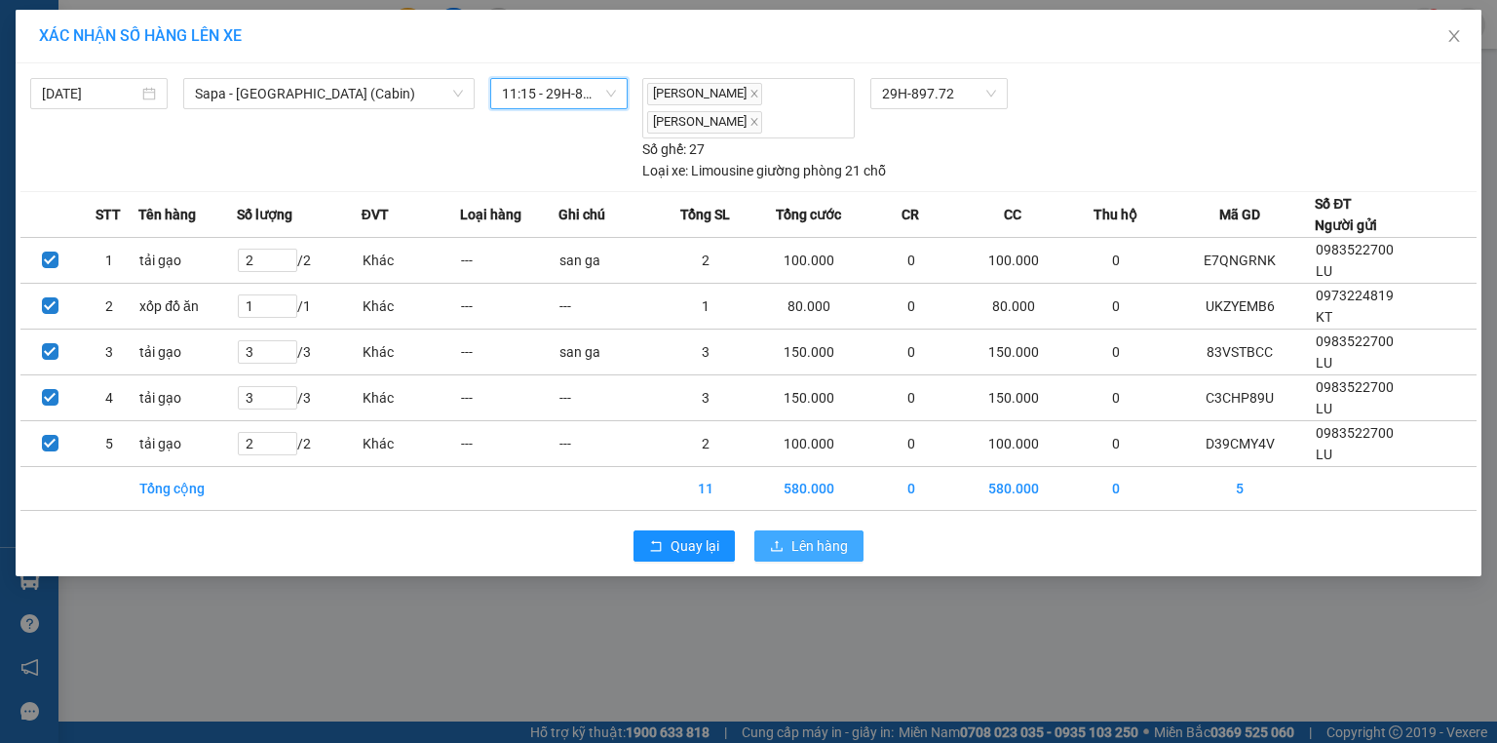
click at [787, 539] on button "Lên hàng" at bounding box center [808, 545] width 109 height 31
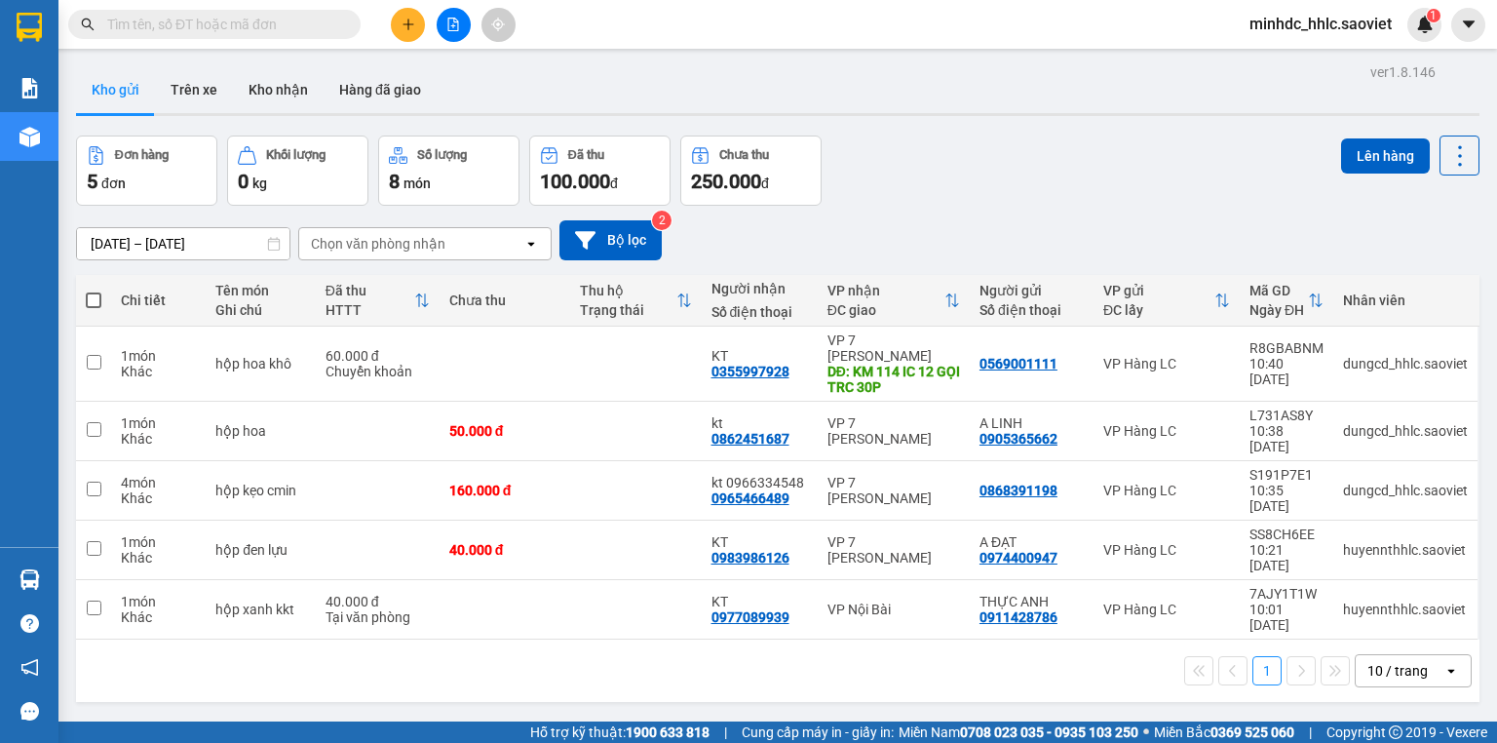
click at [440, 28] on button at bounding box center [454, 25] width 34 height 34
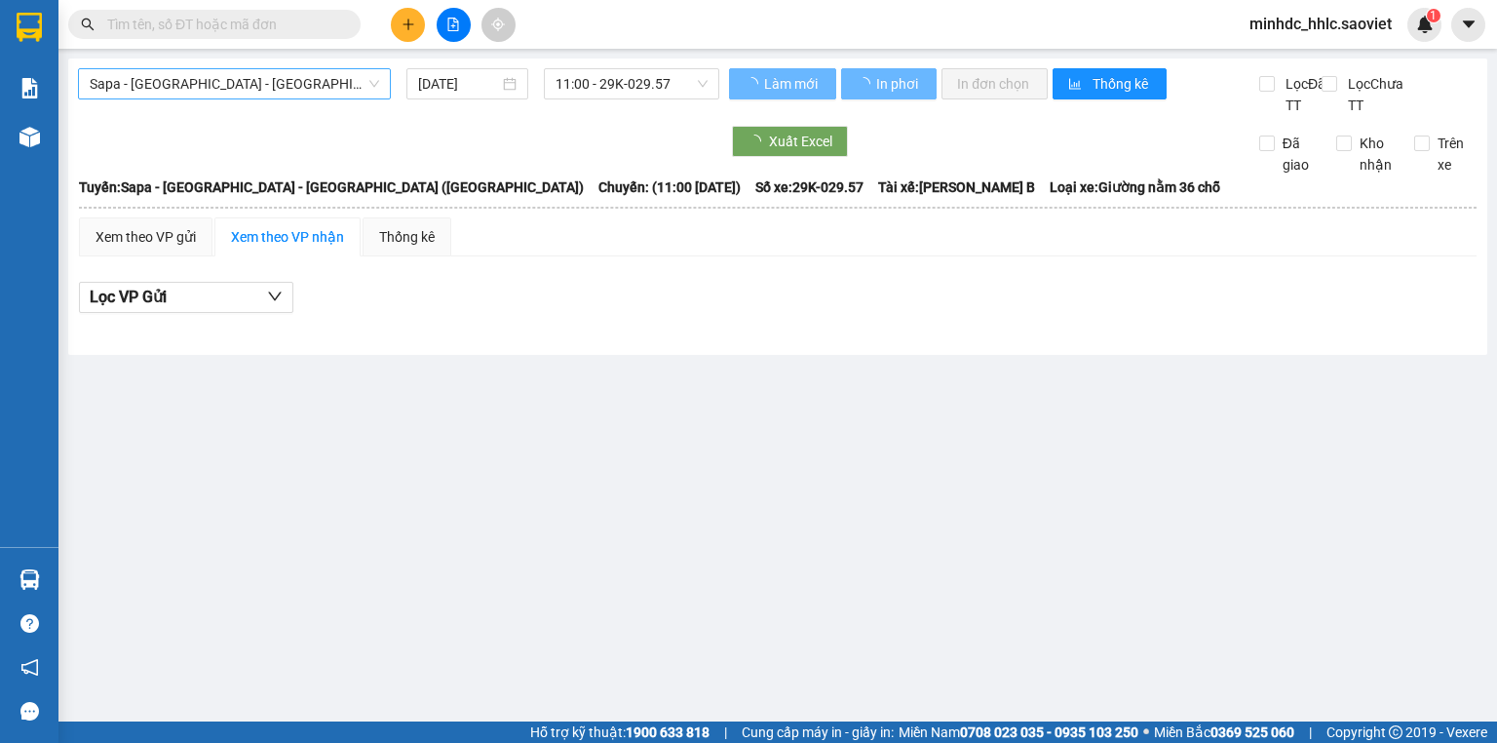
click at [306, 79] on span "Sapa - Lào Cai - Hà Nội (Giường)" at bounding box center [234, 83] width 289 height 29
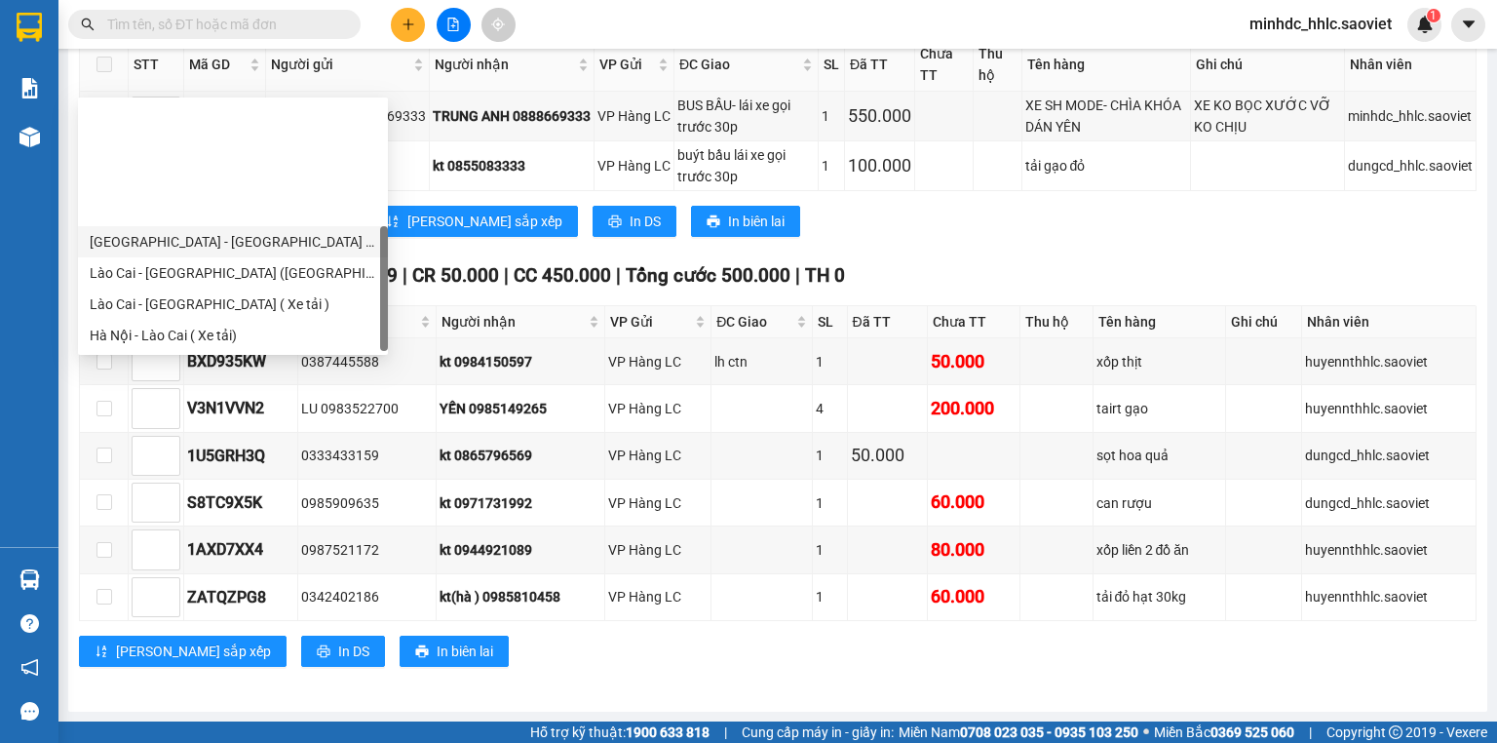
scroll to position [156, 0]
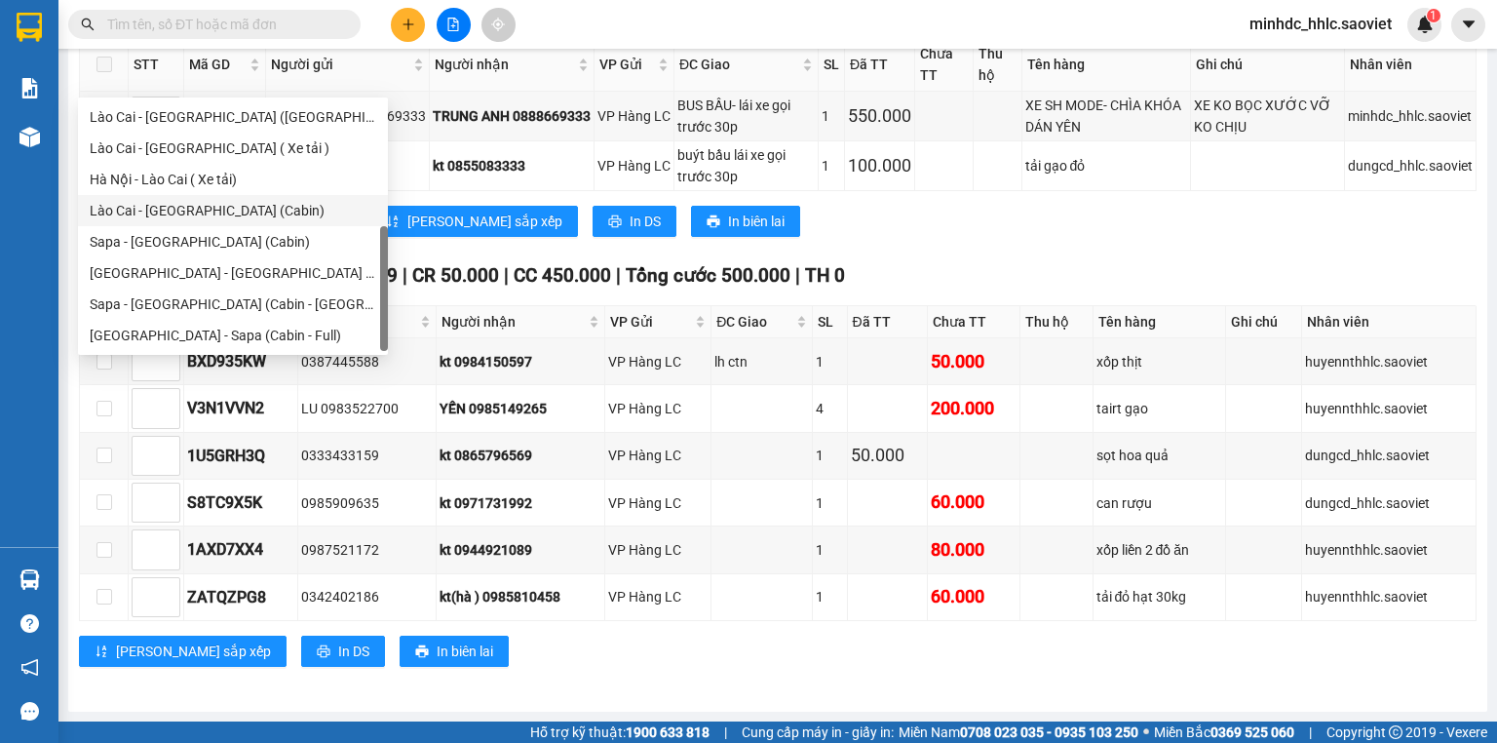
click at [224, 222] on div "Lào Cai - Hà Nội (Cabin)" at bounding box center [233, 210] width 310 height 31
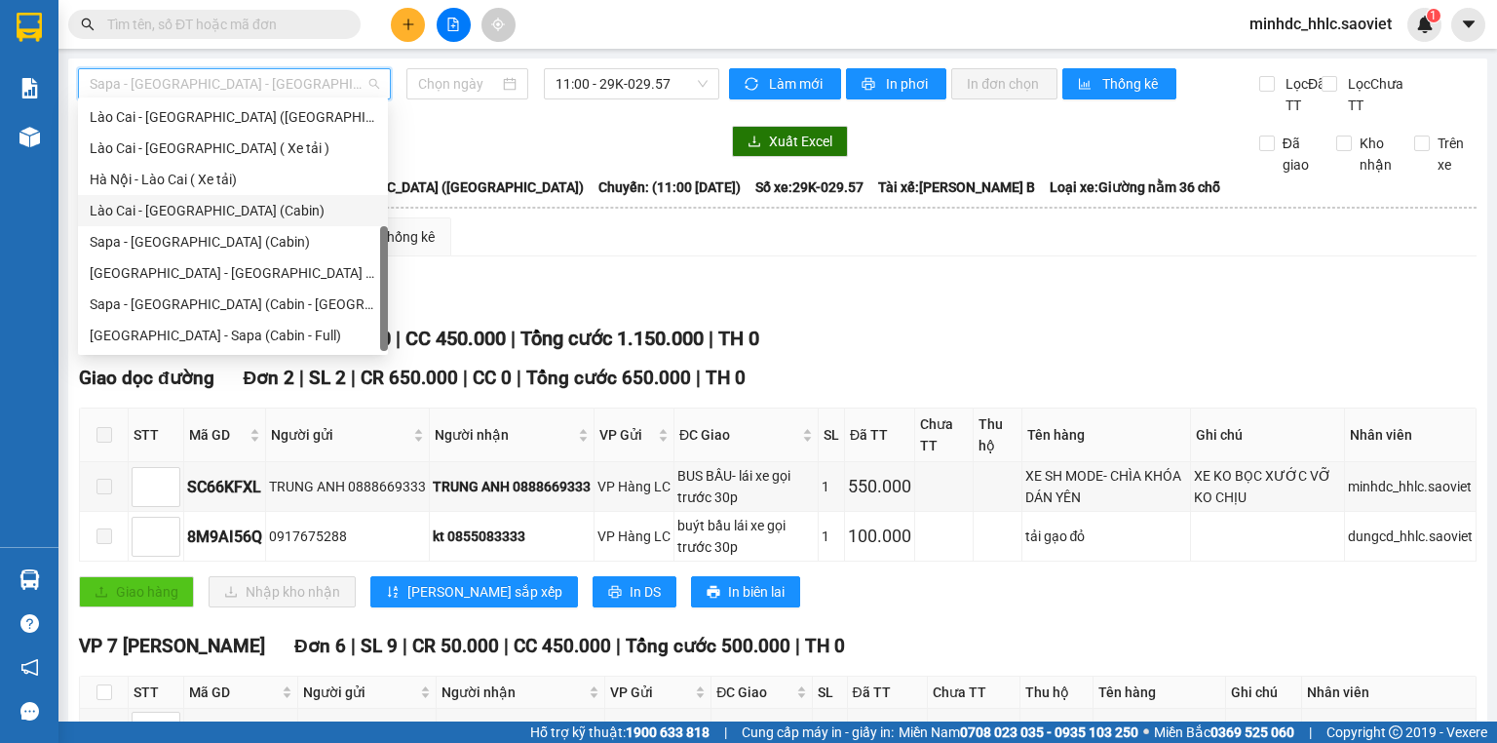
type input "[DATE]"
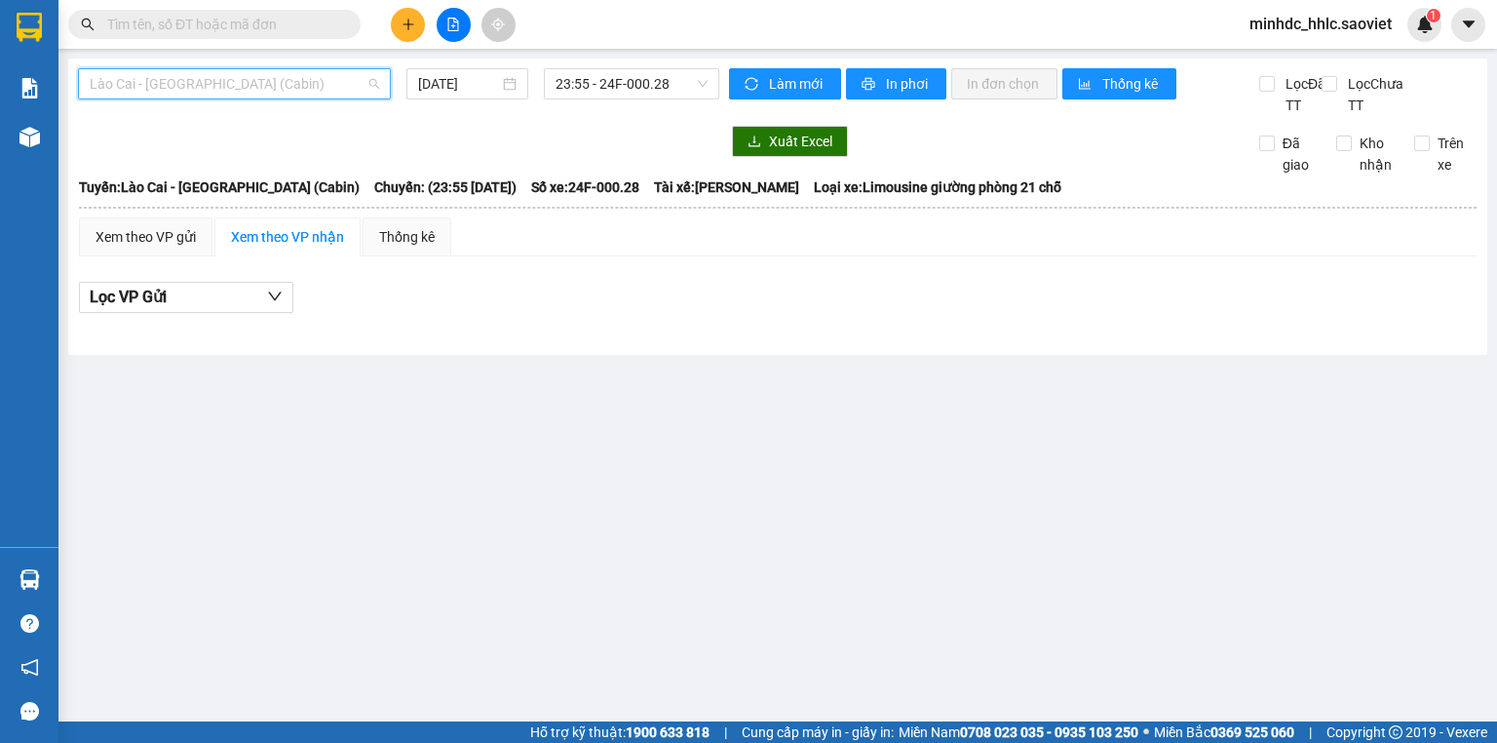
click at [317, 68] on div "Lào Cai - Hà Nội (Cabin)" at bounding box center [234, 83] width 313 height 31
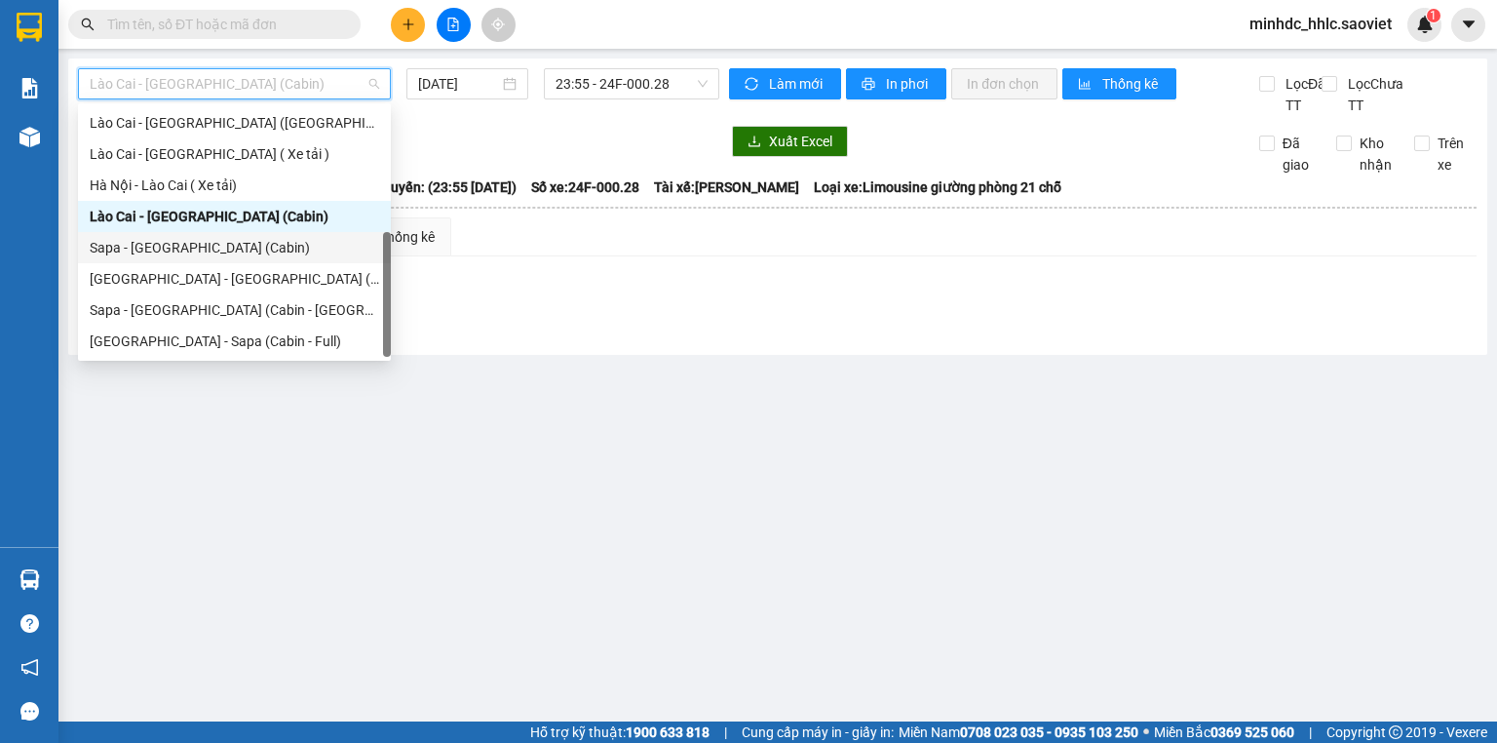
click at [238, 248] on div "Sapa - [GEOGRAPHIC_DATA] (Cabin)" at bounding box center [234, 247] width 289 height 21
type input "[DATE]"
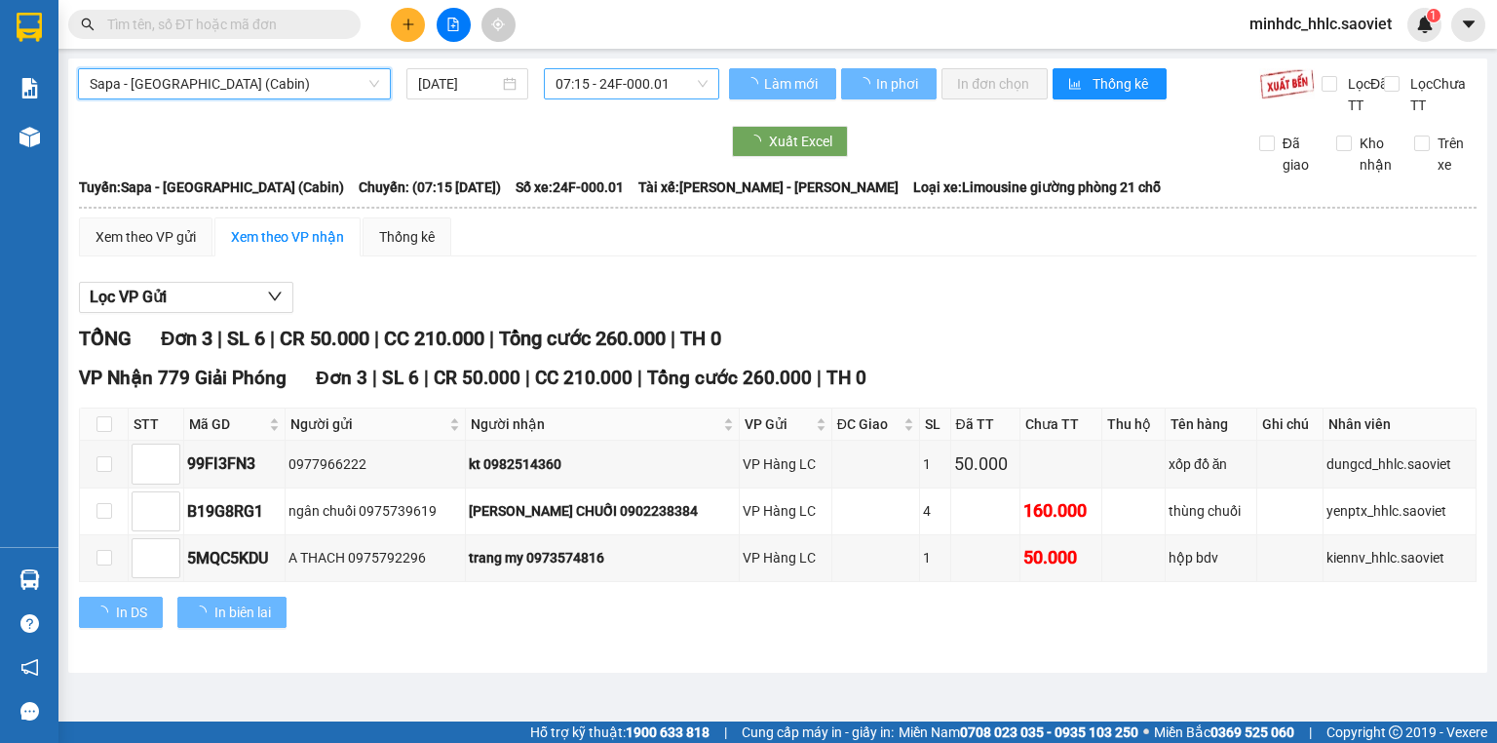
click at [628, 82] on span "07:15 - 24F-000.01" at bounding box center [631, 83] width 153 height 29
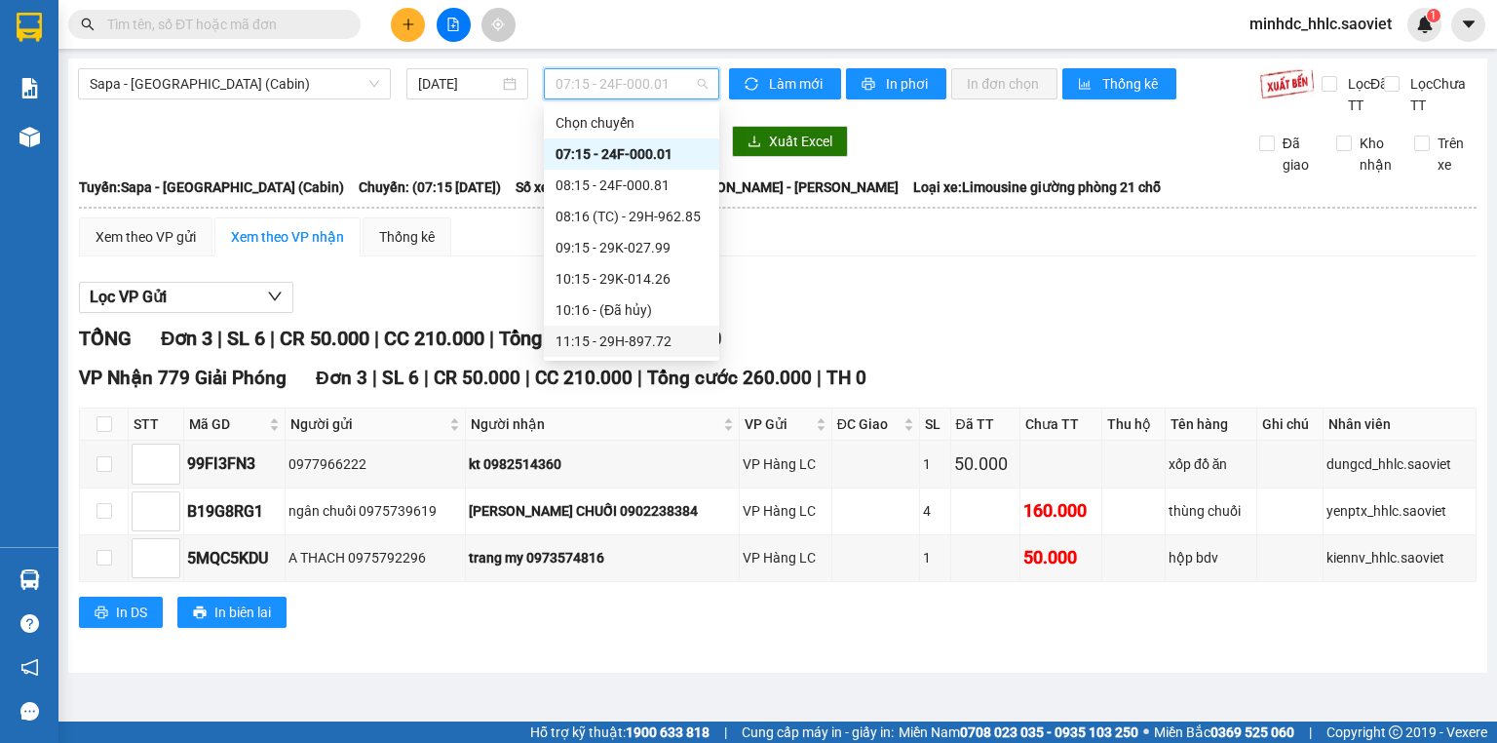
click at [657, 337] on div "11:15 - 29H-897.72" at bounding box center [631, 340] width 152 height 21
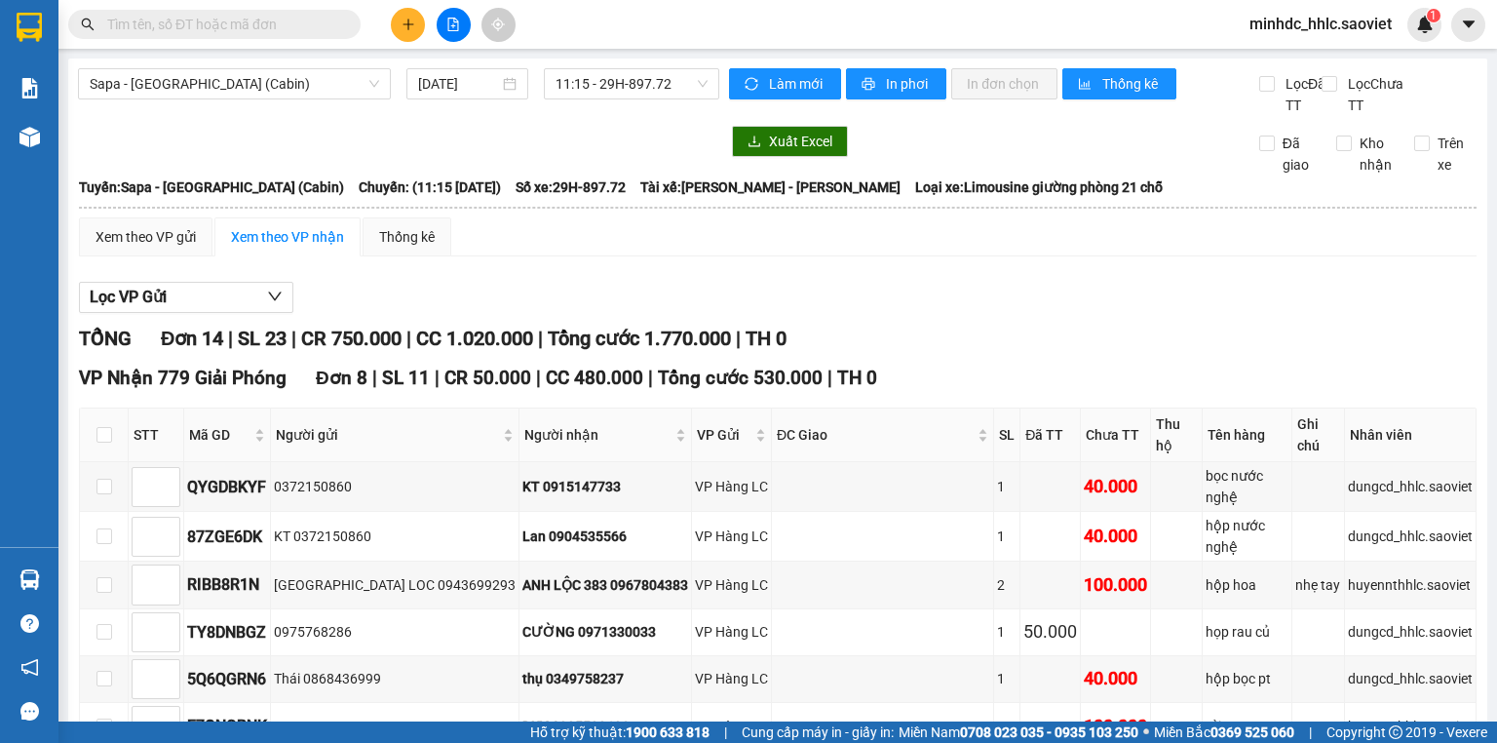
click at [679, 314] on div "Lọc VP Gửi" at bounding box center [777, 298] width 1397 height 32
click at [696, 312] on div "Lọc VP Gửi" at bounding box center [777, 298] width 1397 height 32
click at [405, 27] on icon "plus" at bounding box center [408, 25] width 14 height 14
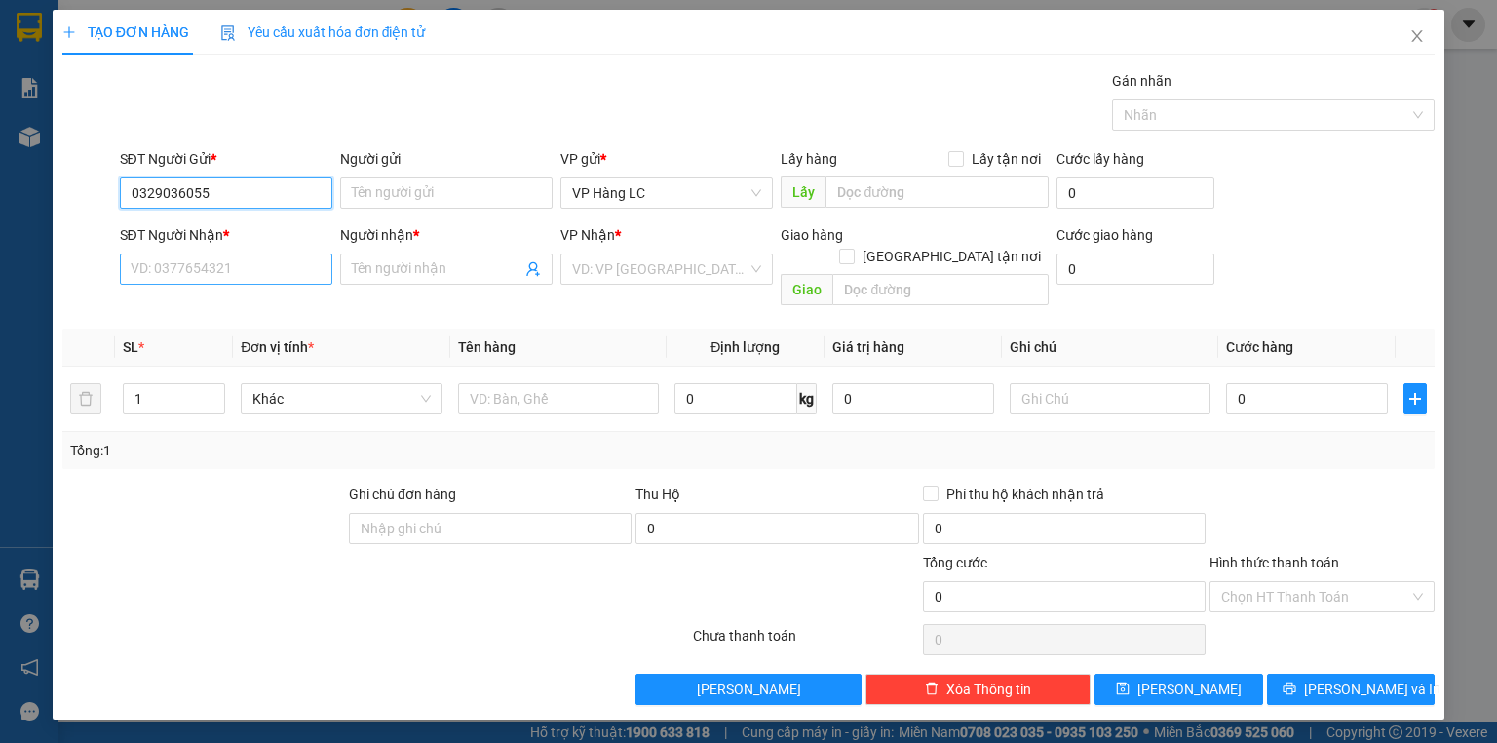
type input "0329036055"
click at [249, 278] on input "SĐT Người Nhận *" at bounding box center [226, 268] width 212 height 31
click at [235, 195] on input "0329036055" at bounding box center [226, 192] width 212 height 31
click at [230, 263] on input "SĐT Người Nhận *" at bounding box center [226, 268] width 212 height 31
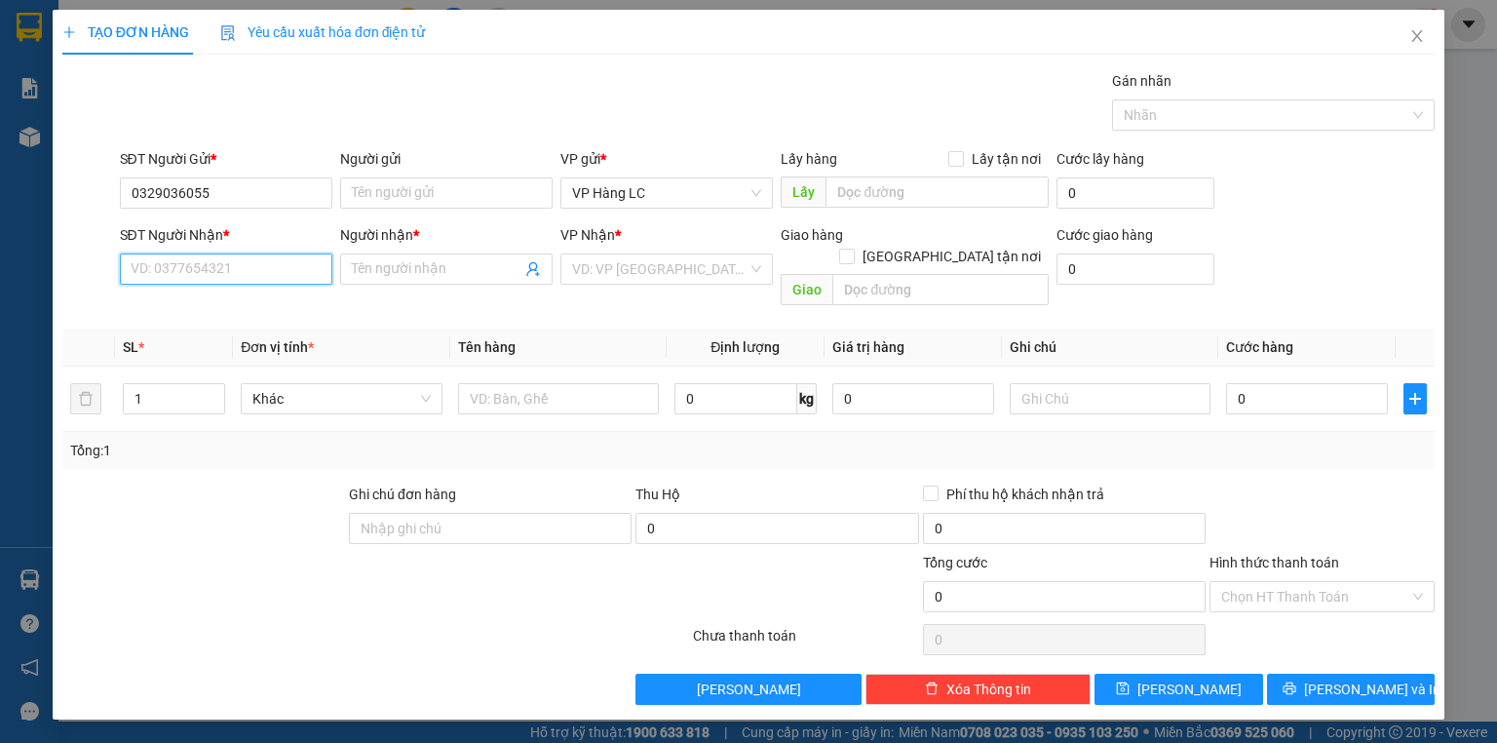
paste input "0329036055"
type input "0329036055"
click at [397, 265] on input "Người nhận *" at bounding box center [437, 268] width 170 height 21
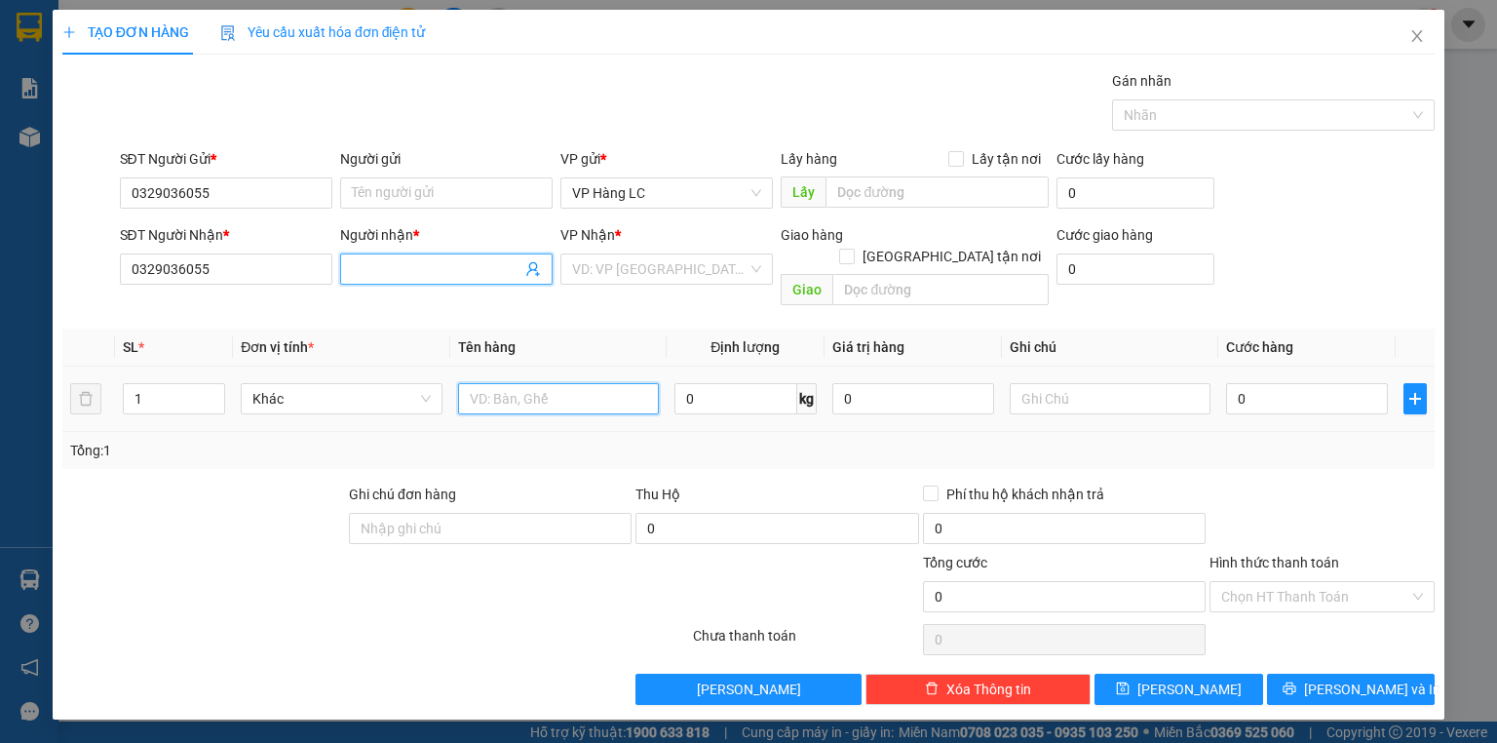
click at [492, 383] on input "text" at bounding box center [558, 398] width 201 height 31
type input "xe earclade"
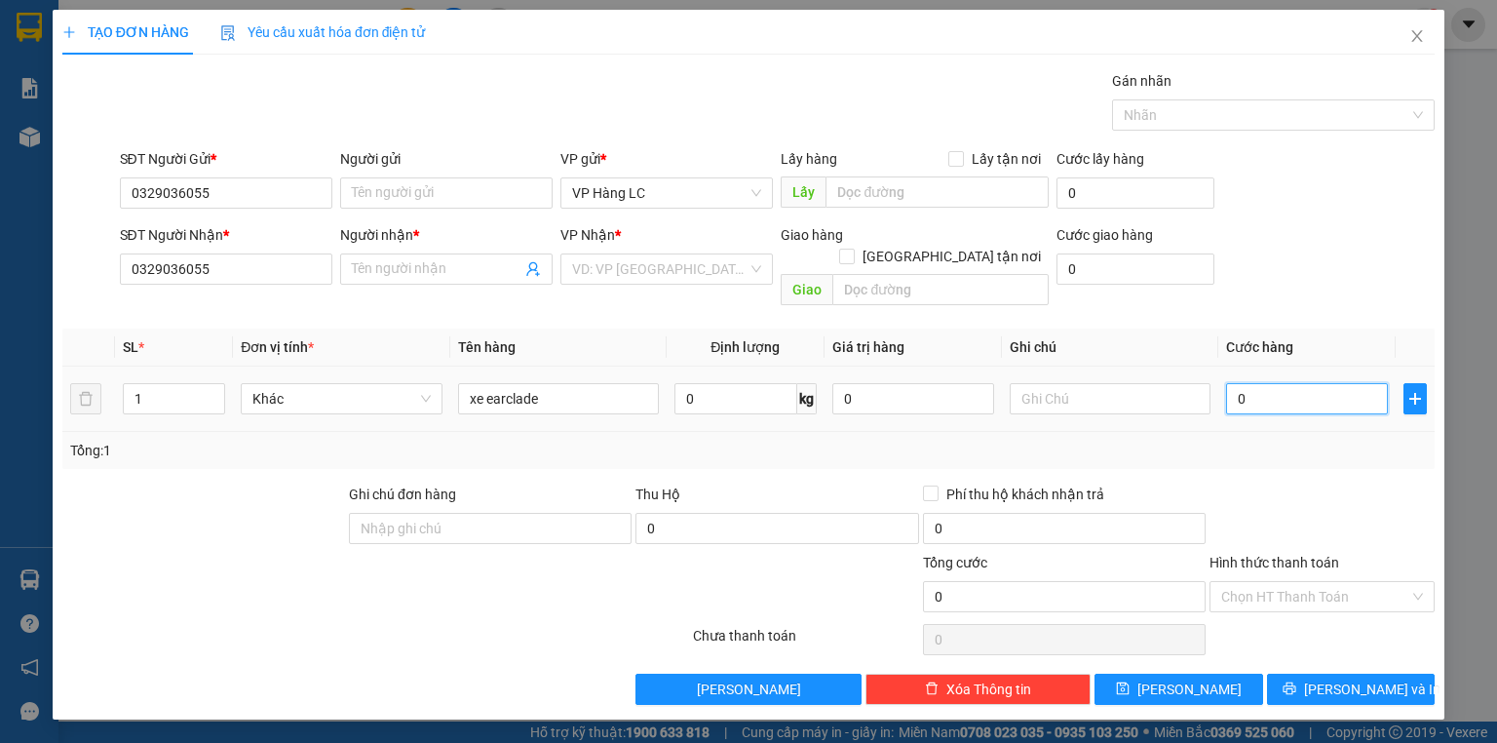
click at [1307, 383] on input "0" at bounding box center [1307, 398] width 162 height 31
type input "5"
type input "55"
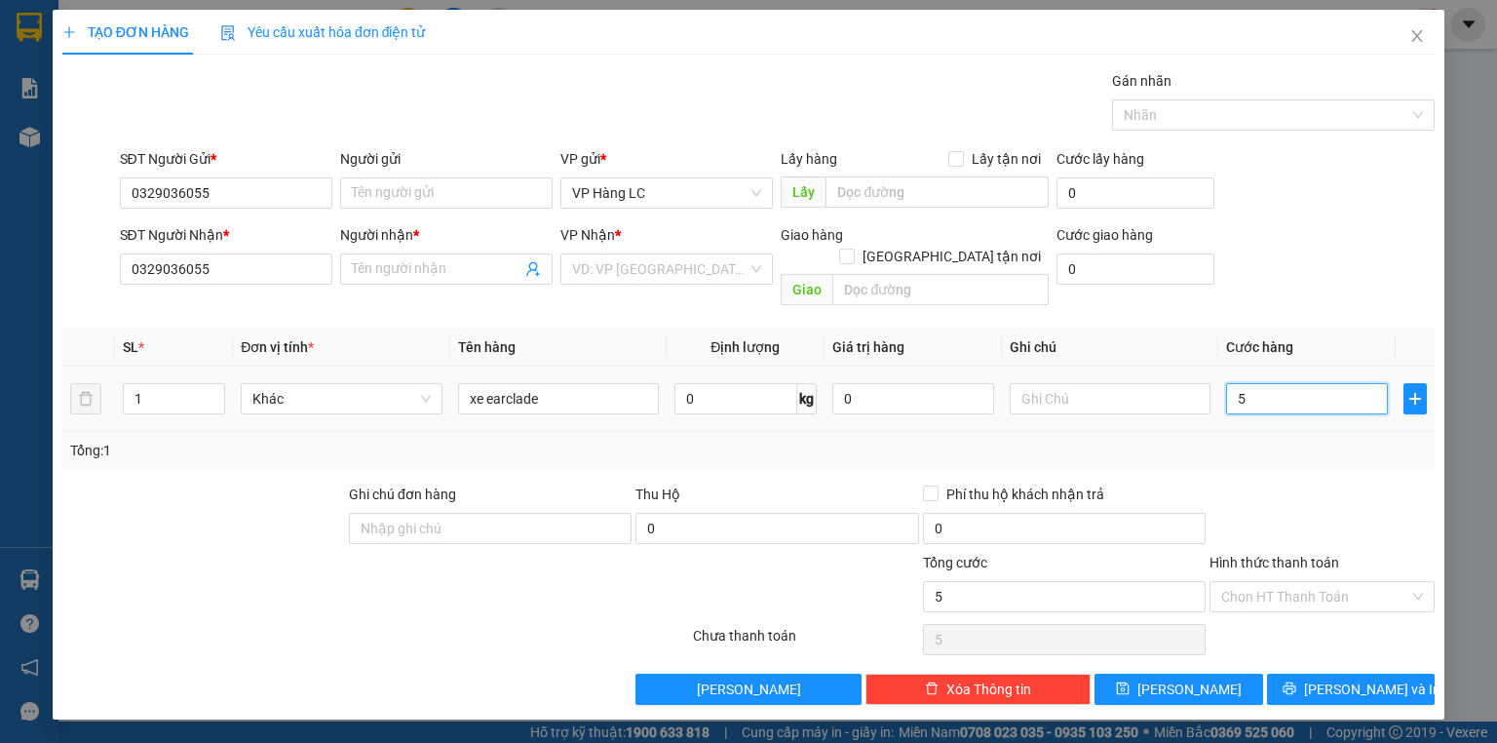
type input "55"
type input "550"
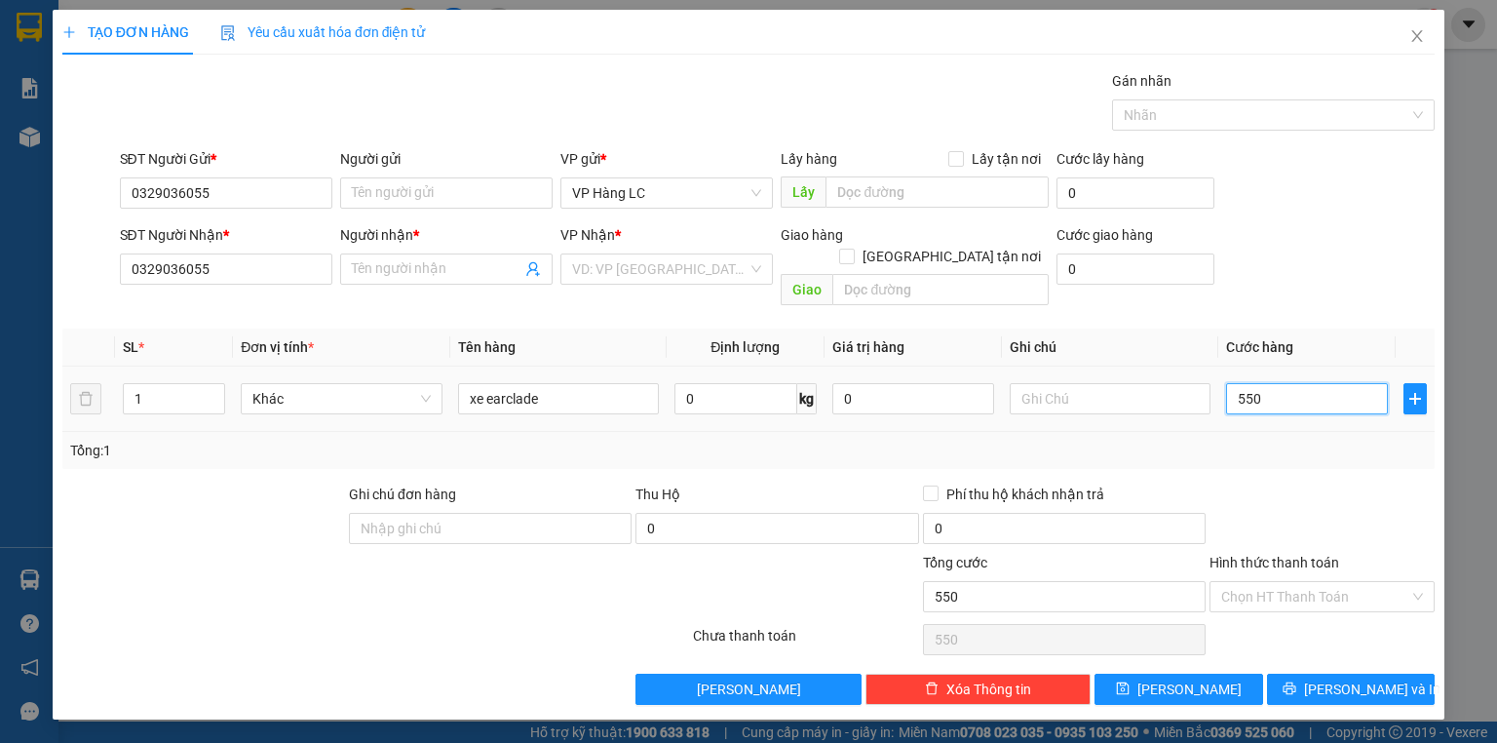
click at [1294, 383] on input "550" at bounding box center [1307, 398] width 162 height 31
type input "4"
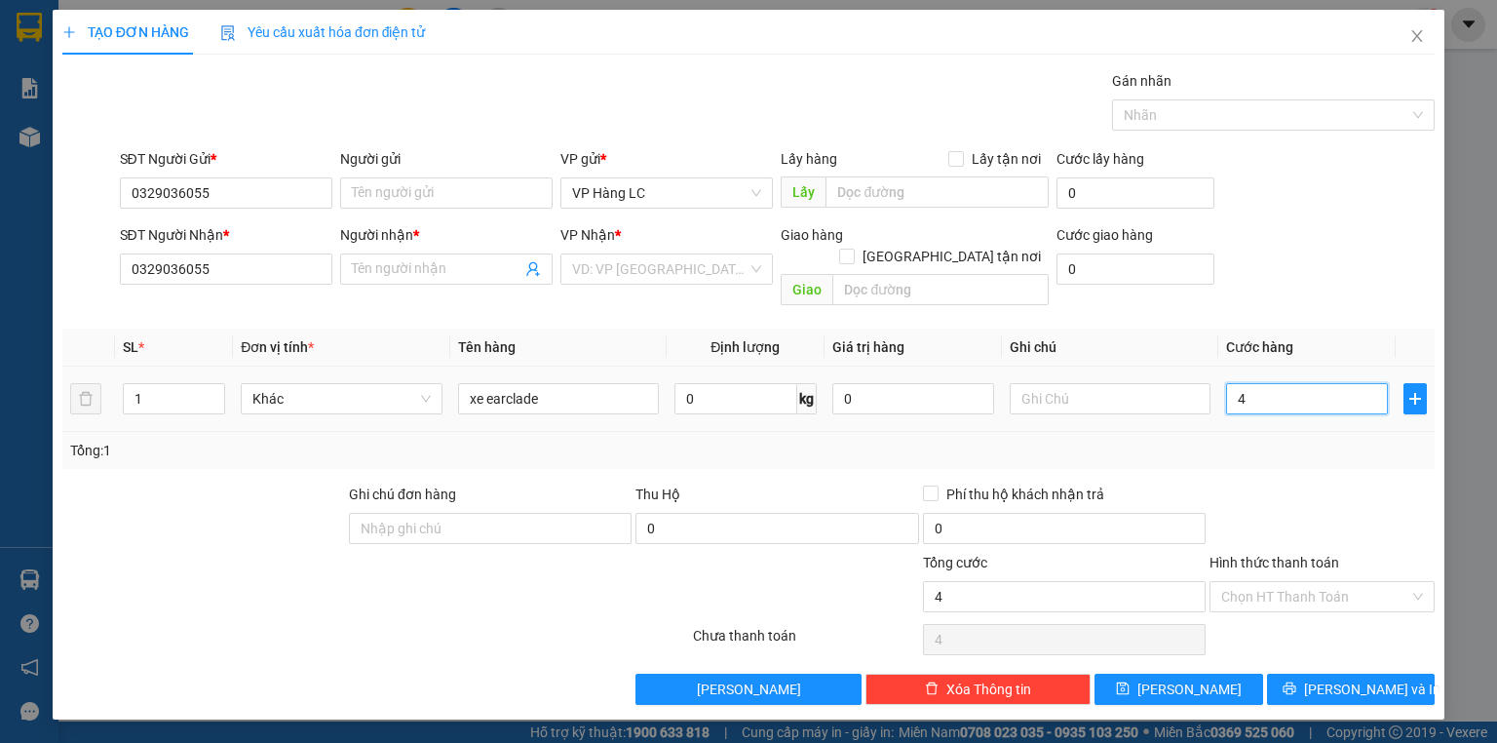
type input "45"
type input "450"
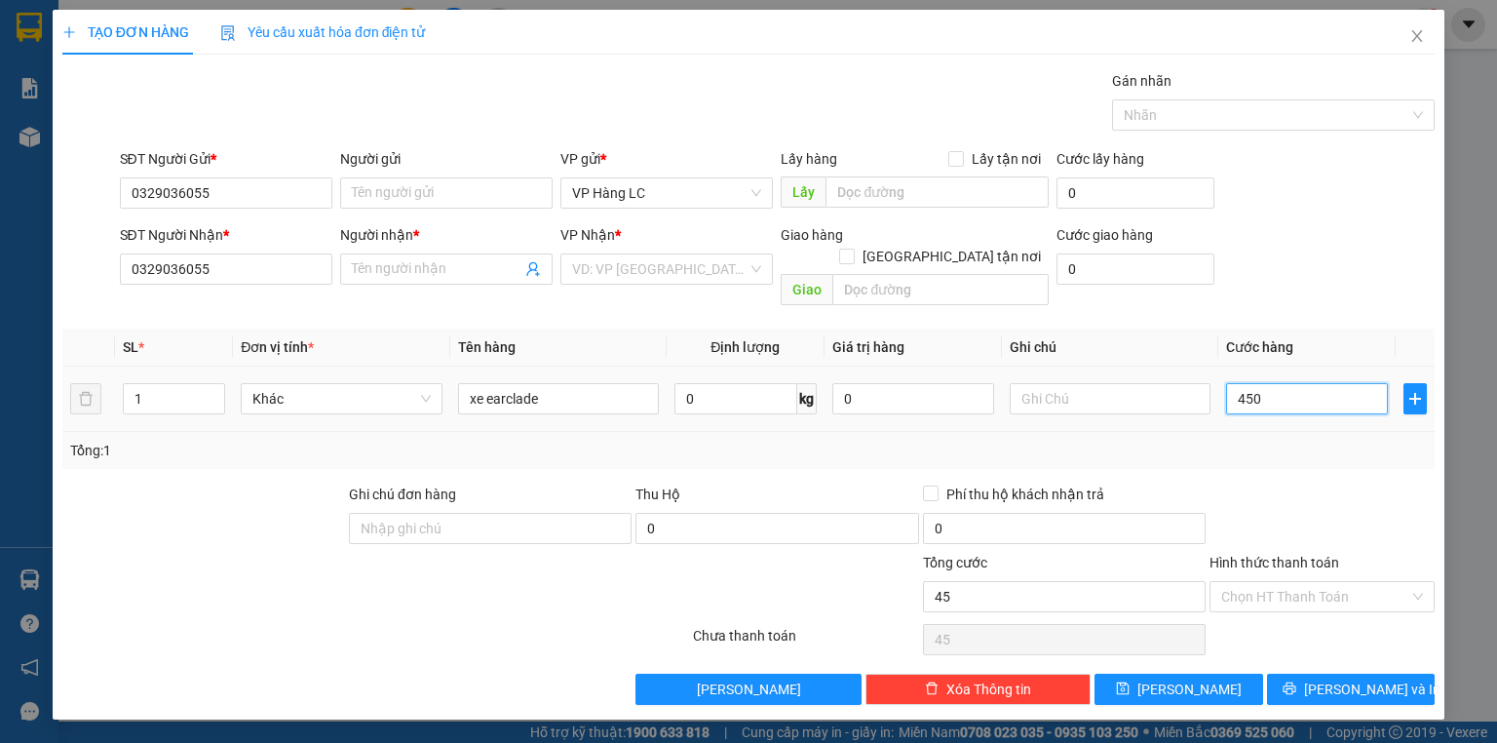
type input "450"
type input "450.000"
click at [1335, 328] on th "Cước hàng" at bounding box center [1306, 347] width 177 height 38
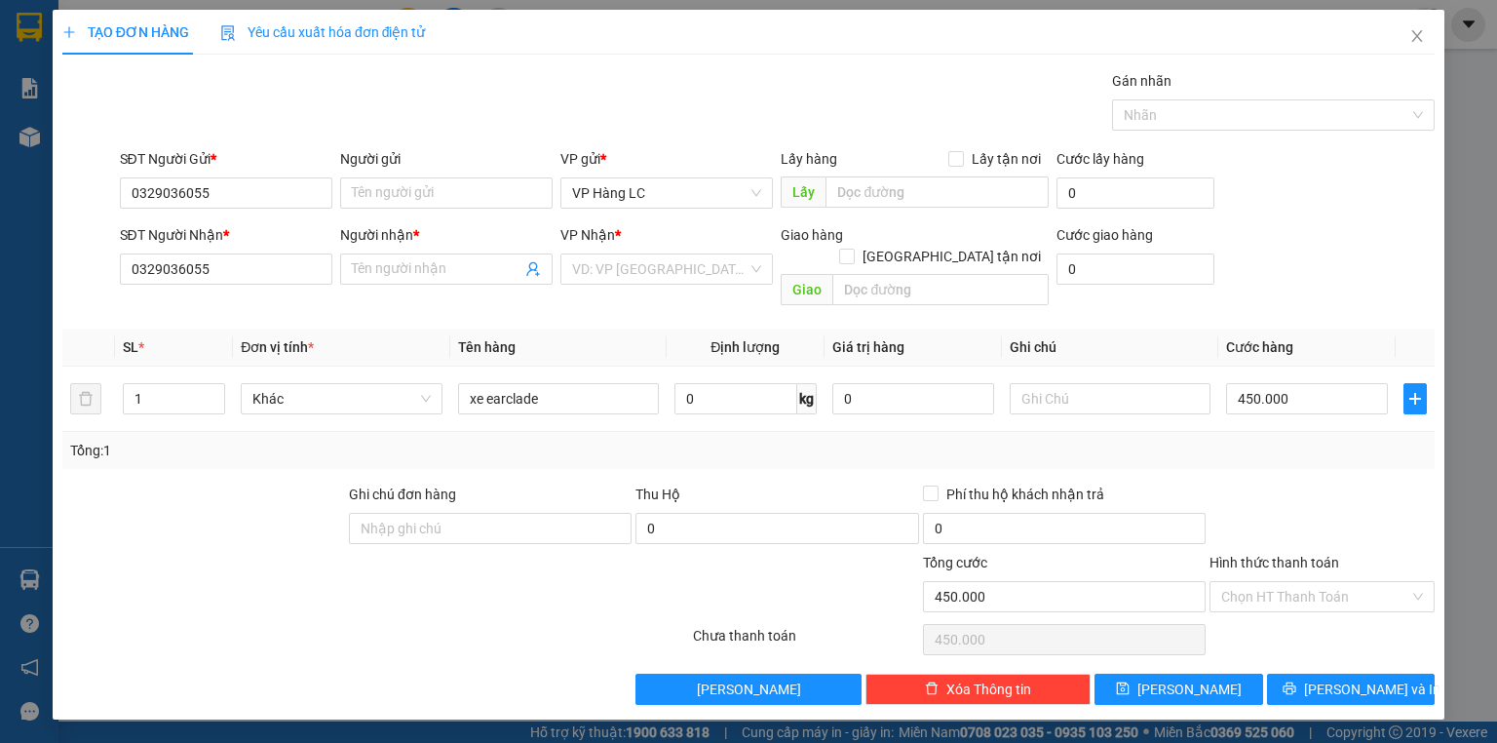
click at [1335, 328] on th "Cước hàng" at bounding box center [1306, 347] width 177 height 38
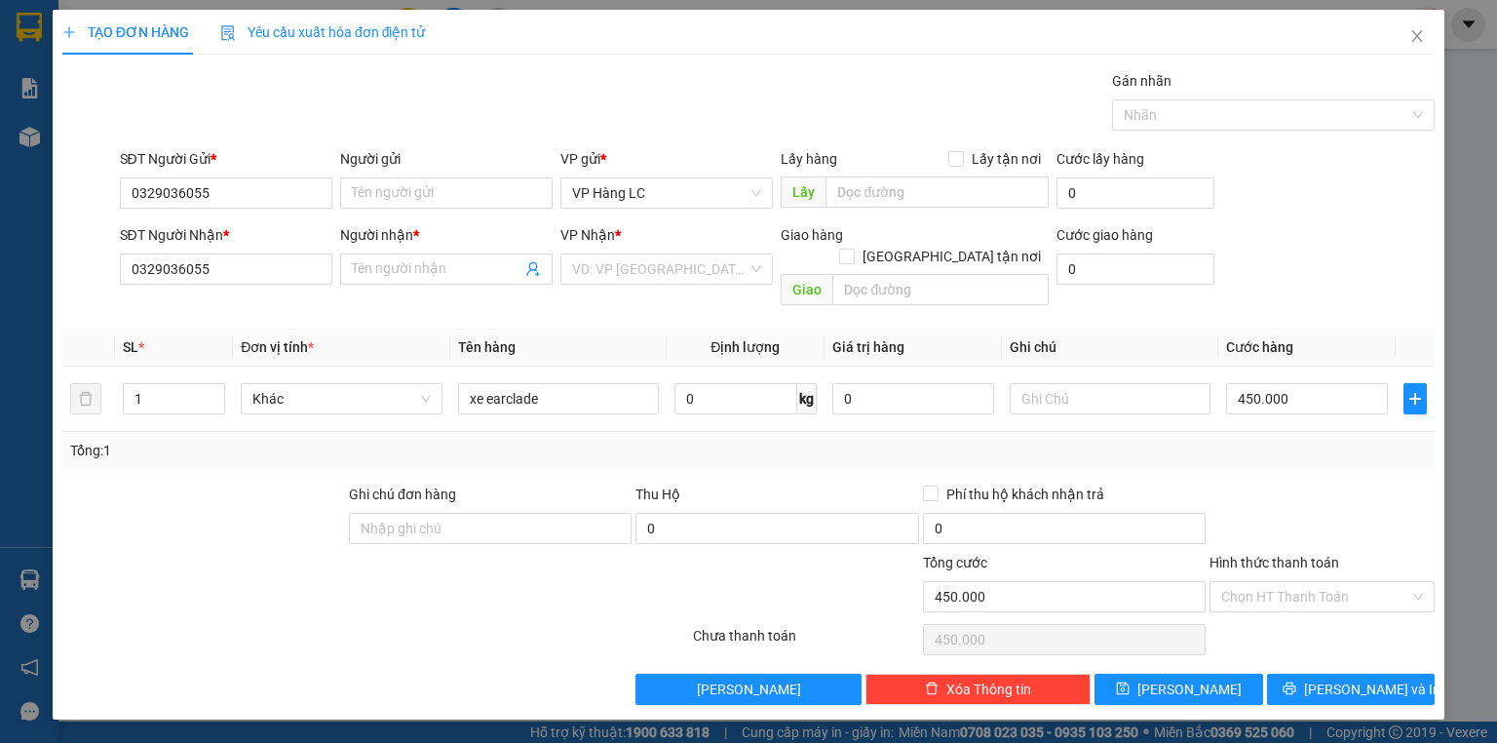
click at [1335, 328] on th "Cước hàng" at bounding box center [1306, 347] width 177 height 38
drag, startPoint x: 507, startPoint y: 374, endPoint x: 594, endPoint y: 382, distance: 88.0
click at [592, 383] on input "xe earclade" at bounding box center [558, 398] width 201 height 31
type input "xe e bờ leade"
click at [1324, 491] on div at bounding box center [1321, 517] width 229 height 68
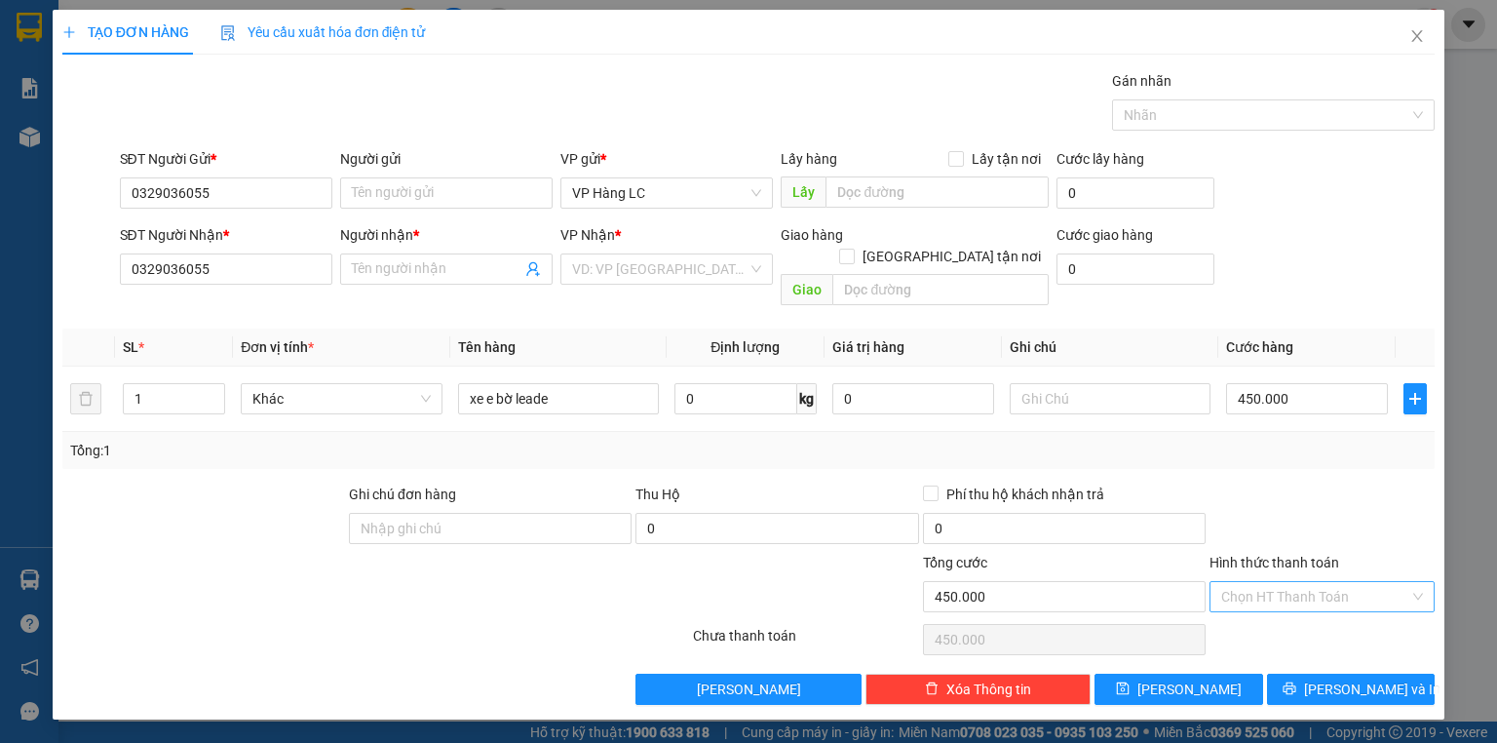
click at [1319, 586] on input "Hình thức thanh toán" at bounding box center [1315, 596] width 188 height 29
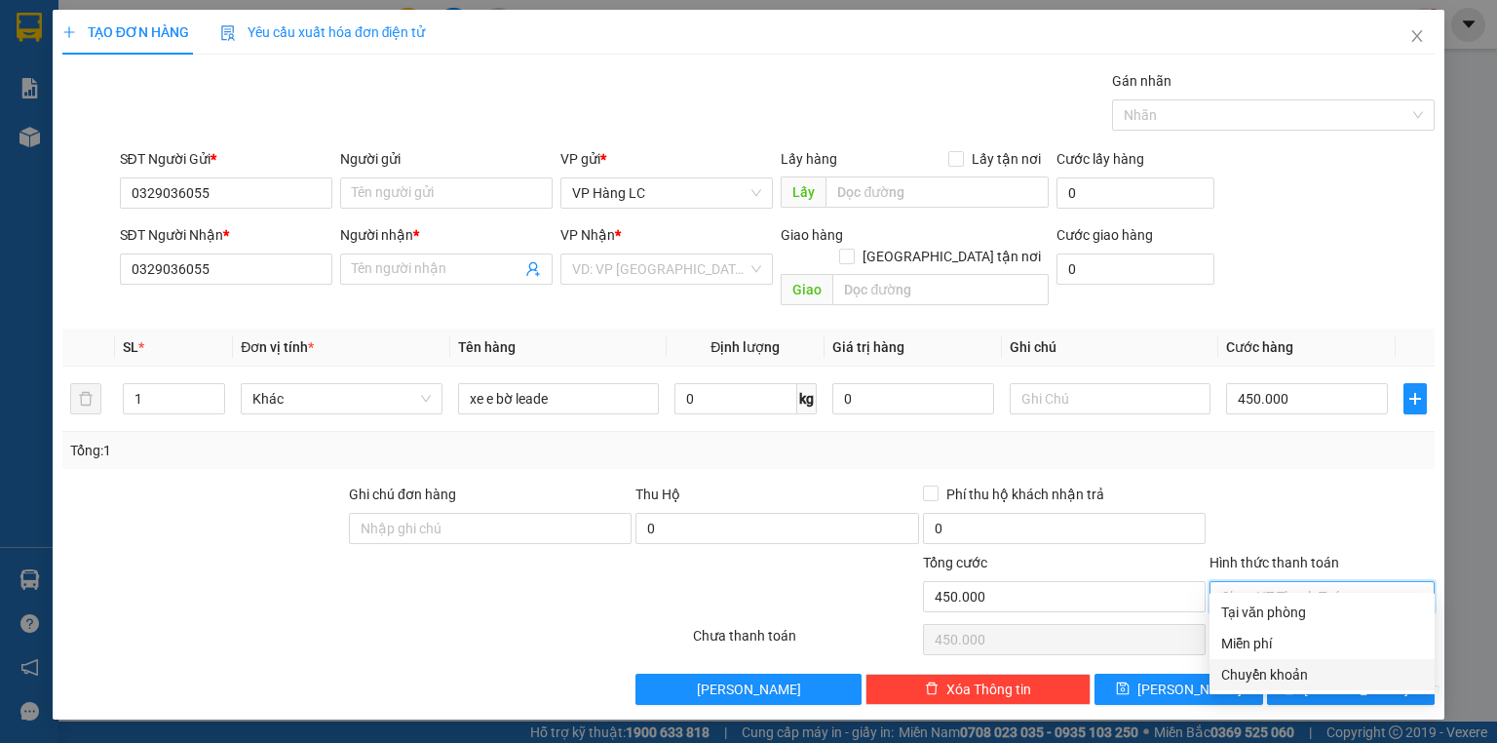
click at [1292, 676] on div "Chuyển khoản" at bounding box center [1322, 674] width 202 height 21
type input "0"
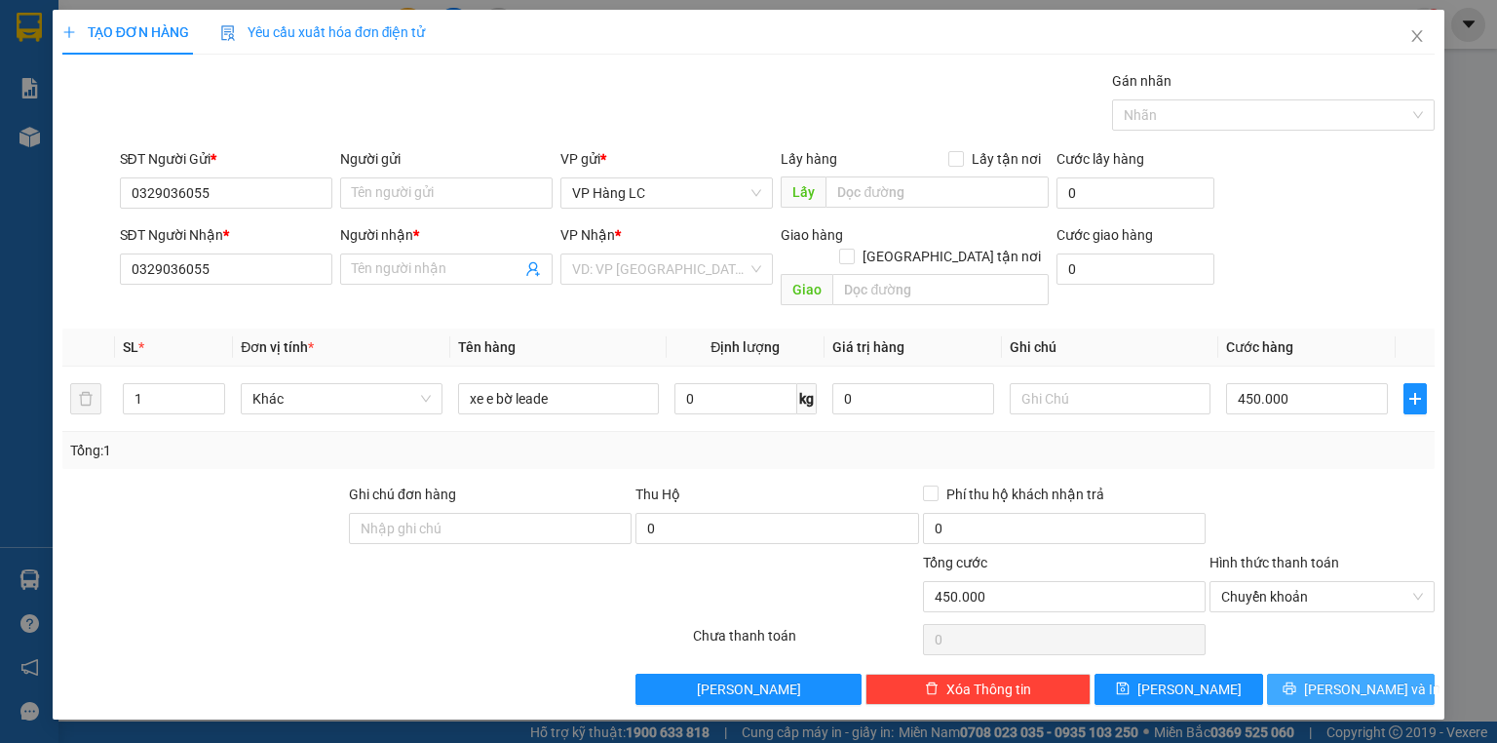
click at [1342, 678] on button "[PERSON_NAME] và In" at bounding box center [1351, 688] width 169 height 31
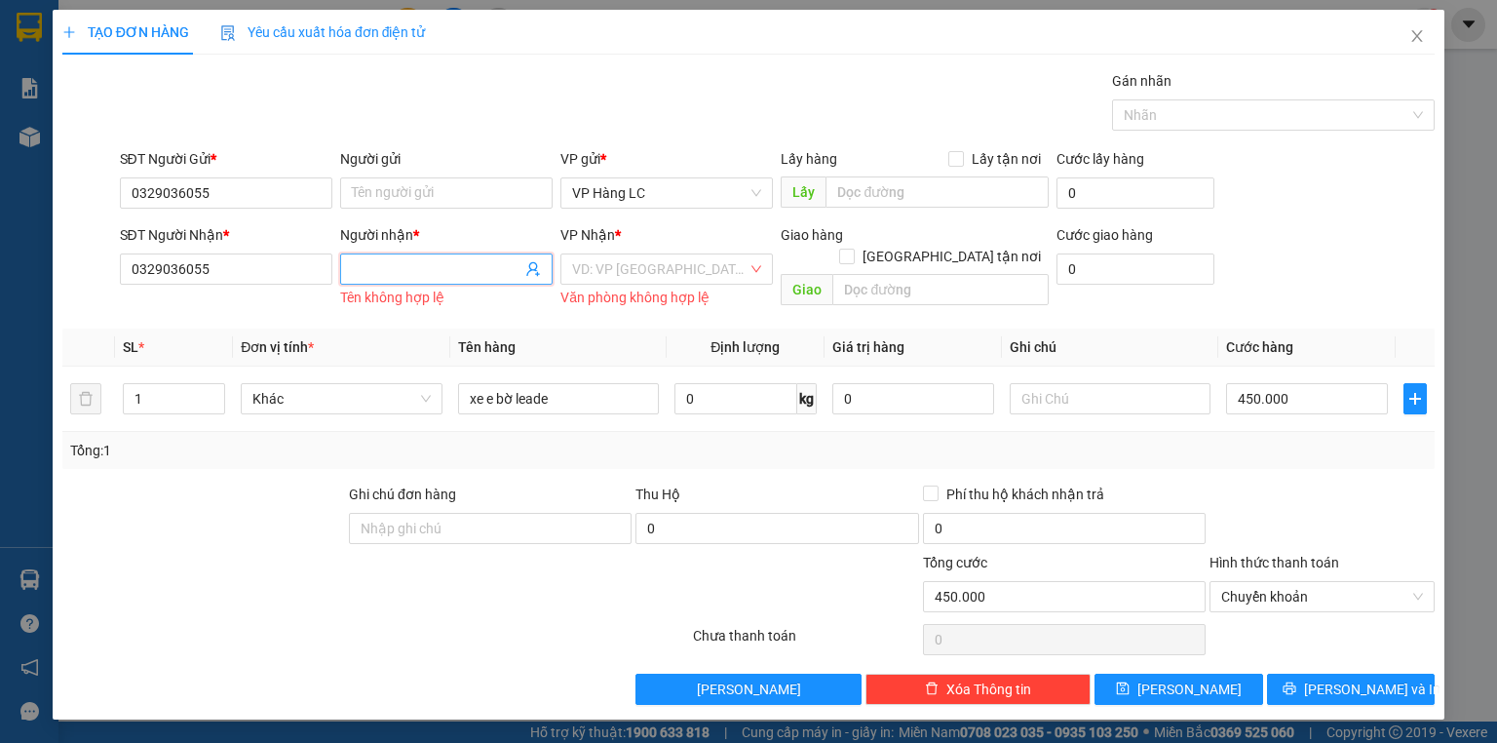
click at [459, 263] on input "Người nhận *" at bounding box center [437, 268] width 170 height 21
type input "kt"
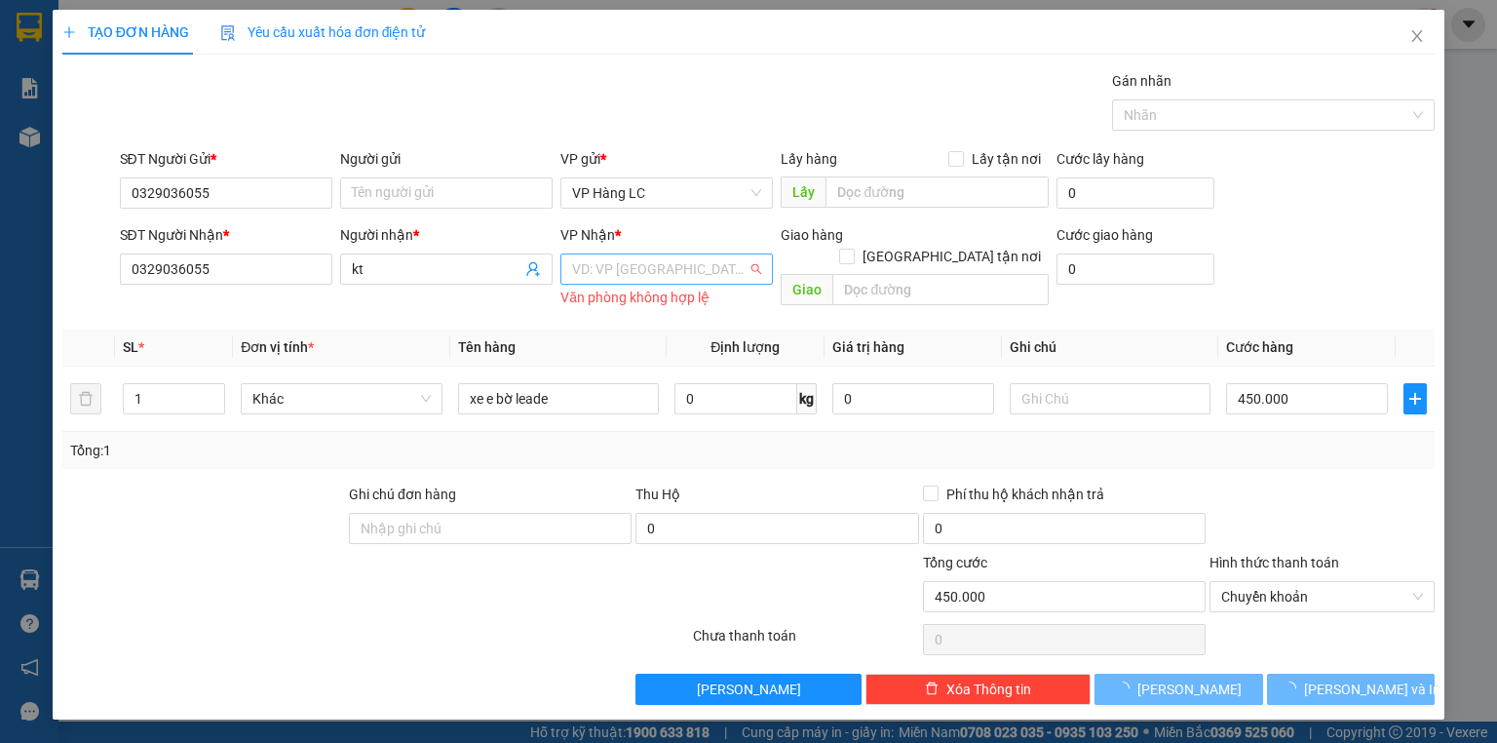
click at [741, 260] on input "search" at bounding box center [659, 268] width 175 height 29
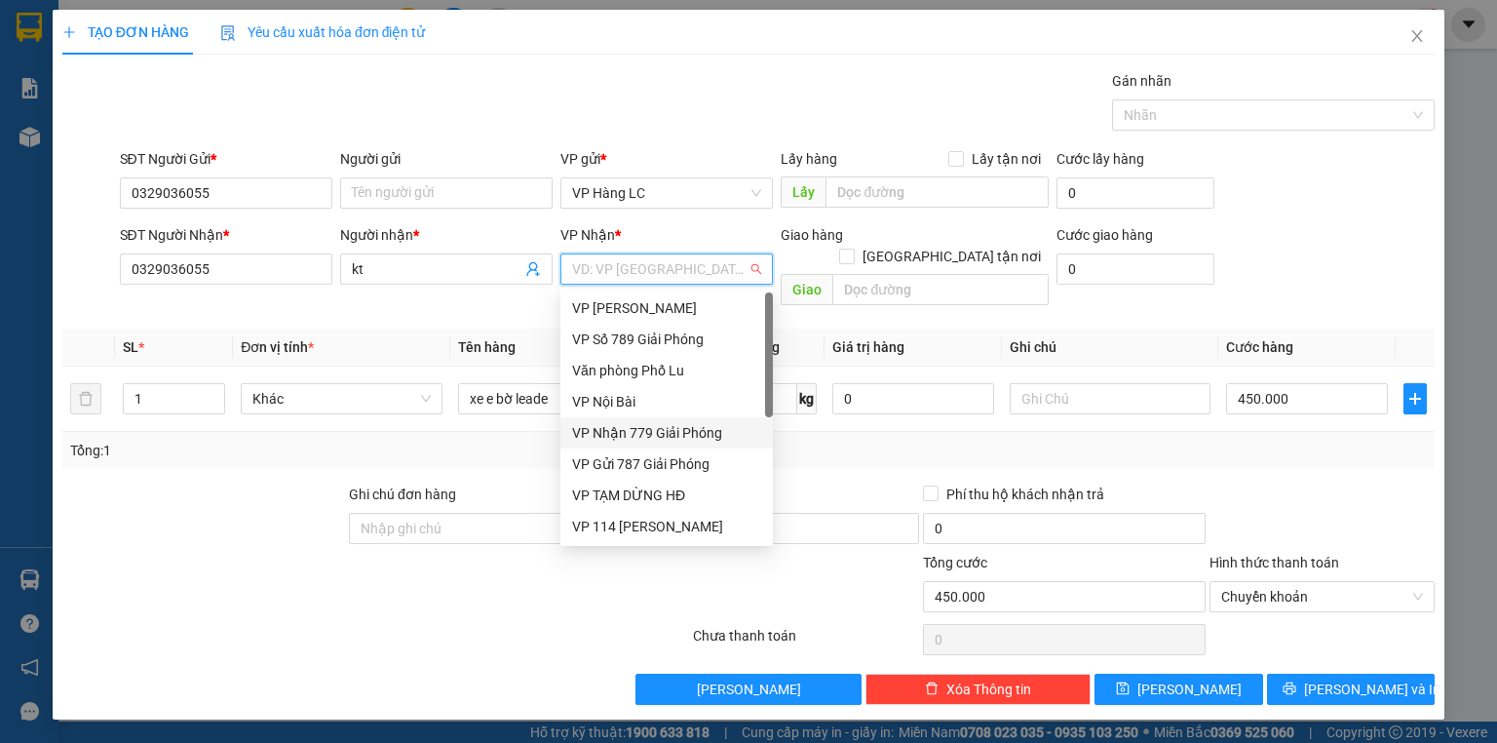
scroll to position [218, 0]
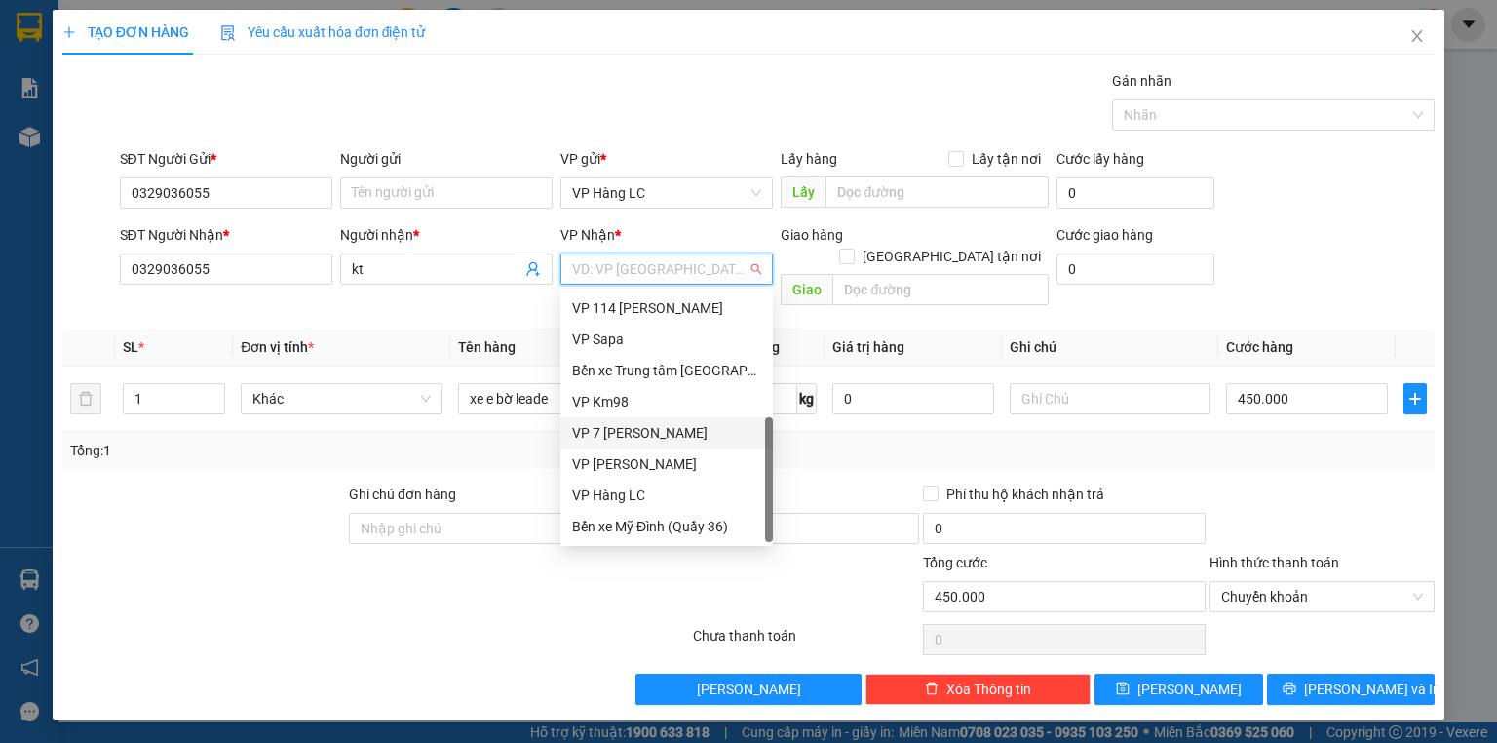
click at [699, 443] on div "VP 7 [PERSON_NAME]" at bounding box center [666, 432] width 212 height 31
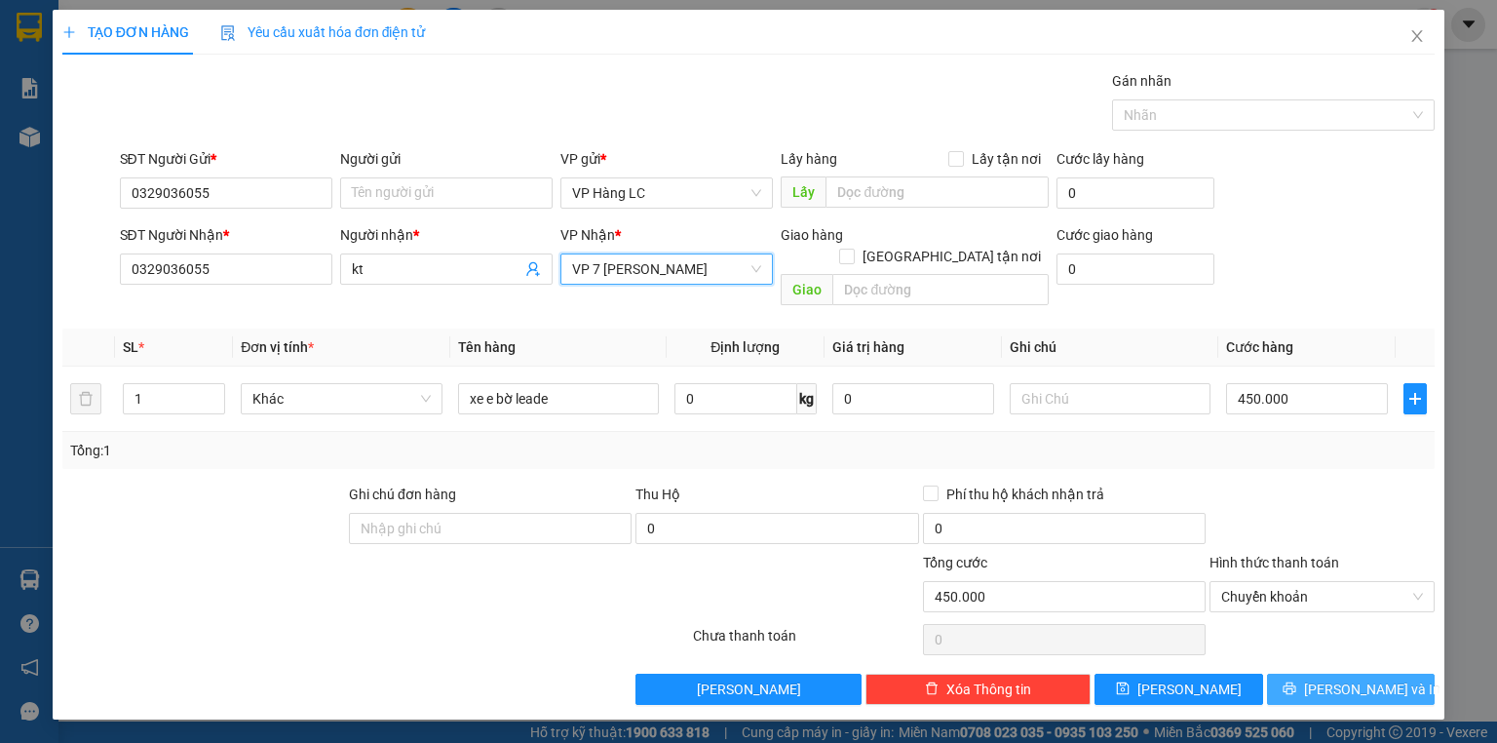
click at [1394, 673] on button "[PERSON_NAME] và In" at bounding box center [1351, 688] width 169 height 31
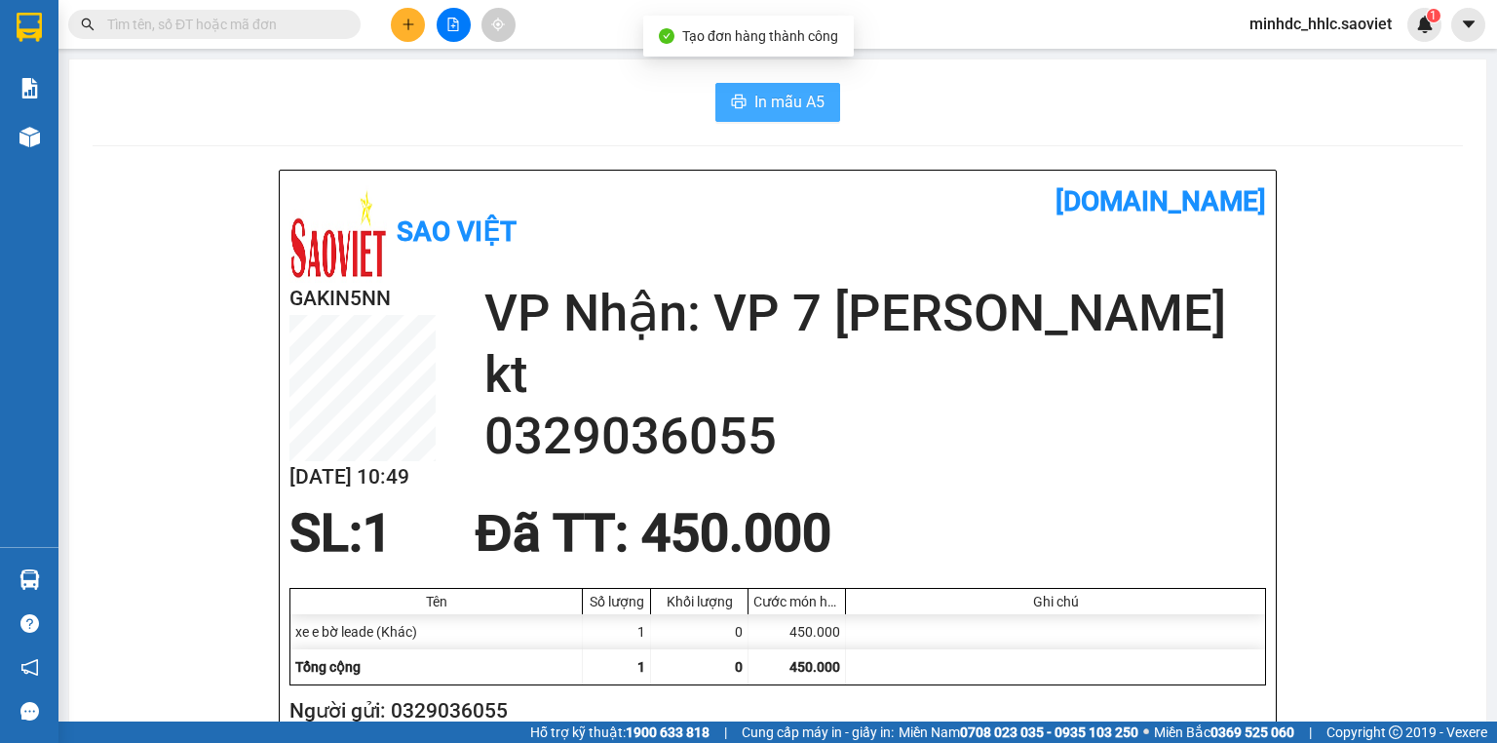
click at [800, 103] on span "In mẫu A5" at bounding box center [789, 102] width 70 height 24
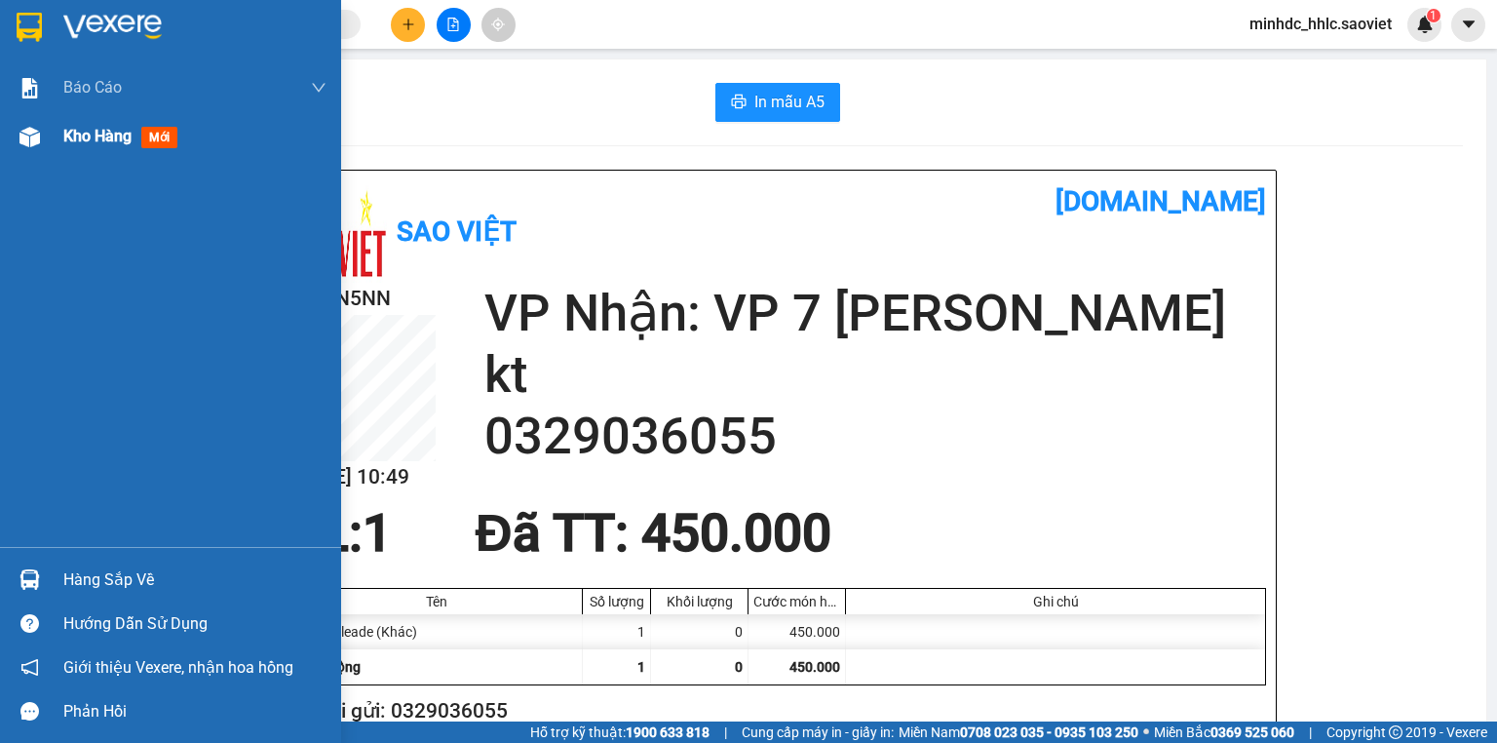
click at [33, 144] on img at bounding box center [29, 137] width 20 height 20
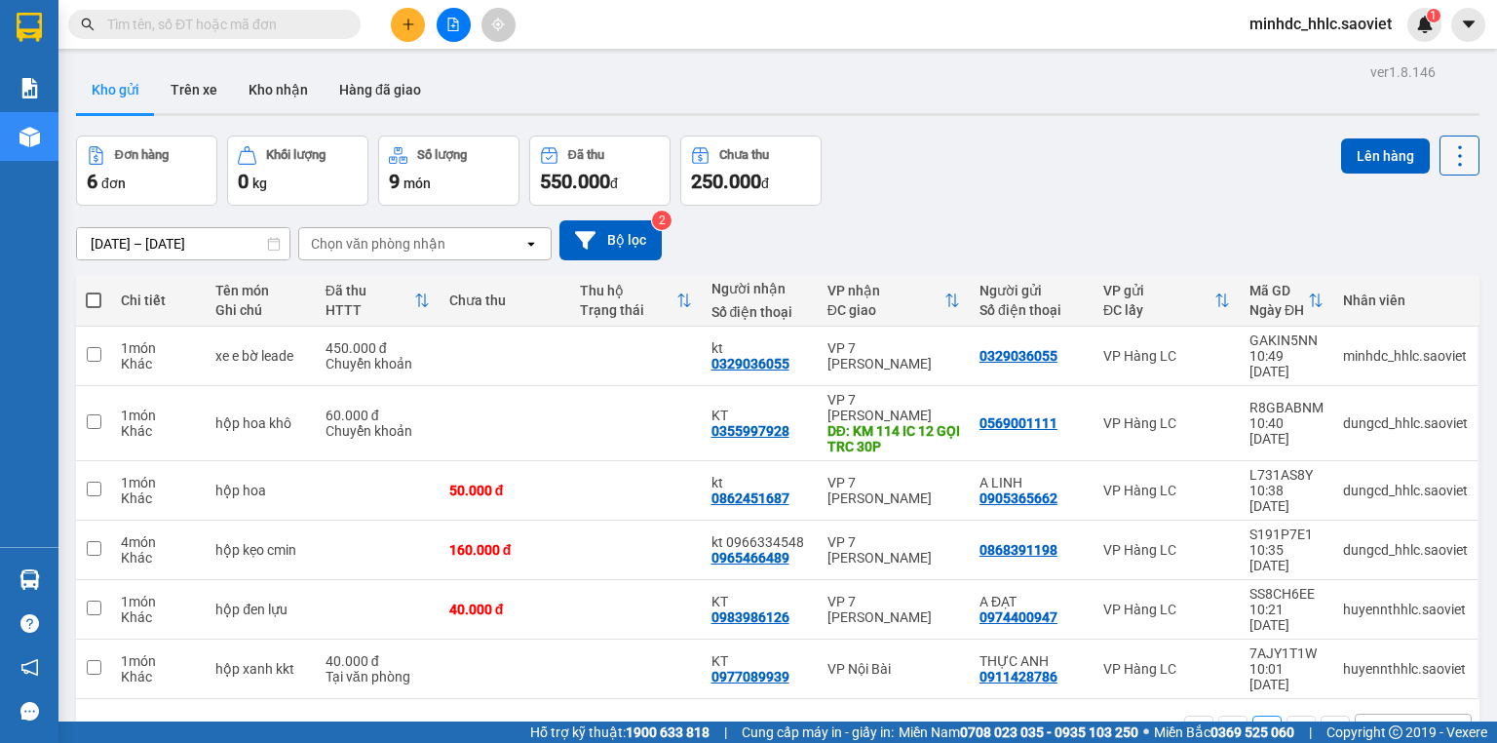
click at [1451, 159] on icon at bounding box center [1459, 155] width 27 height 27
click at [1428, 277] on span "Làm mới" at bounding box center [1420, 277] width 54 height 19
click at [1215, 171] on div "Đơn hàng 6 đơn Khối lượng 0 kg Số lượng 9 món Đã thu 550.000 đ Chưa thu 250.000…" at bounding box center [777, 170] width 1403 height 70
click at [1459, 150] on icon at bounding box center [1459, 155] width 27 height 27
click at [1419, 271] on span "Làm mới" at bounding box center [1420, 277] width 54 height 19
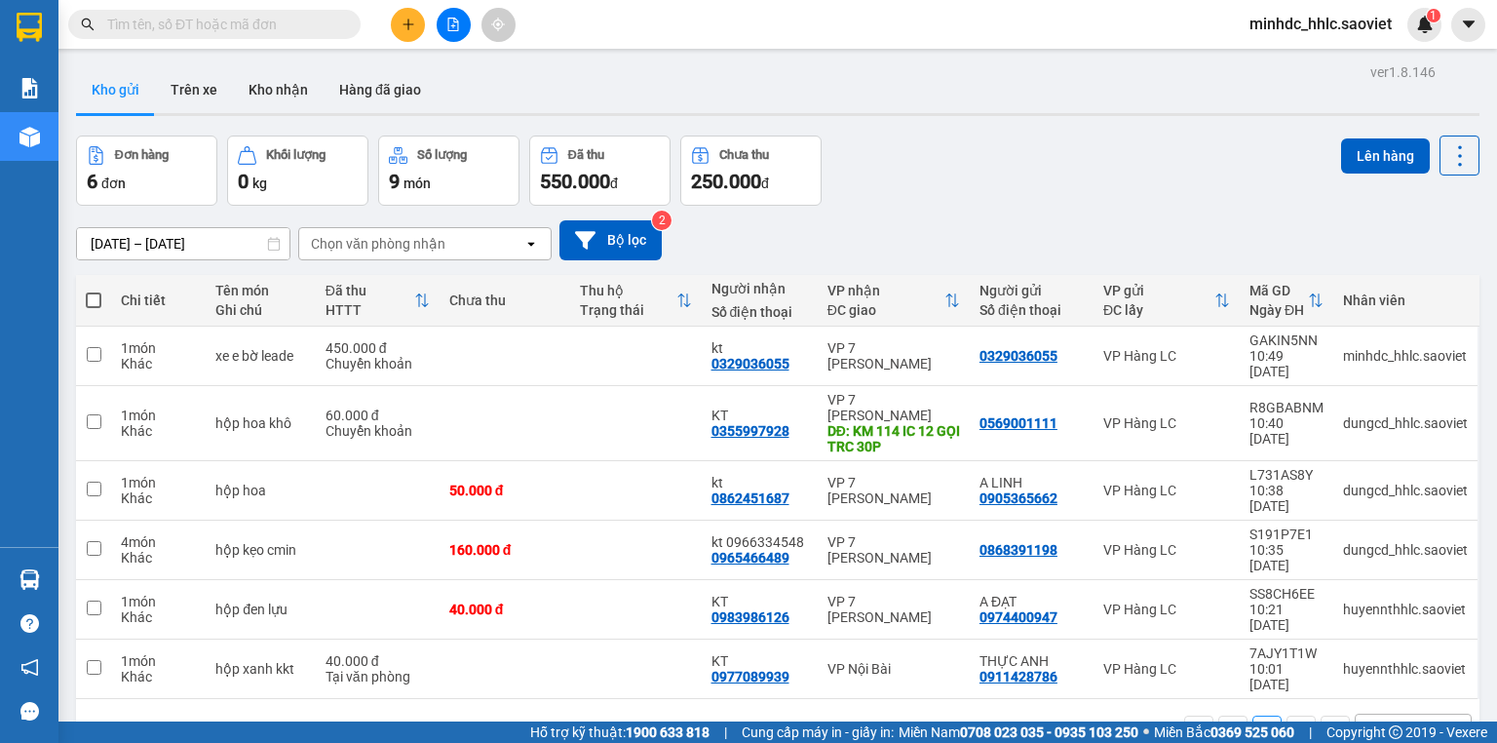
scroll to position [20, 0]
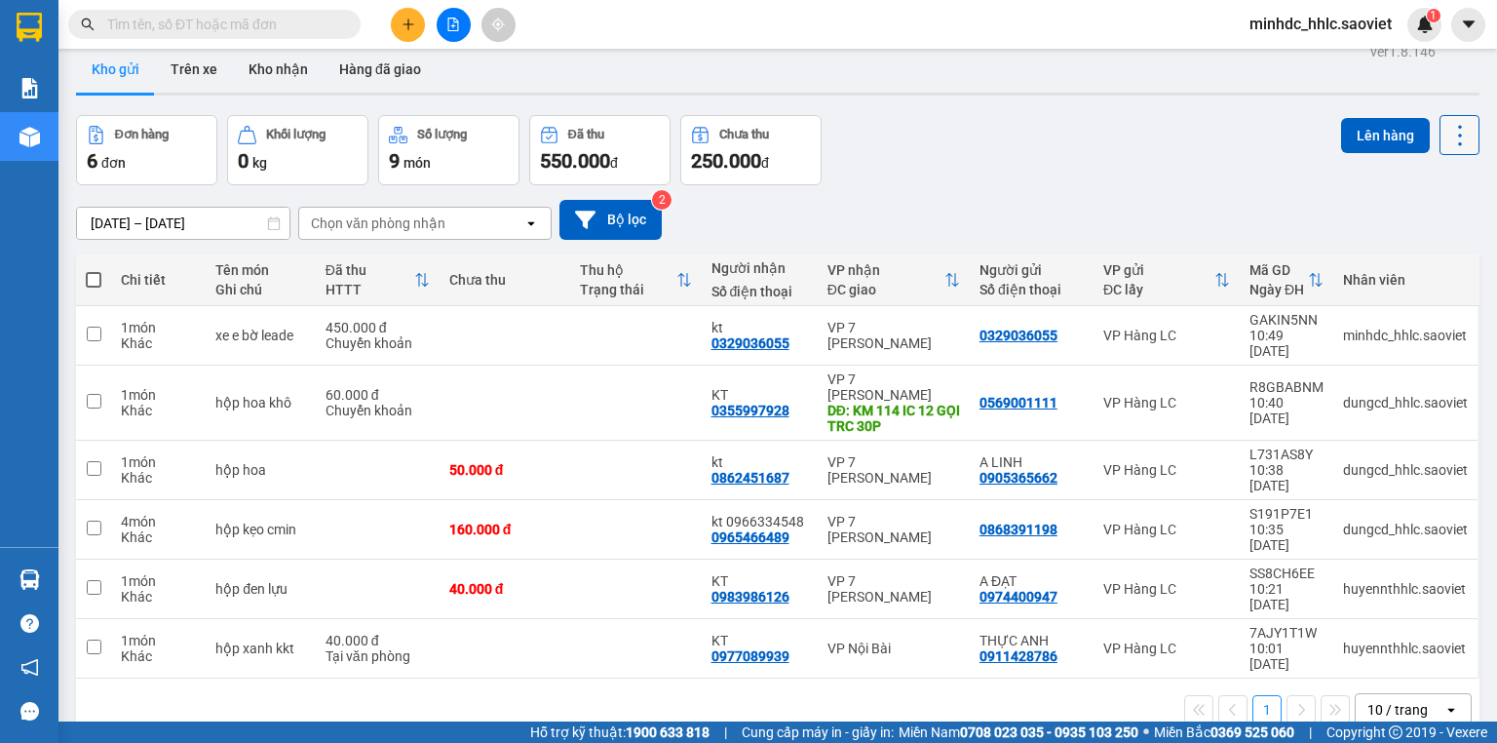
click at [1446, 127] on icon at bounding box center [1459, 135] width 27 height 27
click at [1446, 125] on icon at bounding box center [1459, 135] width 27 height 27
click at [1446, 124] on icon at bounding box center [1459, 135] width 27 height 27
click at [1407, 253] on span "Làm mới" at bounding box center [1420, 257] width 54 height 19
click at [400, 33] on button at bounding box center [408, 25] width 34 height 34
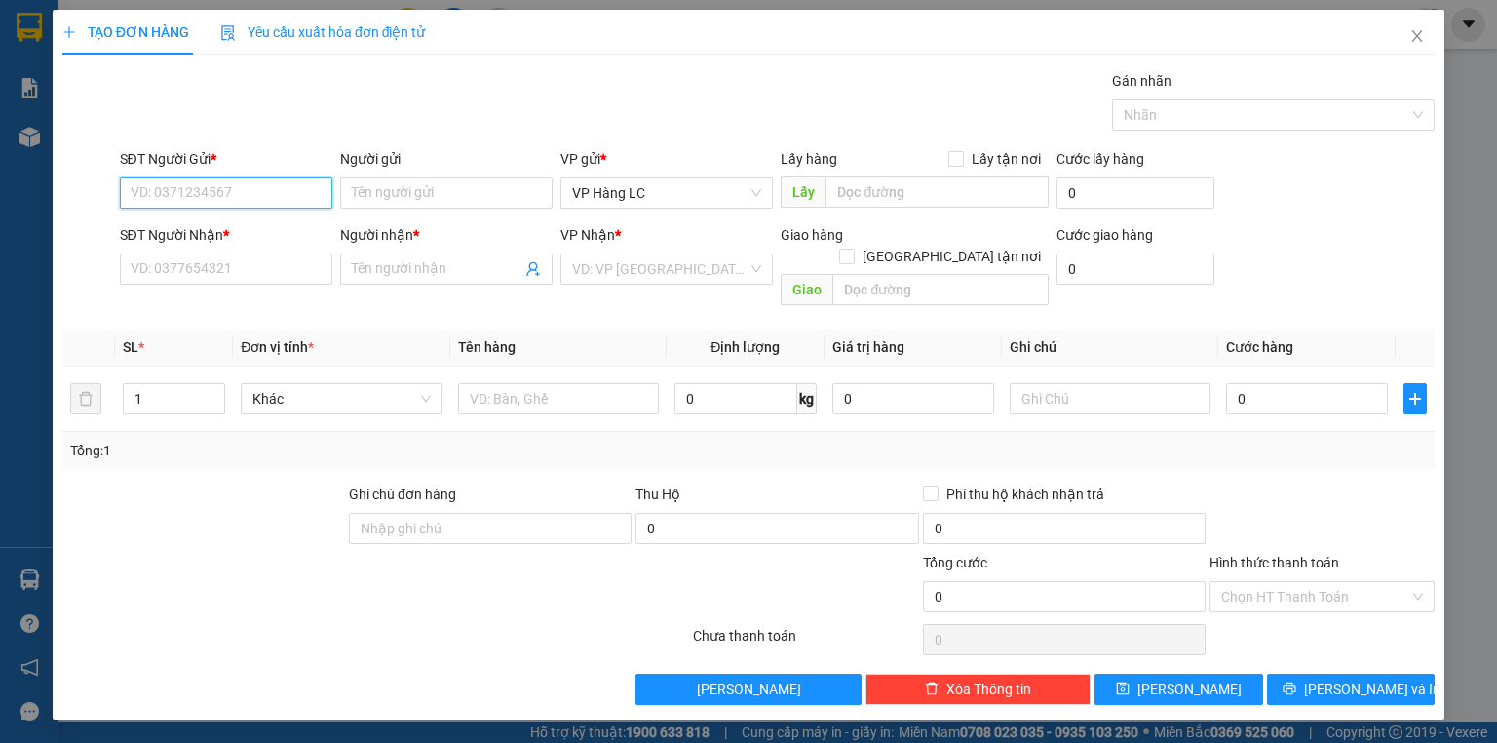
click at [260, 187] on input "SĐT Người Gửi *" at bounding box center [226, 192] width 212 height 31
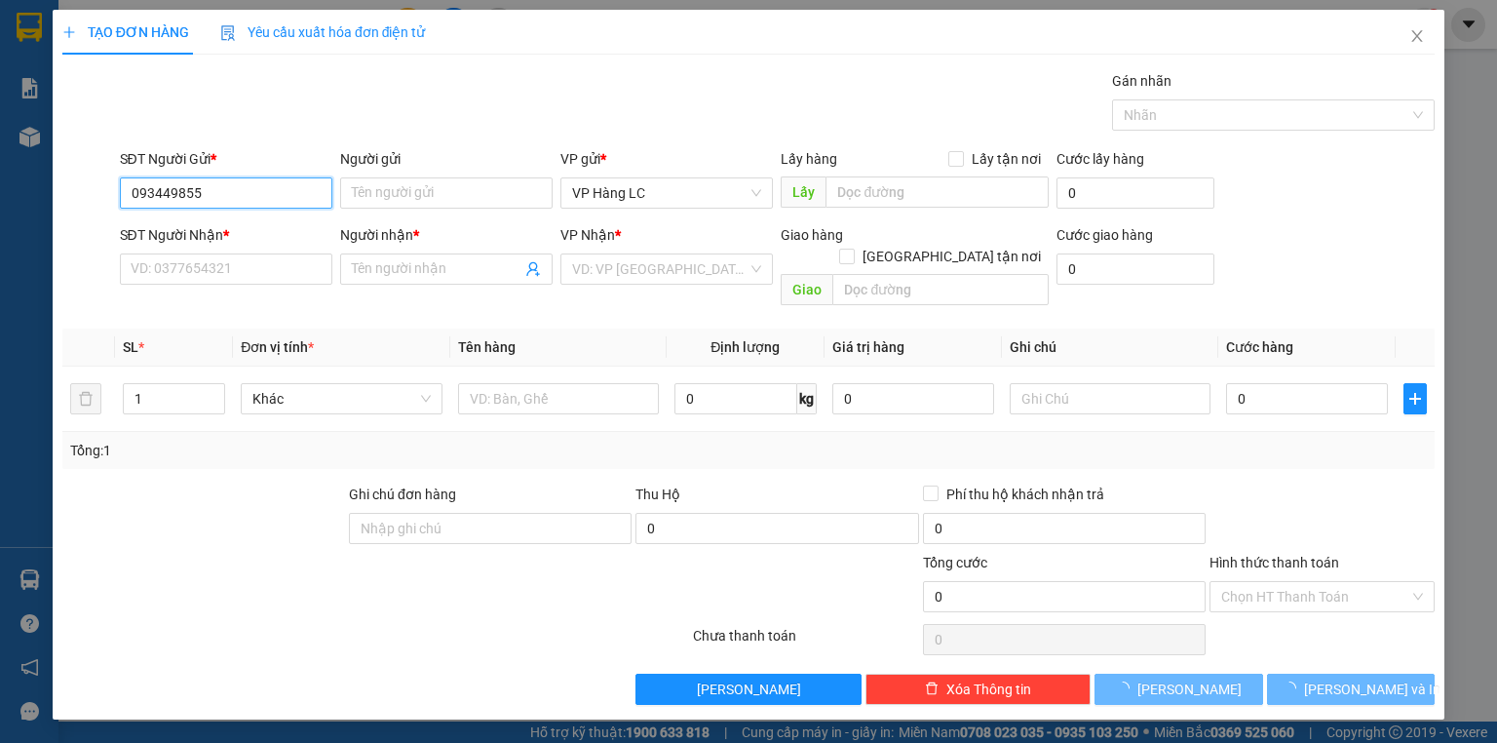
type input "0934498551"
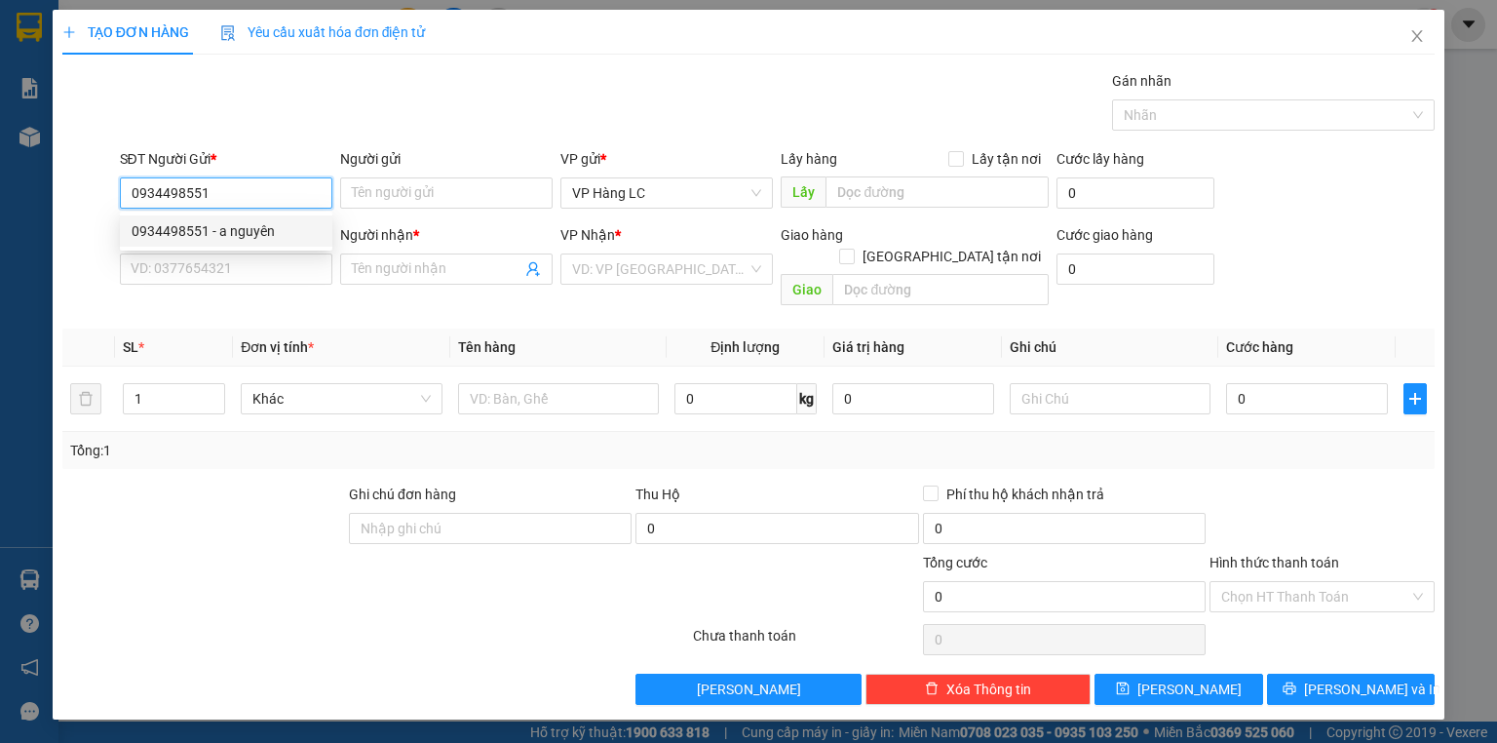
click at [226, 244] on div "0934498551 - a nguyên" at bounding box center [226, 230] width 212 height 31
type input "a nguyên"
type input "0983772691"
type input "VY GP"
type input "0934498551"
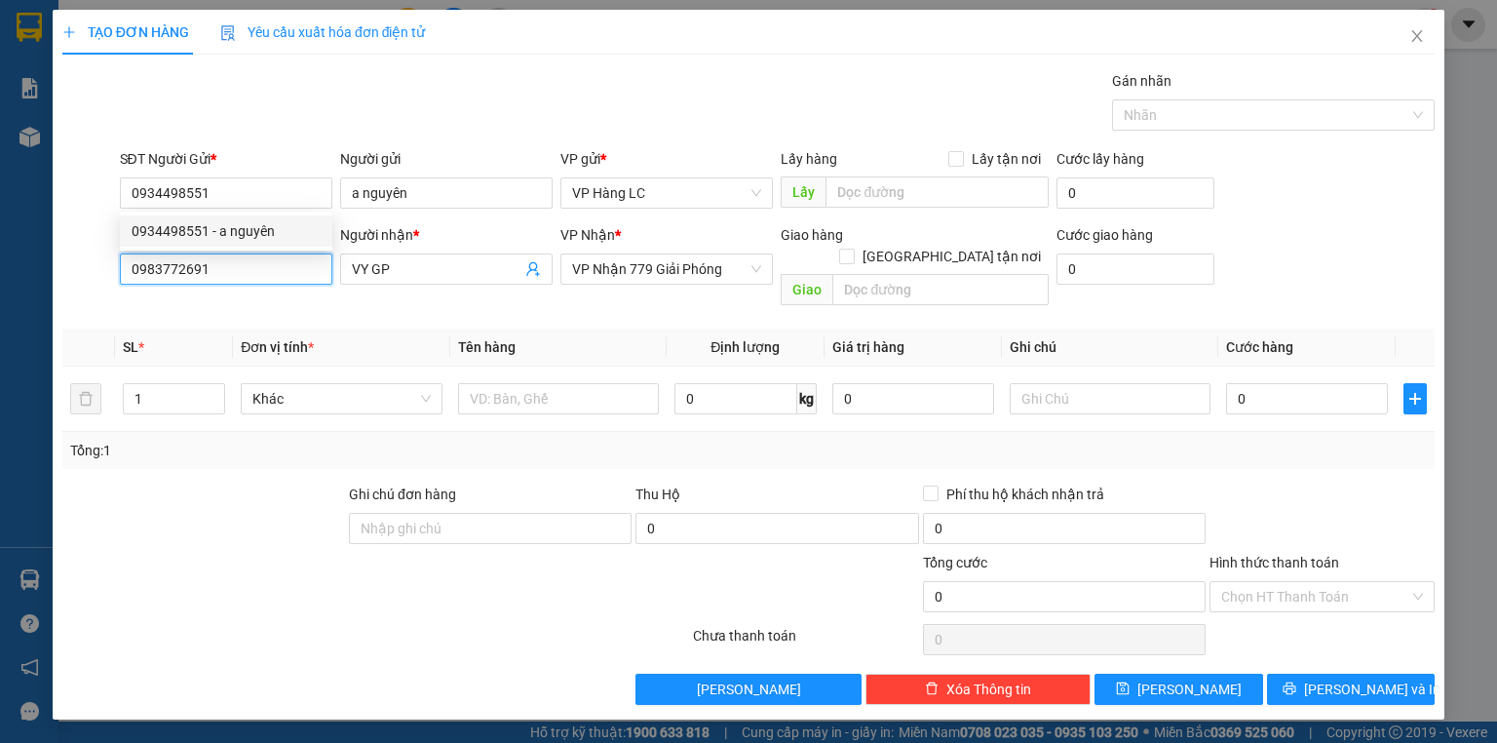
click at [242, 271] on input "0983772691" at bounding box center [226, 268] width 212 height 31
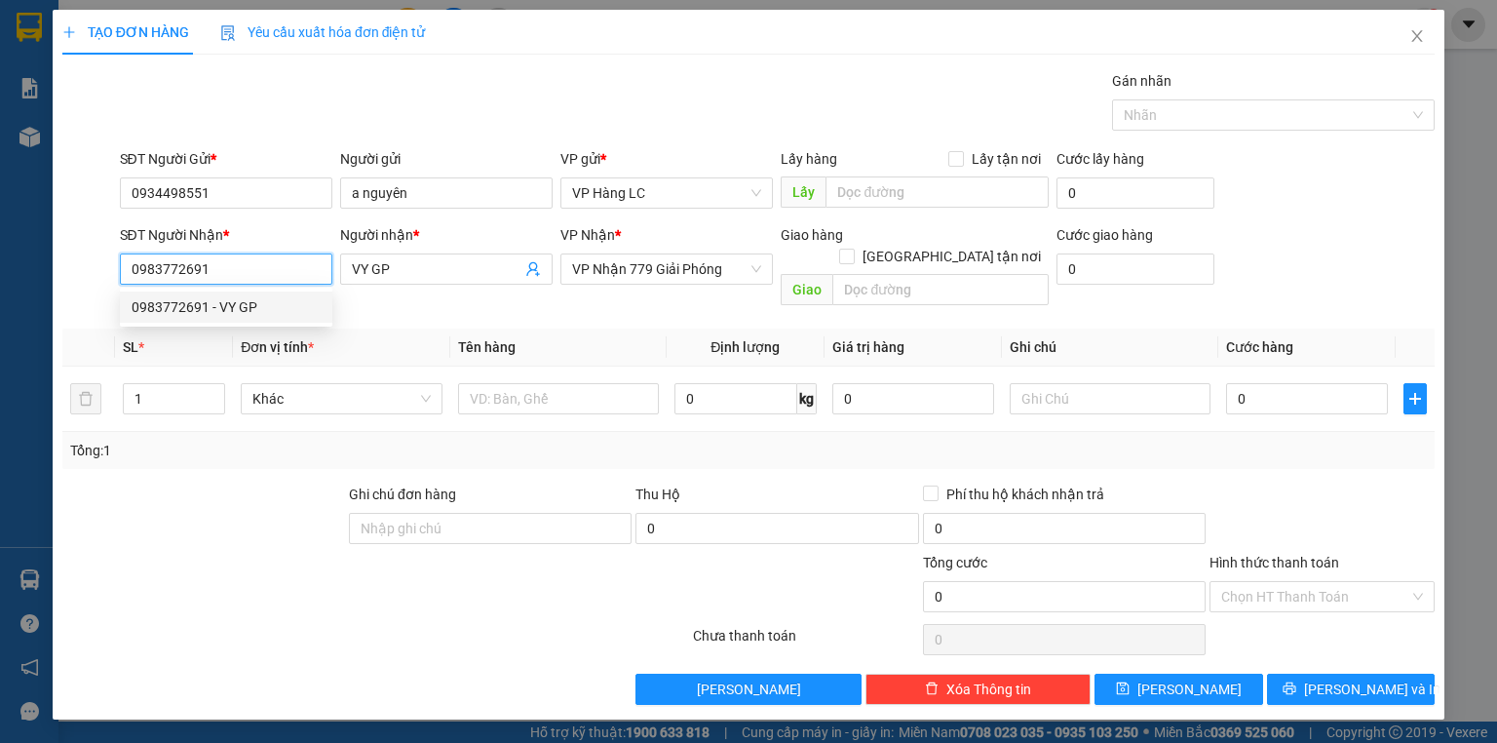
click at [224, 316] on div "0983772691 - VY GP" at bounding box center [226, 306] width 189 height 21
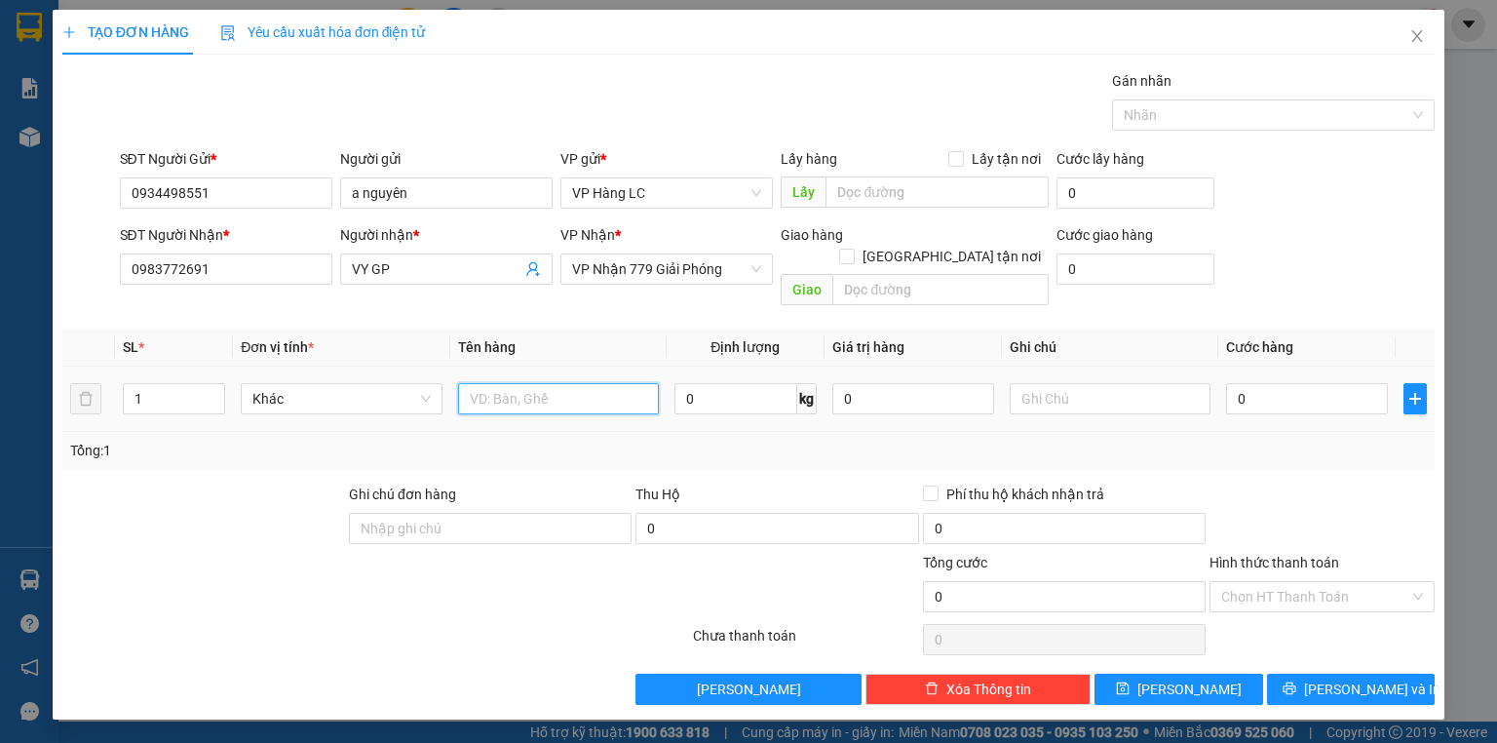
click at [495, 383] on input "text" at bounding box center [558, 398] width 201 height 31
type input "hộp quả + 1 sọt"
drag, startPoint x: 140, startPoint y: 376, endPoint x: 128, endPoint y: 384, distance: 14.9
click at [126, 384] on input "1" at bounding box center [174, 398] width 100 height 29
type input "2"
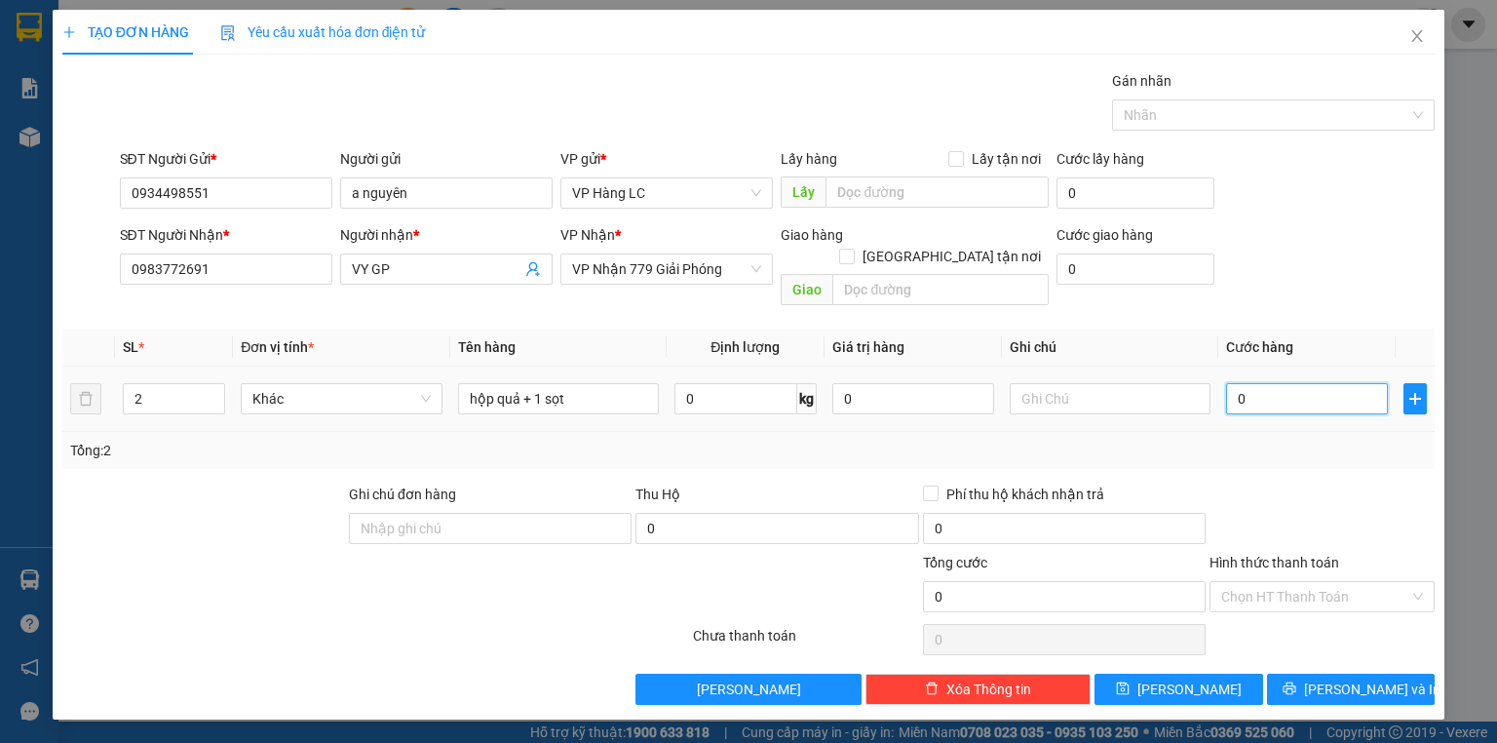
click at [1302, 383] on input "0" at bounding box center [1307, 398] width 162 height 31
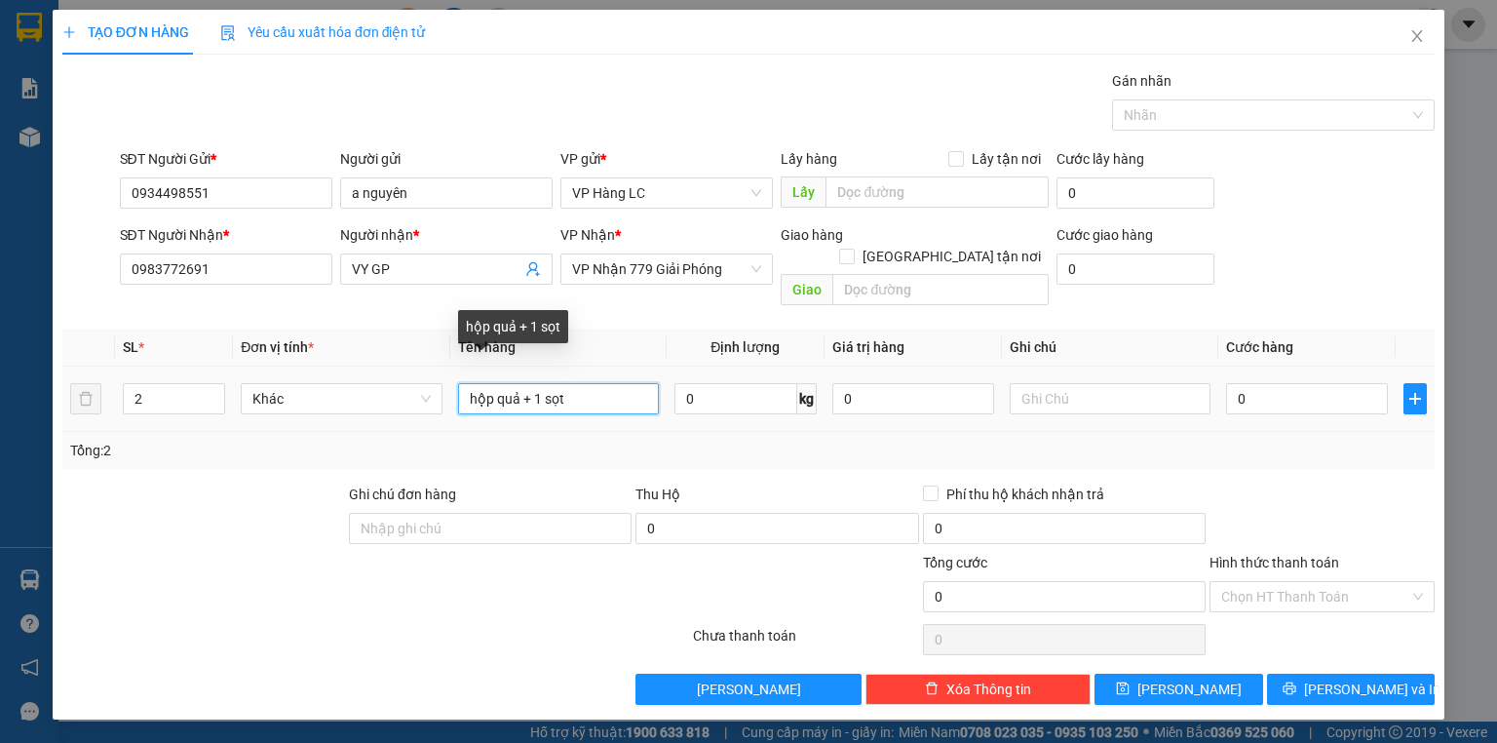
click at [468, 383] on input "hộp quả + 1 sọt" at bounding box center [558, 398] width 201 height 31
type input "1 hộp quả + 1 sọt"
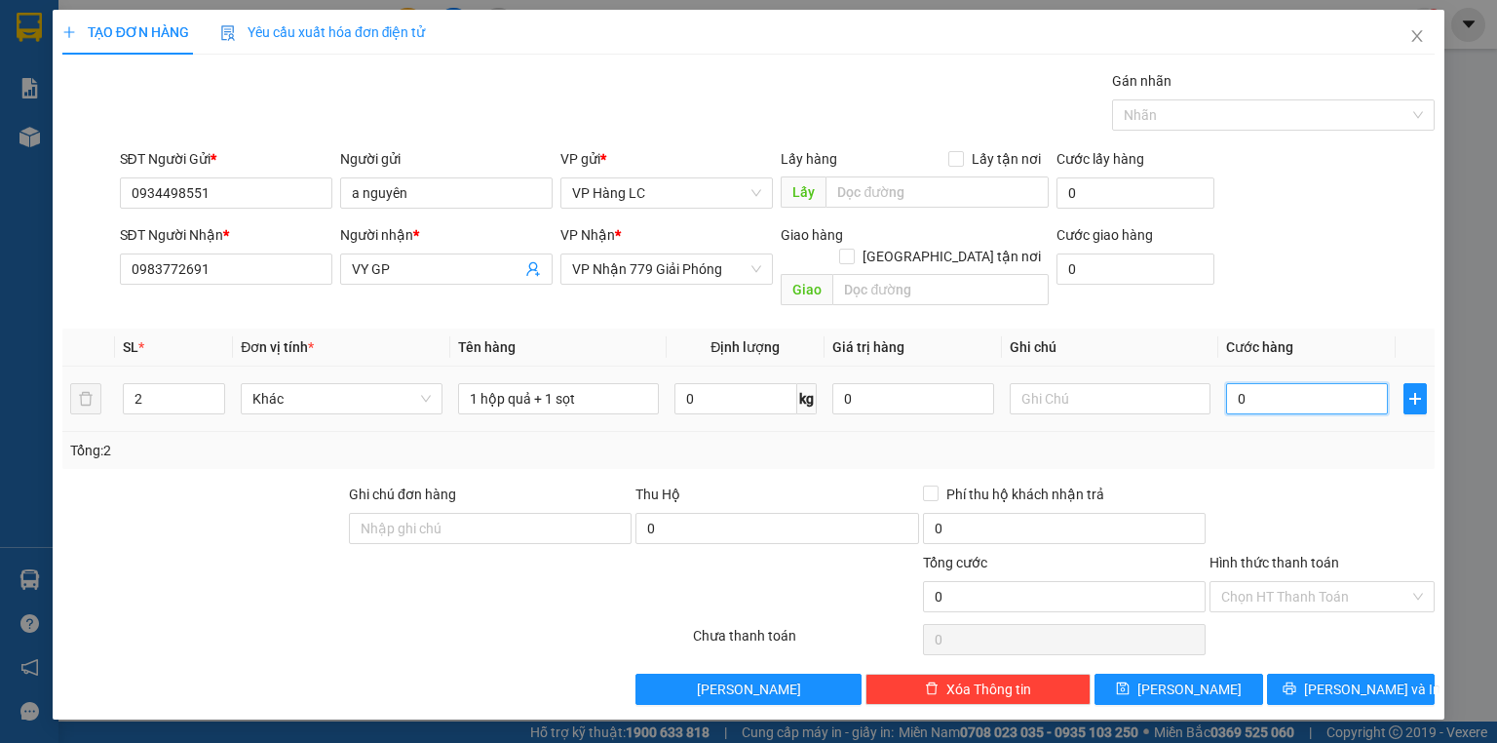
click at [1340, 383] on input "0" at bounding box center [1307, 398] width 162 height 31
type input "8"
type input "80"
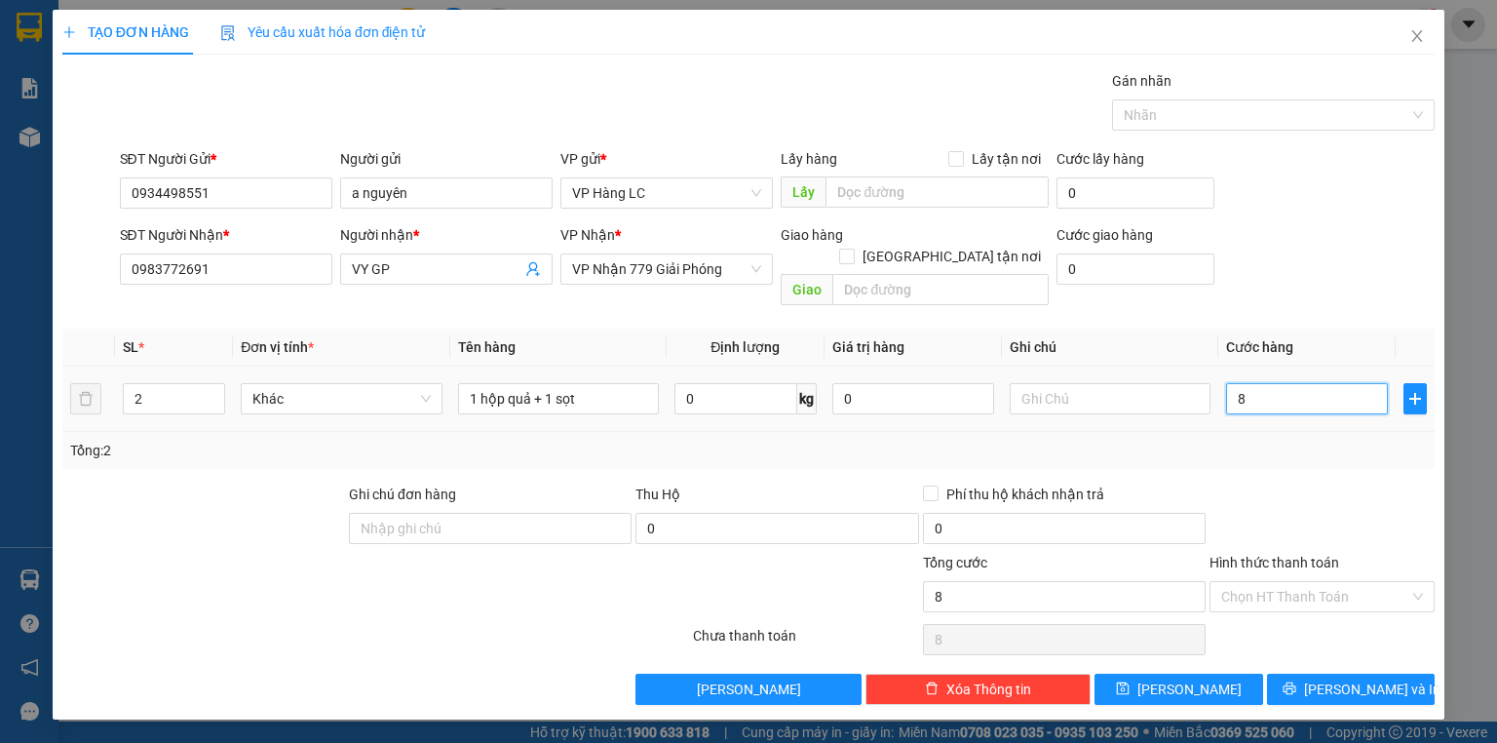
type input "80"
type input "80.000"
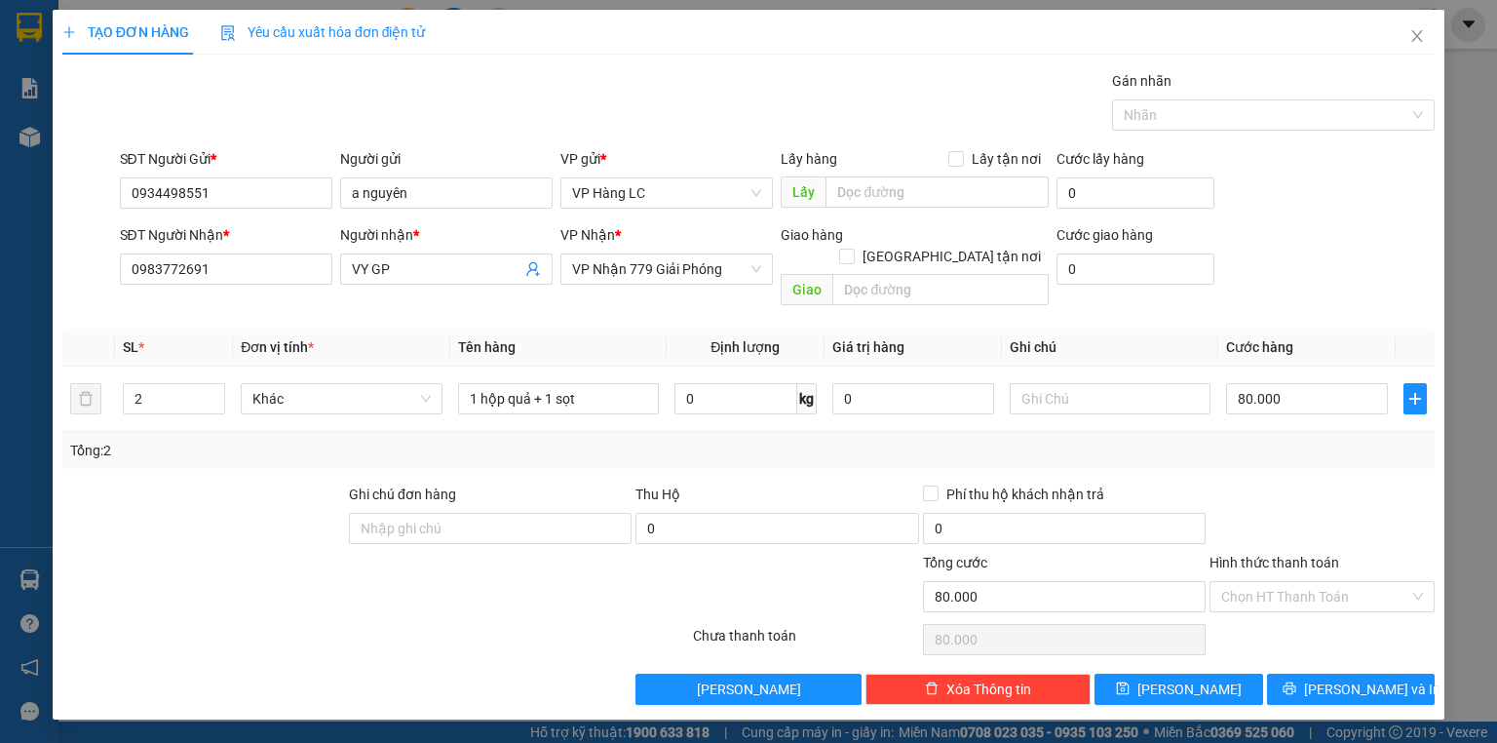
click at [1371, 234] on div "SĐT Người Nhận * 0983772691 Người nhận * VY GP VP Nhận * VP Nhận 779 Giải Phóng…" at bounding box center [777, 269] width 1323 height 90
click at [1329, 673] on button "[PERSON_NAME] và In" at bounding box center [1351, 688] width 169 height 31
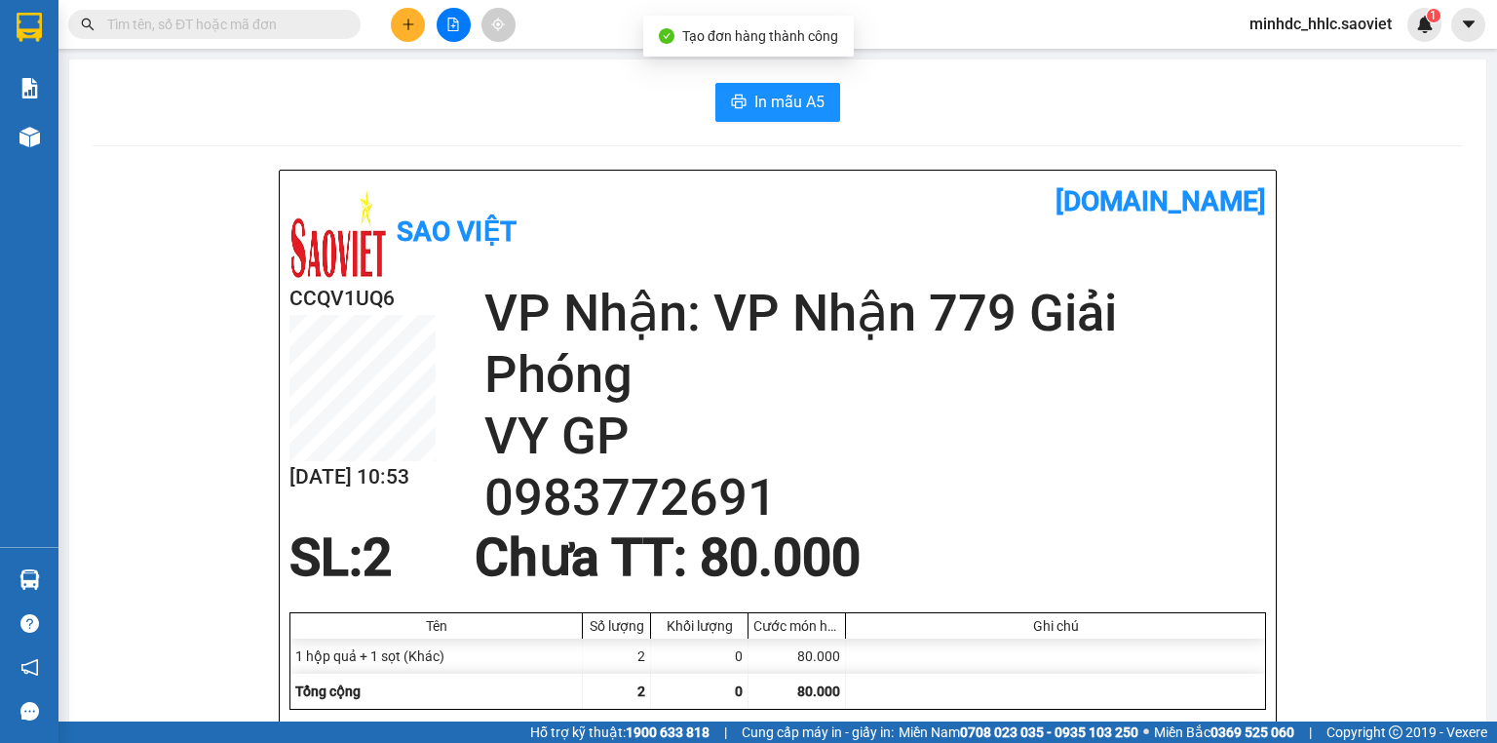
click at [763, 103] on span "In mẫu A5" at bounding box center [789, 102] width 70 height 24
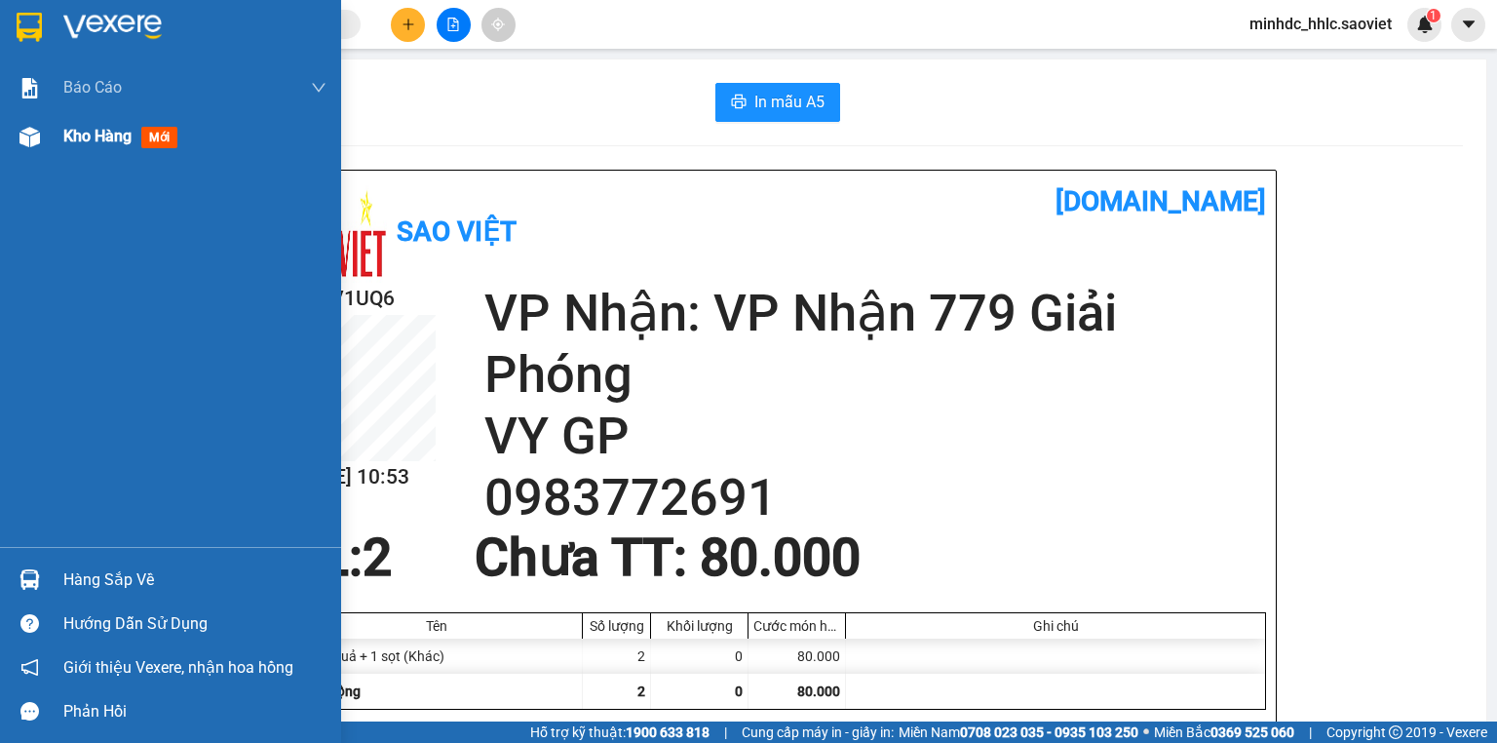
click at [47, 139] on div "Kho hàng mới" at bounding box center [170, 136] width 341 height 49
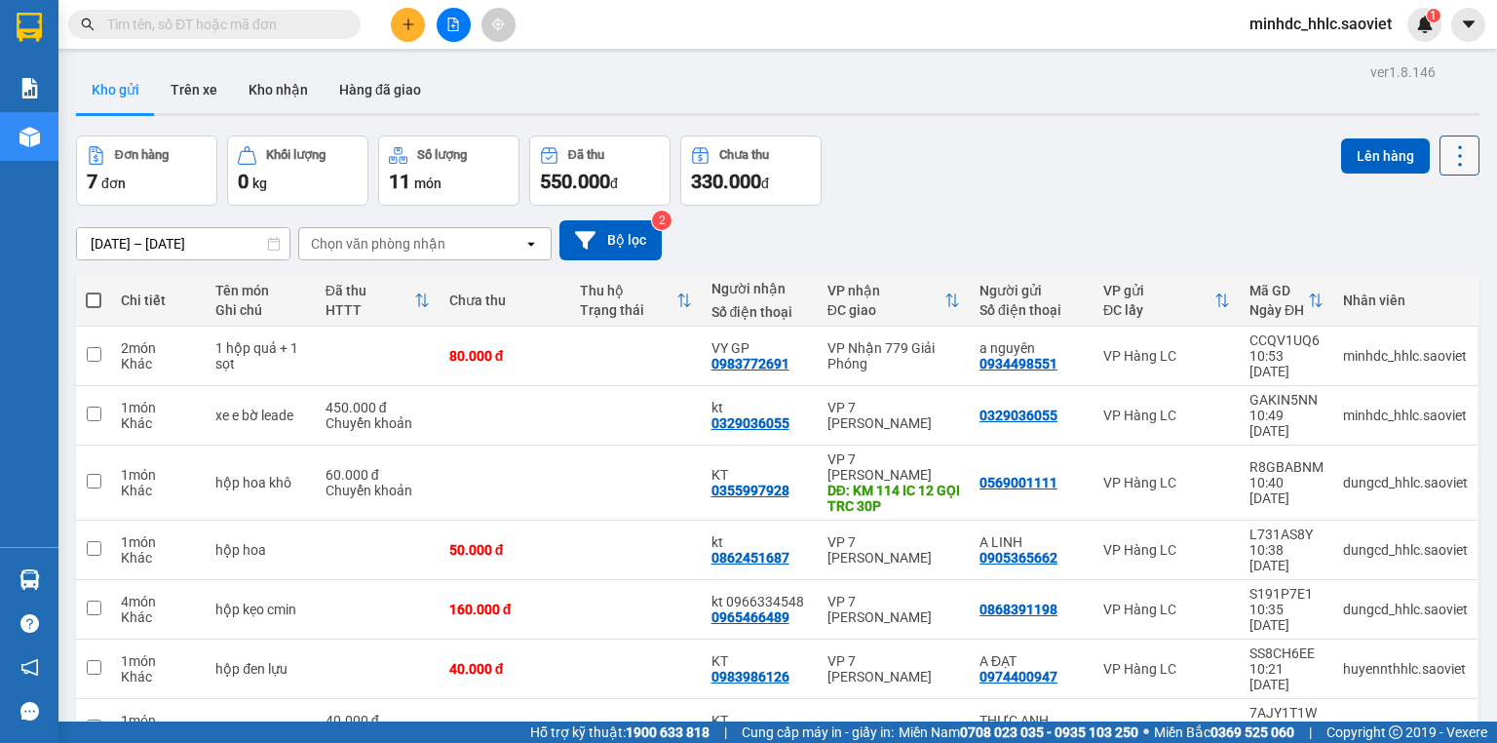
click at [1446, 148] on icon at bounding box center [1459, 155] width 27 height 27
click at [1438, 282] on span "Làm mới" at bounding box center [1420, 277] width 54 height 19
click at [953, 202] on div "Đơn hàng 7 đơn Khối lượng 0 kg Số lượng 11 món Đã thu 550.000 đ Chưa thu 330.00…" at bounding box center [777, 170] width 1403 height 70
click at [1447, 153] on icon at bounding box center [1459, 155] width 27 height 27
click at [1423, 281] on span "Làm mới" at bounding box center [1420, 277] width 54 height 19
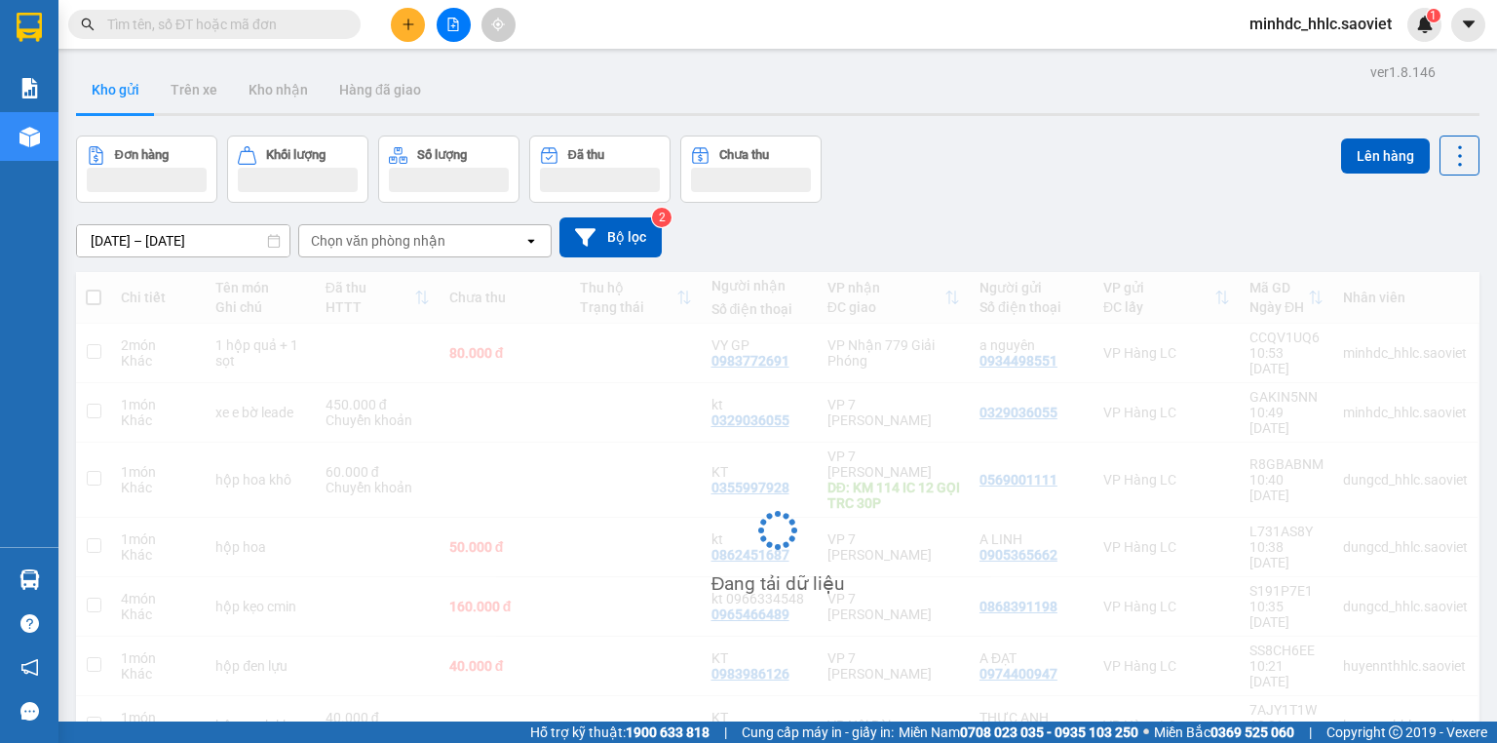
click at [1161, 201] on div "Đơn hàng Khối lượng Số lượng Đã thu Chưa thu Lên hàng" at bounding box center [777, 168] width 1403 height 67
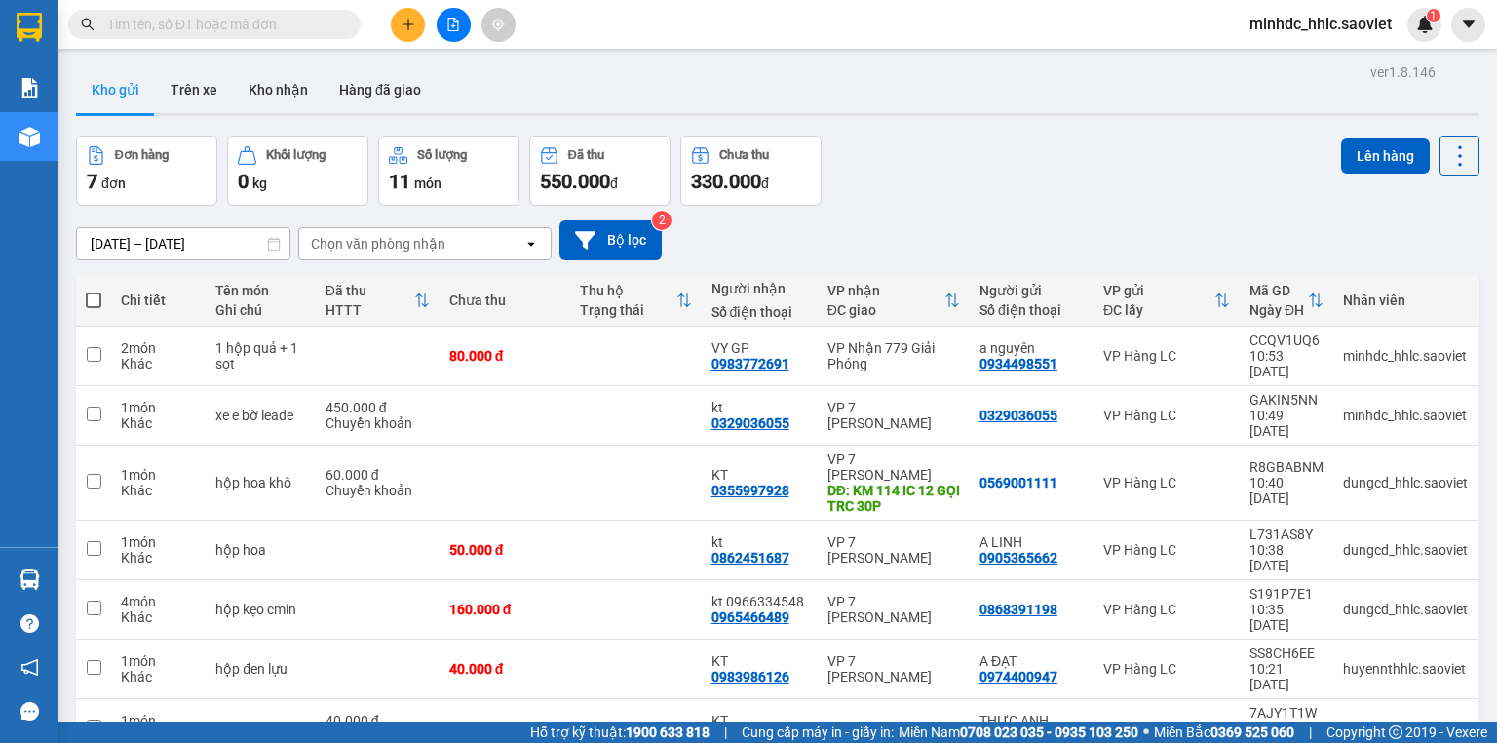
click at [409, 19] on icon "plus" at bounding box center [408, 25] width 14 height 14
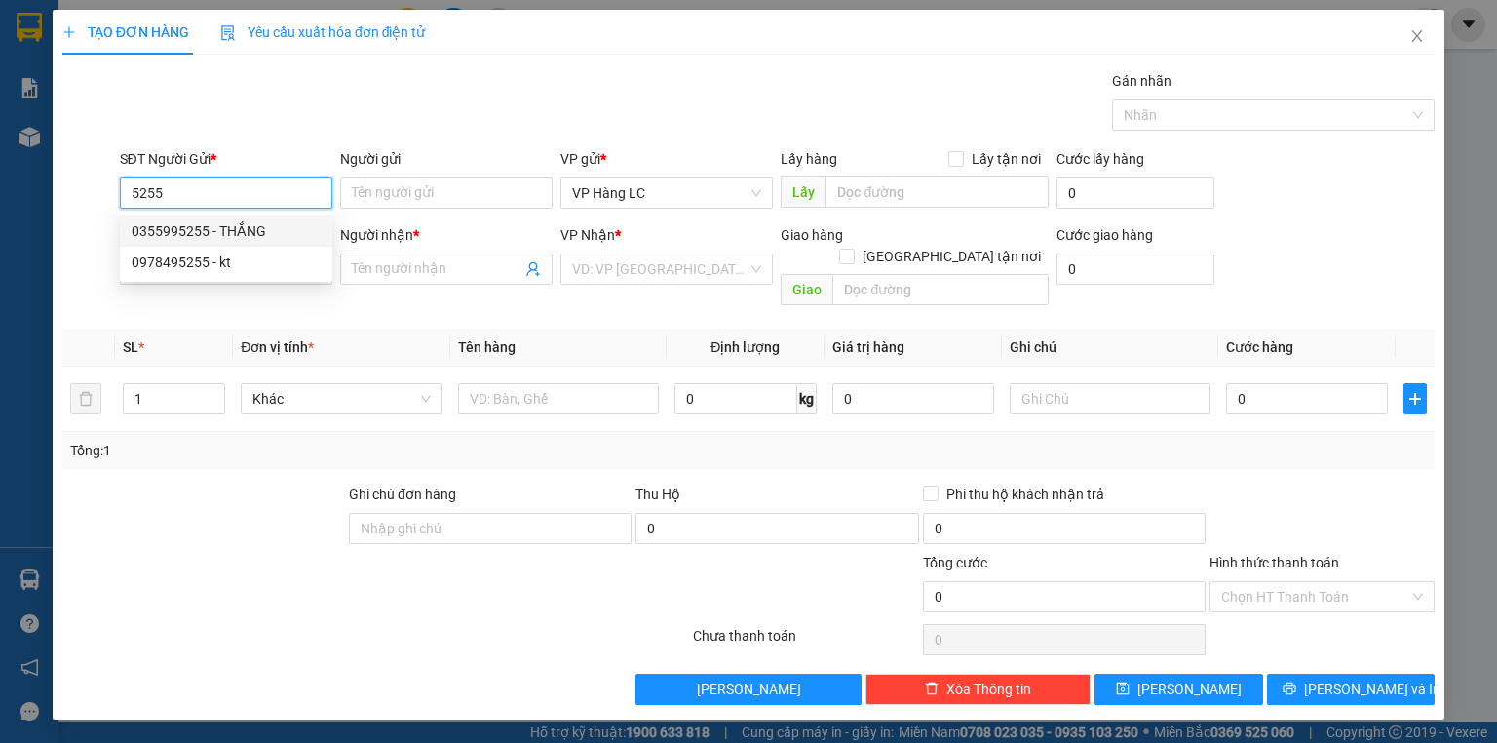
click at [239, 234] on div "0355995255 - THẮNG" at bounding box center [226, 230] width 189 height 21
type input "0355995255"
type input "THẮNG"
type input "0969811020"
type input "HOÀNG SƠN"
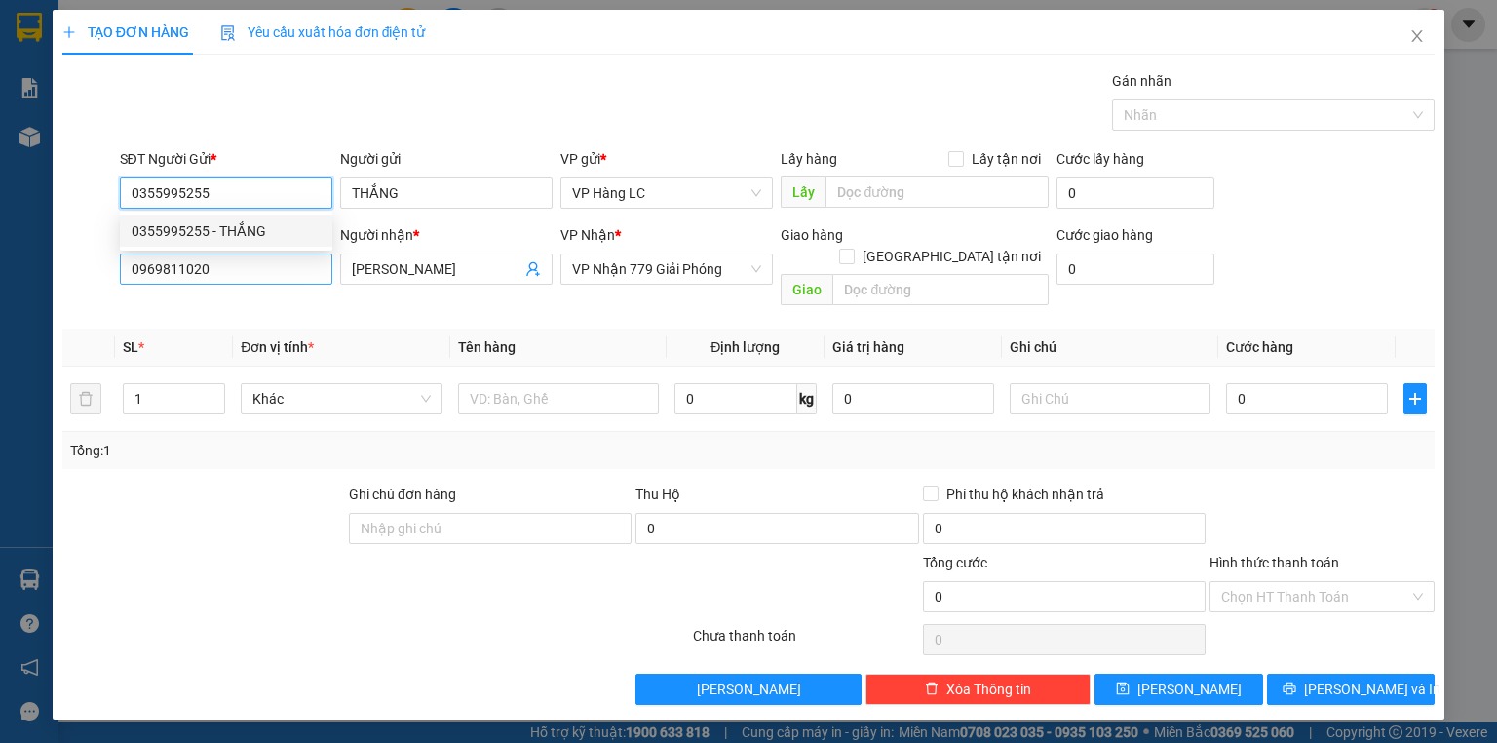
type input "0355995255"
click at [253, 283] on input "0969811020" at bounding box center [226, 268] width 212 height 31
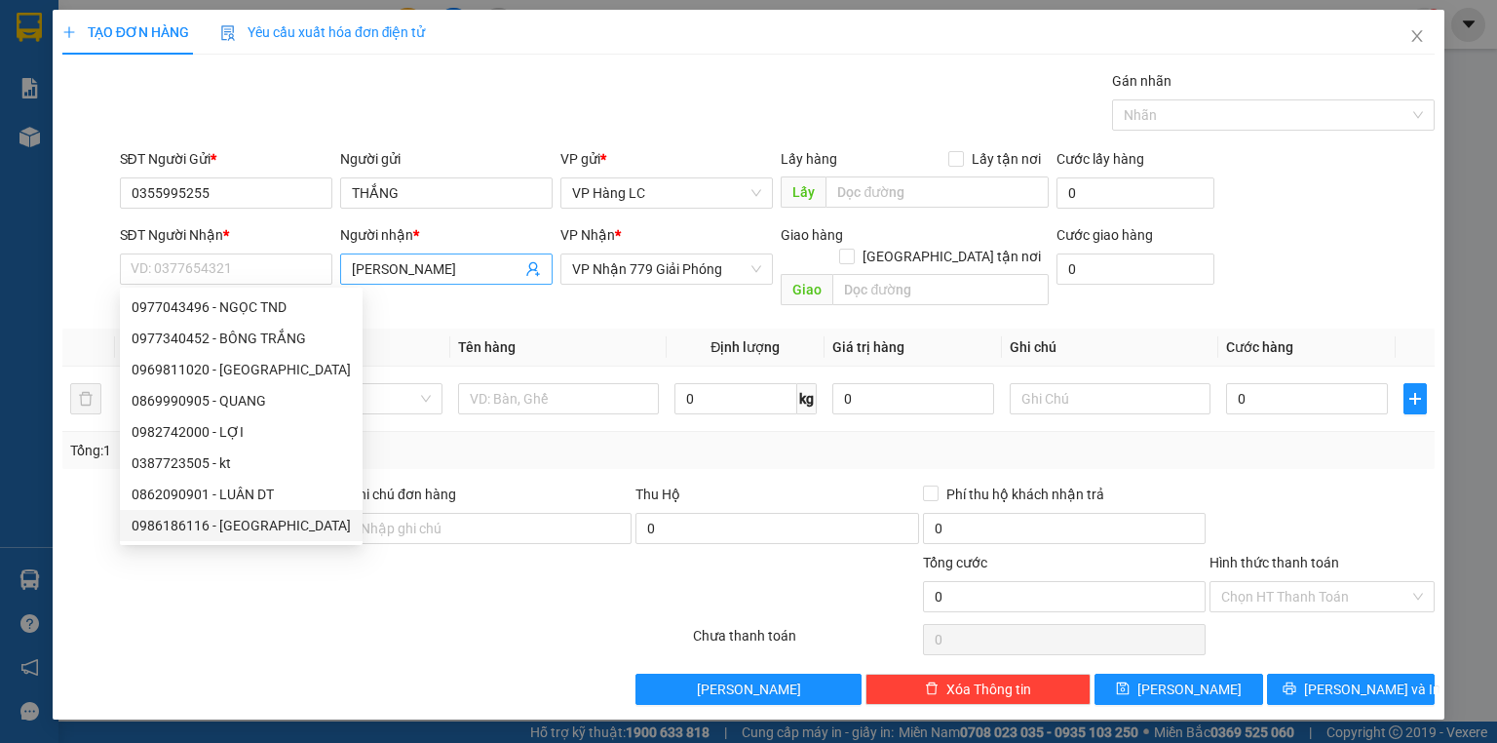
click at [526, 265] on icon "user-add" at bounding box center [533, 269] width 16 height 16
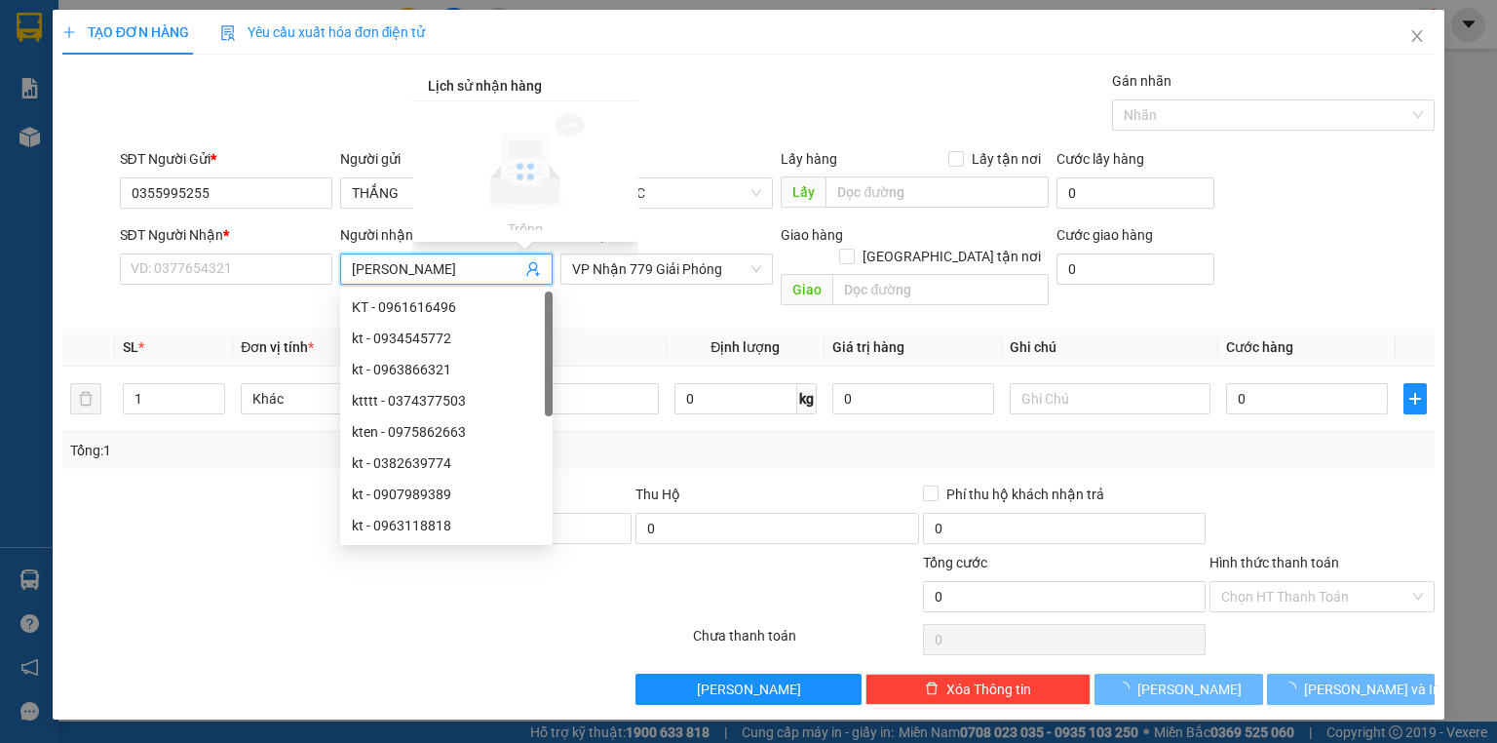
click at [528, 265] on icon "user-add" at bounding box center [533, 269] width 16 height 16
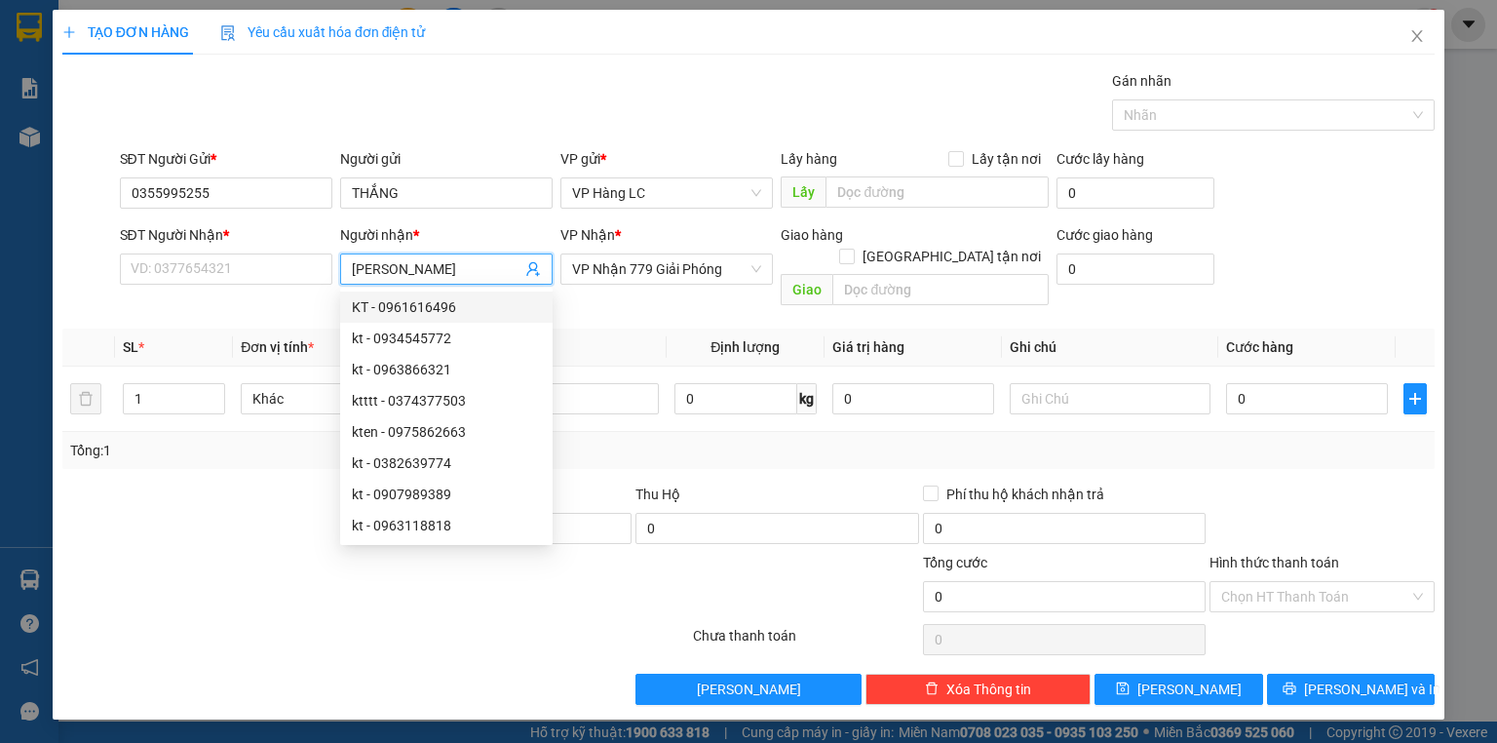
click at [537, 268] on icon "user-add" at bounding box center [533, 269] width 16 height 16
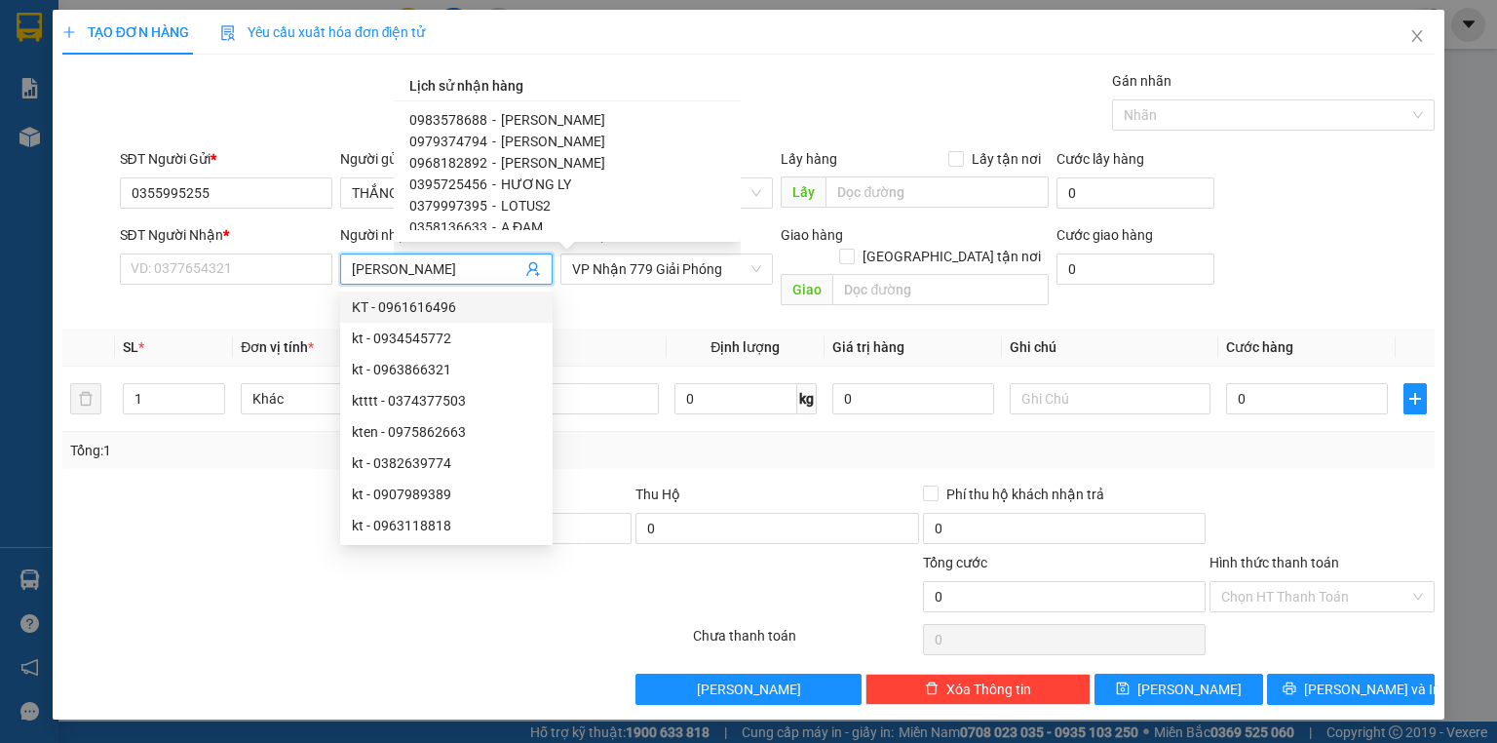
scroll to position [468, 0]
click at [557, 167] on span "HÀO QUANG" at bounding box center [553, 171] width 104 height 16
type input "0379311244"
type input "HÀO QUANG"
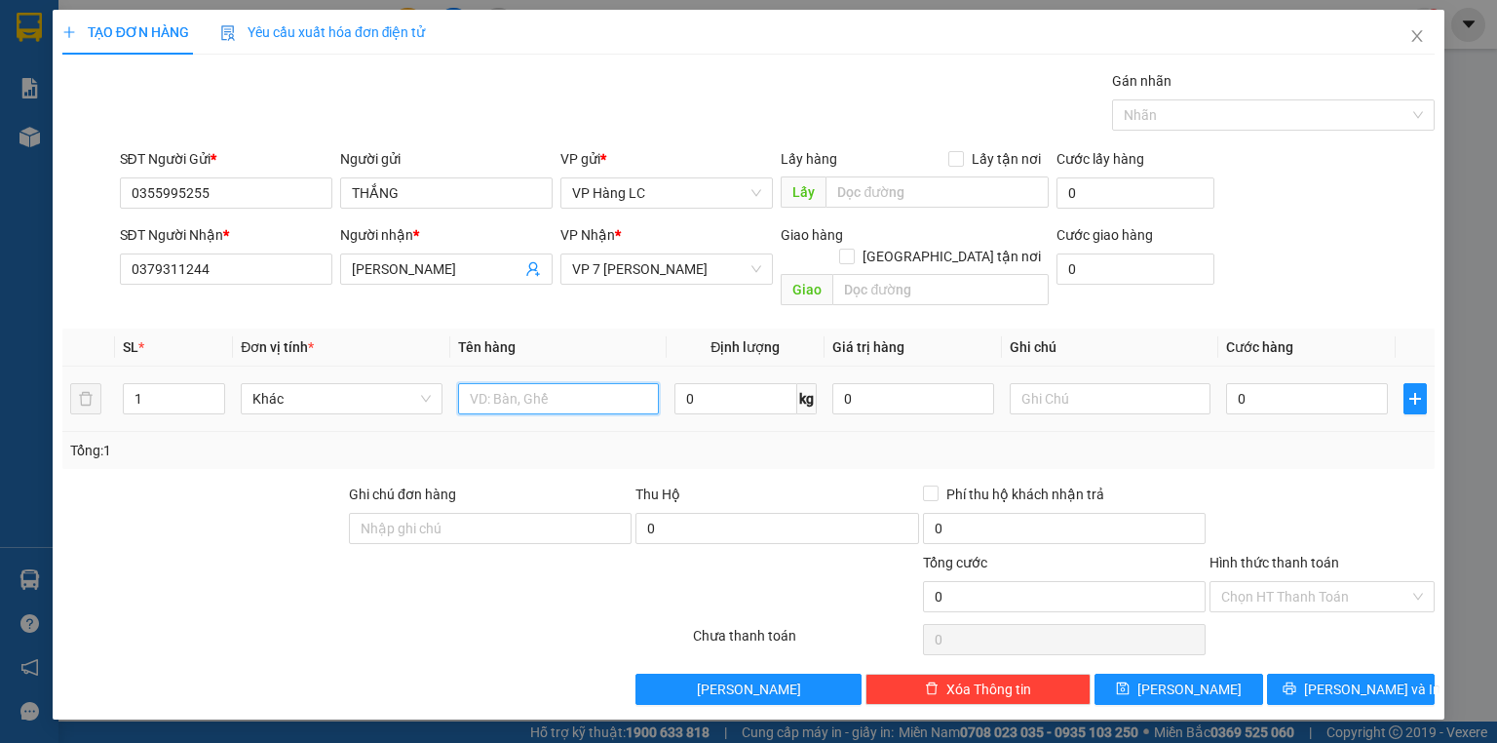
click at [553, 383] on input "text" at bounding box center [558, 398] width 201 height 31
type input "tải xanh"
type input "7"
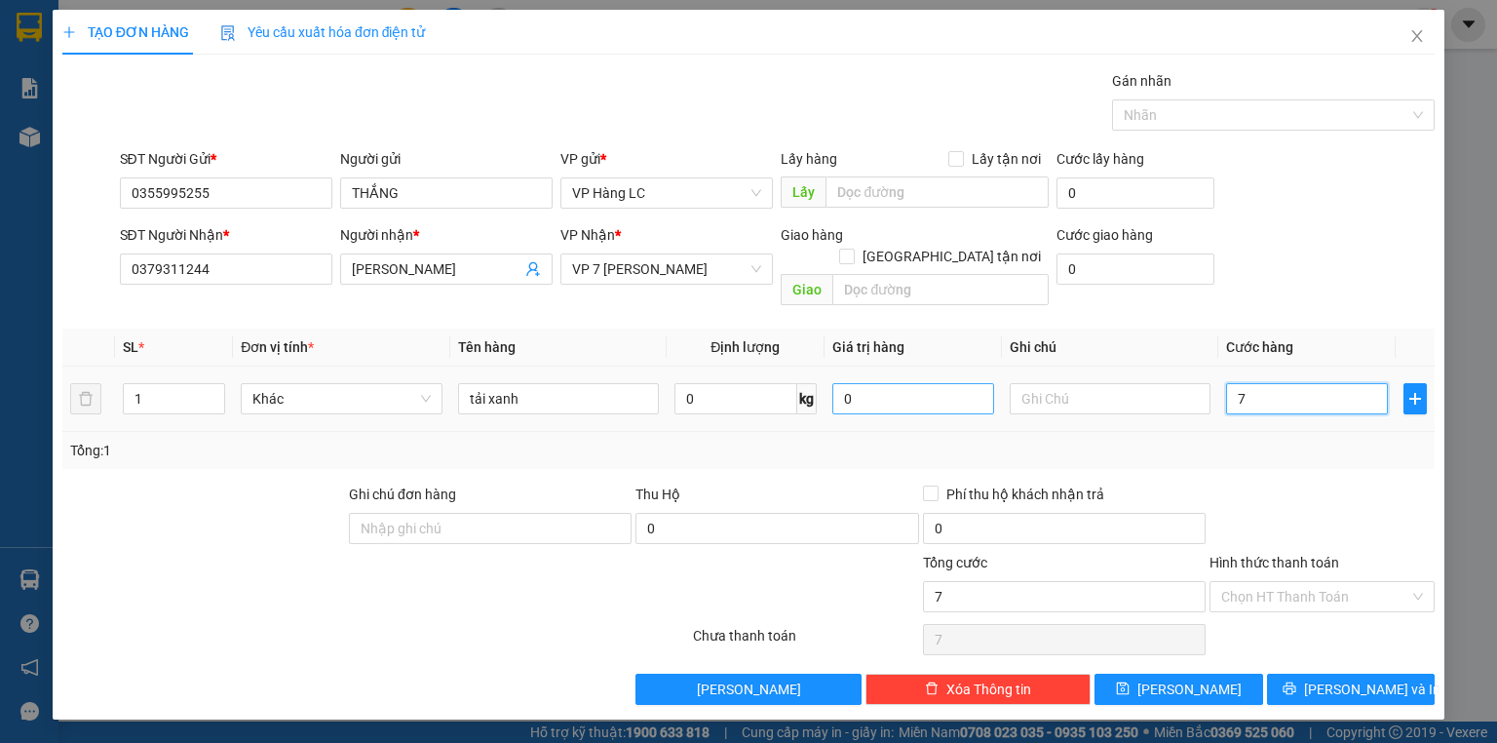
type input "70"
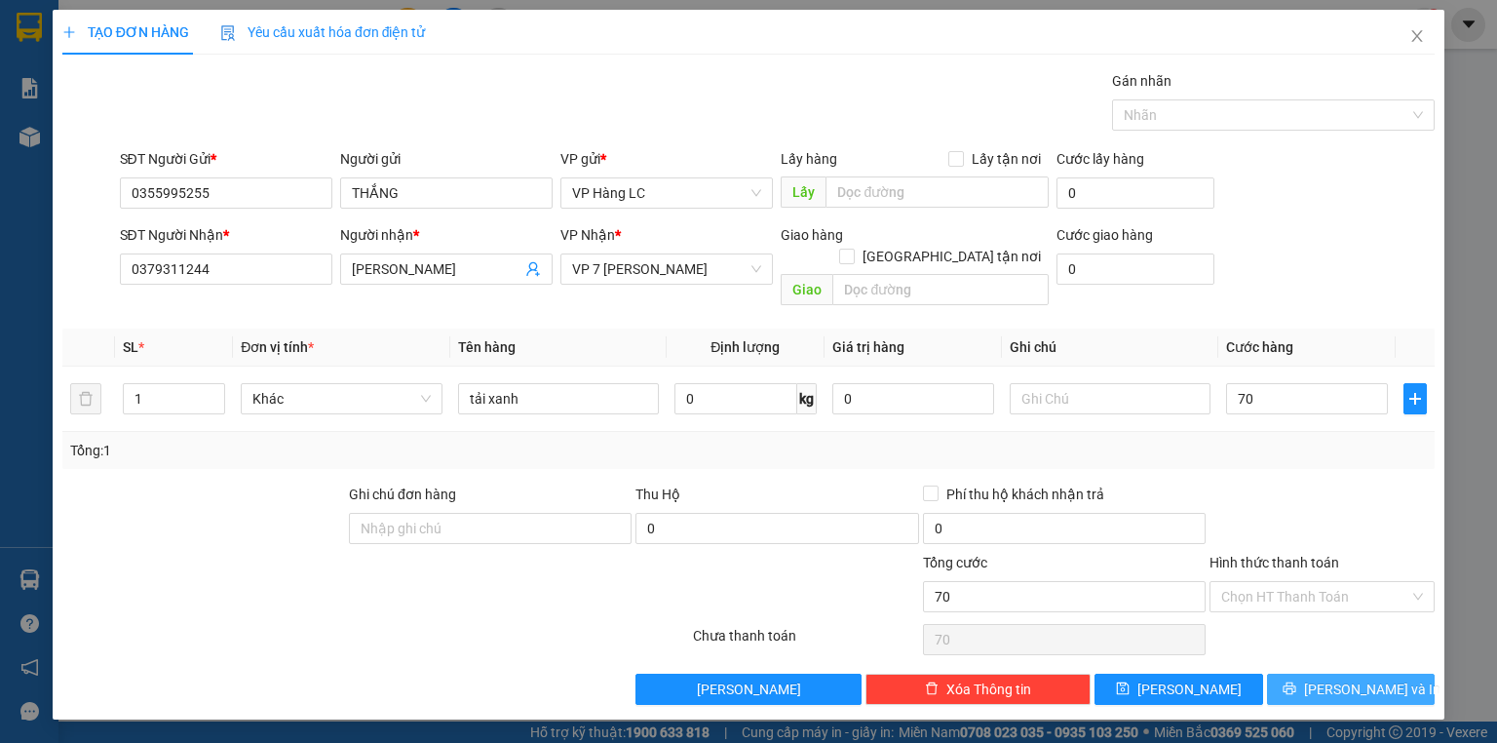
type input "70.000"
click at [1335, 678] on span "[PERSON_NAME] và In" at bounding box center [1372, 688] width 136 height 21
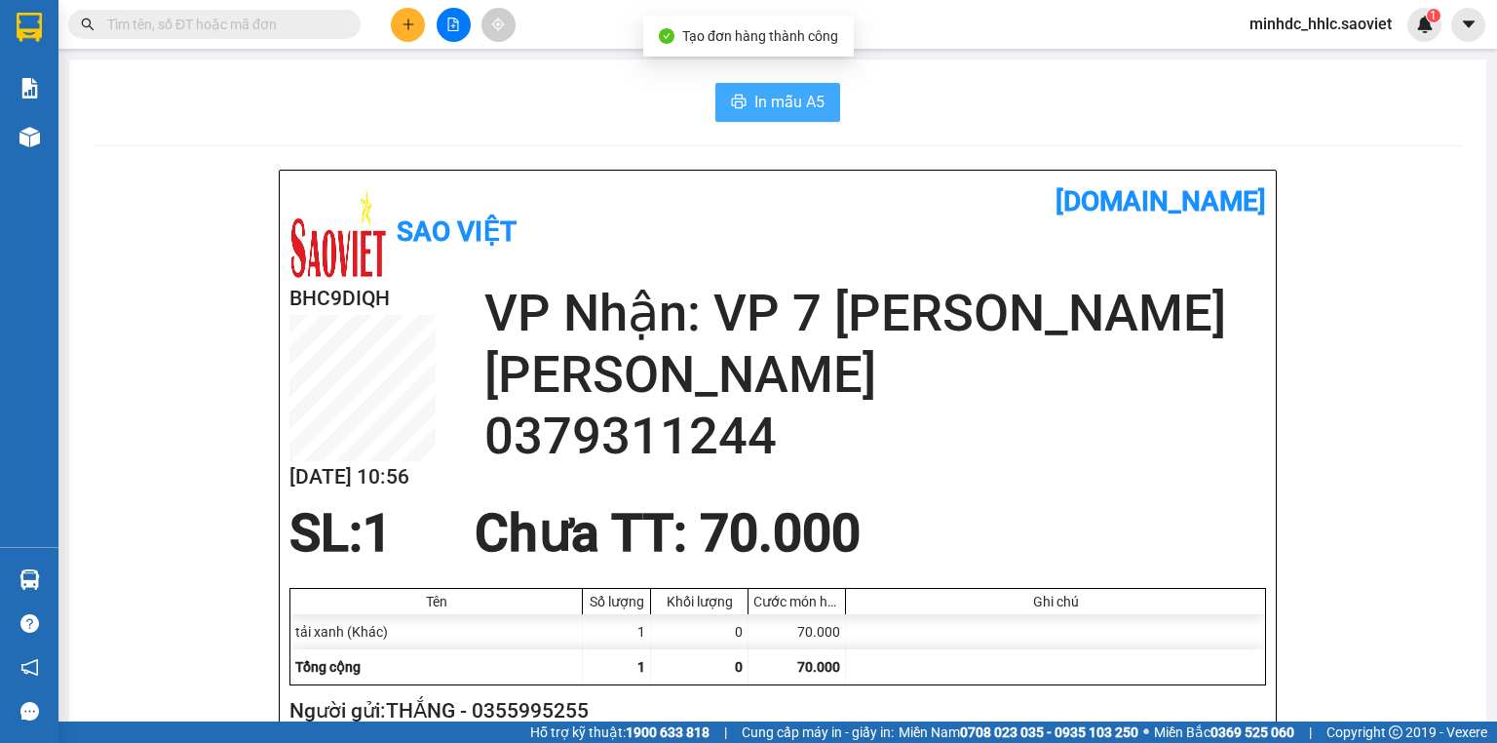
click at [772, 88] on button "In mẫu A5" at bounding box center [777, 102] width 125 height 39
click at [410, 26] on icon "plus" at bounding box center [408, 25] width 14 height 14
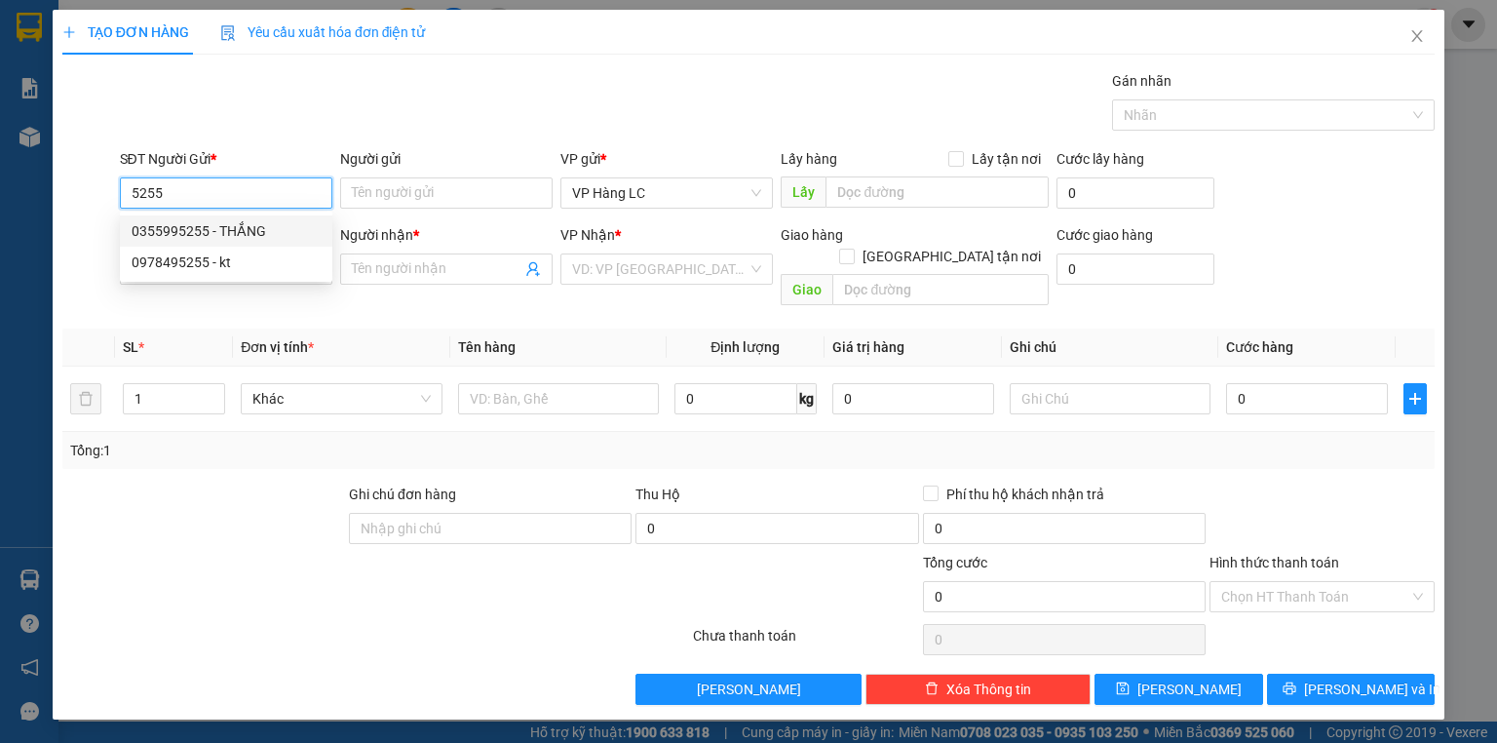
drag, startPoint x: 218, startPoint y: 227, endPoint x: 233, endPoint y: 249, distance: 26.8
click at [220, 227] on div "0355995255 - THẮNG" at bounding box center [226, 230] width 189 height 21
type input "0355995255"
type input "THẮNG"
type input "0379311244"
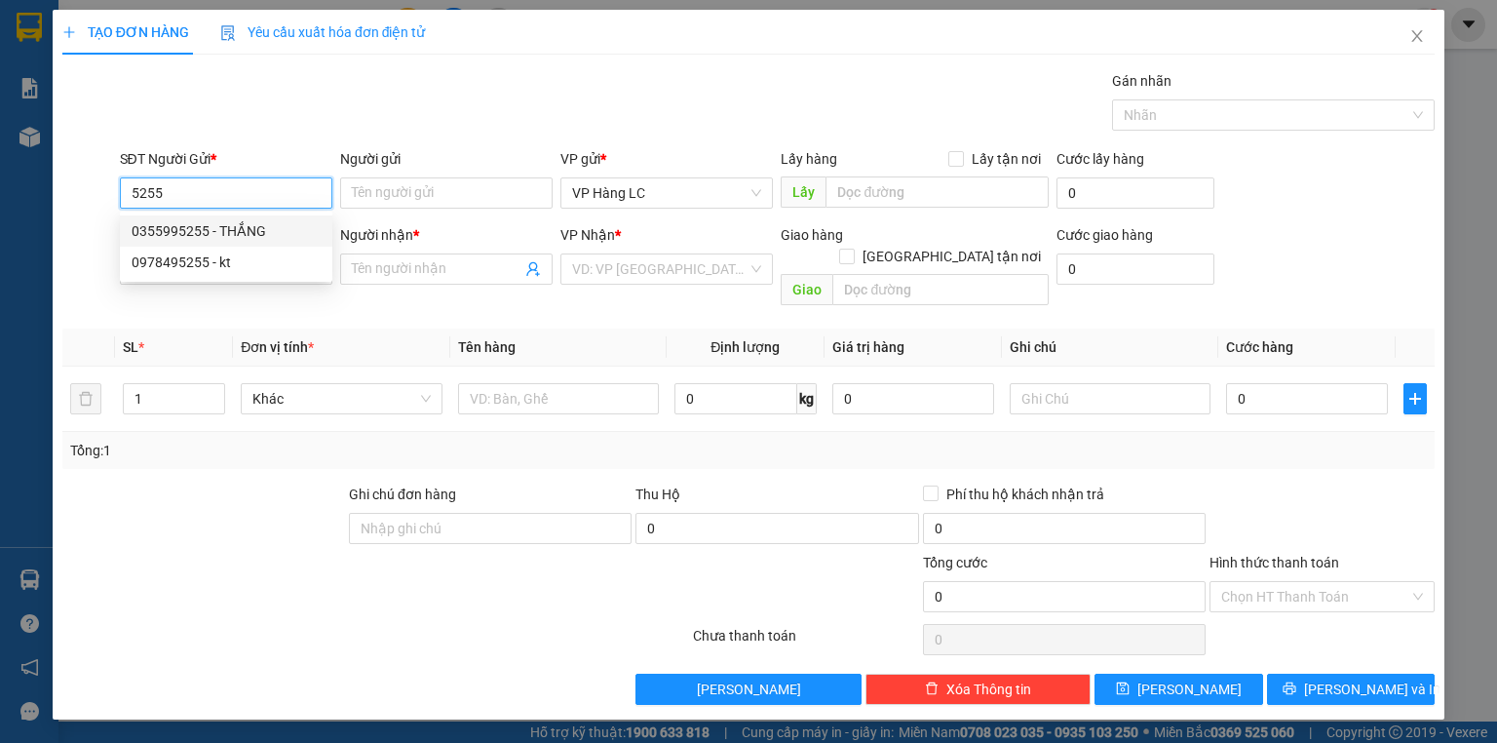
type input "HÀO QUANG"
type input "0355995255"
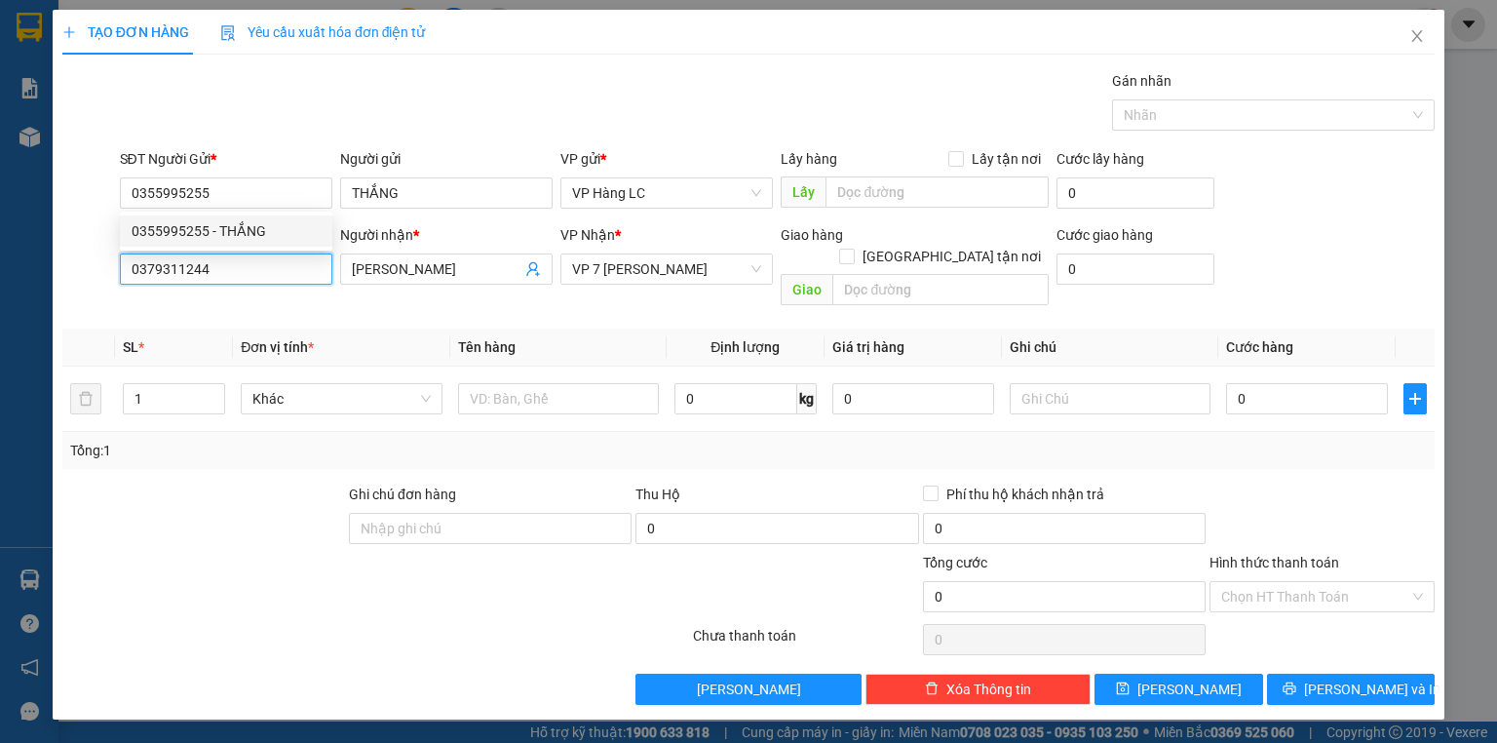
click at [242, 257] on input "0379311244" at bounding box center [226, 268] width 212 height 31
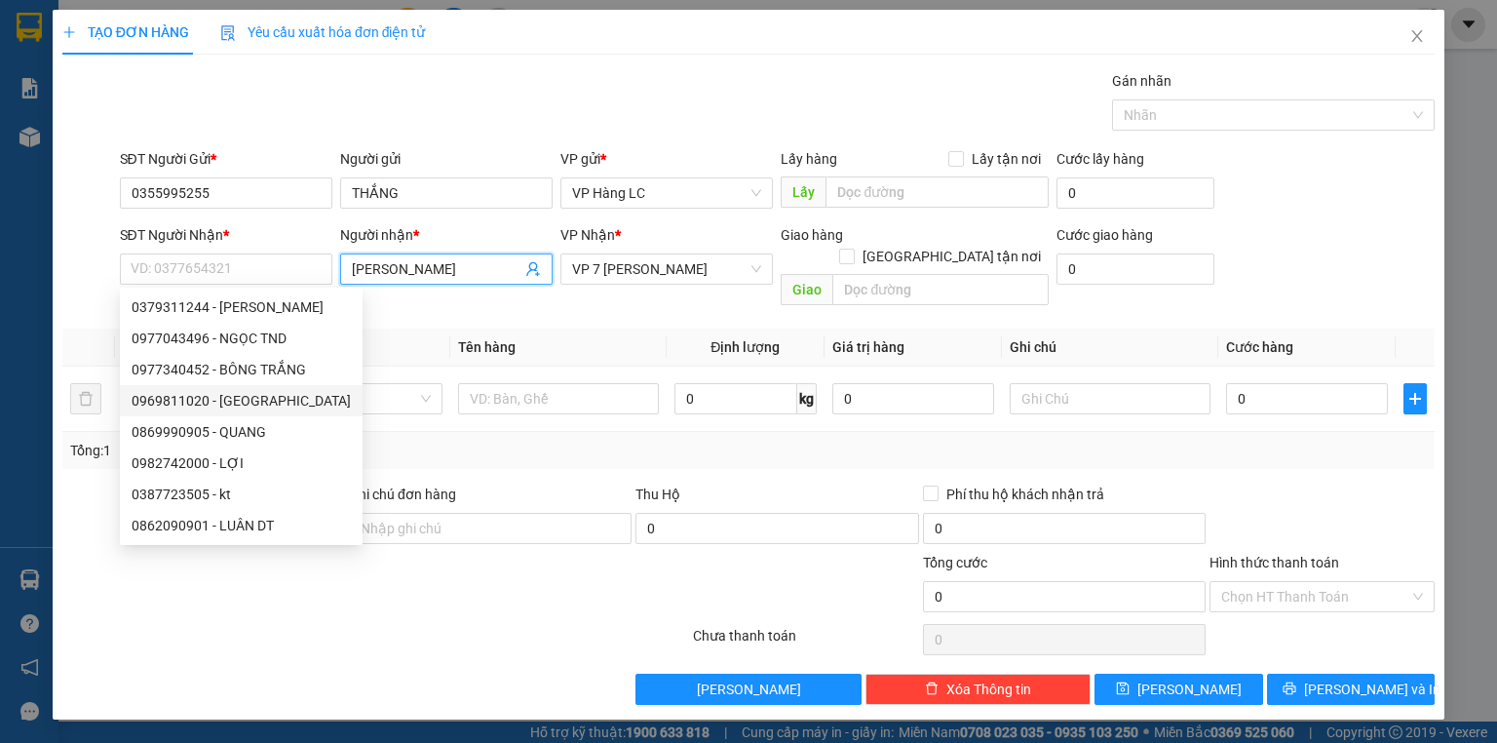
click at [538, 266] on icon "user-add" at bounding box center [533, 269] width 16 height 16
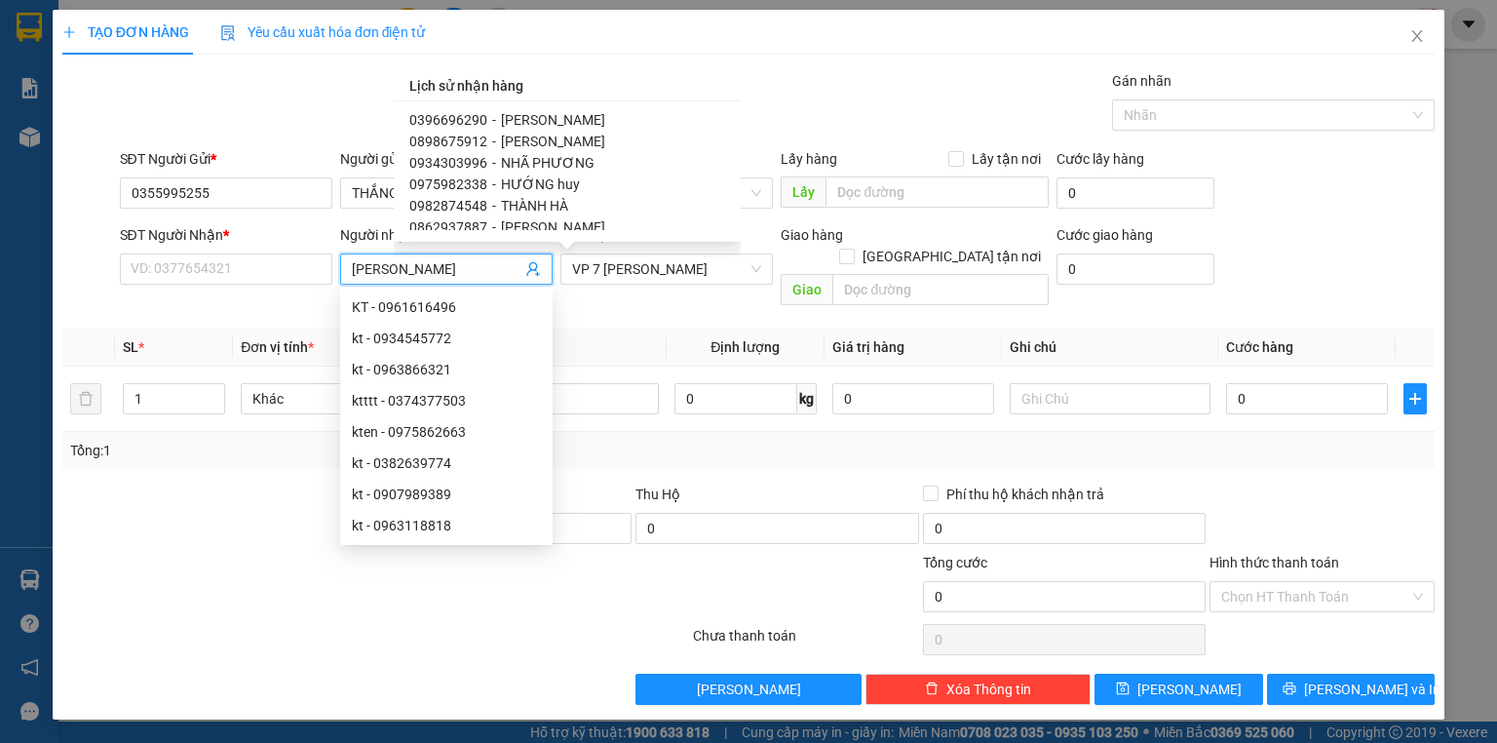
scroll to position [1403, 0]
click at [562, 179] on span "THÀNH HÀ" at bounding box center [534, 179] width 67 height 16
type input "0982874548"
type input "THÀNH HÀ"
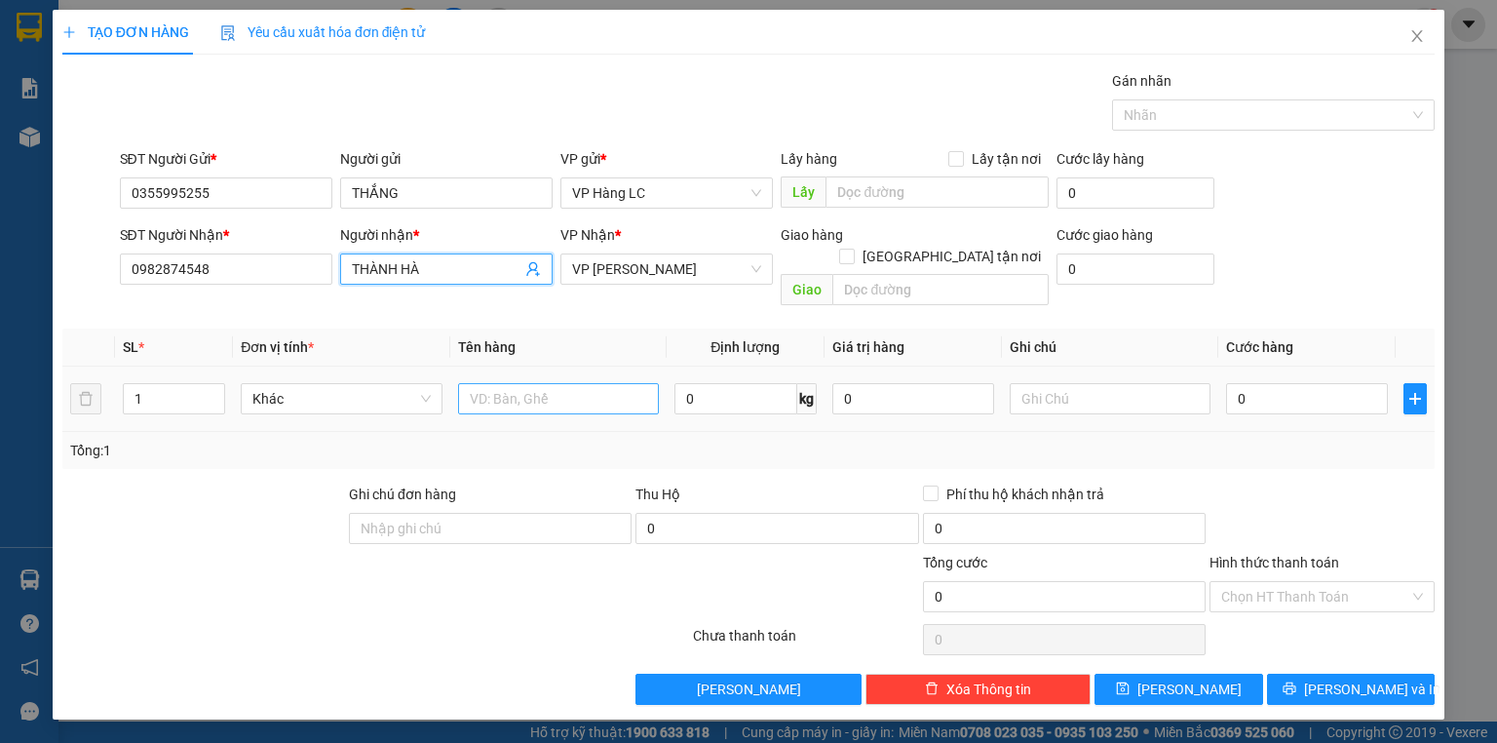
click at [591, 379] on div at bounding box center [558, 398] width 201 height 39
click at [585, 383] on input "text" at bounding box center [558, 398] width 201 height 31
type input "tải xanh"
type input "6"
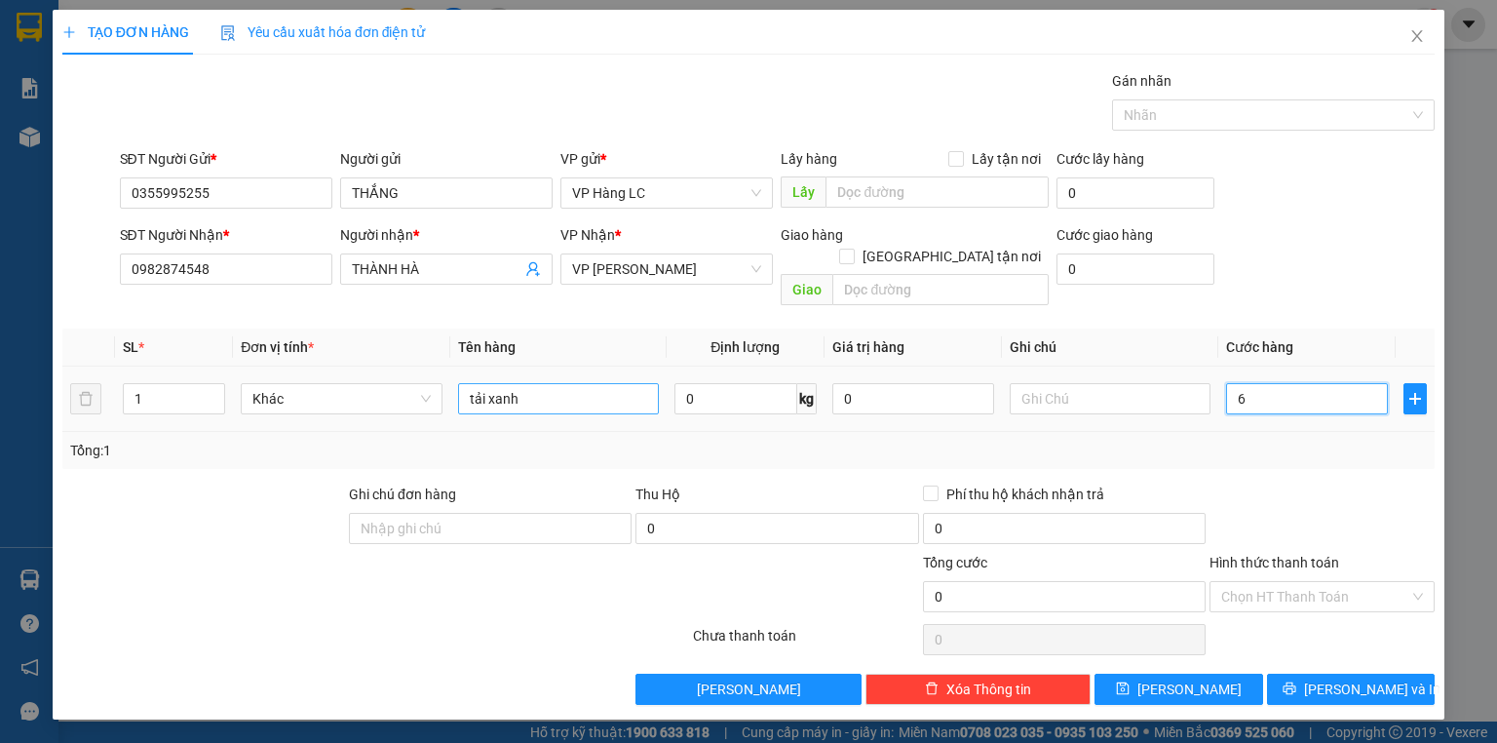
type input "6"
type input "60"
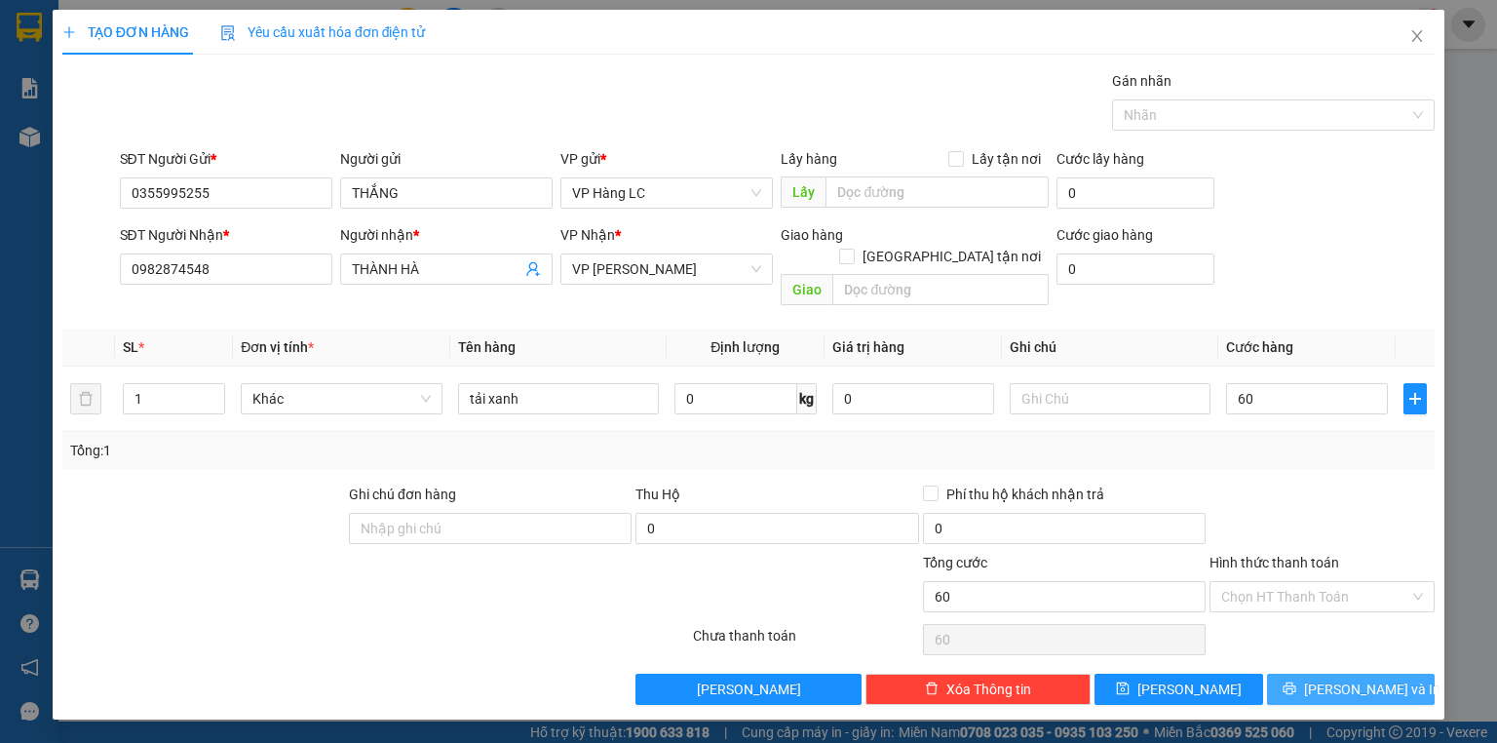
type input "60.000"
click at [1307, 673] on button "[PERSON_NAME] và In" at bounding box center [1351, 688] width 169 height 31
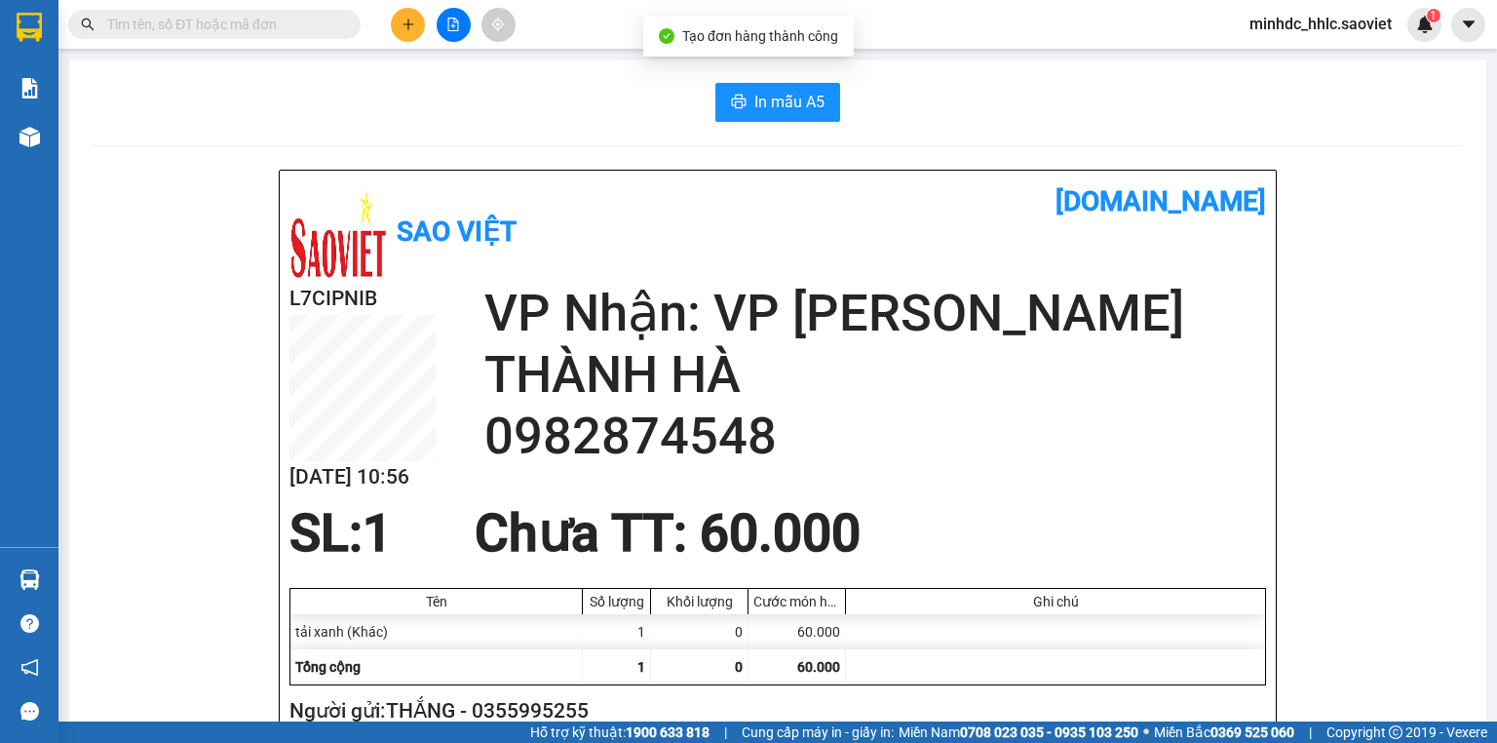
click at [409, 33] on button at bounding box center [408, 25] width 34 height 34
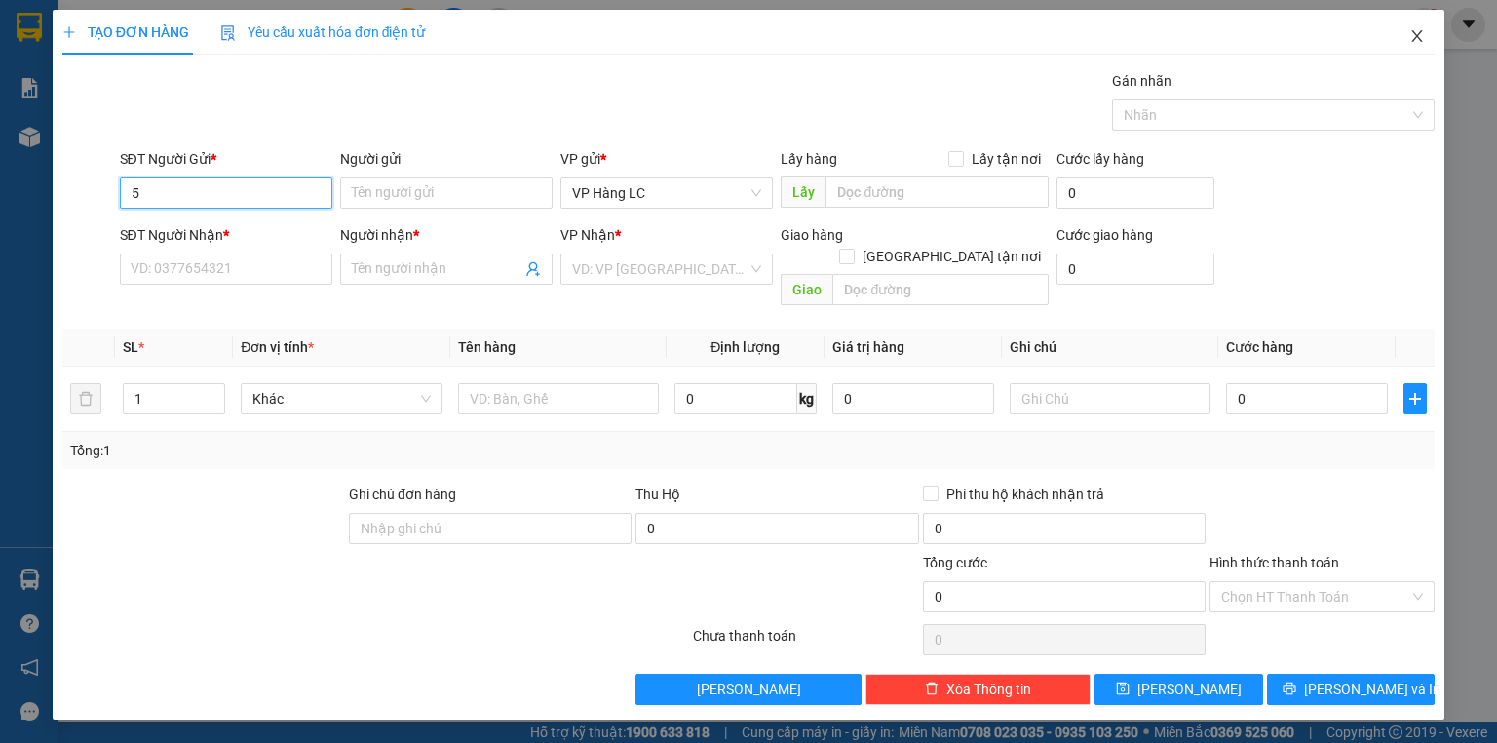
type input "5"
click at [1428, 24] on span "Close" at bounding box center [1417, 37] width 55 height 55
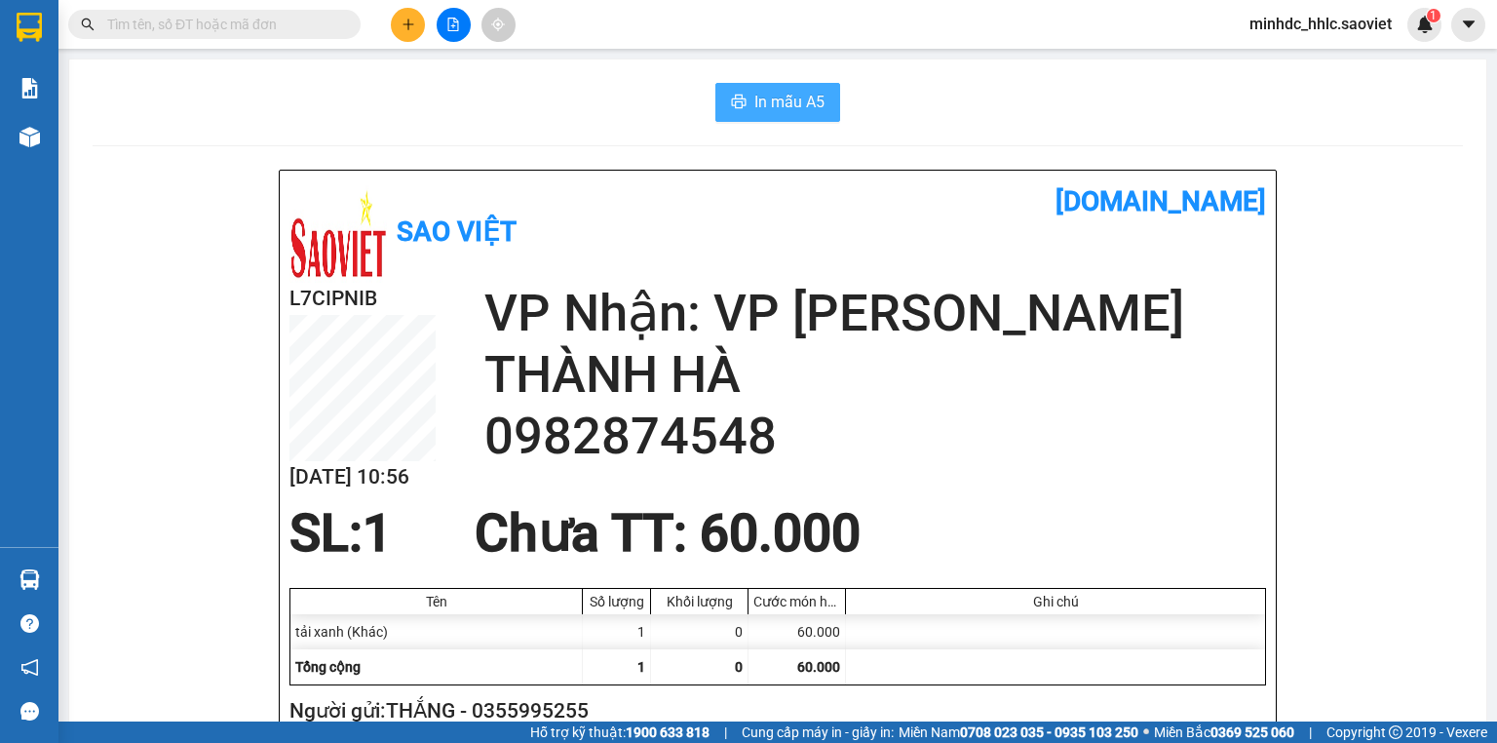
click at [754, 95] on span "In mẫu A5" at bounding box center [789, 102] width 70 height 24
click at [399, 19] on button at bounding box center [408, 25] width 34 height 34
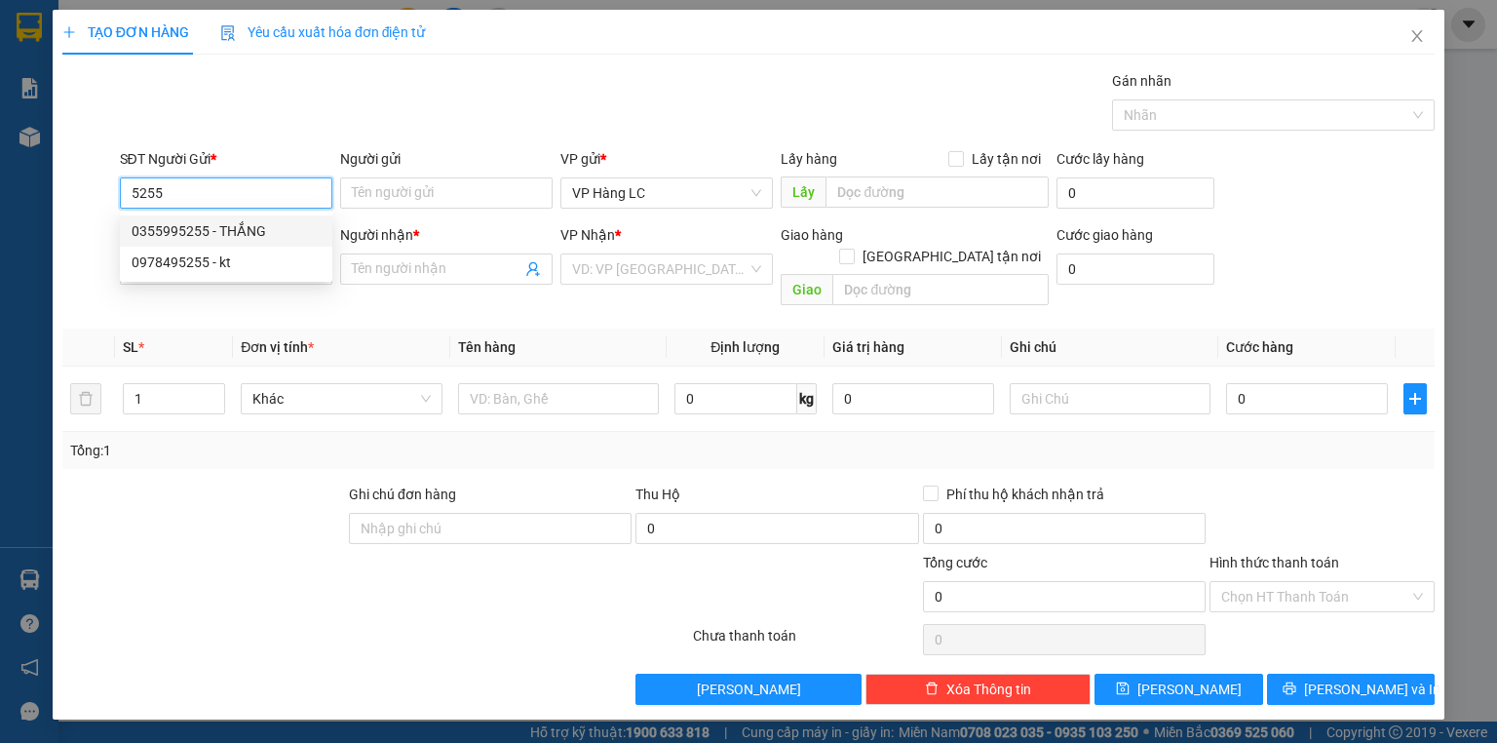
click at [226, 227] on div "0355995255 - THẮNG" at bounding box center [226, 230] width 189 height 21
type input "0355995255"
type input "THẮNG"
type input "0982874548"
type input "THÀNH HÀ"
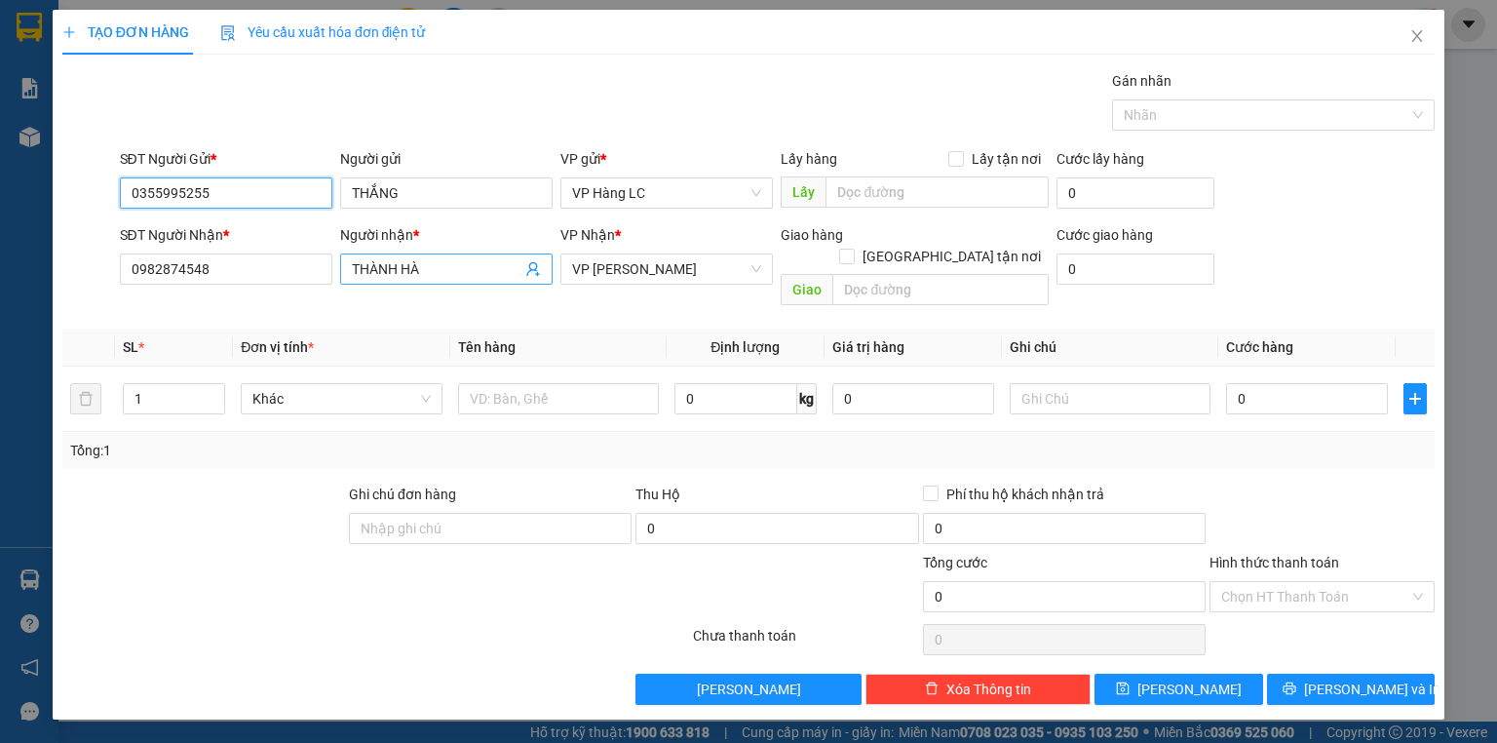
type input "0355995255"
click at [534, 265] on icon "user-add" at bounding box center [533, 269] width 16 height 16
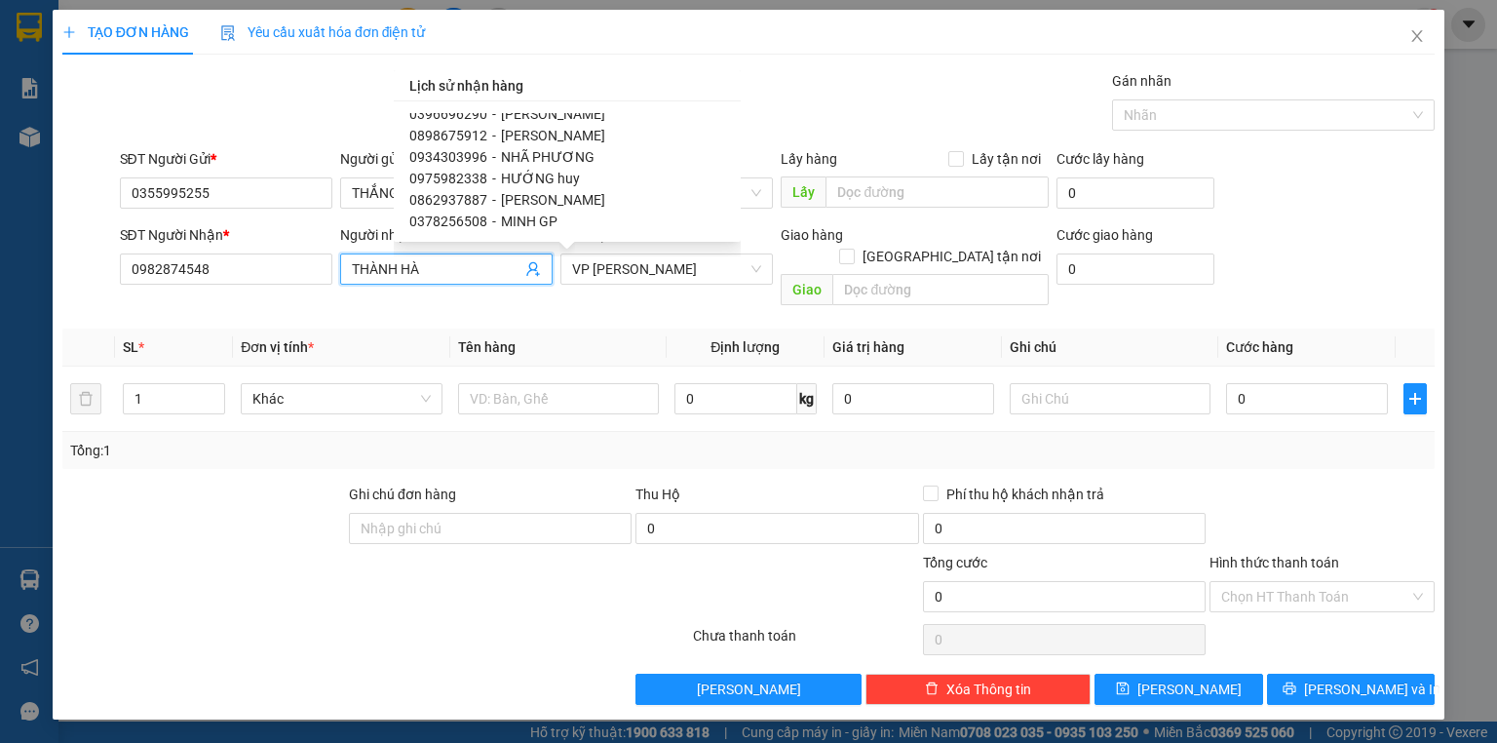
scroll to position [1325, 0]
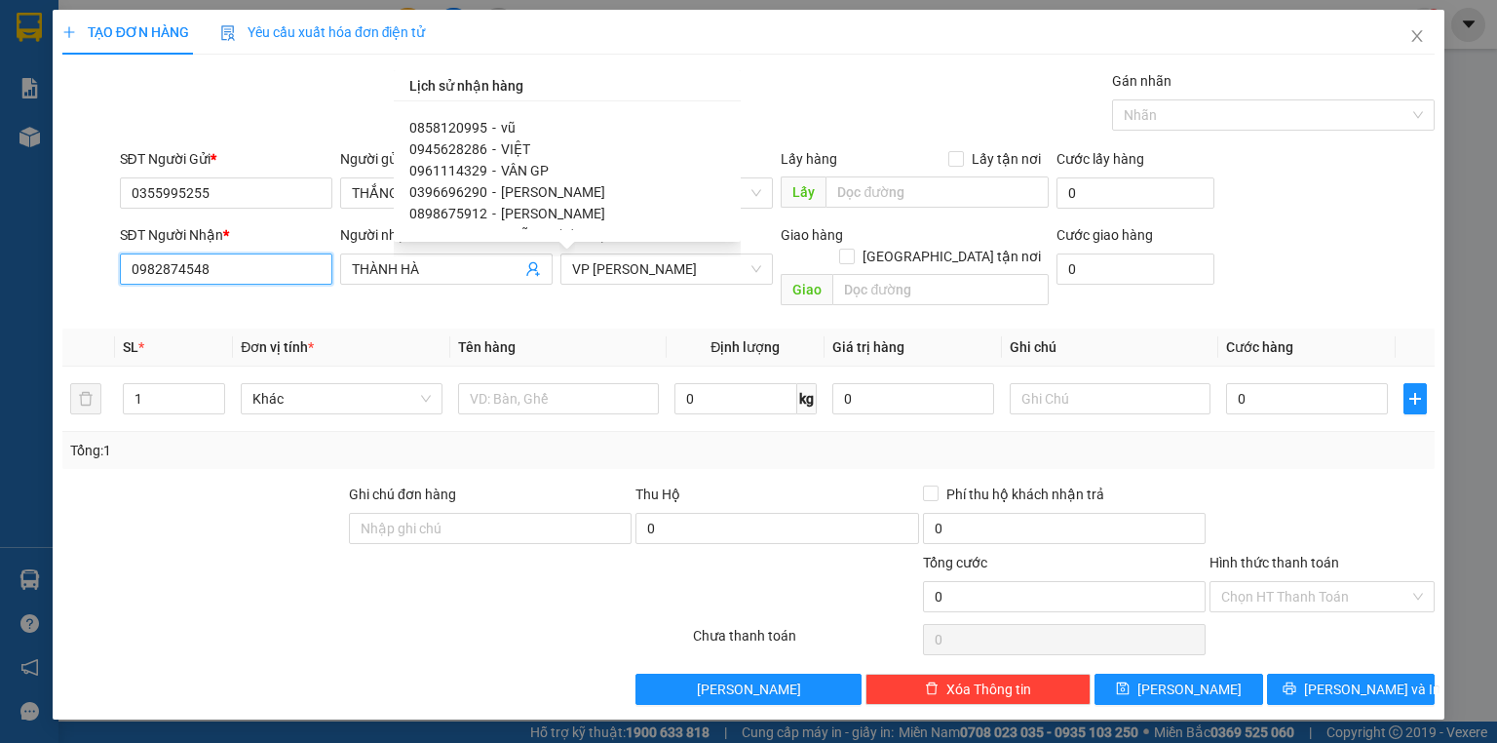
click at [239, 269] on input "0982874548" at bounding box center [226, 268] width 212 height 31
paste input "385220774"
type input "0385220774"
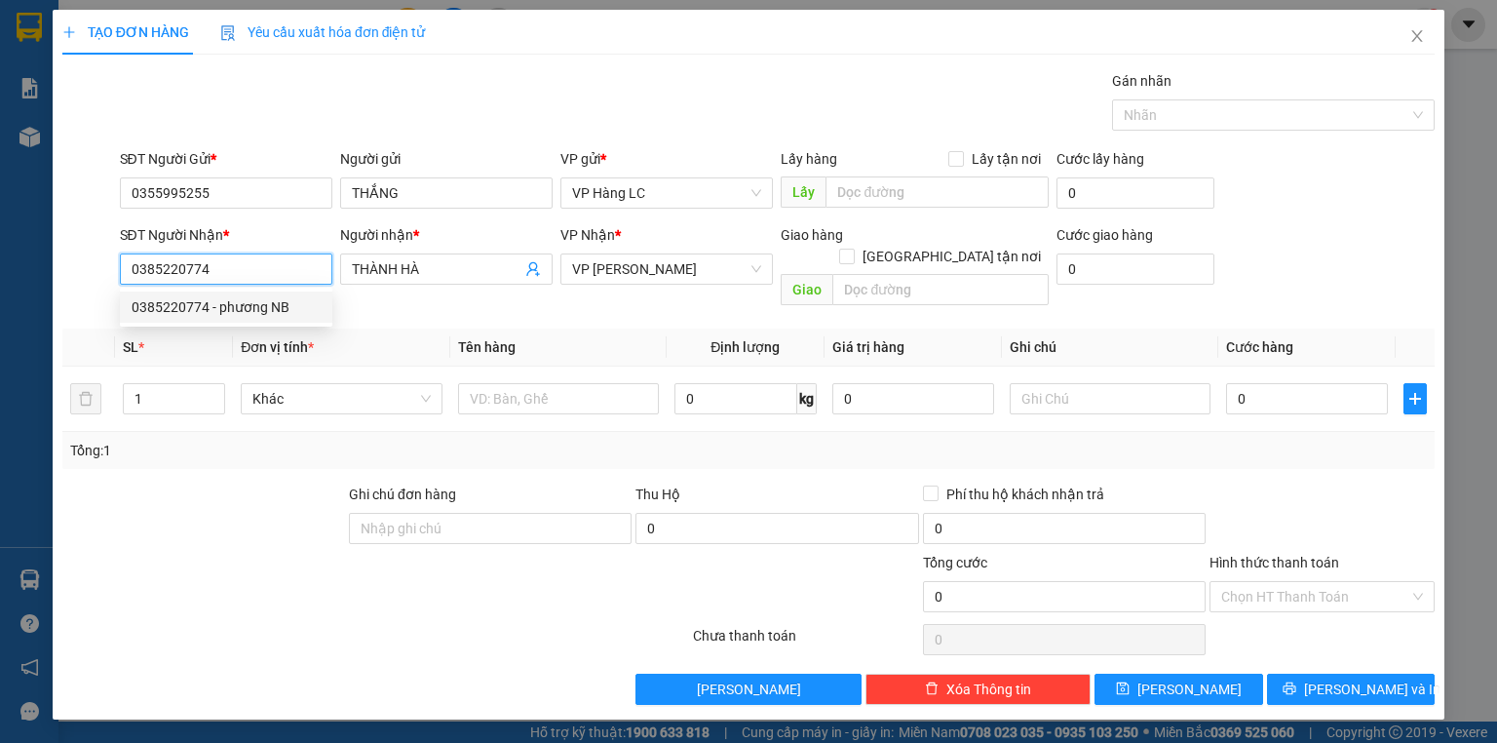
click at [237, 310] on div "0385220774 - phương NB" at bounding box center [226, 306] width 189 height 21
type input "phương NB"
type input "0385220774"
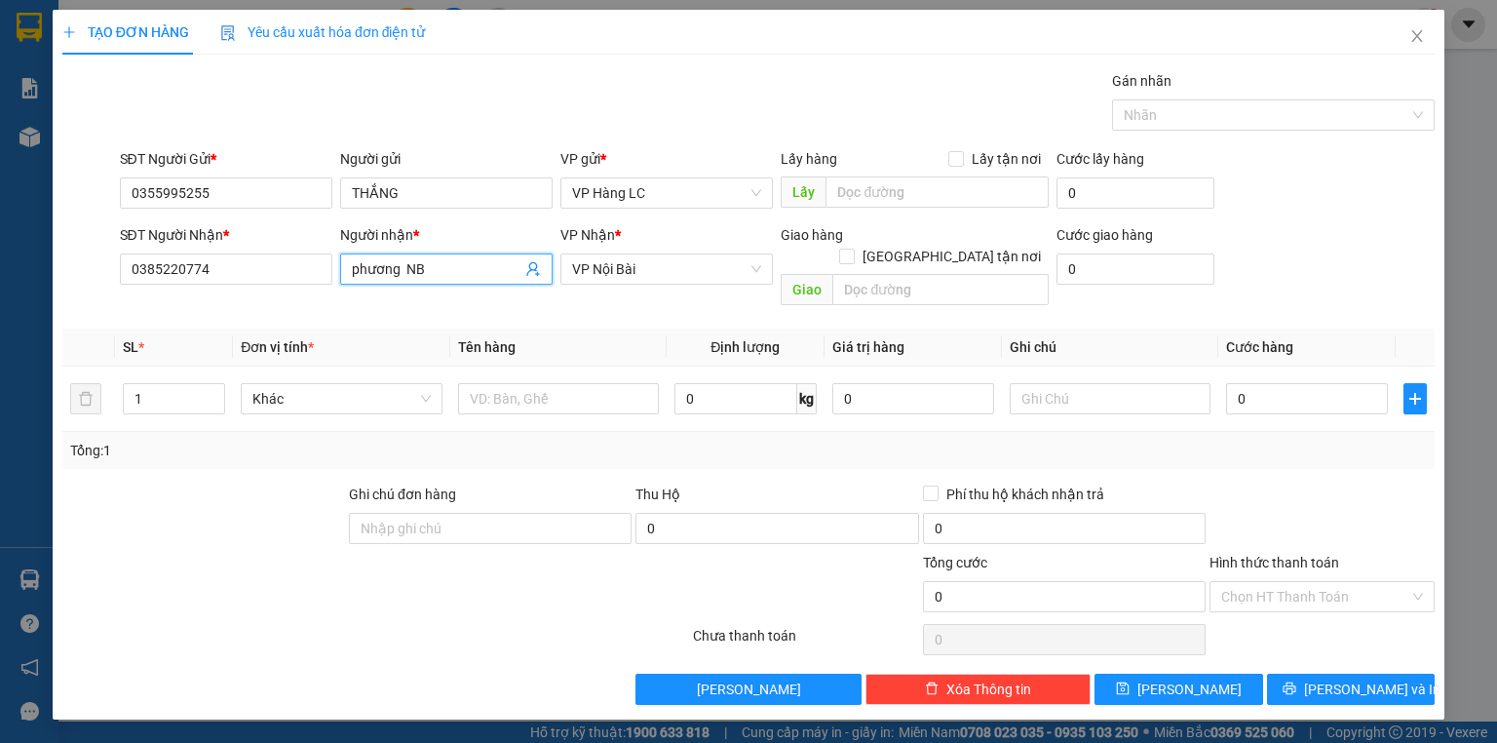
drag, startPoint x: 404, startPoint y: 269, endPoint x: 422, endPoint y: 269, distance: 17.5
click at [422, 269] on input "phương NB" at bounding box center [437, 268] width 170 height 21
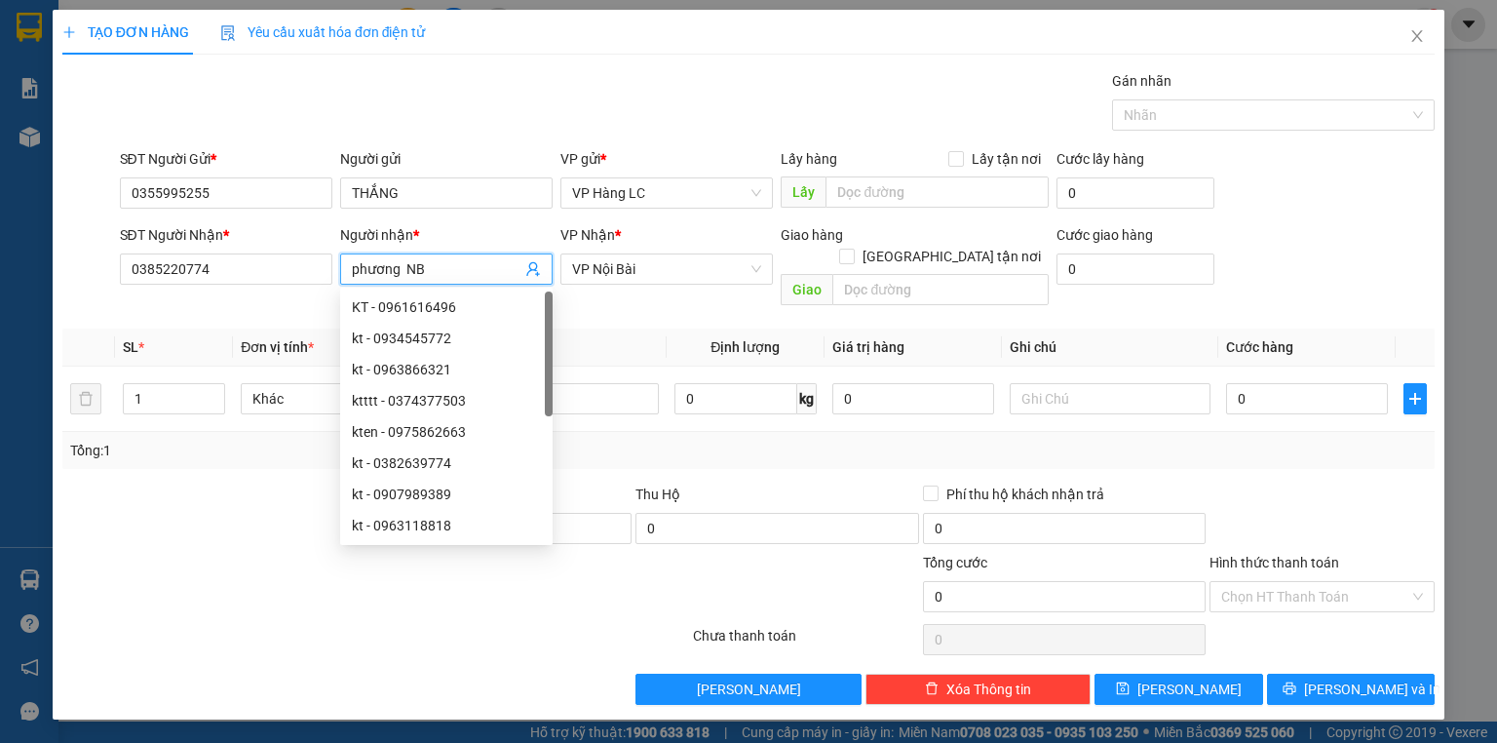
click at [424, 269] on input "phương NB" at bounding box center [437, 268] width 170 height 21
drag, startPoint x: 407, startPoint y: 271, endPoint x: 435, endPoint y: 268, distance: 27.4
click at [435, 268] on input "phương NB" at bounding box center [437, 268] width 170 height 21
click at [719, 111] on div "Gán nhãn Nhãn" at bounding box center [777, 104] width 1323 height 68
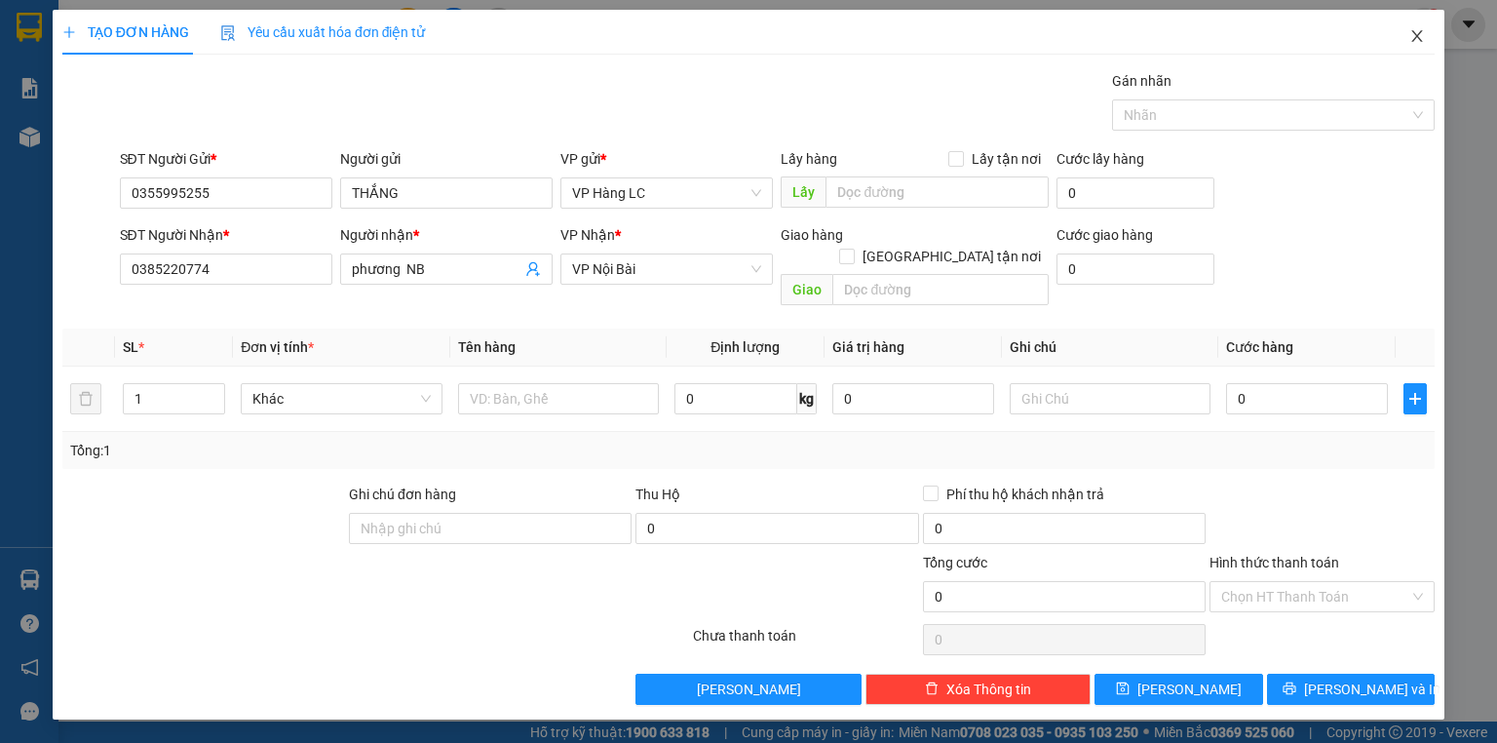
click at [1415, 34] on icon "close" at bounding box center [1417, 36] width 11 height 12
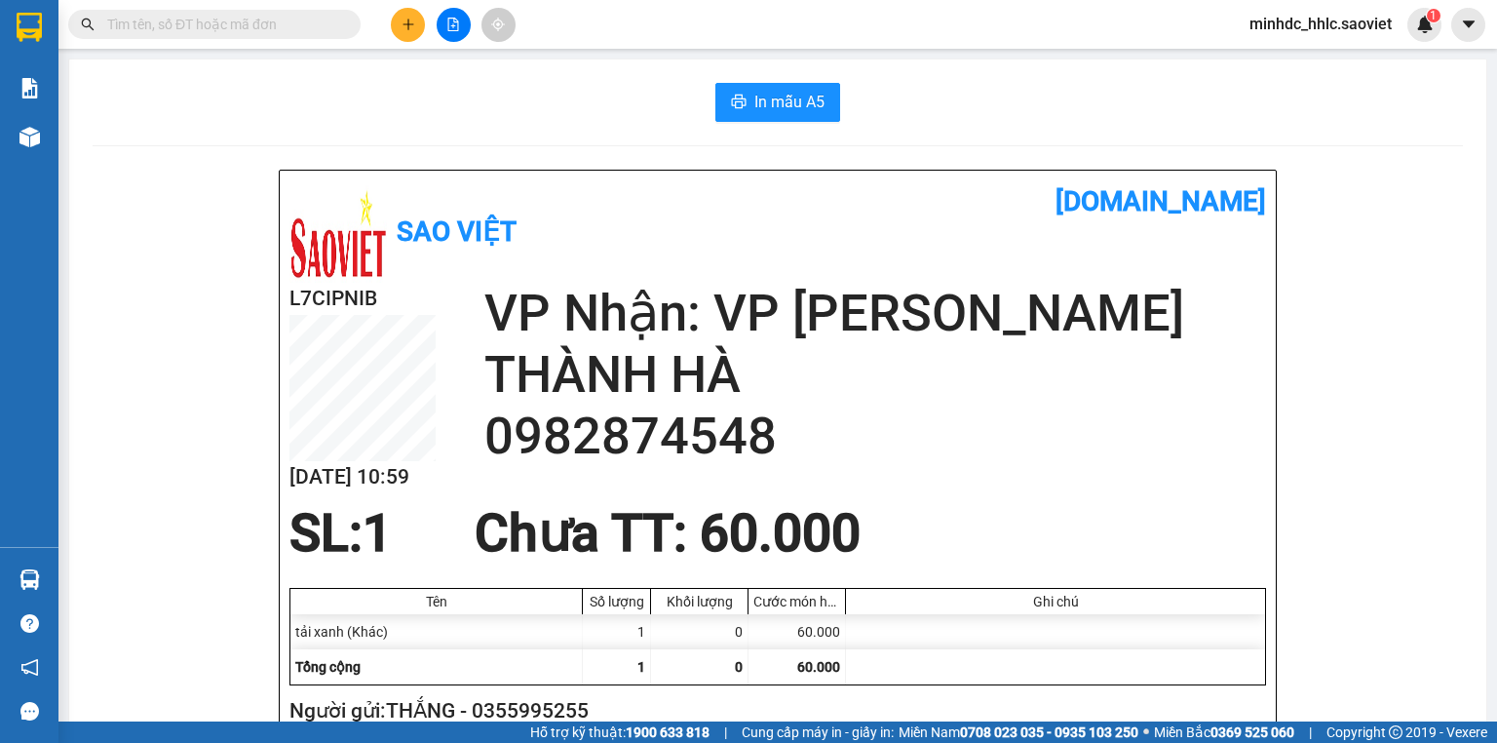
drag, startPoint x: 745, startPoint y: 246, endPoint x: 332, endPoint y: 253, distance: 413.2
click at [706, 249] on div "Sao Việt" at bounding box center [533, 231] width 488 height 102
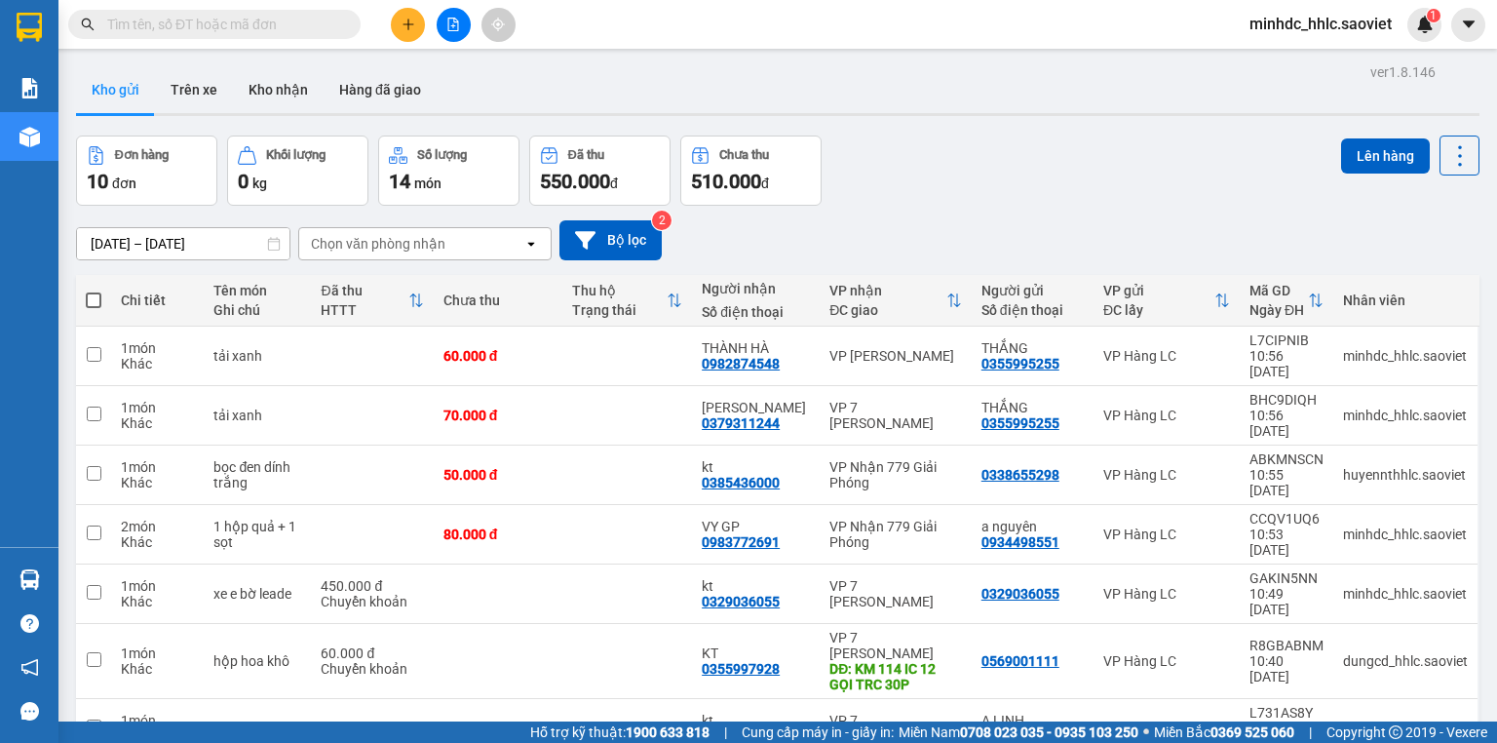
click at [967, 248] on div "09/10/2025 – 11/10/2025 Press the down arrow key to interact with the calendar …" at bounding box center [777, 240] width 1403 height 40
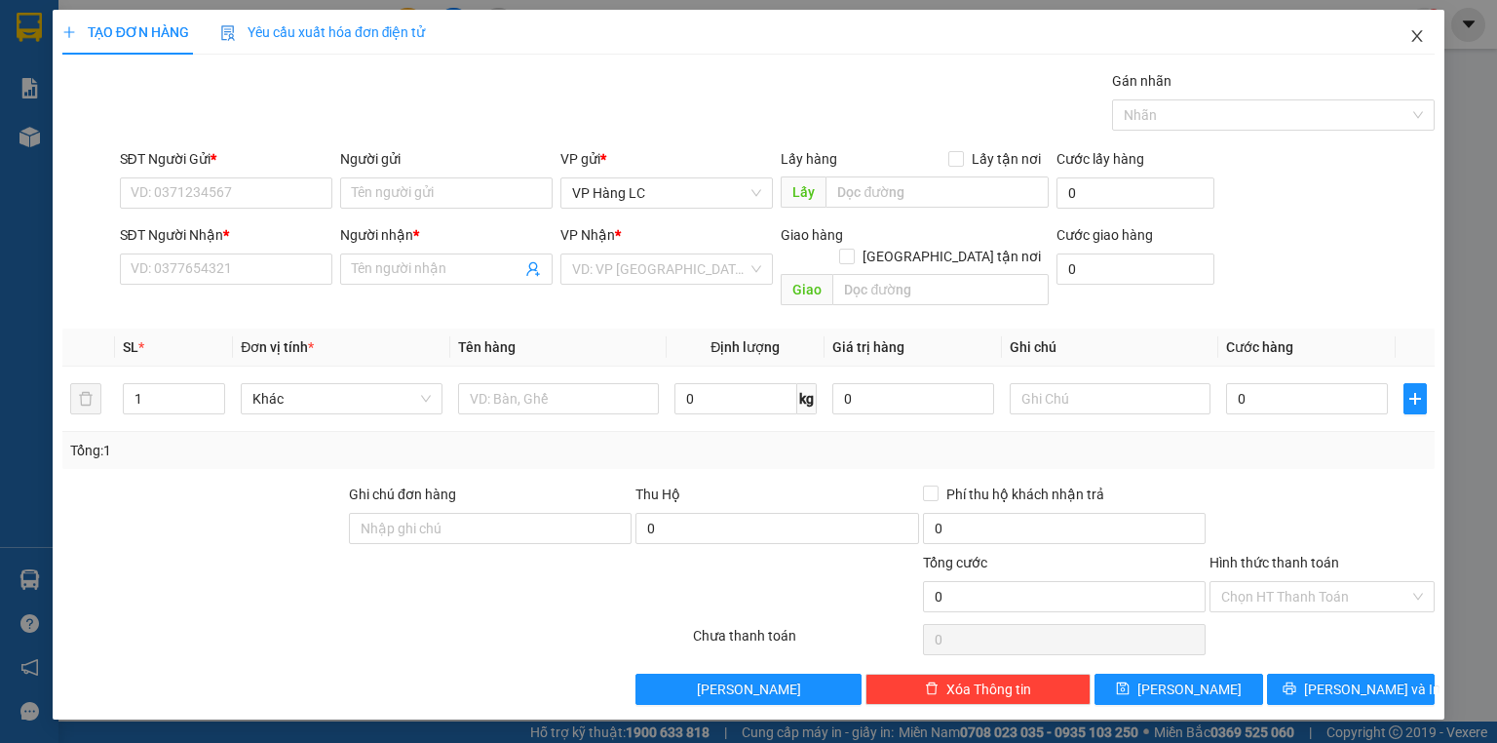
click at [1424, 39] on icon "close" at bounding box center [1417, 36] width 16 height 16
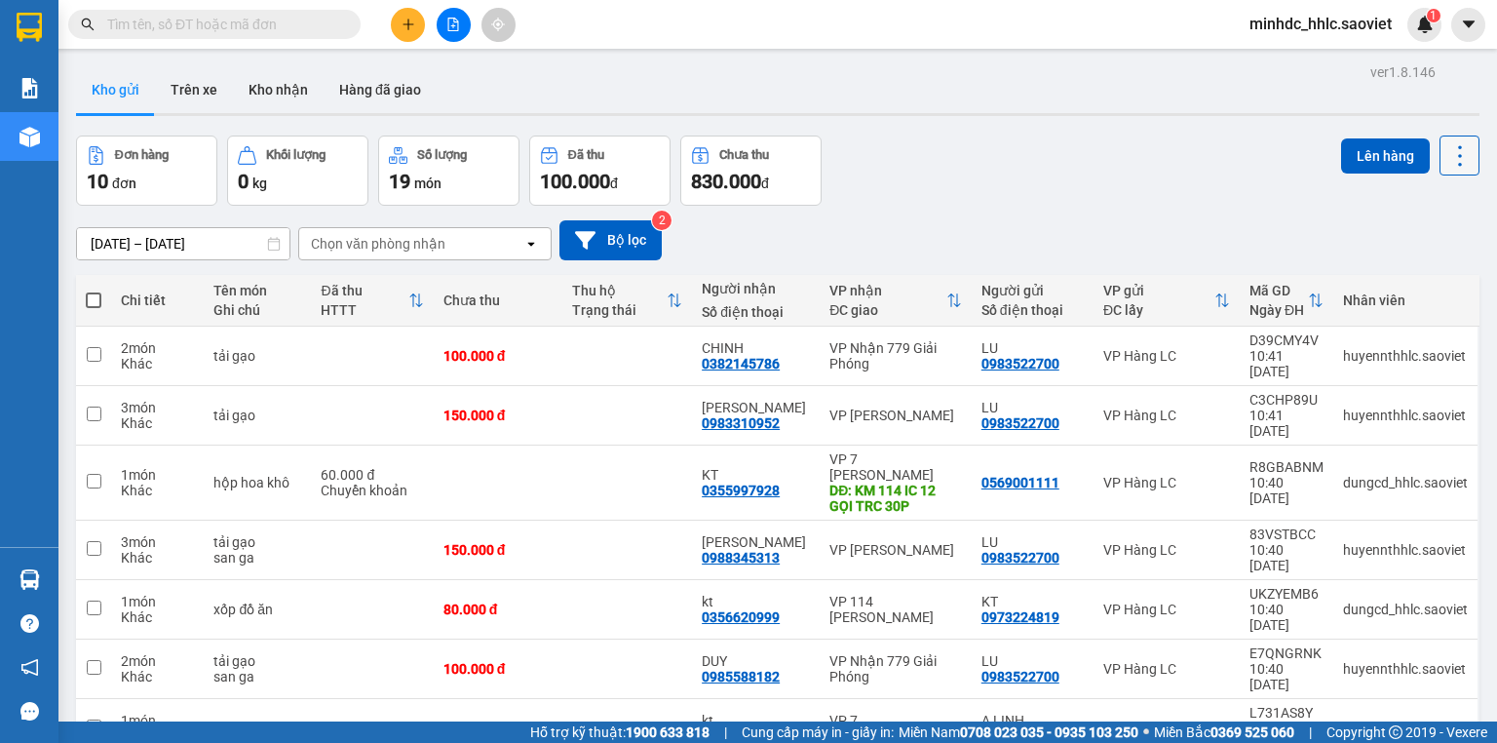
click at [1446, 157] on icon at bounding box center [1459, 155] width 27 height 27
click at [1417, 280] on span "Làm mới" at bounding box center [1420, 277] width 54 height 19
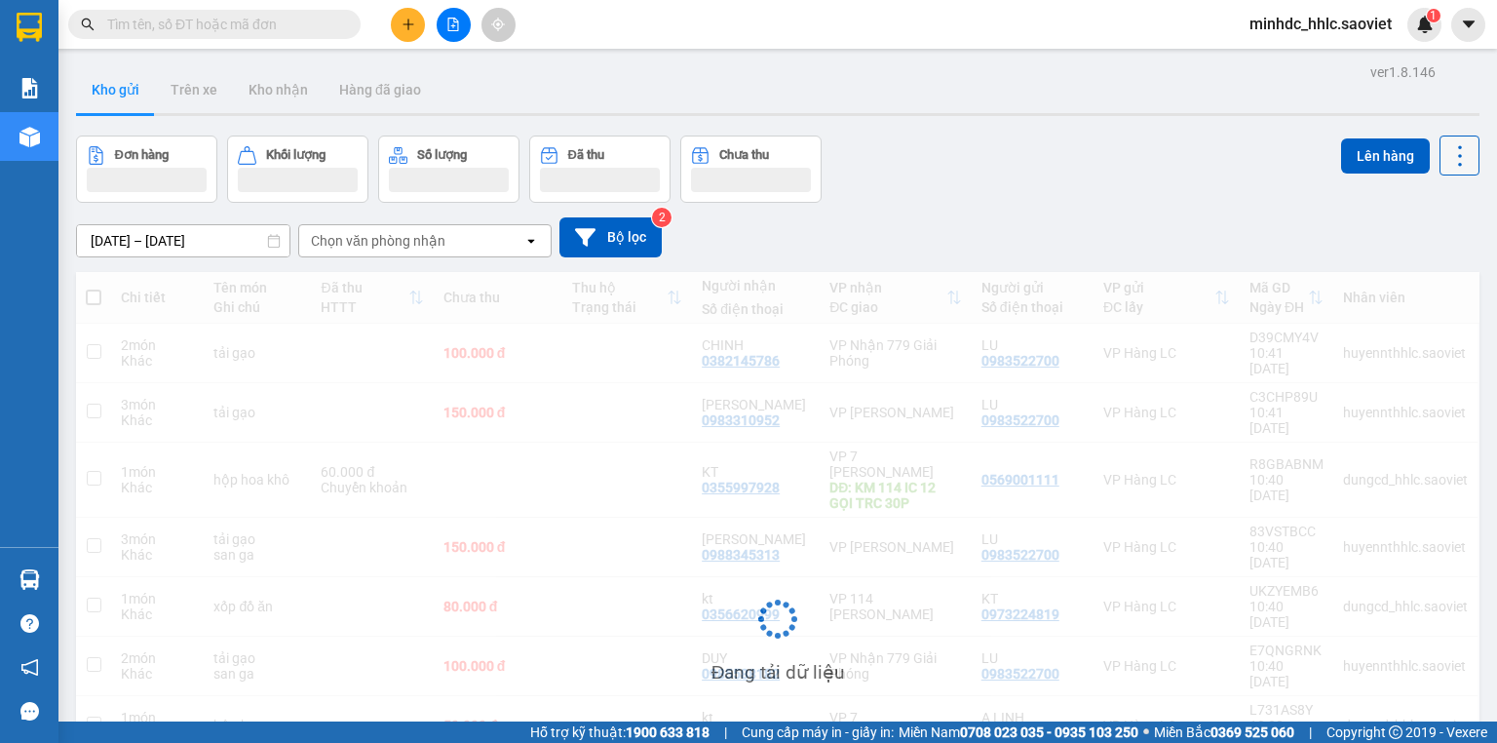
click at [1446, 144] on icon at bounding box center [1459, 155] width 27 height 27
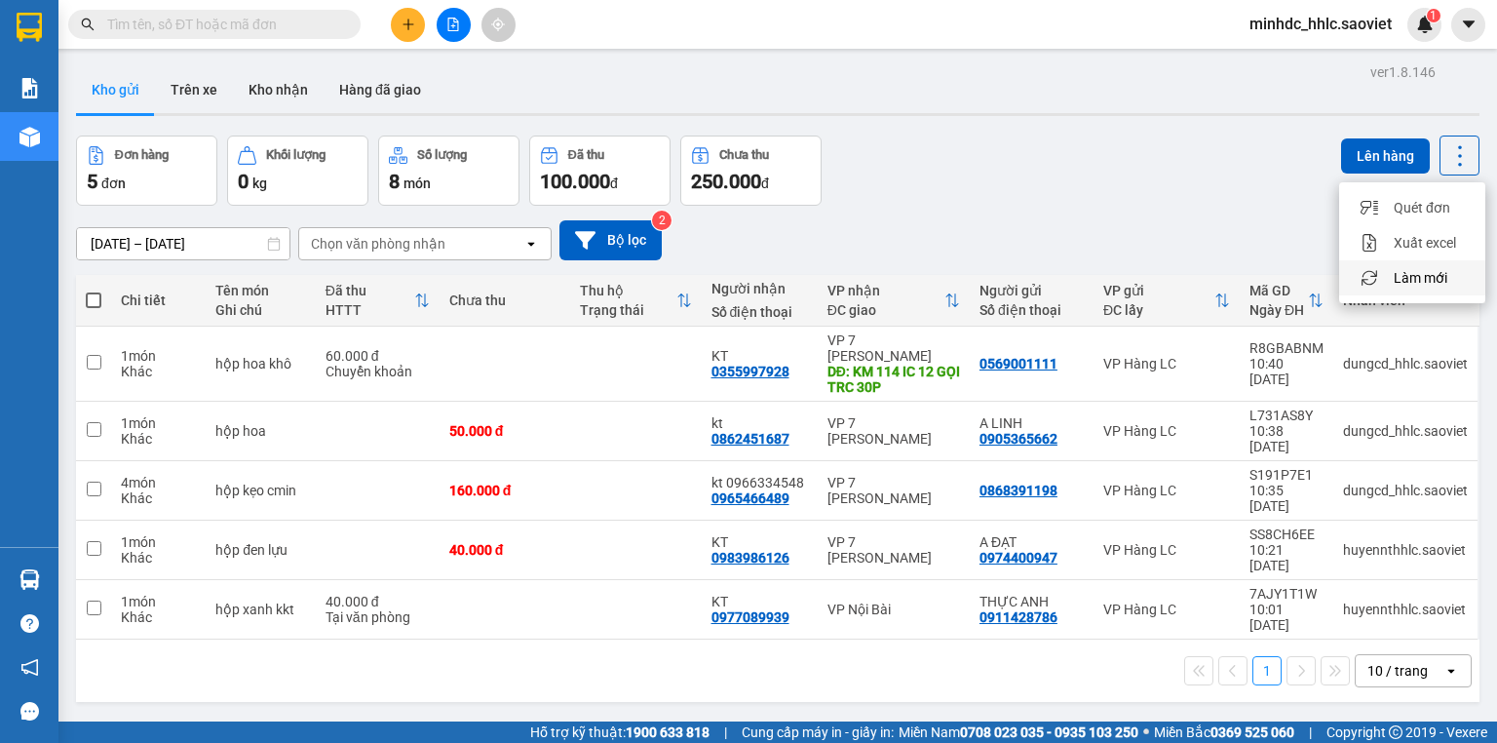
click at [1430, 279] on span "Làm mới" at bounding box center [1420, 277] width 54 height 19
click at [234, 23] on input "text" at bounding box center [222, 24] width 230 height 21
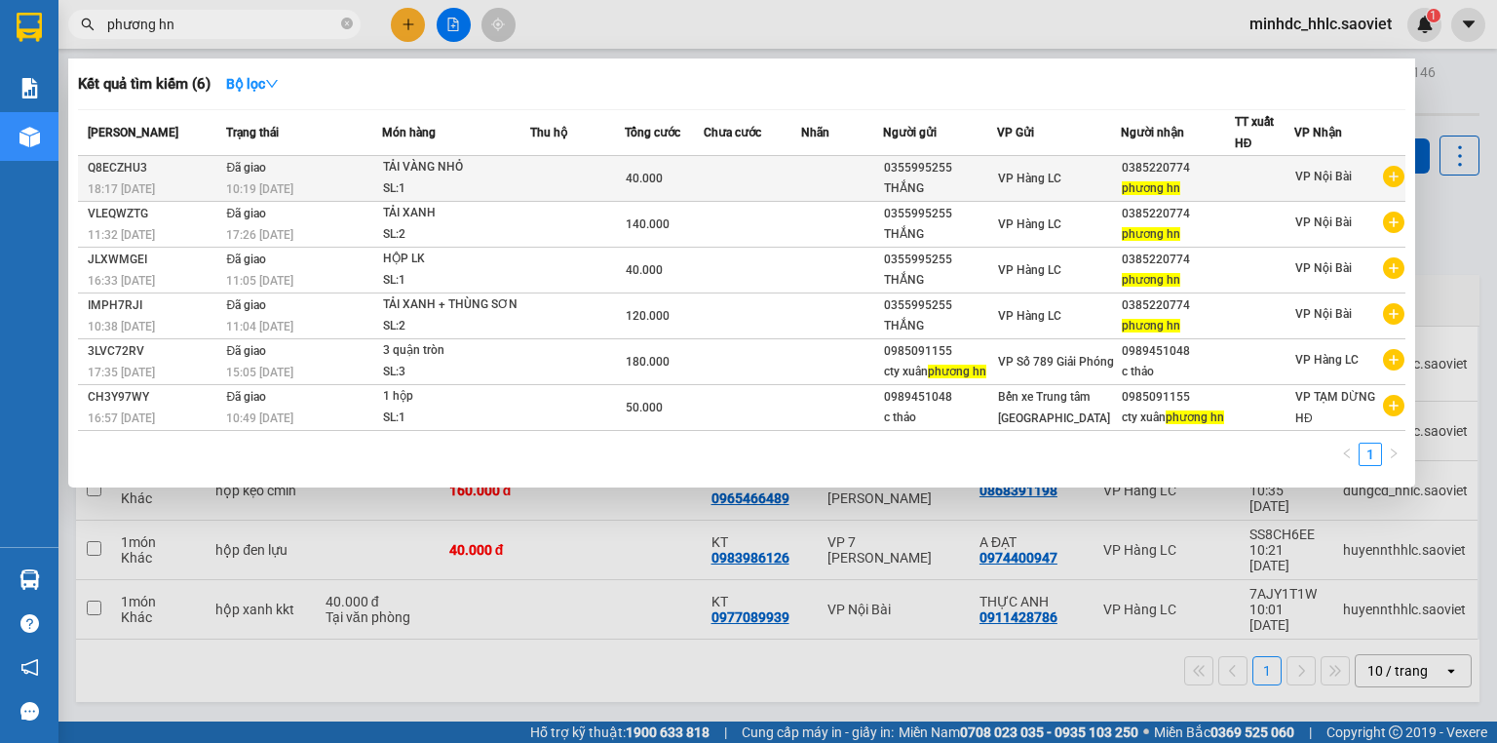
type input "phương hn"
click at [812, 179] on td at bounding box center [842, 179] width 82 height 46
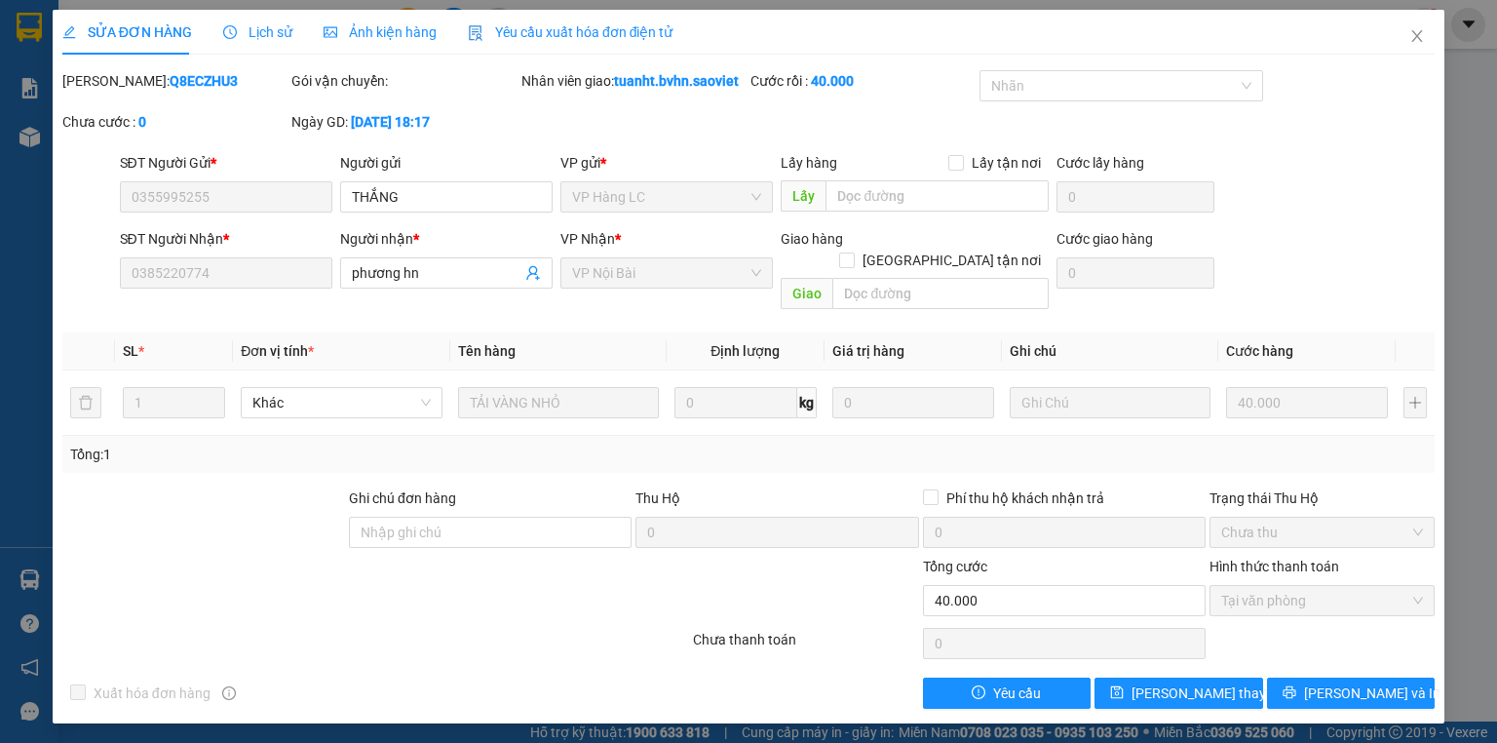
type input "0355995255"
type input "THẮNG"
type input "0385220774"
type input "phương hn"
type input "0"
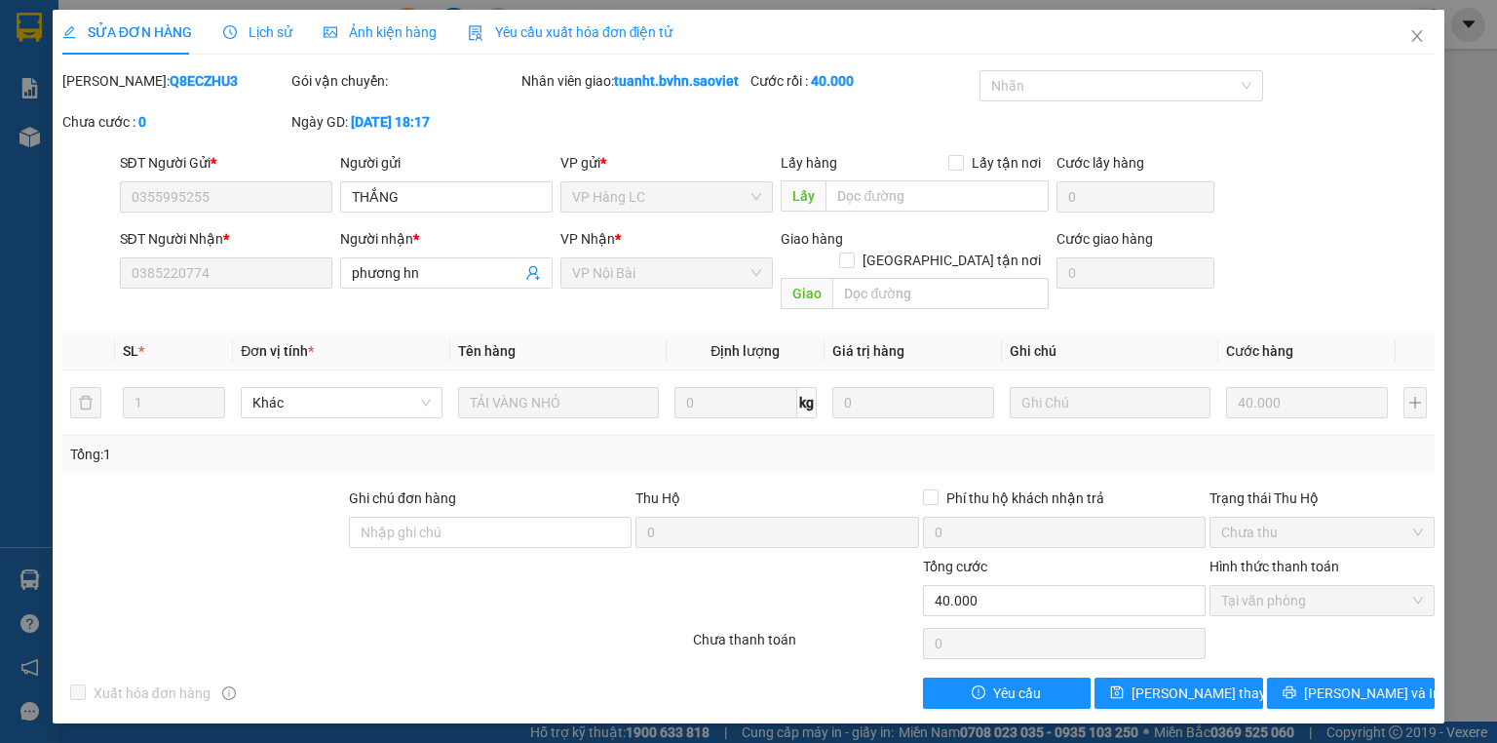
type input "40.000"
